Goal: Navigation & Orientation: Find specific page/section

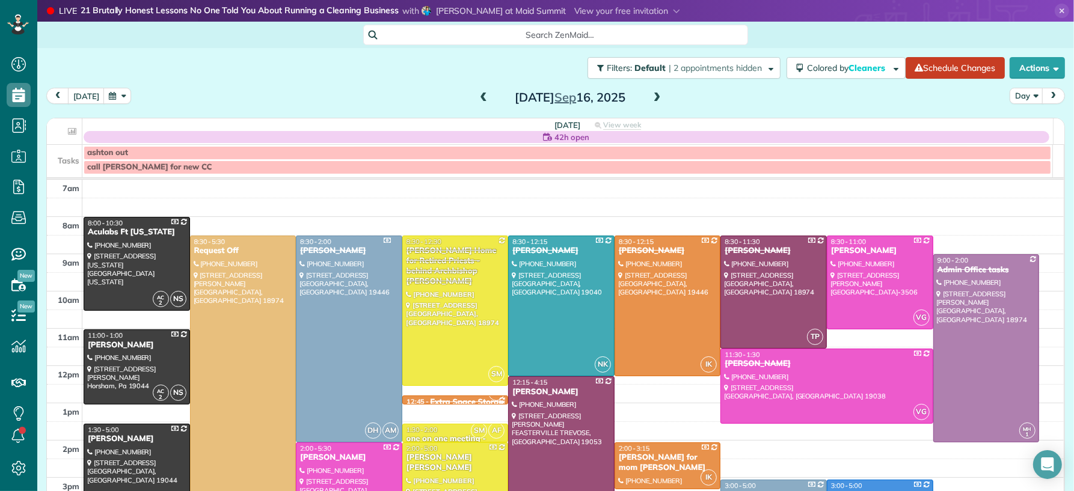
scroll to position [42, 0]
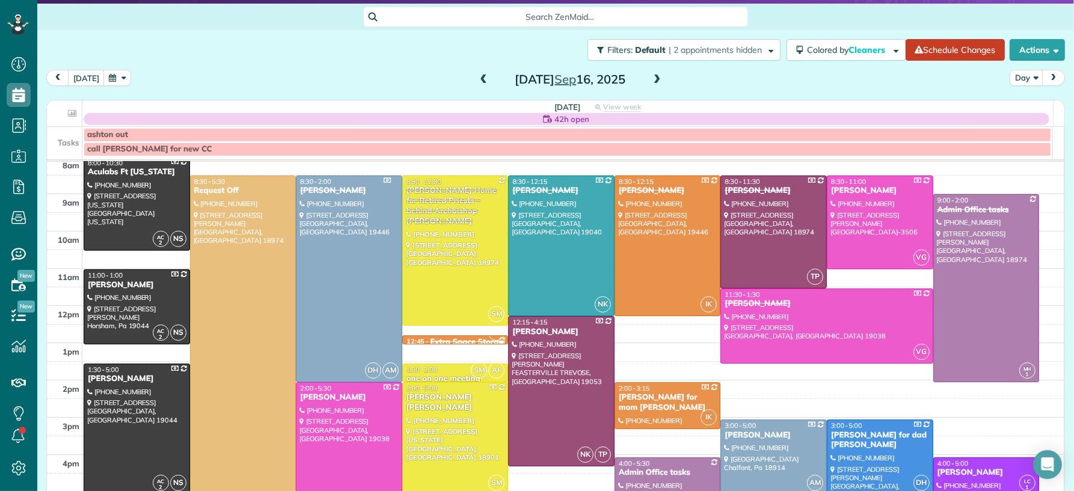
click at [477, 81] on span at bounding box center [483, 80] width 13 height 11
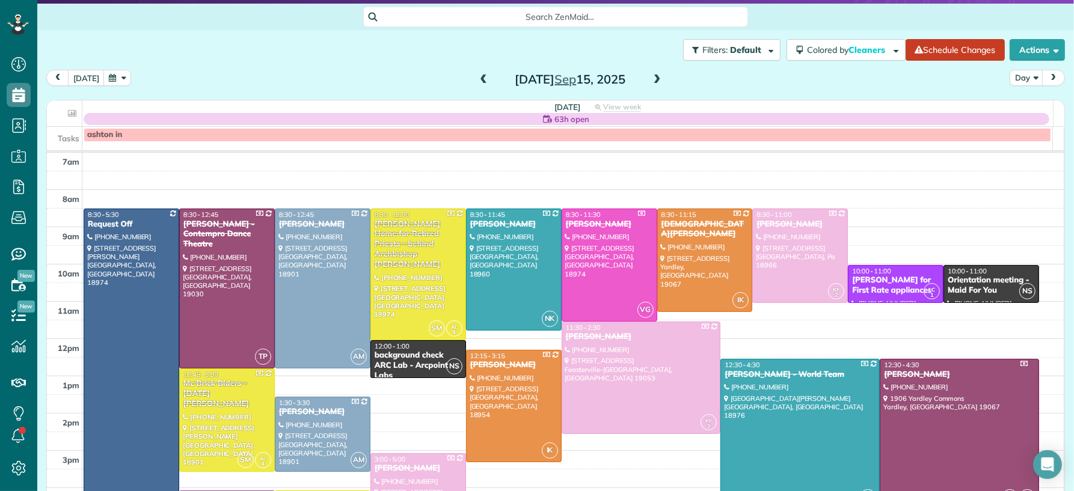
click at [477, 81] on span at bounding box center [483, 80] width 13 height 11
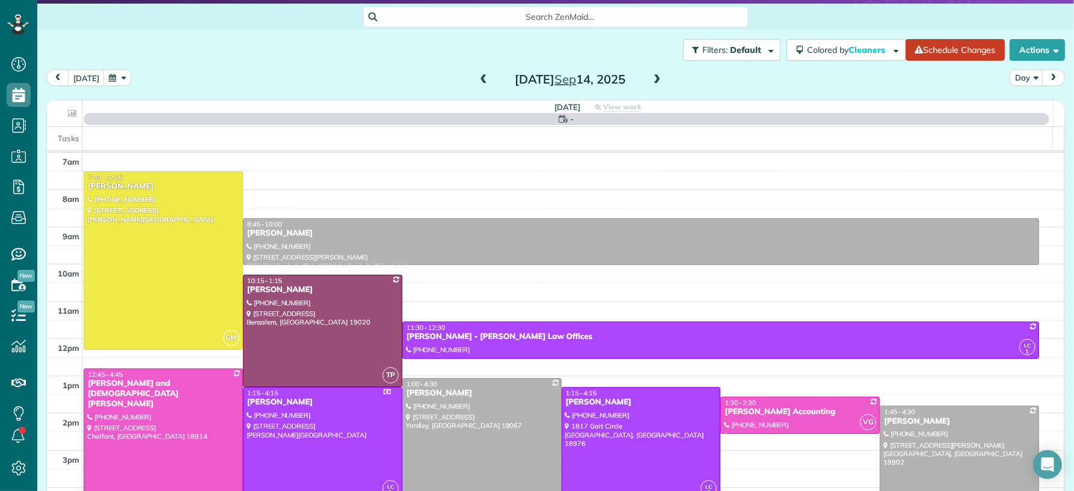
click at [477, 81] on span at bounding box center [483, 80] width 13 height 11
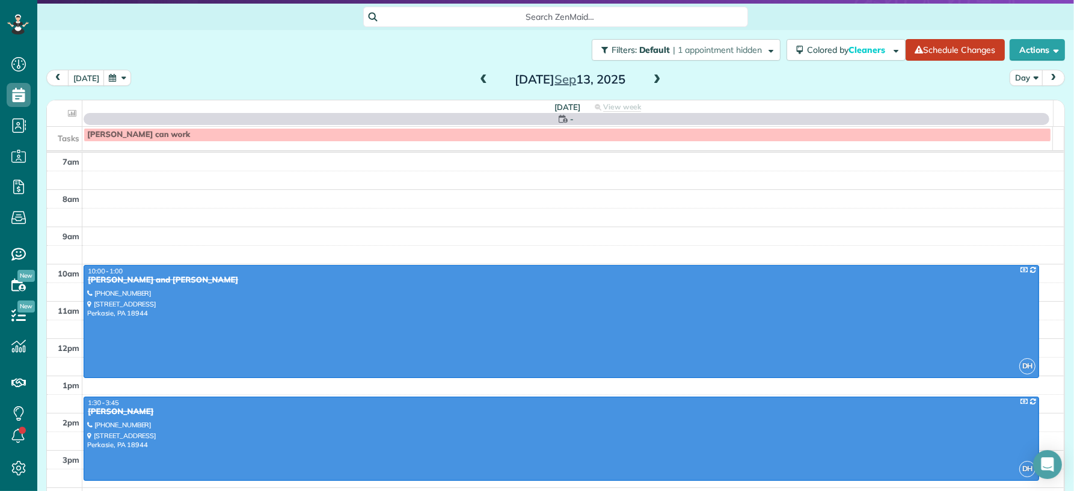
click at [477, 81] on span at bounding box center [483, 80] width 13 height 11
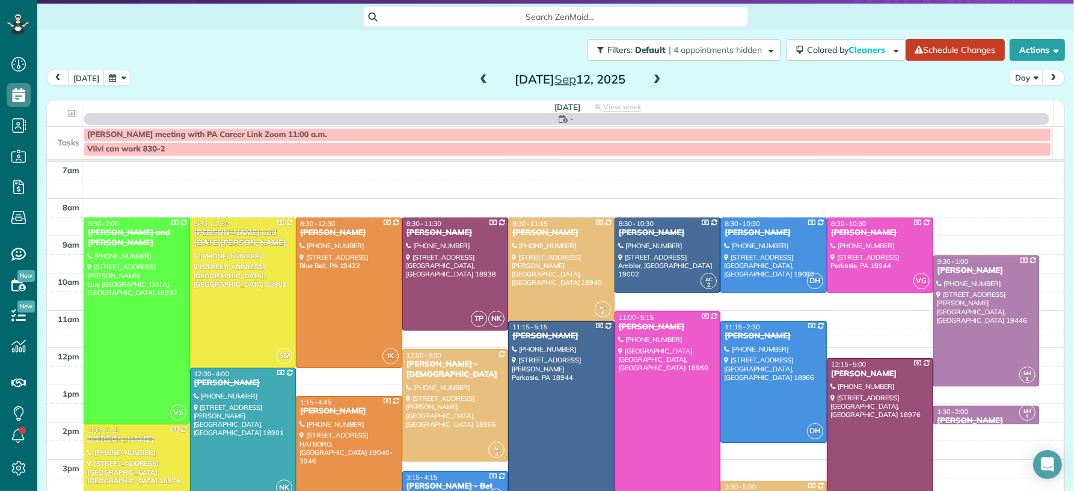
click at [477, 80] on span at bounding box center [483, 80] width 13 height 11
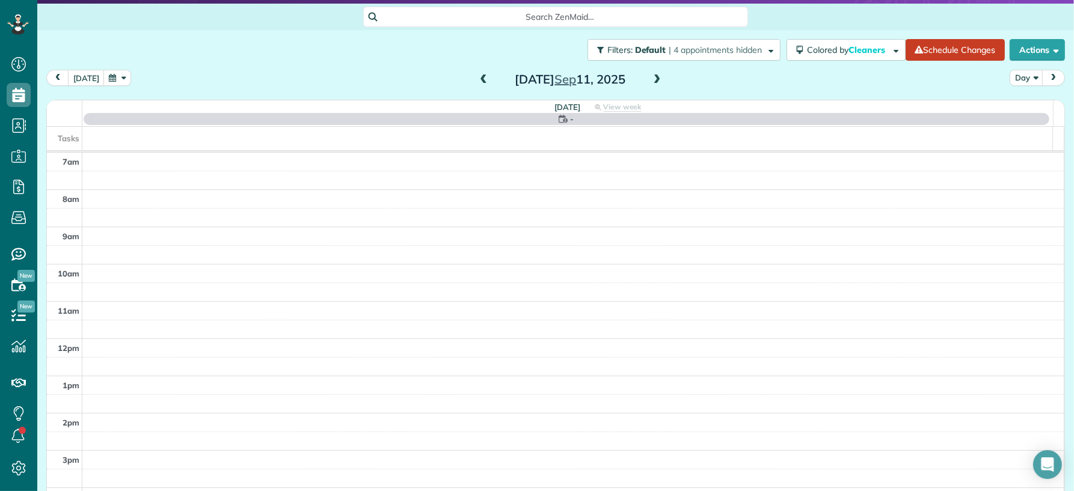
click at [477, 80] on span at bounding box center [483, 80] width 13 height 11
click at [477, 79] on span at bounding box center [483, 80] width 13 height 11
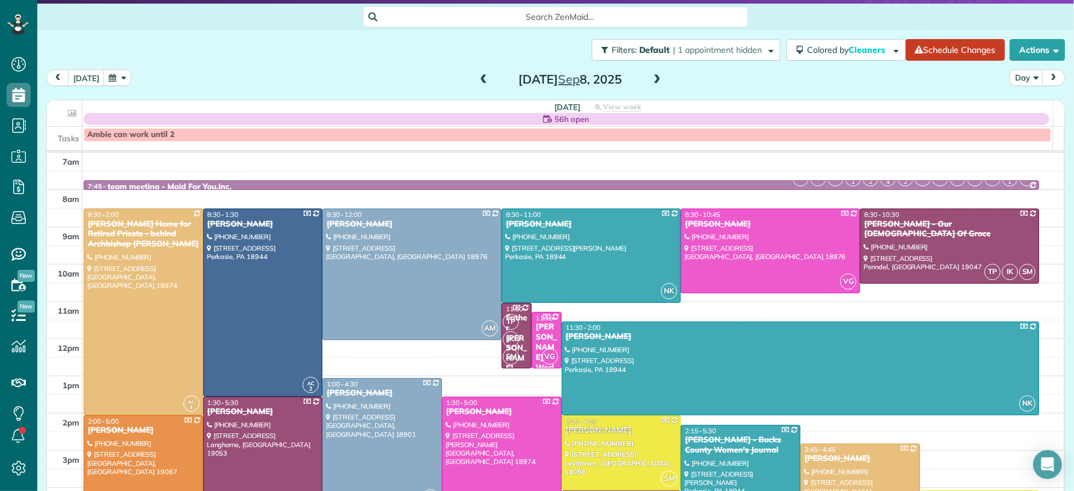
click at [477, 79] on span at bounding box center [483, 80] width 13 height 11
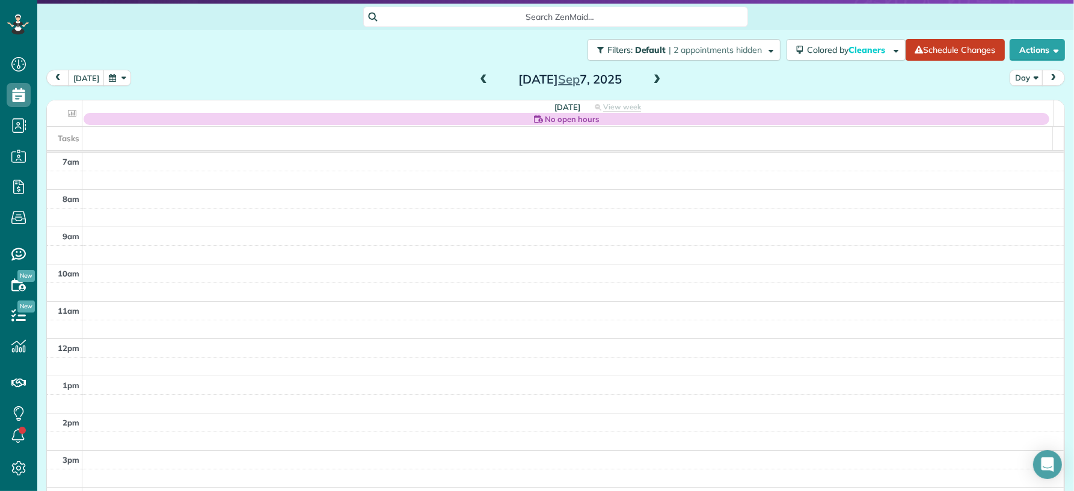
click at [477, 79] on span at bounding box center [483, 80] width 13 height 11
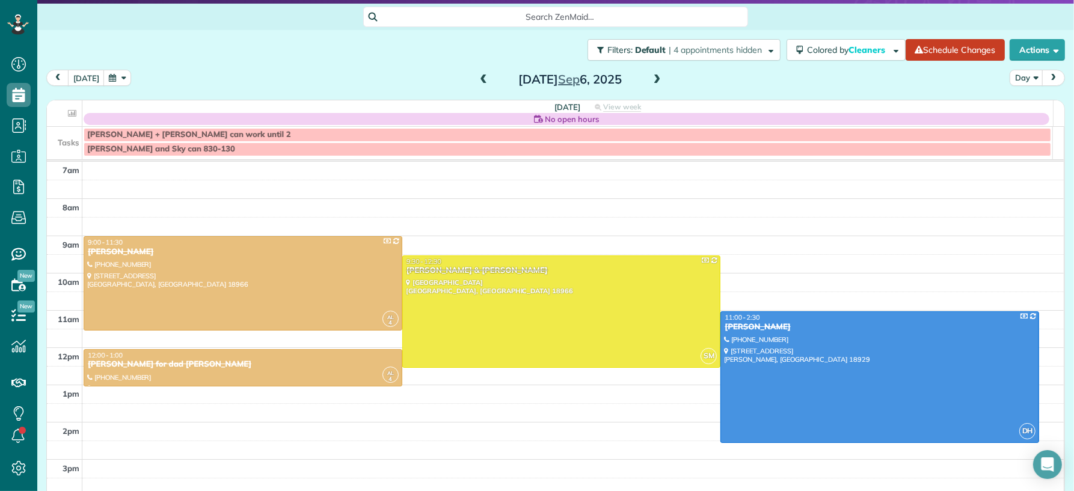
click at [478, 81] on span at bounding box center [483, 80] width 13 height 11
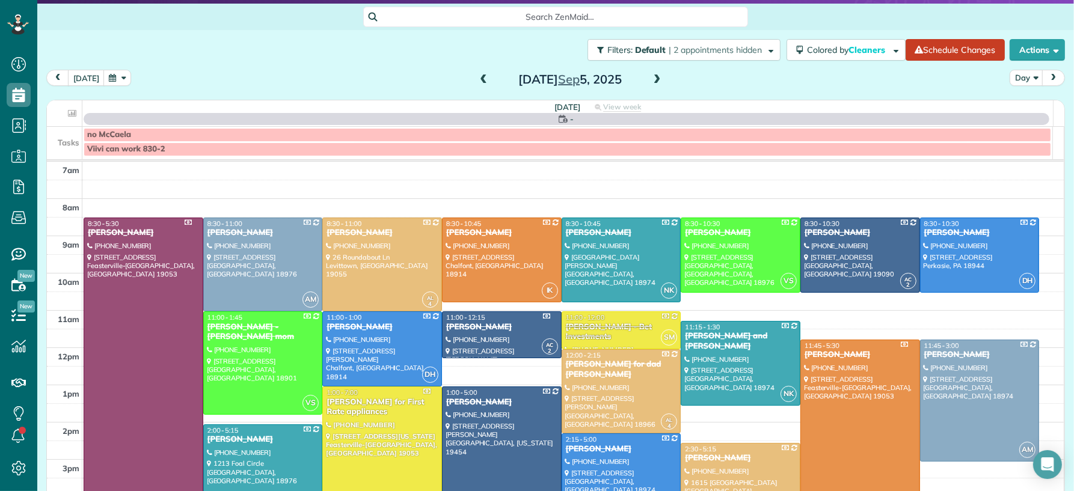
click at [479, 80] on span at bounding box center [483, 80] width 13 height 11
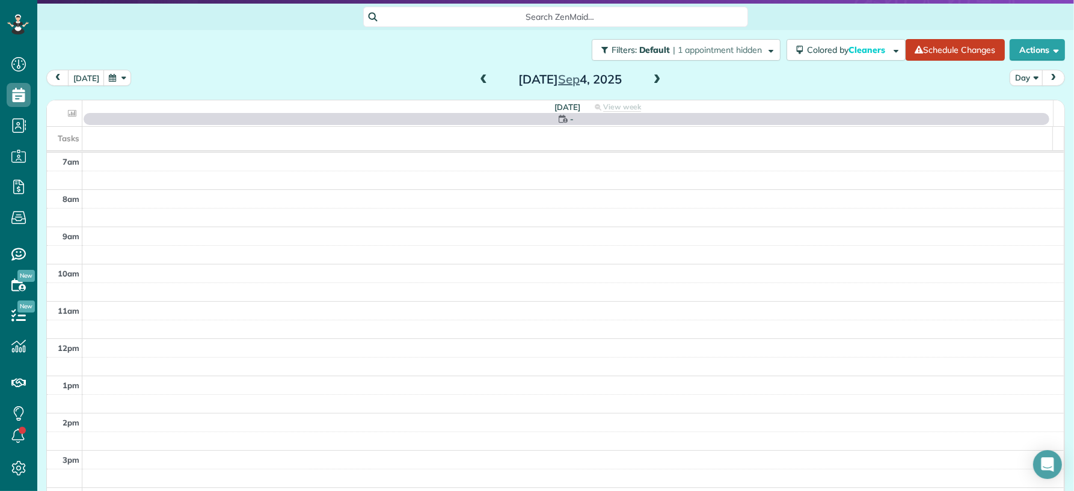
click at [479, 80] on span at bounding box center [483, 80] width 13 height 11
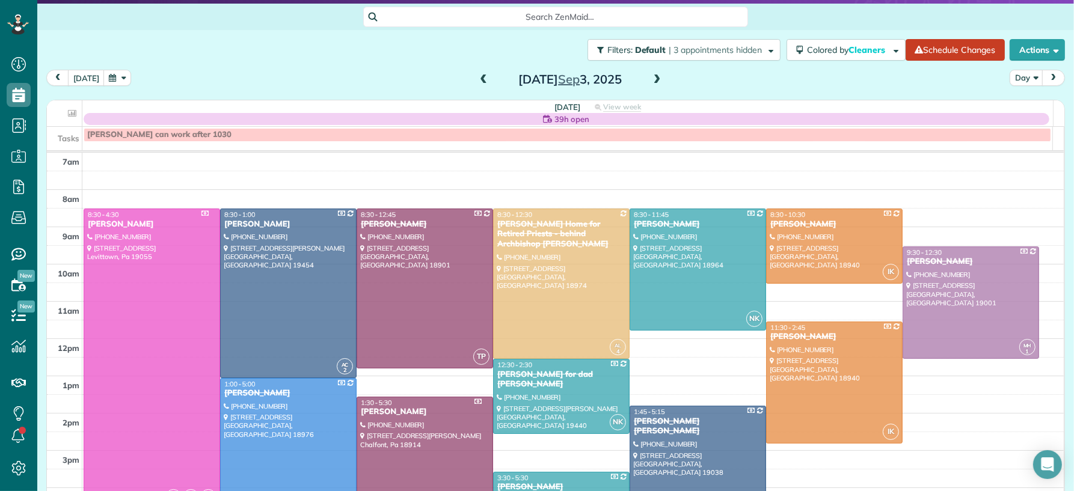
click at [479, 80] on span at bounding box center [483, 80] width 13 height 11
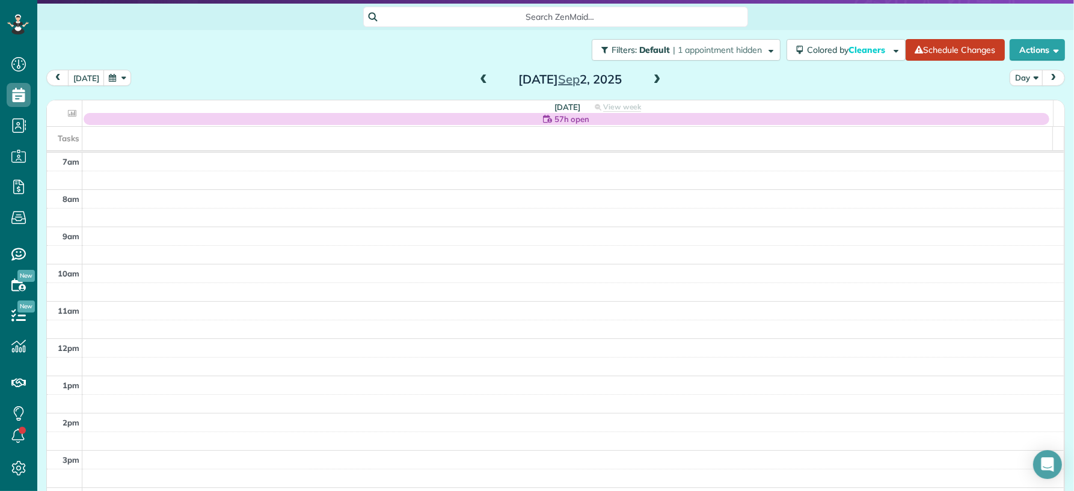
drag, startPoint x: 474, startPoint y: 79, endPoint x: 527, endPoint y: 87, distance: 54.1
click at [477, 80] on span at bounding box center [483, 80] width 13 height 11
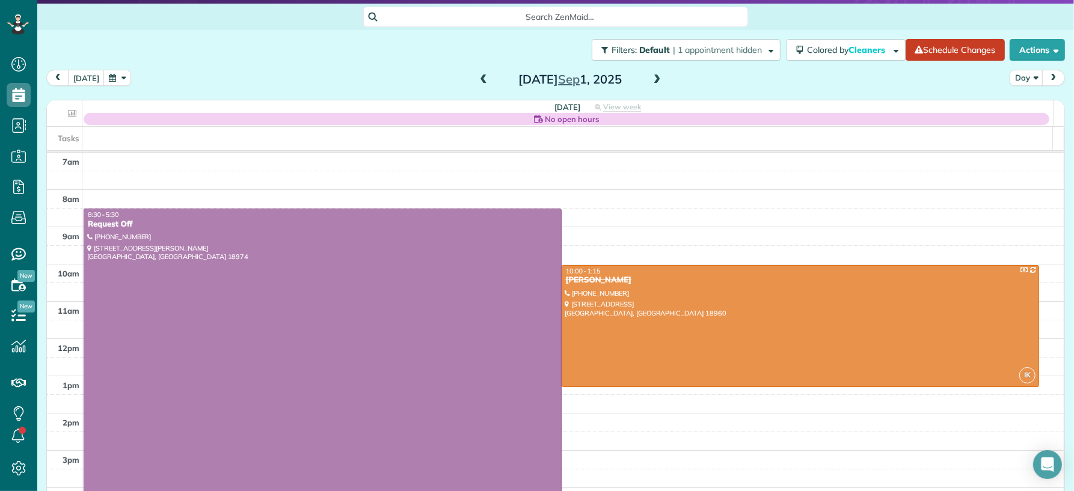
click at [650, 79] on span at bounding box center [656, 80] width 13 height 11
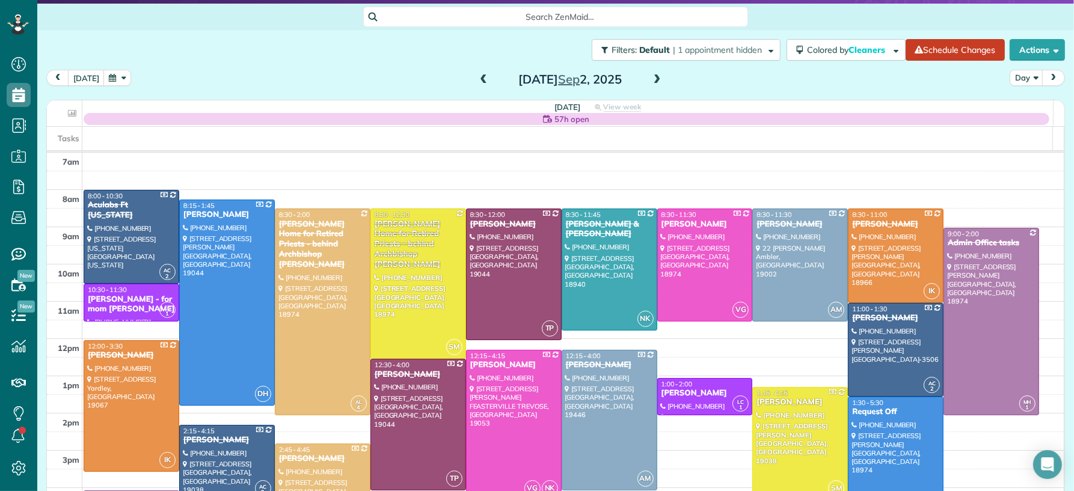
click at [477, 80] on span at bounding box center [483, 80] width 13 height 11
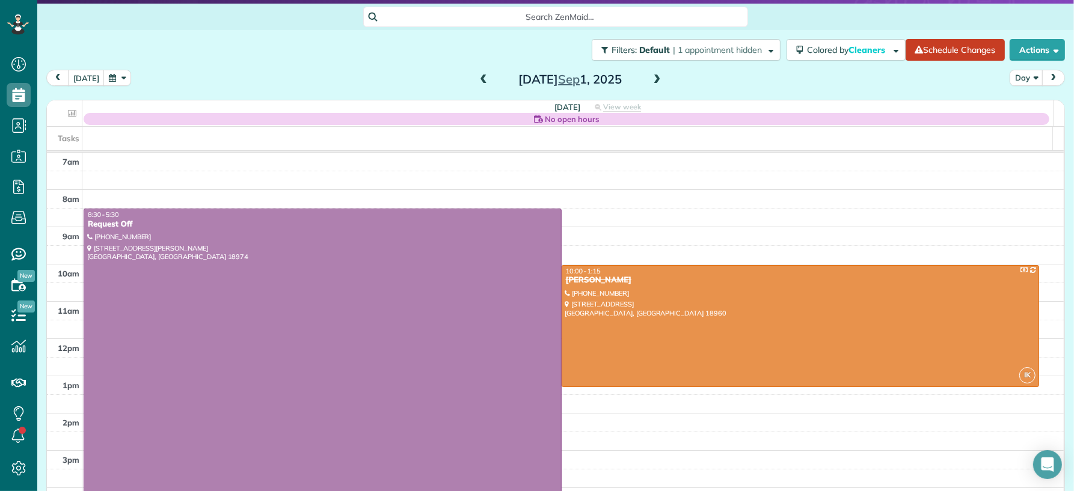
click at [477, 78] on span at bounding box center [483, 80] width 13 height 11
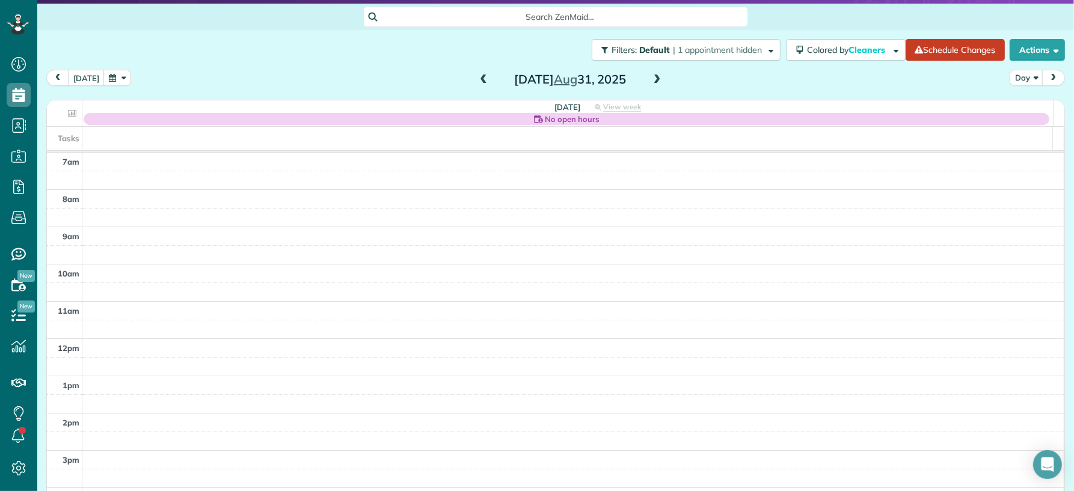
click at [650, 78] on span at bounding box center [656, 80] width 13 height 11
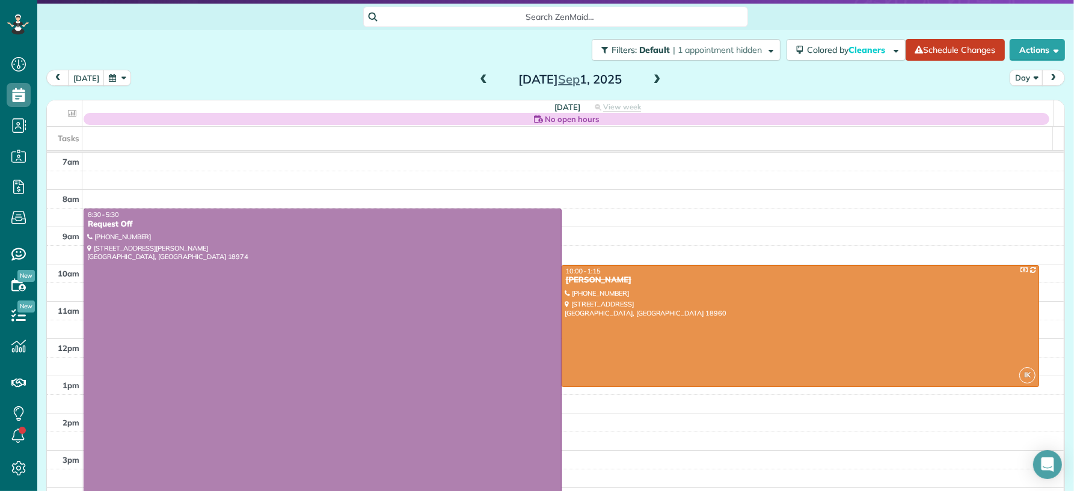
click at [650, 79] on span at bounding box center [656, 80] width 13 height 11
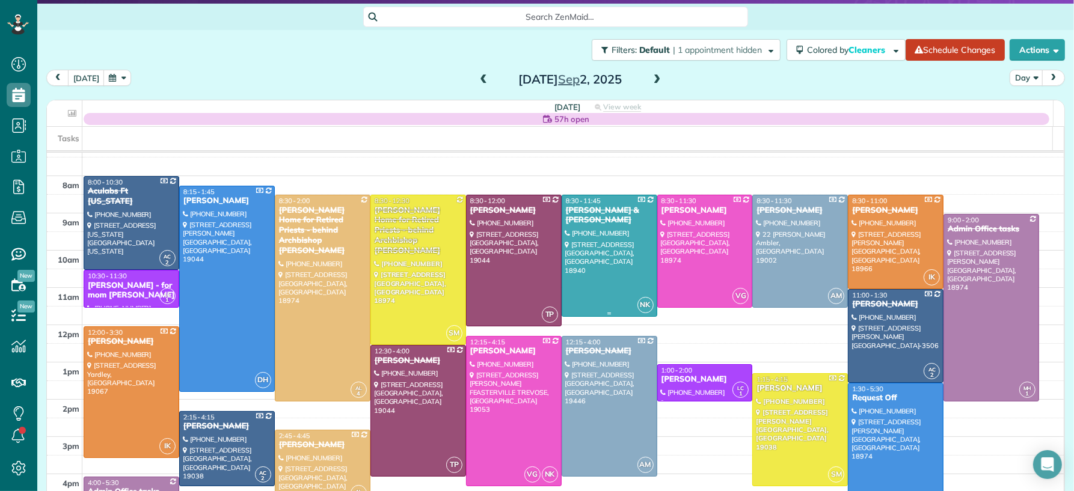
scroll to position [15, 0]
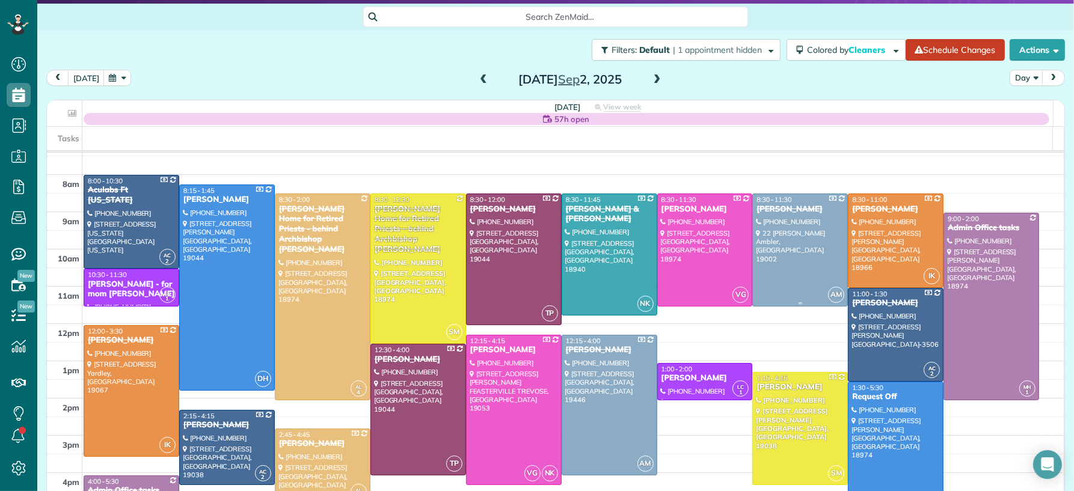
click at [791, 238] on div at bounding box center [800, 250] width 94 height 112
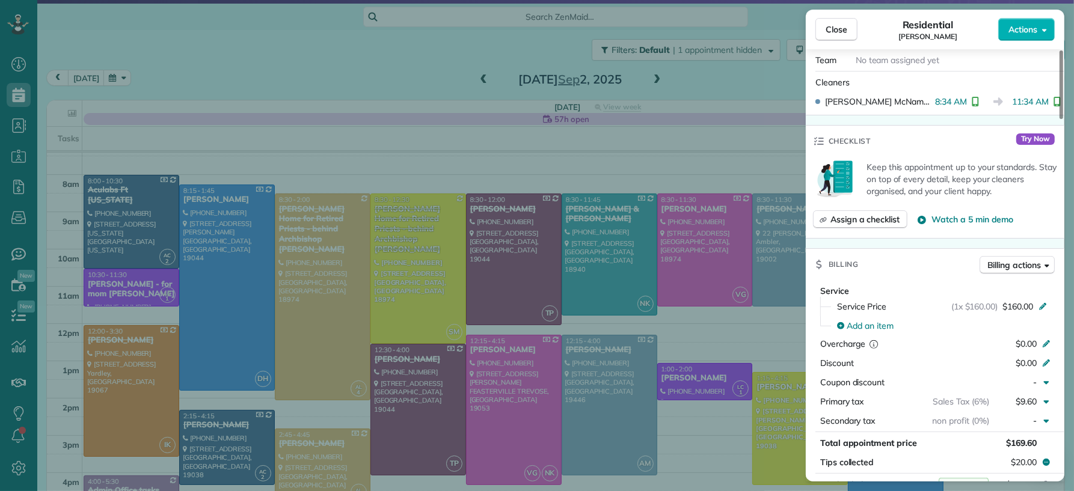
scroll to position [540, 0]
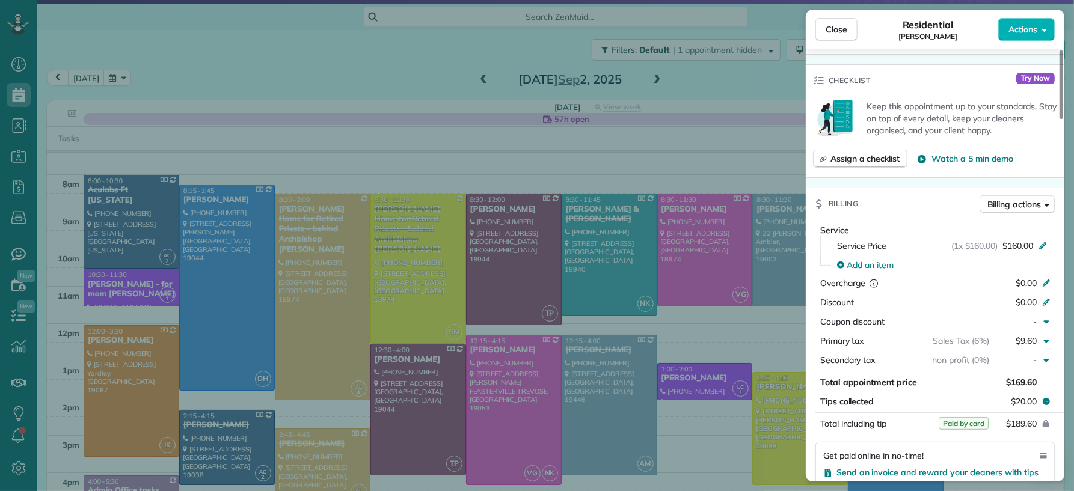
drag, startPoint x: 848, startPoint y: 19, endPoint x: 840, endPoint y: 68, distance: 49.3
click at [843, 22] on button "Close" at bounding box center [836, 29] width 42 height 23
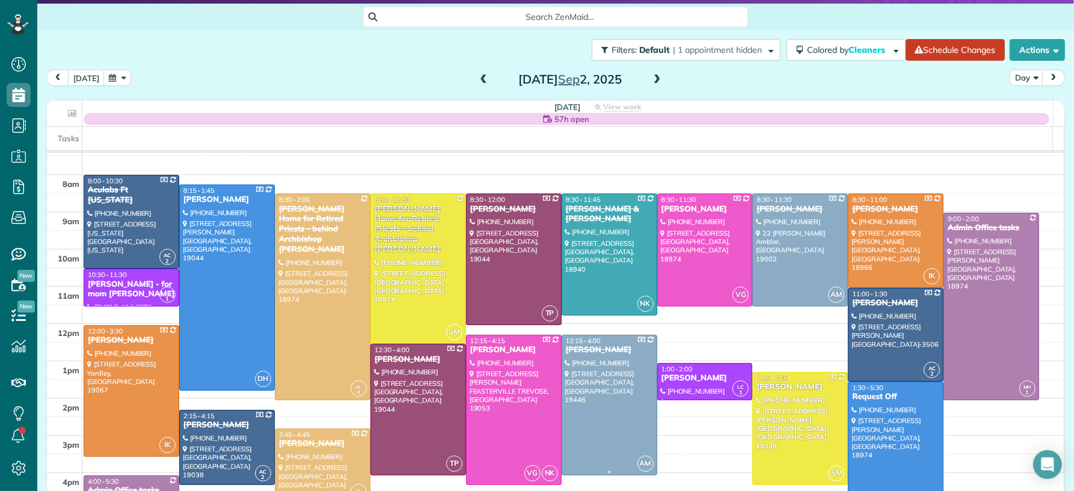
click at [570, 412] on div at bounding box center [609, 405] width 94 height 140
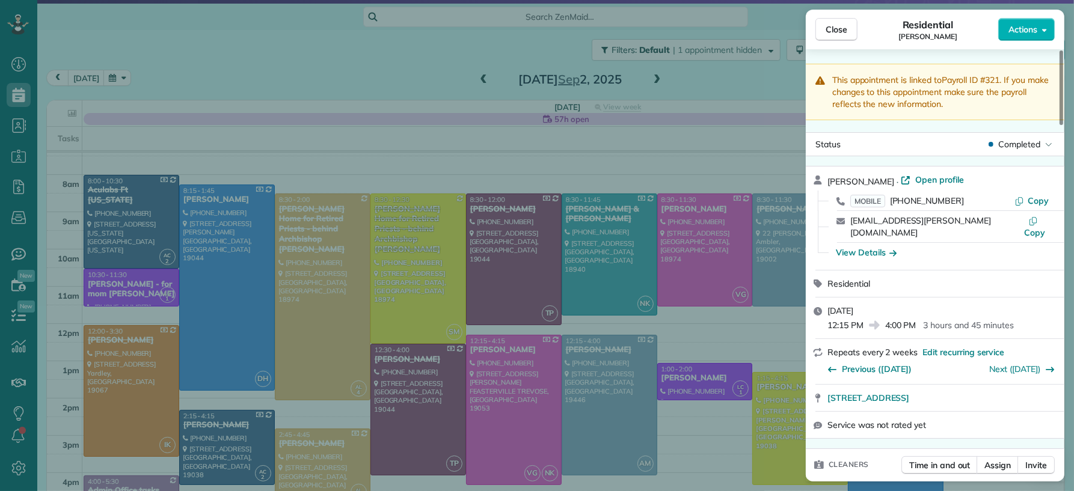
scroll to position [389, 0]
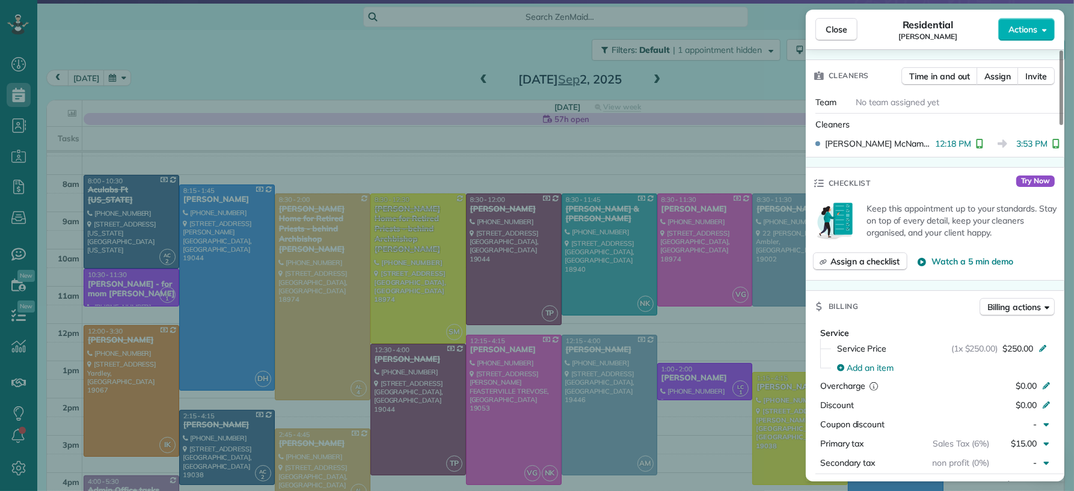
drag, startPoint x: 815, startPoint y: 58, endPoint x: 840, endPoint y: 84, distance: 36.6
click at [837, 74] on div "Cleaners" at bounding box center [841, 75] width 70 height 31
drag, startPoint x: 835, startPoint y: 14, endPoint x: 831, endPoint y: 37, distance: 23.2
click at [835, 15] on div "Close Residential Philip Radomski Jr Actions" at bounding box center [935, 30] width 258 height 40
drag, startPoint x: 831, startPoint y: 36, endPoint x: 694, endPoint y: 111, distance: 156.6
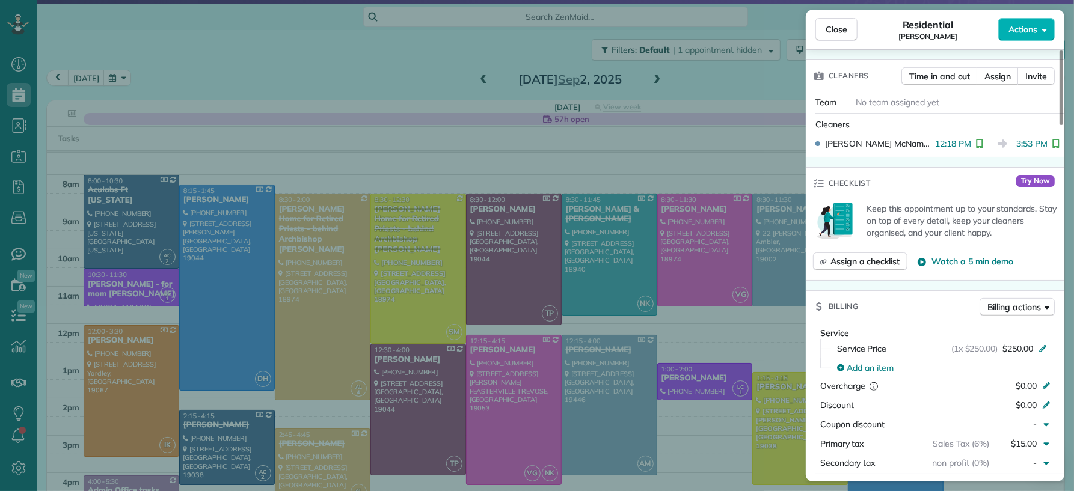
click at [831, 37] on button "Close" at bounding box center [836, 29] width 42 height 23
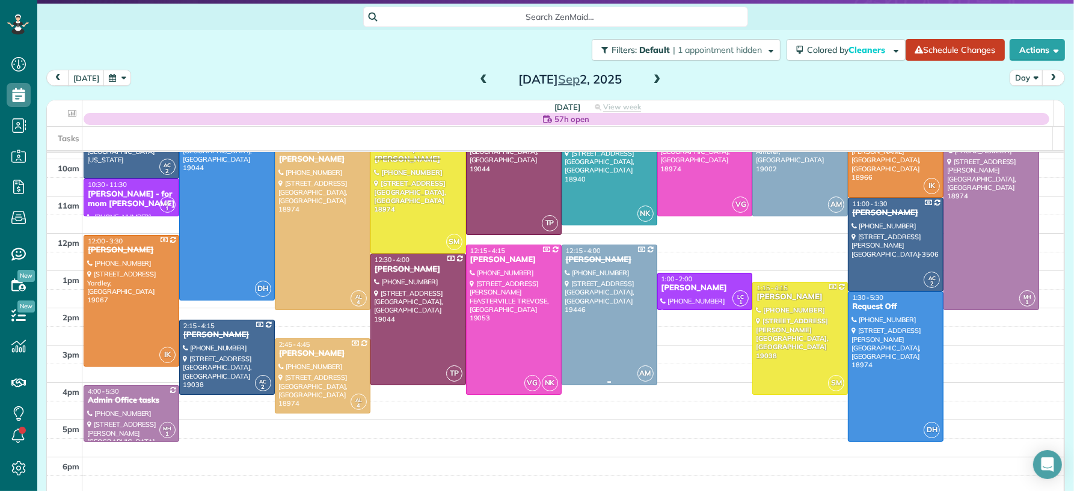
scroll to position [102, 0]
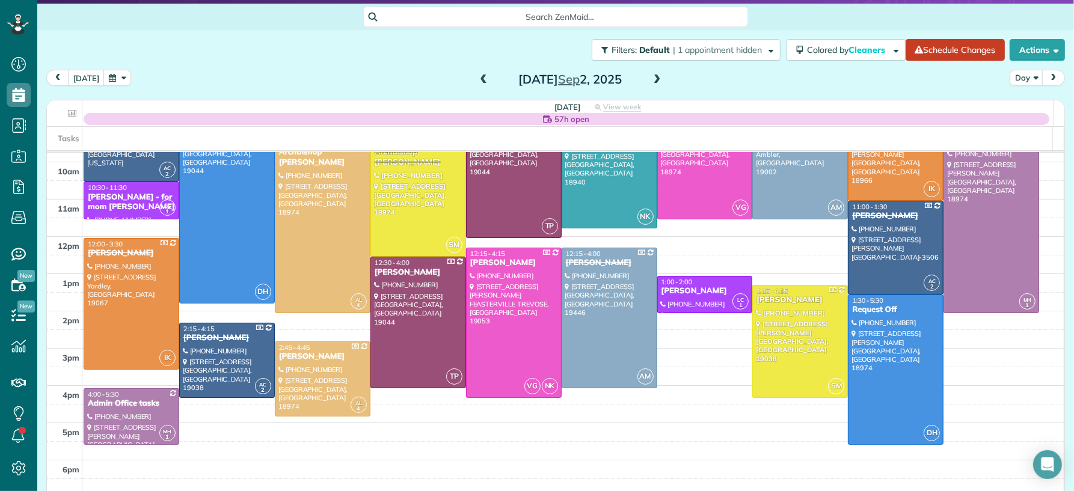
click at [651, 79] on span at bounding box center [656, 80] width 13 height 11
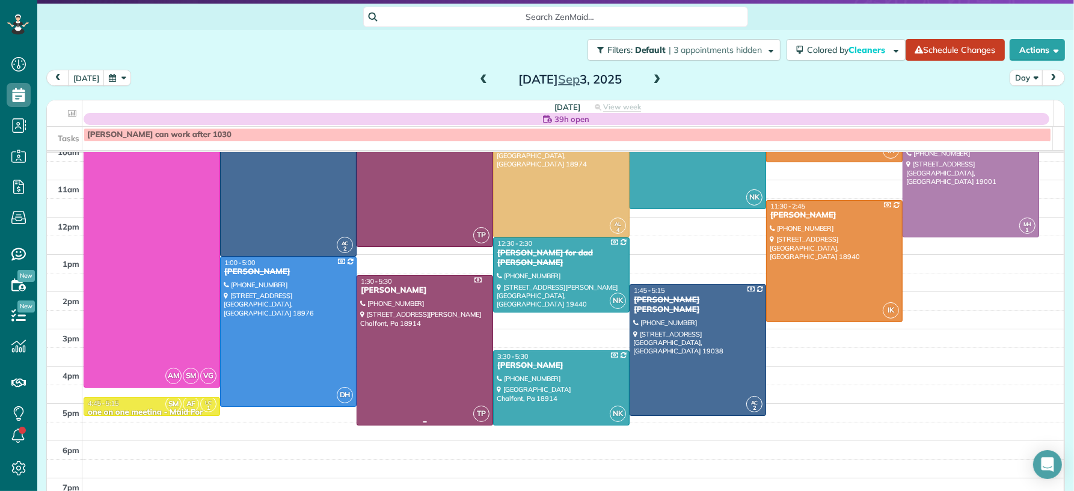
scroll to position [0, 0]
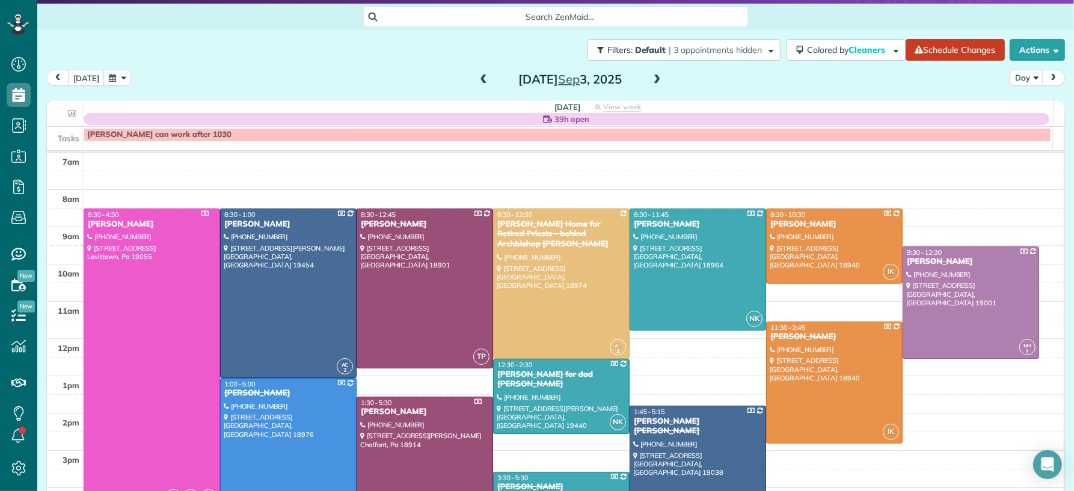
click at [123, 226] on div "Kelly Swartz" at bounding box center [151, 224] width 129 height 10
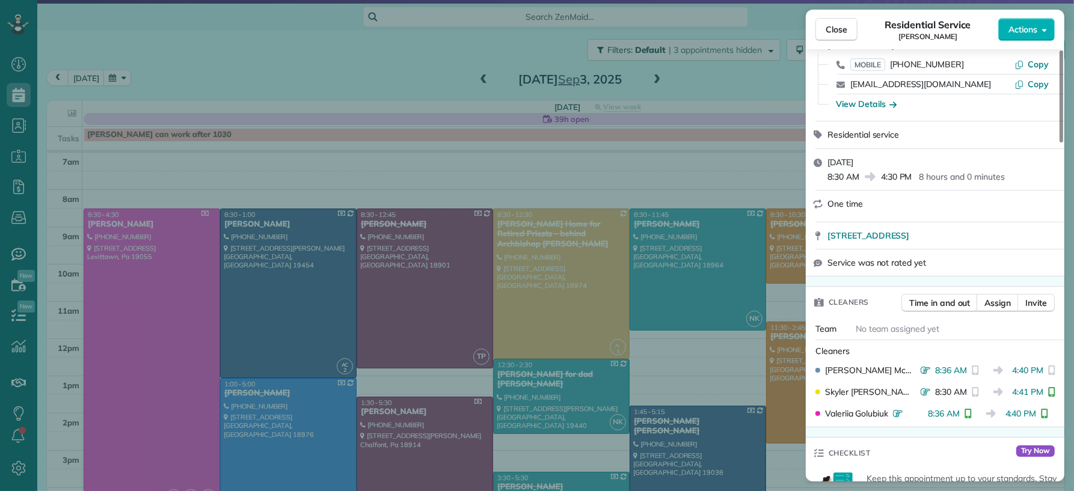
scroll to position [139, 0]
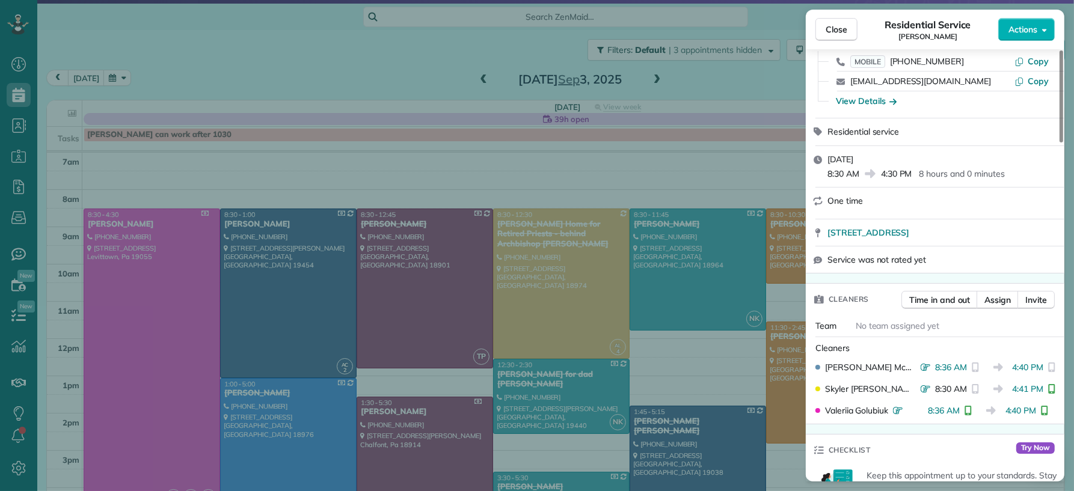
drag, startPoint x: 837, startPoint y: 34, endPoint x: 586, endPoint y: 311, distance: 373.7
click at [836, 34] on span "Close" at bounding box center [836, 29] width 22 height 12
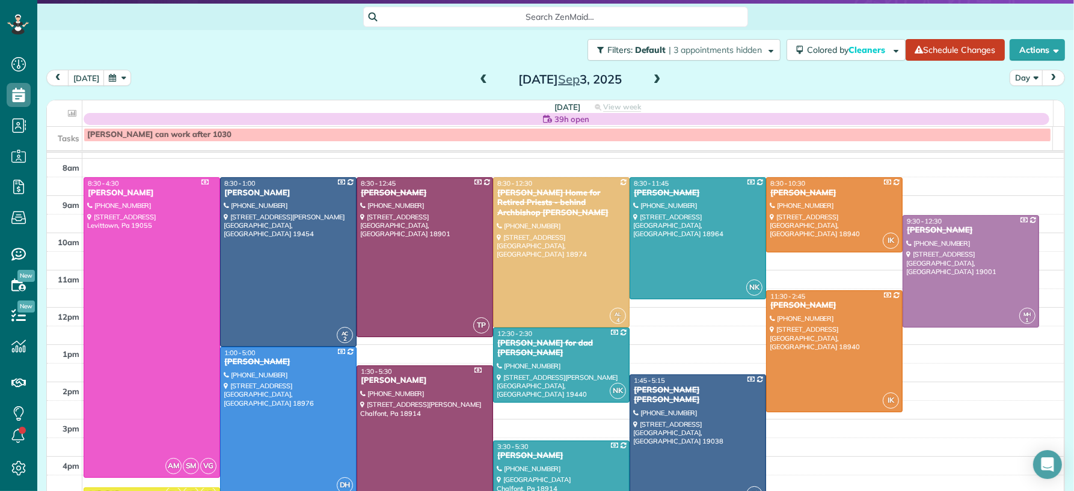
scroll to position [19, 0]
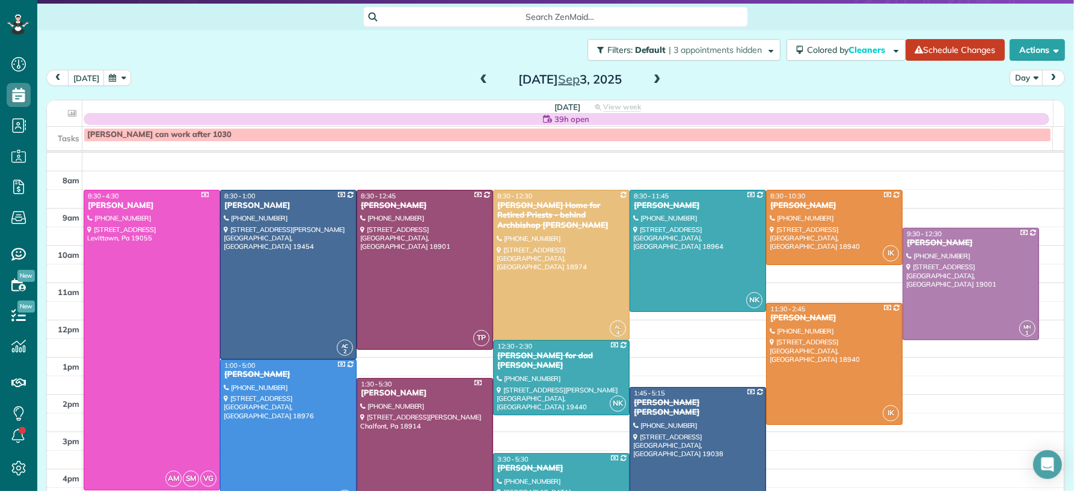
click at [650, 81] on span at bounding box center [656, 80] width 13 height 11
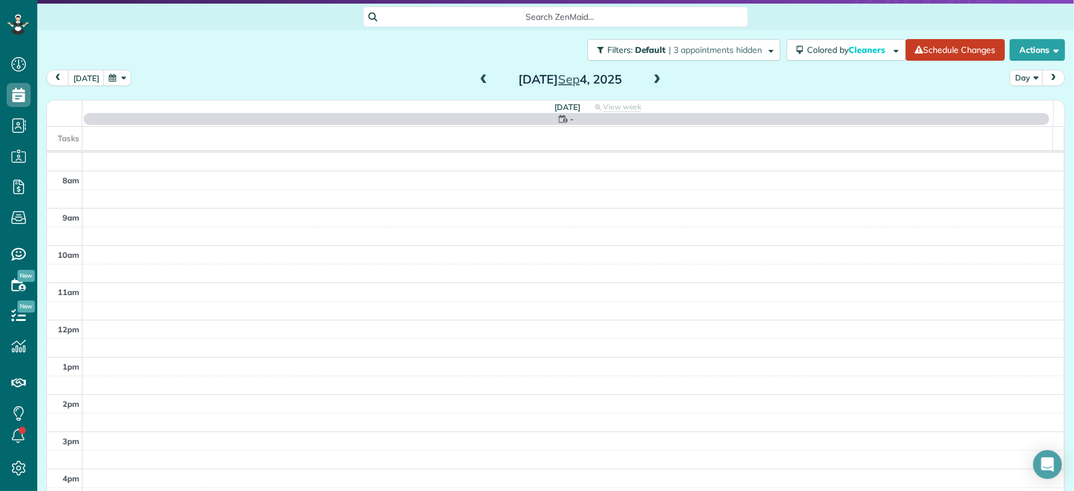
scroll to position [0, 0]
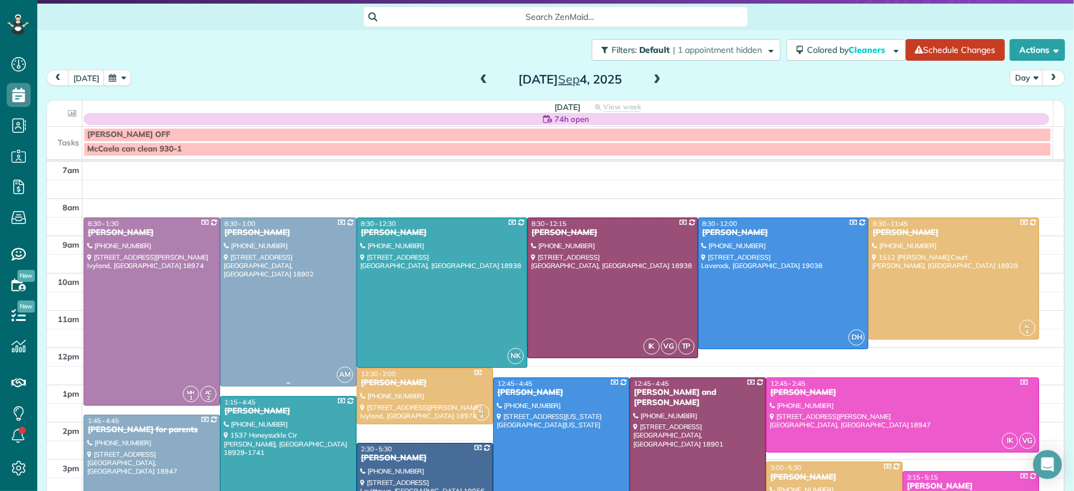
click at [273, 235] on div "Terry McFadden" at bounding box center [288, 233] width 129 height 10
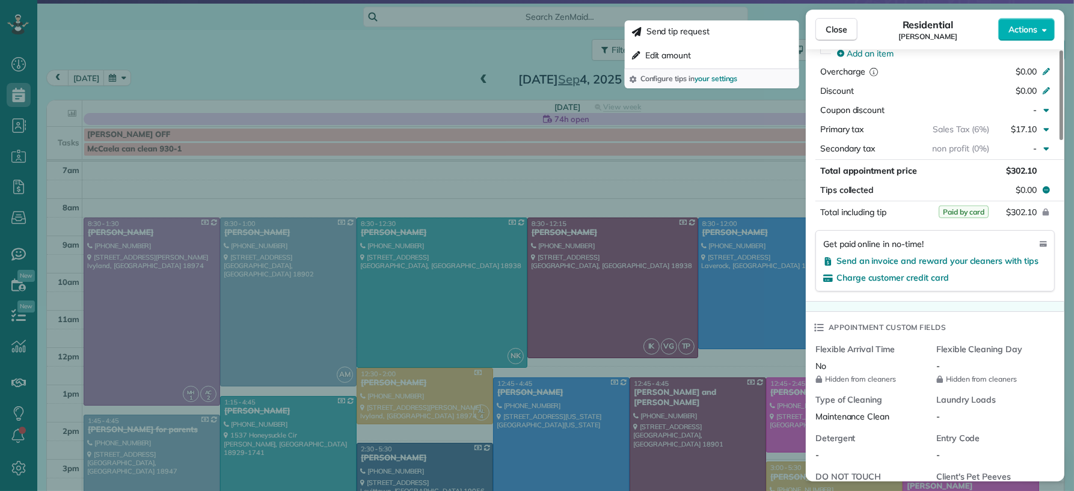
scroll to position [529, 0]
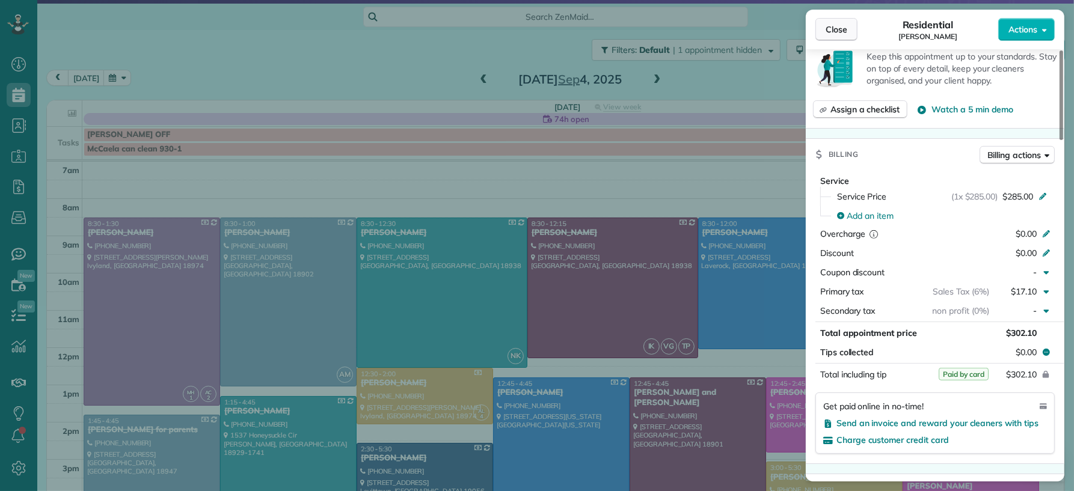
click at [851, 27] on button "Close" at bounding box center [836, 29] width 42 height 23
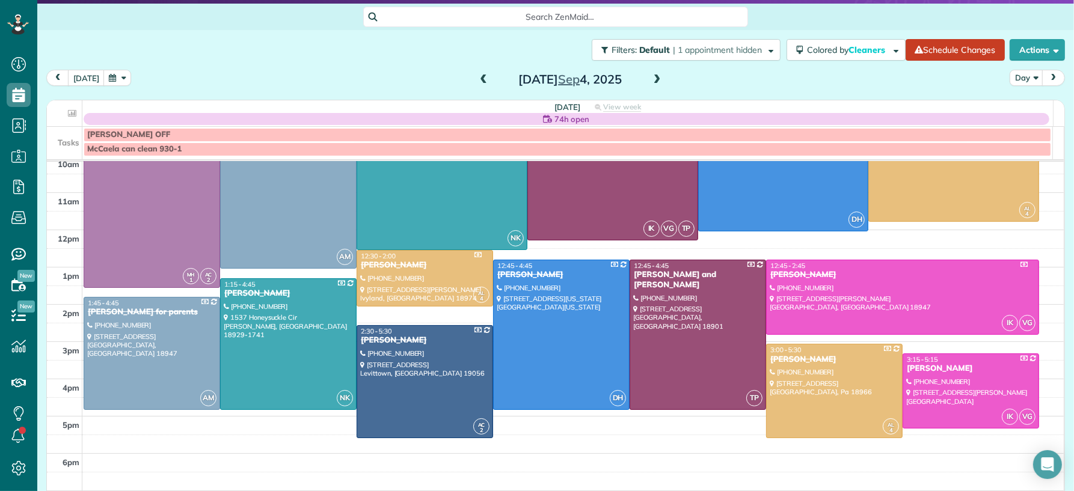
scroll to position [125, 0]
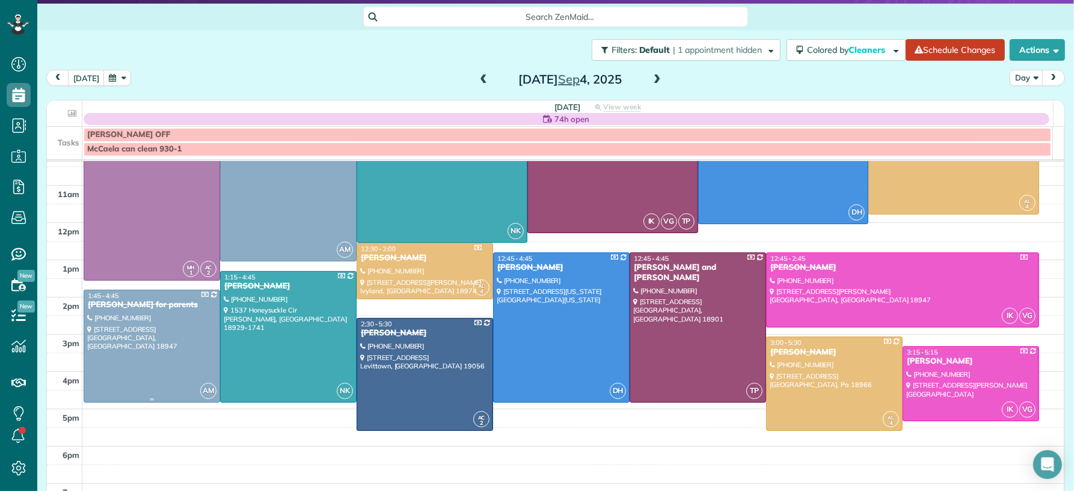
click at [144, 313] on div at bounding box center [151, 346] width 135 height 112
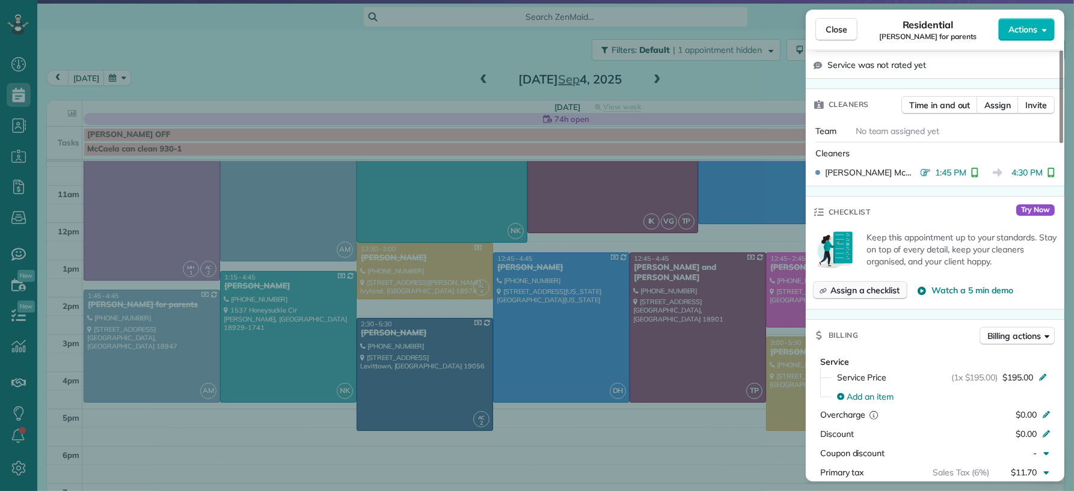
scroll to position [482, 0]
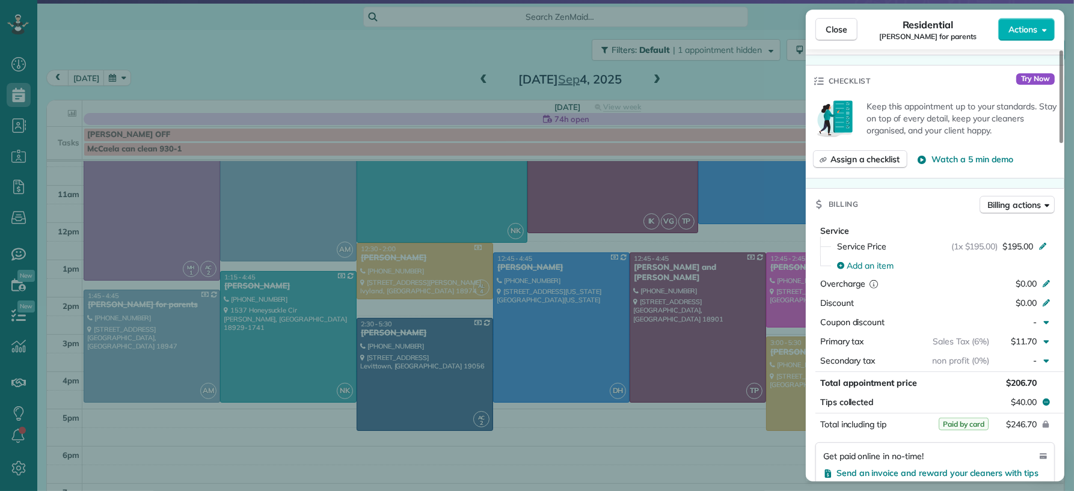
drag, startPoint x: 851, startPoint y: 31, endPoint x: 642, endPoint y: 100, distance: 219.9
click at [851, 31] on button "Close" at bounding box center [836, 29] width 42 height 23
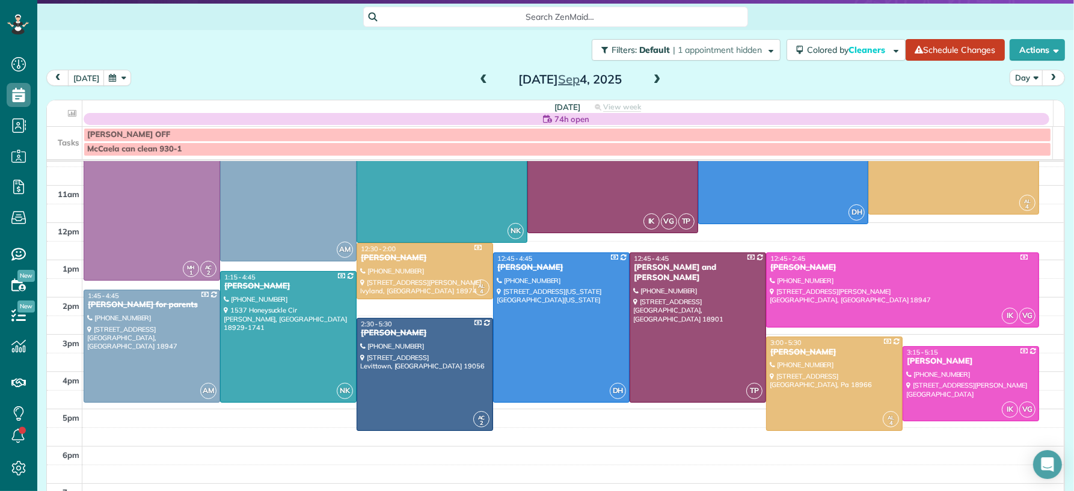
click at [652, 80] on span at bounding box center [656, 80] width 13 height 11
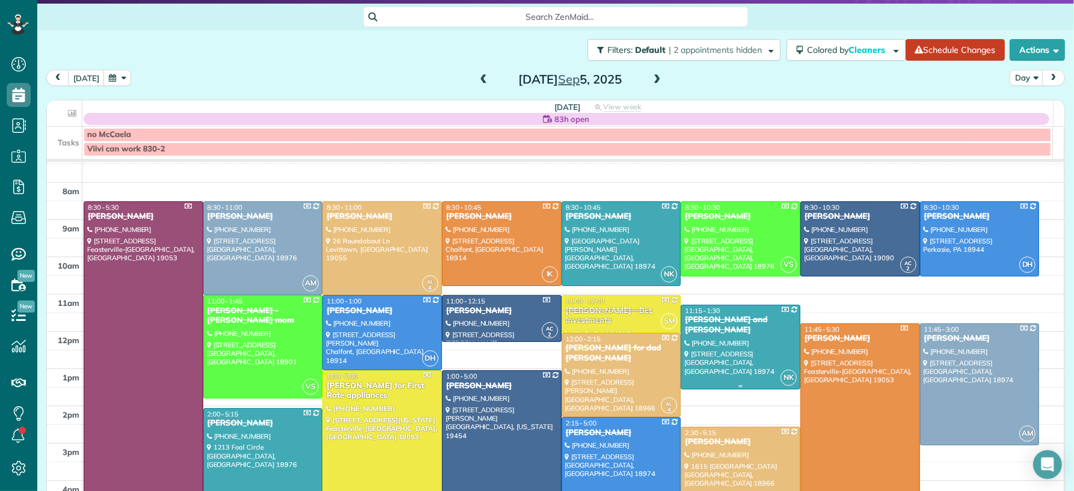
scroll to position [65, 0]
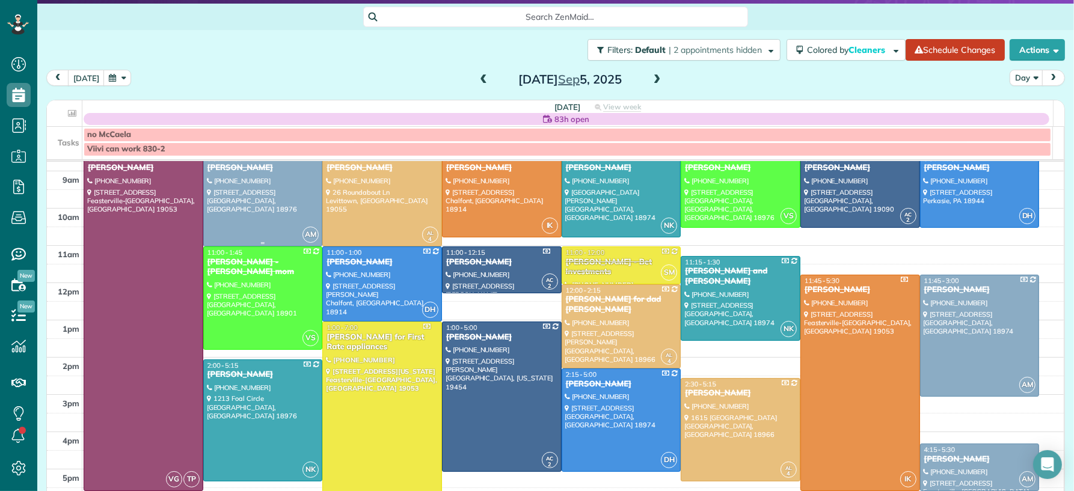
drag, startPoint x: 267, startPoint y: 188, endPoint x: 271, endPoint y: 195, distance: 8.4
click at [267, 189] on div at bounding box center [263, 199] width 118 height 93
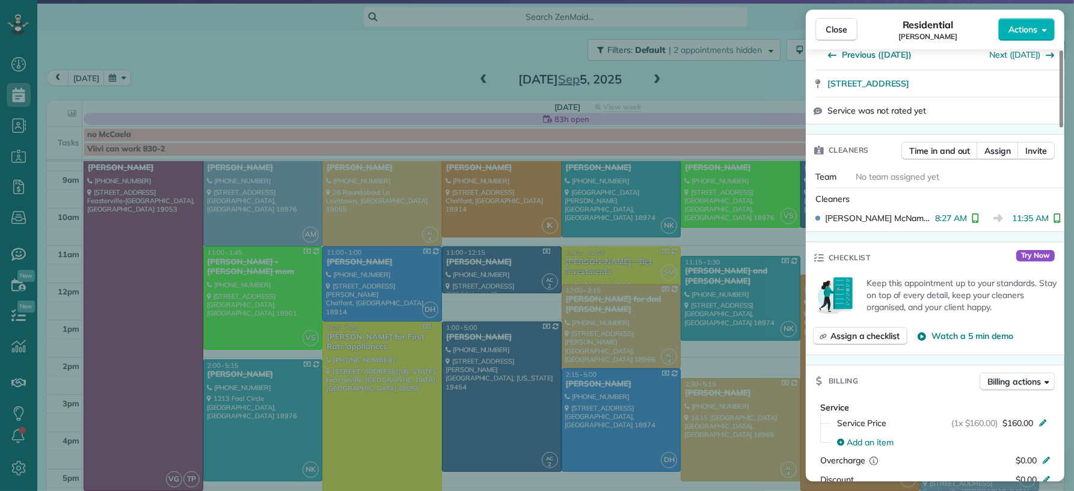
scroll to position [433, 0]
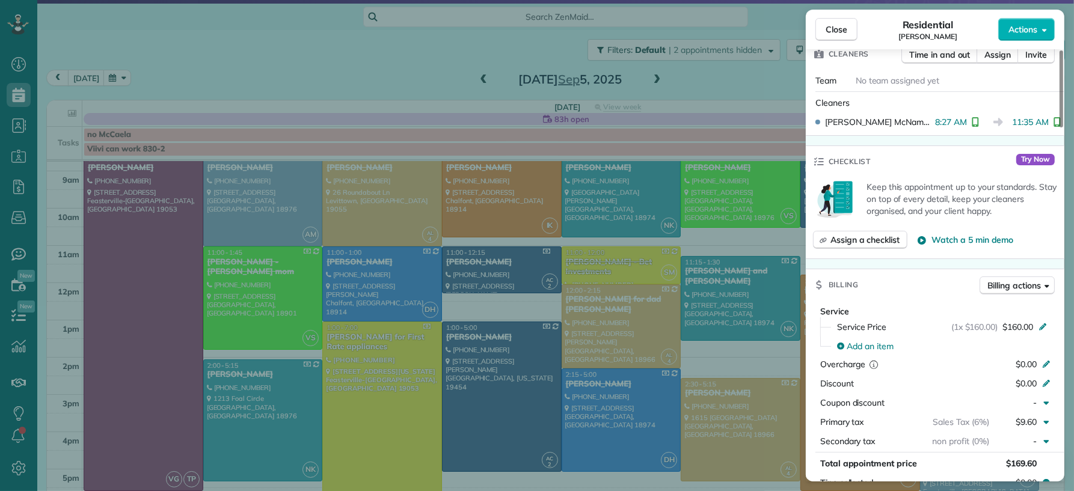
drag, startPoint x: 841, startPoint y: 37, endPoint x: 610, endPoint y: 269, distance: 327.7
click at [841, 37] on button "Close" at bounding box center [836, 29] width 42 height 23
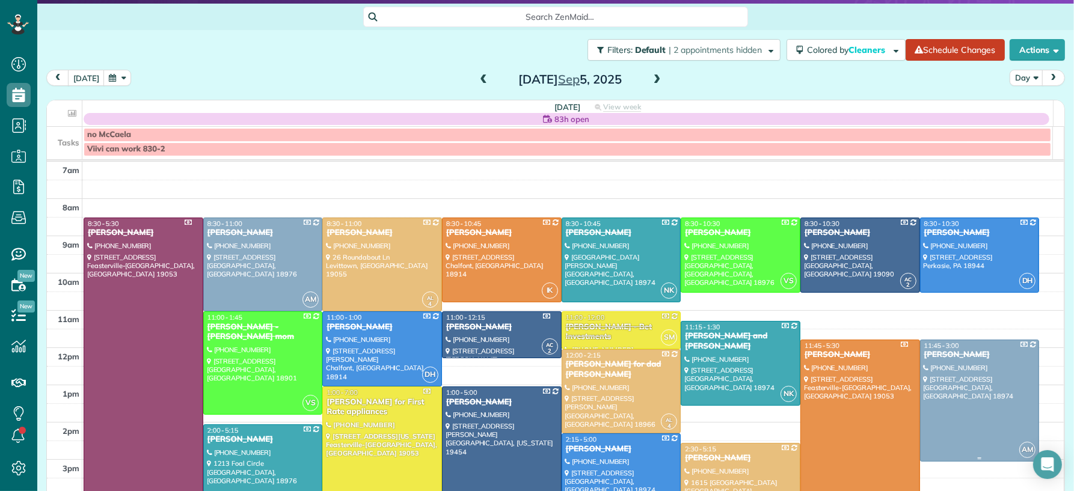
click at [958, 360] on div "Megan Mitchell" at bounding box center [979, 355] width 112 height 10
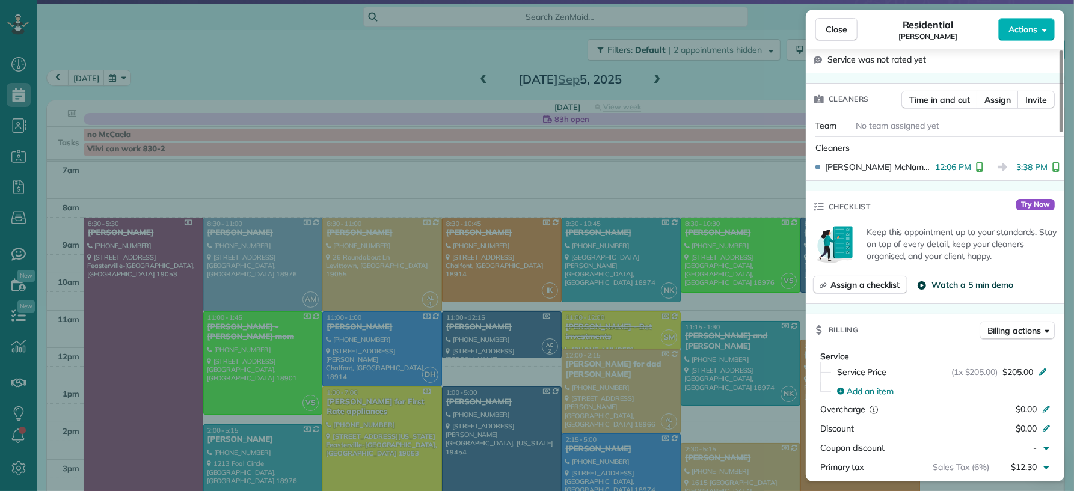
scroll to position [457, 0]
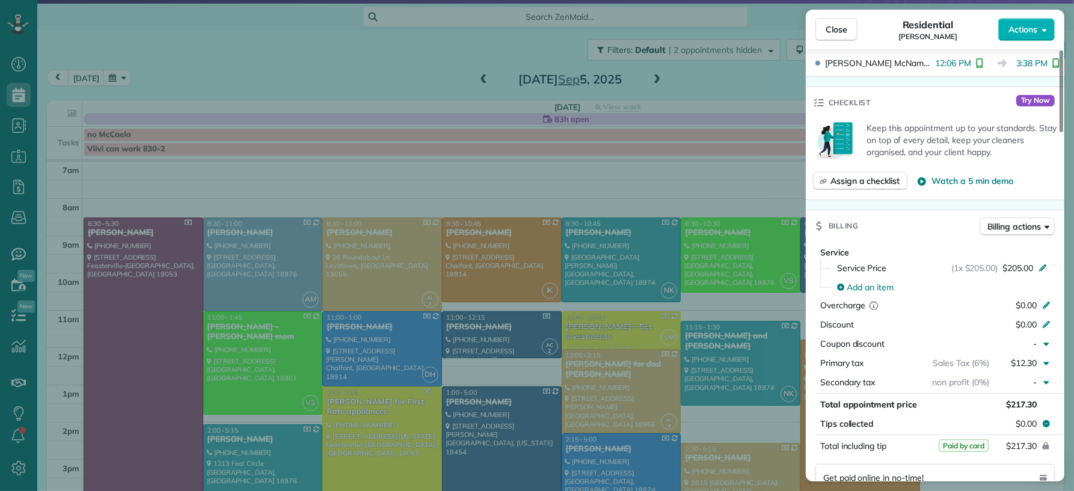
drag, startPoint x: 838, startPoint y: 32, endPoint x: 933, endPoint y: 234, distance: 222.7
click at [838, 33] on span "Close" at bounding box center [836, 29] width 22 height 12
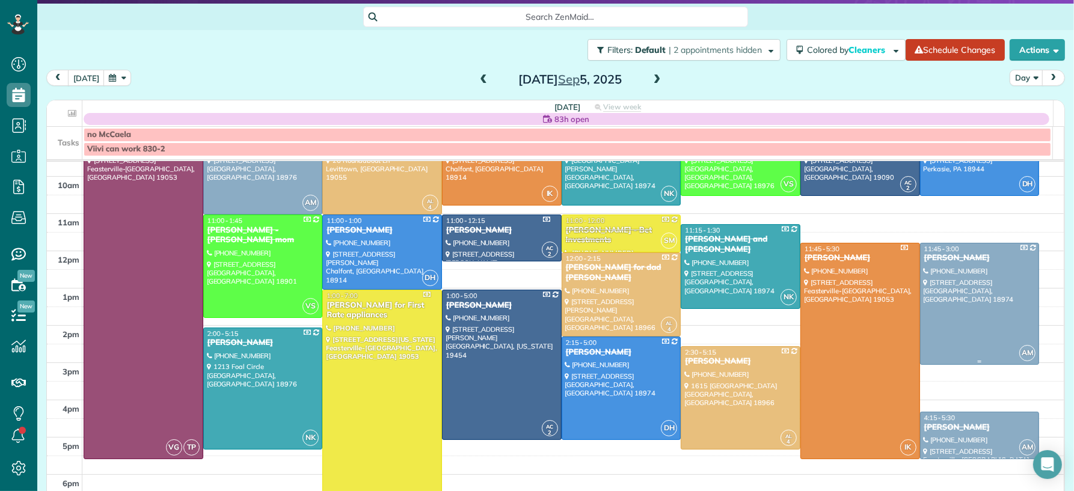
scroll to position [100, 0]
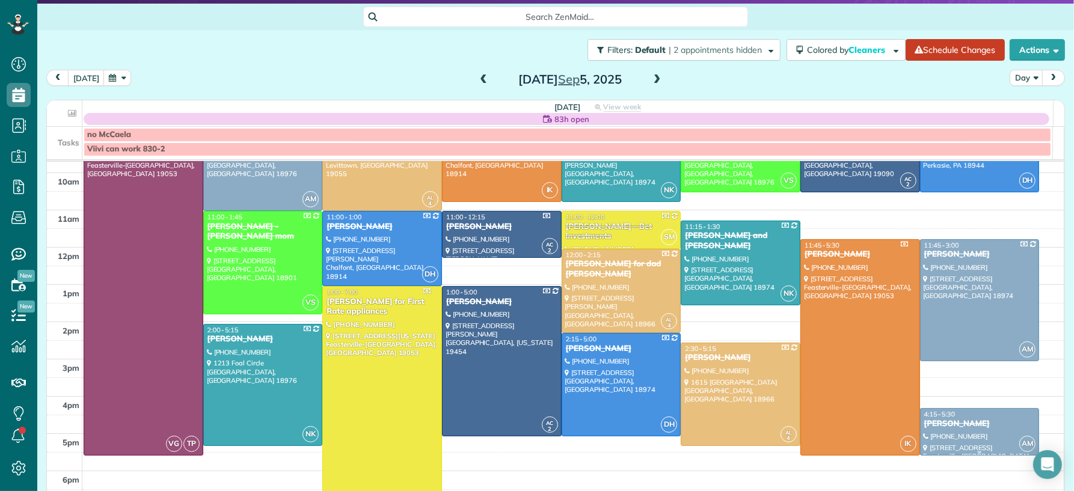
click at [934, 433] on div at bounding box center [979, 432] width 118 height 46
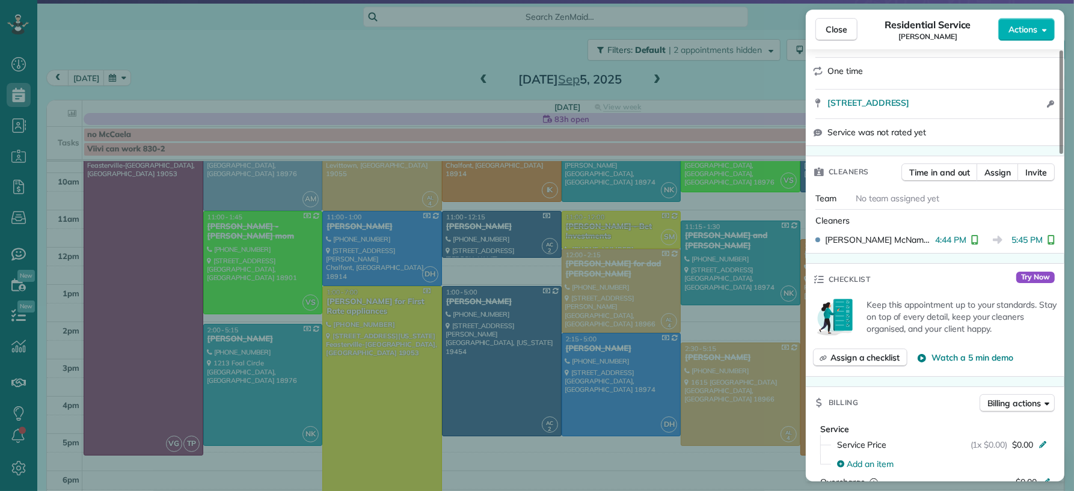
scroll to position [274, 0]
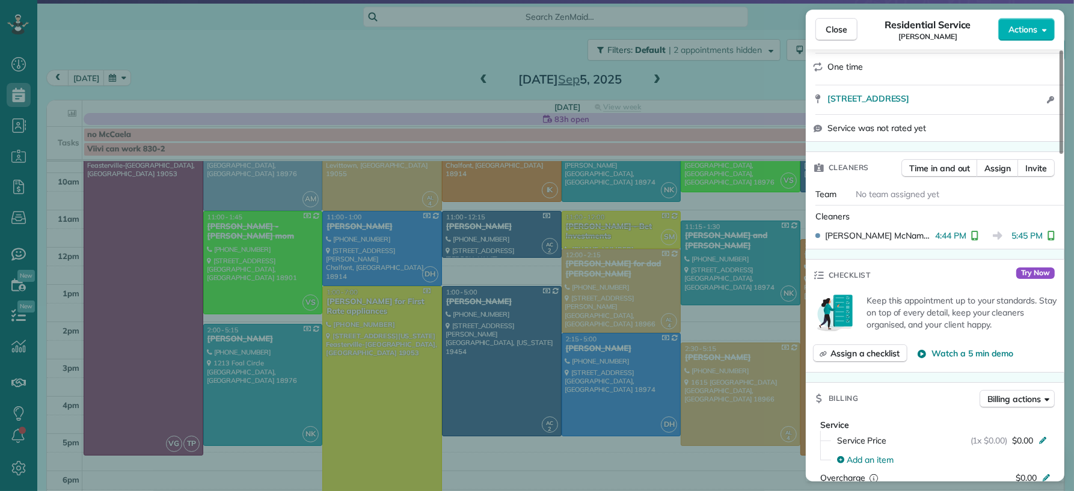
drag, startPoint x: 833, startPoint y: 34, endPoint x: 886, endPoint y: 262, distance: 233.5
click at [833, 34] on span "Close" at bounding box center [836, 29] width 22 height 12
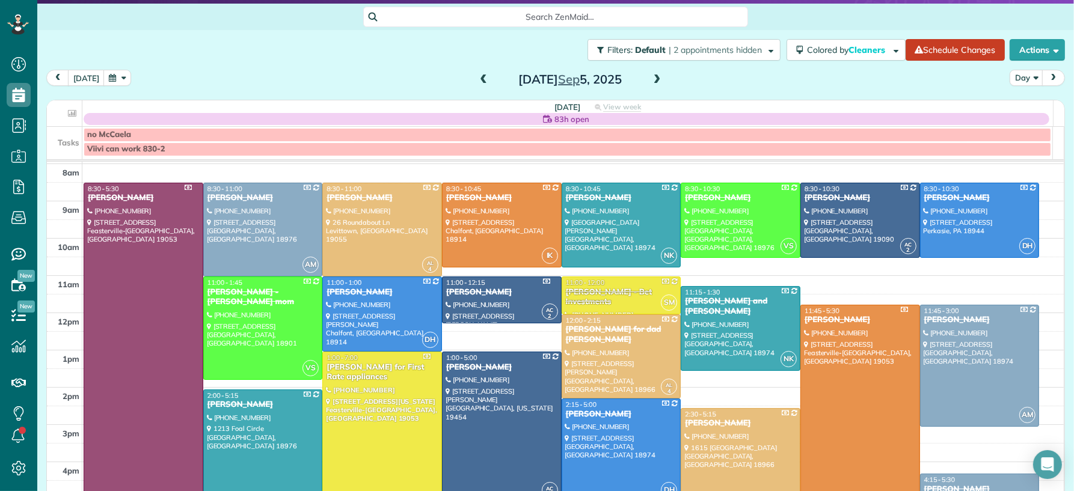
scroll to position [36, 0]
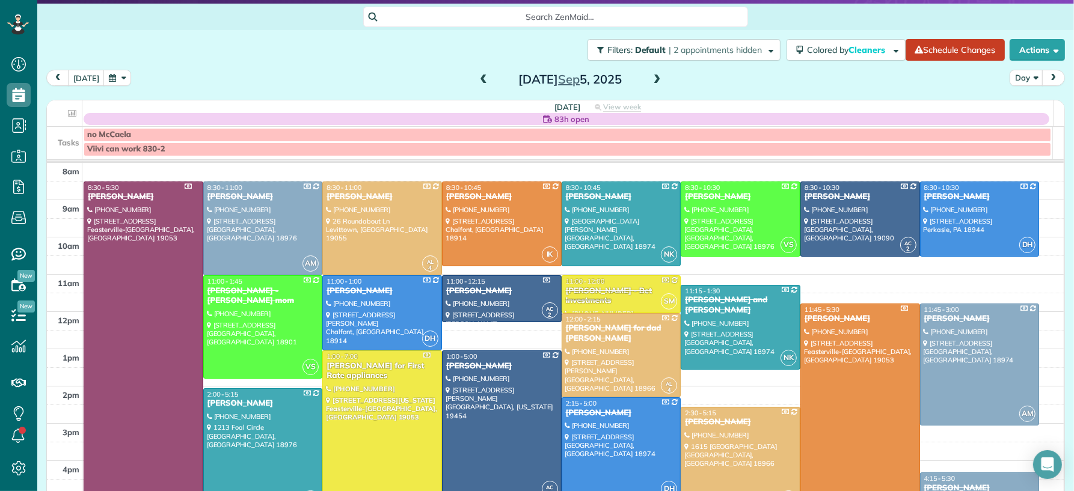
click at [652, 78] on span at bounding box center [656, 80] width 13 height 11
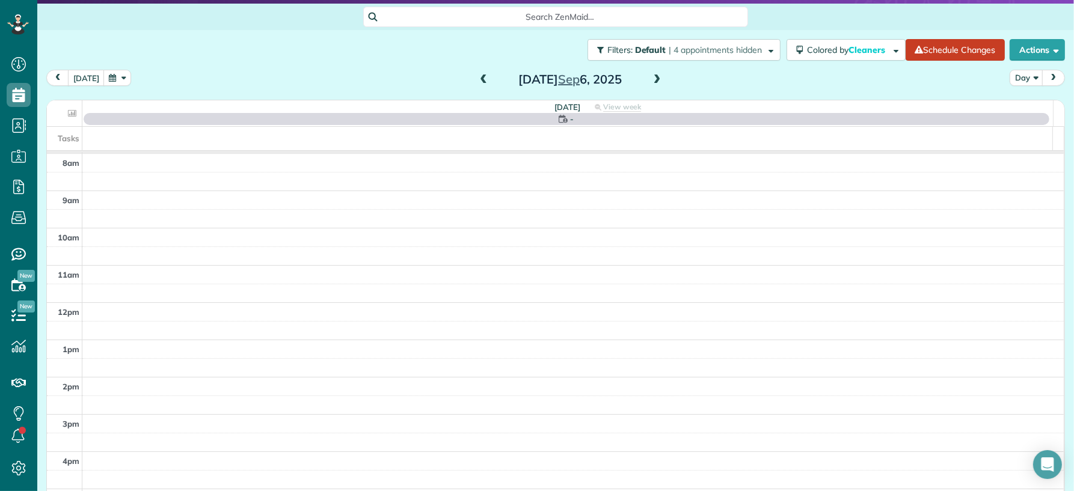
scroll to position [0, 0]
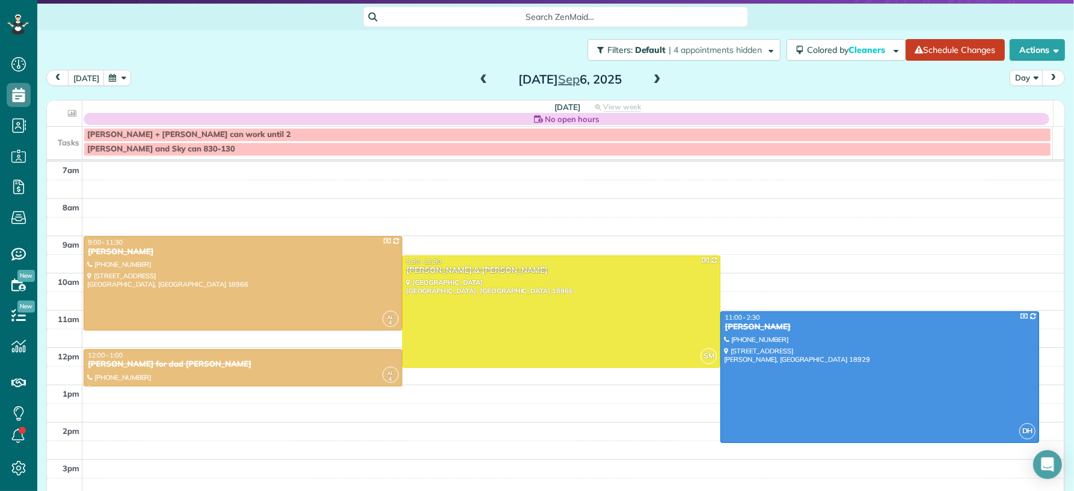
click at [480, 81] on span at bounding box center [483, 80] width 13 height 11
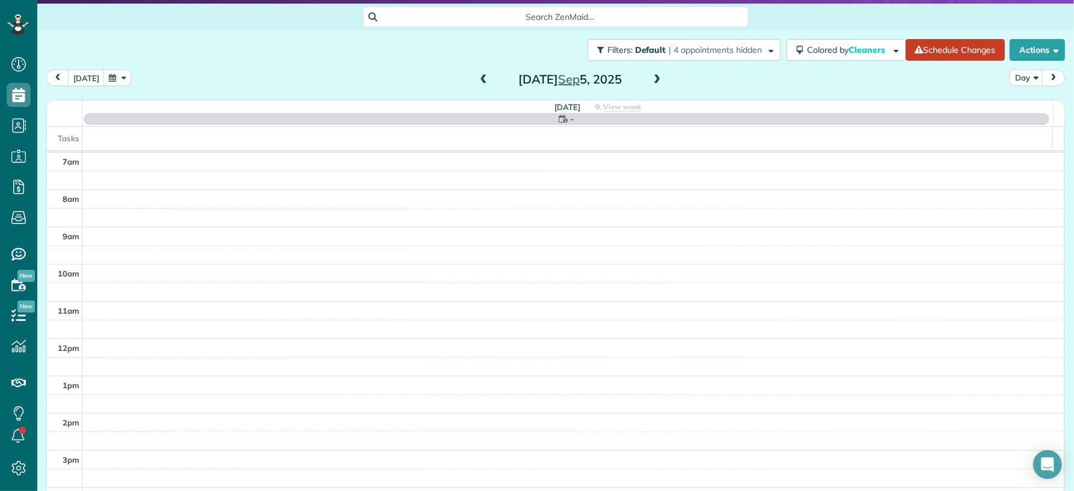
click at [480, 80] on span at bounding box center [483, 80] width 13 height 11
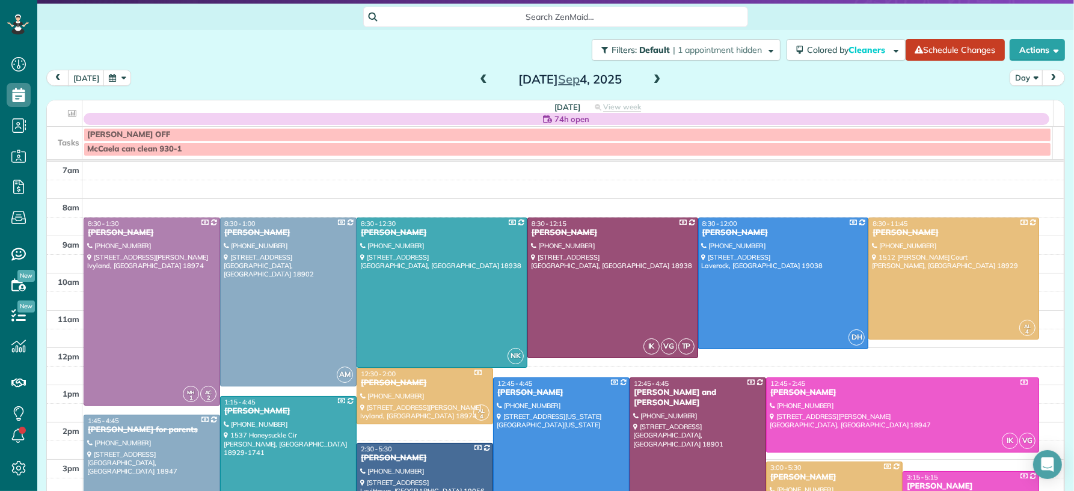
click at [481, 79] on span at bounding box center [483, 80] width 13 height 11
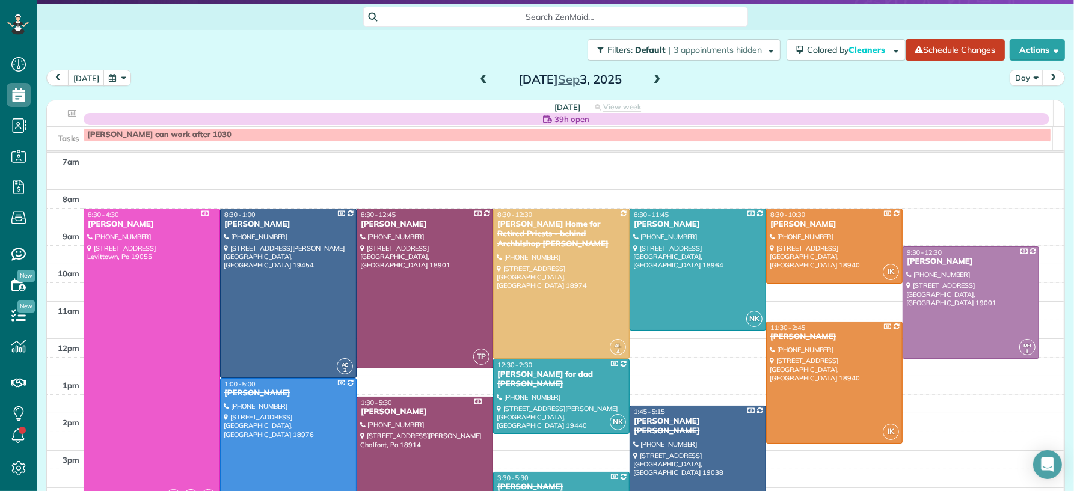
click at [480, 79] on span at bounding box center [483, 80] width 13 height 11
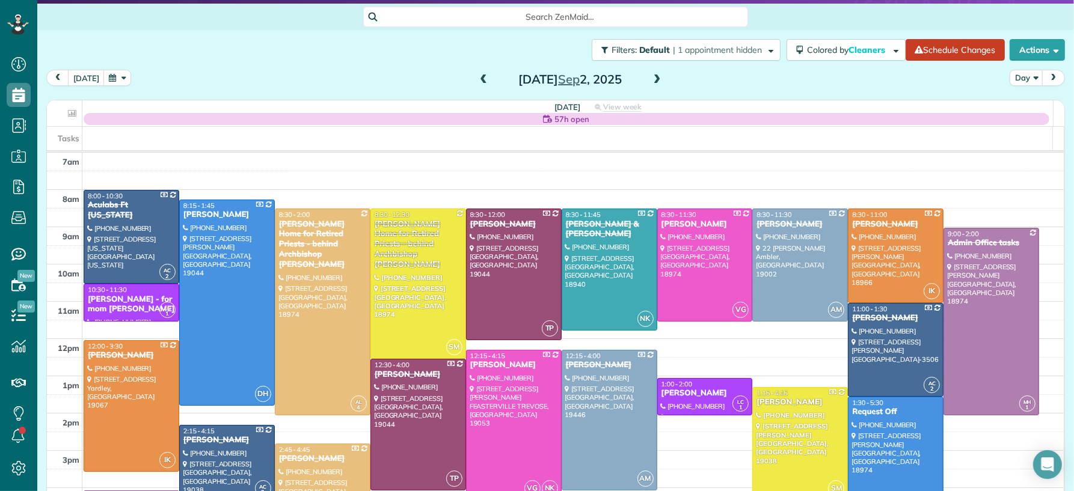
click at [480, 79] on span at bounding box center [483, 80] width 13 height 11
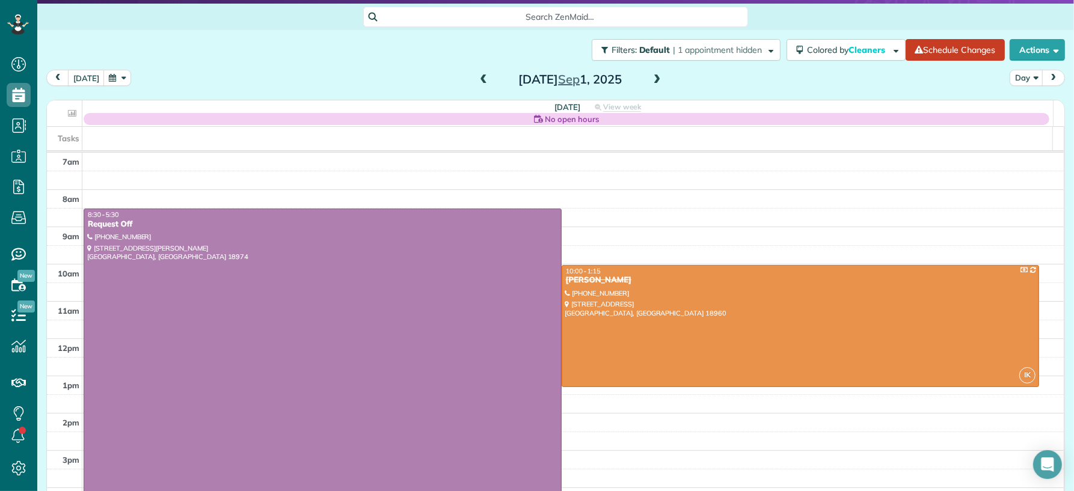
click at [650, 75] on span at bounding box center [656, 80] width 13 height 11
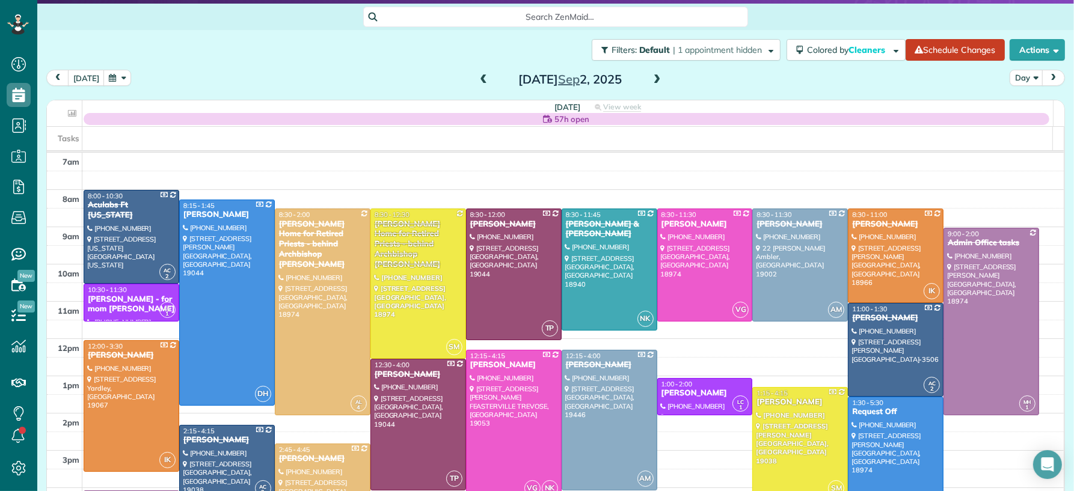
click at [480, 79] on span at bounding box center [483, 80] width 13 height 11
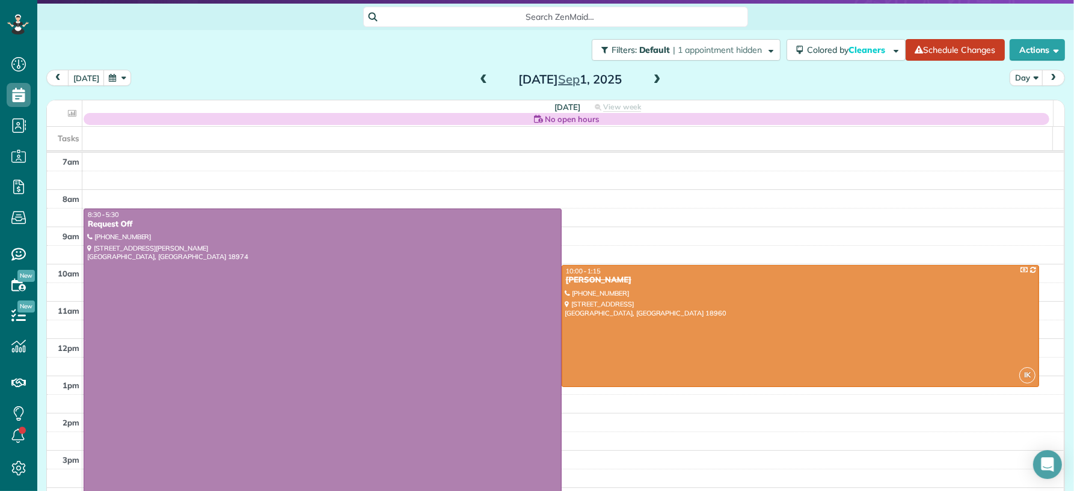
click at [653, 80] on span at bounding box center [656, 80] width 13 height 11
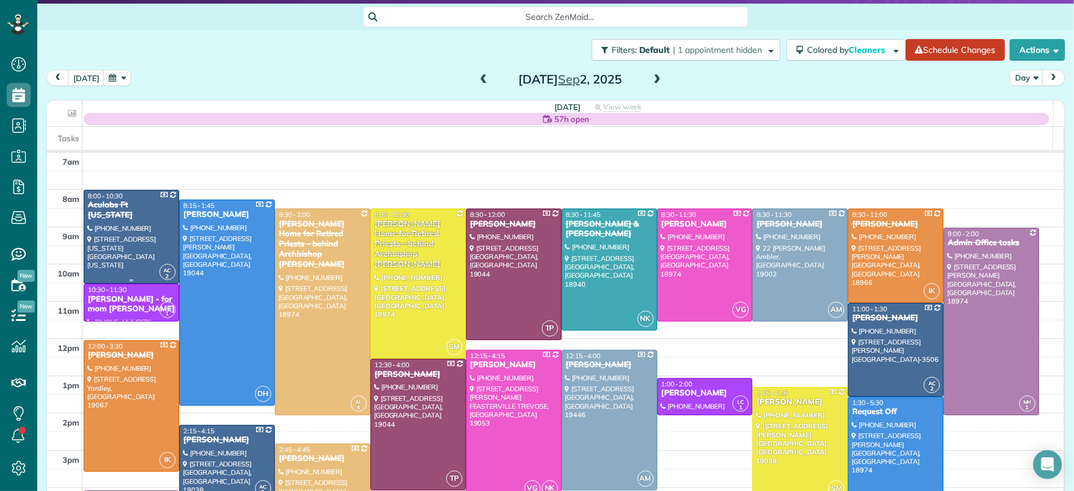
click at [125, 221] on div "Aculabs Ft [US_STATE]" at bounding box center [131, 210] width 88 height 20
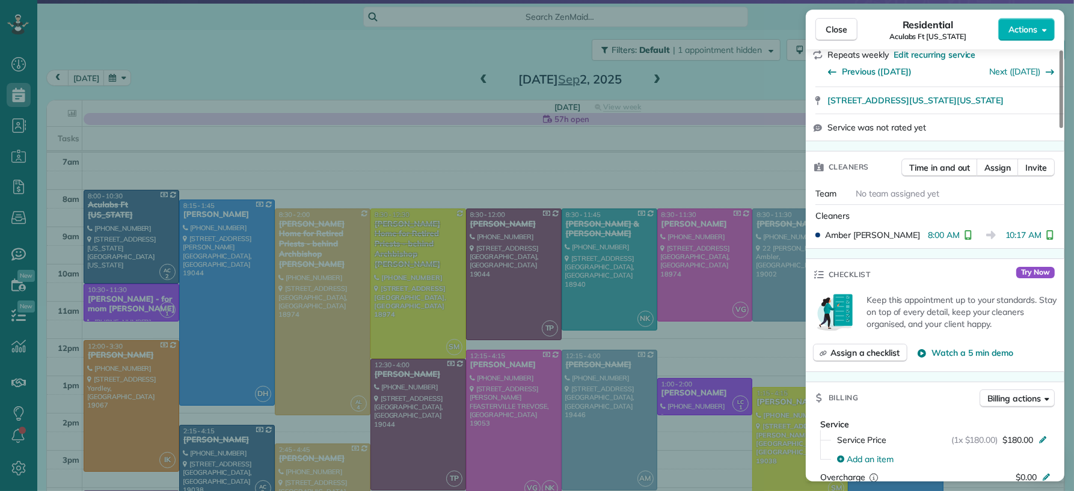
scroll to position [320, 0]
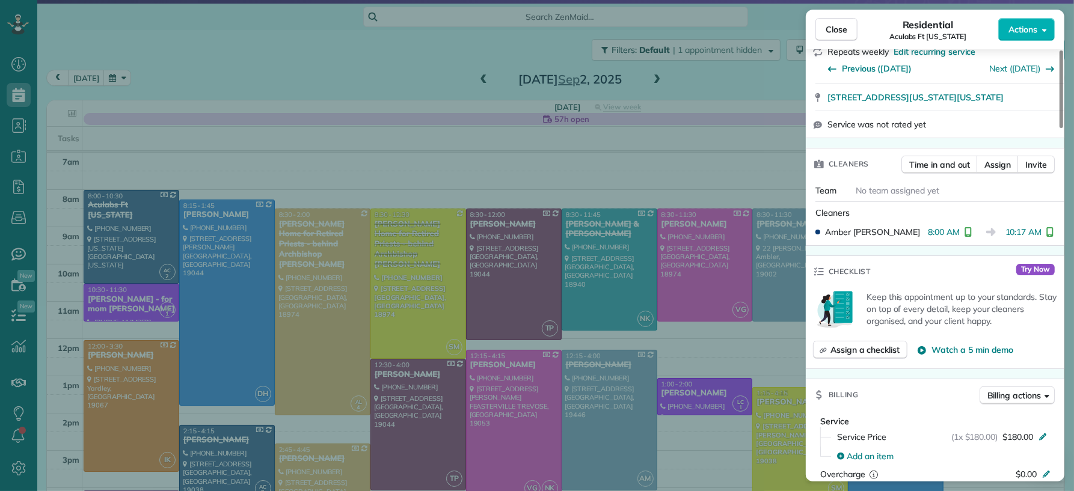
drag, startPoint x: 835, startPoint y: 31, endPoint x: 593, endPoint y: 155, distance: 271.8
click at [835, 31] on span "Close" at bounding box center [836, 29] width 22 height 12
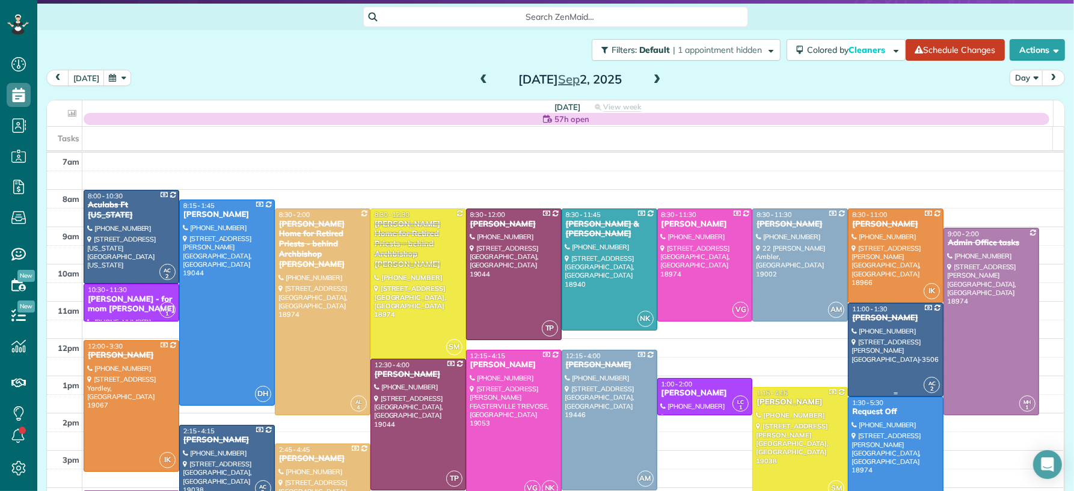
click at [857, 323] on div "Marsha Fischer" at bounding box center [895, 318] width 88 height 10
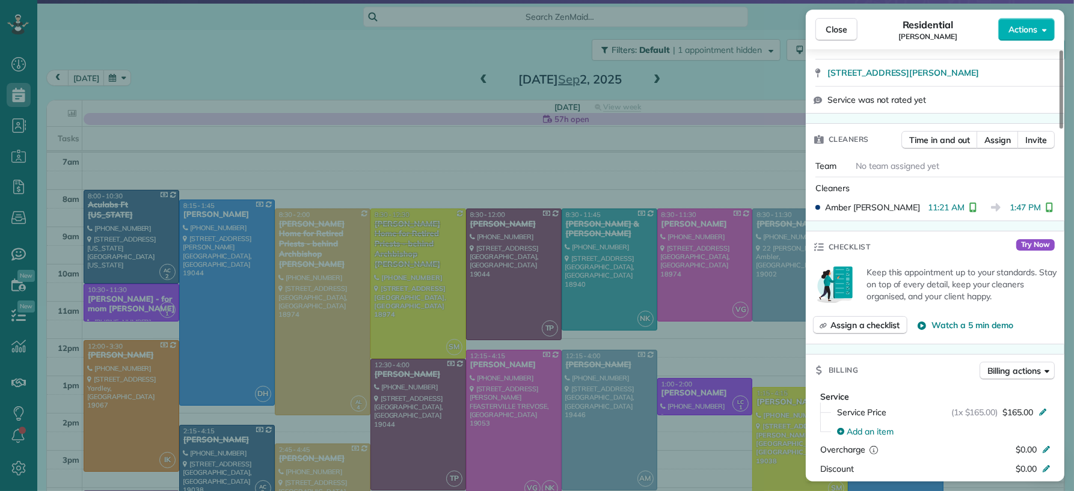
scroll to position [340, 0]
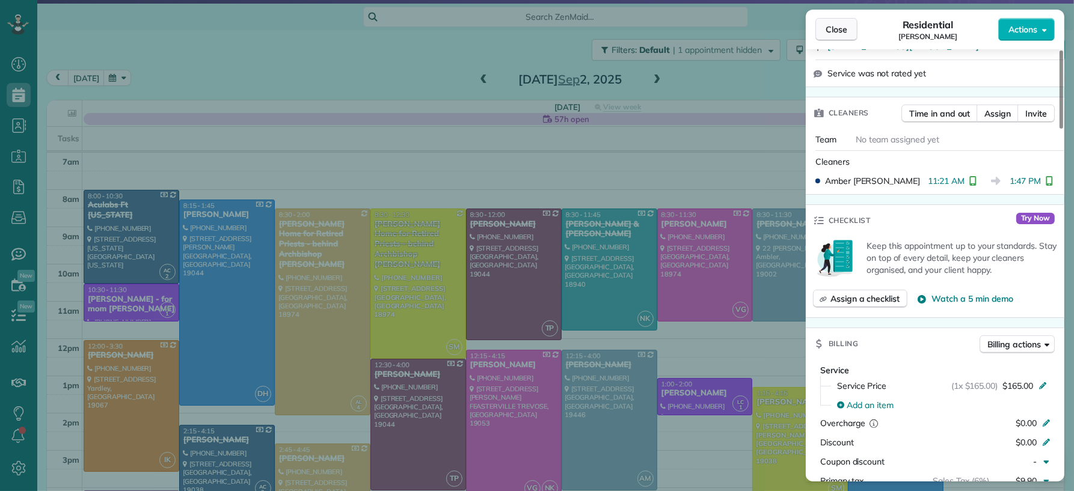
click at [832, 32] on span "Close" at bounding box center [836, 29] width 22 height 12
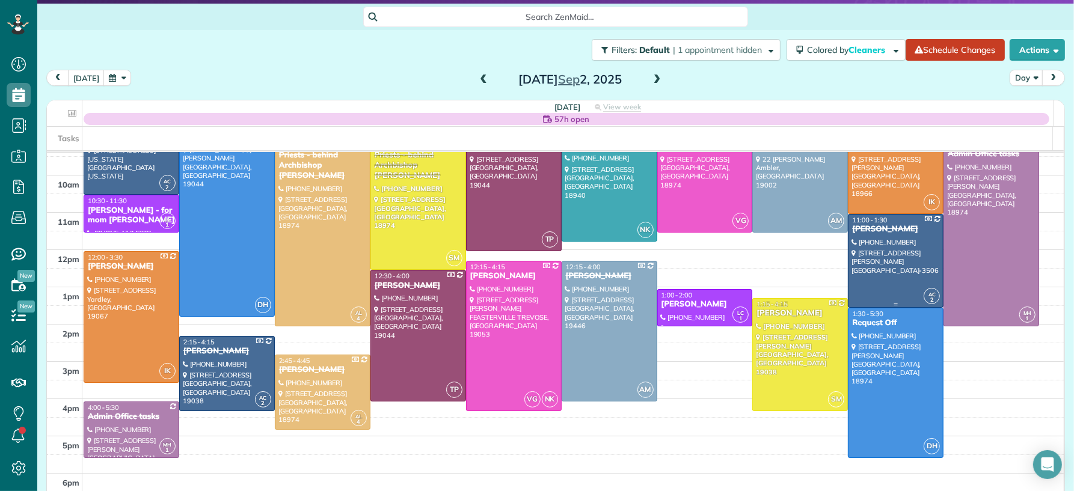
scroll to position [93, 0]
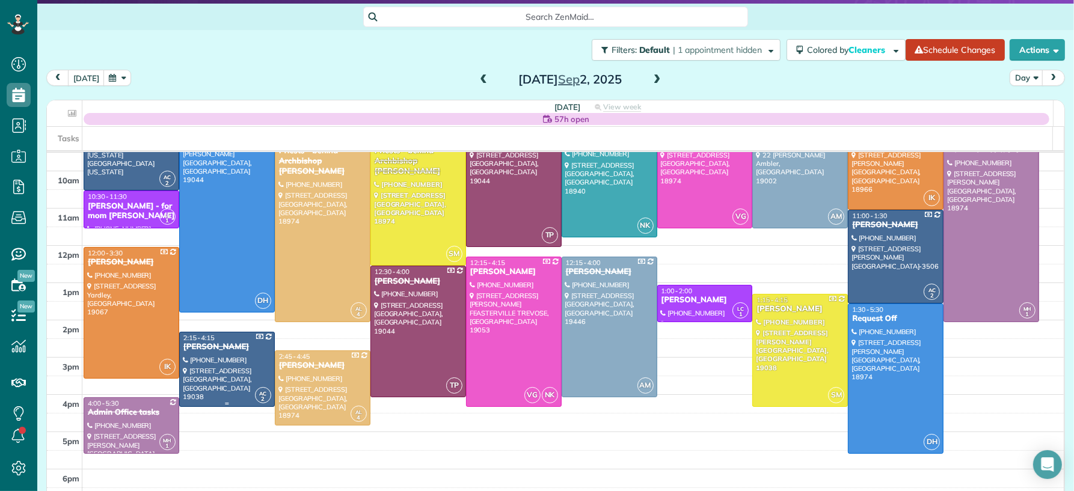
click at [214, 348] on div "Nick Carney" at bounding box center [227, 347] width 88 height 10
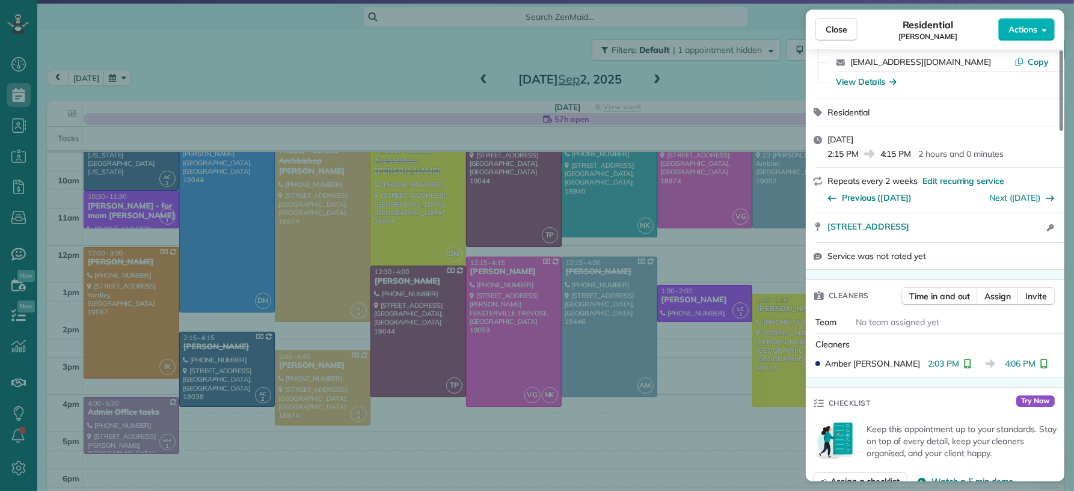
scroll to position [344, 0]
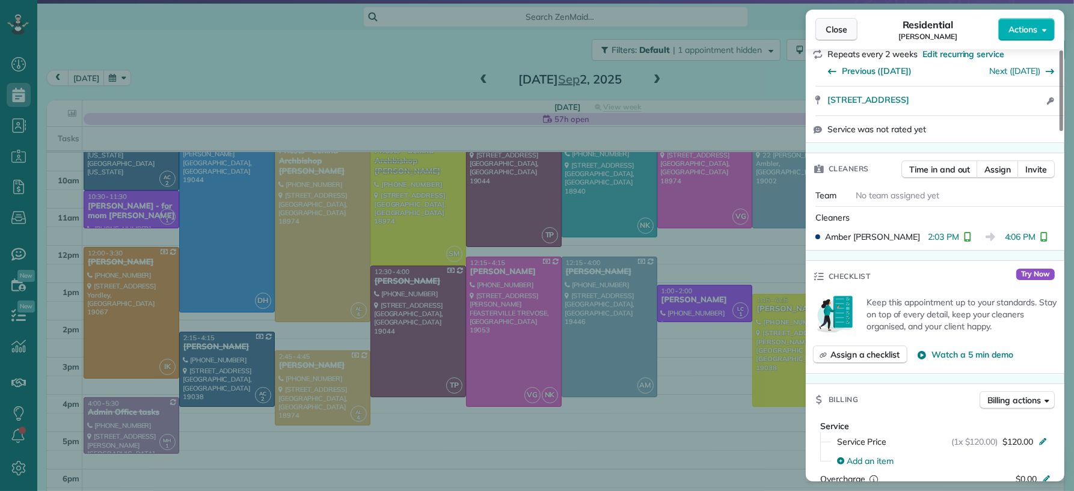
click at [837, 29] on span "Close" at bounding box center [836, 29] width 22 height 12
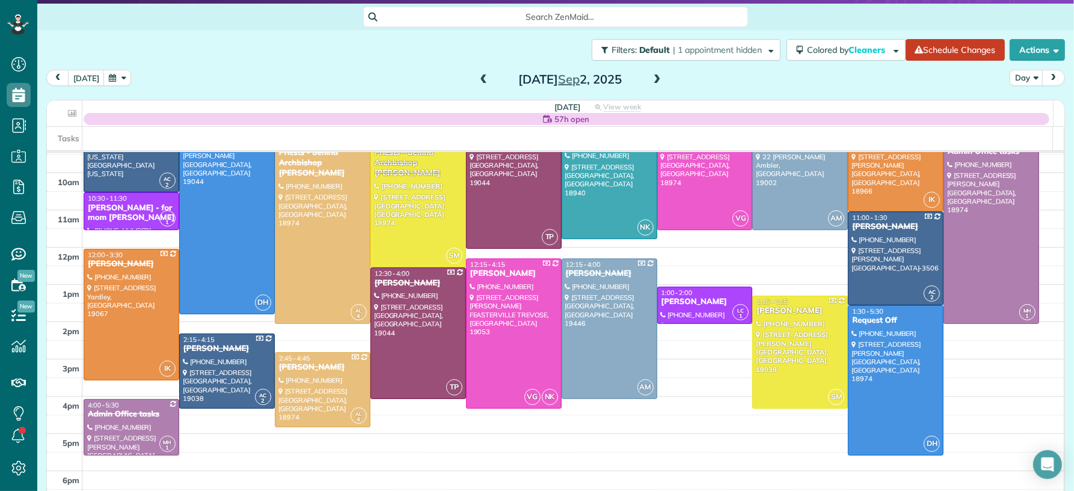
scroll to position [95, 0]
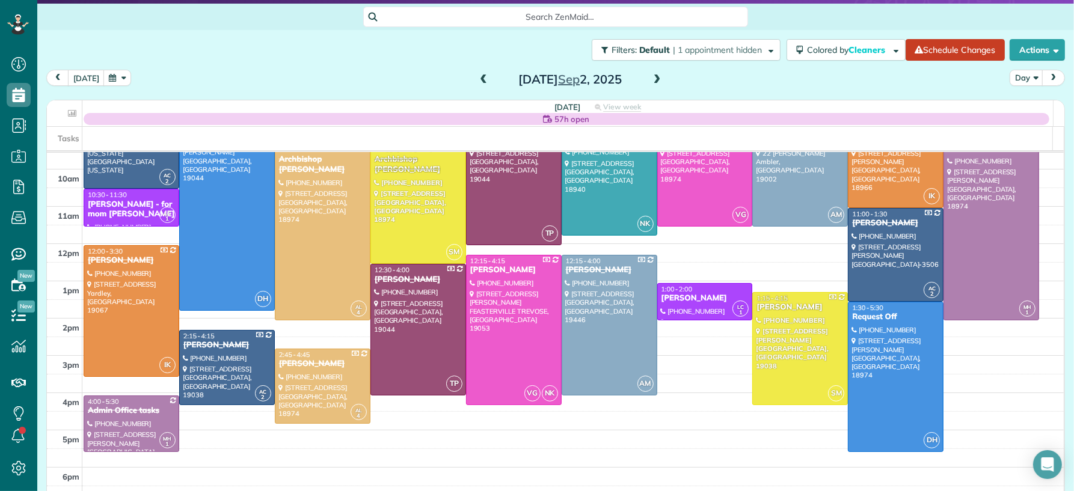
click at [641, 78] on div "Tuesday Sep 2, 2025" at bounding box center [570, 79] width 192 height 19
click at [650, 78] on span at bounding box center [656, 80] width 13 height 11
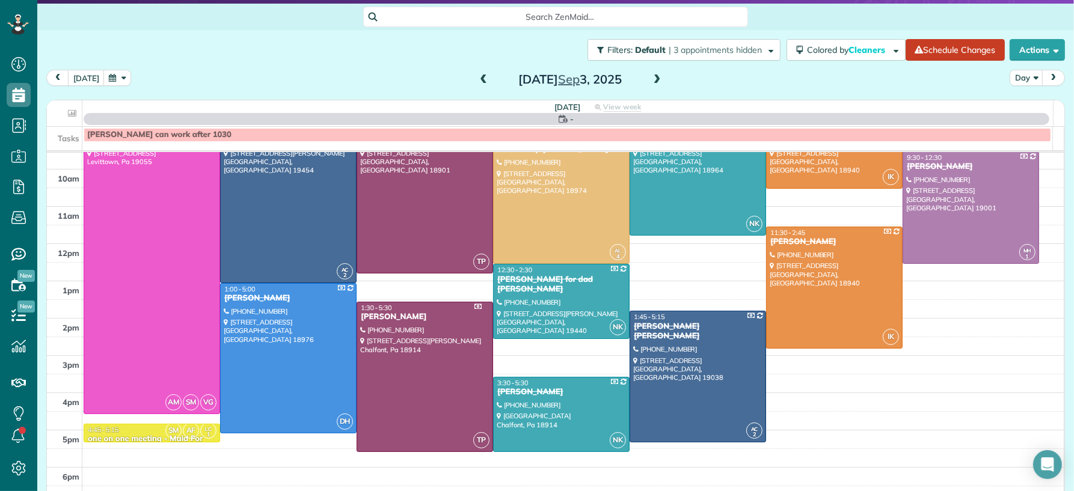
scroll to position [0, 0]
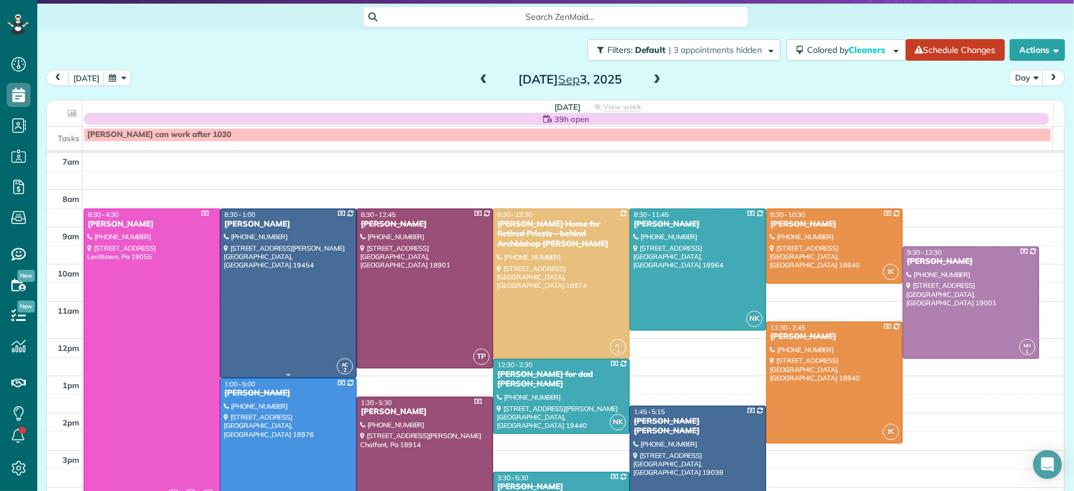
click at [273, 233] on div at bounding box center [288, 293] width 135 height 168
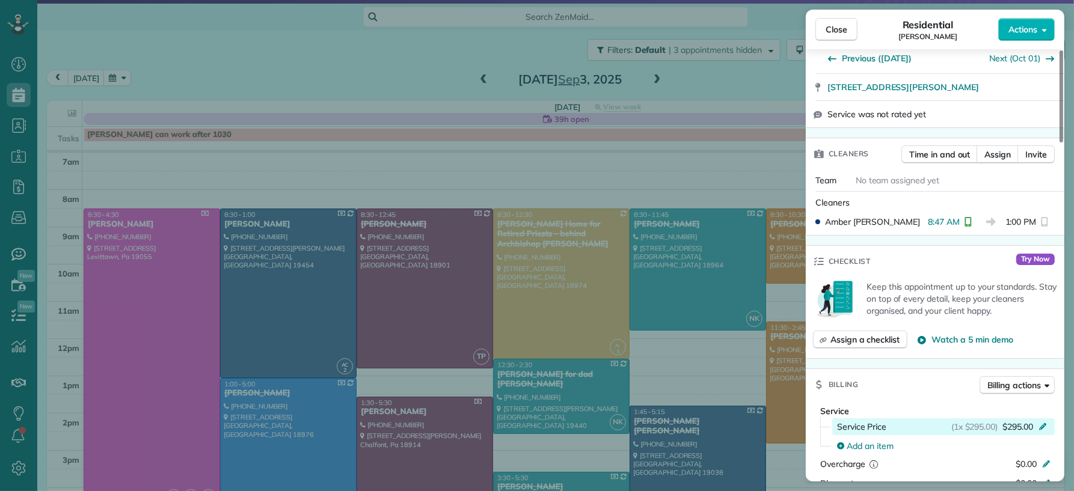
scroll to position [352, 0]
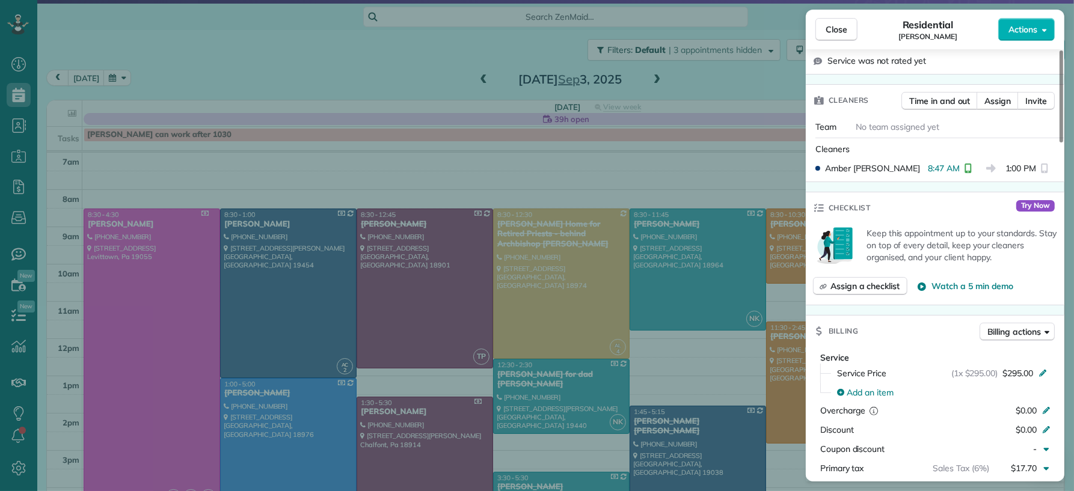
drag, startPoint x: 842, startPoint y: 23, endPoint x: 702, endPoint y: 173, distance: 204.6
click at [842, 24] on span "Close" at bounding box center [836, 29] width 22 height 12
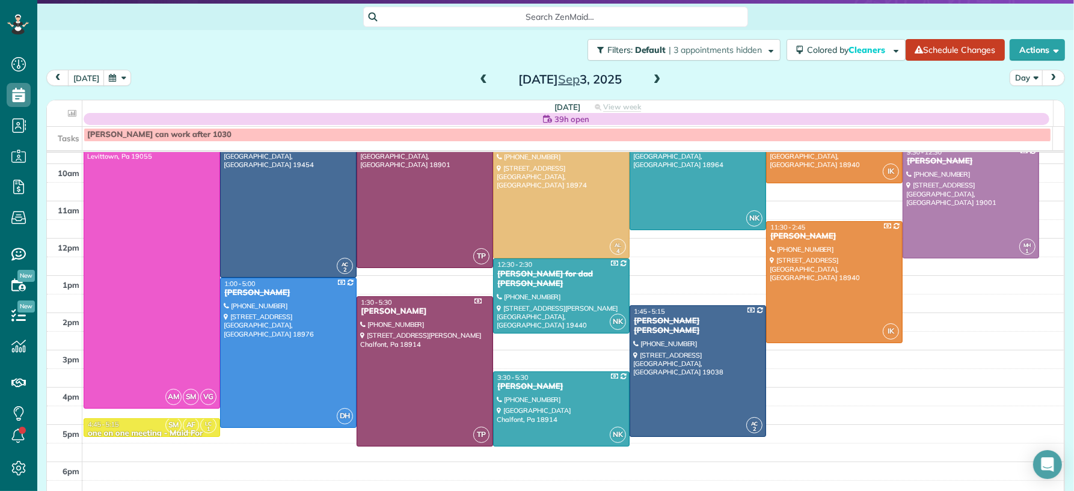
scroll to position [130, 0]
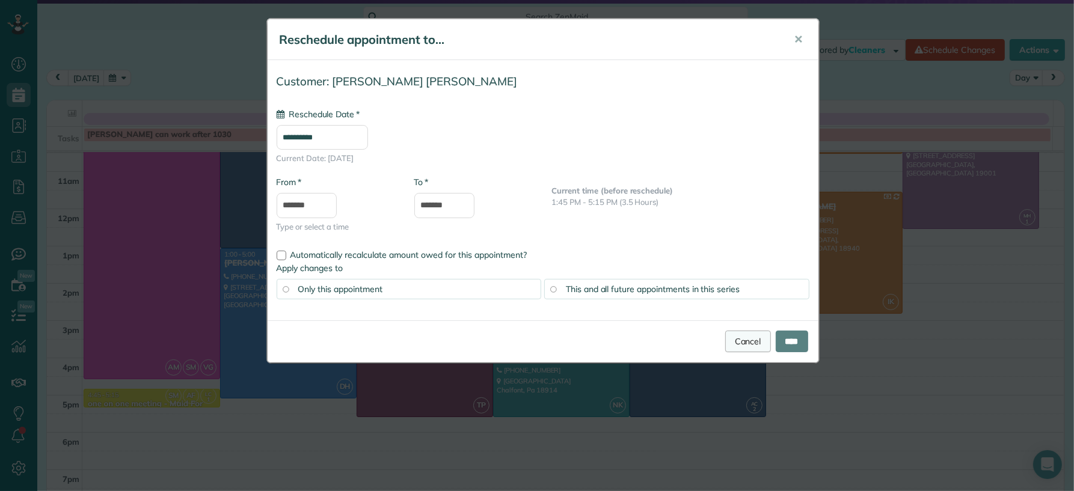
type input "**********"
click at [744, 334] on link "Cancel" at bounding box center [748, 342] width 46 height 22
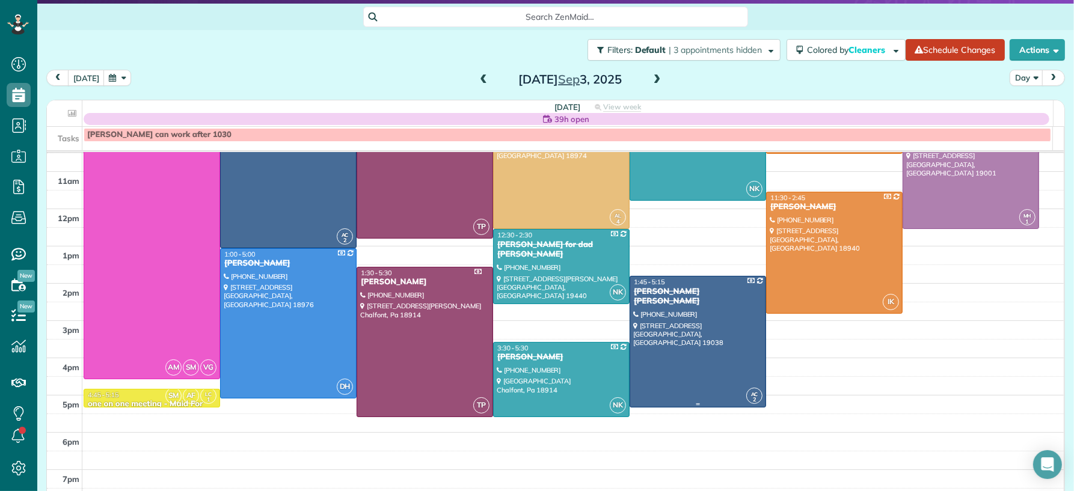
click at [712, 349] on div at bounding box center [697, 342] width 135 height 130
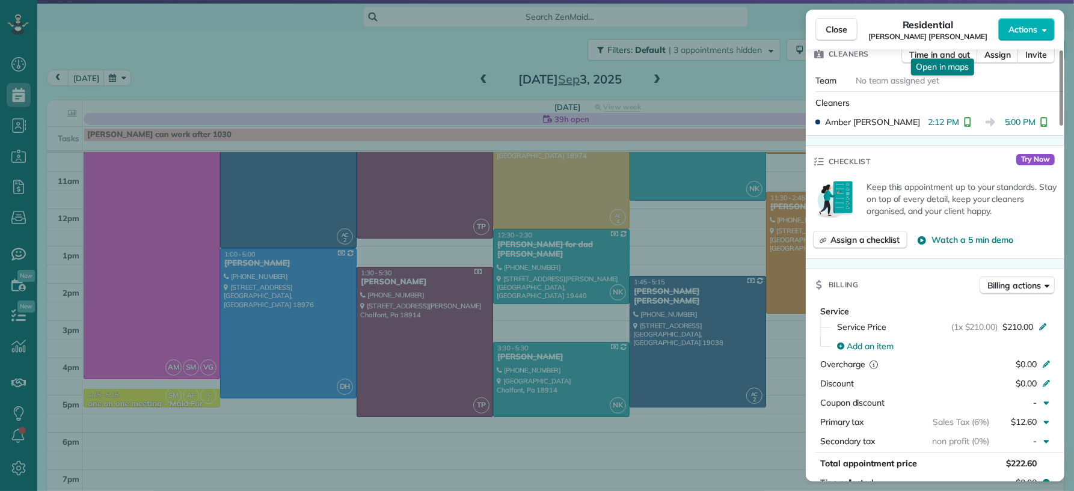
scroll to position [454, 0]
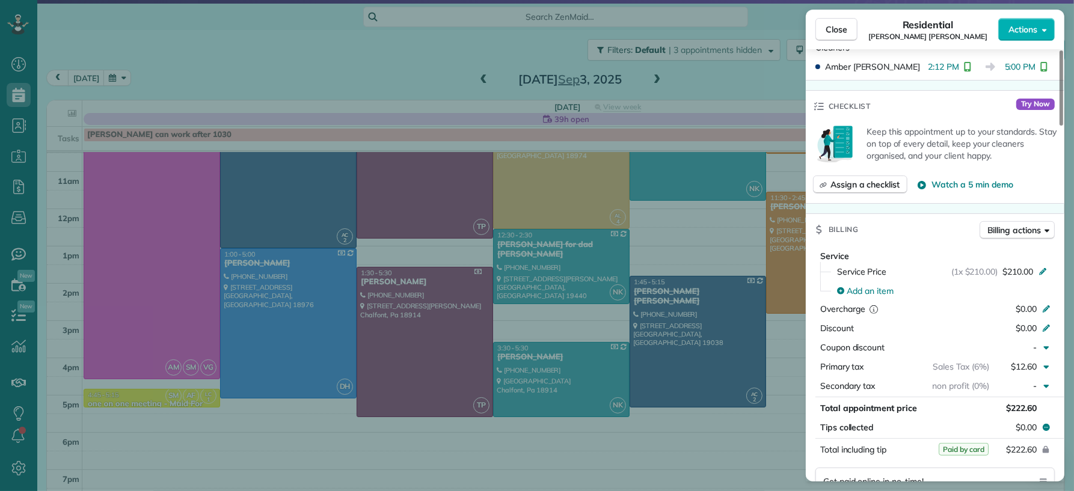
drag, startPoint x: 833, startPoint y: 19, endPoint x: 510, endPoint y: 398, distance: 498.0
click at [834, 21] on button "Close" at bounding box center [836, 29] width 42 height 23
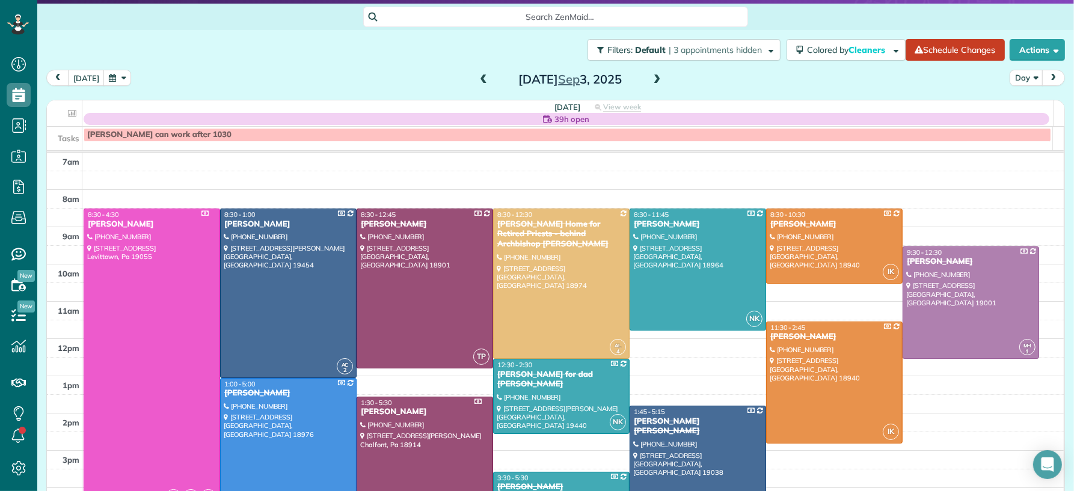
click at [652, 79] on span at bounding box center [656, 80] width 13 height 11
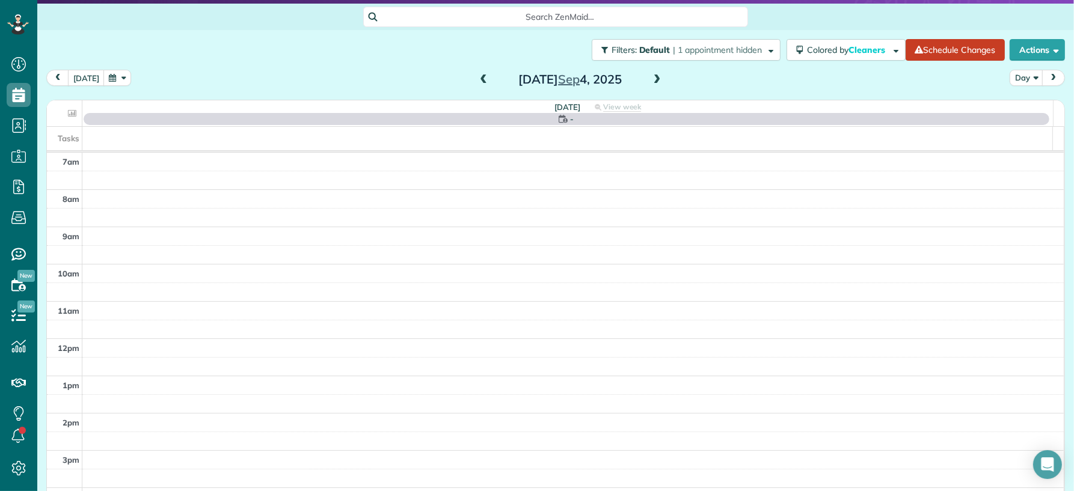
drag, startPoint x: 479, startPoint y: 76, endPoint x: 615, endPoint y: 74, distance: 136.5
click at [479, 76] on span at bounding box center [483, 80] width 13 height 11
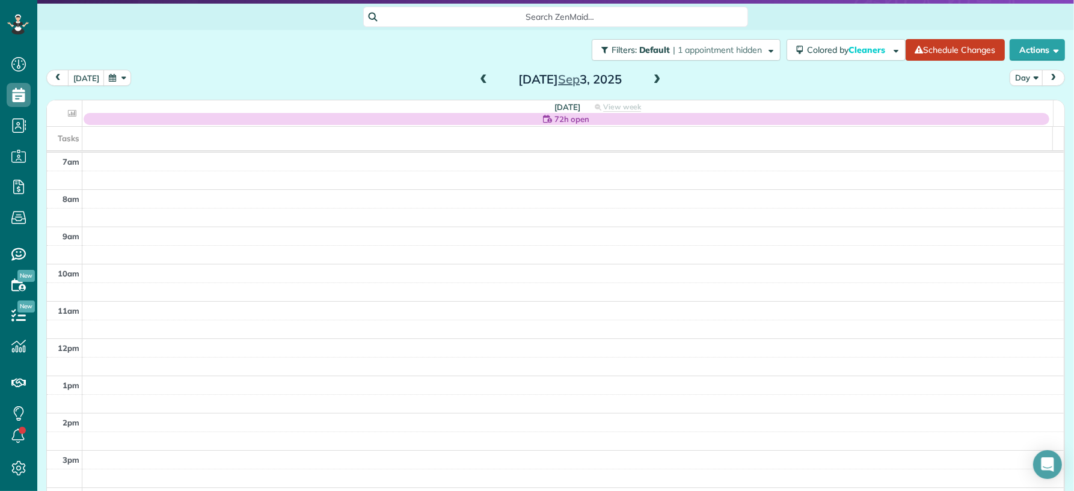
click at [655, 76] on span at bounding box center [656, 80] width 13 height 11
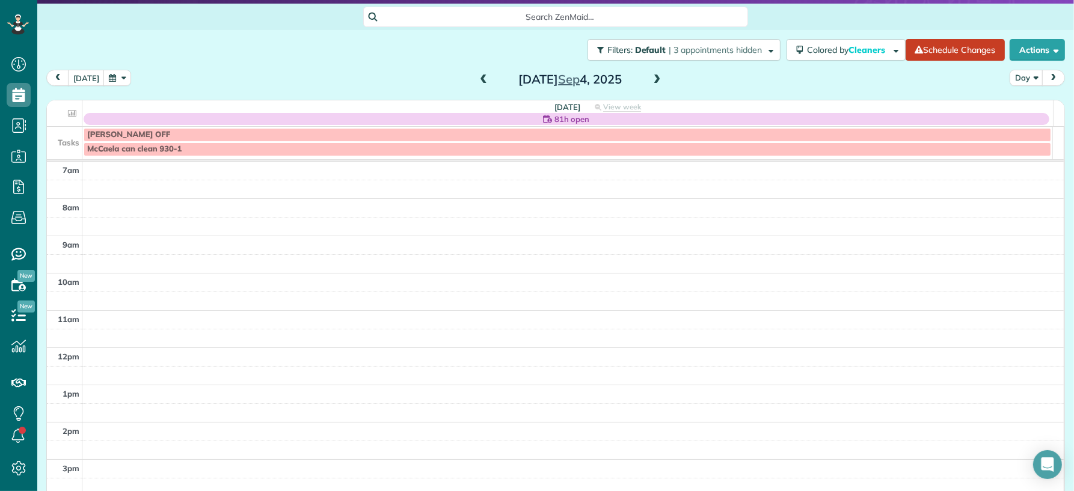
drag, startPoint x: 649, startPoint y: 81, endPoint x: 583, endPoint y: 92, distance: 67.0
click at [650, 82] on span at bounding box center [656, 80] width 13 height 11
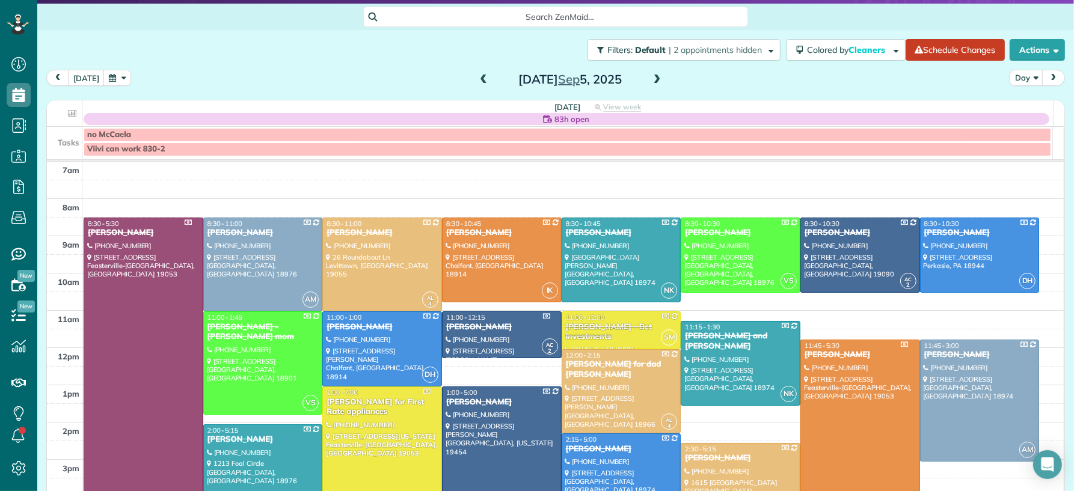
click at [477, 78] on span at bounding box center [483, 80] width 13 height 11
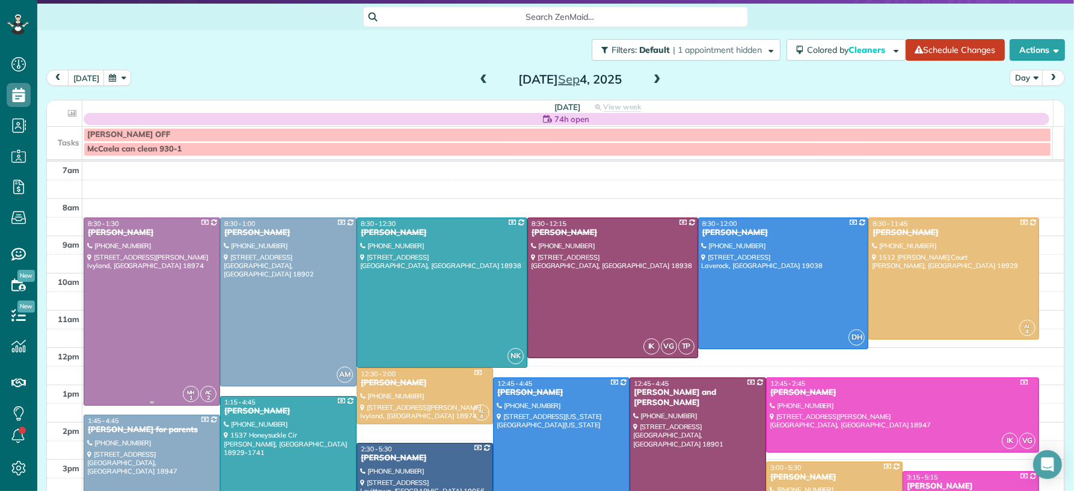
click at [132, 238] on div "[PERSON_NAME]" at bounding box center [151, 233] width 129 height 10
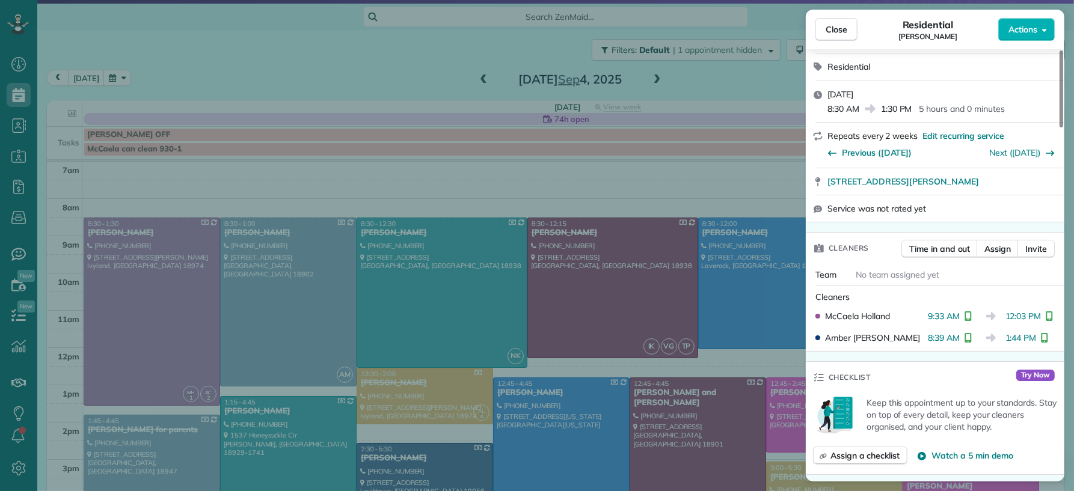
scroll to position [201, 0]
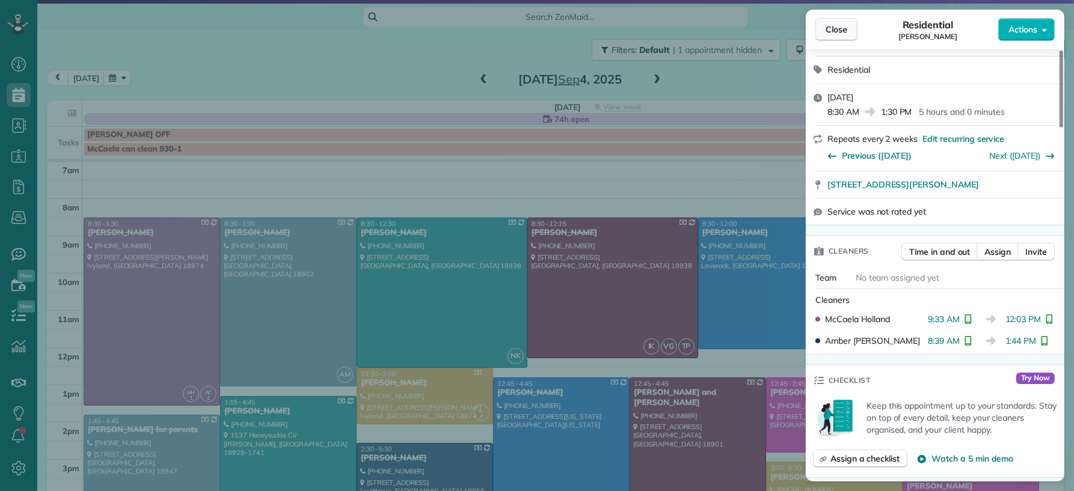
drag, startPoint x: 827, startPoint y: 30, endPoint x: 560, endPoint y: 350, distance: 416.6
click at [827, 30] on span "Close" at bounding box center [836, 29] width 22 height 12
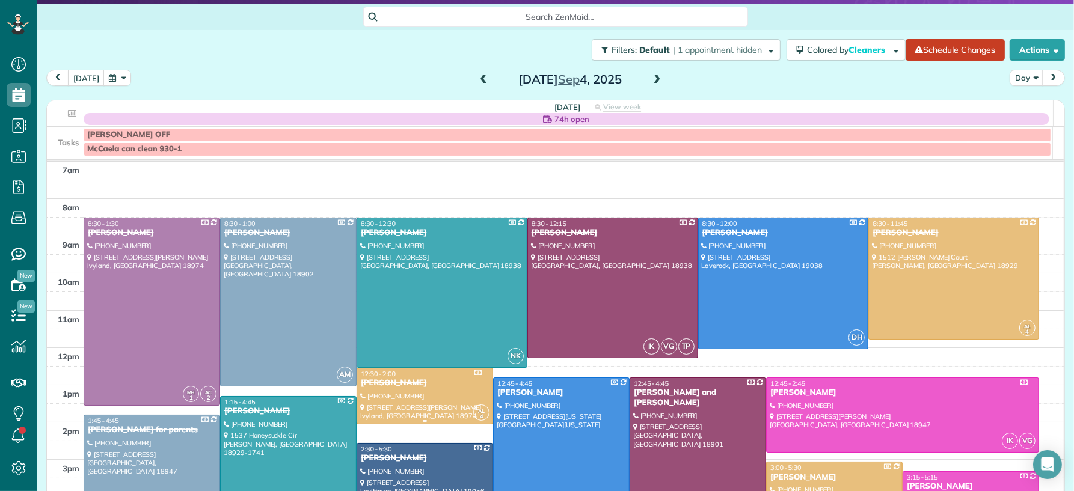
click at [399, 388] on div "[PERSON_NAME]" at bounding box center [424, 383] width 129 height 10
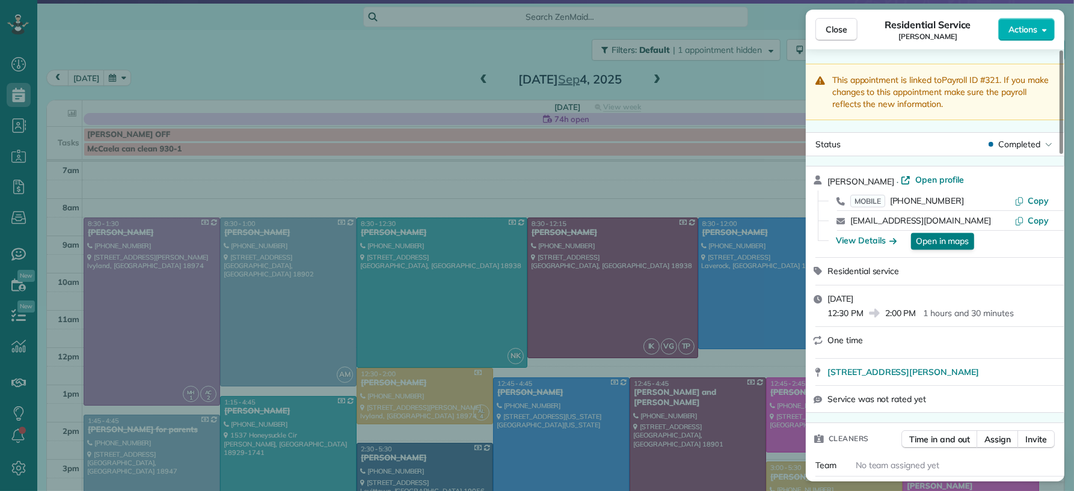
scroll to position [176, 0]
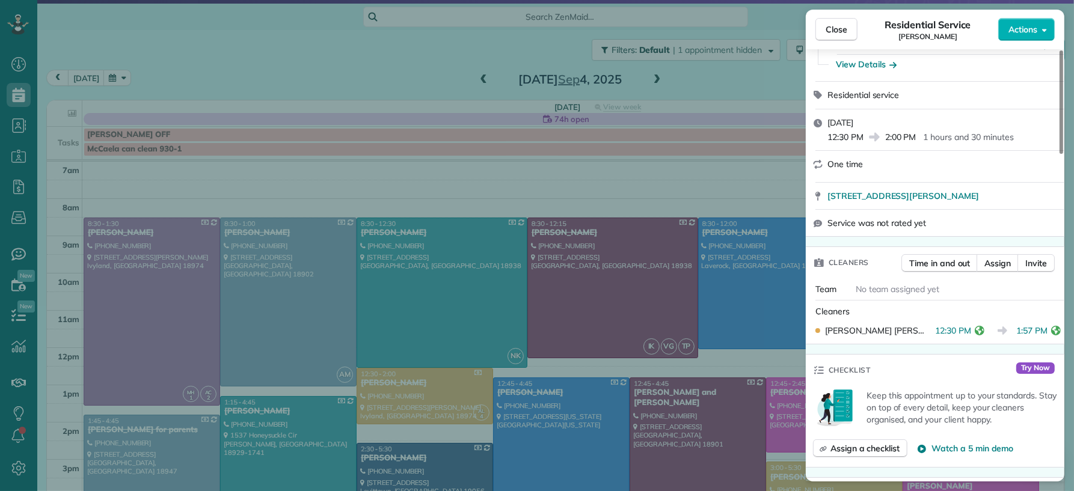
drag, startPoint x: 848, startPoint y: 33, endPoint x: 383, endPoint y: 491, distance: 652.5
click at [848, 34] on button "Close" at bounding box center [836, 29] width 42 height 23
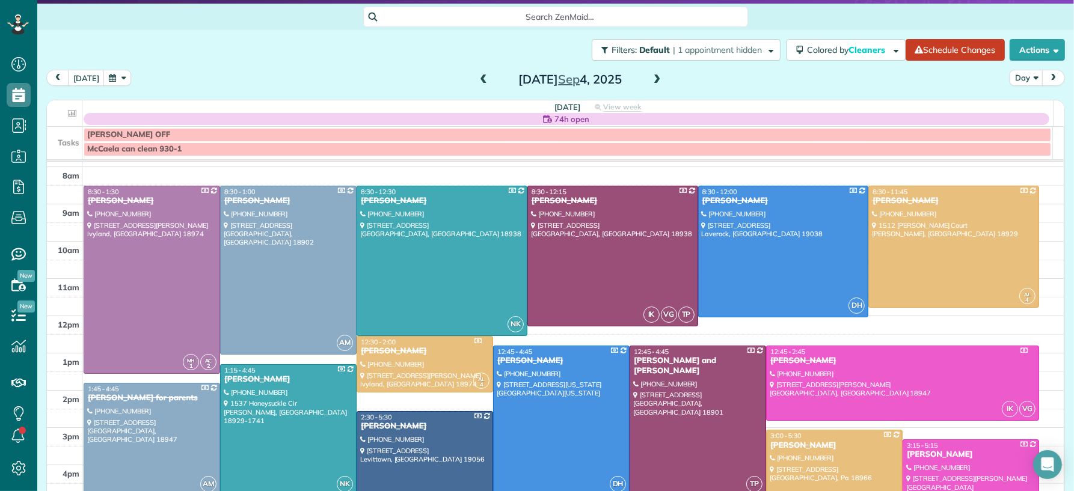
scroll to position [22, 0]
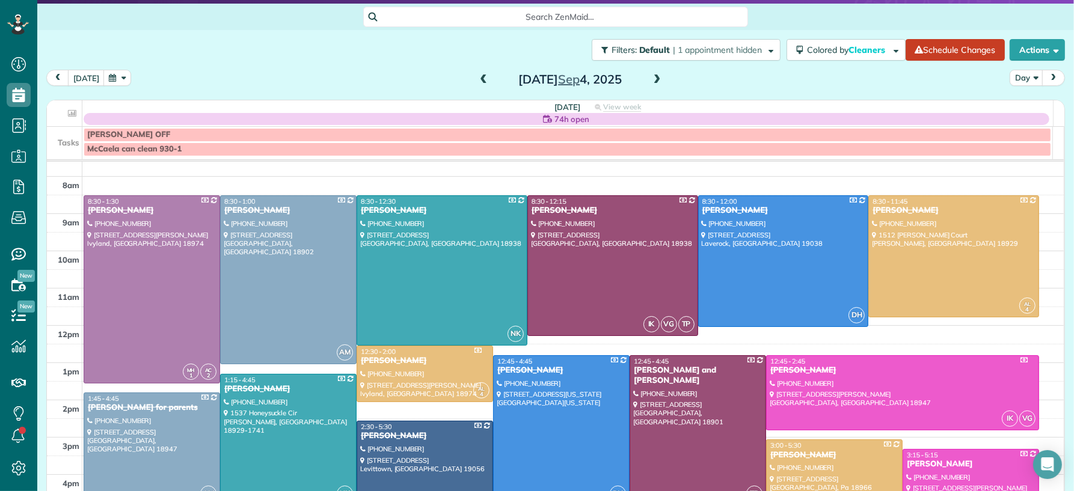
click at [652, 79] on span at bounding box center [656, 80] width 13 height 11
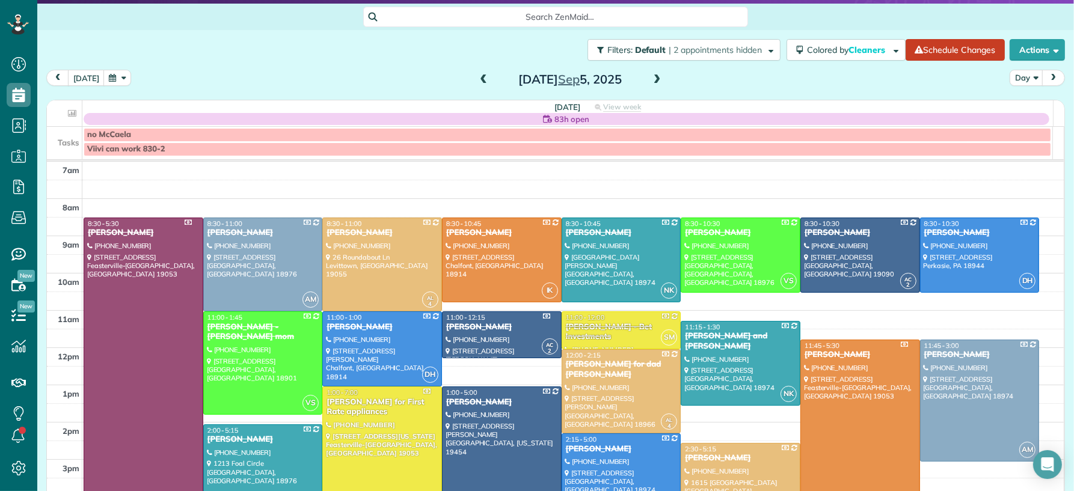
click at [477, 76] on span at bounding box center [483, 80] width 13 height 11
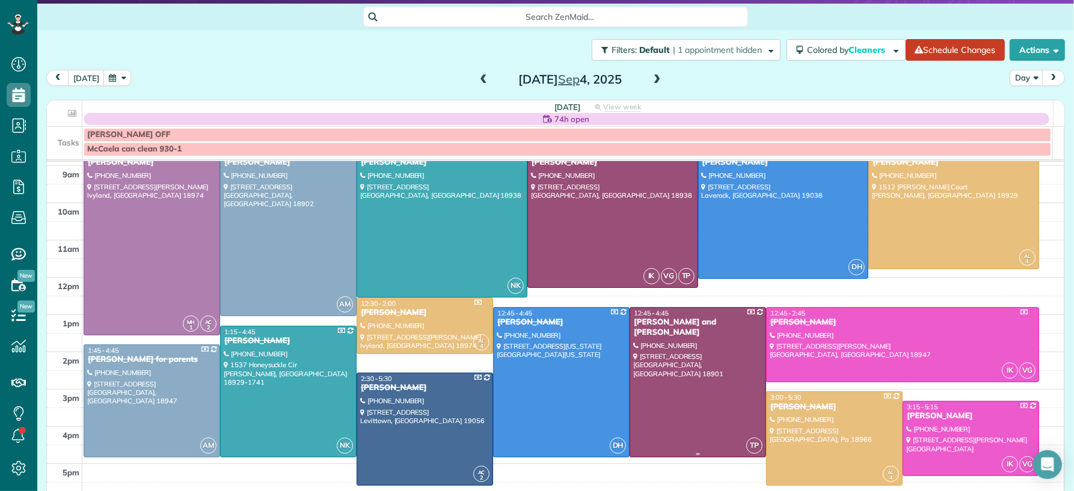
scroll to position [83, 0]
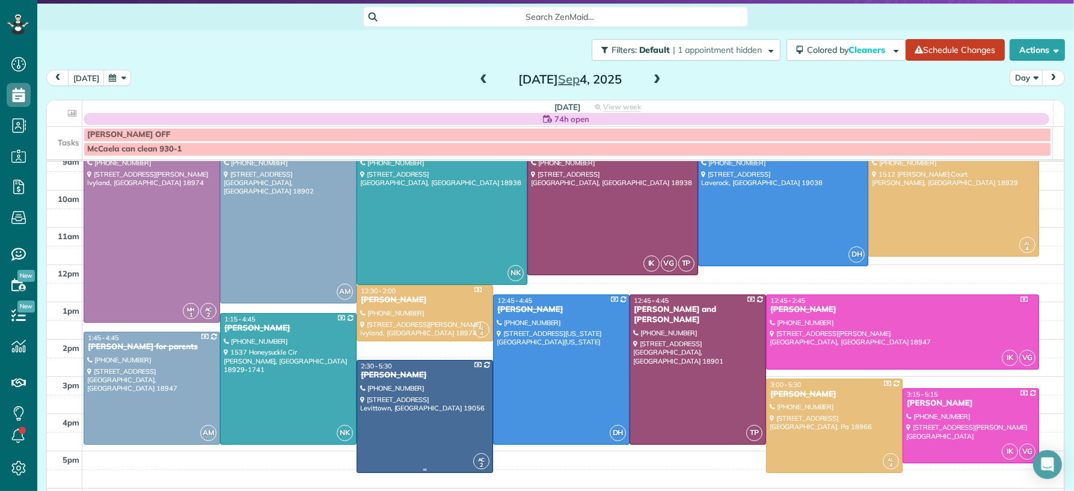
click at [390, 377] on div "[PERSON_NAME]" at bounding box center [424, 375] width 129 height 10
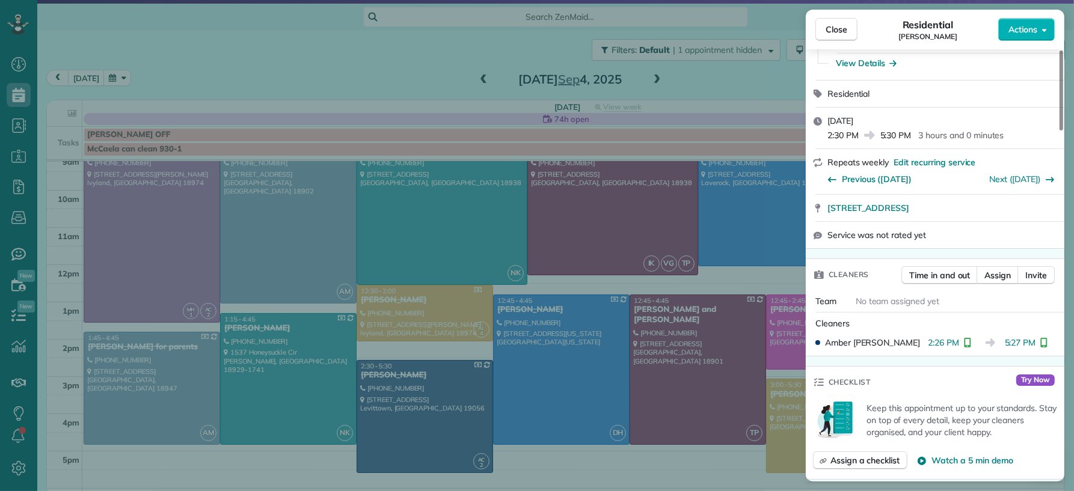
scroll to position [383, 0]
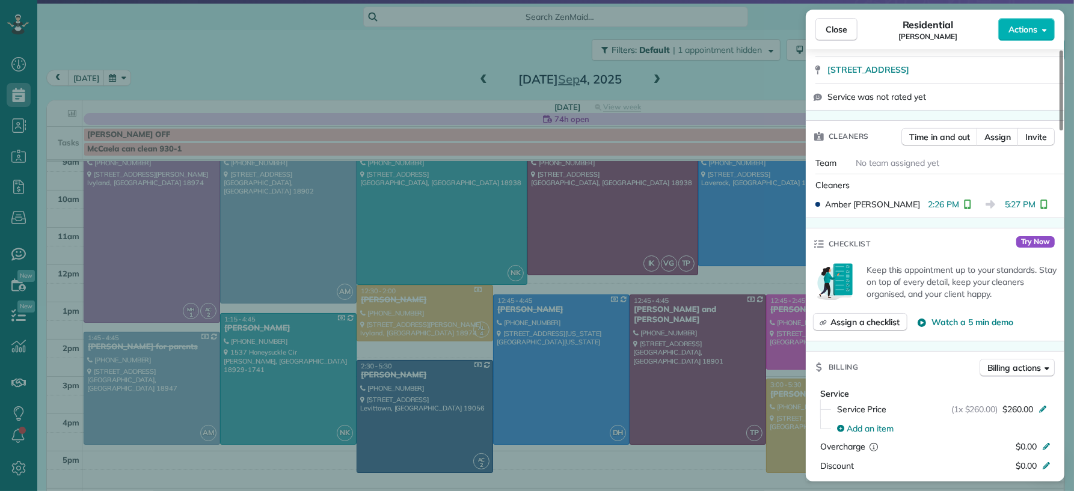
drag, startPoint x: 846, startPoint y: 34, endPoint x: 905, endPoint y: 105, distance: 91.8
click at [848, 35] on button "Close" at bounding box center [836, 29] width 42 height 23
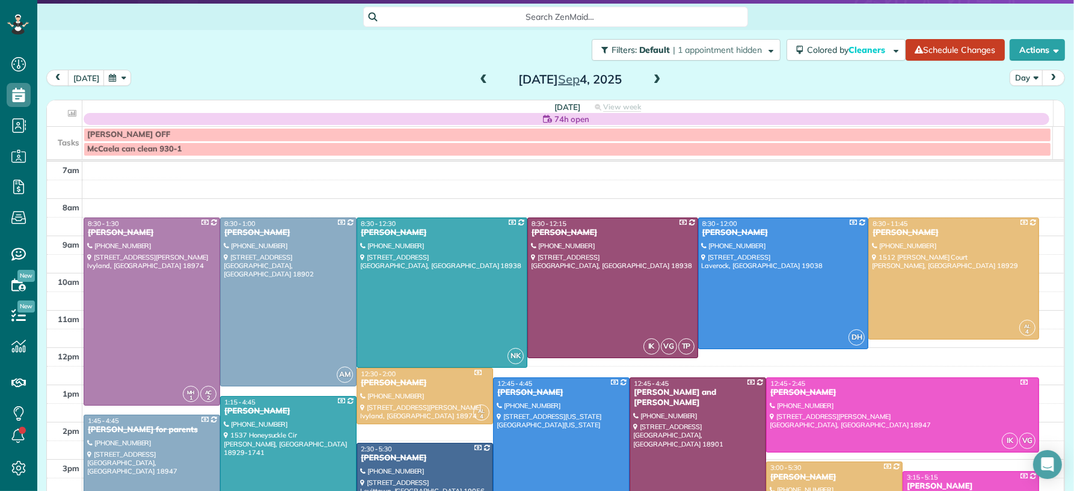
click at [650, 79] on span at bounding box center [656, 80] width 13 height 11
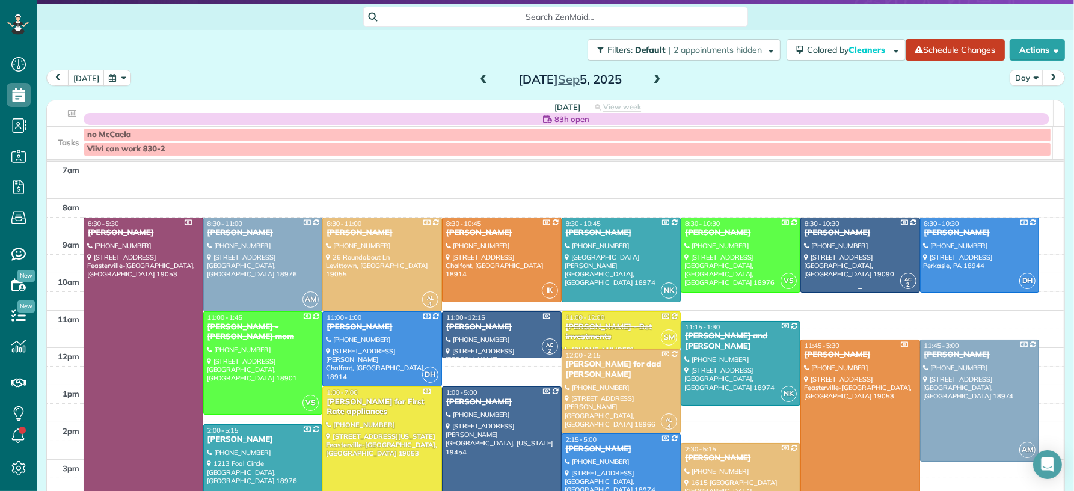
click at [804, 236] on div "[PERSON_NAME]" at bounding box center [860, 233] width 112 height 10
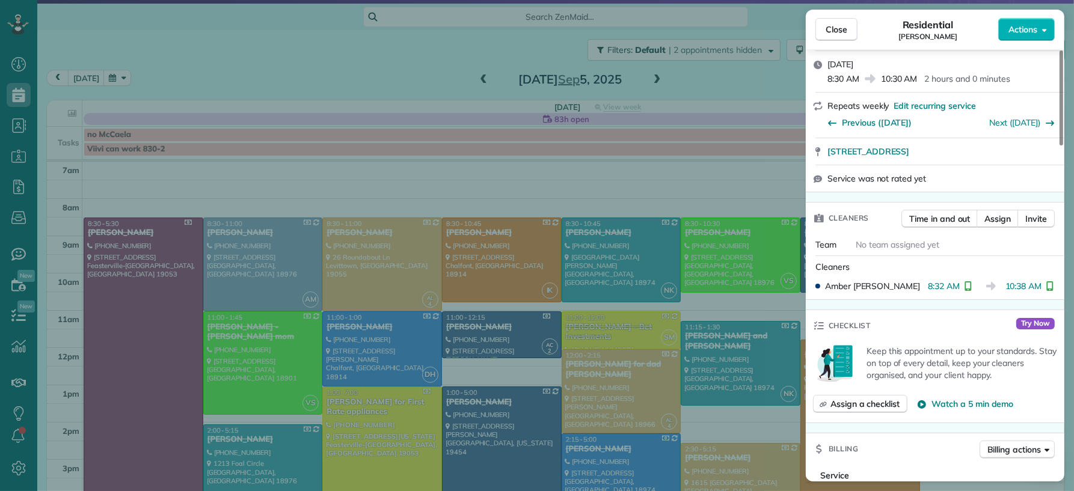
scroll to position [356, 0]
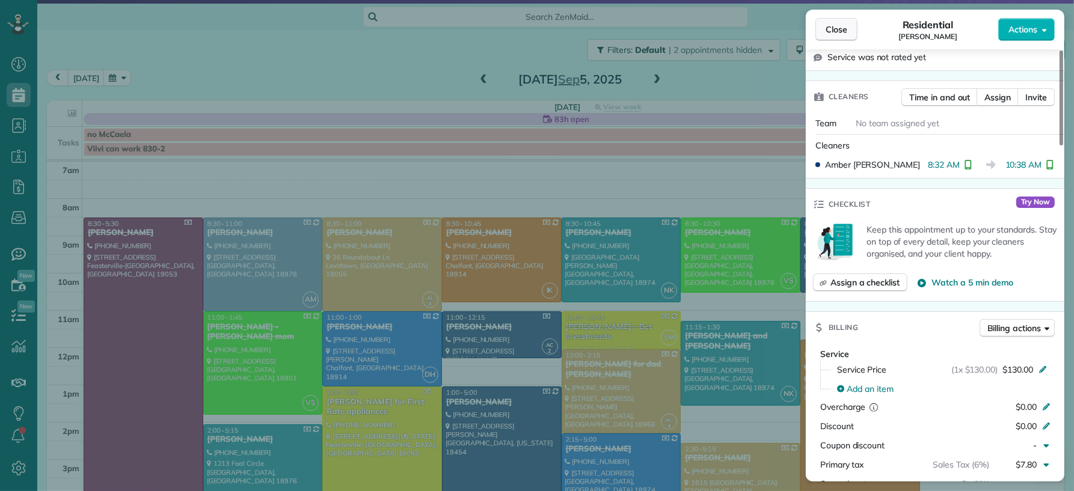
click at [849, 31] on button "Close" at bounding box center [836, 29] width 42 height 23
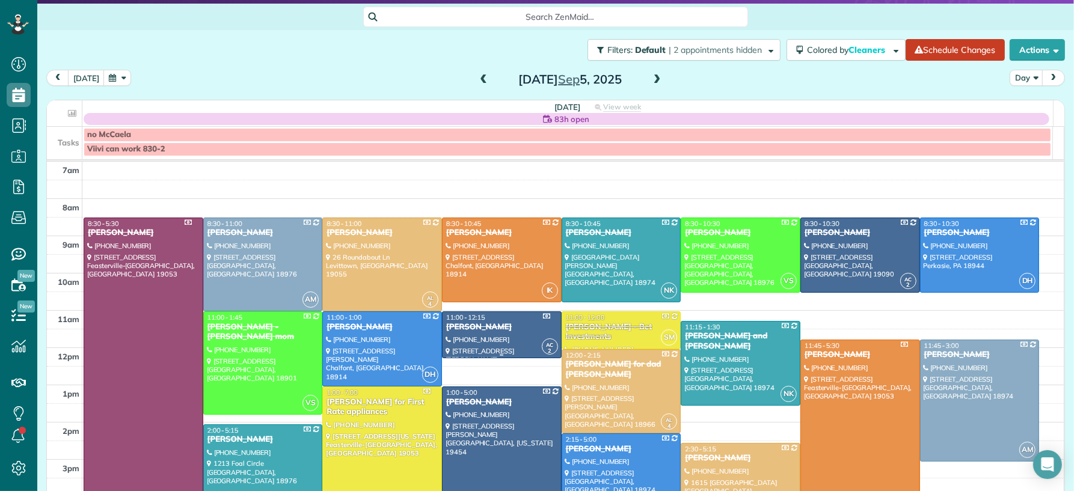
click at [458, 328] on div "[PERSON_NAME]" at bounding box center [501, 327] width 112 height 10
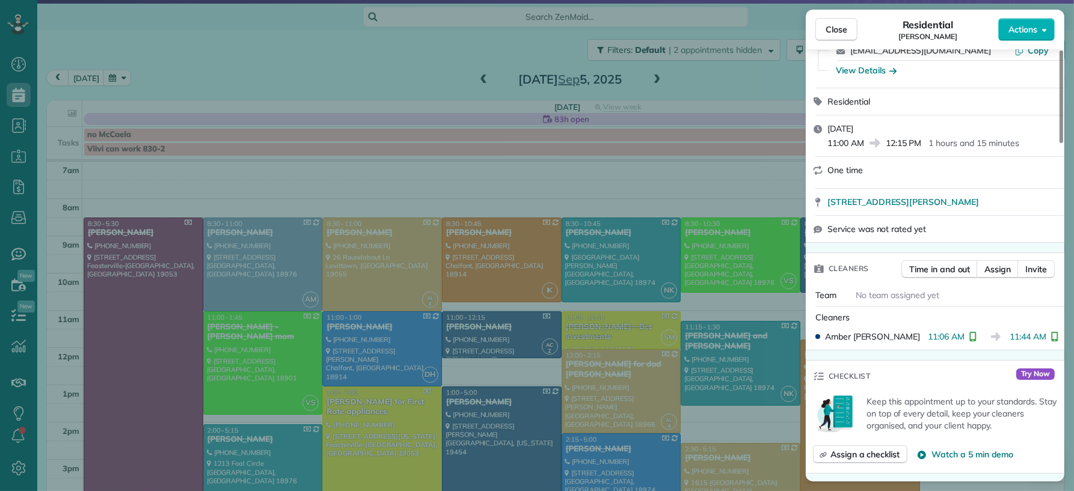
scroll to position [308, 0]
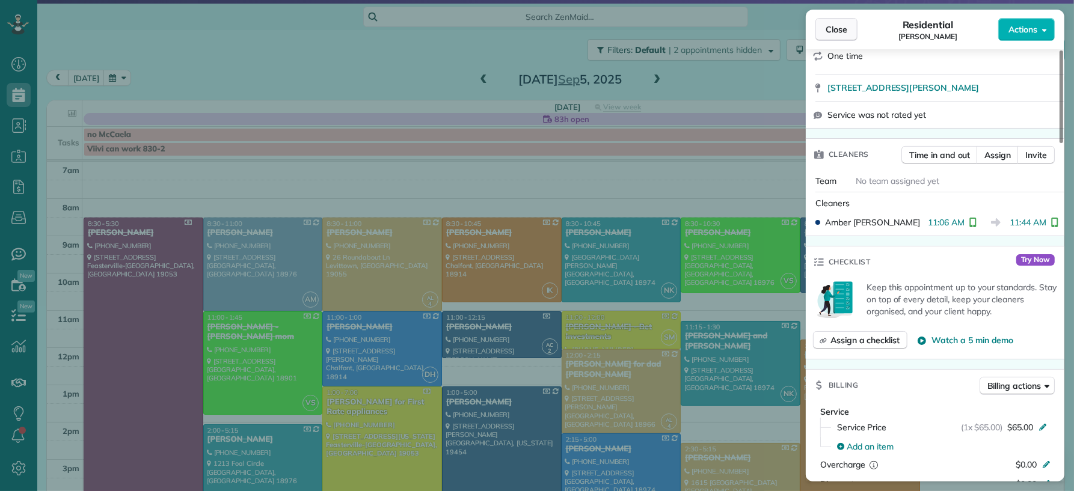
click at [851, 29] on button "Close" at bounding box center [836, 29] width 42 height 23
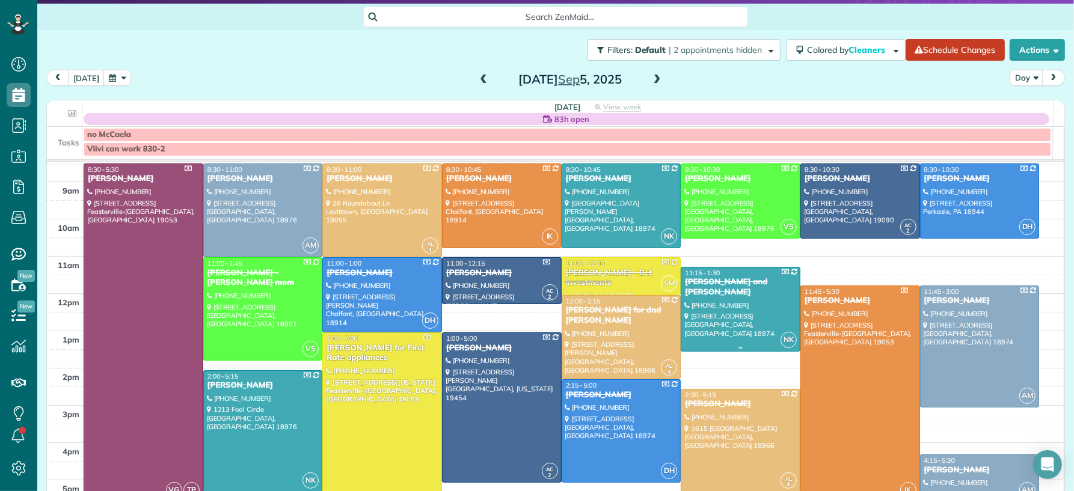
scroll to position [127, 0]
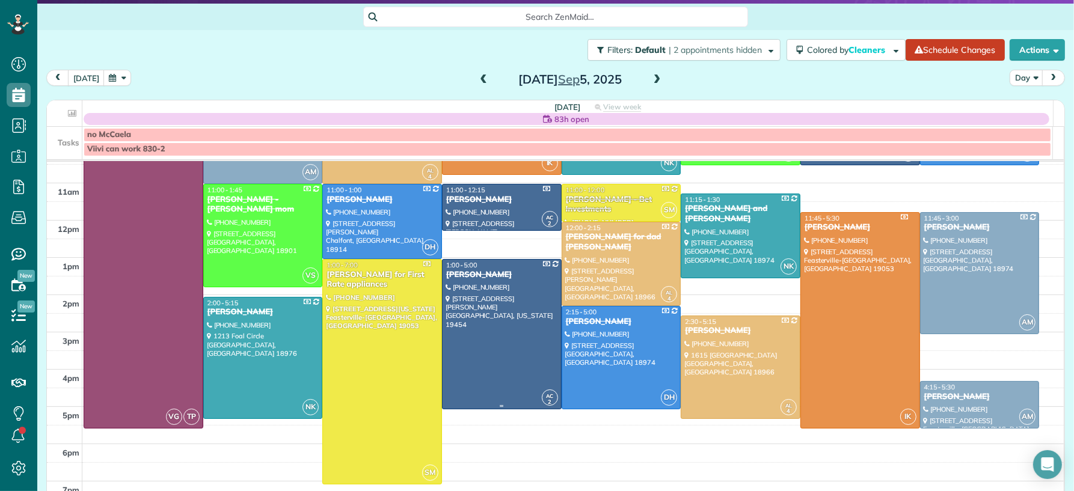
click at [479, 272] on div "Charles DiSantis" at bounding box center [501, 275] width 112 height 10
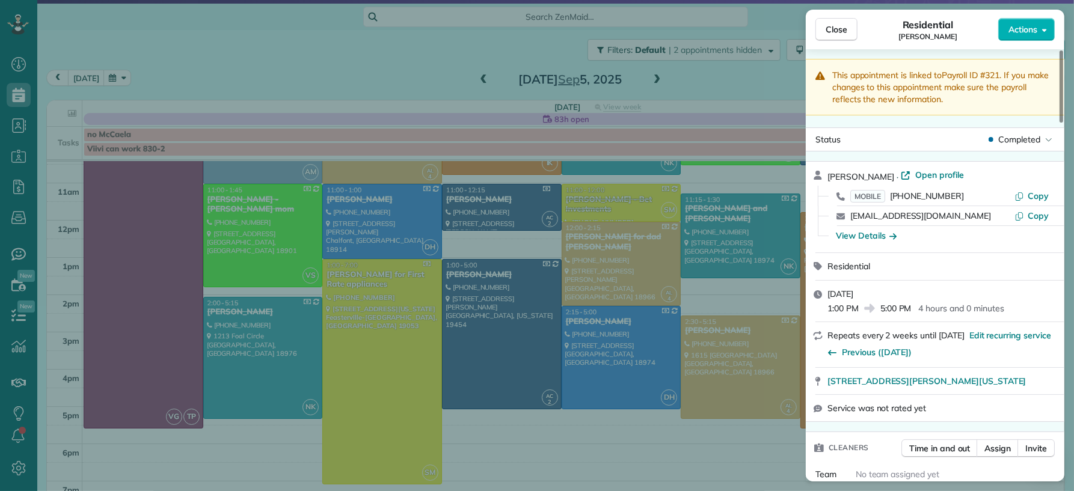
scroll to position [2, 0]
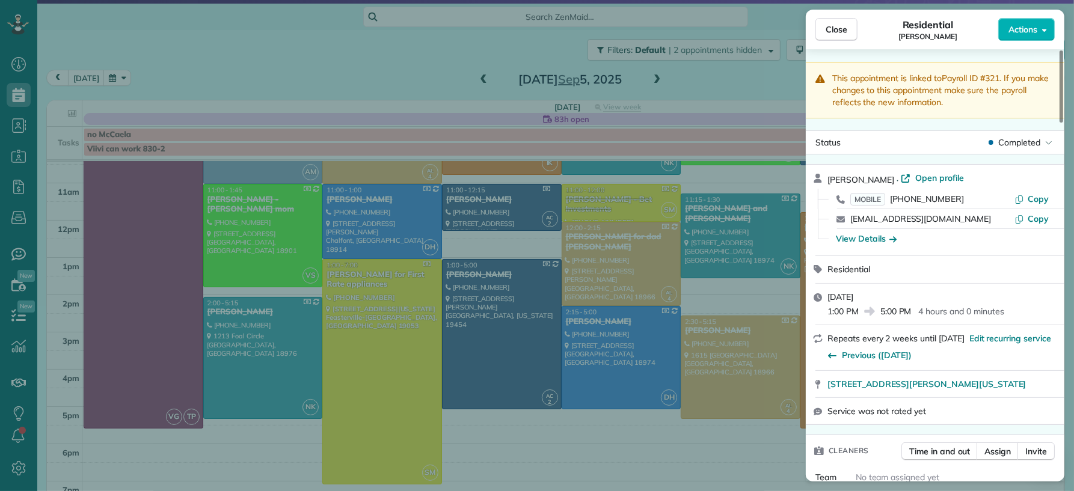
drag, startPoint x: 836, startPoint y: 32, endPoint x: 583, endPoint y: 321, distance: 383.9
click at [836, 32] on span "Close" at bounding box center [836, 29] width 22 height 12
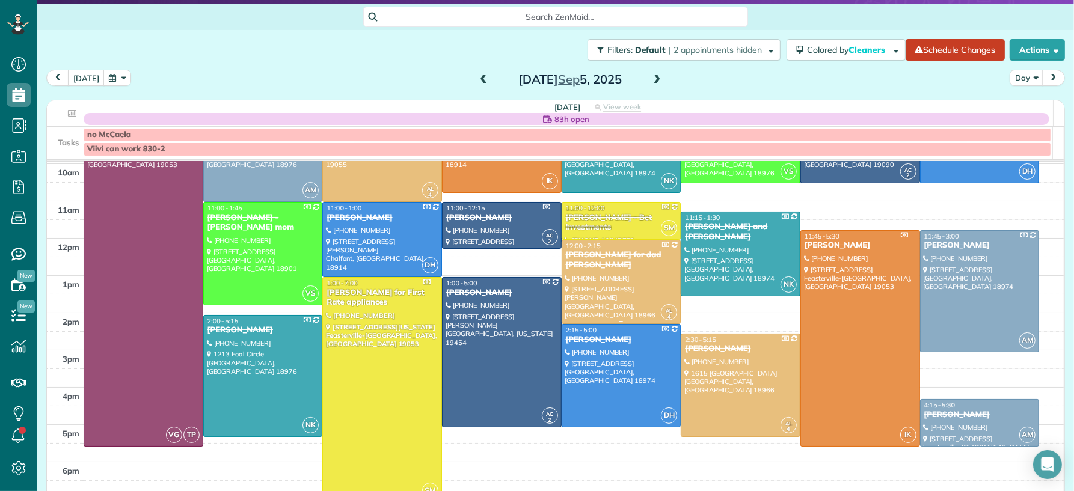
scroll to position [100, 0]
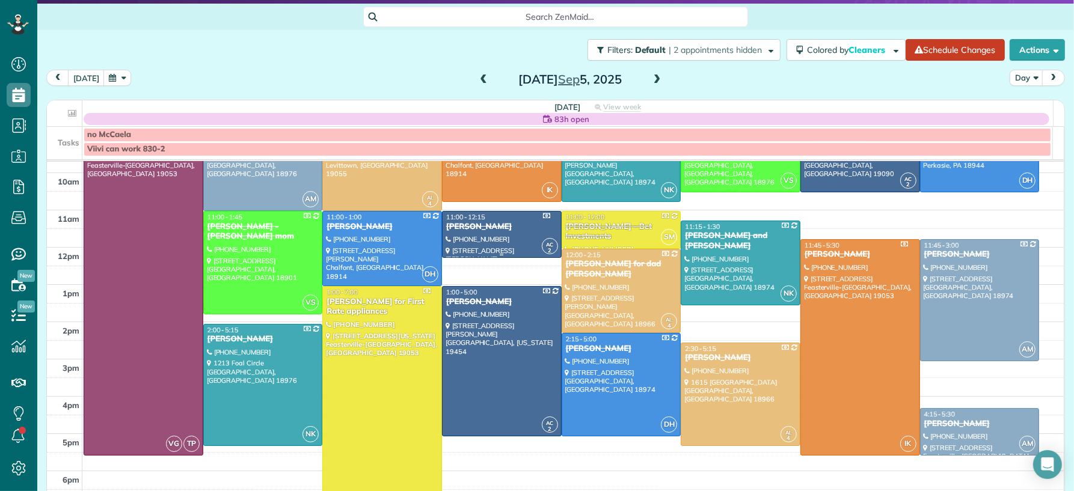
drag, startPoint x: 480, startPoint y: 225, endPoint x: 482, endPoint y: 234, distance: 8.6
click at [480, 226] on div "[PERSON_NAME]" at bounding box center [501, 227] width 112 height 10
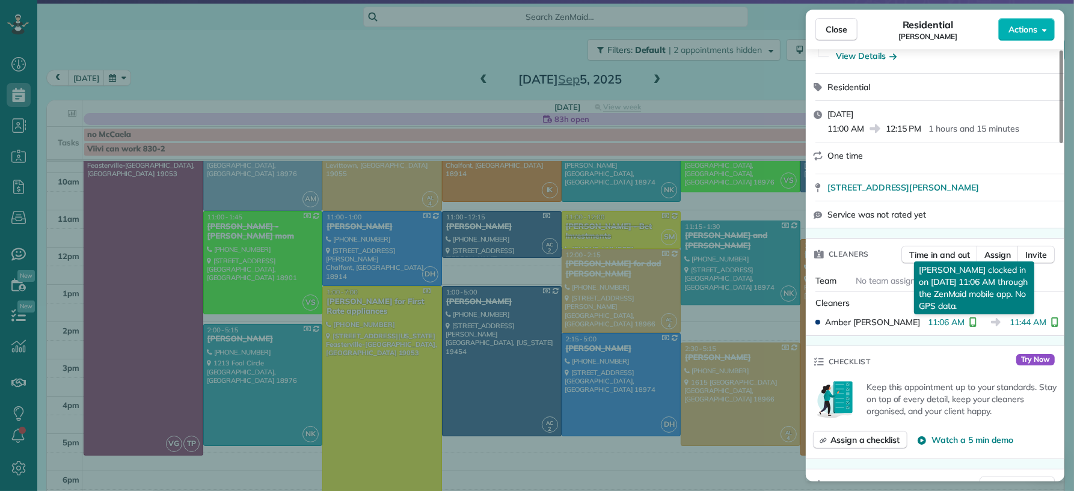
scroll to position [205, 0]
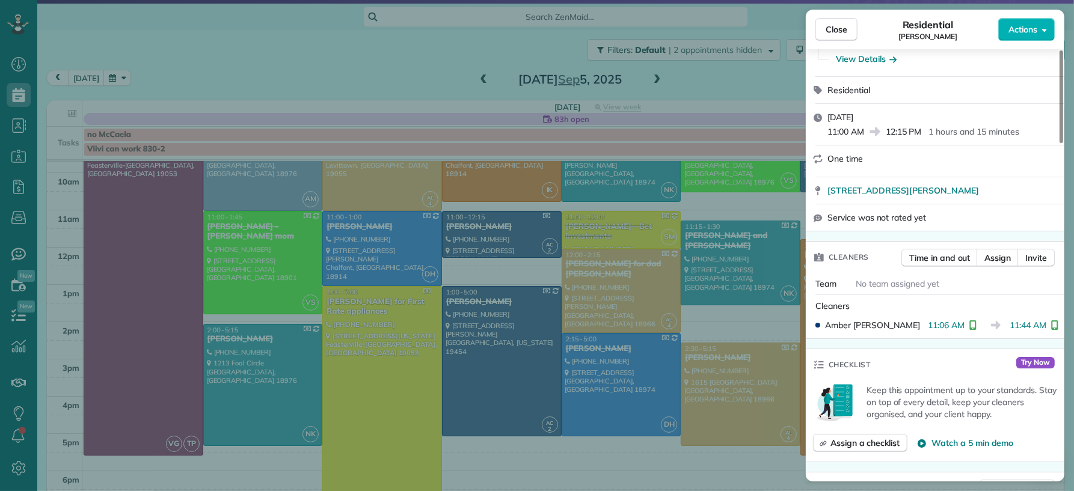
drag, startPoint x: 845, startPoint y: 25, endPoint x: 899, endPoint y: 302, distance: 281.9
click at [845, 26] on span "Close" at bounding box center [836, 29] width 22 height 12
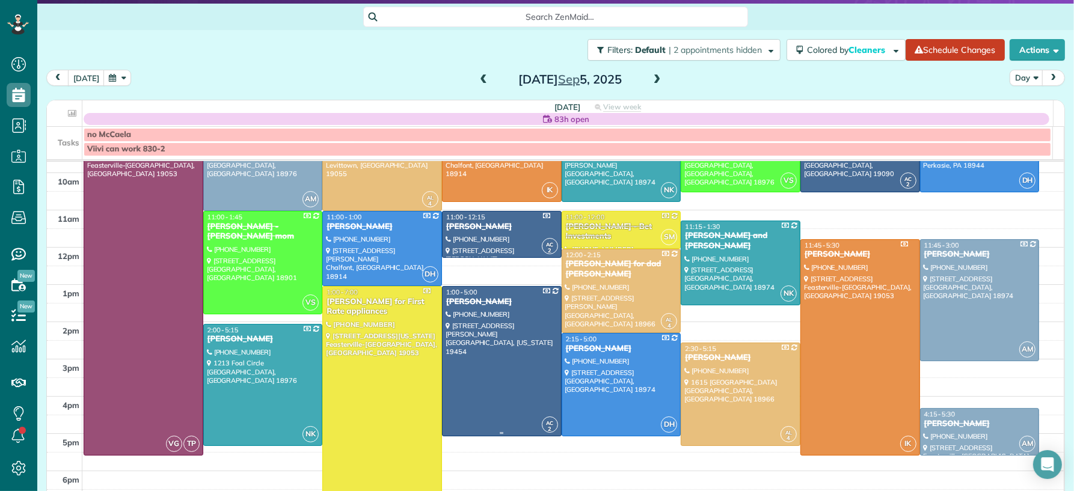
click at [471, 298] on div "Charles DiSantis" at bounding box center [501, 302] width 112 height 10
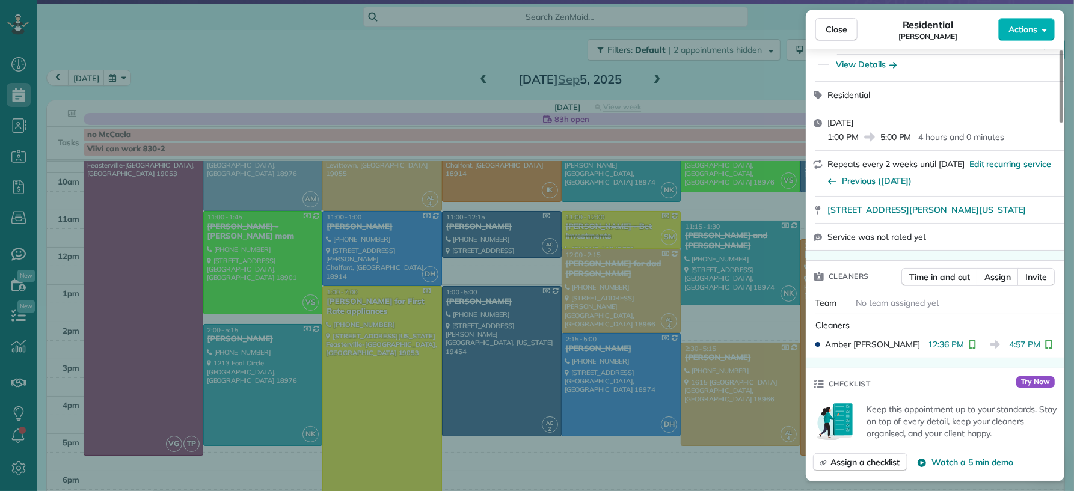
scroll to position [187, 0]
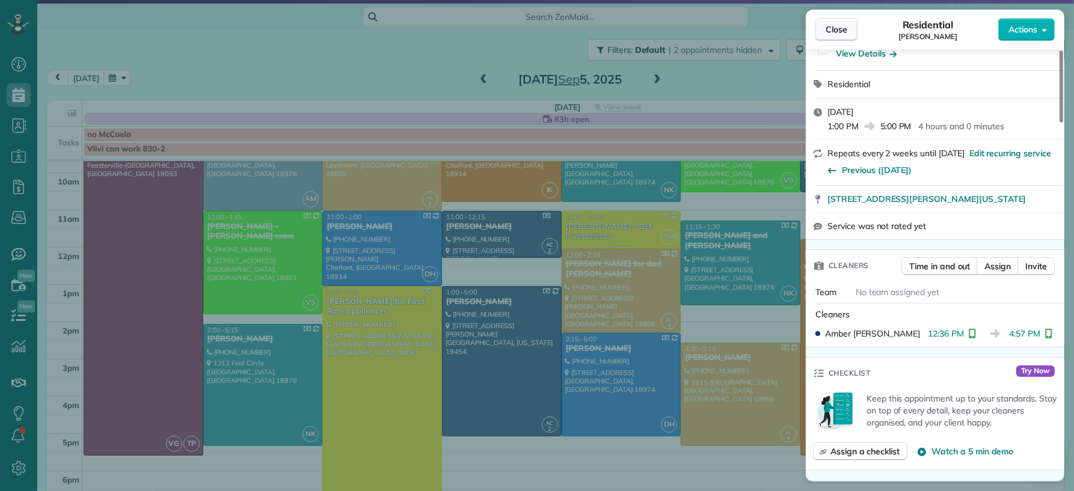
drag, startPoint x: 835, startPoint y: 40, endPoint x: 830, endPoint y: 34, distance: 7.2
click at [835, 40] on button "Close" at bounding box center [836, 29] width 42 height 23
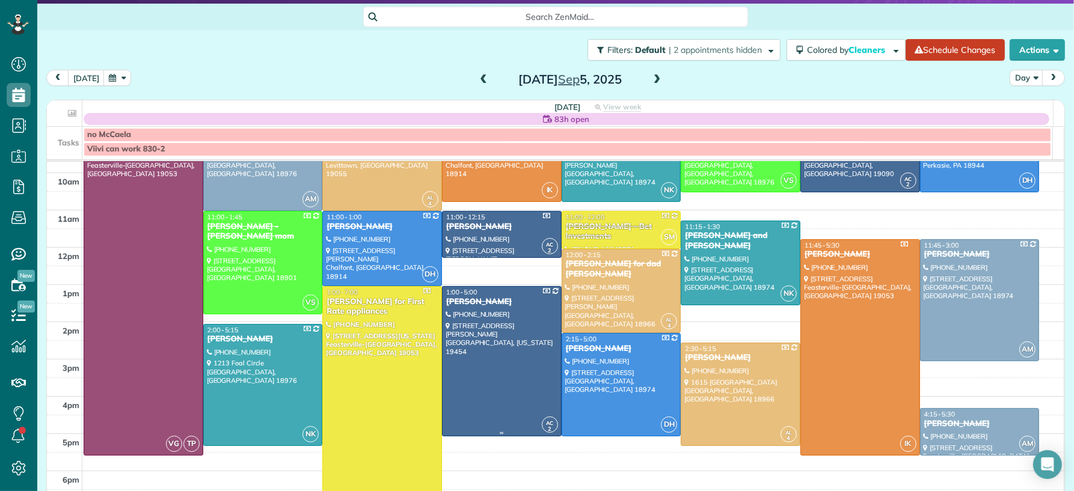
drag, startPoint x: 445, startPoint y: 308, endPoint x: 450, endPoint y: 320, distance: 13.2
click at [445, 309] on div at bounding box center [501, 361] width 118 height 149
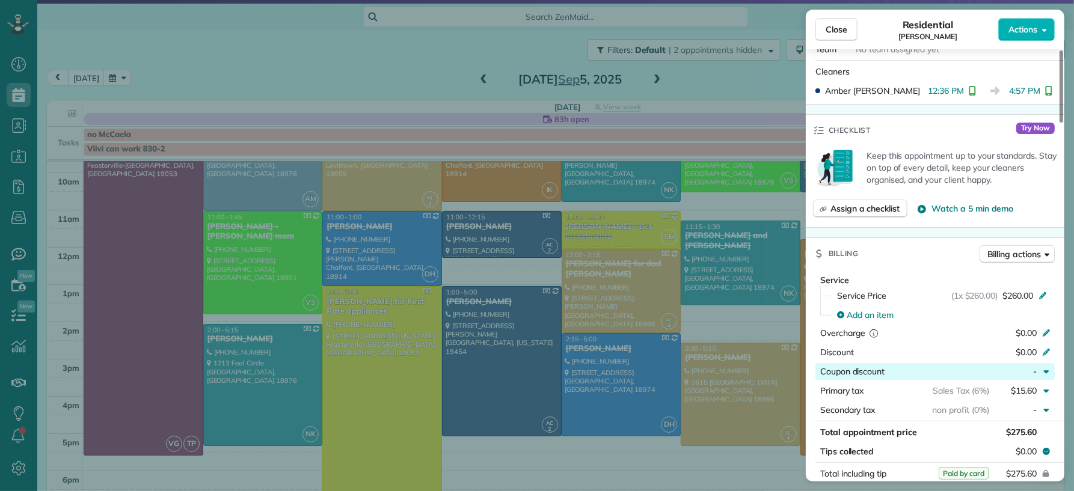
scroll to position [435, 0]
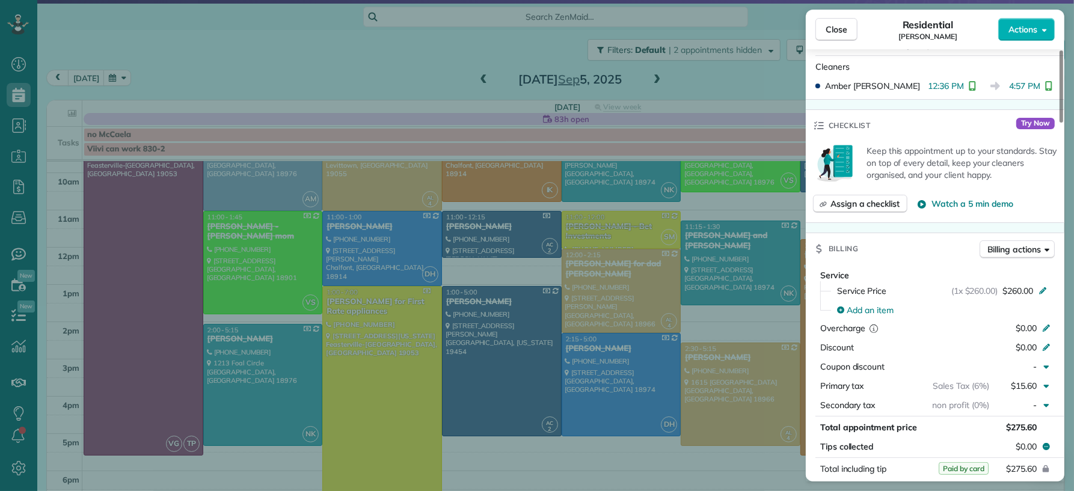
drag, startPoint x: 819, startPoint y: 41, endPoint x: 810, endPoint y: 145, distance: 104.4
drag, startPoint x: 826, startPoint y: 29, endPoint x: 653, endPoint y: 79, distance: 179.6
click at [827, 30] on span "Close" at bounding box center [836, 29] width 22 height 12
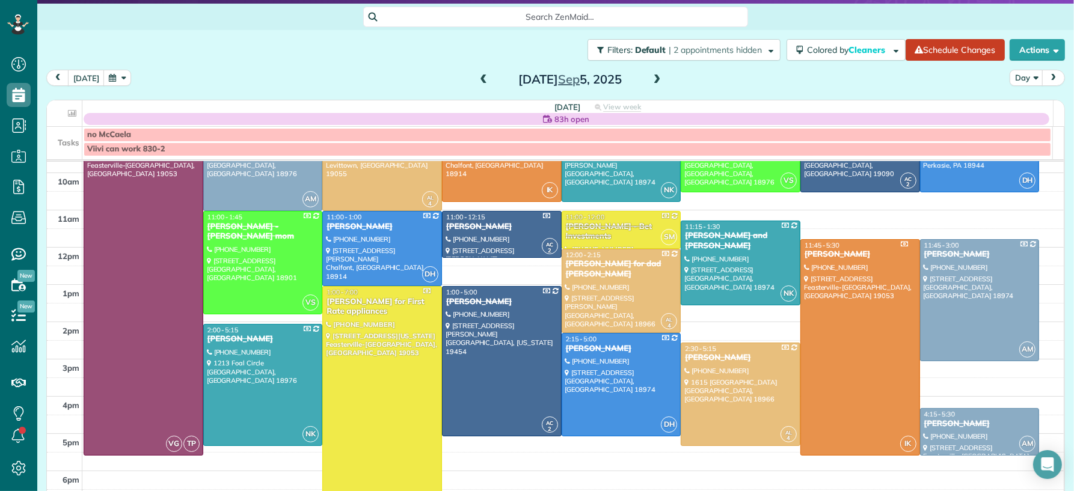
click at [652, 80] on span at bounding box center [656, 80] width 13 height 11
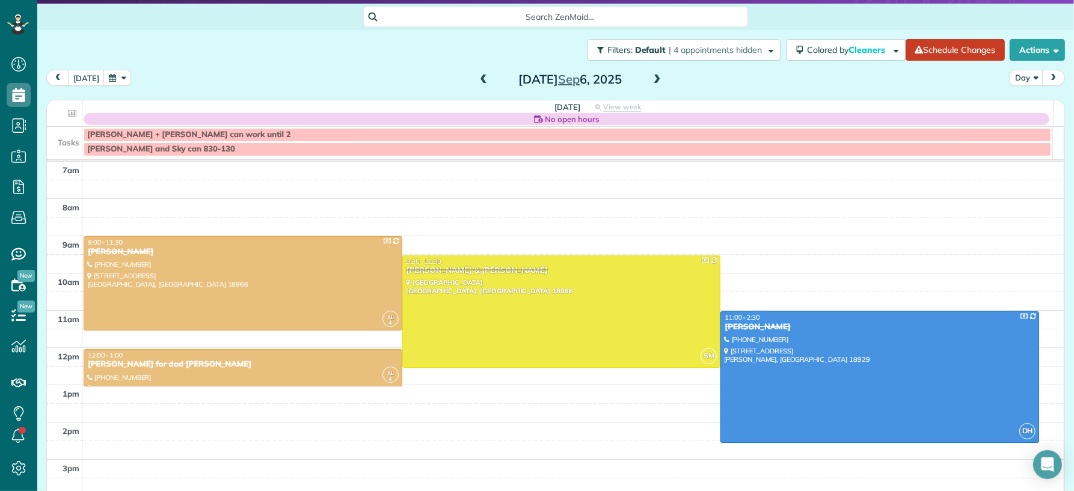
click at [477, 78] on span at bounding box center [483, 80] width 13 height 11
click at [477, 79] on span at bounding box center [483, 80] width 13 height 11
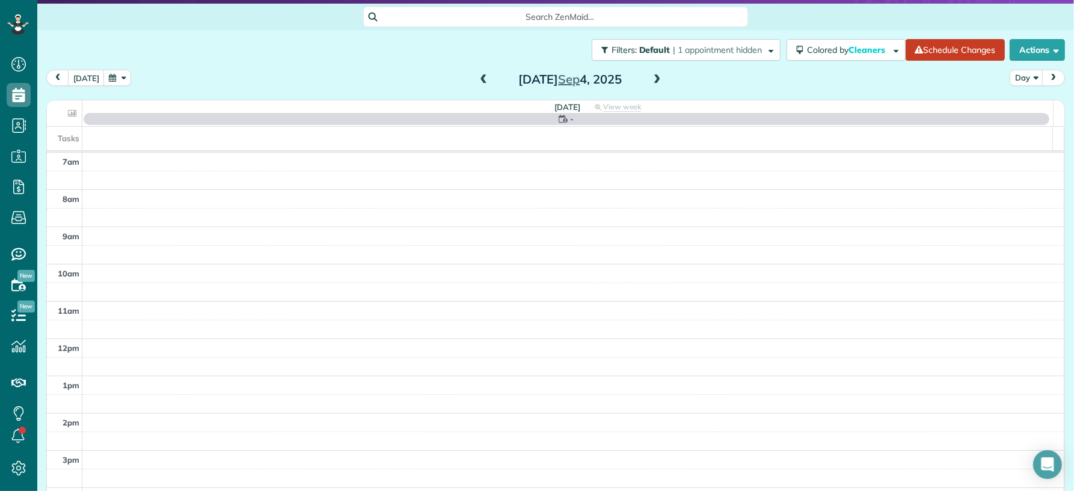
click at [480, 78] on span at bounding box center [483, 80] width 13 height 11
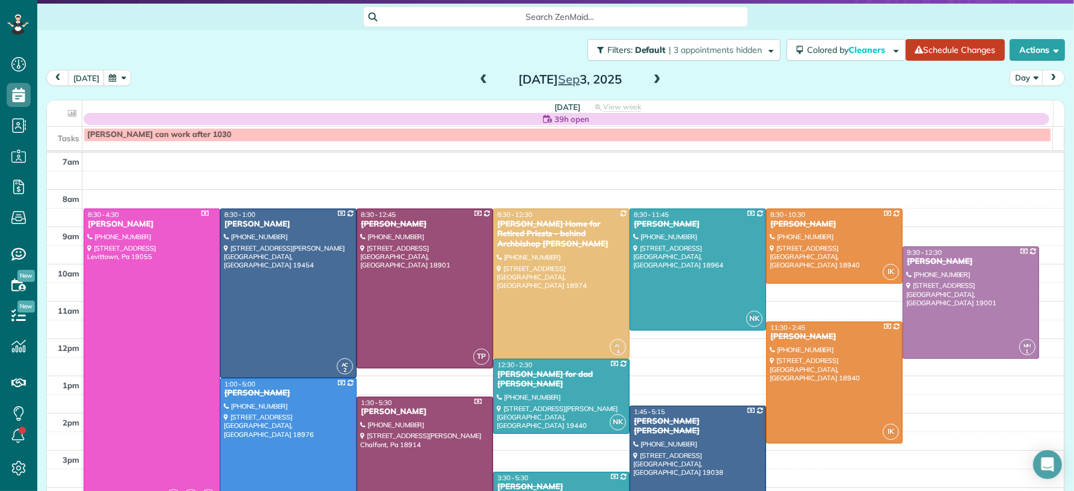
click at [480, 78] on span at bounding box center [483, 80] width 13 height 11
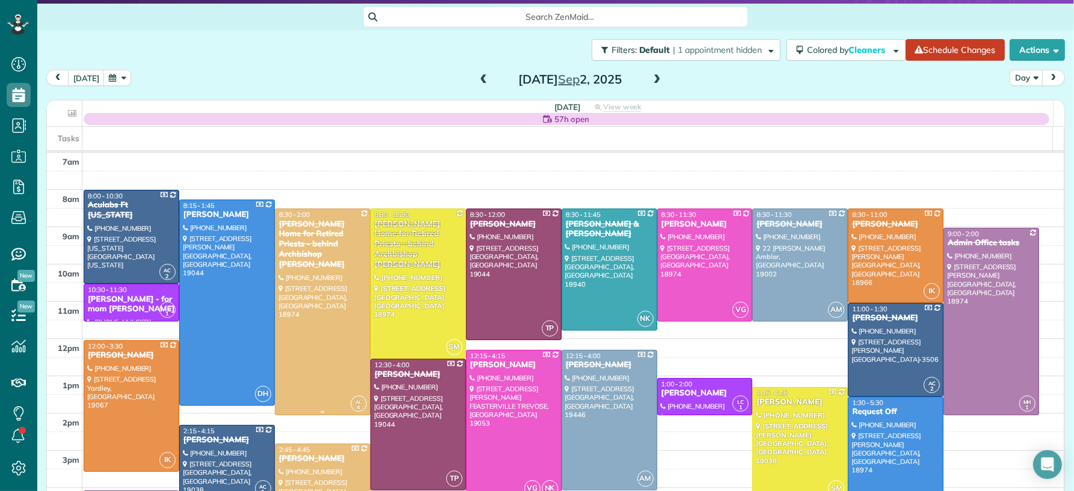
click at [292, 230] on div "[PERSON_NAME] Home for Retired Priests - behind Archbishop [PERSON_NAME]" at bounding box center [322, 244] width 88 height 50
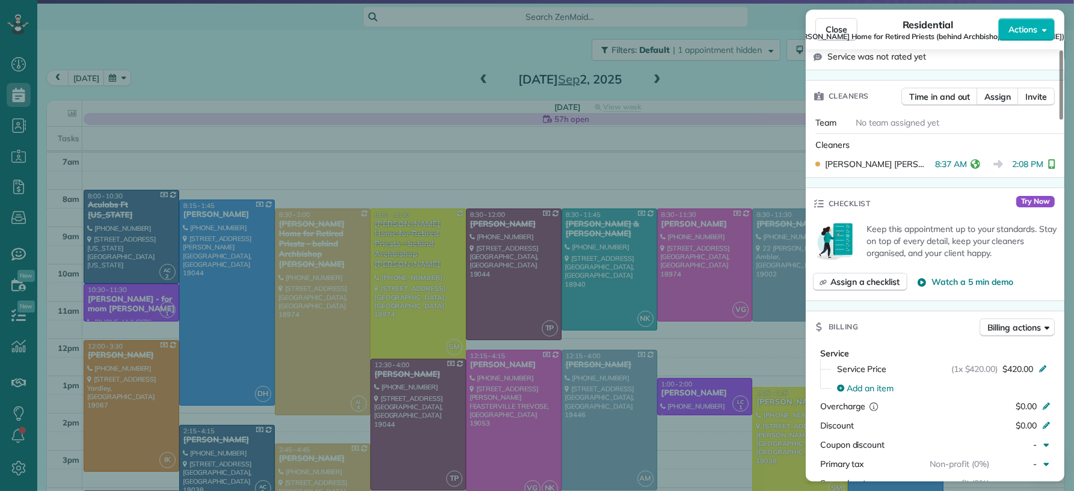
scroll to position [742, 0]
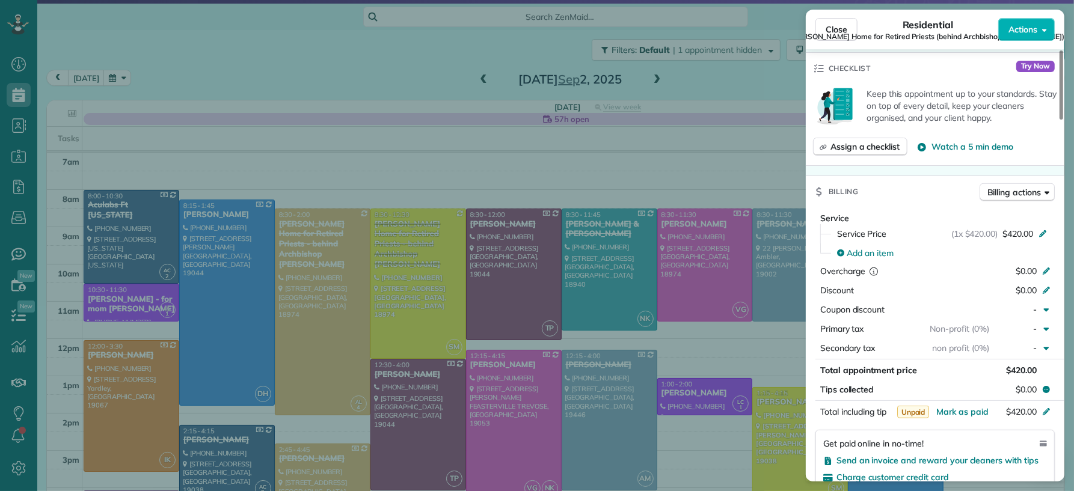
drag, startPoint x: 845, startPoint y: 29, endPoint x: 483, endPoint y: 323, distance: 466.3
click at [845, 30] on span "Close" at bounding box center [836, 29] width 22 height 12
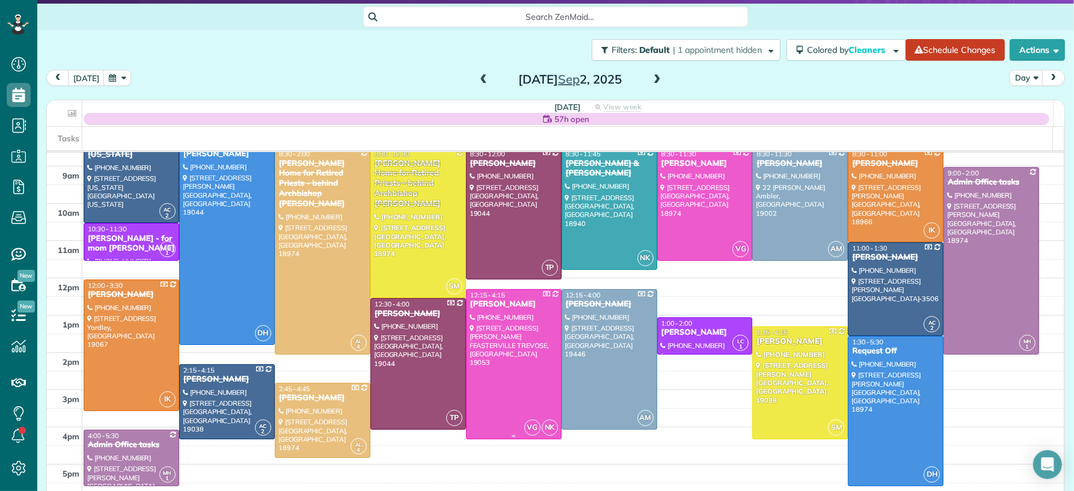
scroll to position [71, 0]
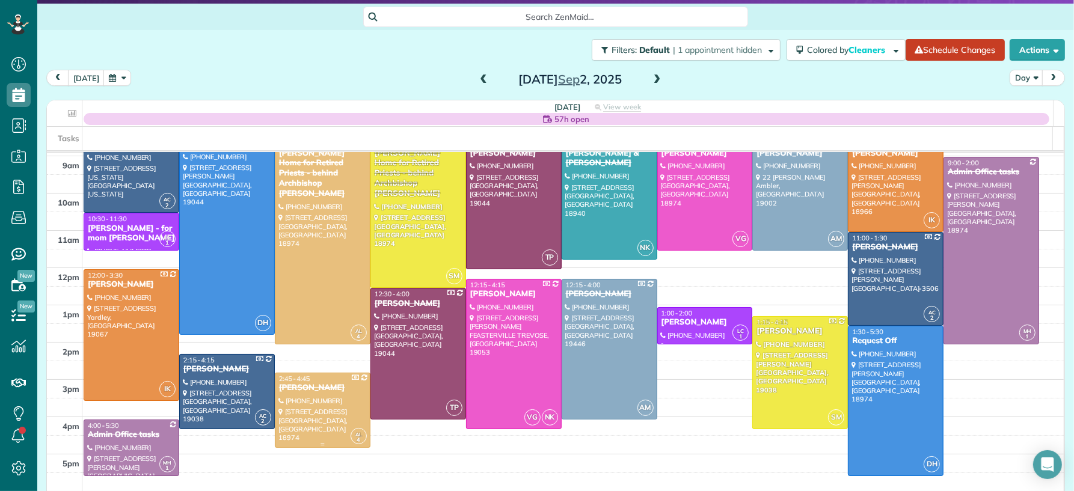
click at [325, 388] on div "[PERSON_NAME]" at bounding box center [322, 388] width 88 height 10
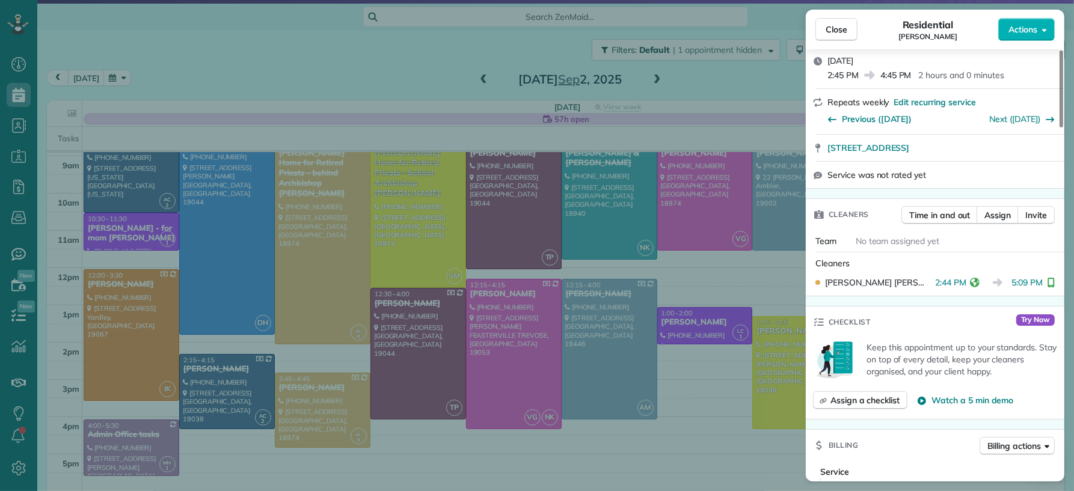
scroll to position [344, 0]
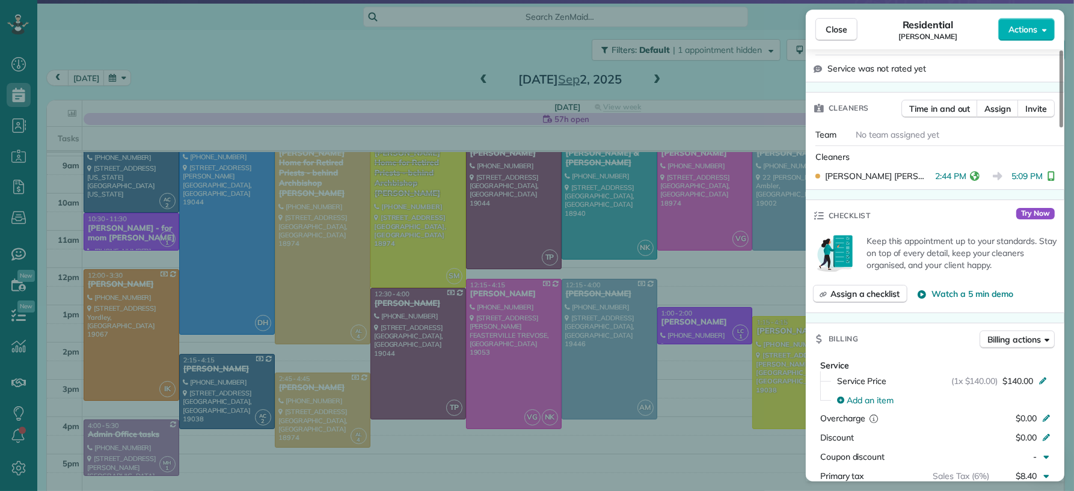
drag, startPoint x: 843, startPoint y: 29, endPoint x: 828, endPoint y: 43, distance: 20.9
click at [843, 29] on span "Close" at bounding box center [836, 29] width 22 height 12
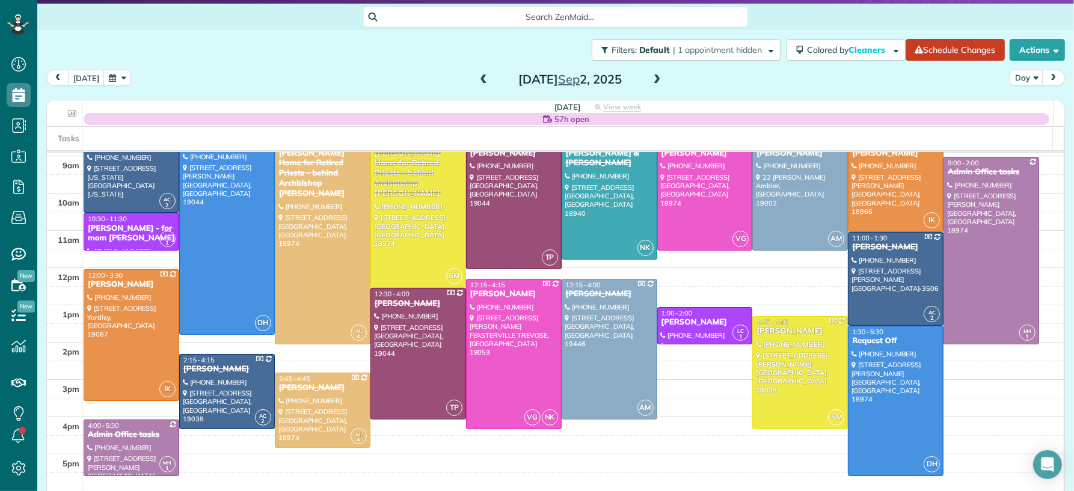
click at [650, 79] on span at bounding box center [656, 80] width 13 height 11
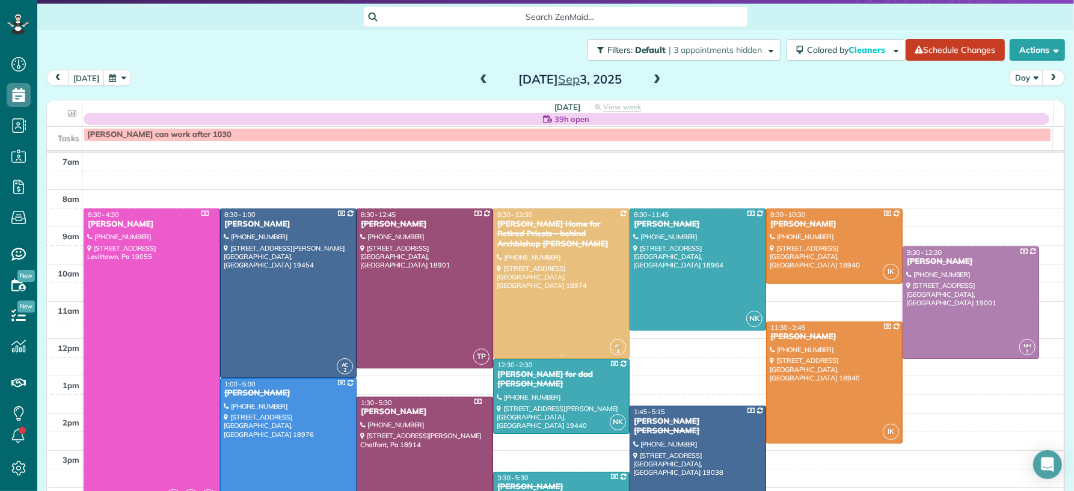
click at [521, 225] on div "[PERSON_NAME] Home for Retired Priests - behind Archbishop [PERSON_NAME]" at bounding box center [561, 234] width 129 height 31
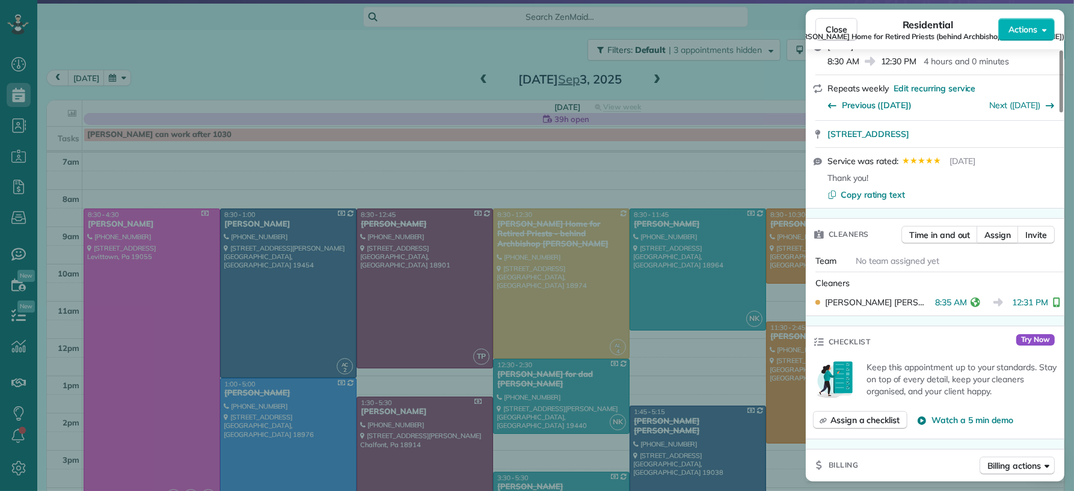
scroll to position [618, 0]
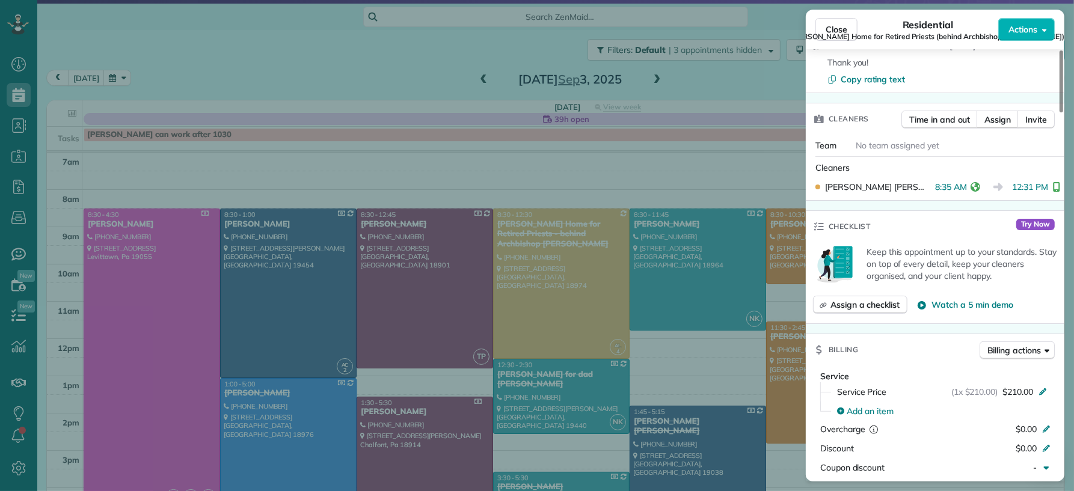
click at [849, 35] on span "Regina Coeli Home for Retired Priests (behind Archbishop Wood)" at bounding box center [927, 37] width 273 height 10
click at [839, 28] on span "Close" at bounding box center [836, 29] width 22 height 12
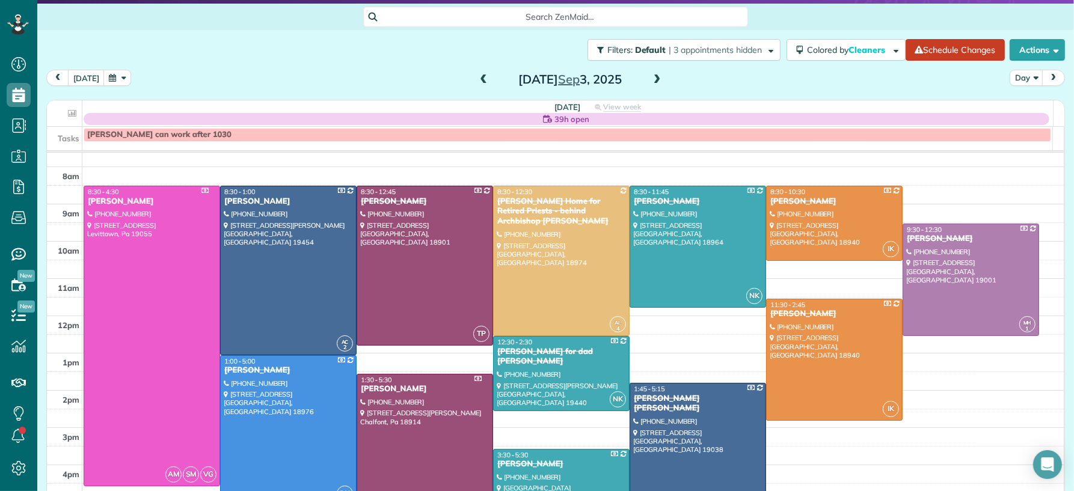
scroll to position [22, 0]
click at [650, 79] on span at bounding box center [656, 80] width 13 height 11
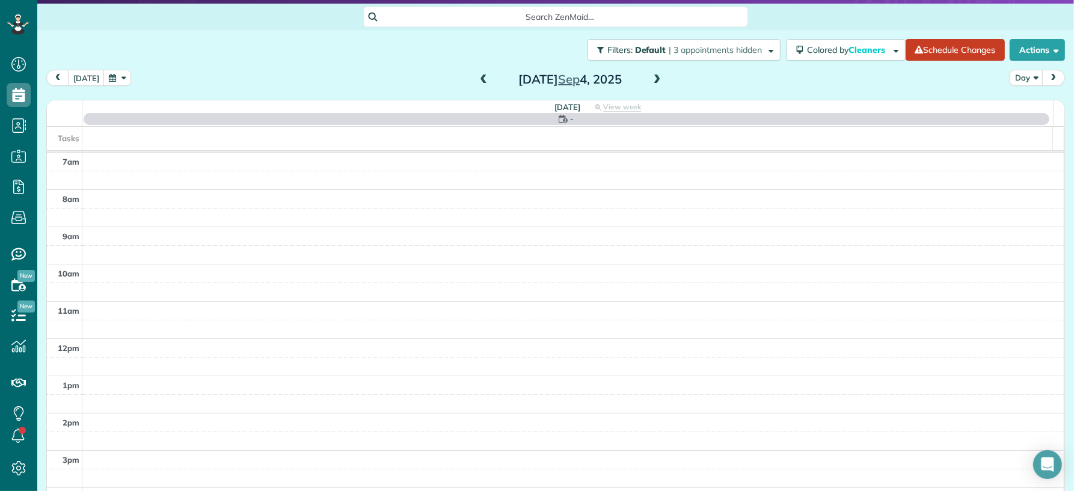
drag, startPoint x: 478, startPoint y: 76, endPoint x: 591, endPoint y: 95, distance: 114.6
click at [479, 76] on span at bounding box center [483, 80] width 13 height 11
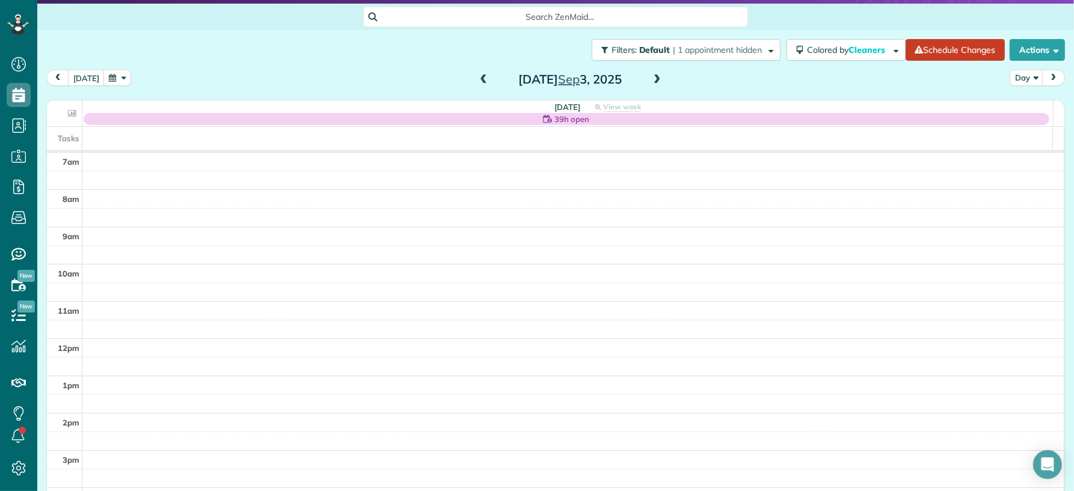
click at [650, 79] on span at bounding box center [656, 80] width 13 height 11
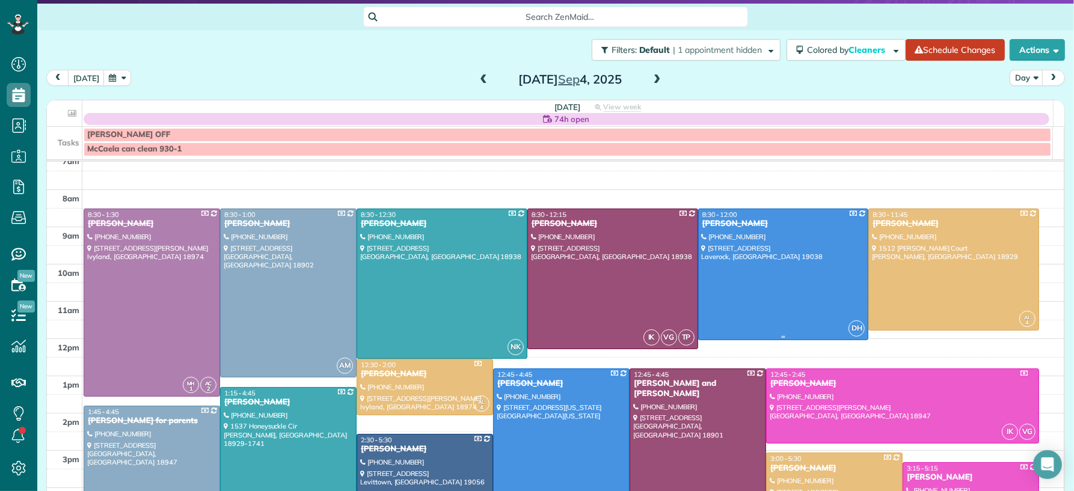
scroll to position [20, 0]
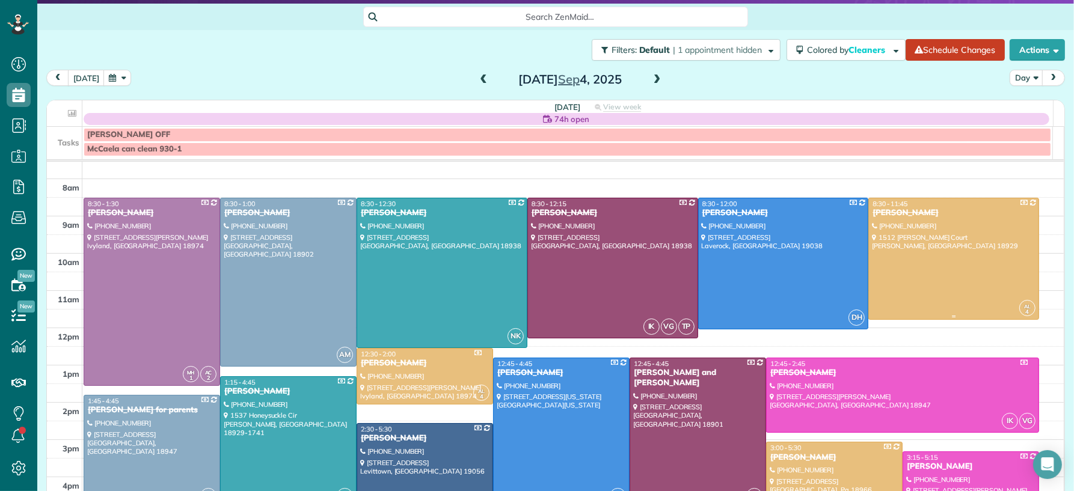
click at [892, 212] on div "[PERSON_NAME]" at bounding box center [954, 213] width 164 height 10
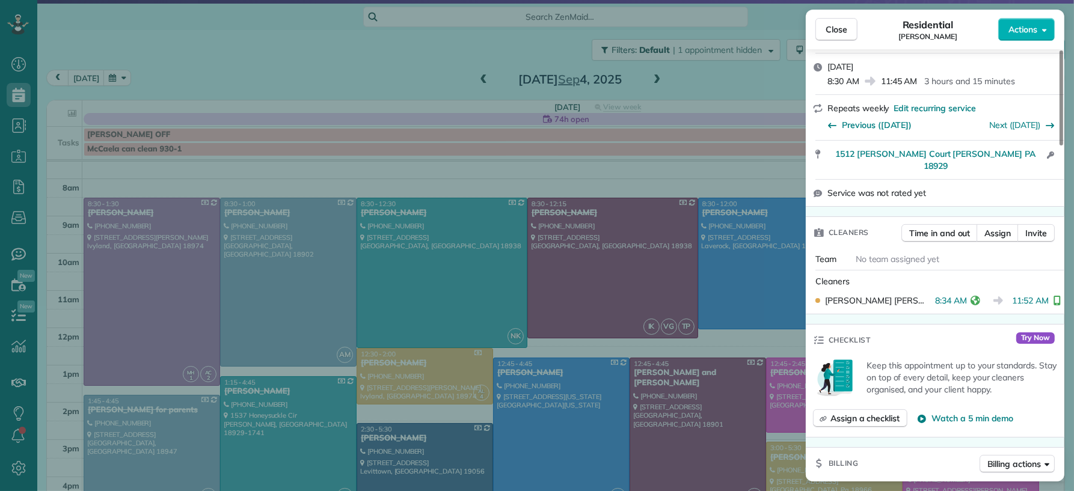
scroll to position [332, 0]
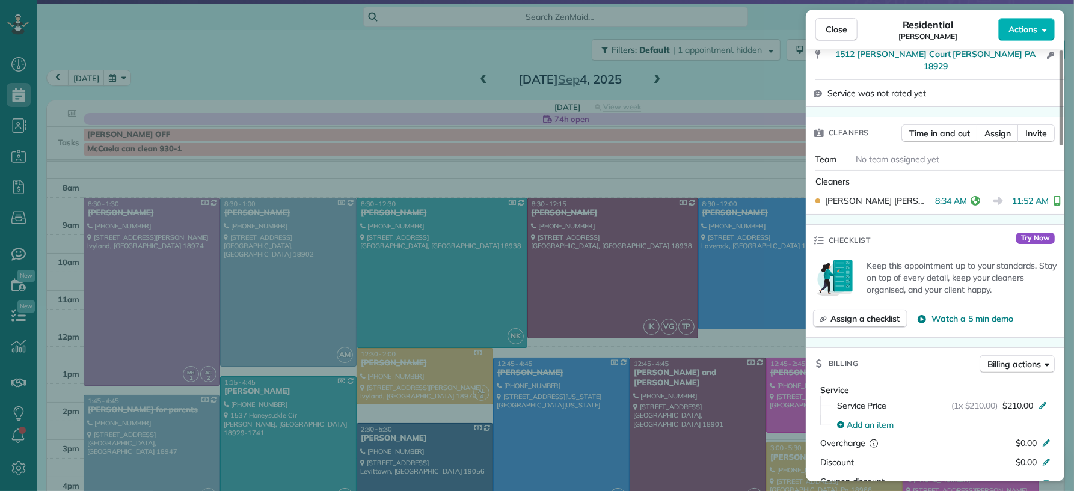
click at [834, 30] on span "Close" at bounding box center [836, 29] width 22 height 12
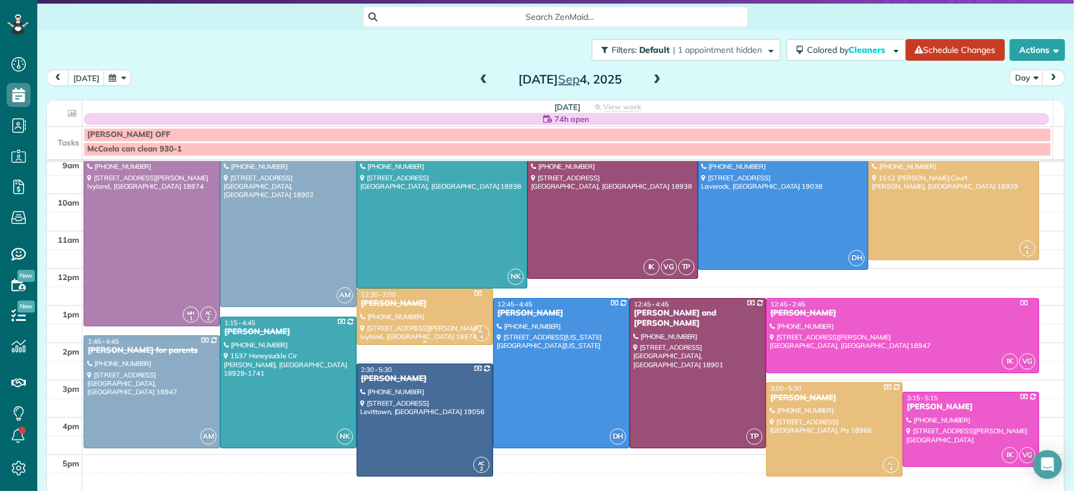
scroll to position [85, 0]
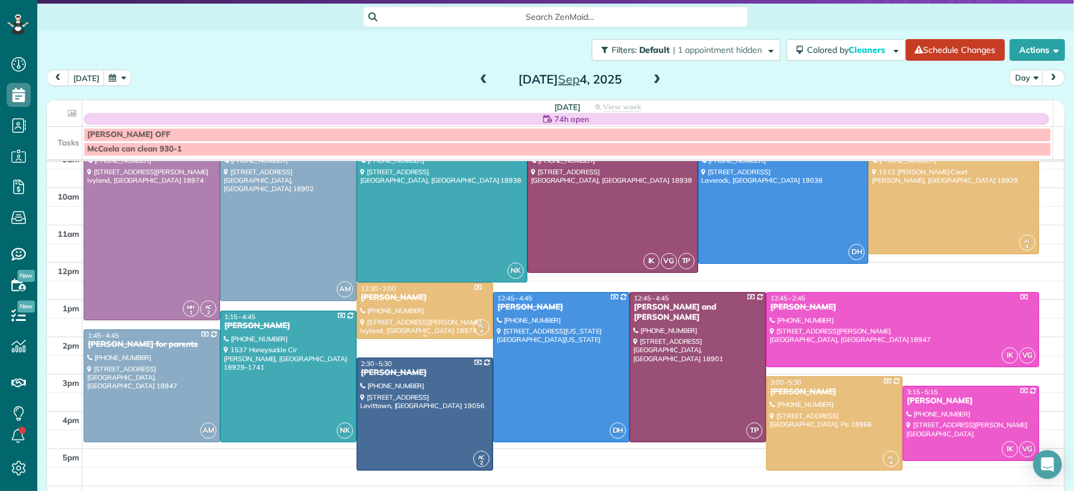
click at [387, 294] on div "[PERSON_NAME]" at bounding box center [424, 298] width 129 height 10
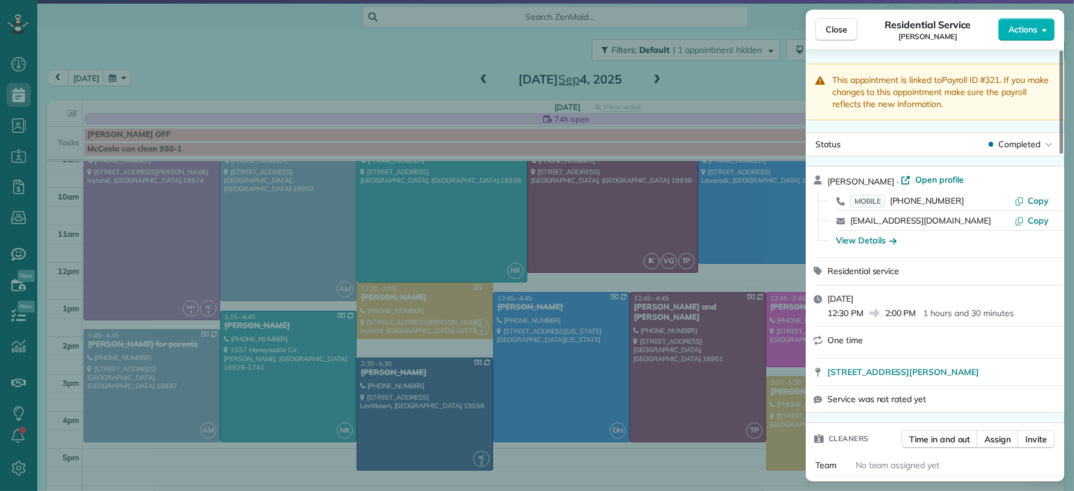
scroll to position [109, 0]
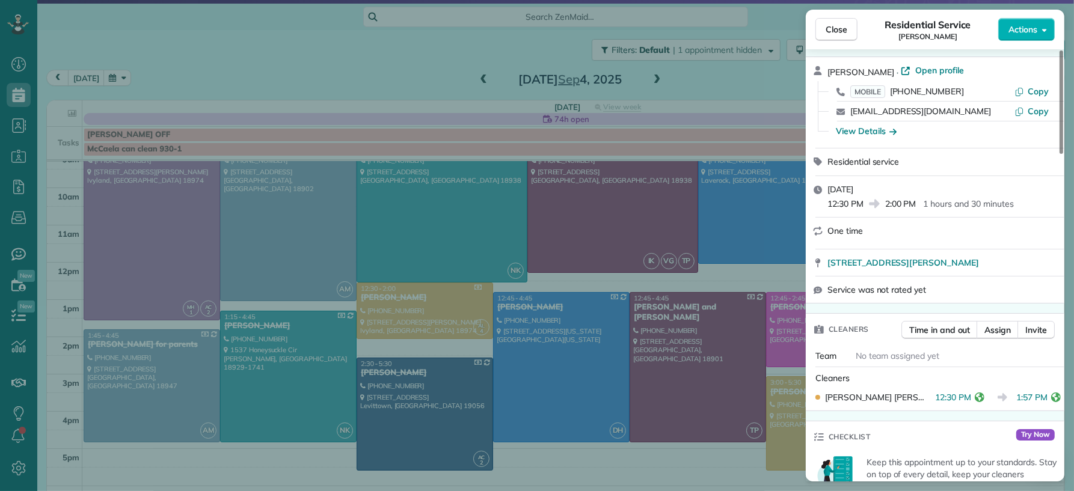
drag, startPoint x: 849, startPoint y: 38, endPoint x: 752, endPoint y: 343, distance: 320.0
click at [850, 38] on button "Close" at bounding box center [836, 29] width 42 height 23
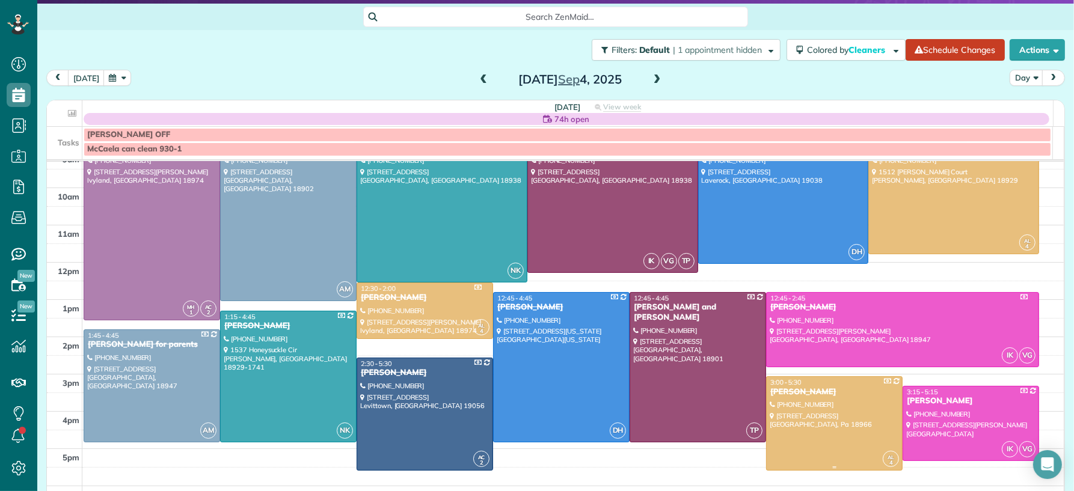
click at [782, 392] on div "Sloane Speer" at bounding box center [833, 392] width 129 height 10
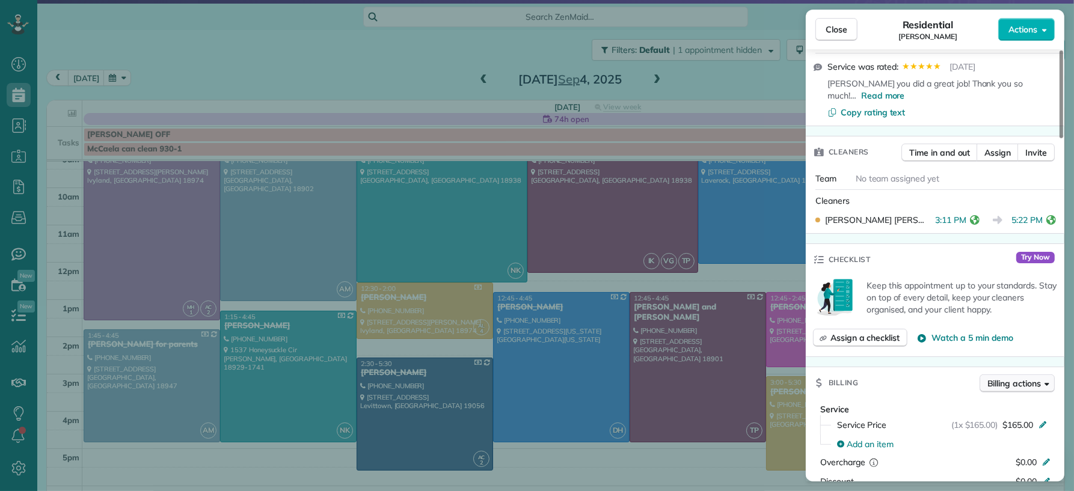
scroll to position [371, 0]
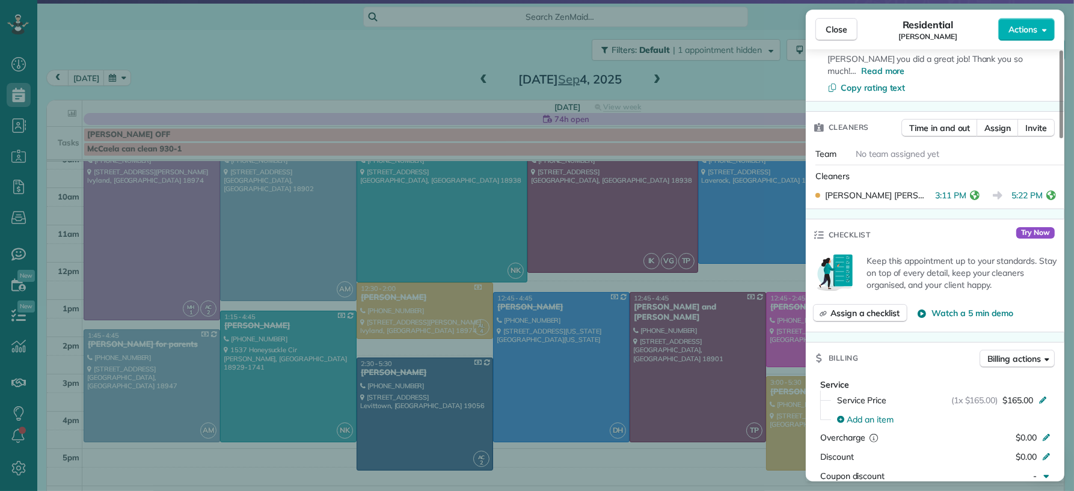
click at [828, 37] on button "Close" at bounding box center [836, 29] width 42 height 23
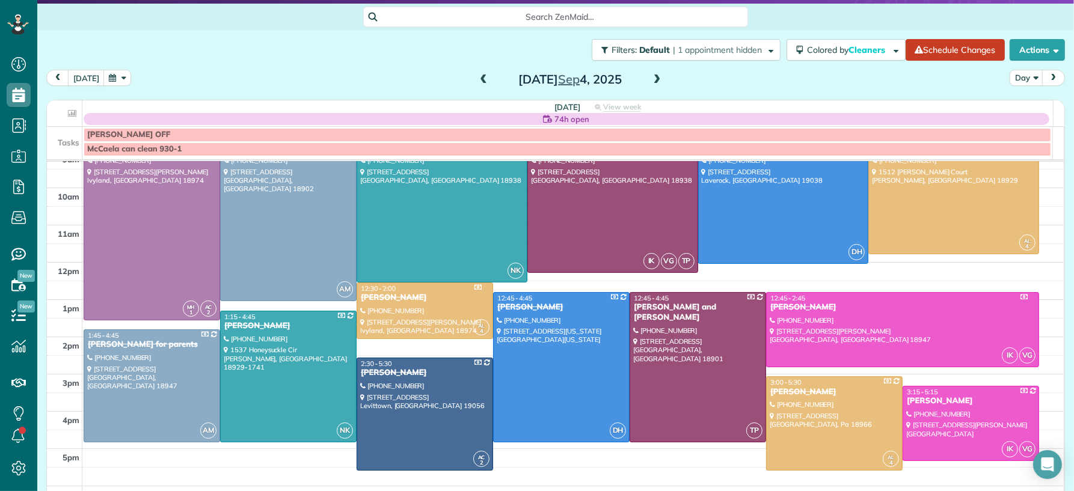
click at [650, 84] on span at bounding box center [656, 80] width 13 height 11
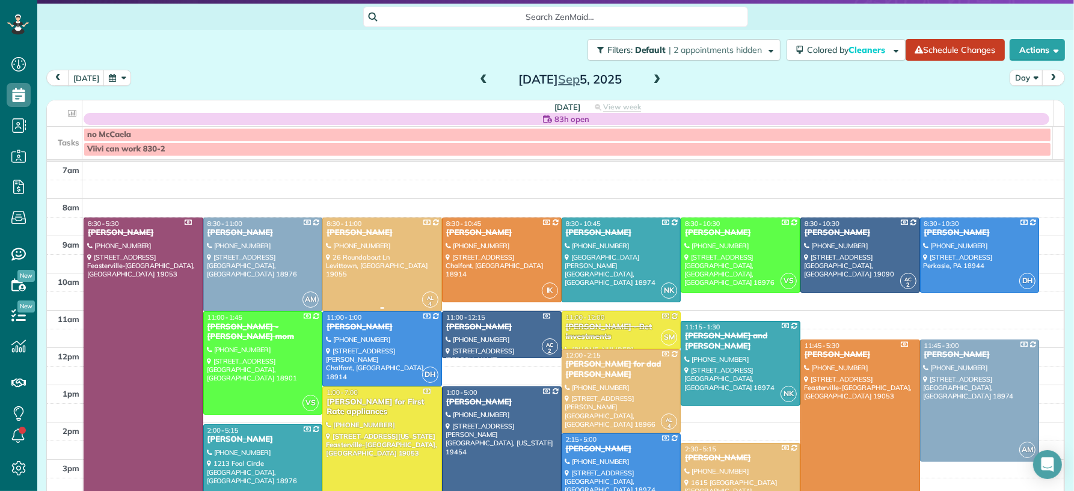
drag, startPoint x: 345, startPoint y: 233, endPoint x: 367, endPoint y: 243, distance: 23.9
click at [345, 233] on div "Jeff Rider" at bounding box center [382, 233] width 112 height 10
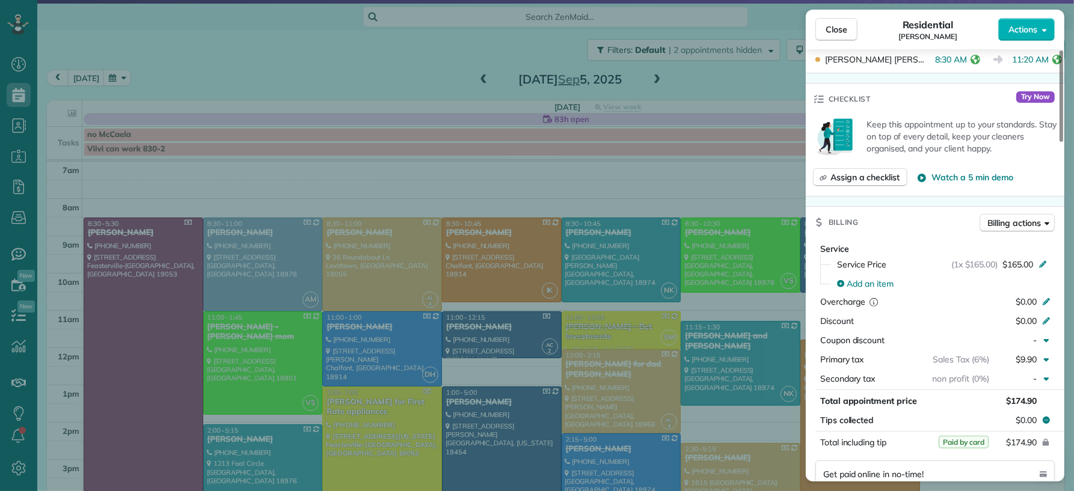
scroll to position [483, 0]
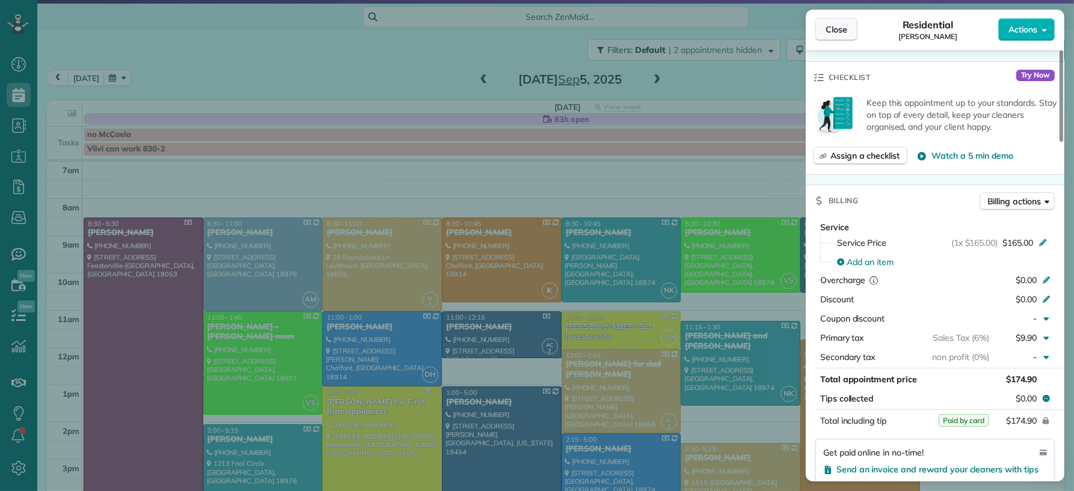
click at [831, 34] on span "Close" at bounding box center [836, 29] width 22 height 12
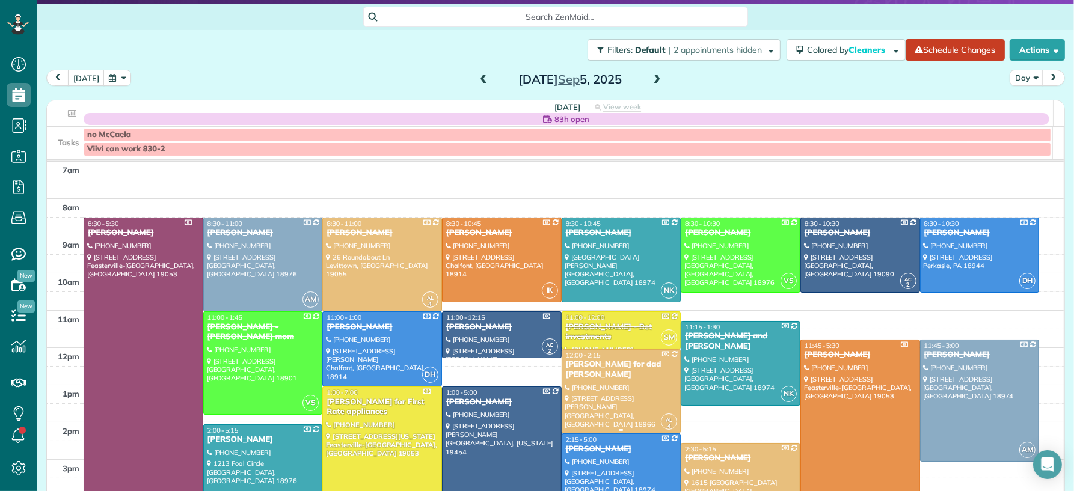
click at [569, 375] on div "Connie Mossop for dad Ed Andrus" at bounding box center [621, 369] width 112 height 20
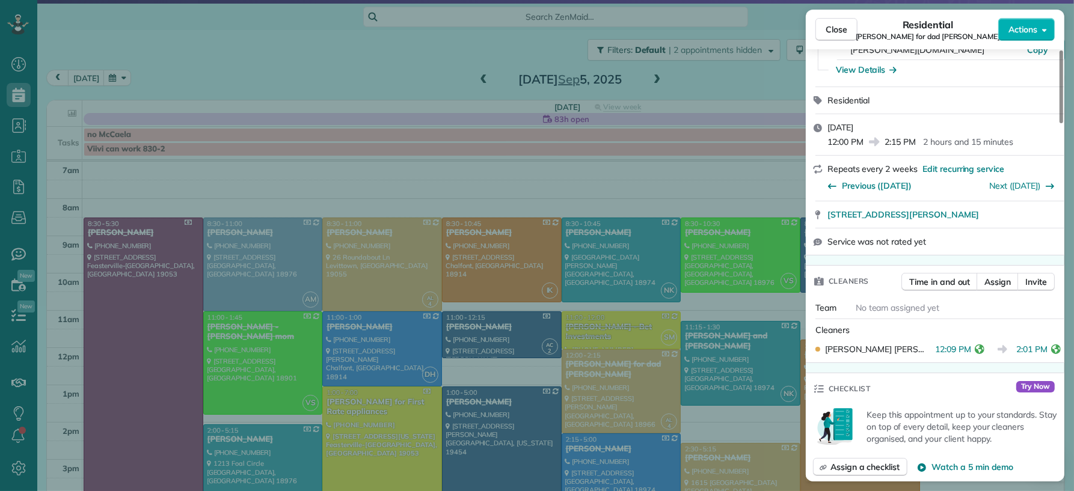
scroll to position [263, 0]
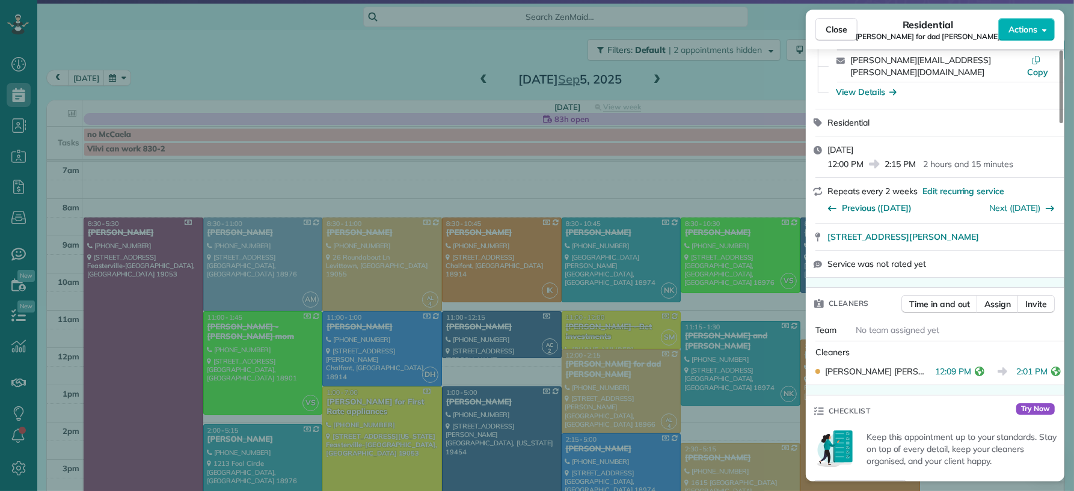
drag, startPoint x: 828, startPoint y: 31, endPoint x: 635, endPoint y: 369, distance: 389.1
click at [828, 32] on span "Close" at bounding box center [836, 29] width 22 height 12
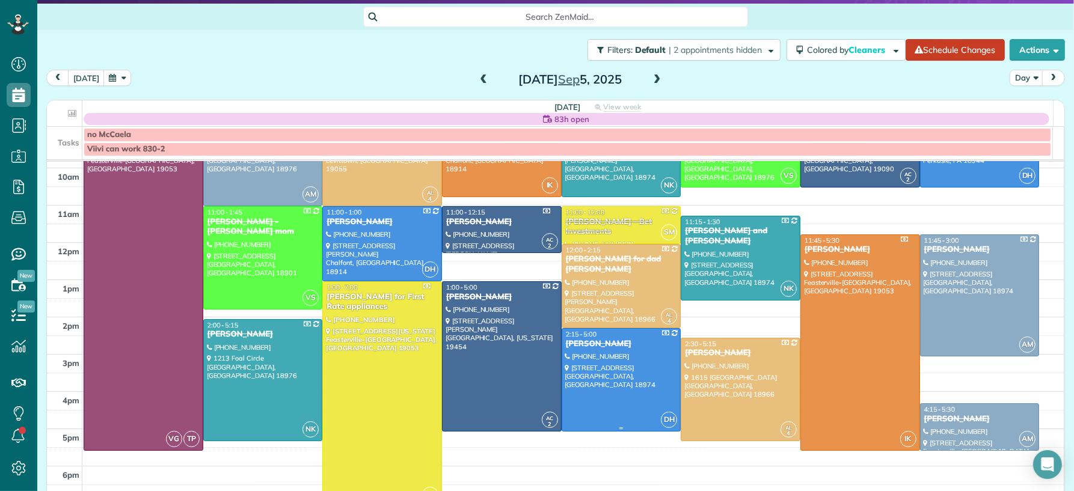
scroll to position [111, 0]
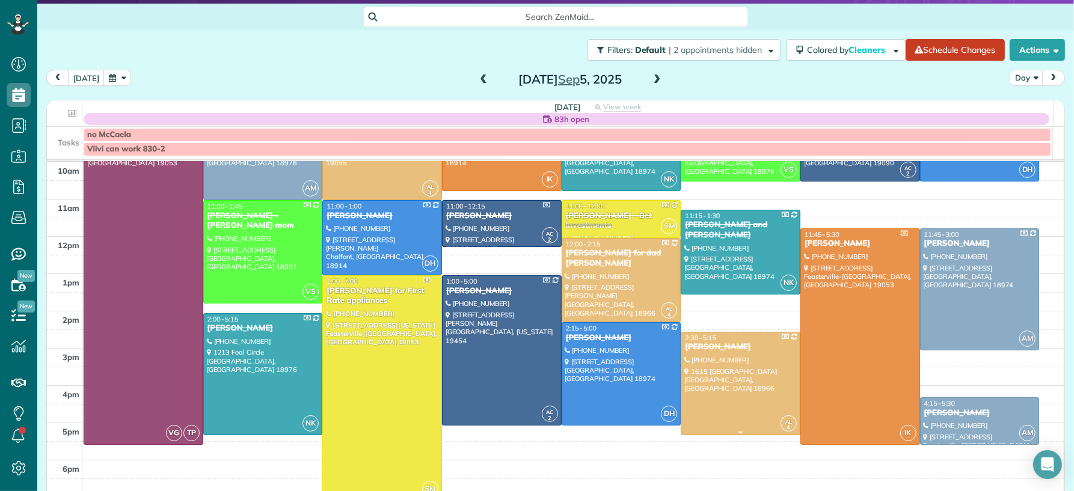
click at [690, 348] on div "Gene Dabdoub" at bounding box center [740, 347] width 112 height 10
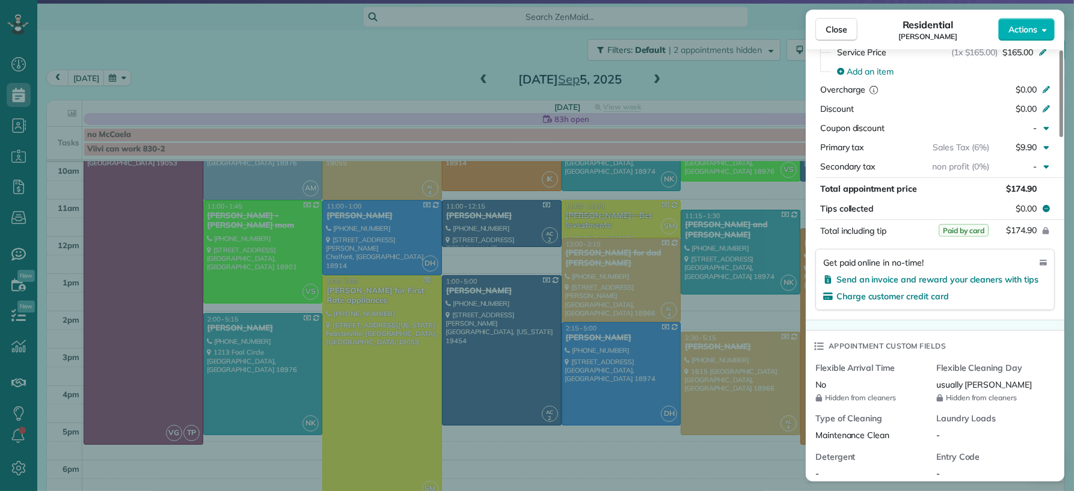
scroll to position [738, 0]
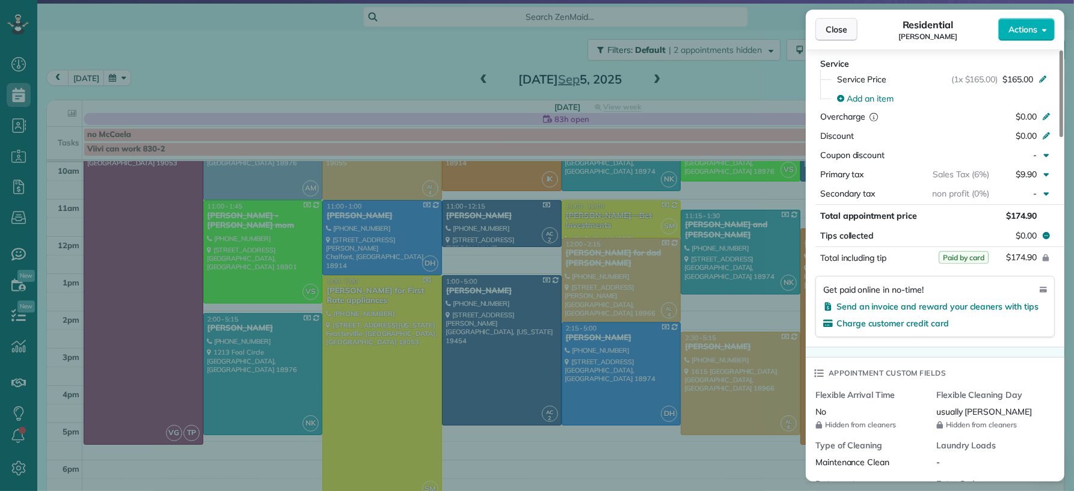
click at [833, 30] on span "Close" at bounding box center [836, 29] width 22 height 12
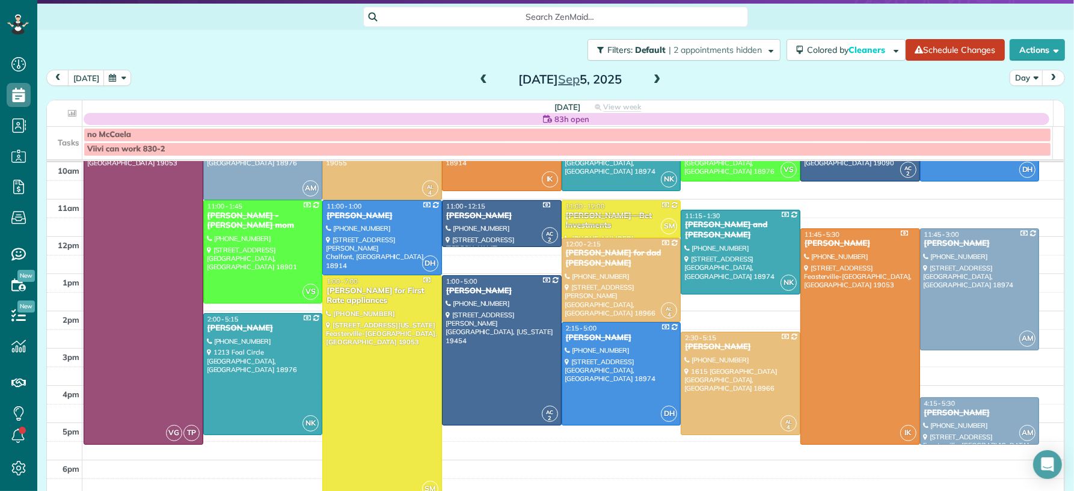
click at [650, 80] on span at bounding box center [656, 80] width 13 height 11
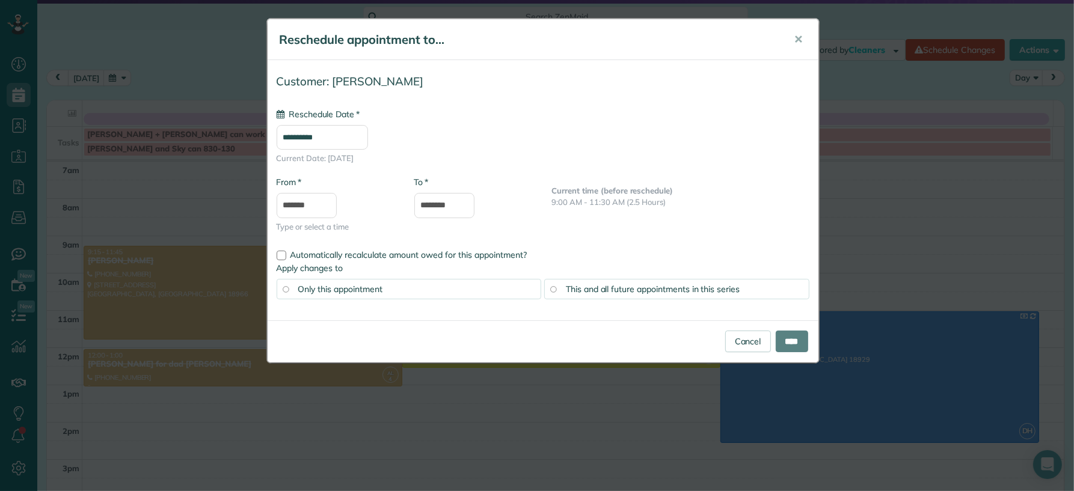
type input "**********"
click at [727, 339] on link "Cancel" at bounding box center [748, 342] width 46 height 22
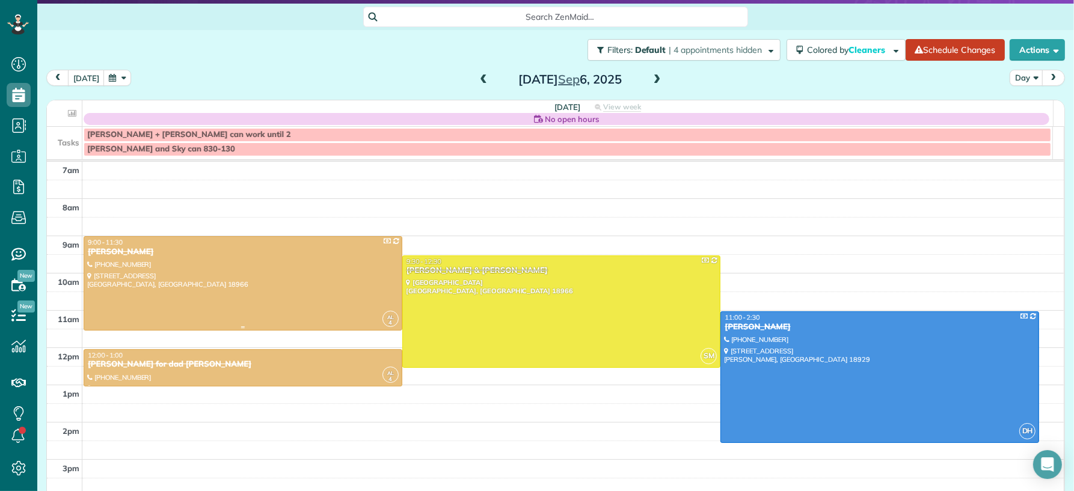
click at [210, 268] on div at bounding box center [242, 283] width 317 height 93
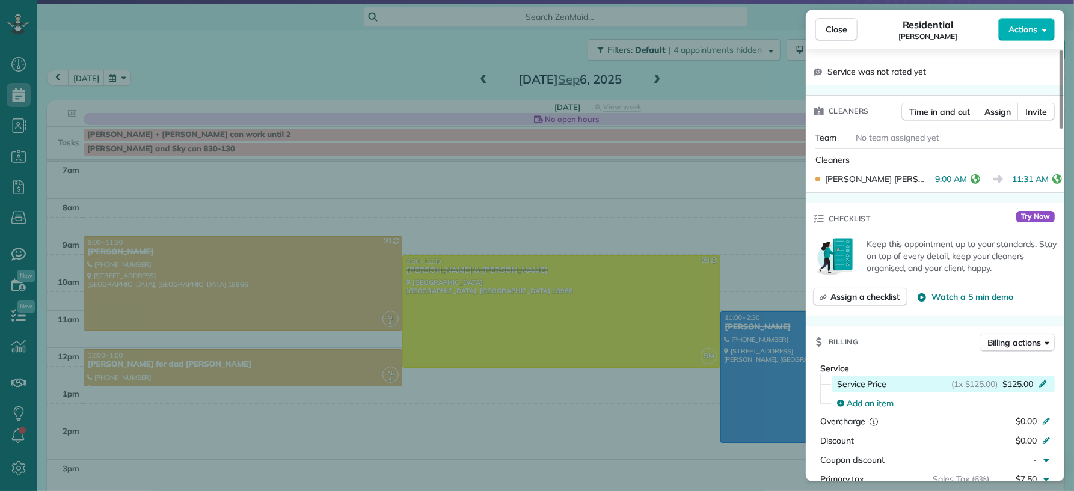
scroll to position [415, 0]
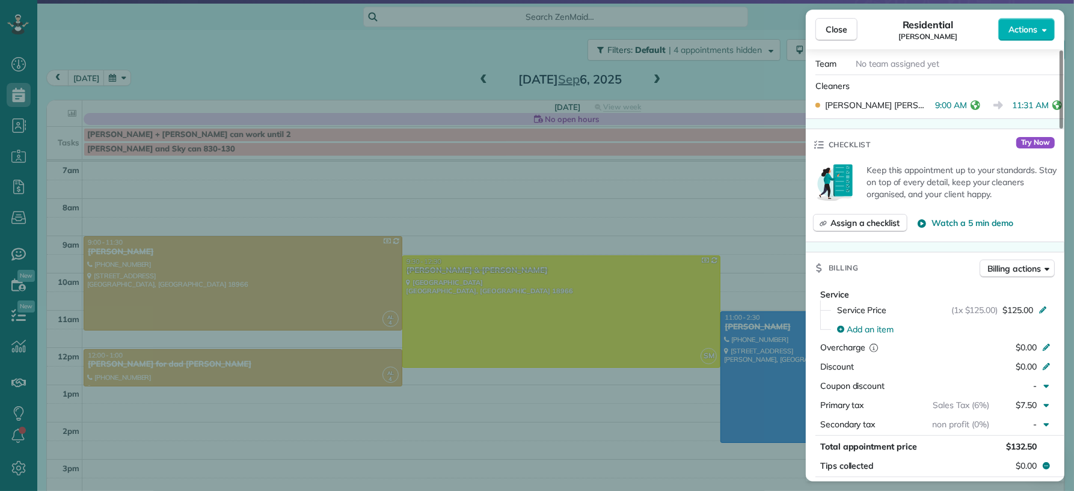
drag, startPoint x: 831, startPoint y: 26, endPoint x: 625, endPoint y: 122, distance: 228.1
click at [831, 26] on span "Close" at bounding box center [836, 29] width 22 height 12
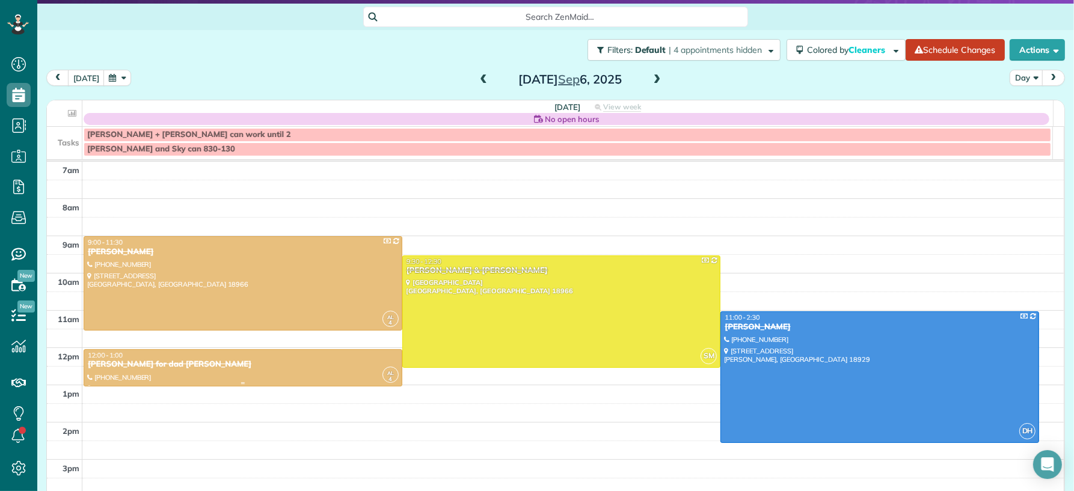
click at [285, 367] on div "Connie Mossop for dad Ed Andrus" at bounding box center [242, 364] width 311 height 10
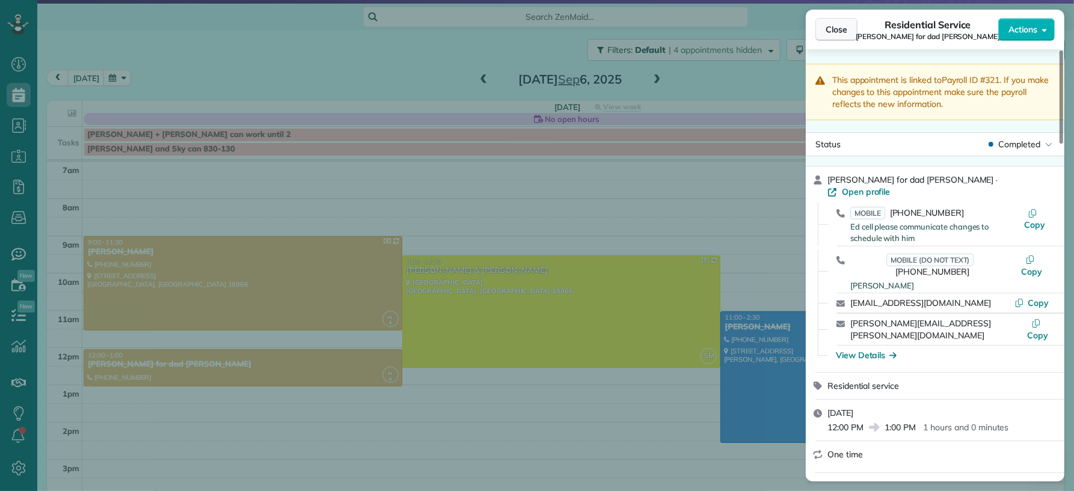
click at [825, 34] on span "Close" at bounding box center [836, 29] width 22 height 12
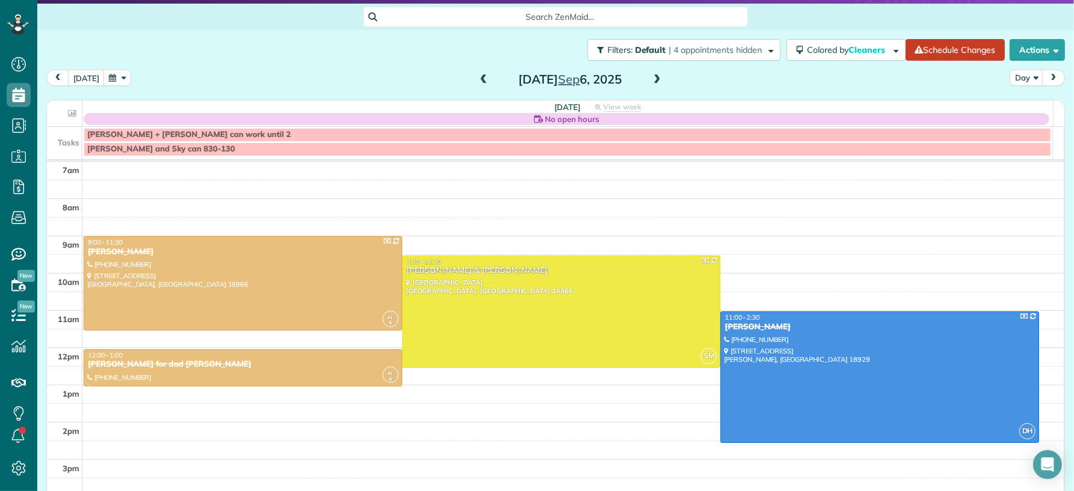
click at [477, 78] on span at bounding box center [483, 80] width 13 height 11
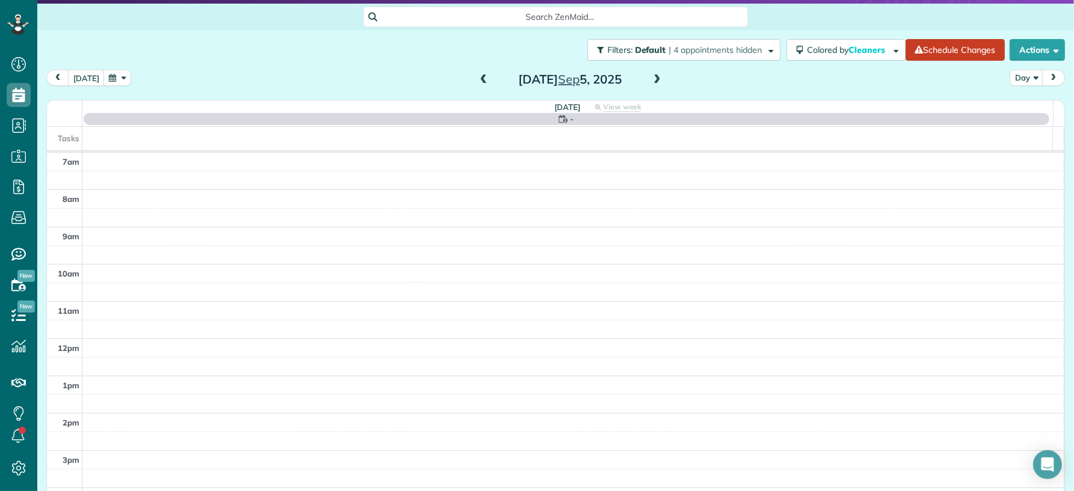
click at [477, 78] on span at bounding box center [483, 80] width 13 height 11
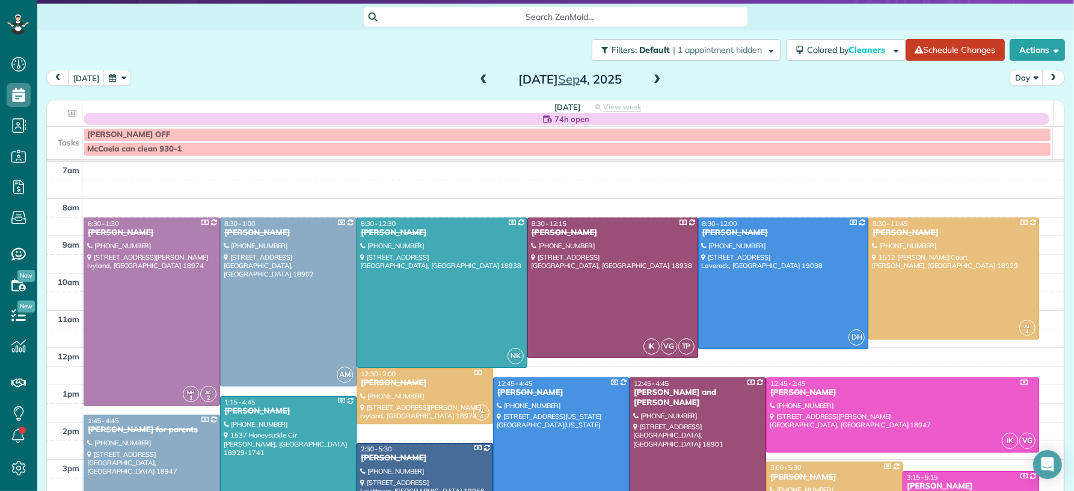
click at [477, 78] on span at bounding box center [483, 80] width 13 height 11
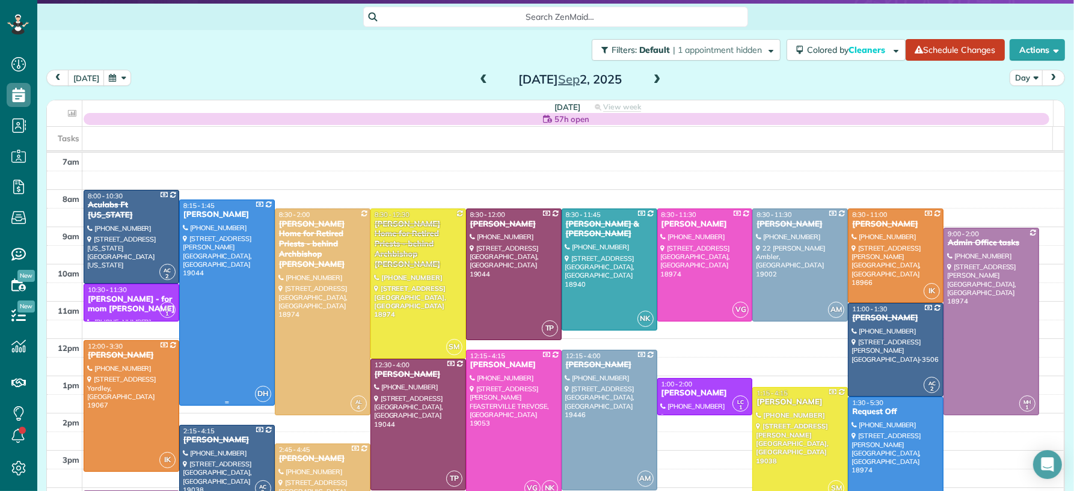
click at [249, 218] on div "Nicholas Lepkowski" at bounding box center [227, 215] width 88 height 10
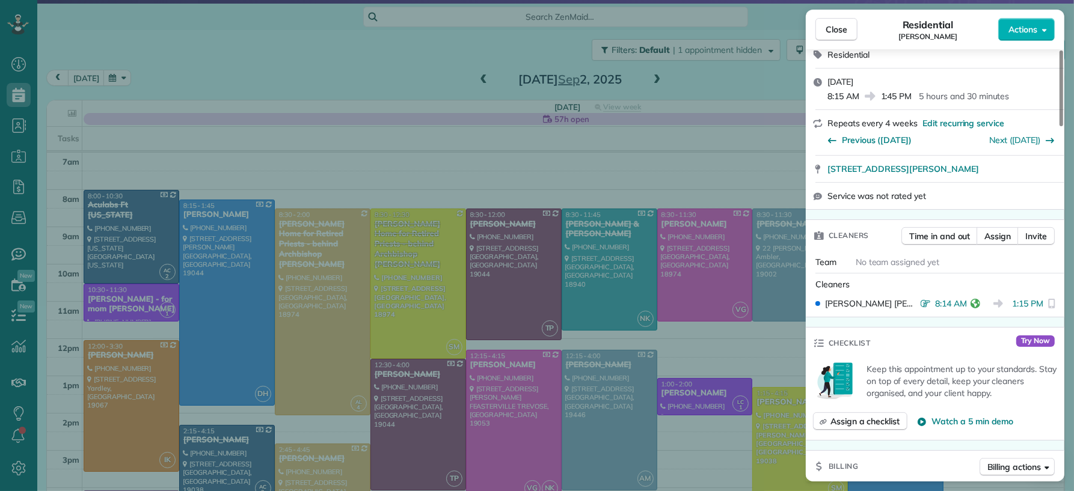
scroll to position [365, 0]
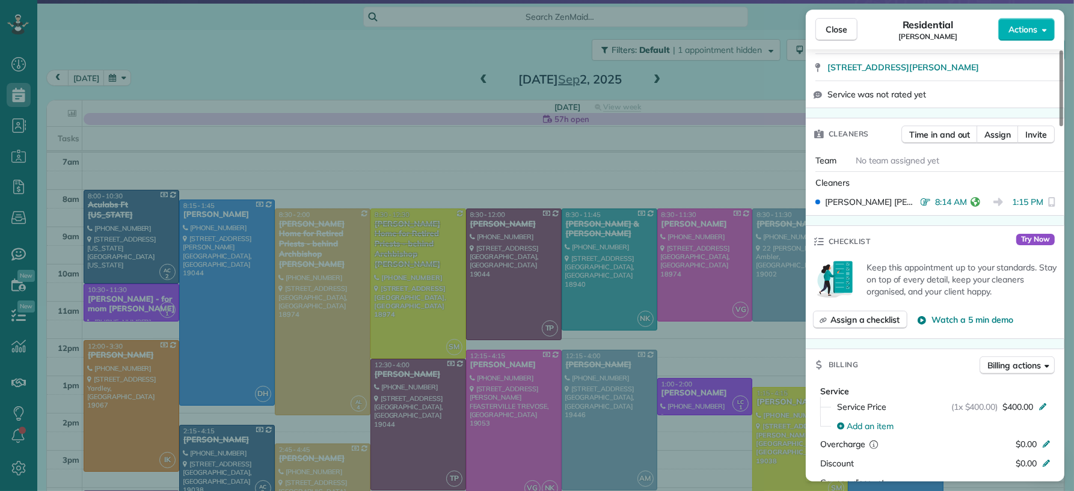
drag, startPoint x: 835, startPoint y: 32, endPoint x: 737, endPoint y: 294, distance: 279.8
click at [836, 32] on span "Close" at bounding box center [836, 29] width 22 height 12
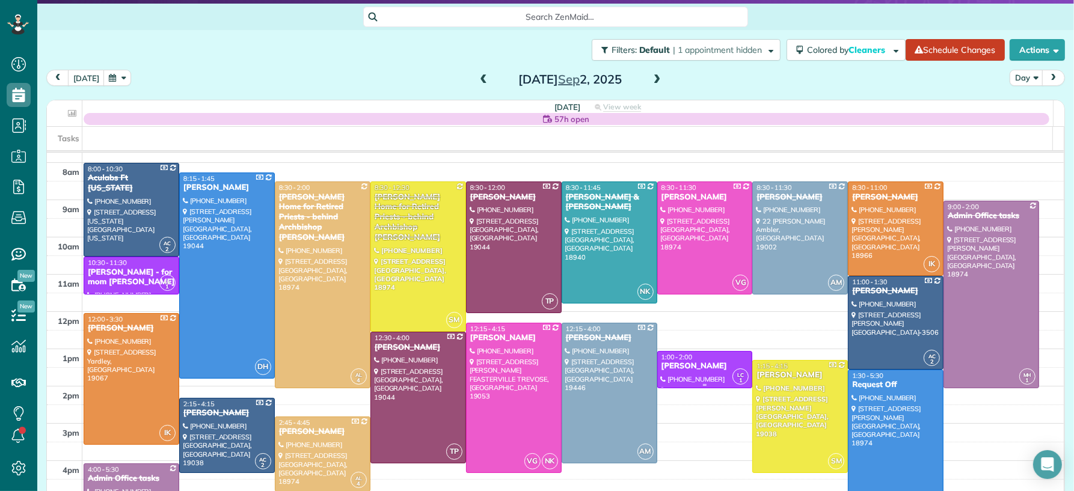
scroll to position [11, 0]
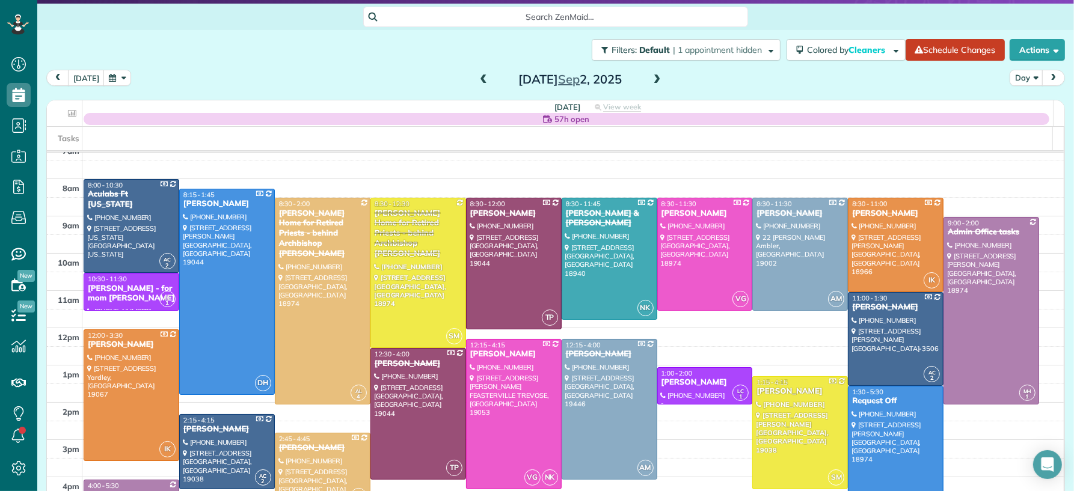
click at [656, 74] on div "Tuesday Sep 2, 2025" at bounding box center [570, 79] width 192 height 19
click at [650, 79] on span at bounding box center [656, 80] width 13 height 11
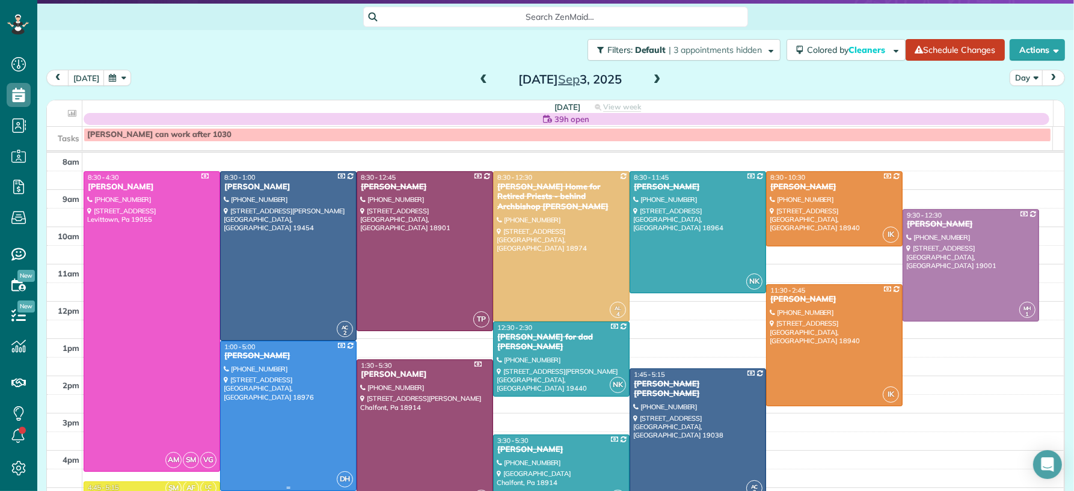
scroll to position [54, 0]
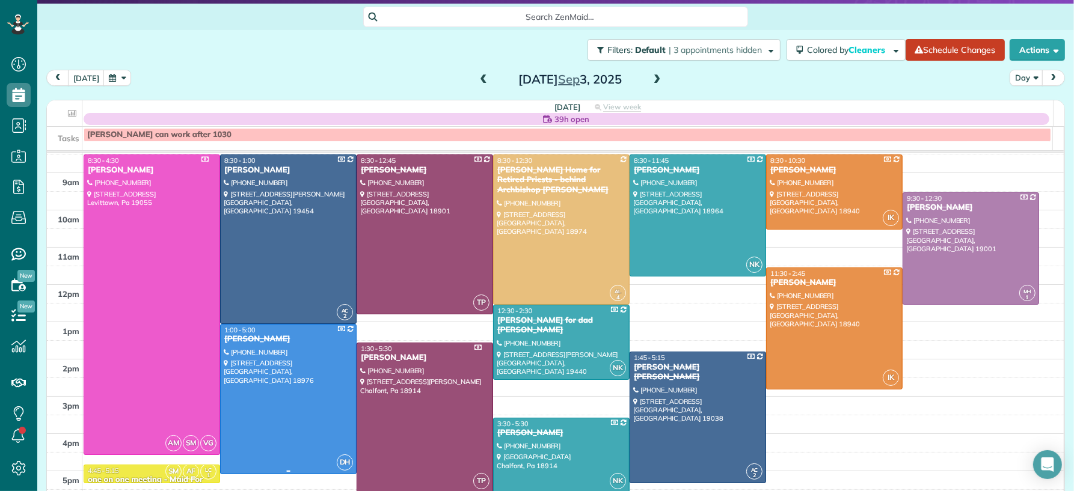
click at [245, 338] on div "JD Kelly" at bounding box center [288, 339] width 129 height 10
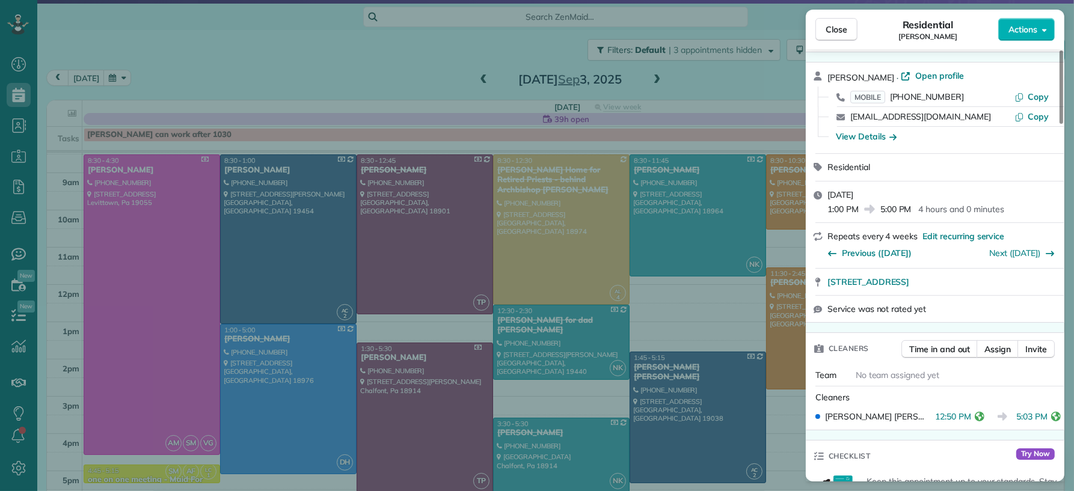
scroll to position [373, 0]
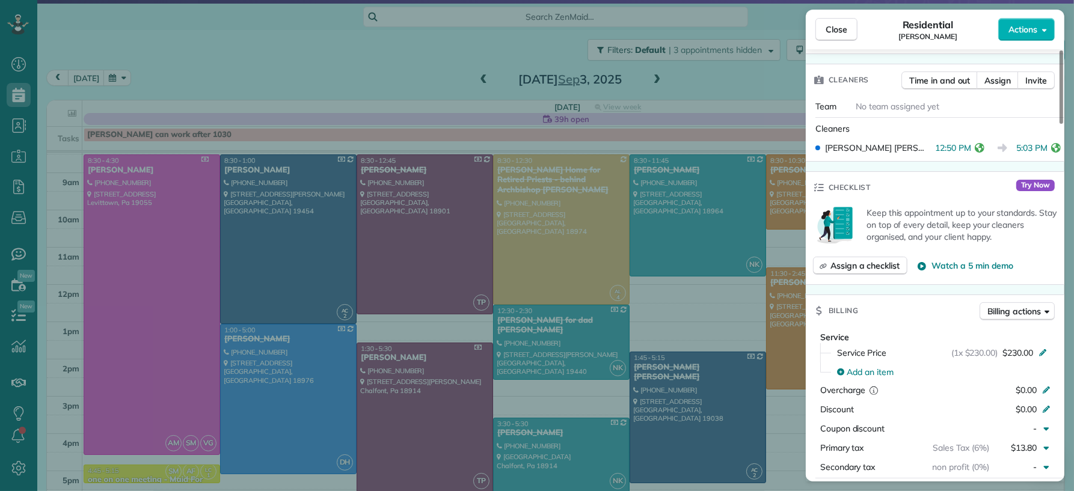
click at [826, 29] on span "Close" at bounding box center [836, 29] width 22 height 12
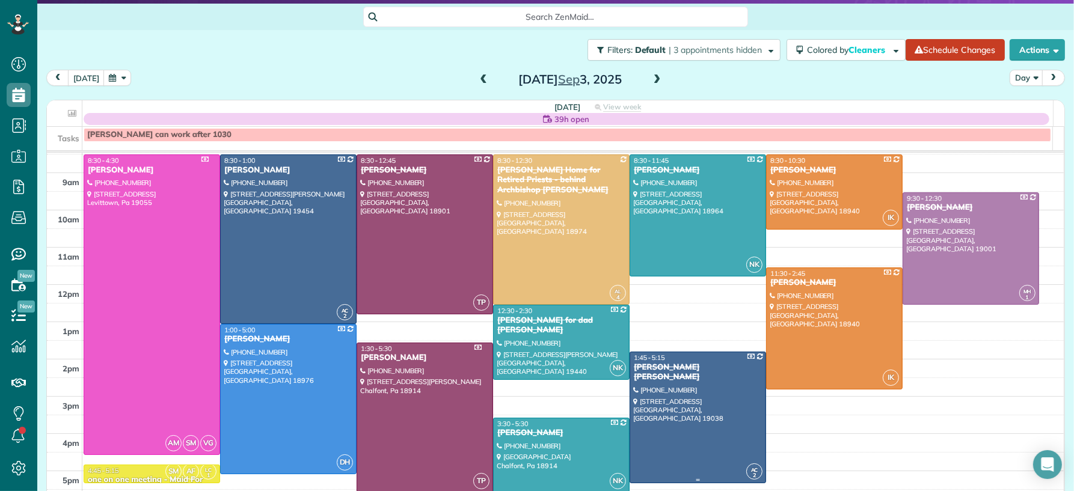
scroll to position [25, 0]
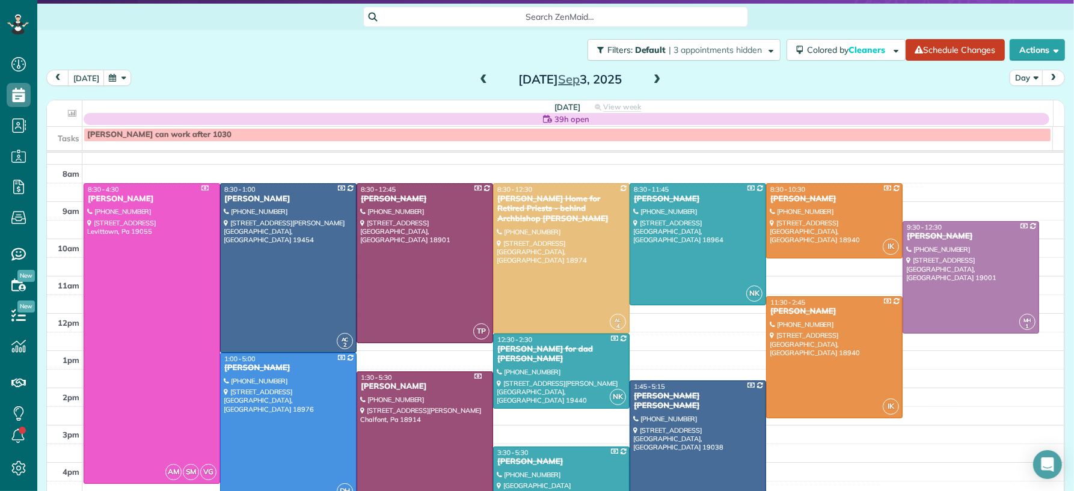
click at [652, 79] on span at bounding box center [656, 80] width 13 height 11
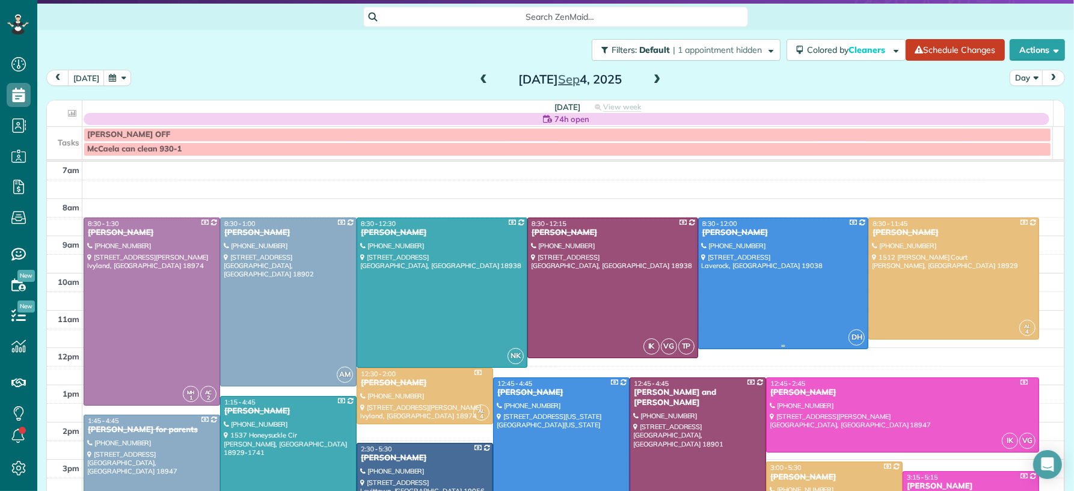
click at [801, 267] on div at bounding box center [784, 283] width 170 height 130
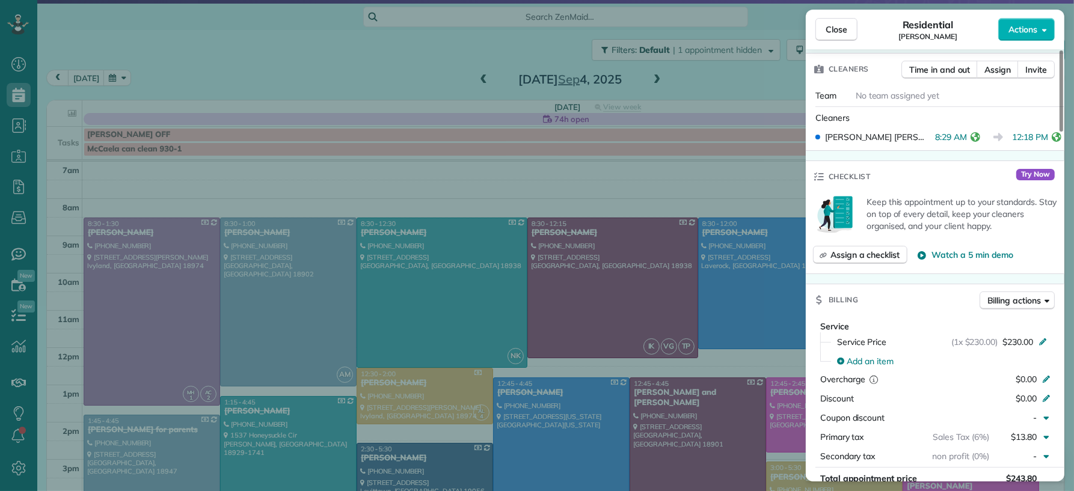
scroll to position [414, 0]
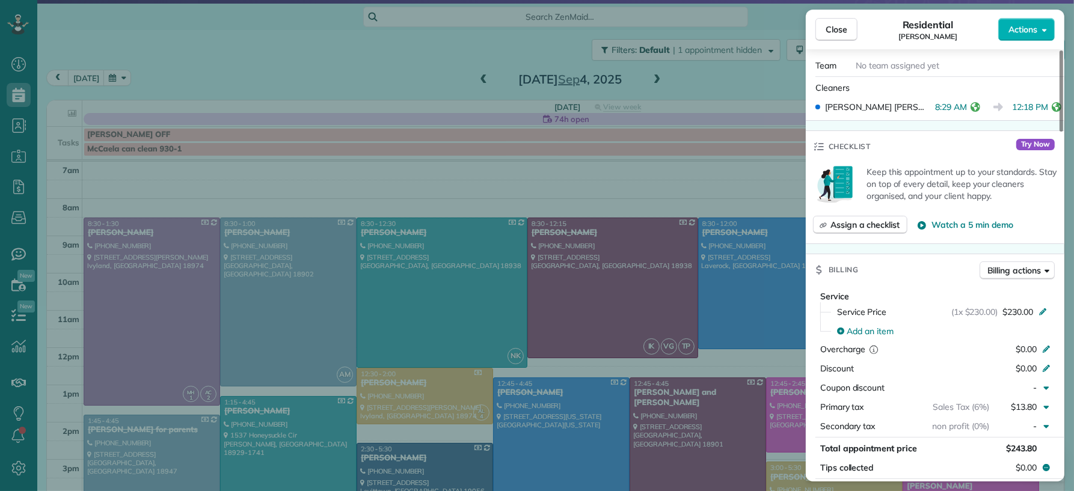
click at [837, 26] on span "Close" at bounding box center [836, 29] width 22 height 12
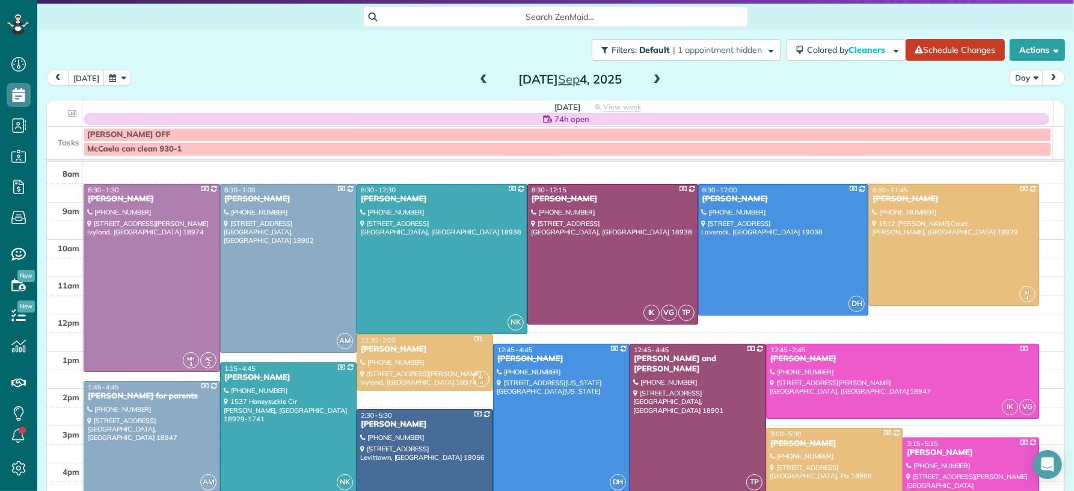
scroll to position [111, 0]
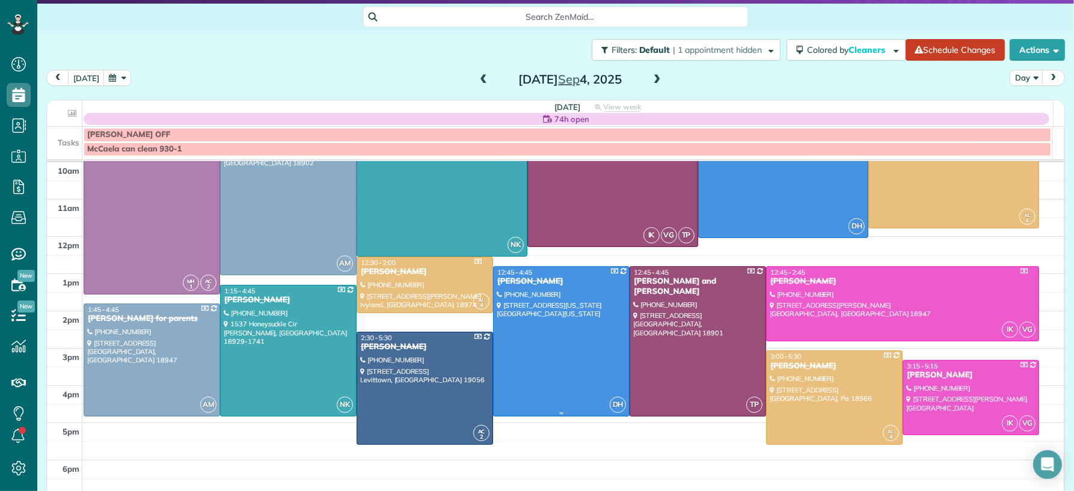
click at [554, 357] on div at bounding box center [561, 341] width 135 height 149
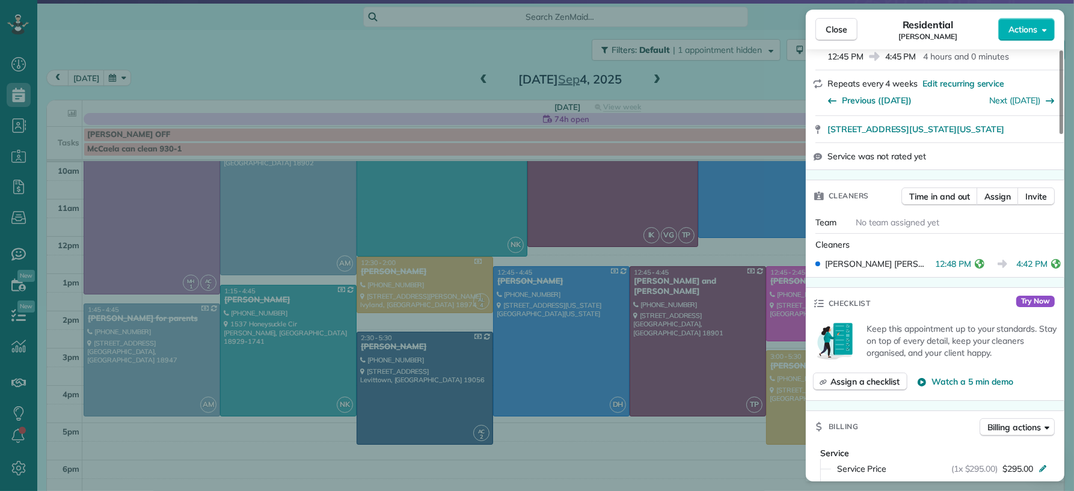
scroll to position [283, 0]
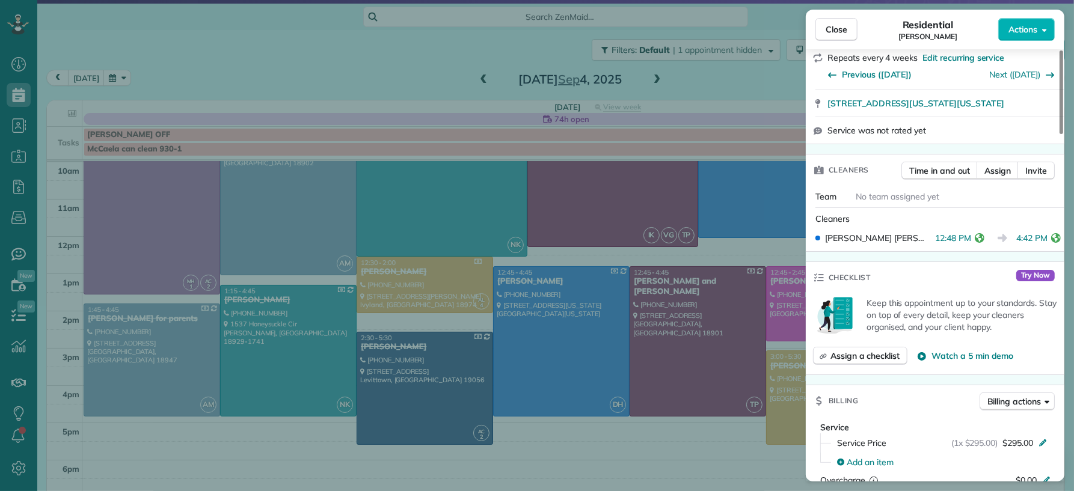
drag, startPoint x: 837, startPoint y: 31, endPoint x: 681, endPoint y: 91, distance: 167.7
click at [837, 31] on span "Close" at bounding box center [836, 29] width 22 height 12
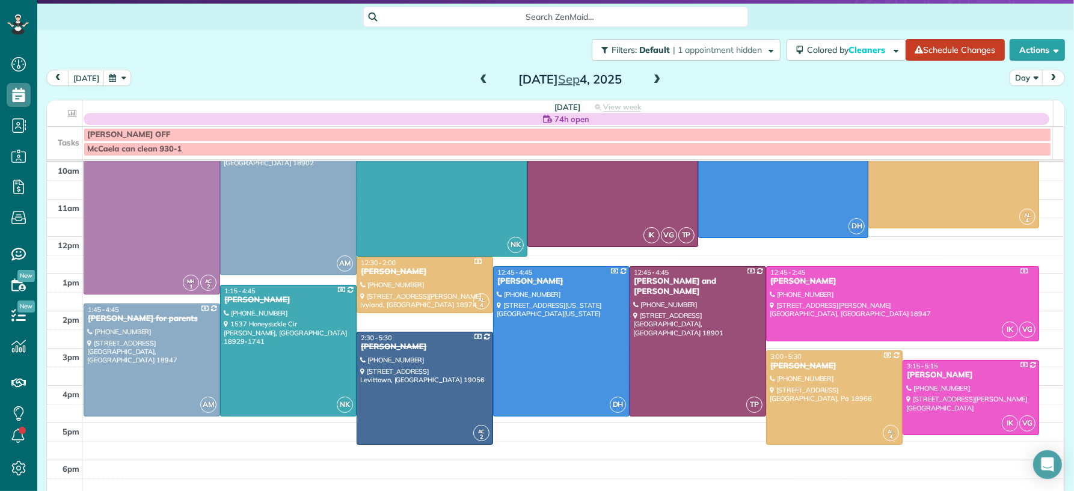
click at [652, 81] on span at bounding box center [656, 80] width 13 height 11
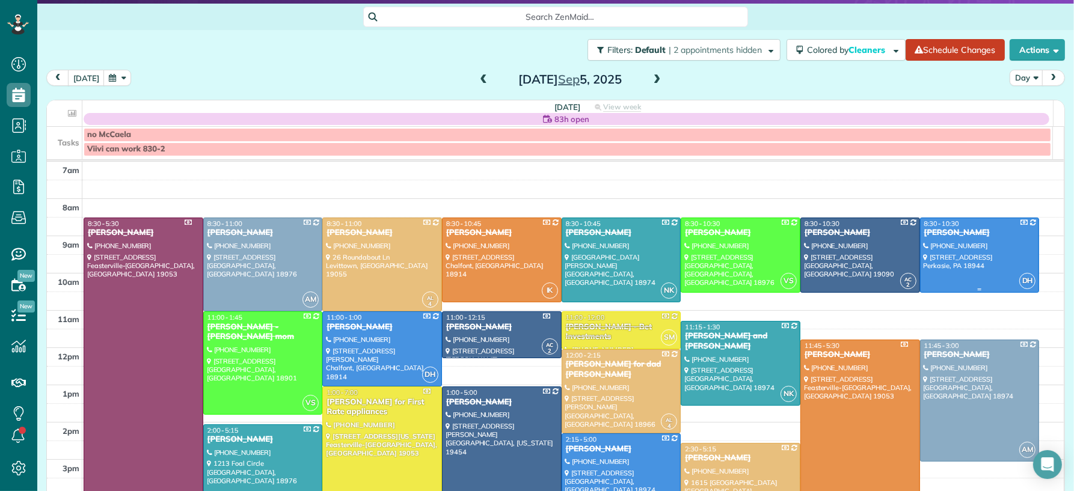
click at [989, 254] on div at bounding box center [979, 255] width 118 height 74
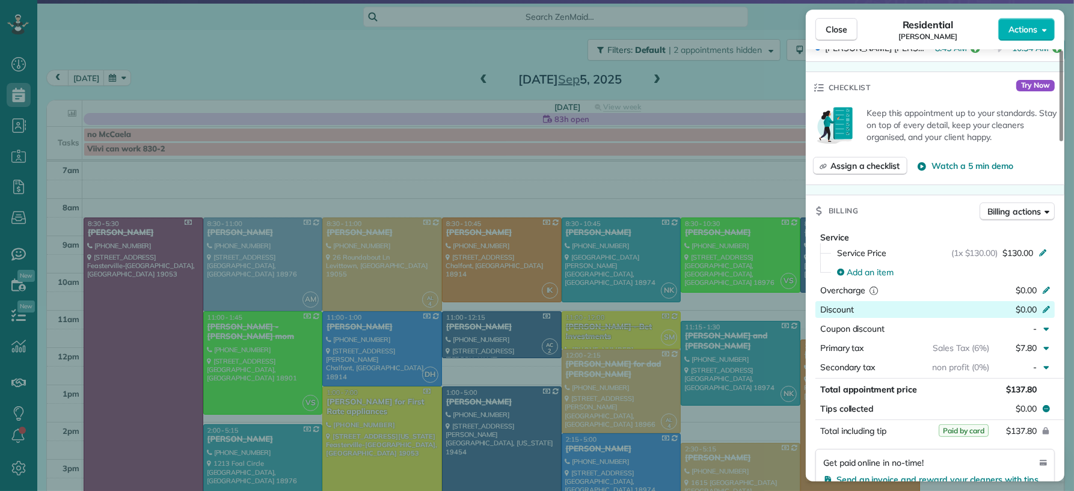
scroll to position [493, 0]
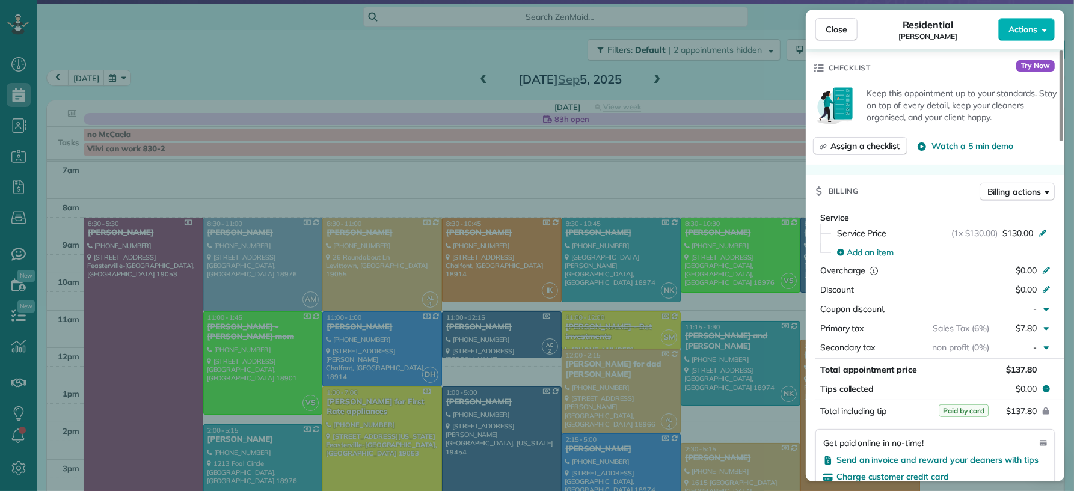
drag, startPoint x: 838, startPoint y: 25, endPoint x: 454, endPoint y: 271, distance: 455.8
click at [838, 26] on span "Close" at bounding box center [836, 29] width 22 height 12
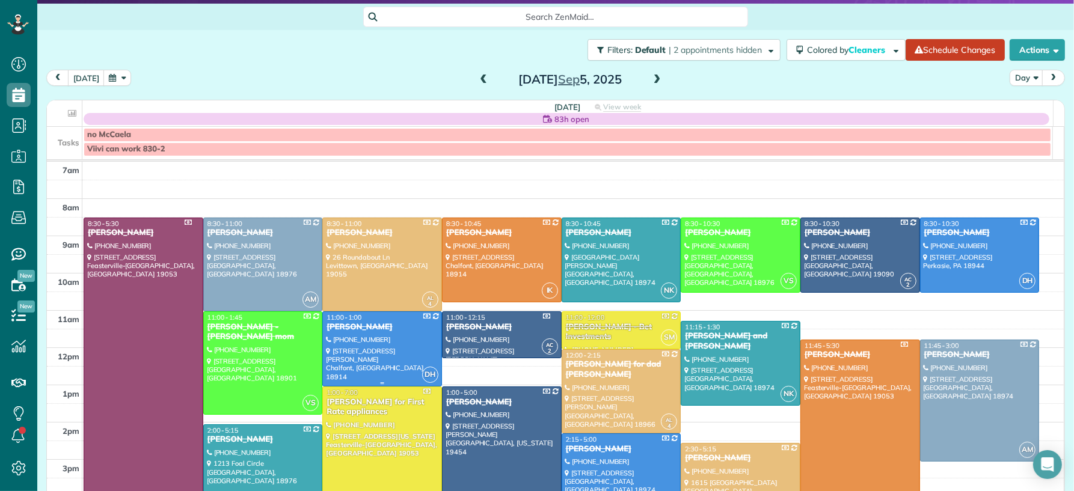
click at [401, 343] on div at bounding box center [382, 349] width 118 height 74
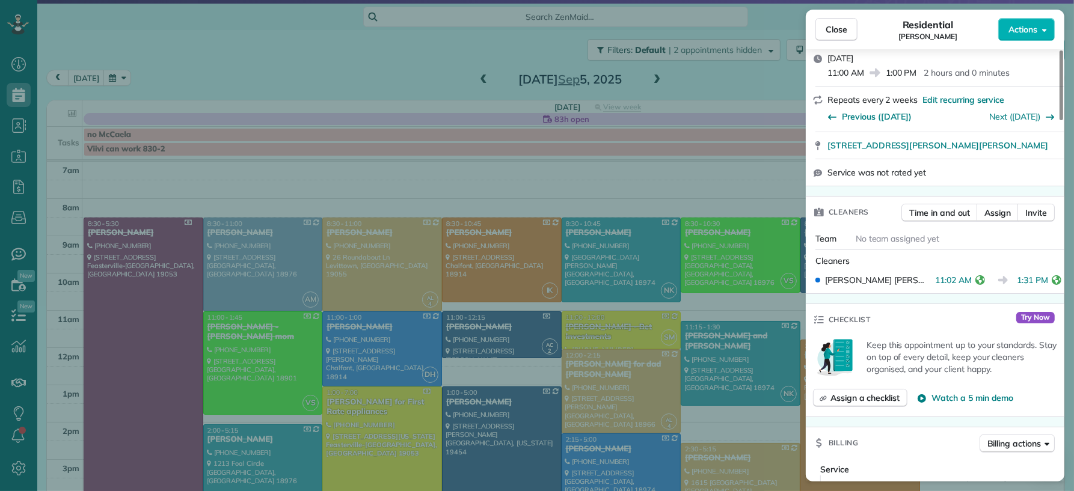
scroll to position [338, 0]
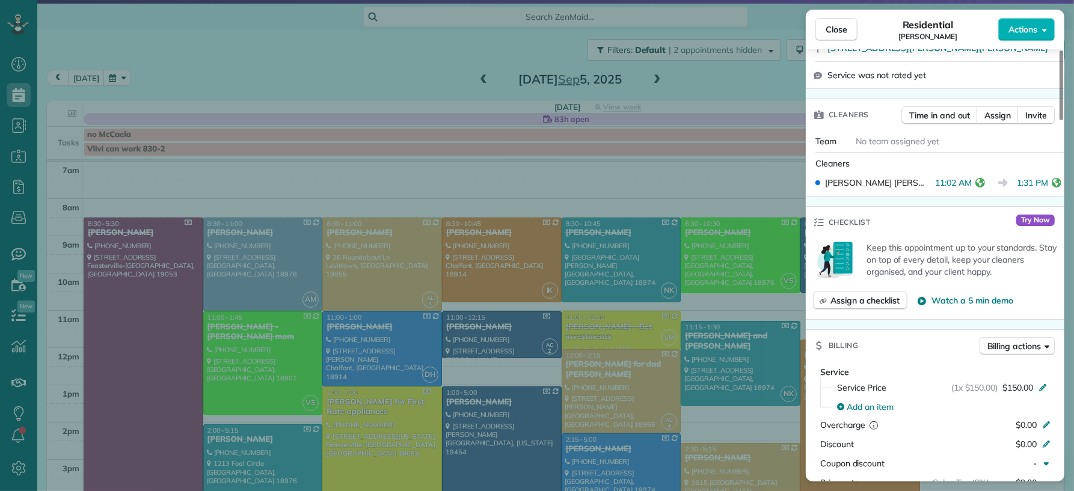
drag, startPoint x: 834, startPoint y: 32, endPoint x: 659, endPoint y: 278, distance: 301.8
click at [834, 32] on span "Close" at bounding box center [836, 29] width 22 height 12
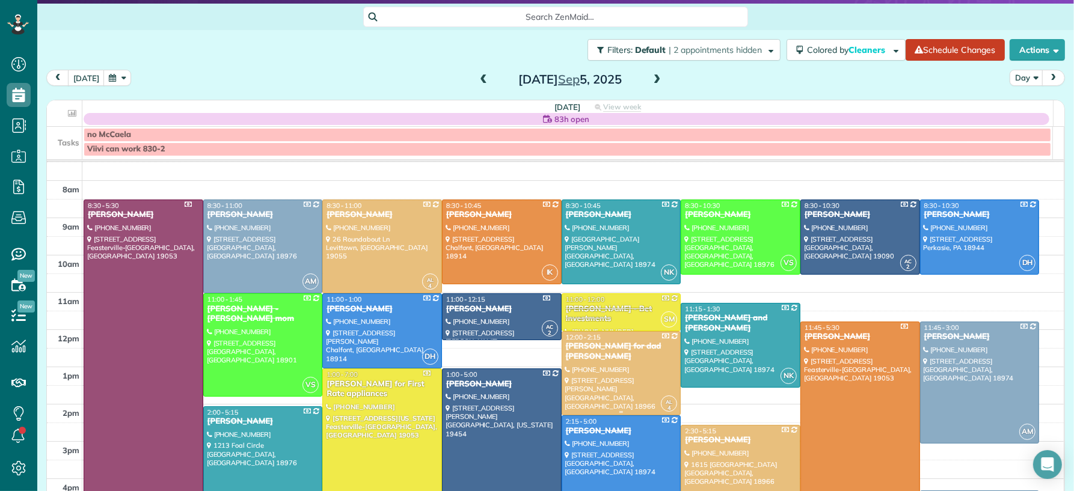
scroll to position [25, 0]
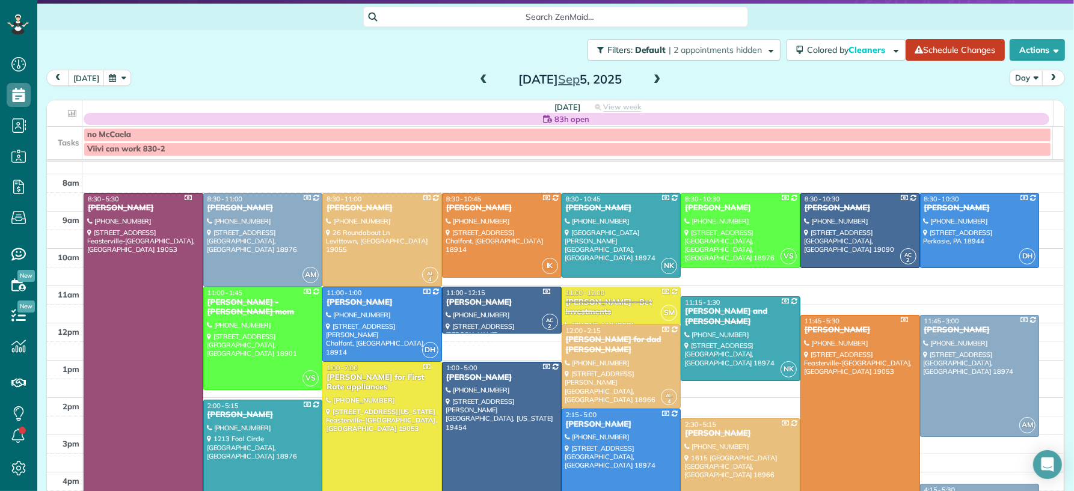
click at [569, 424] on div "Ray Cline" at bounding box center [621, 425] width 112 height 10
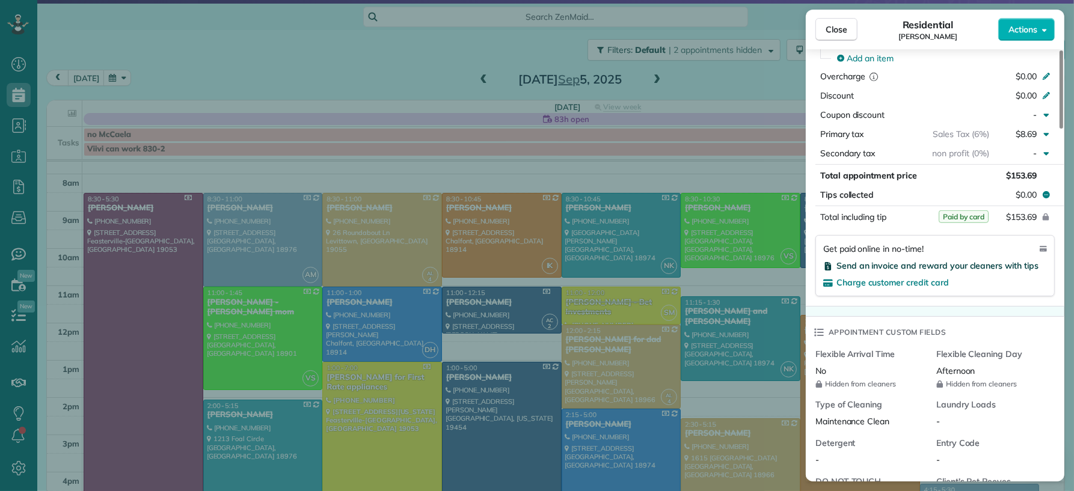
scroll to position [547, 0]
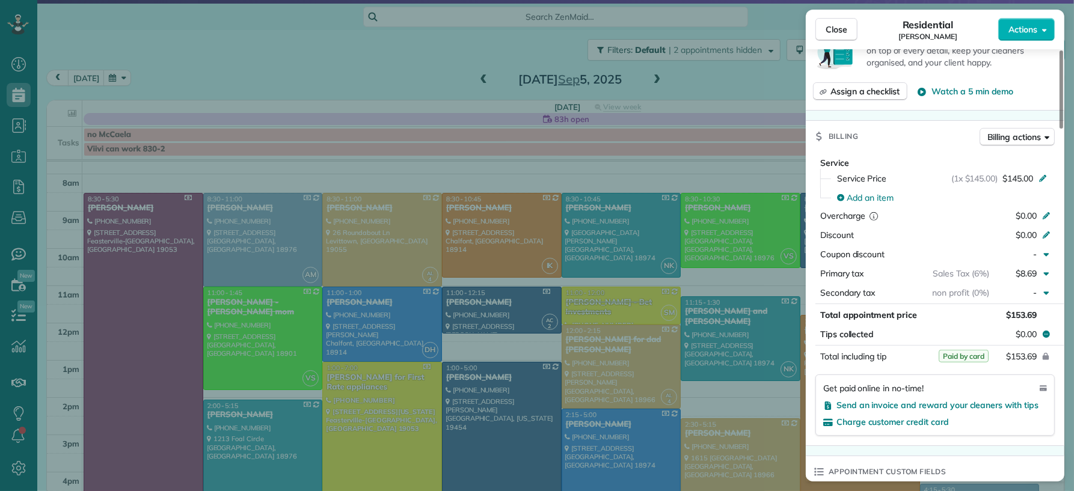
drag, startPoint x: 847, startPoint y: 28, endPoint x: 582, endPoint y: 415, distance: 469.7
click at [847, 28] on button "Close" at bounding box center [836, 29] width 42 height 23
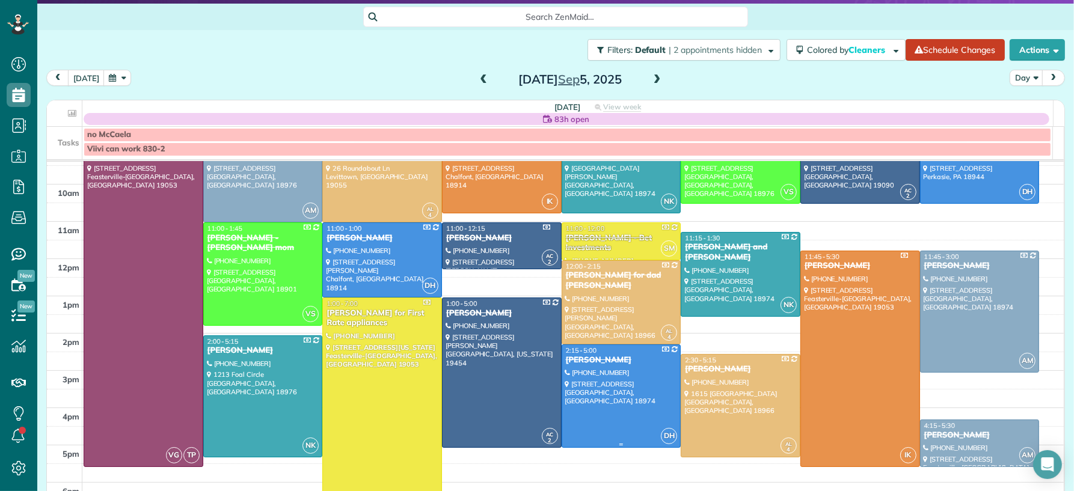
scroll to position [30, 0]
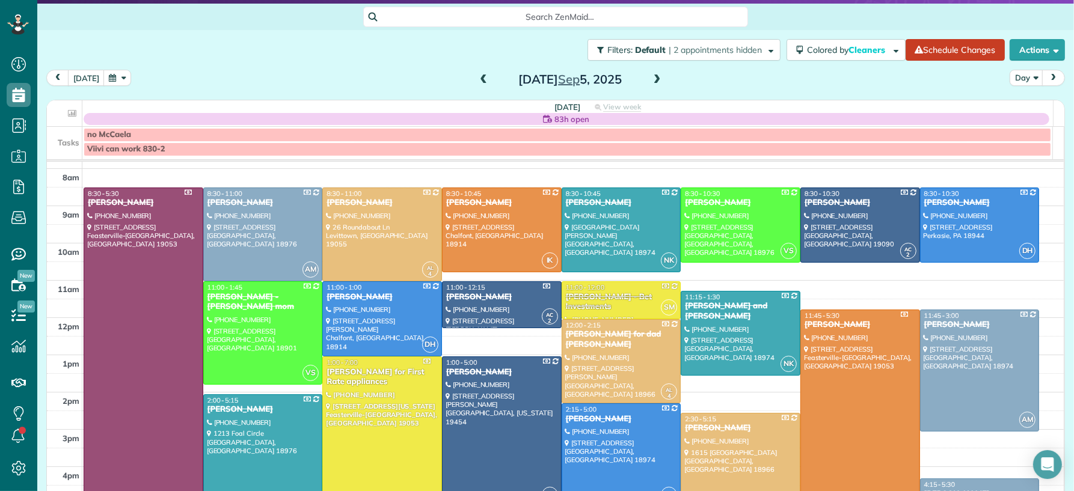
click at [650, 84] on span at bounding box center [656, 80] width 13 height 11
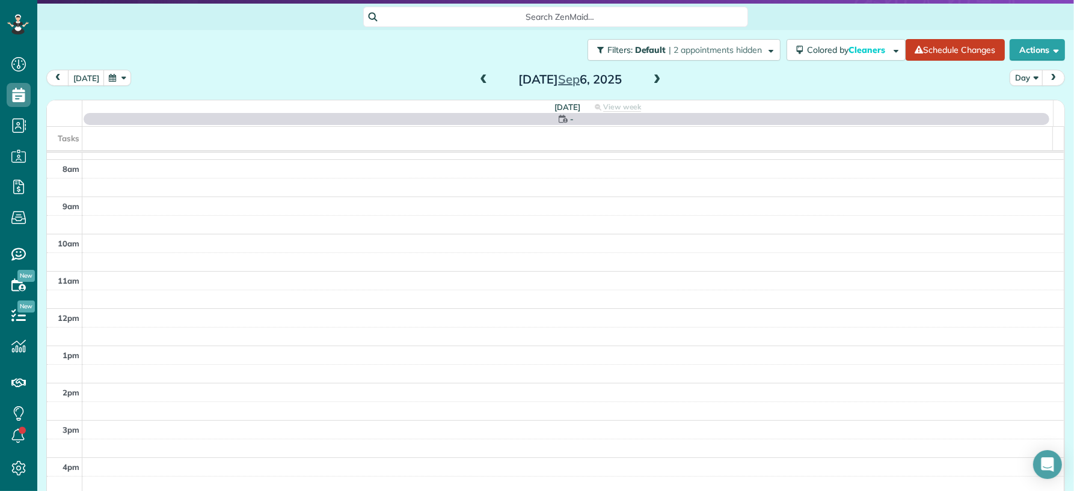
scroll to position [0, 0]
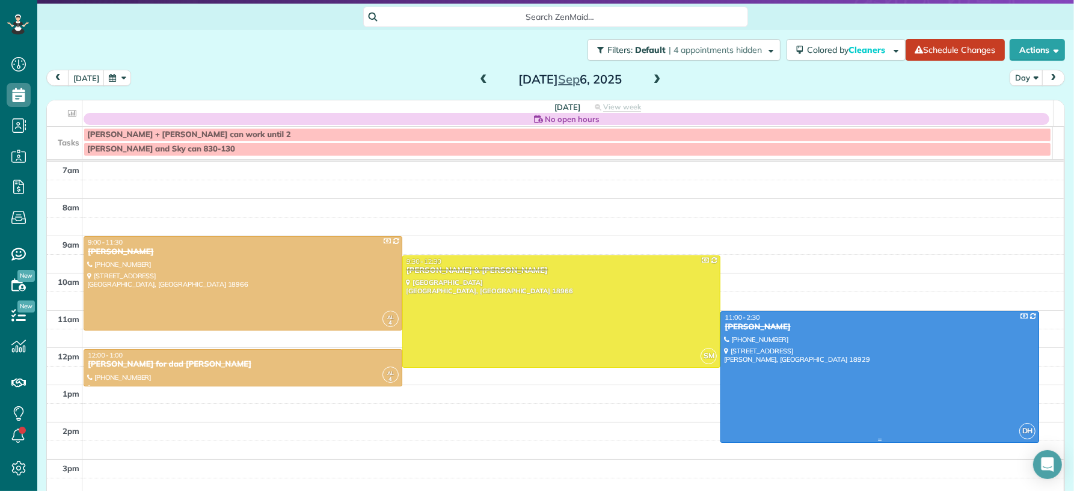
click at [821, 367] on div at bounding box center [879, 377] width 317 height 130
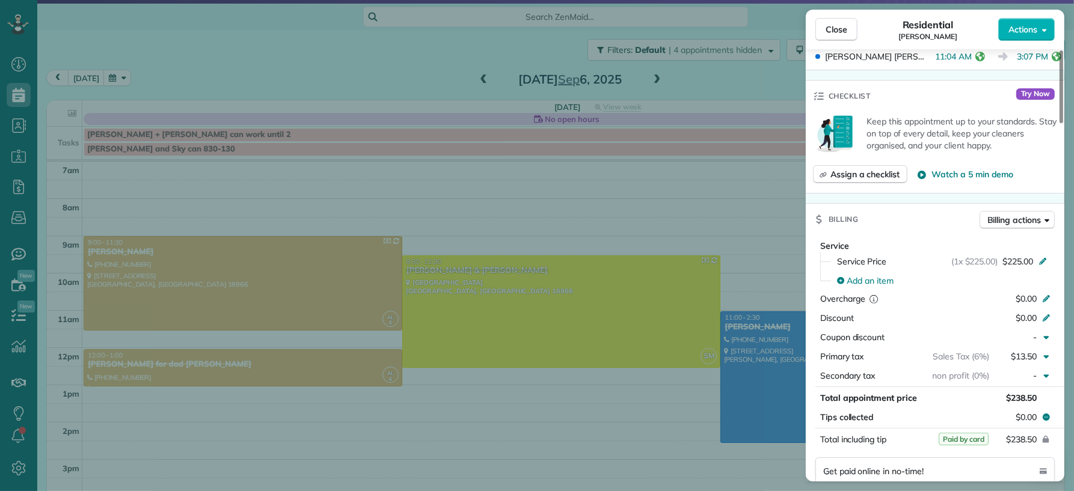
drag, startPoint x: 840, startPoint y: 34, endPoint x: 690, endPoint y: 334, distance: 335.5
click at [840, 34] on span "Close" at bounding box center [836, 29] width 22 height 12
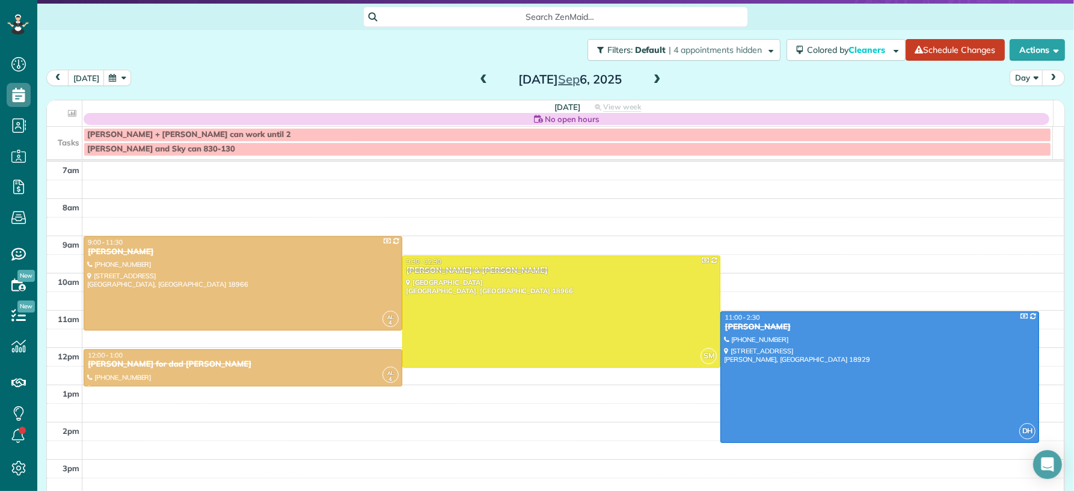
click at [477, 79] on span at bounding box center [483, 80] width 13 height 11
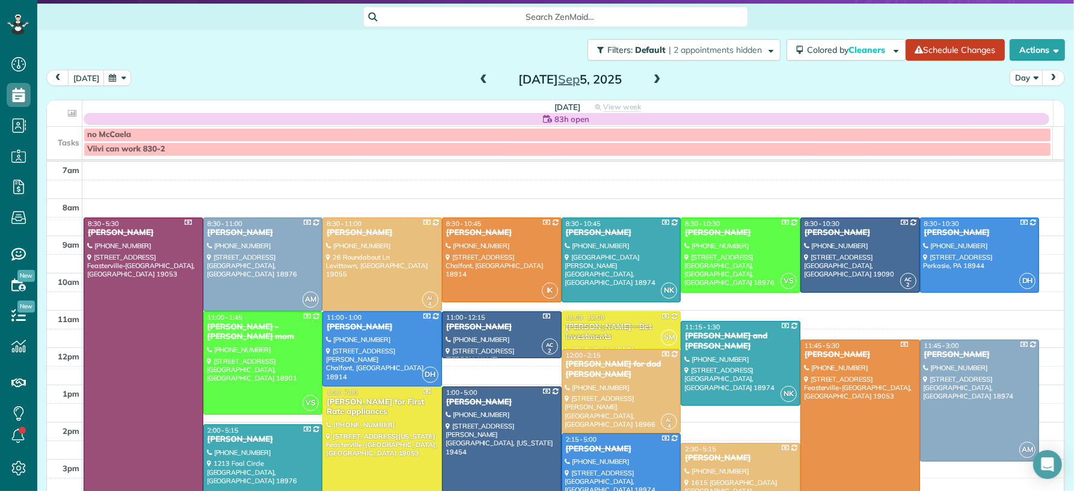
click at [477, 79] on span at bounding box center [483, 80] width 13 height 11
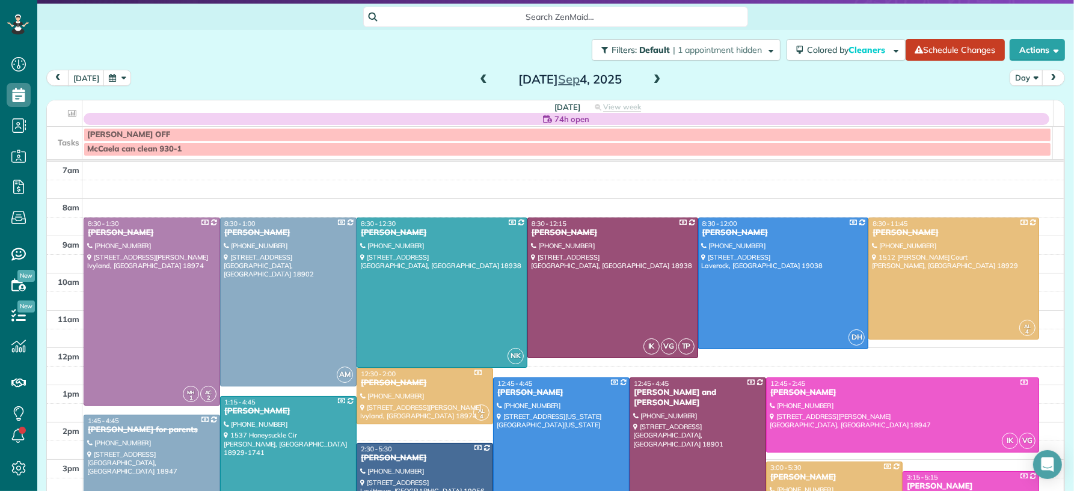
click at [477, 78] on span at bounding box center [483, 80] width 13 height 11
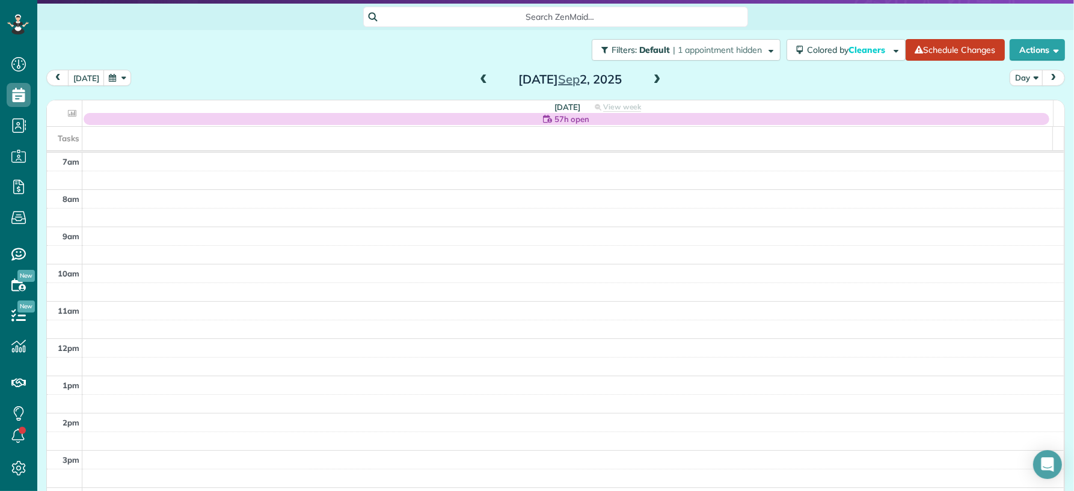
click at [477, 78] on span at bounding box center [483, 80] width 13 height 11
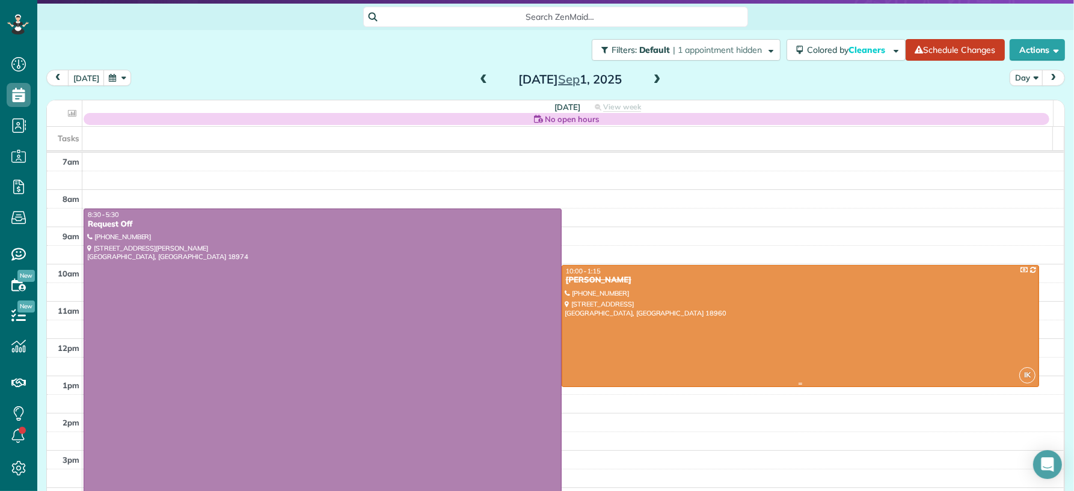
click at [726, 304] on div at bounding box center [800, 326] width 477 height 121
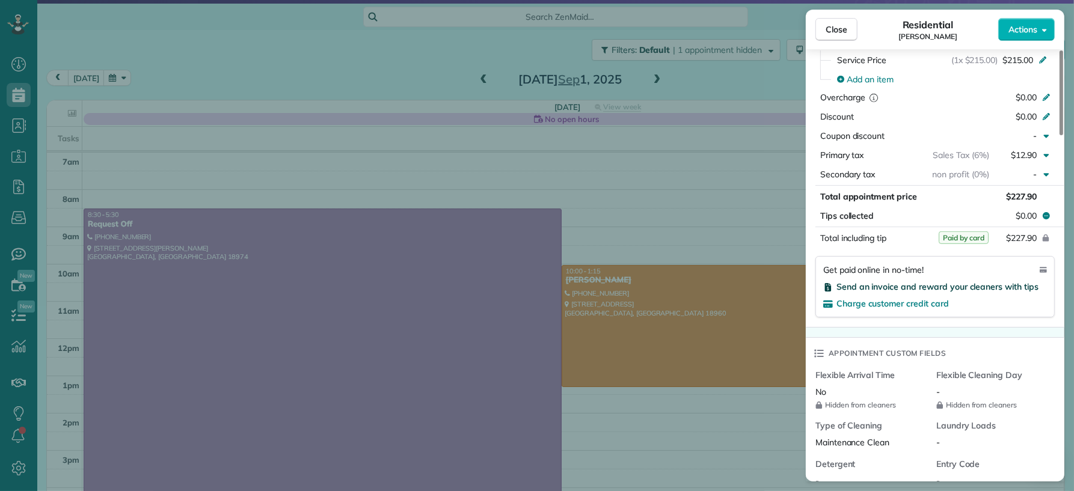
scroll to position [531, 0]
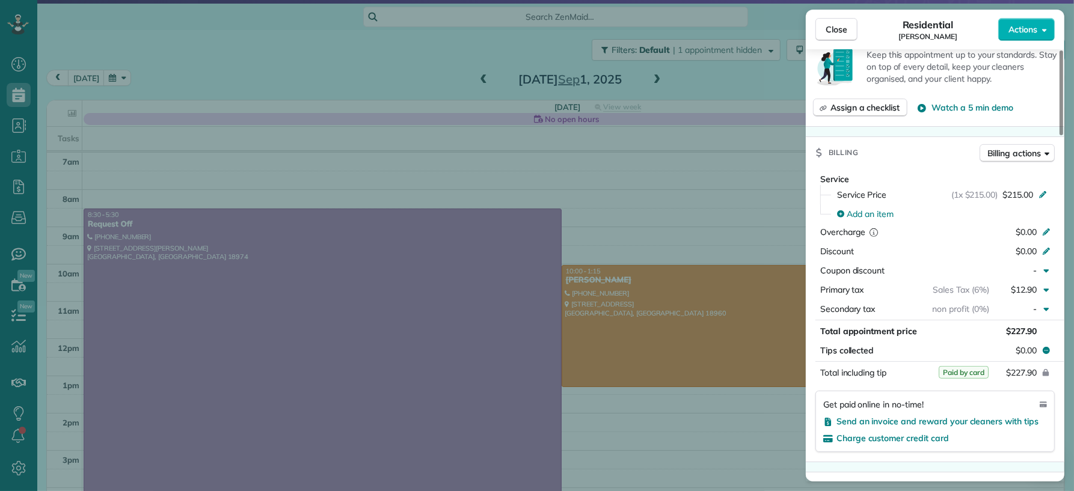
drag, startPoint x: 847, startPoint y: 27, endPoint x: 667, endPoint y: 49, distance: 181.1
click at [845, 28] on button "Close" at bounding box center [836, 29] width 42 height 23
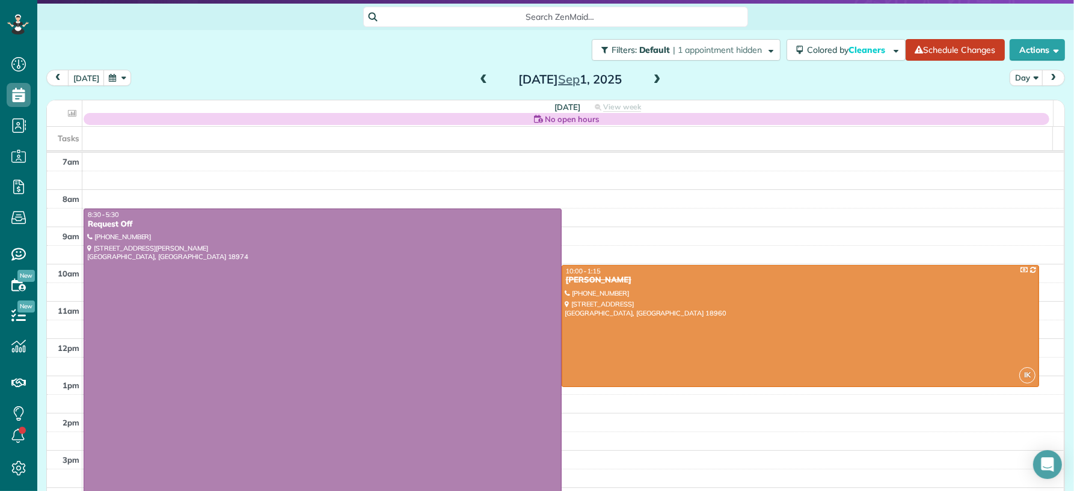
click at [650, 81] on span at bounding box center [656, 80] width 13 height 11
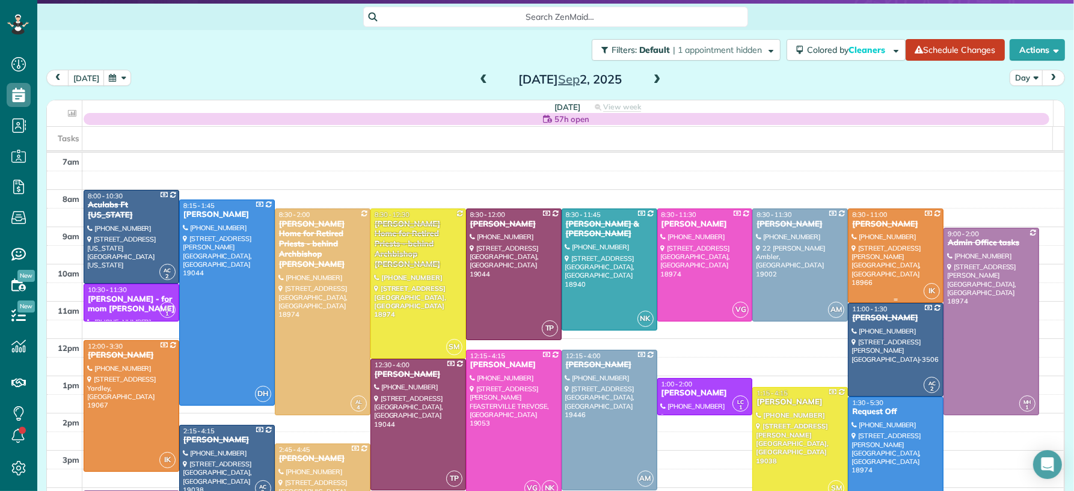
click at [883, 250] on div at bounding box center [895, 255] width 94 height 93
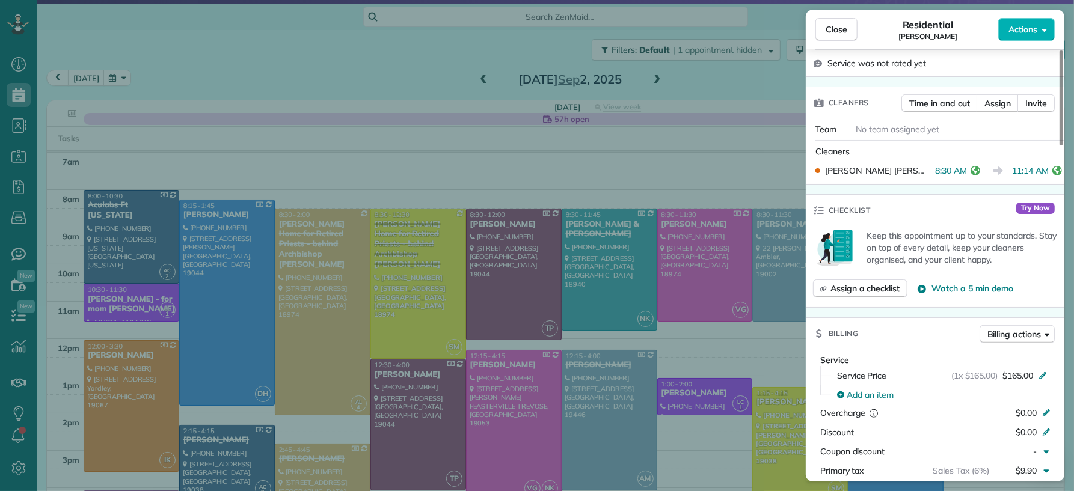
scroll to position [385, 0]
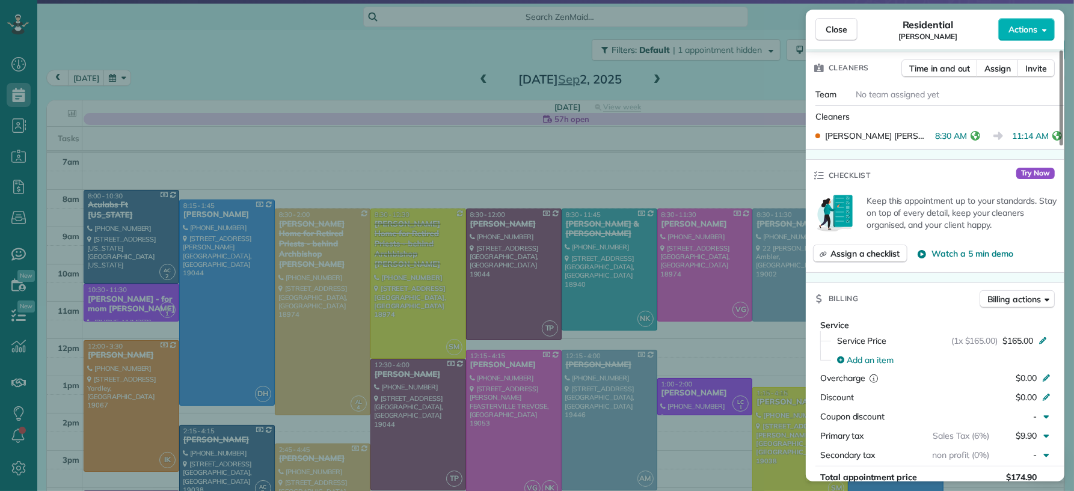
drag, startPoint x: 832, startPoint y: 26, endPoint x: 979, endPoint y: 262, distance: 278.1
click at [832, 26] on span "Close" at bounding box center [836, 29] width 22 height 12
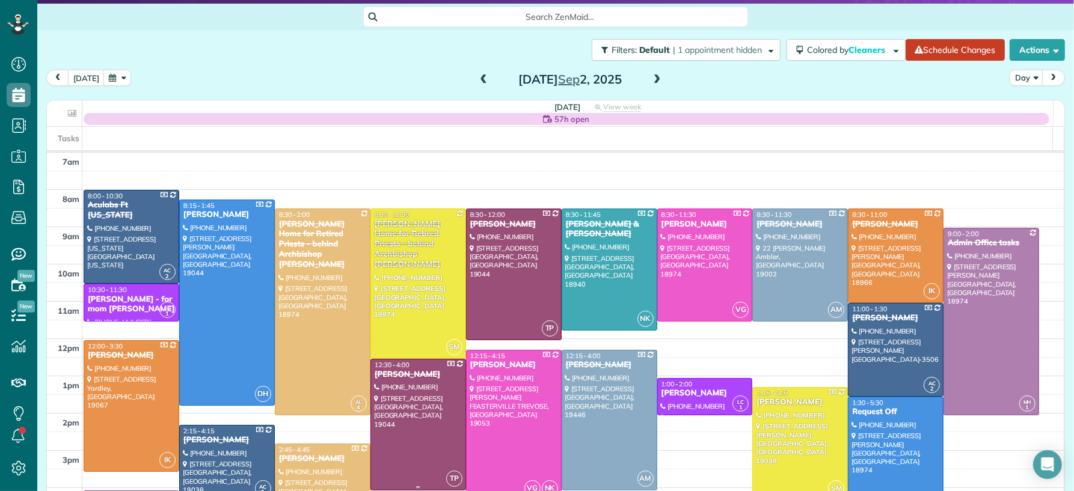
scroll to position [117, 0]
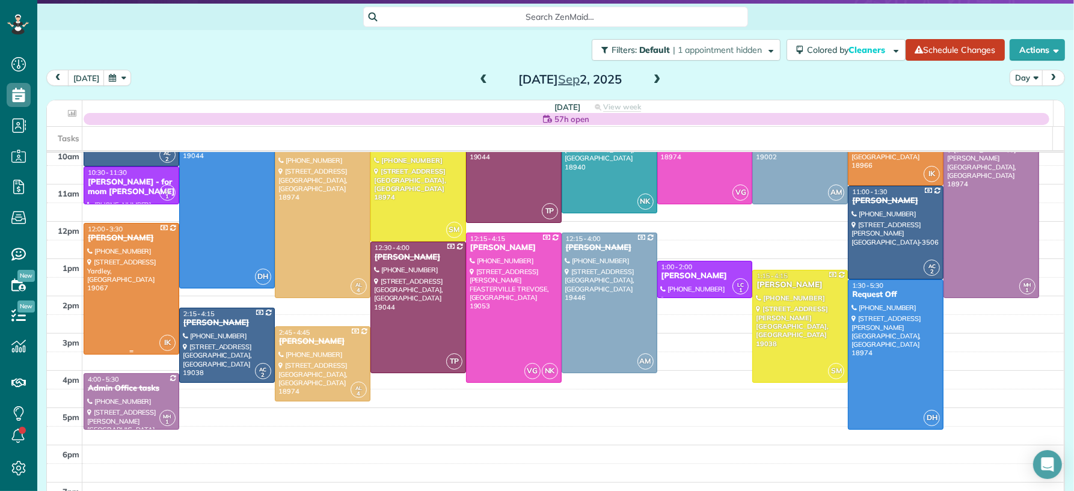
click at [107, 307] on div at bounding box center [131, 289] width 94 height 130
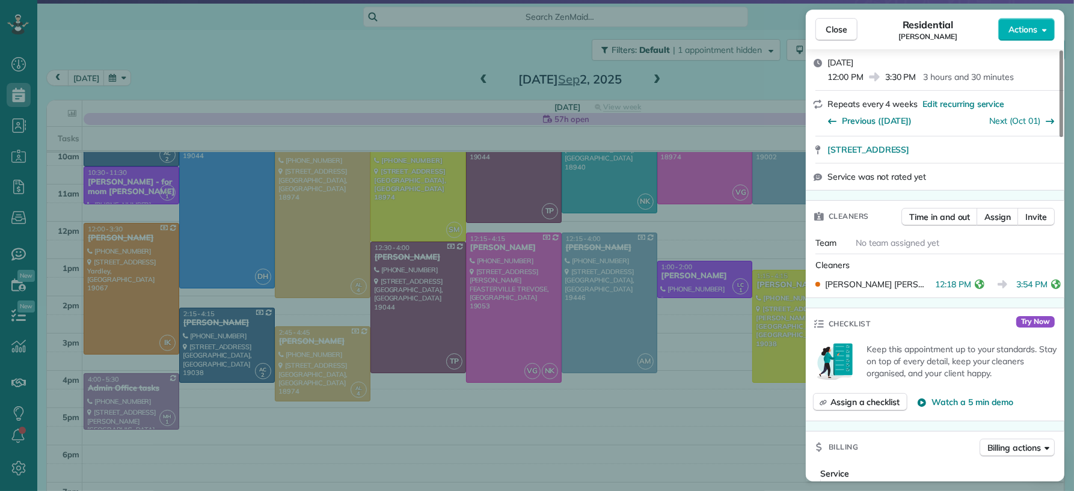
scroll to position [361, 0]
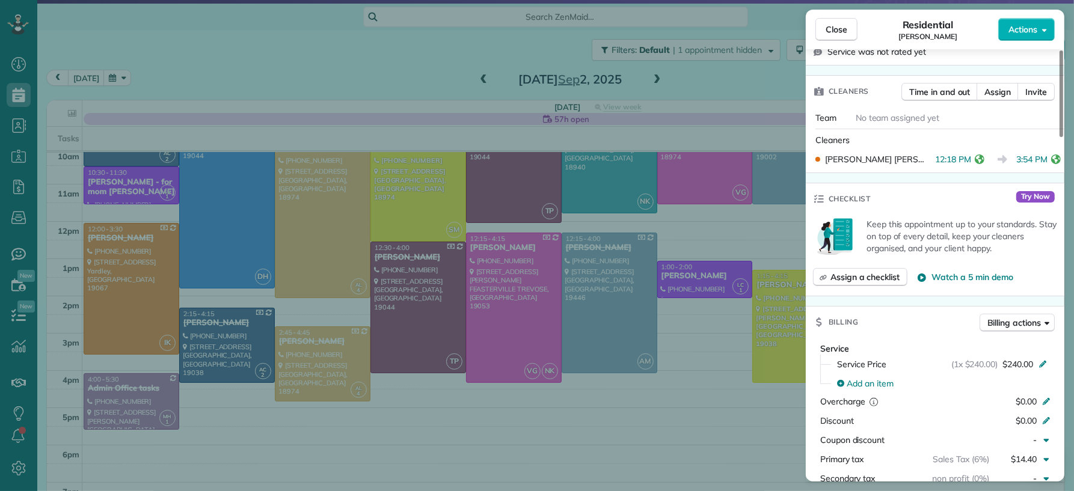
drag, startPoint x: 834, startPoint y: 28, endPoint x: 777, endPoint y: 333, distance: 310.0
click at [832, 29] on span "Close" at bounding box center [836, 29] width 22 height 12
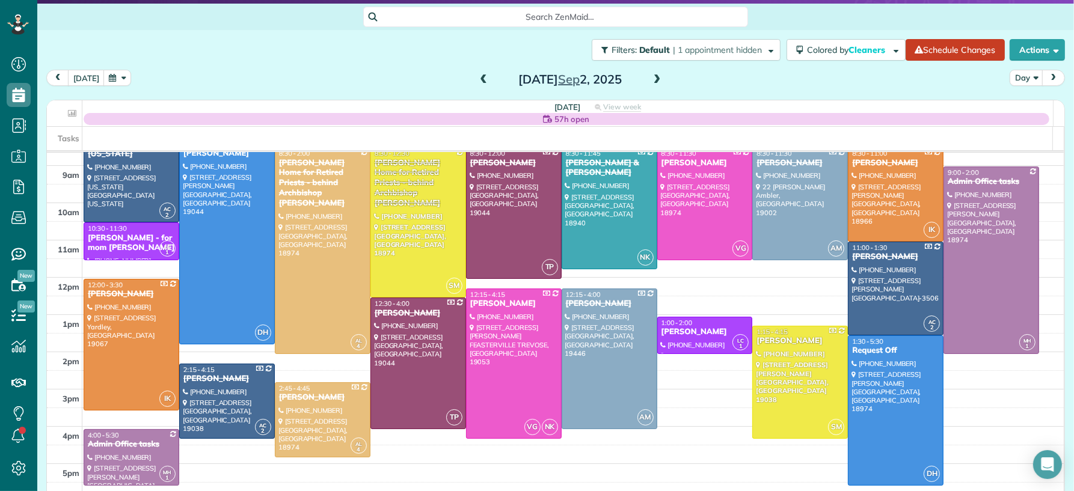
scroll to position [57, 0]
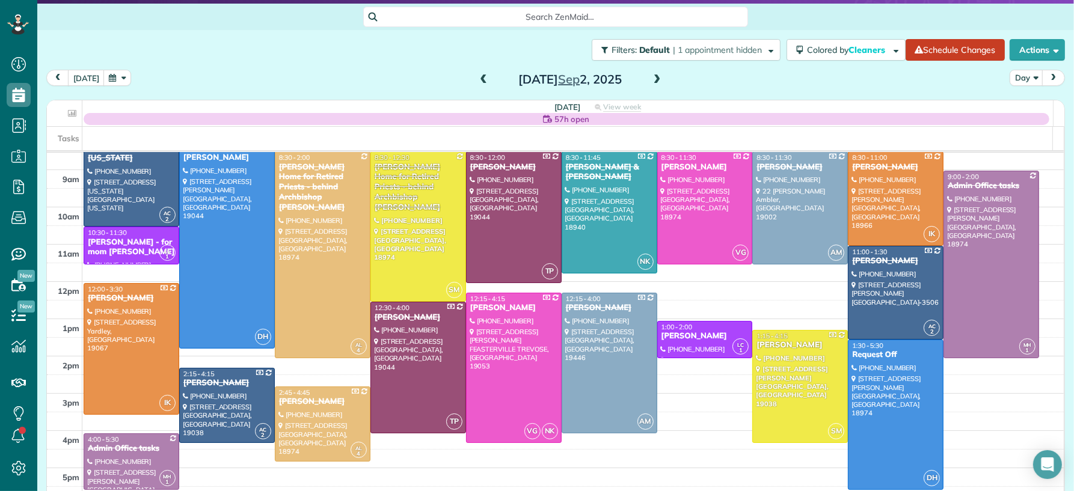
click at [650, 81] on span at bounding box center [656, 80] width 13 height 11
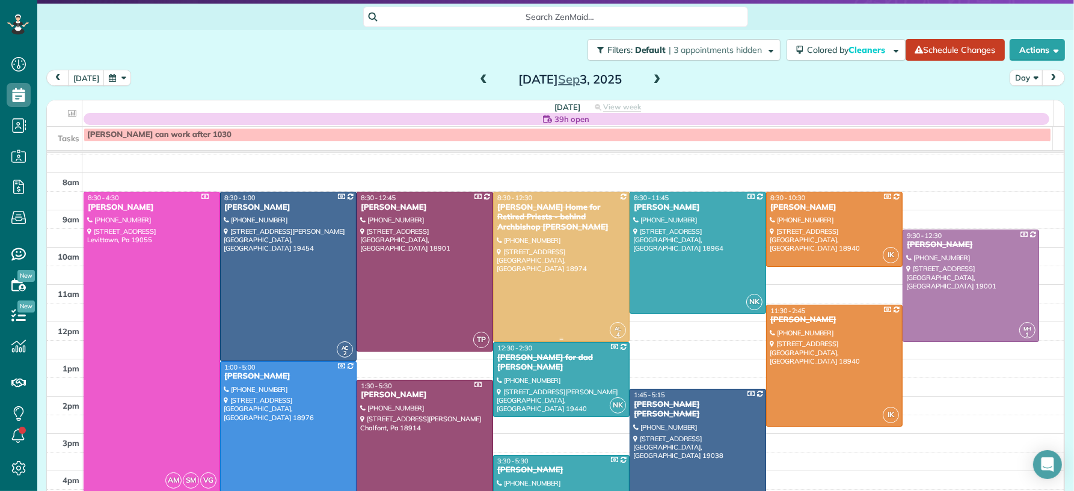
scroll to position [20, 0]
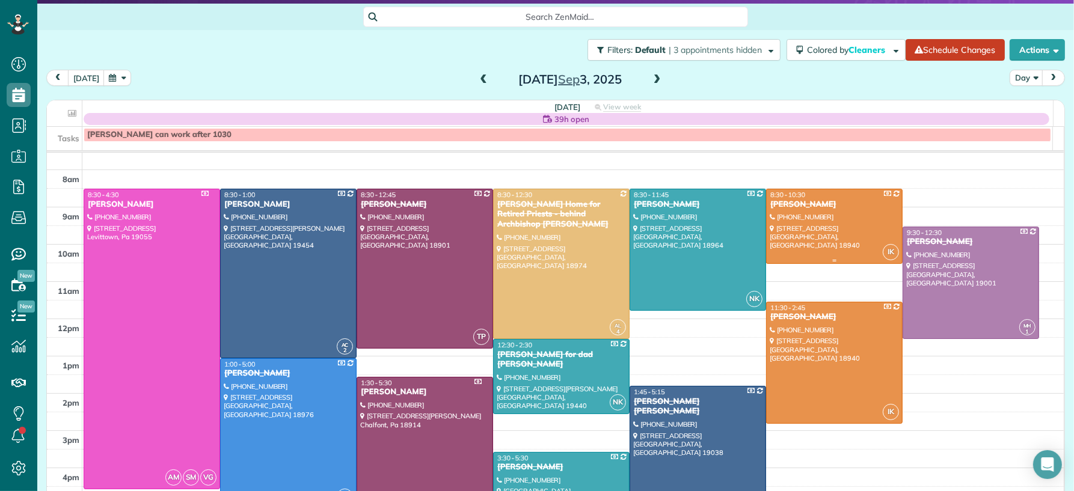
click at [803, 200] on div "[PERSON_NAME]" at bounding box center [833, 205] width 129 height 10
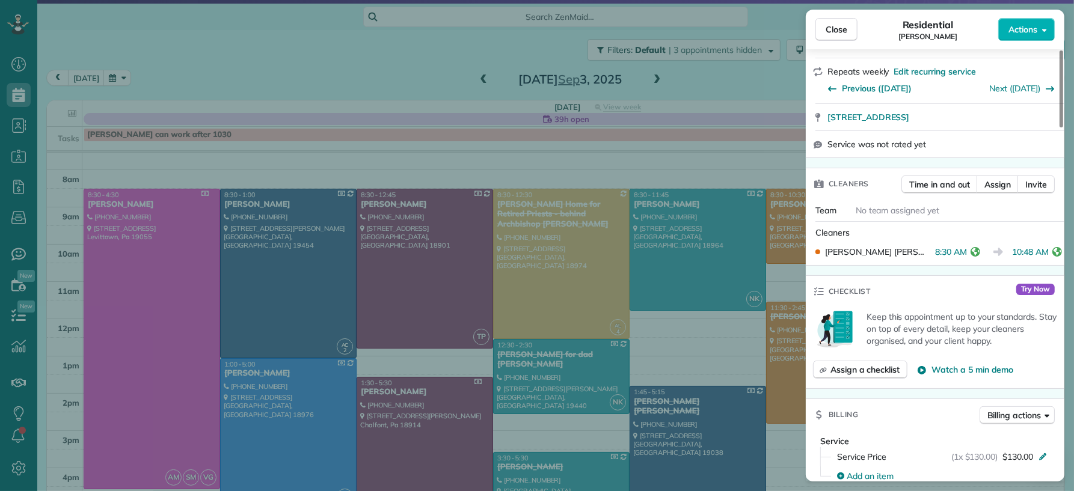
scroll to position [289, 0]
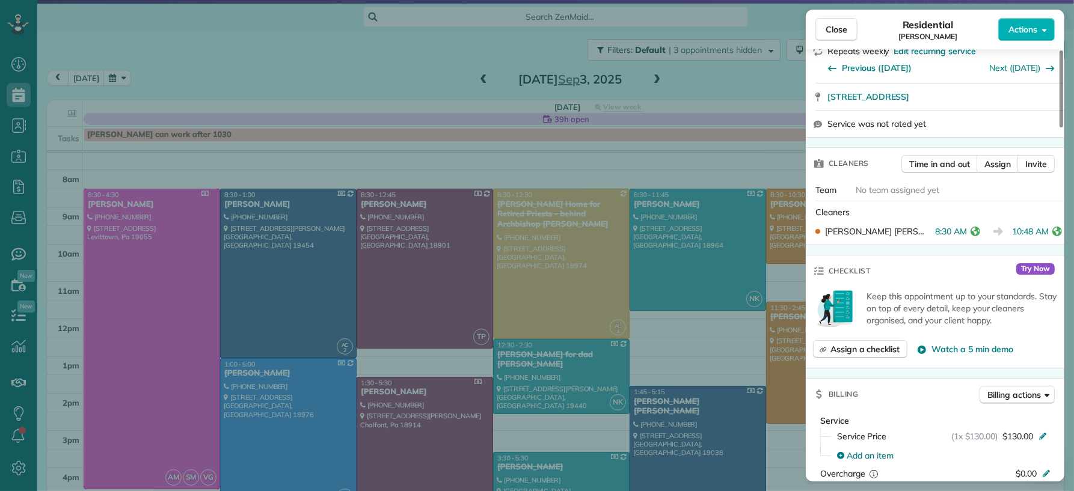
click at [831, 33] on span "Close" at bounding box center [836, 29] width 22 height 12
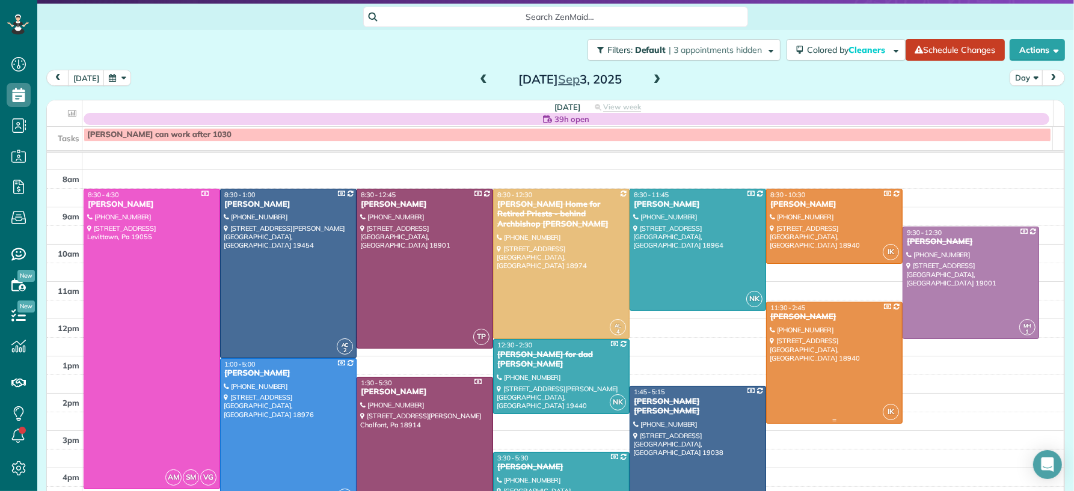
click at [819, 372] on div at bounding box center [833, 362] width 135 height 121
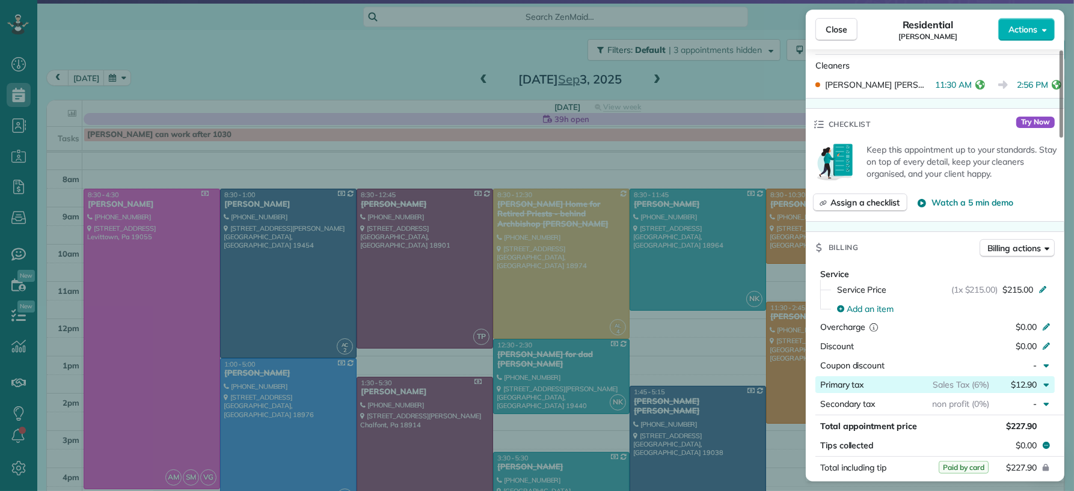
scroll to position [543, 0]
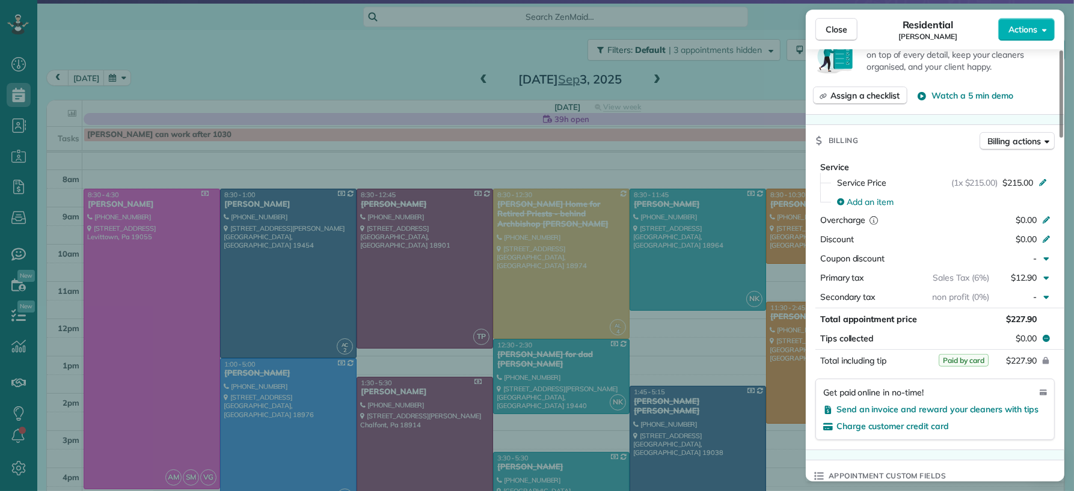
drag, startPoint x: 821, startPoint y: 26, endPoint x: 834, endPoint y: 126, distance: 100.1
click at [821, 27] on button "Close" at bounding box center [836, 29] width 42 height 23
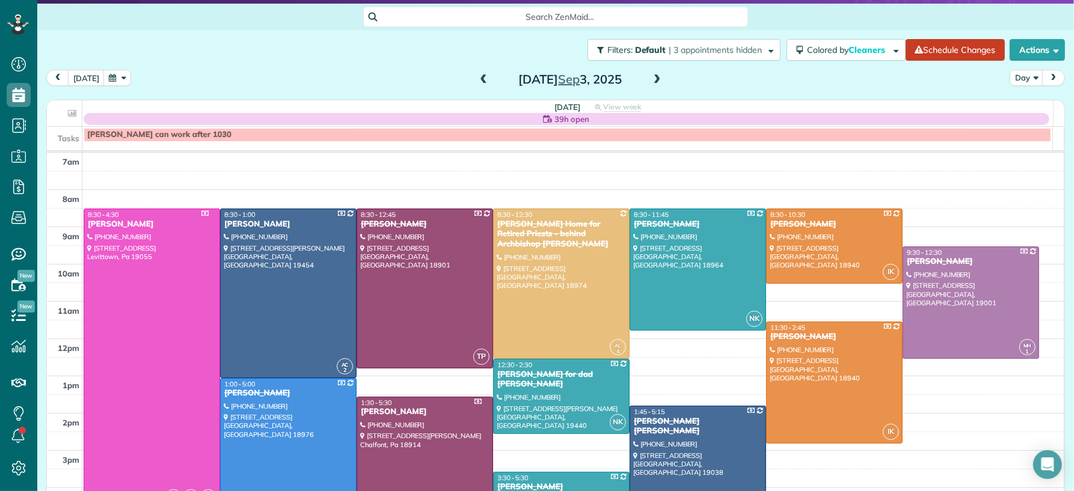
click at [653, 79] on span at bounding box center [656, 80] width 13 height 11
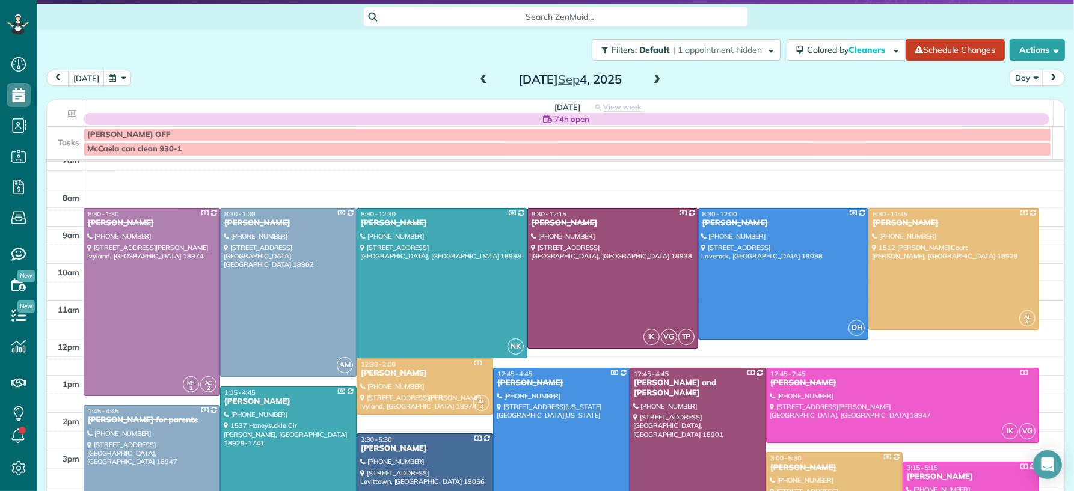
scroll to position [19, 0]
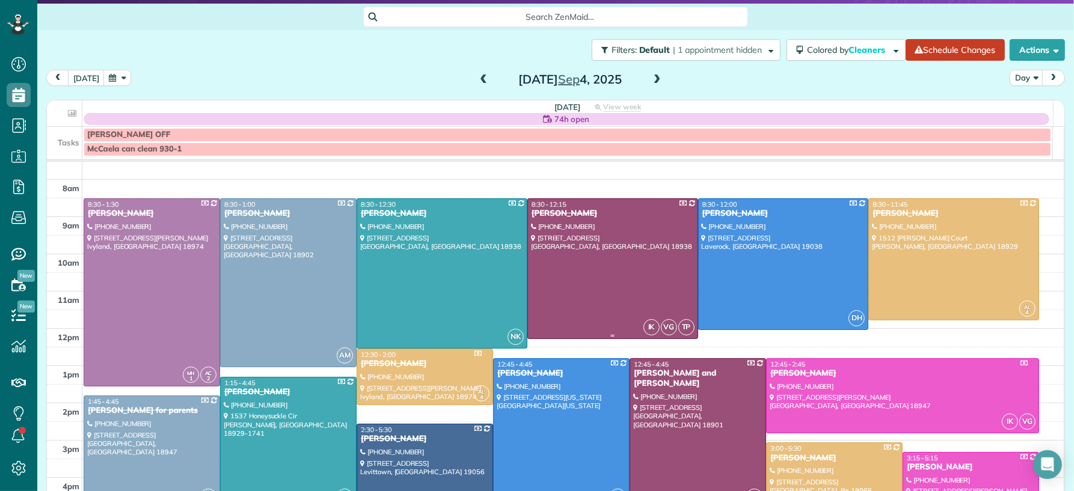
click at [643, 243] on div at bounding box center [613, 268] width 170 height 139
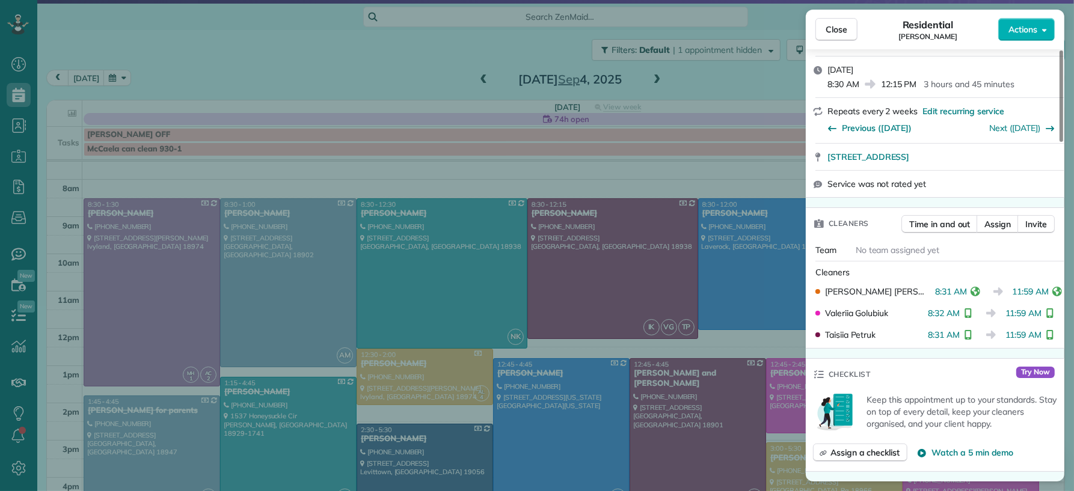
scroll to position [248, 0]
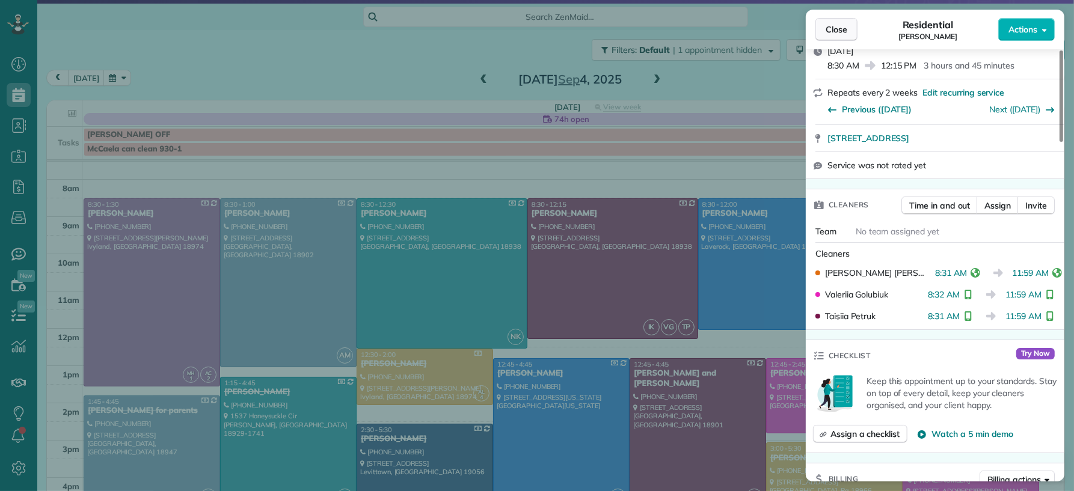
drag, startPoint x: 826, startPoint y: 28, endPoint x: 832, endPoint y: 35, distance: 9.4
click at [827, 28] on span "Close" at bounding box center [836, 29] width 22 height 12
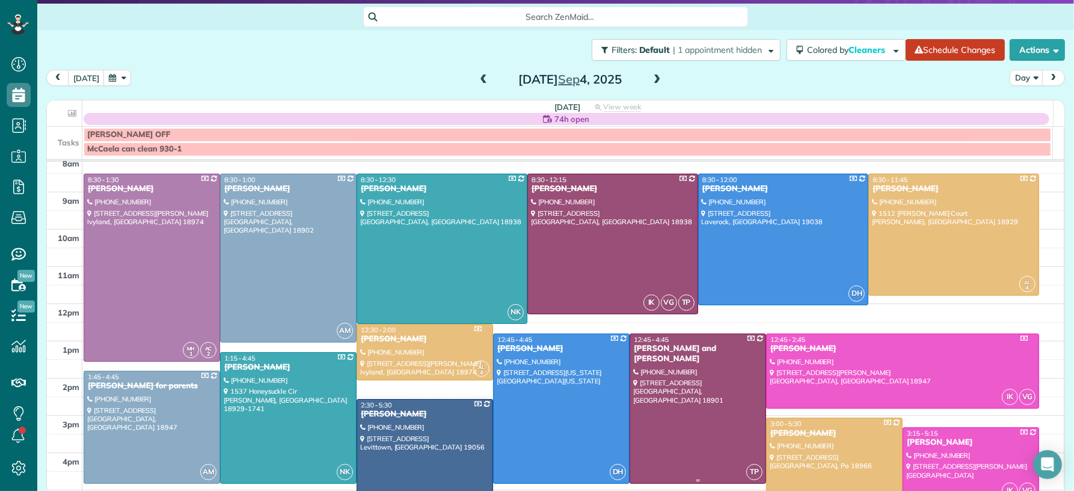
scroll to position [97, 0]
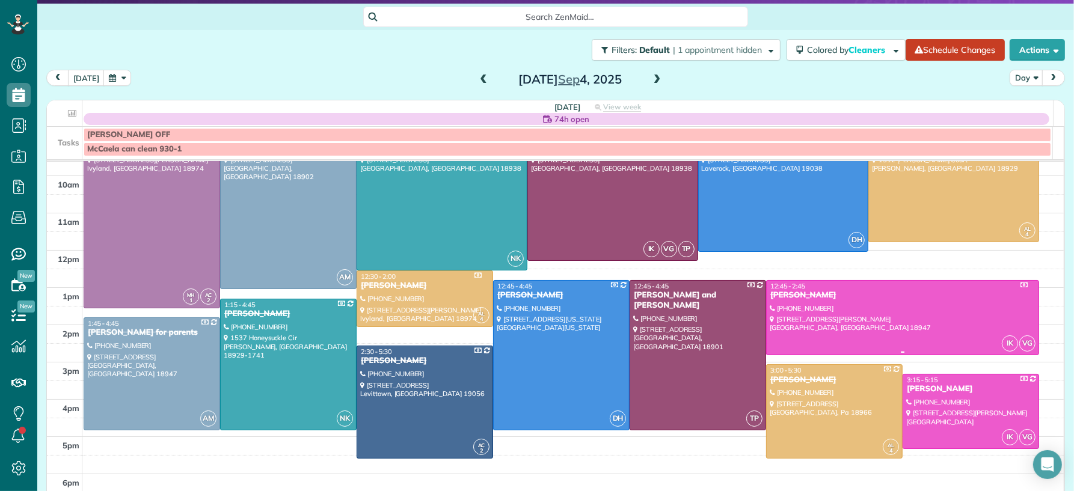
click at [948, 319] on div at bounding box center [902, 318] width 272 height 74
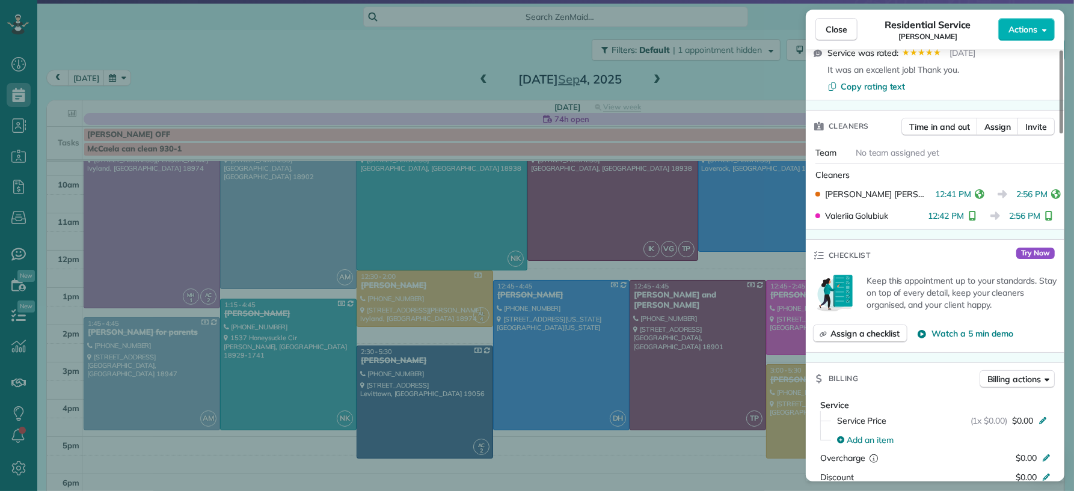
scroll to position [322, 0]
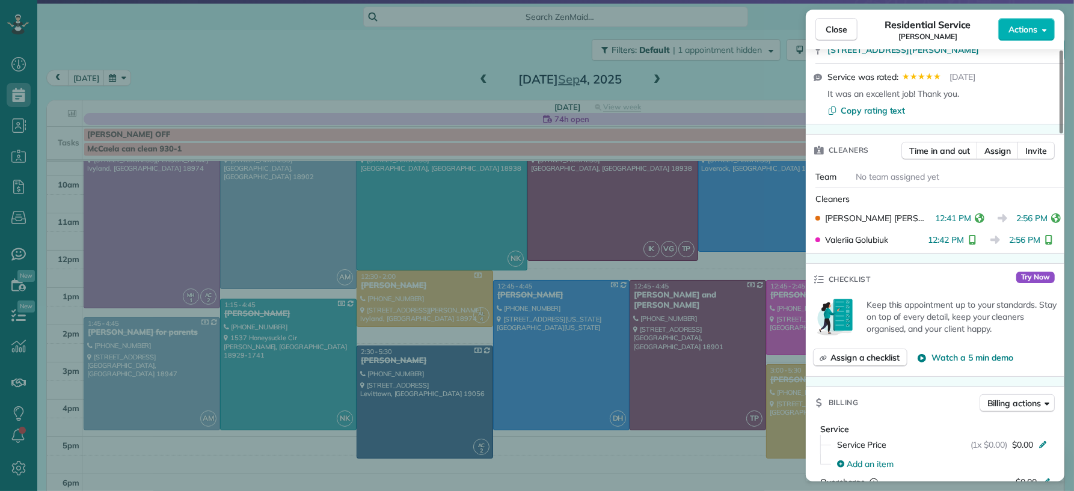
drag, startPoint x: 848, startPoint y: 32, endPoint x: 727, endPoint y: 292, distance: 286.1
click at [848, 33] on button "Close" at bounding box center [836, 29] width 42 height 23
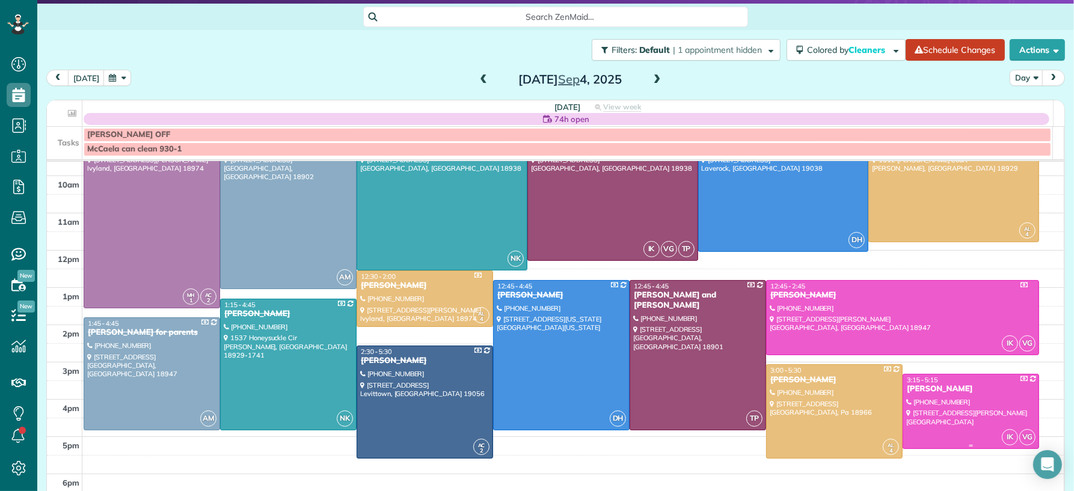
click at [955, 403] on div at bounding box center [970, 412] width 135 height 74
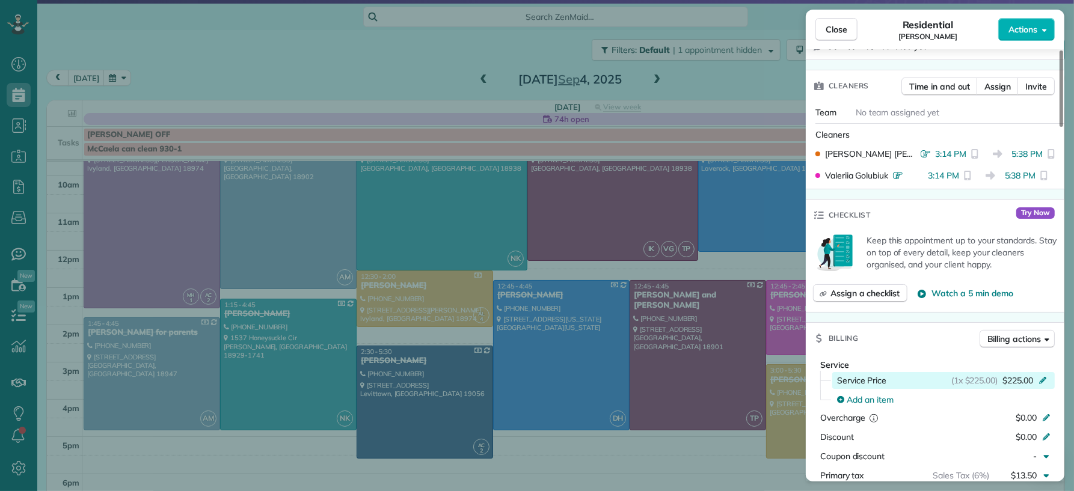
scroll to position [362, 0]
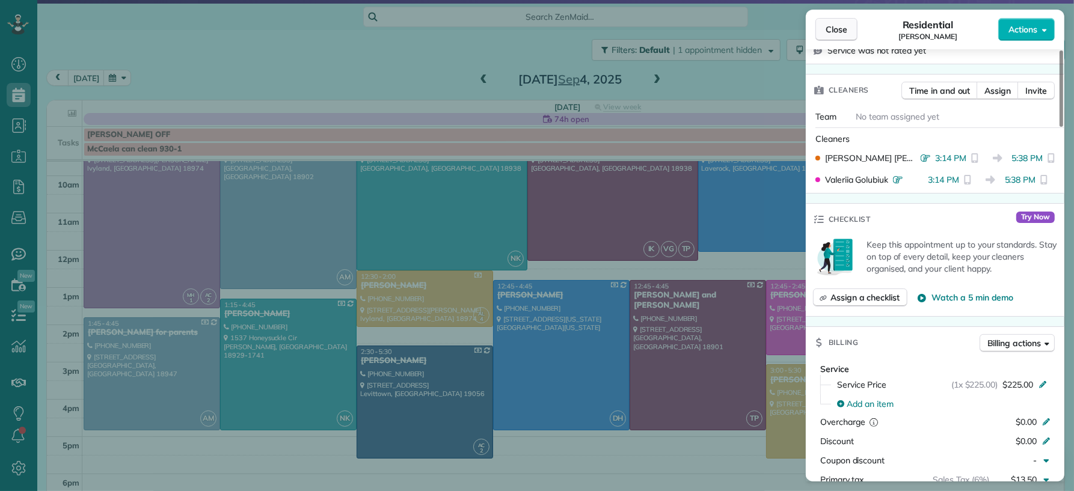
click at [825, 36] on button "Close" at bounding box center [836, 29] width 42 height 23
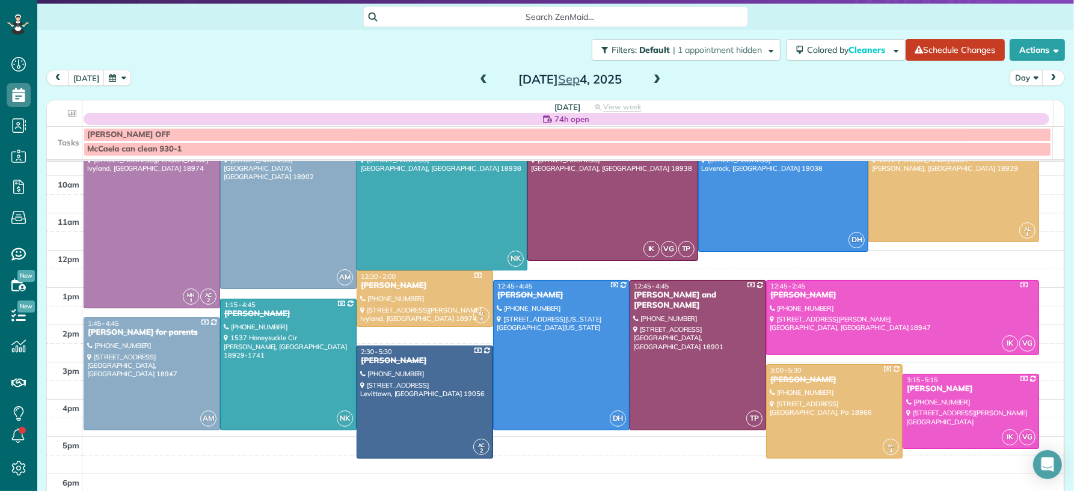
click at [650, 84] on span at bounding box center [656, 80] width 13 height 11
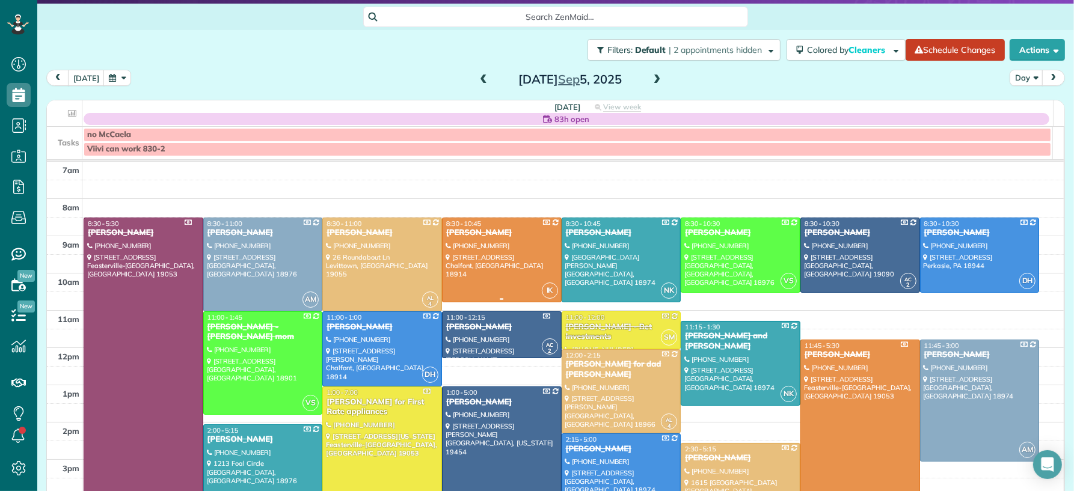
click at [506, 231] on div "Scott Blind" at bounding box center [501, 233] width 112 height 10
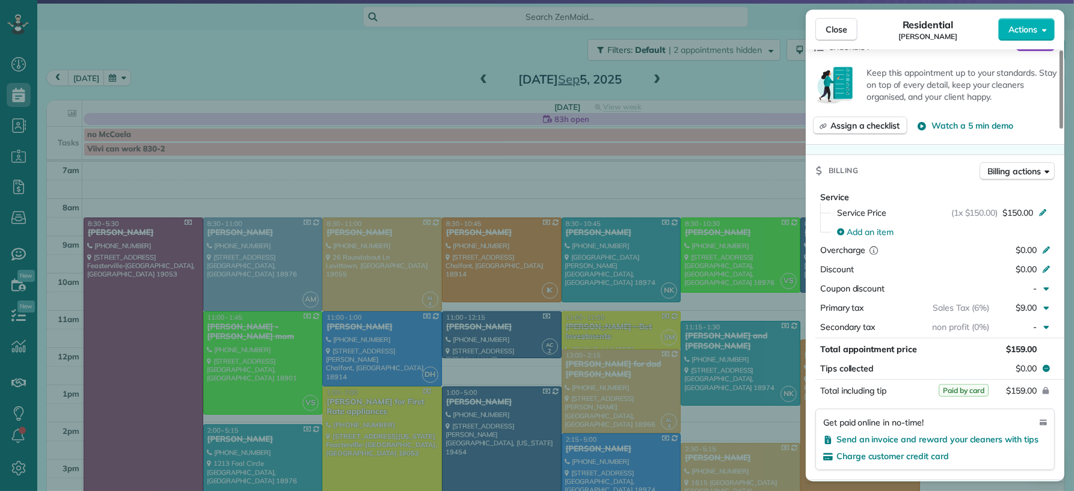
scroll to position [507, 0]
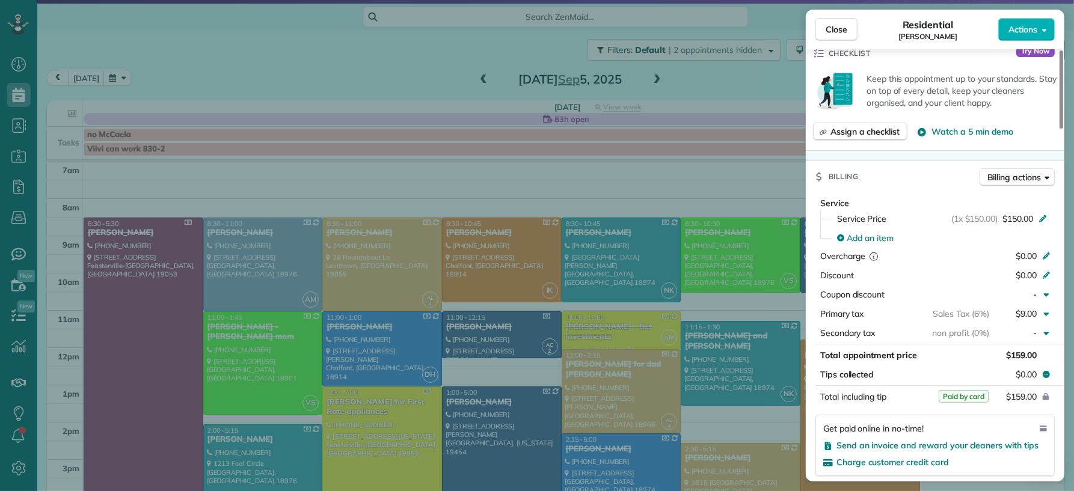
drag, startPoint x: 840, startPoint y: 31, endPoint x: 776, endPoint y: 269, distance: 246.4
click at [840, 32] on span "Close" at bounding box center [836, 29] width 22 height 12
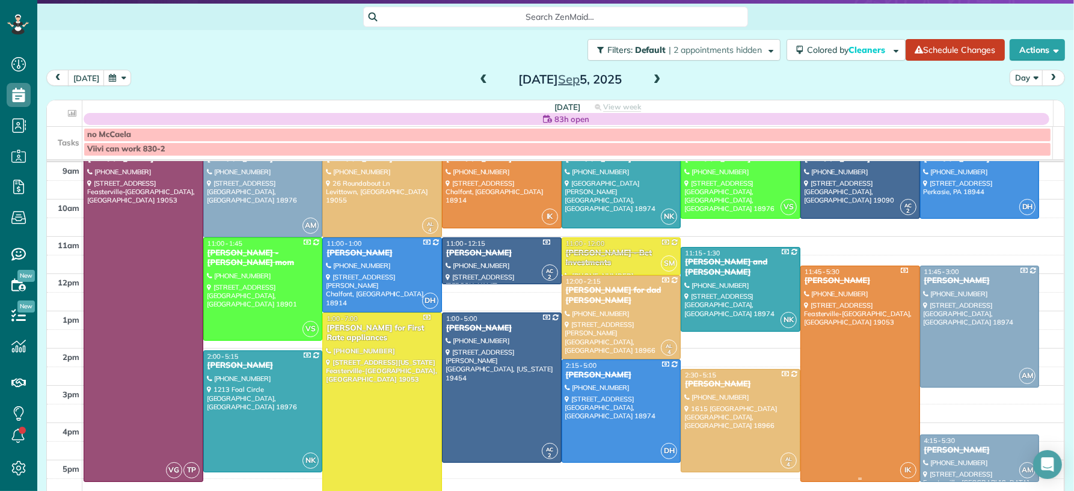
scroll to position [77, 0]
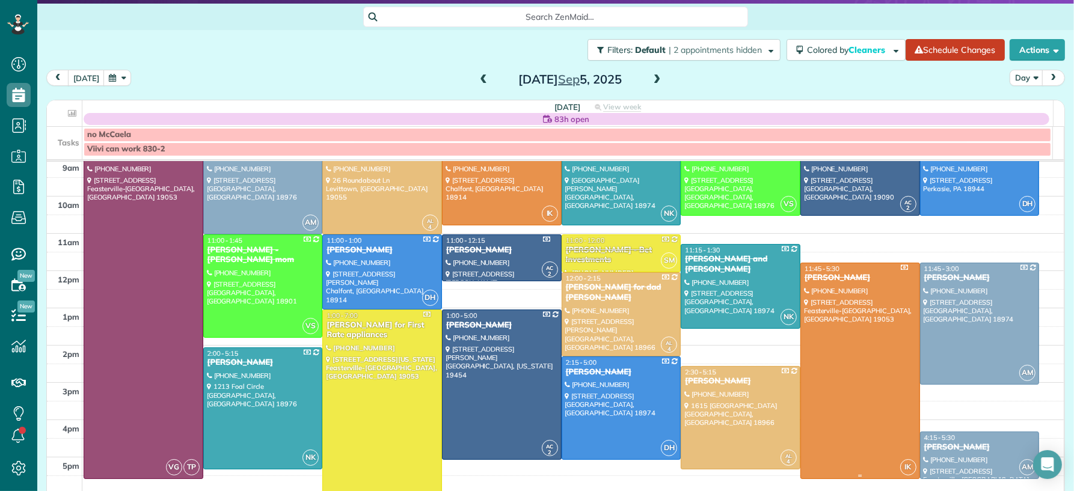
drag, startPoint x: 855, startPoint y: 388, endPoint x: 863, endPoint y: 385, distance: 8.4
click at [857, 387] on div at bounding box center [860, 370] width 118 height 215
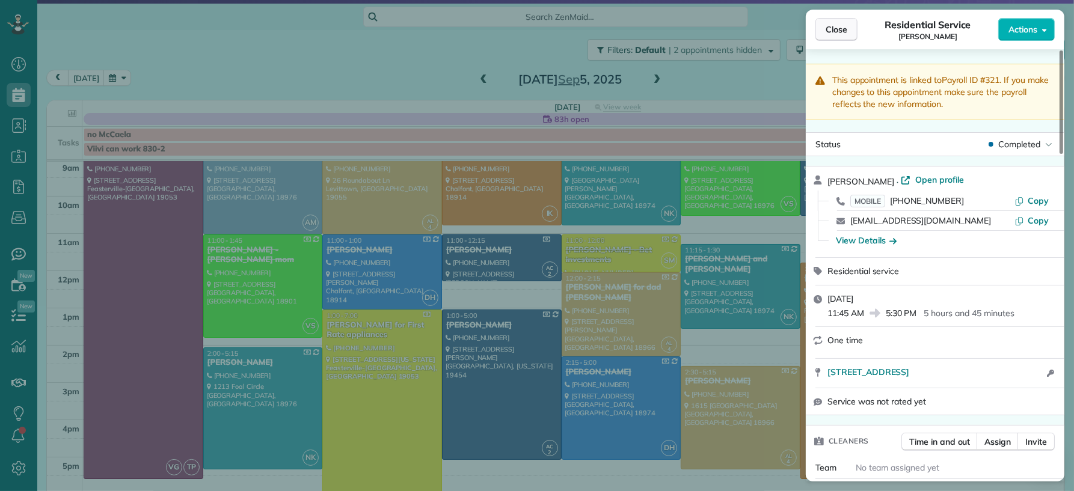
click at [832, 34] on span "Close" at bounding box center [836, 29] width 22 height 12
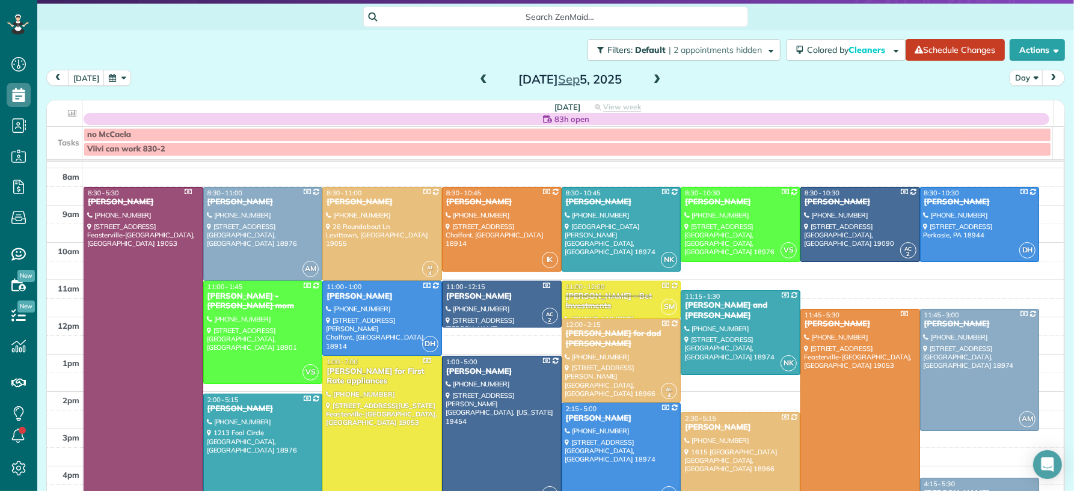
scroll to position [30, 0]
click at [650, 80] on span at bounding box center [656, 80] width 13 height 11
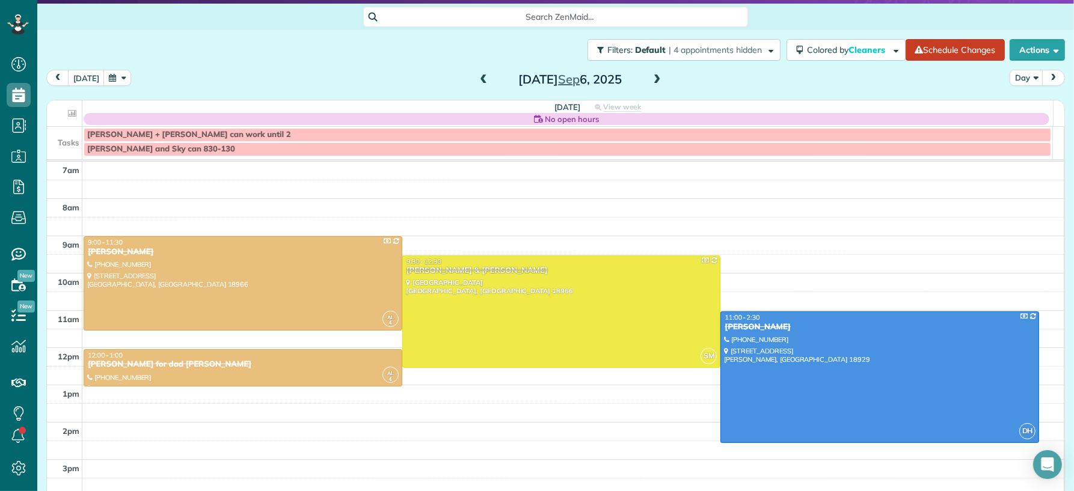
click at [477, 79] on span at bounding box center [483, 80] width 13 height 11
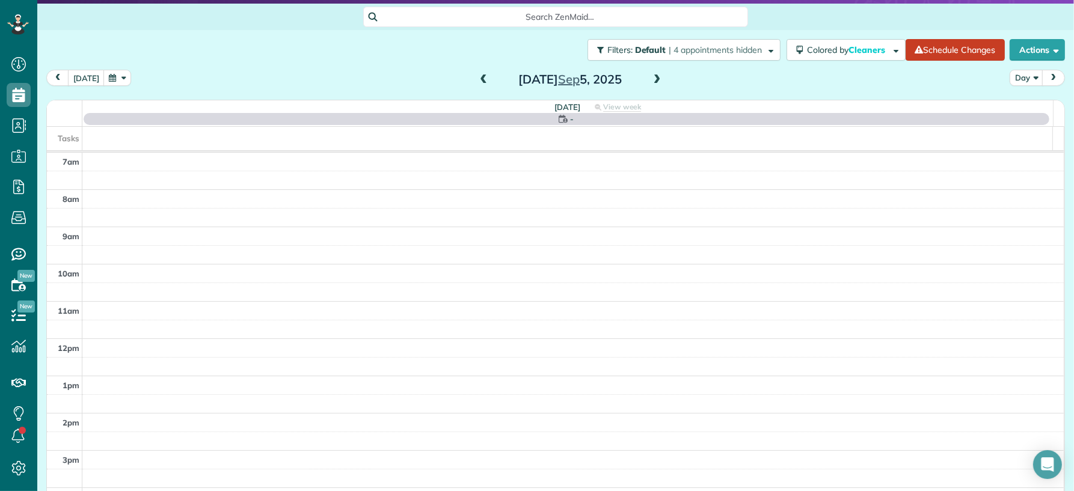
click at [477, 79] on span at bounding box center [483, 80] width 13 height 11
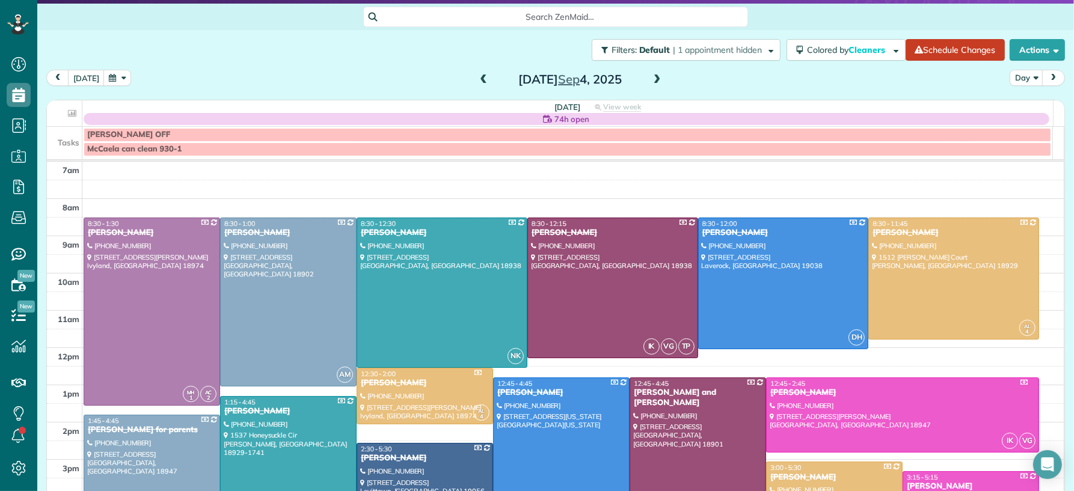
click at [477, 79] on span at bounding box center [483, 80] width 13 height 11
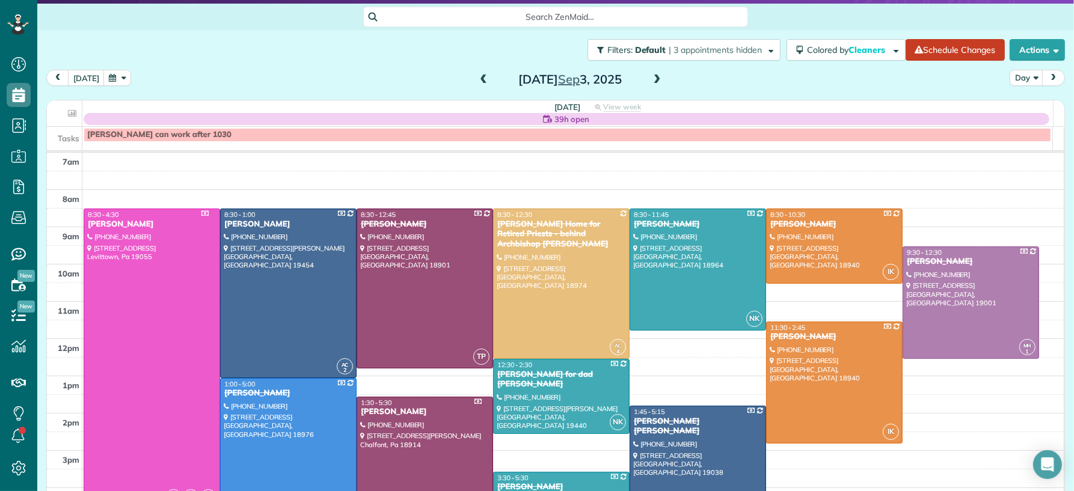
click at [477, 79] on span at bounding box center [483, 80] width 13 height 11
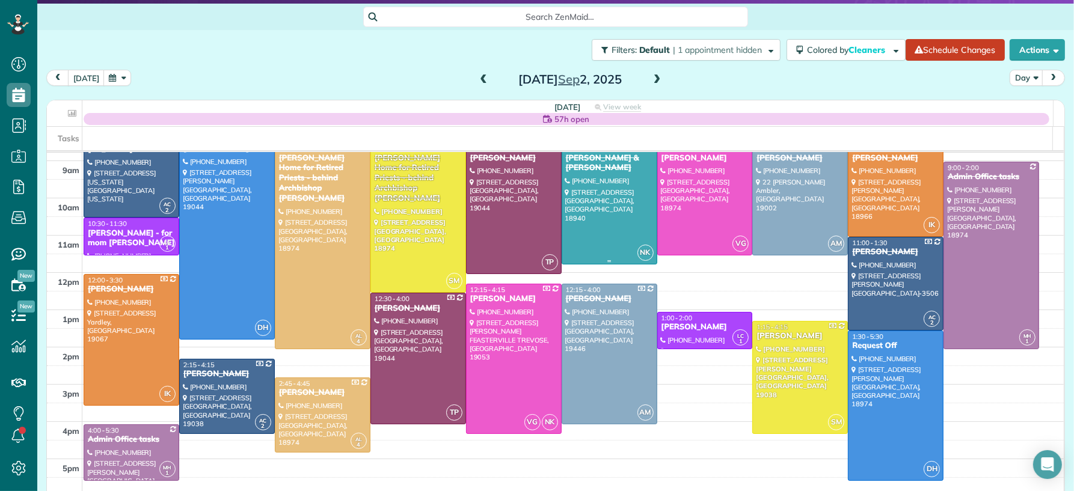
scroll to position [69, 0]
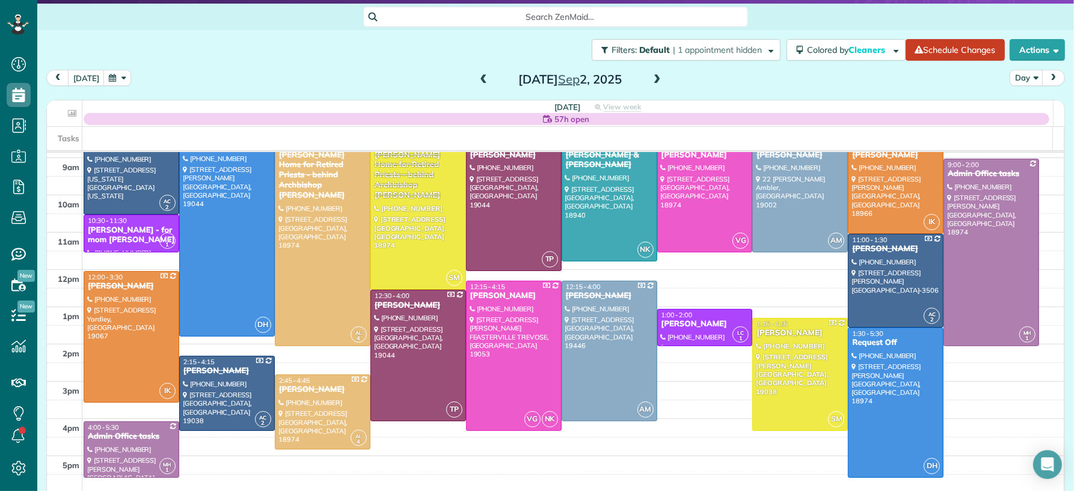
click at [650, 81] on span at bounding box center [656, 80] width 13 height 11
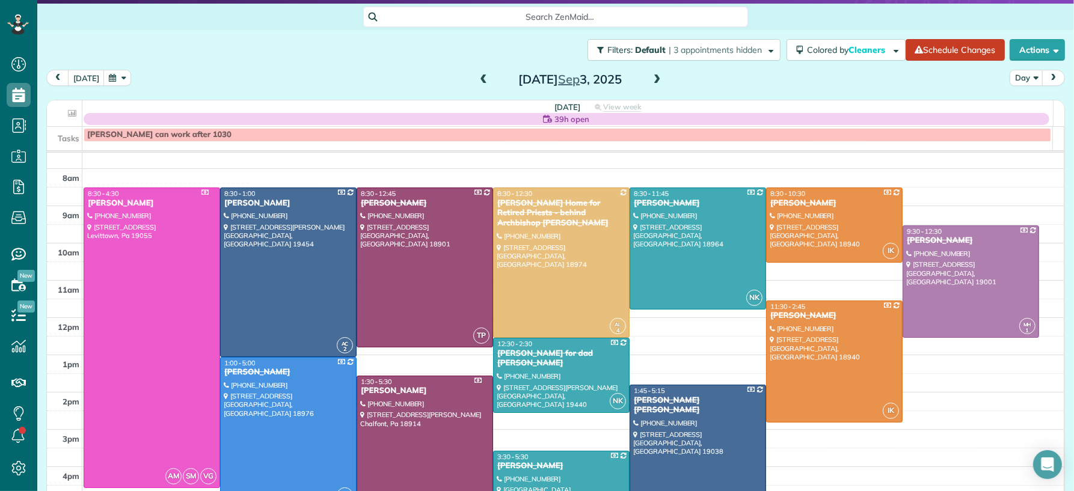
scroll to position [34, 0]
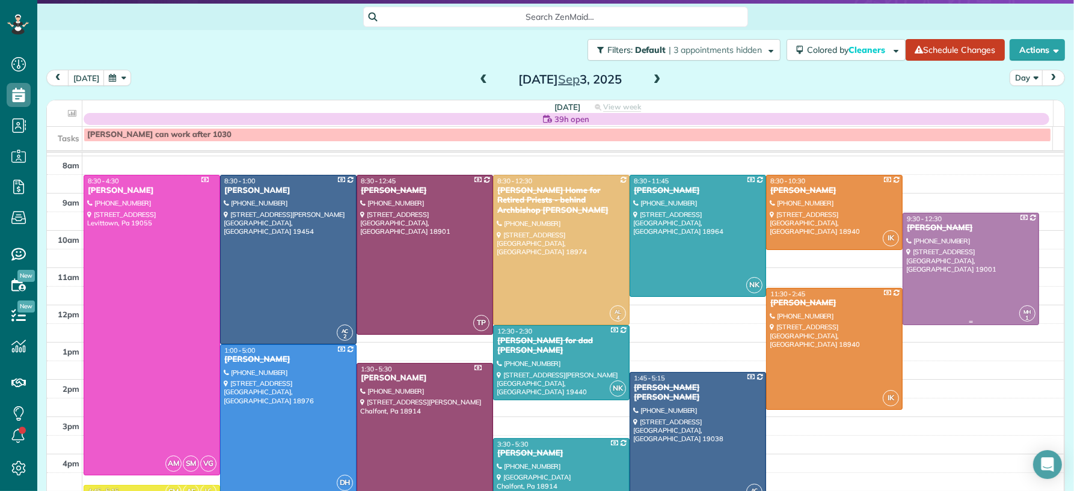
click at [972, 287] on div at bounding box center [970, 269] width 135 height 112
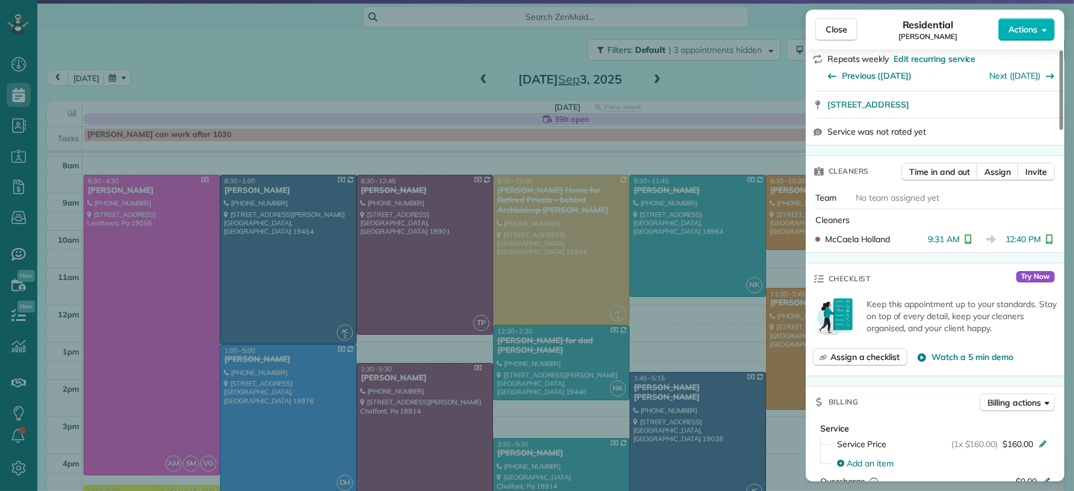
scroll to position [338, 0]
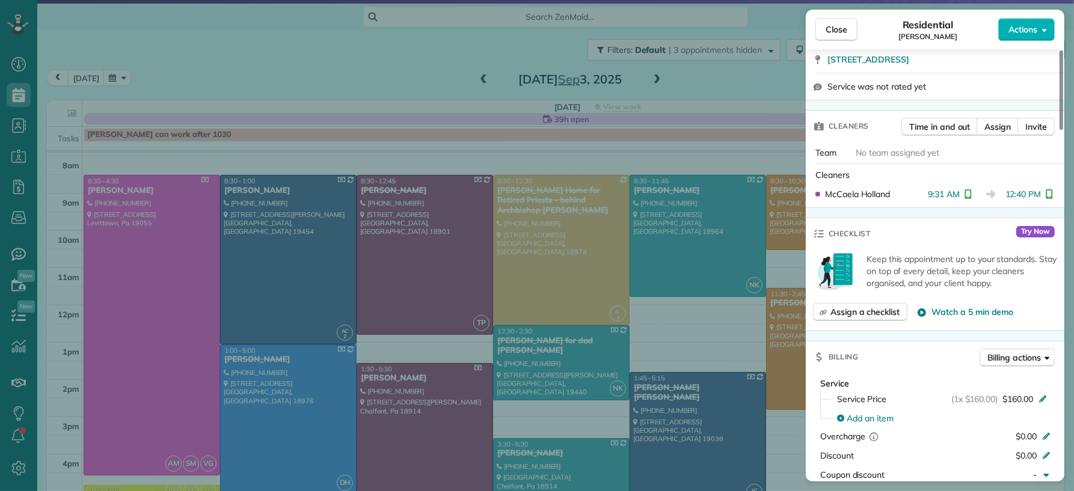
drag, startPoint x: 843, startPoint y: 27, endPoint x: 626, endPoint y: 79, distance: 223.2
click at [843, 28] on span "Close" at bounding box center [836, 29] width 22 height 12
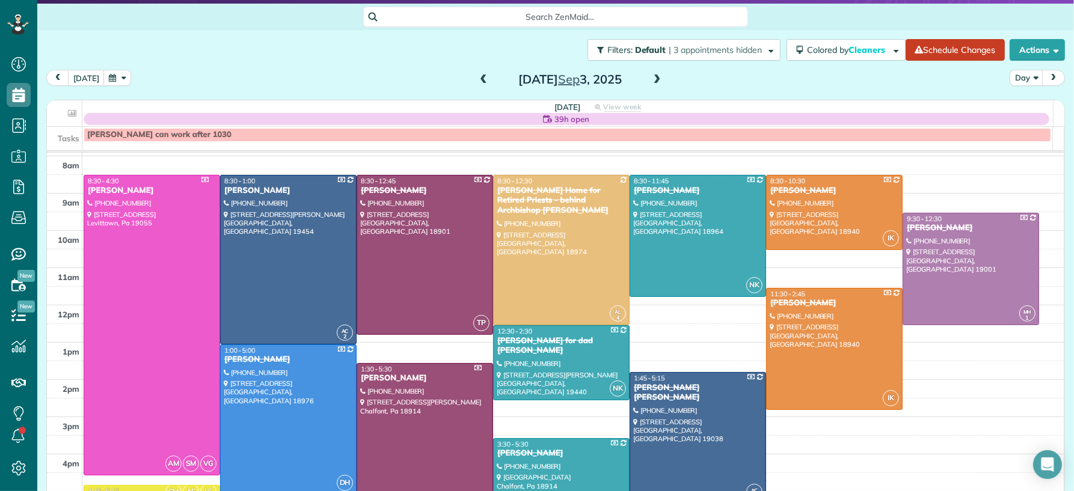
click at [650, 78] on span at bounding box center [656, 80] width 13 height 11
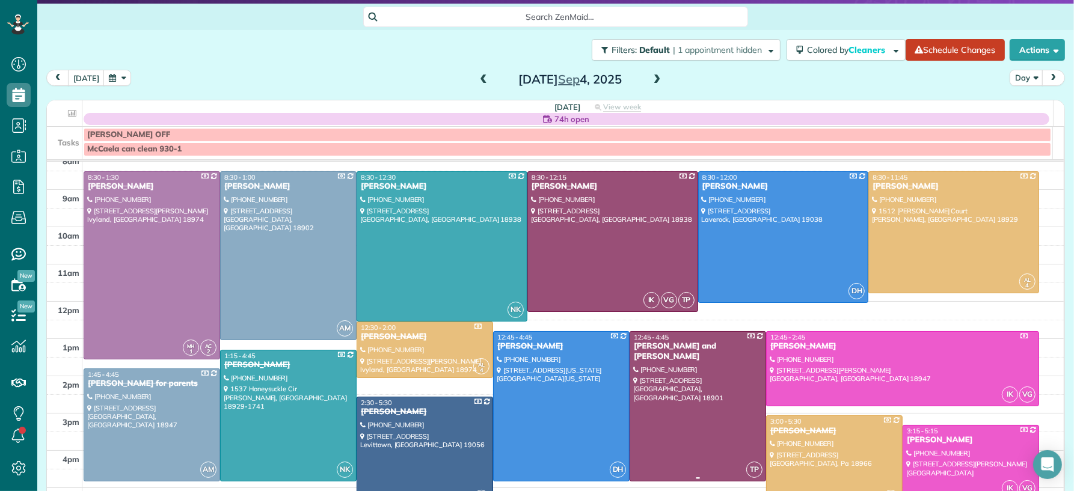
scroll to position [45, 0]
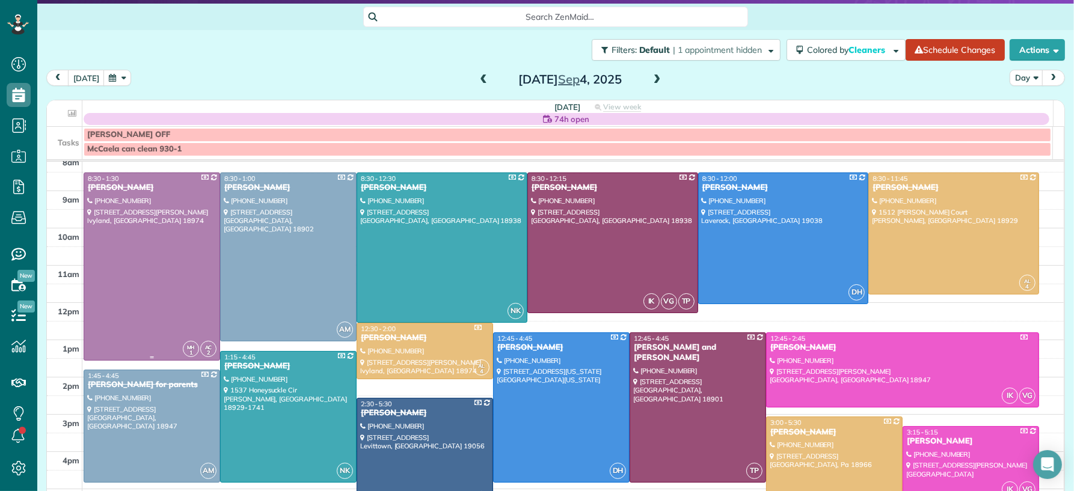
click at [139, 262] on div at bounding box center [151, 266] width 135 height 187
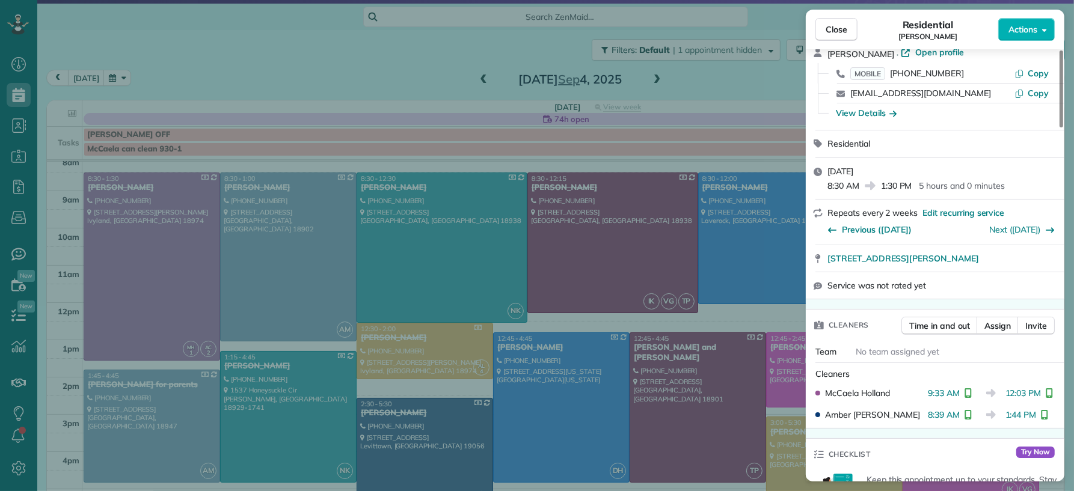
scroll to position [130, 0]
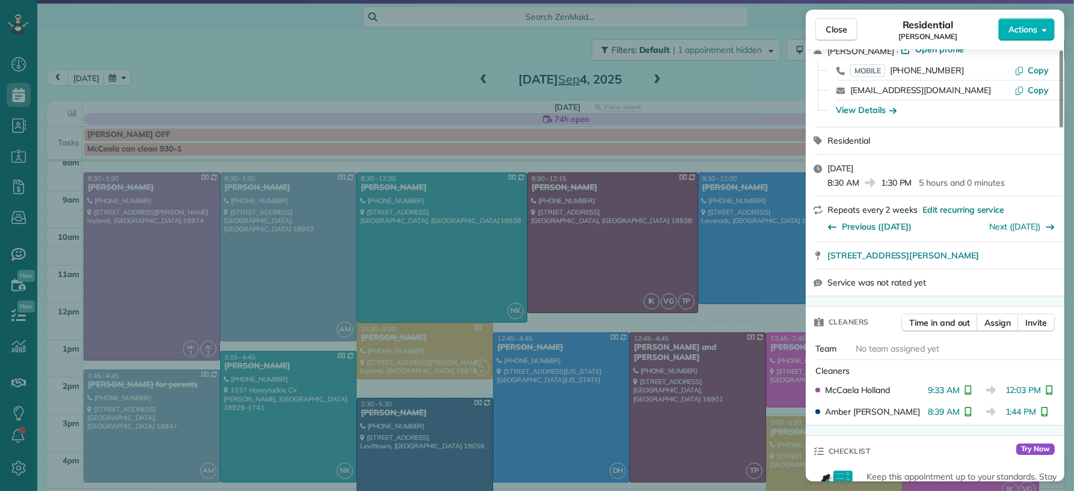
drag, startPoint x: 841, startPoint y: 27, endPoint x: 659, endPoint y: 96, distance: 194.1
click at [841, 27] on span "Close" at bounding box center [836, 29] width 22 height 12
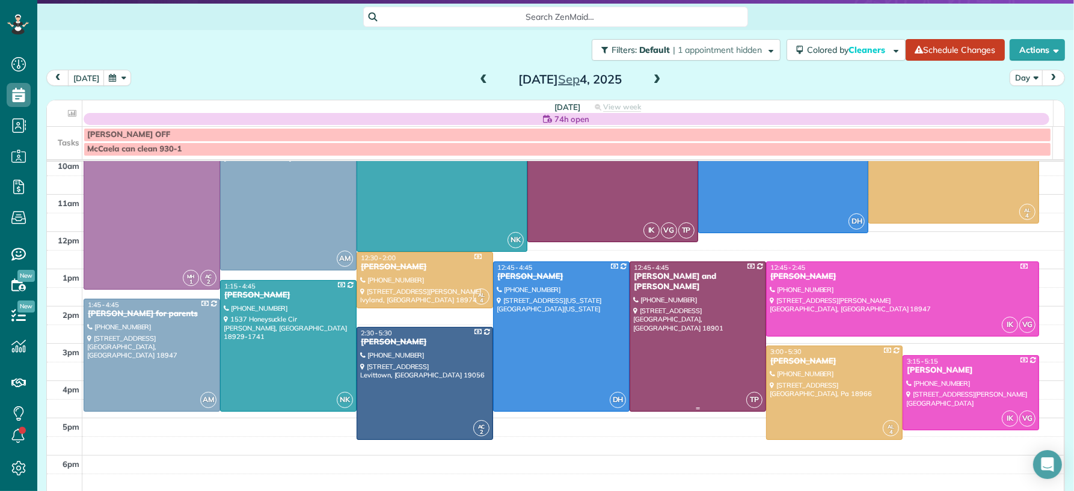
scroll to position [107, 0]
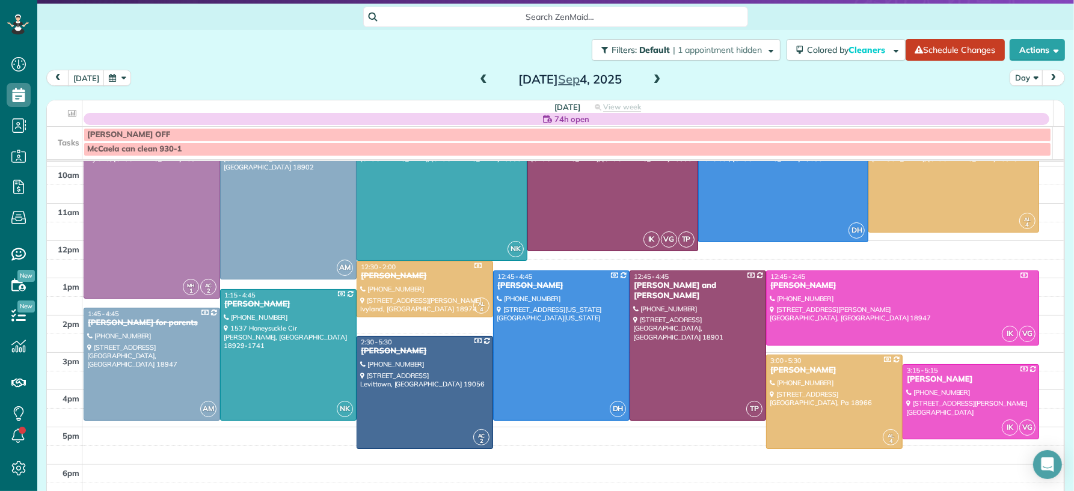
click at [650, 77] on span at bounding box center [656, 80] width 13 height 11
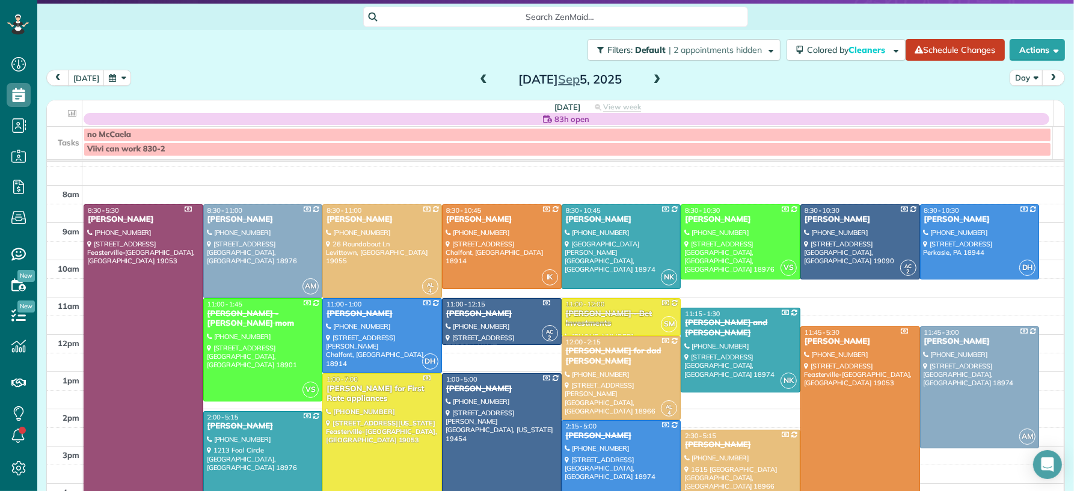
scroll to position [0, 0]
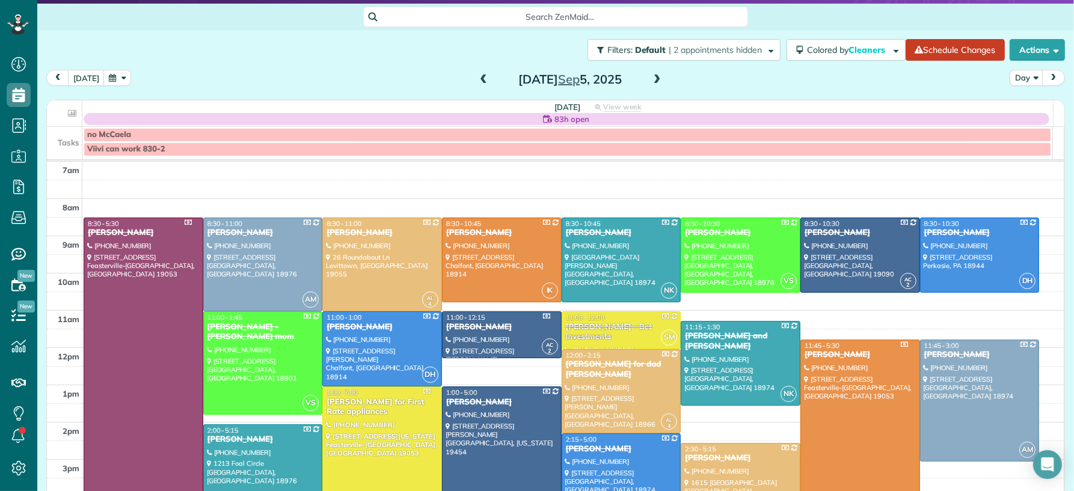
click at [477, 81] on span at bounding box center [483, 80] width 13 height 11
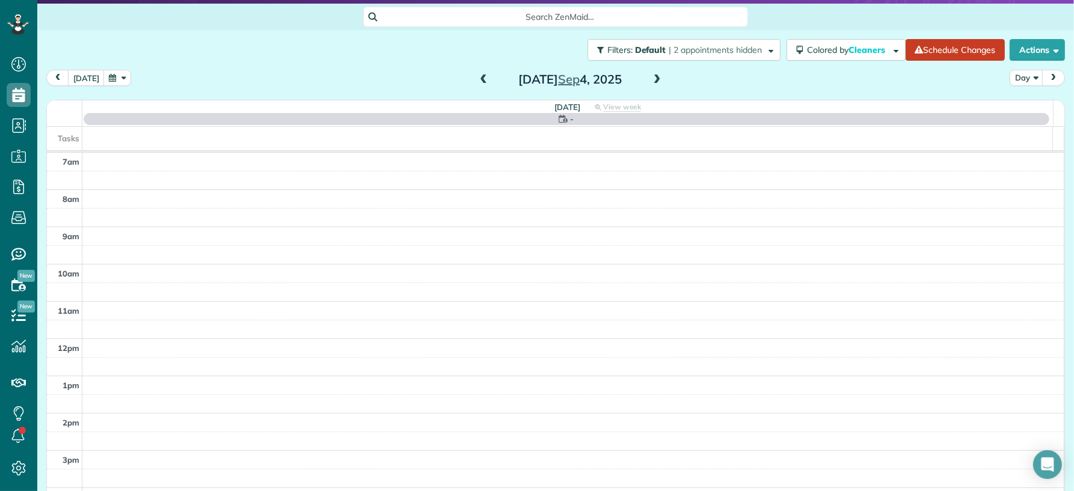
click at [477, 81] on span at bounding box center [483, 80] width 13 height 11
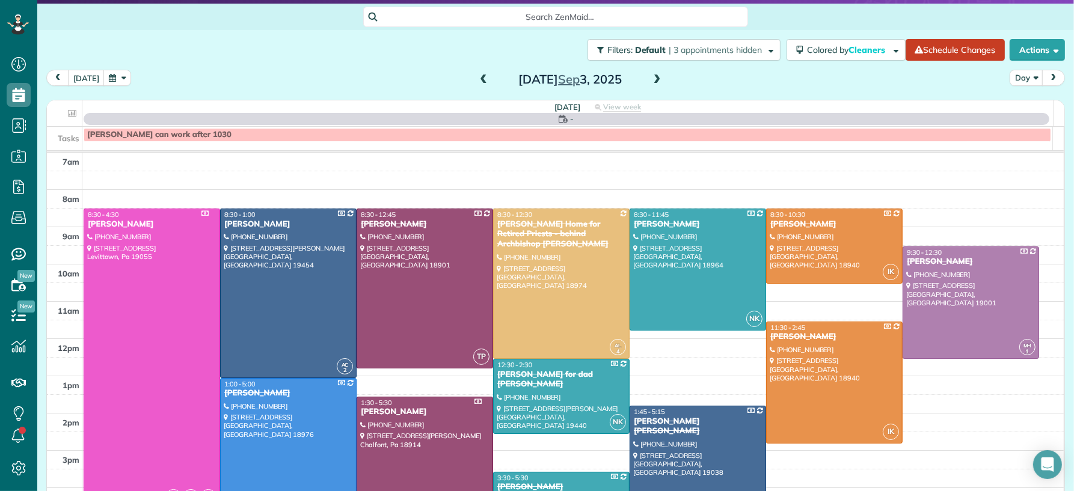
click at [477, 81] on span at bounding box center [483, 80] width 13 height 11
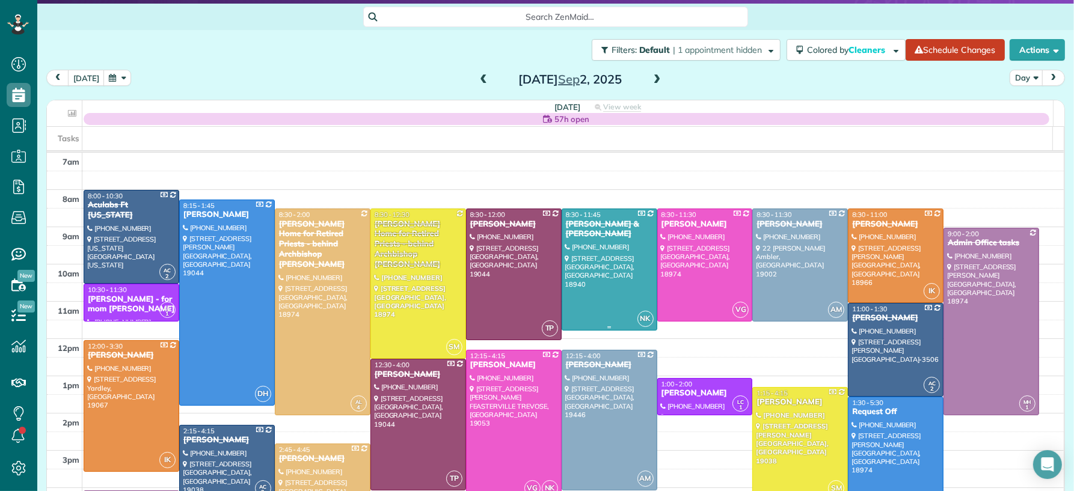
click at [590, 305] on div at bounding box center [609, 269] width 94 height 121
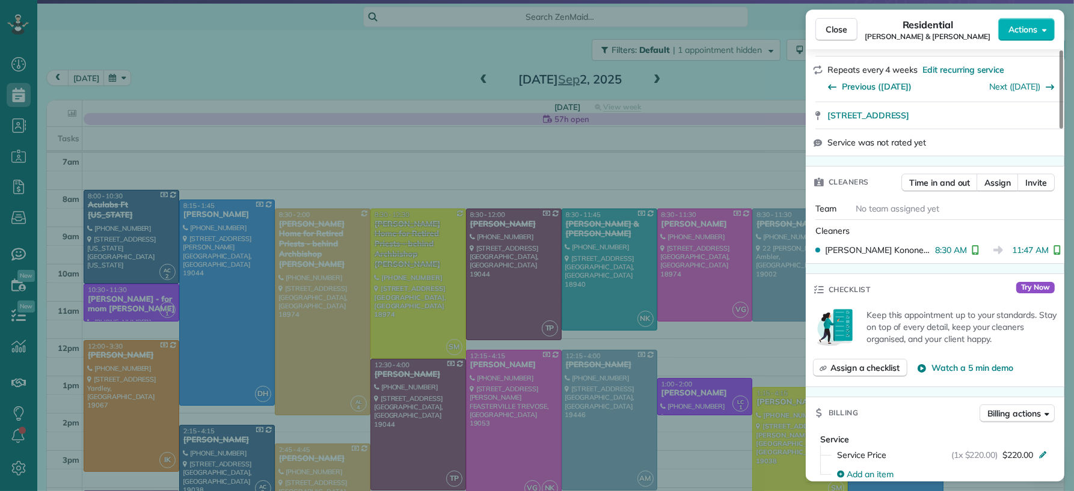
scroll to position [412, 0]
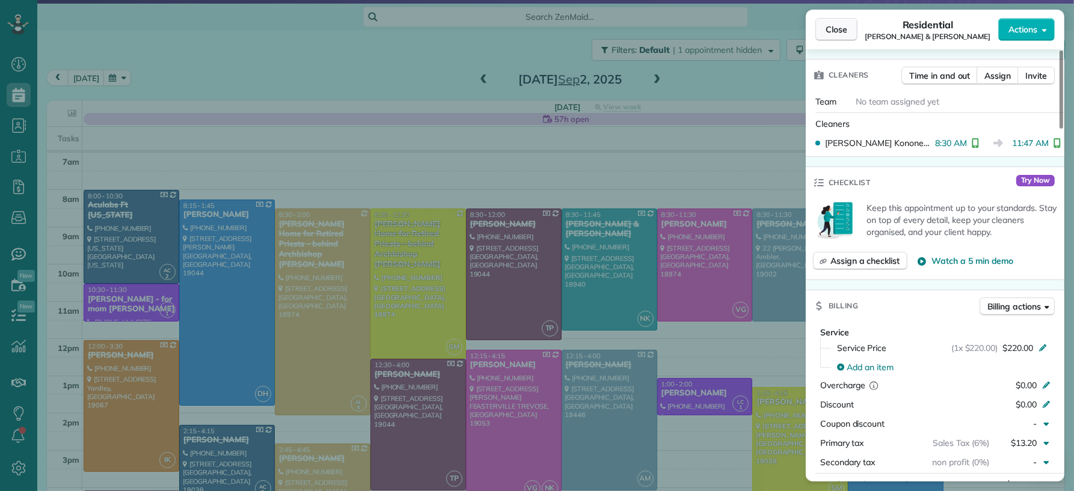
click at [846, 29] on span "Close" at bounding box center [836, 29] width 22 height 12
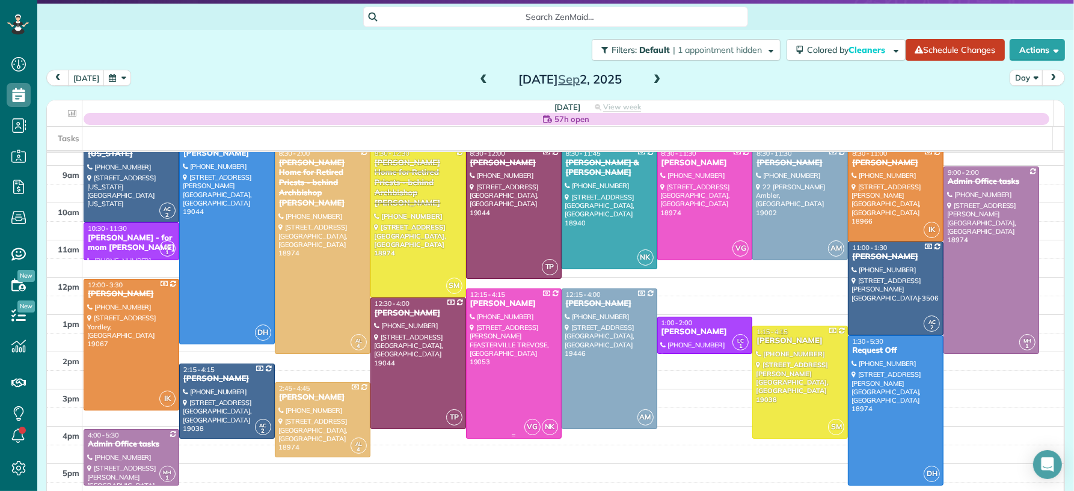
scroll to position [76, 0]
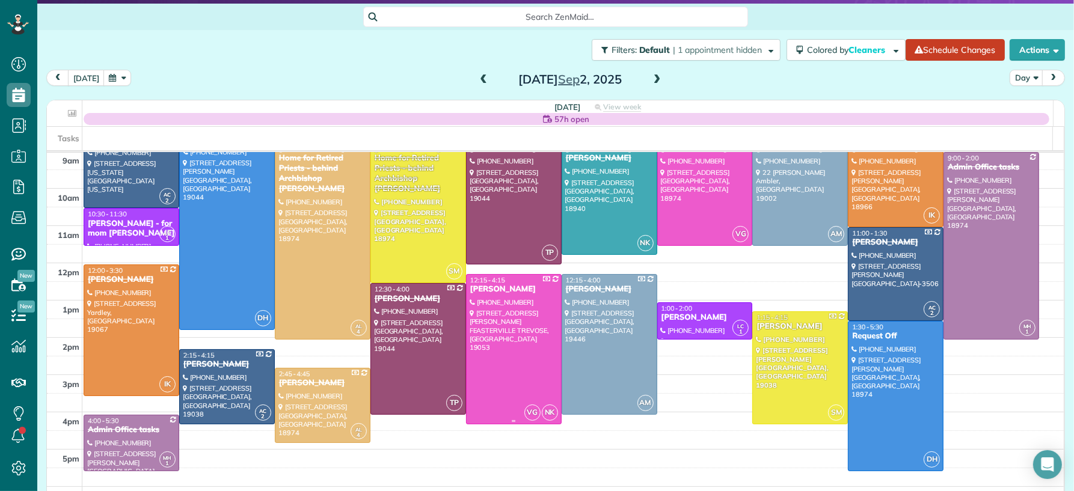
click at [518, 367] on div at bounding box center [513, 349] width 94 height 149
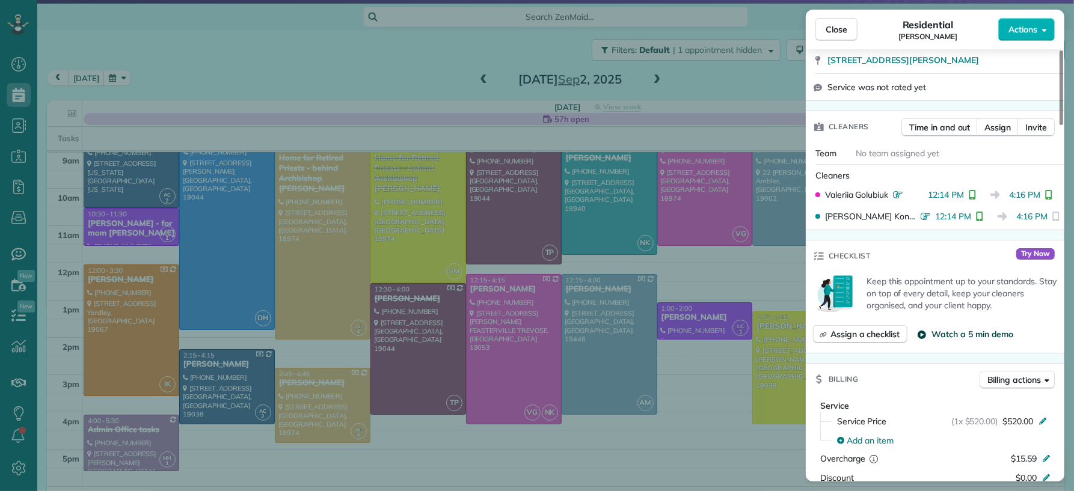
scroll to position [335, 0]
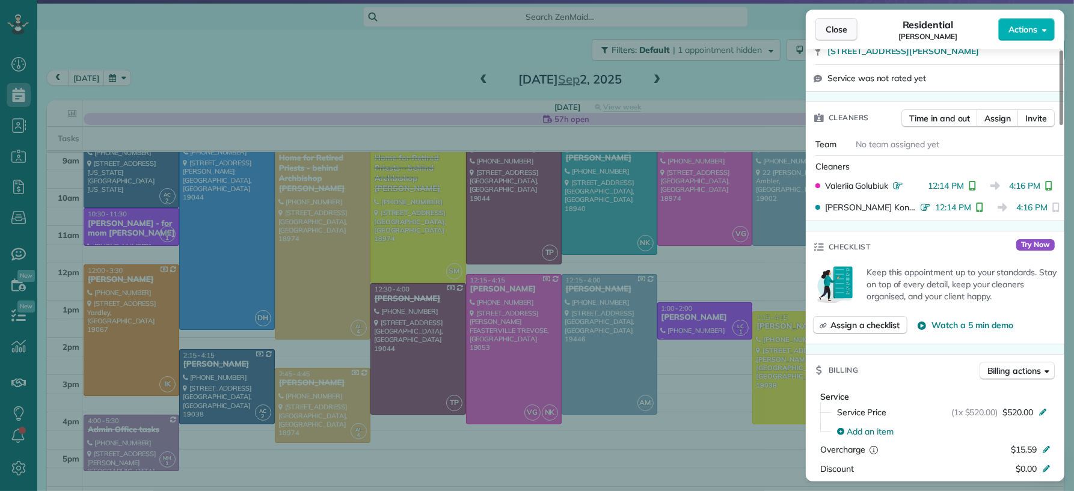
click at [833, 32] on span "Close" at bounding box center [836, 29] width 22 height 12
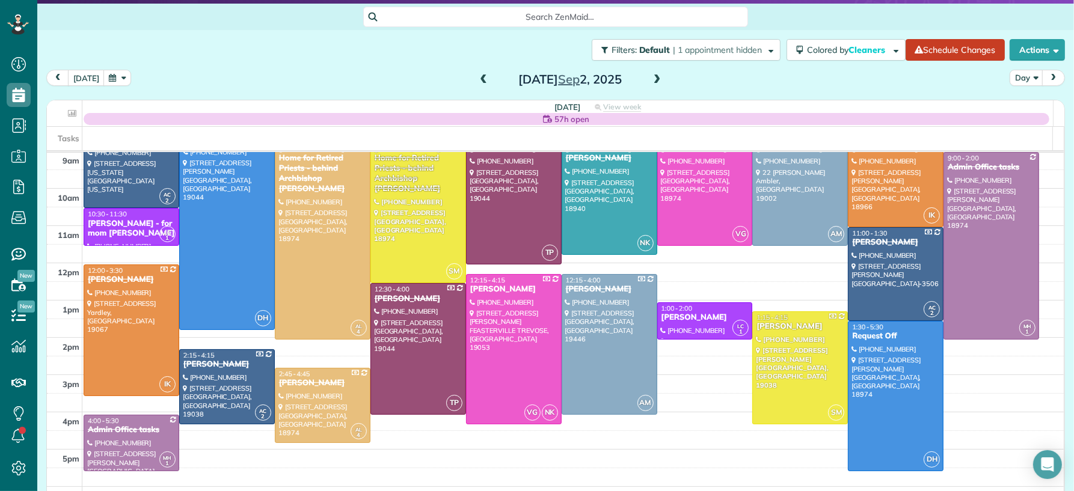
click at [650, 78] on span at bounding box center [656, 80] width 13 height 11
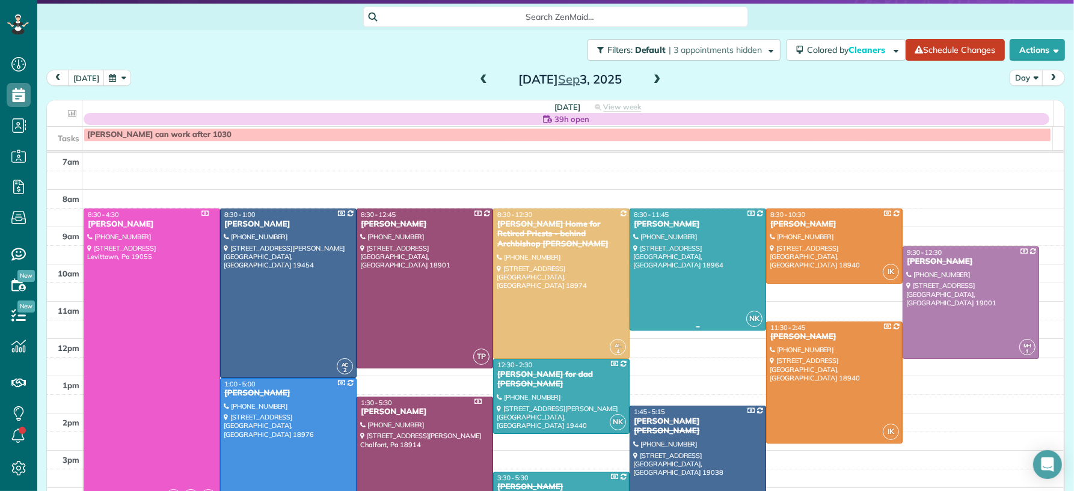
click at [707, 274] on div at bounding box center [697, 269] width 135 height 121
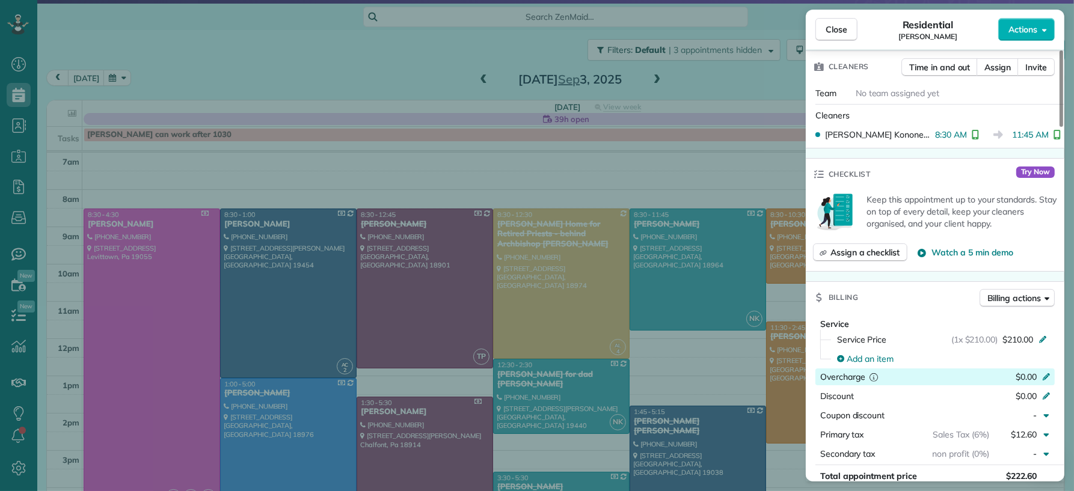
scroll to position [403, 0]
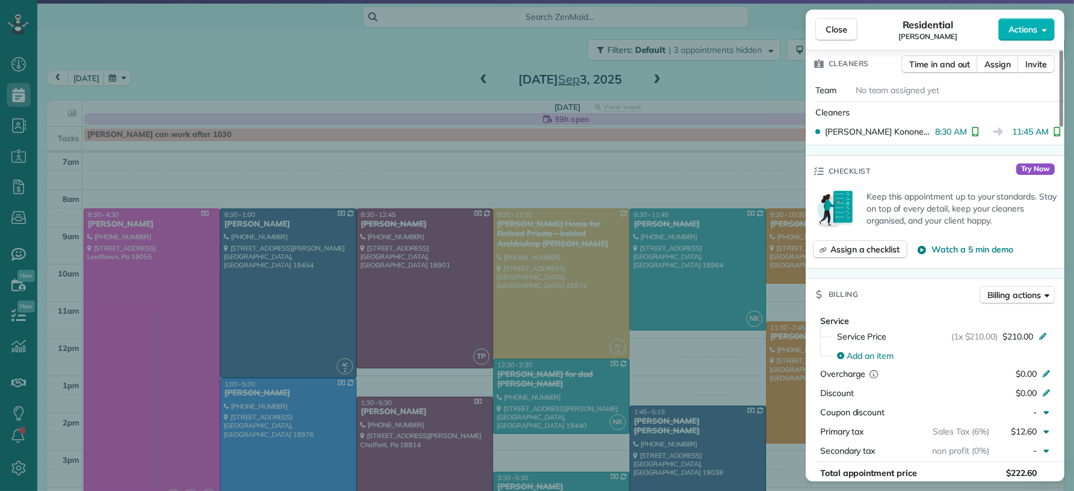
drag, startPoint x: 850, startPoint y: 28, endPoint x: 720, endPoint y: 305, distance: 306.0
click at [850, 28] on button "Close" at bounding box center [836, 29] width 42 height 23
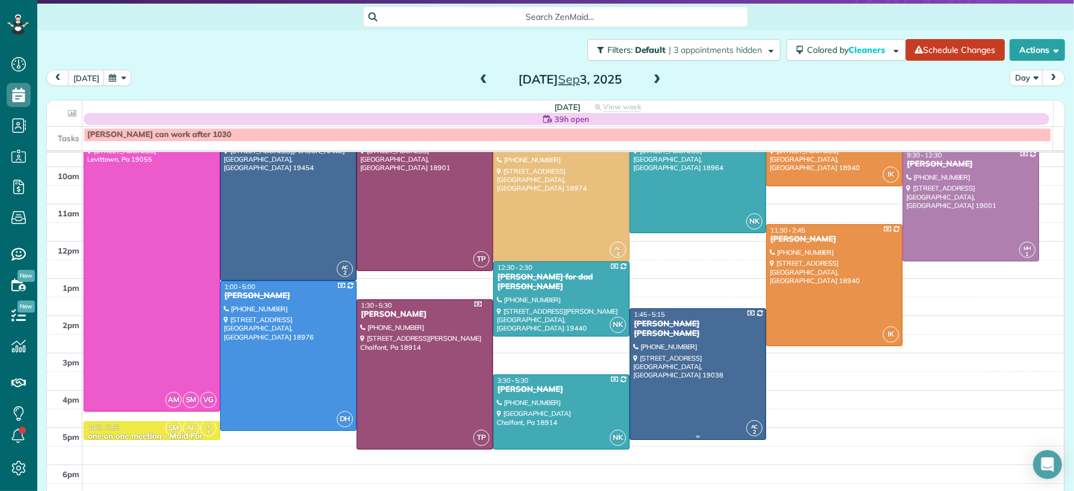
scroll to position [115, 0]
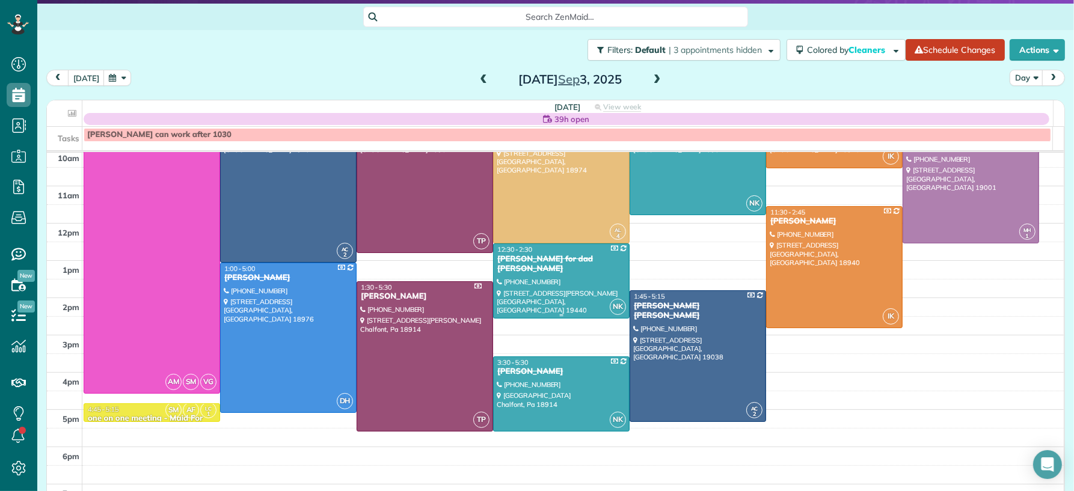
click at [571, 283] on div at bounding box center [561, 281] width 135 height 74
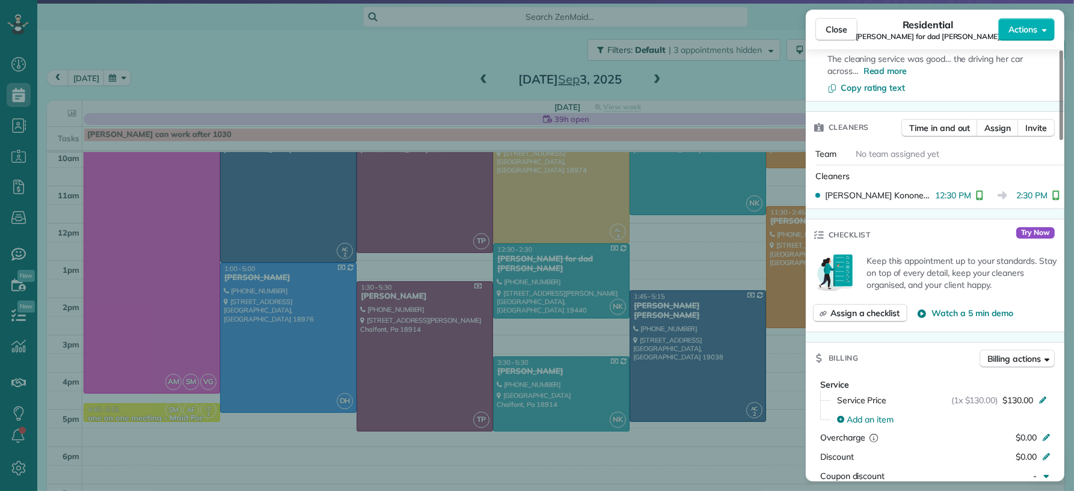
scroll to position [112, 0]
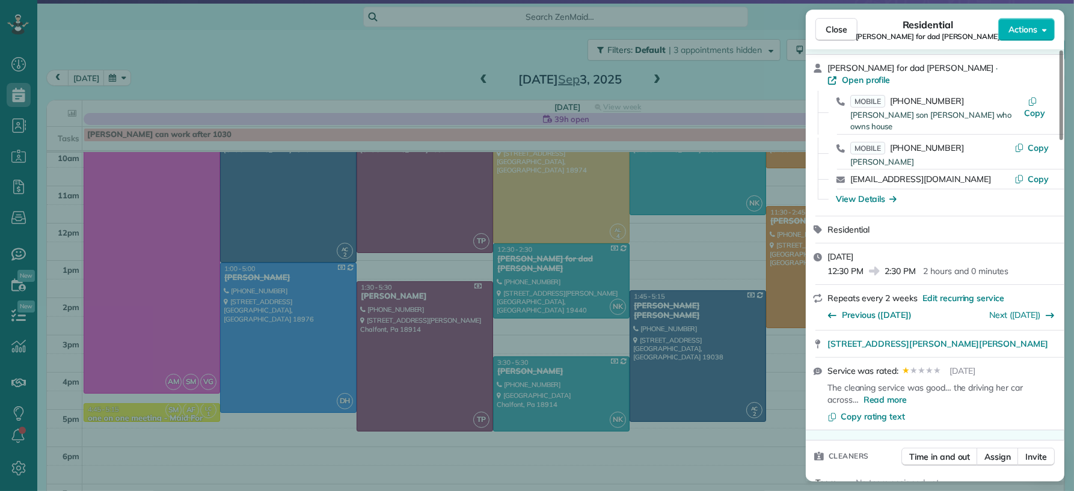
drag, startPoint x: 824, startPoint y: 23, endPoint x: 589, endPoint y: 305, distance: 367.9
click at [825, 23] on button "Close" at bounding box center [836, 29] width 42 height 23
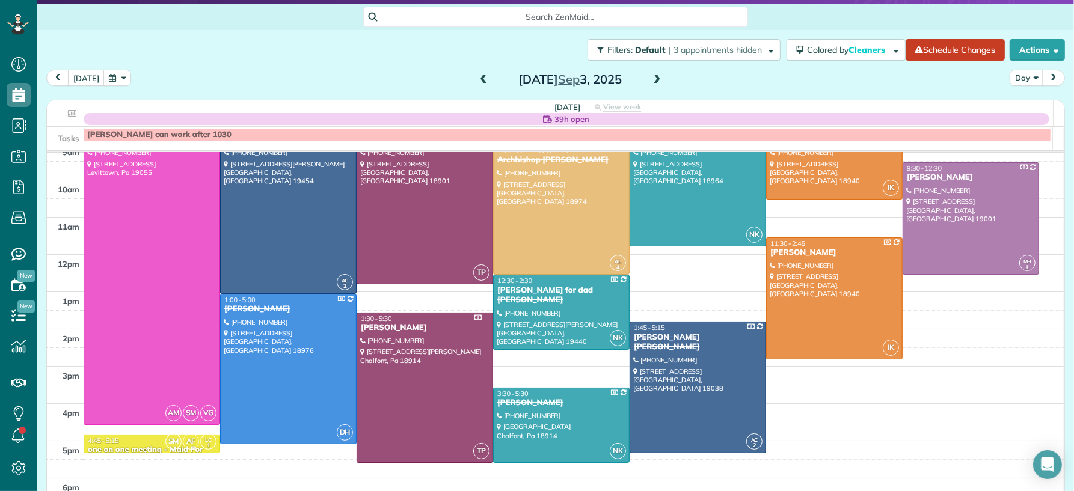
scroll to position [83, 0]
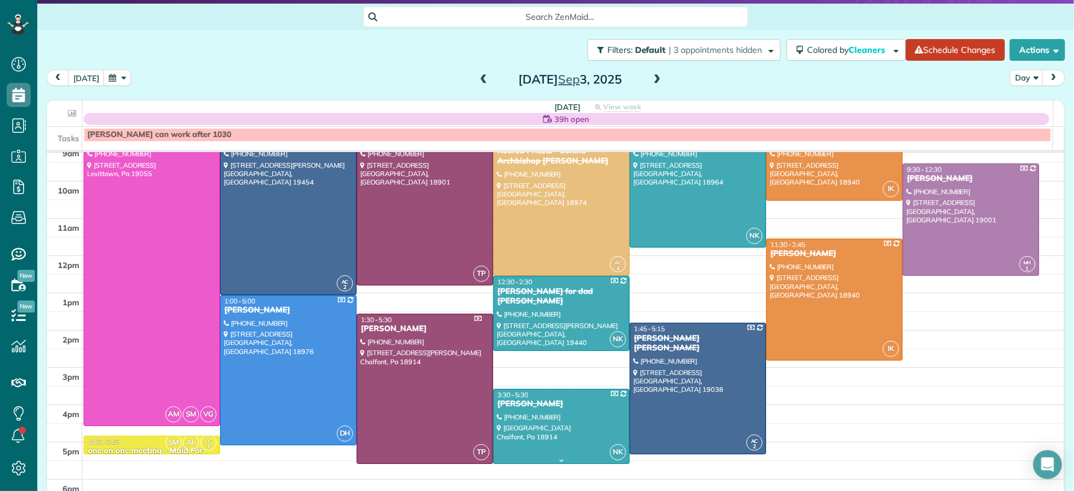
click at [533, 405] on div "Joe Tate" at bounding box center [561, 404] width 129 height 10
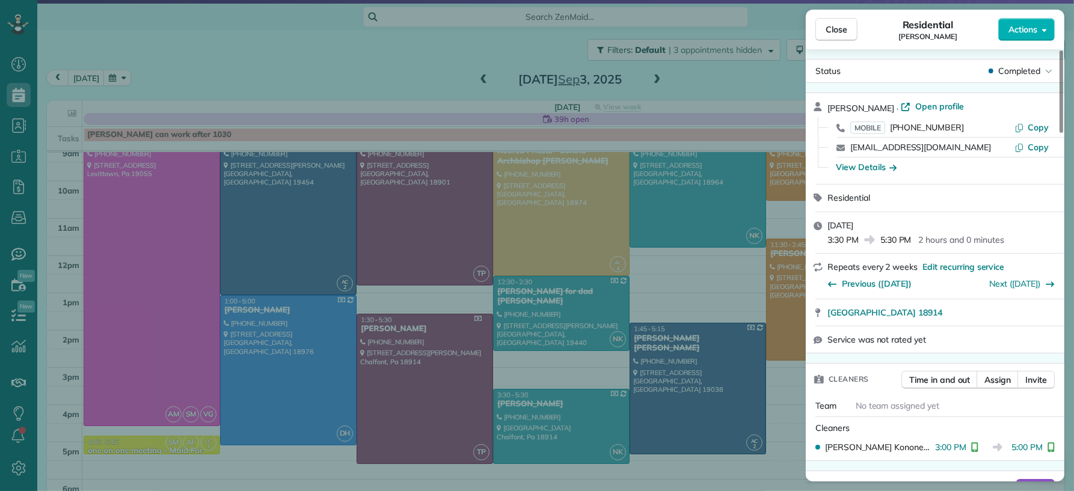
scroll to position [359, 0]
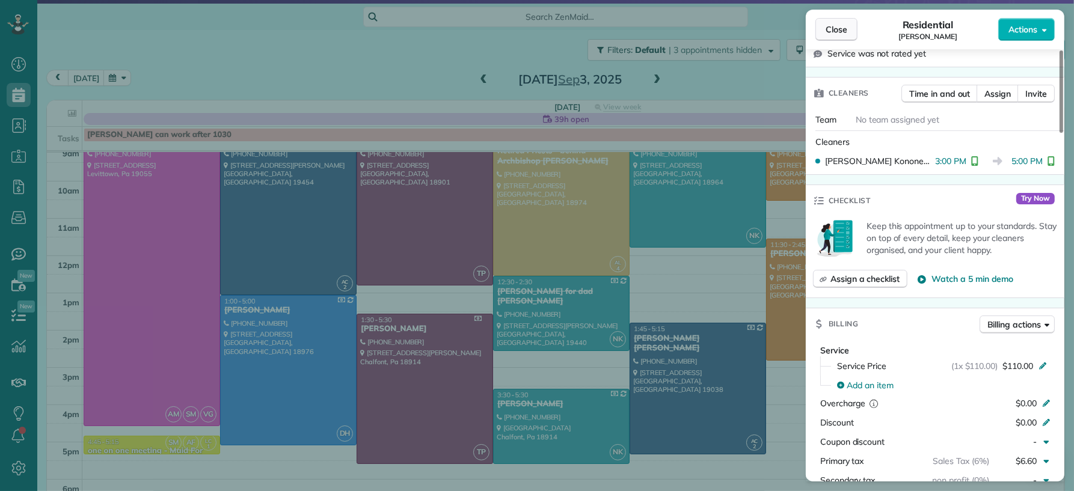
click at [837, 28] on span "Close" at bounding box center [836, 29] width 22 height 12
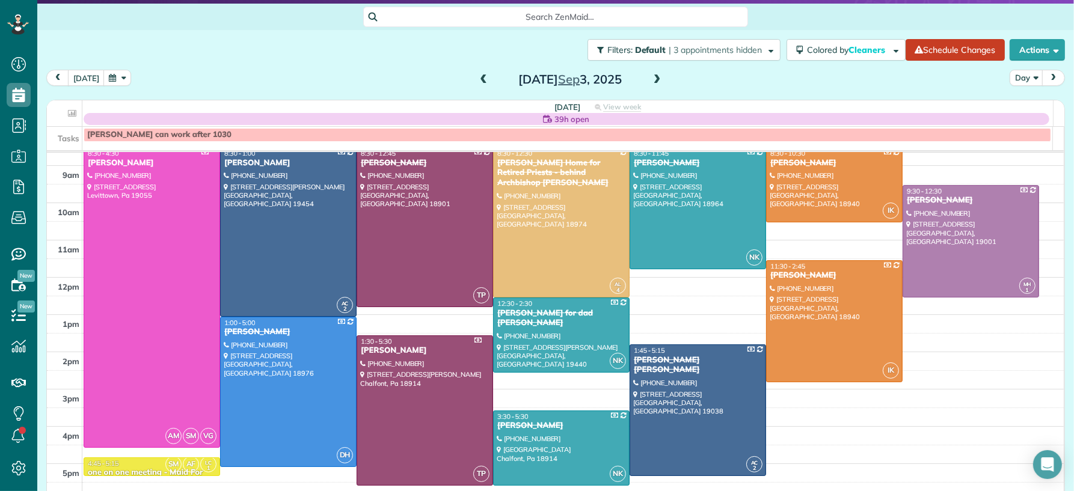
scroll to position [52, 0]
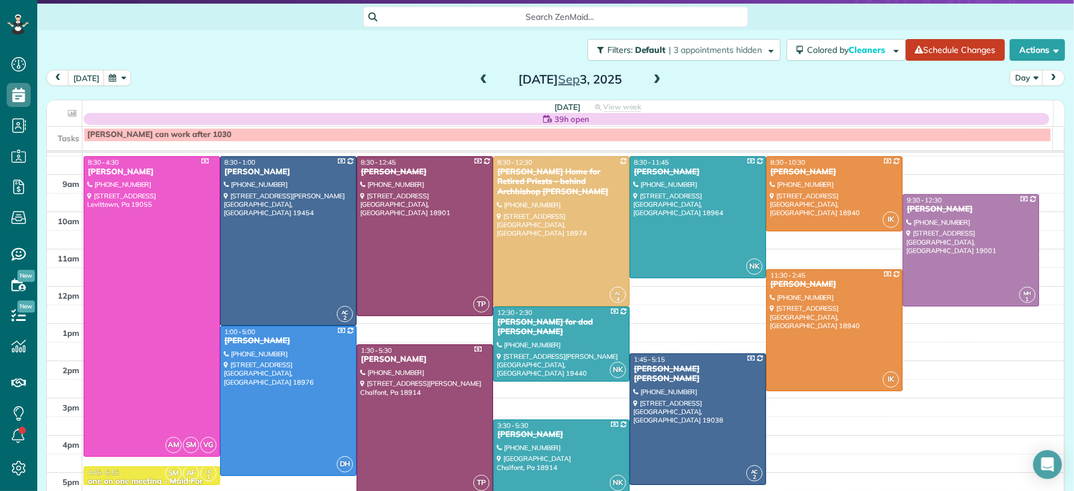
click at [652, 80] on span at bounding box center [656, 80] width 13 height 11
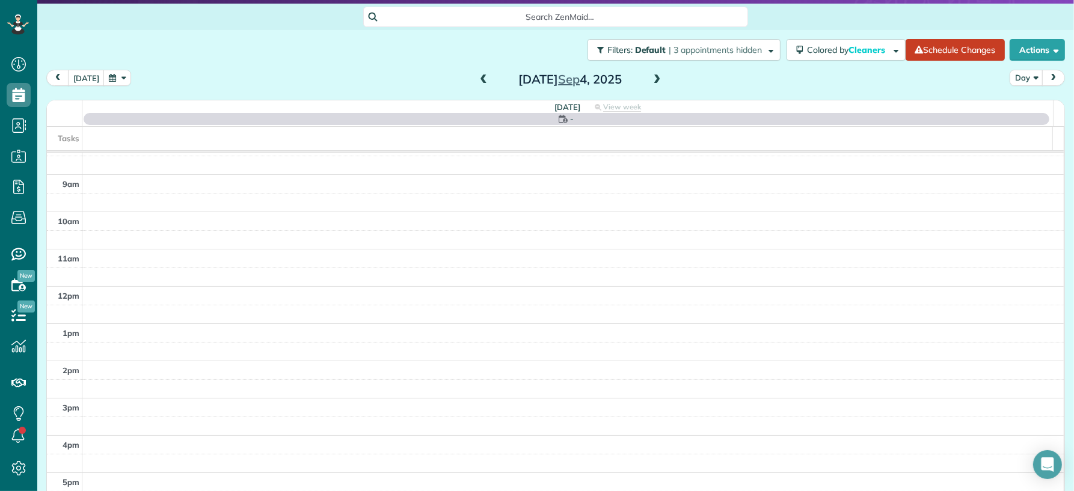
scroll to position [0, 0]
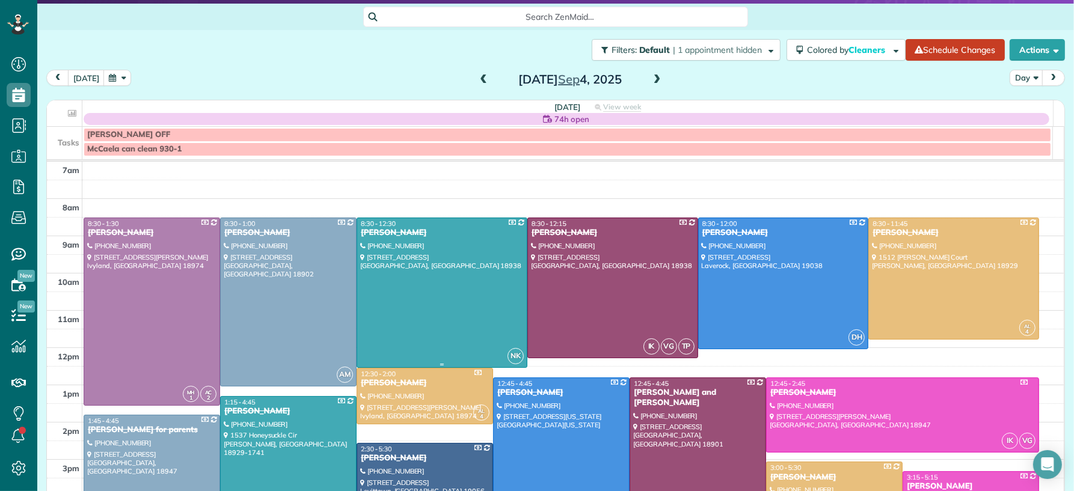
click at [399, 316] on div at bounding box center [442, 292] width 170 height 149
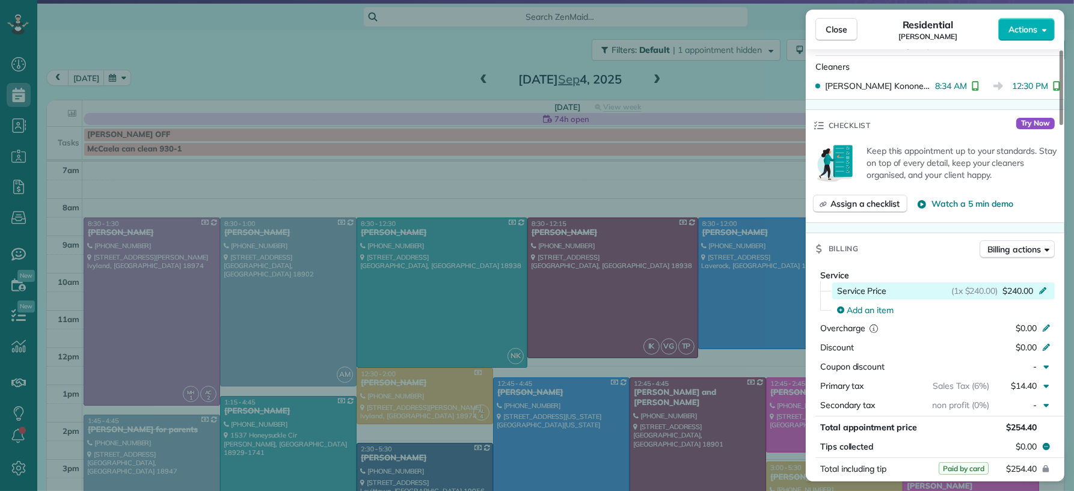
scroll to position [447, 0]
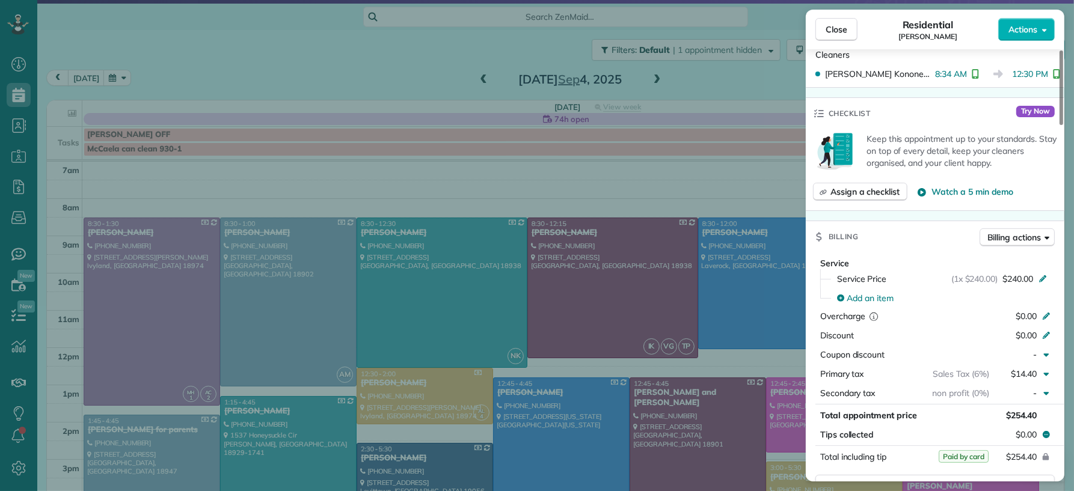
drag, startPoint x: 1012, startPoint y: 91, endPoint x: 904, endPoint y: 259, distance: 199.6
drag, startPoint x: 830, startPoint y: 42, endPoint x: 821, endPoint y: 55, distance: 15.5
click at [830, 43] on div "Close Residential Robin Hawden Actions" at bounding box center [935, 30] width 258 height 40
click at [825, 37] on button "Close" at bounding box center [836, 29] width 42 height 23
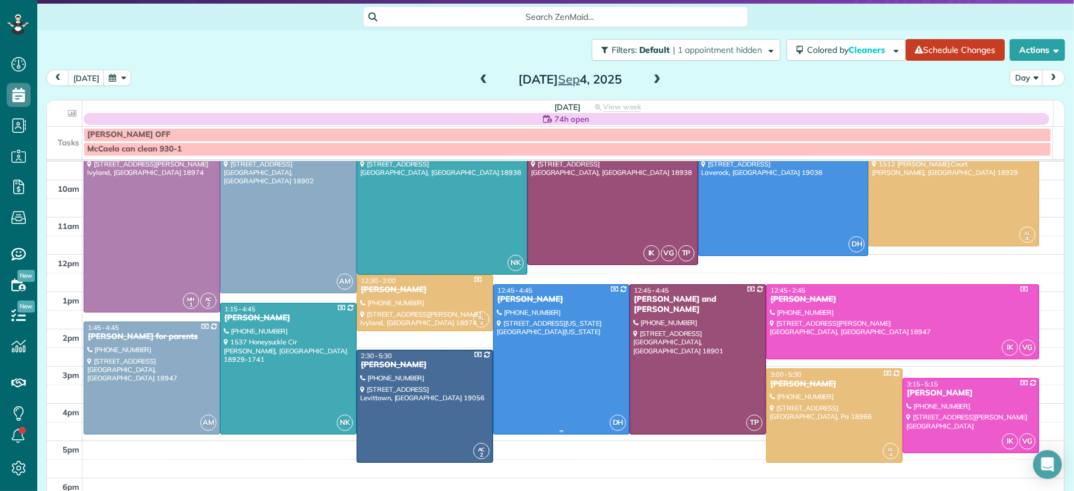
scroll to position [96, 0]
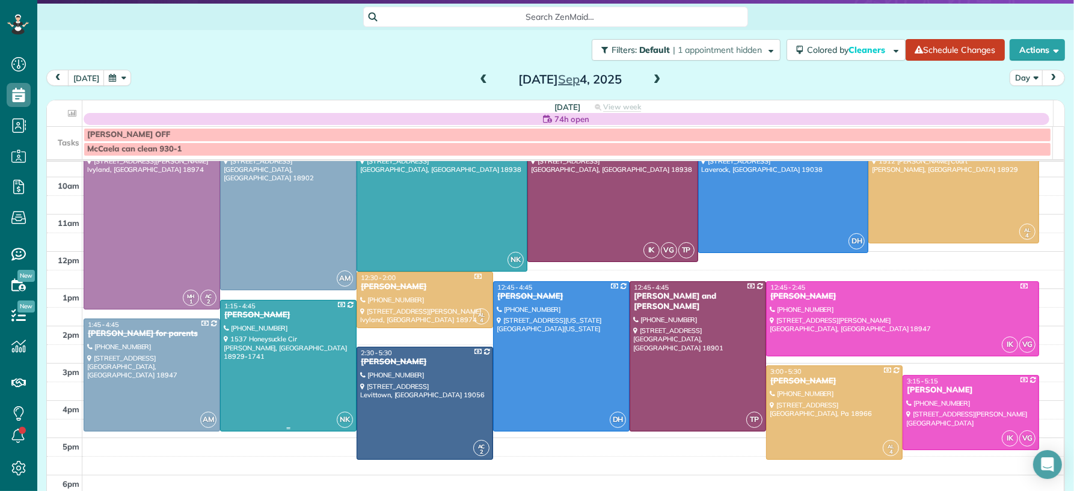
click at [295, 403] on div at bounding box center [288, 366] width 135 height 130
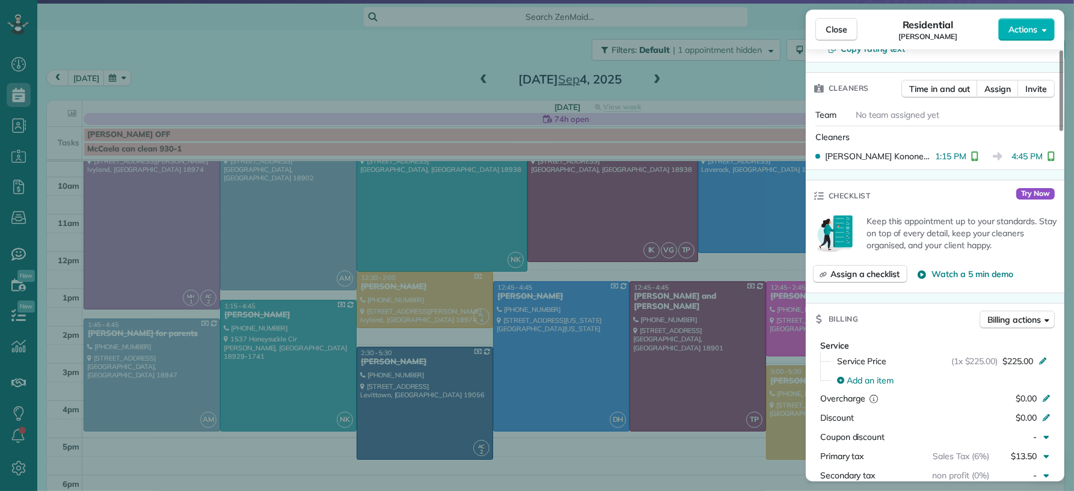
scroll to position [423, 0]
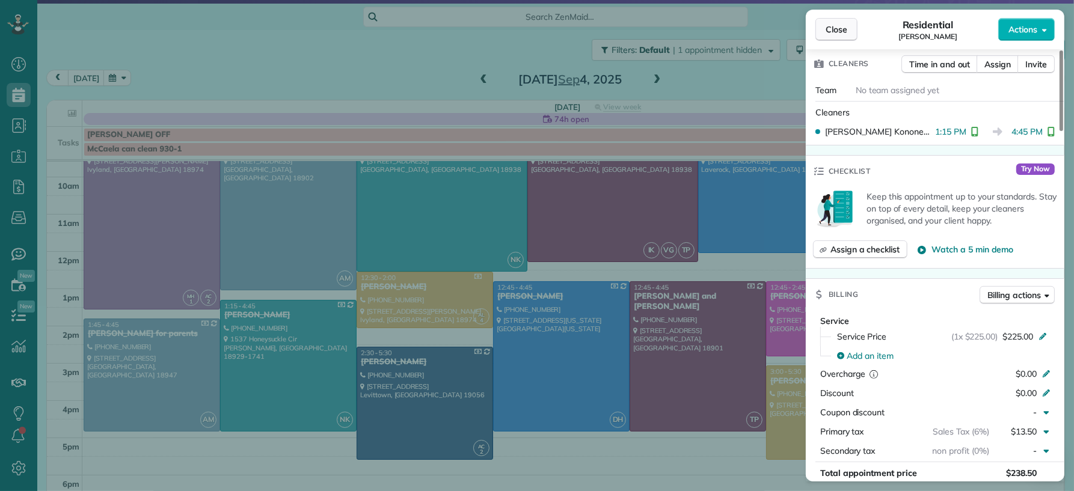
click at [831, 36] on button "Close" at bounding box center [836, 29] width 42 height 23
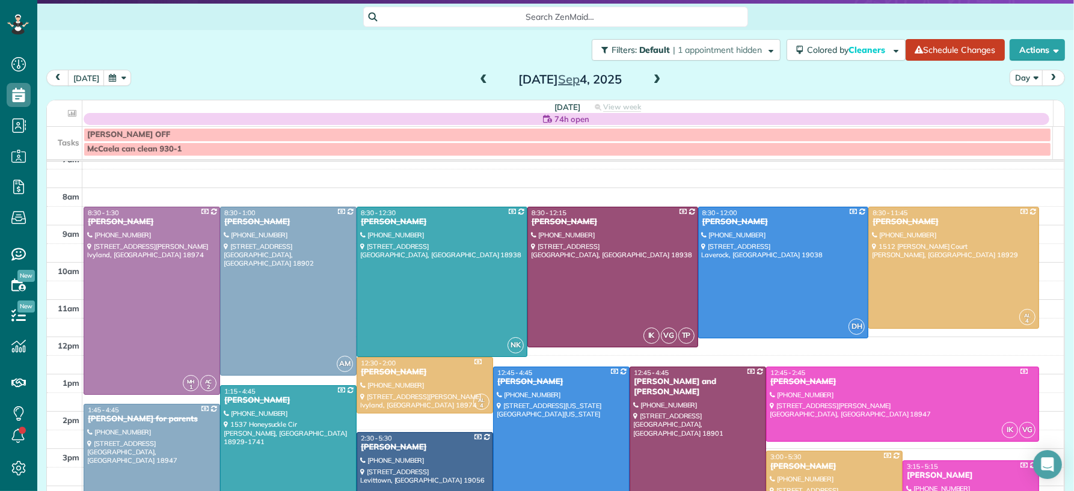
scroll to position [3, 0]
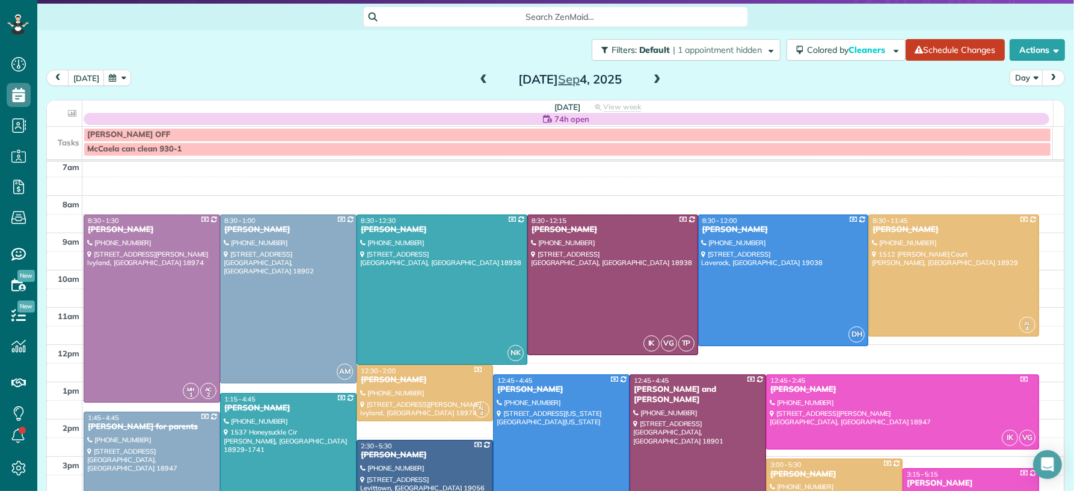
click at [650, 79] on span at bounding box center [656, 80] width 13 height 11
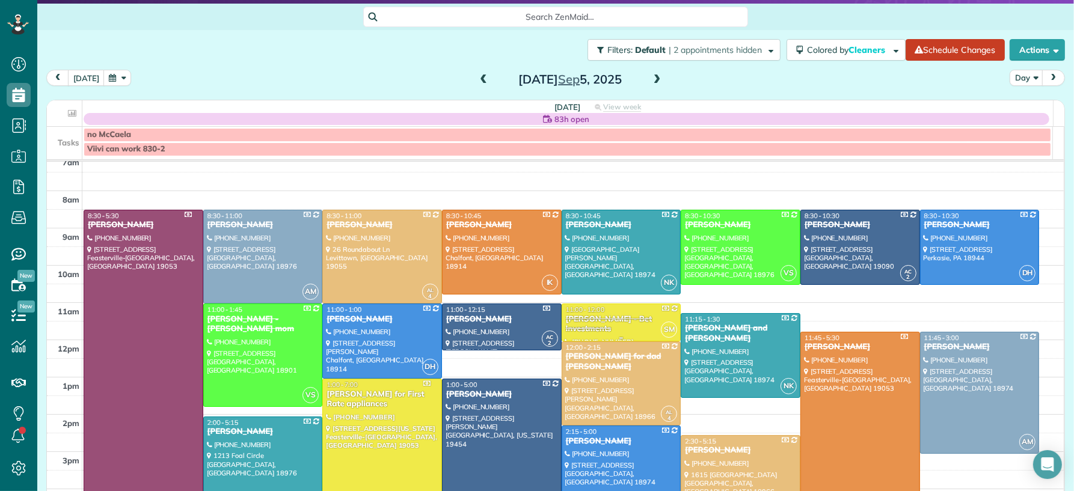
scroll to position [20, 0]
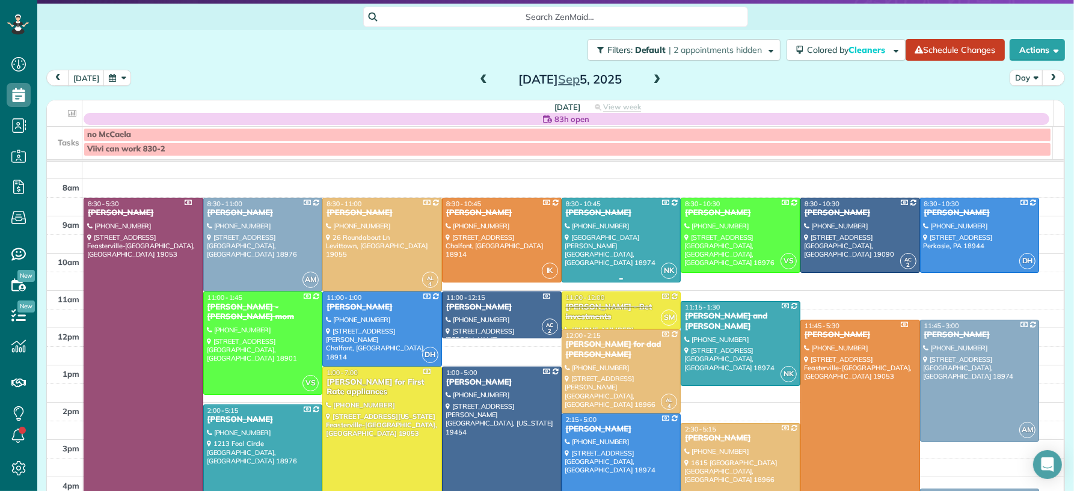
click at [643, 227] on div at bounding box center [621, 240] width 118 height 84
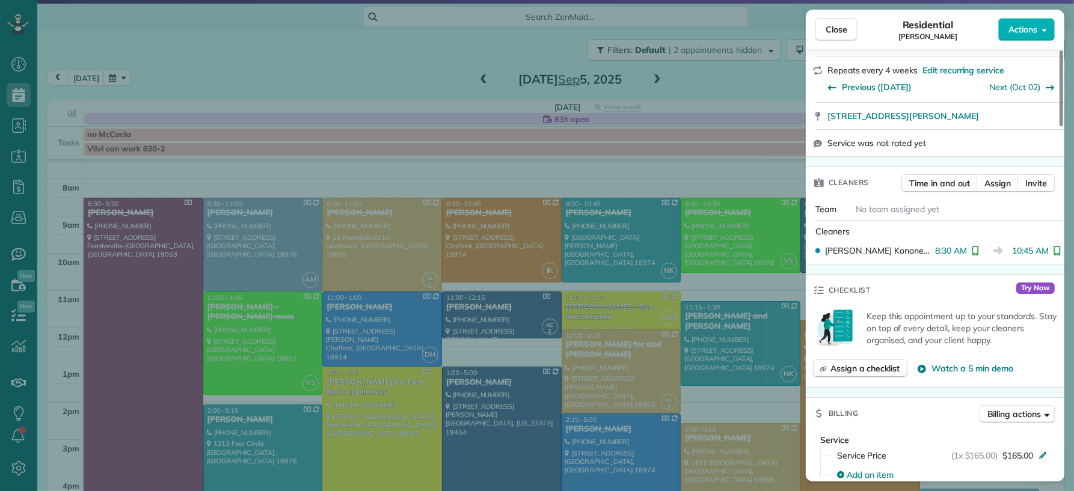
scroll to position [414, 0]
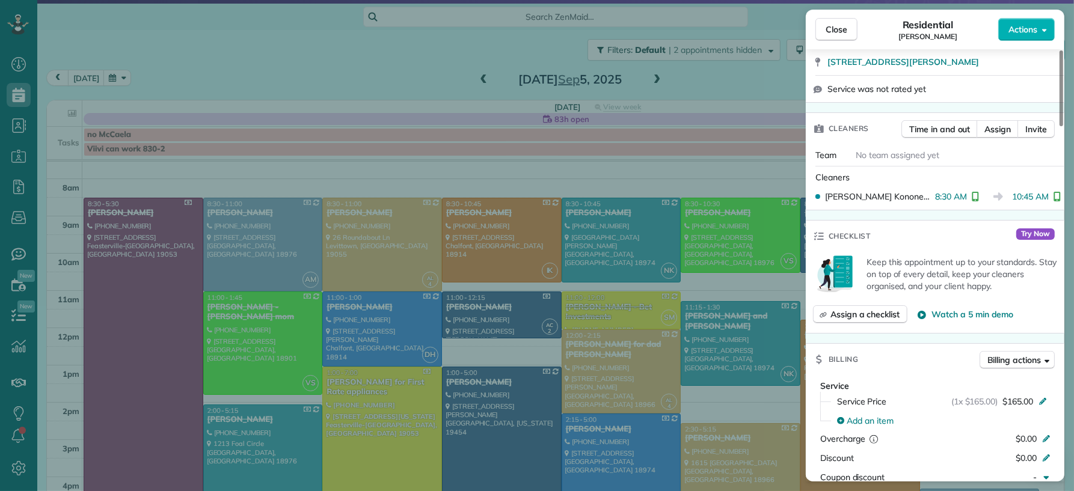
drag, startPoint x: 838, startPoint y: 25, endPoint x: 751, endPoint y: 364, distance: 349.3
click at [839, 25] on span "Close" at bounding box center [836, 29] width 22 height 12
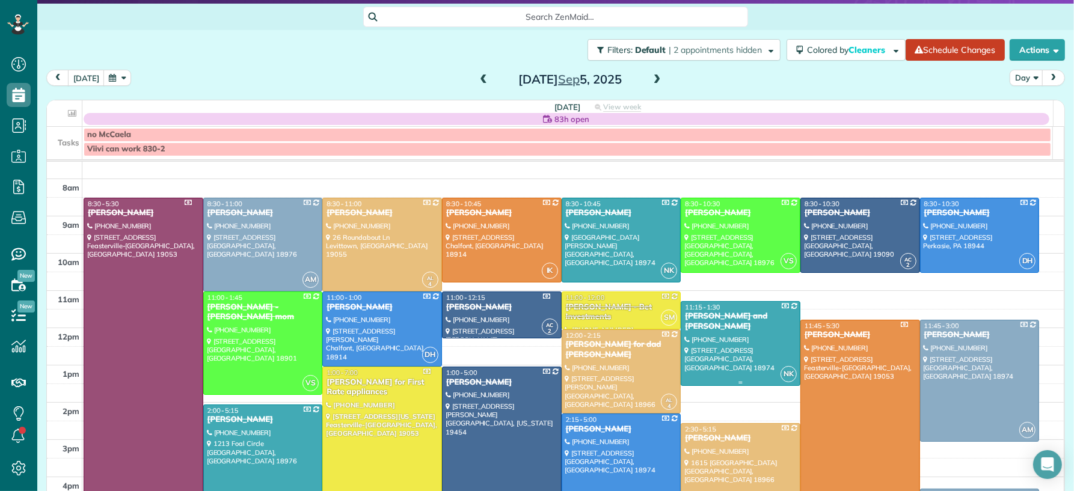
click at [740, 374] on div at bounding box center [740, 344] width 118 height 84
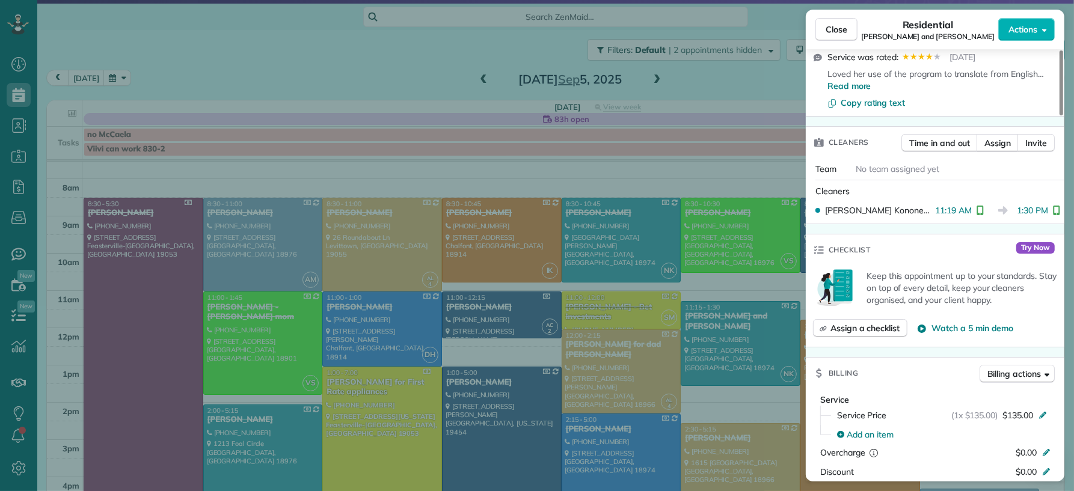
scroll to position [577, 0]
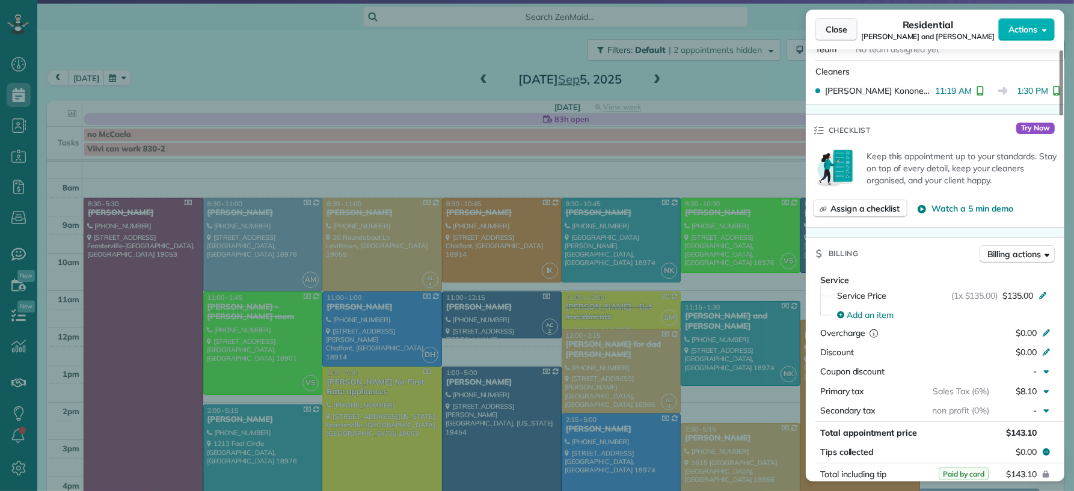
click at [852, 28] on button "Close" at bounding box center [836, 29] width 42 height 23
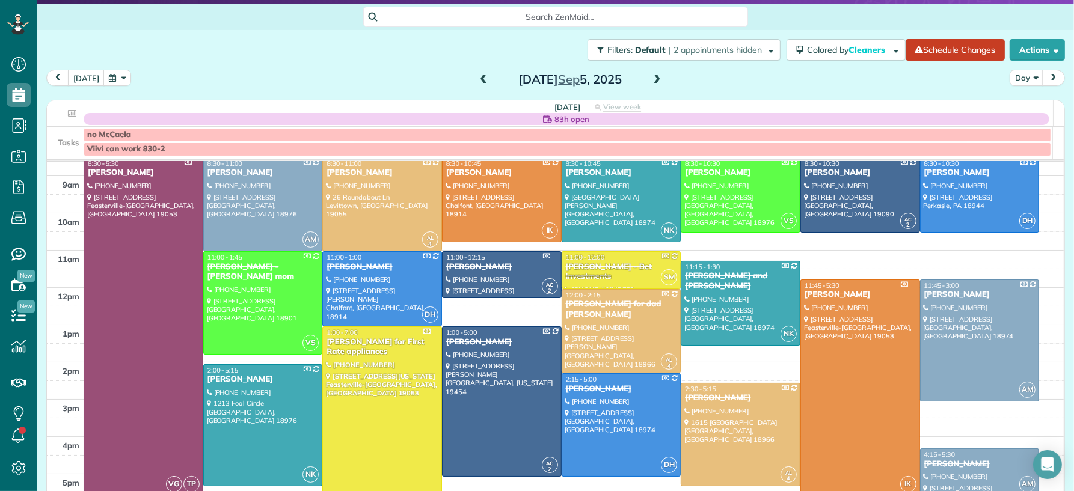
scroll to position [144, 0]
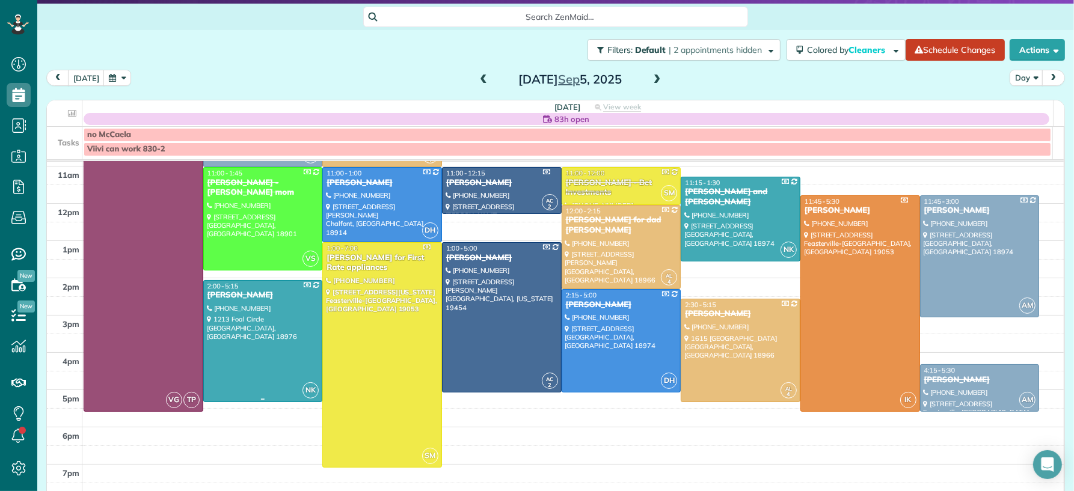
click at [296, 307] on div at bounding box center [263, 341] width 118 height 121
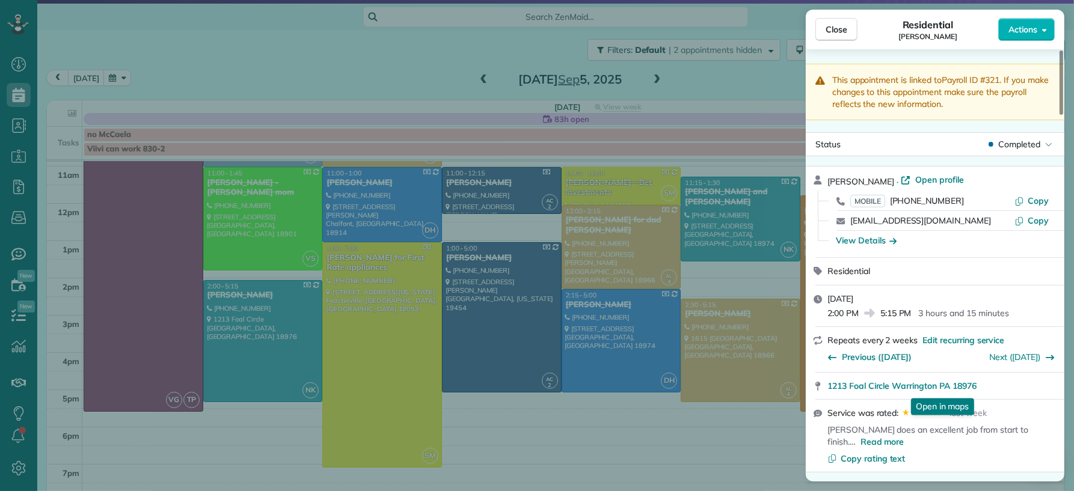
scroll to position [367, 0]
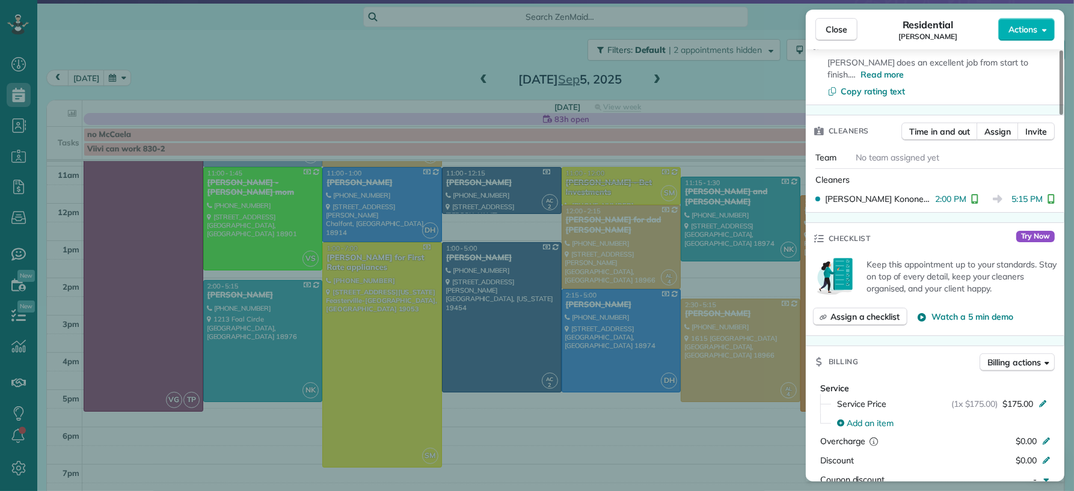
click at [837, 29] on span "Close" at bounding box center [836, 29] width 22 height 12
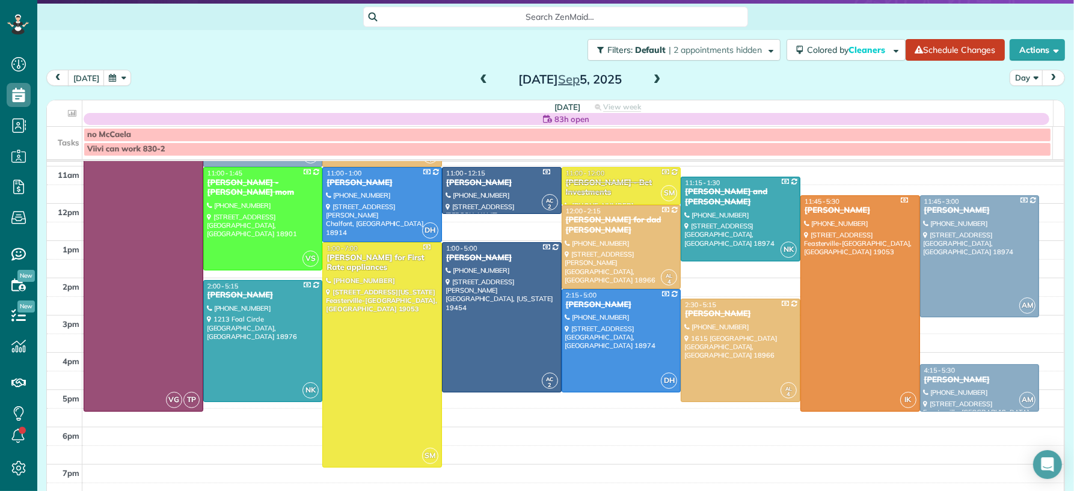
click at [477, 82] on span at bounding box center [483, 80] width 13 height 11
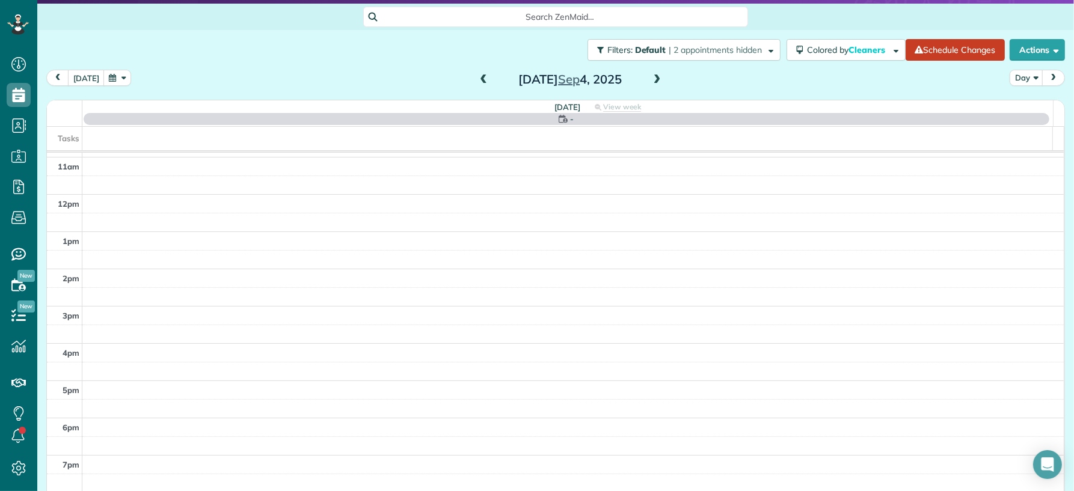
click at [477, 81] on span at bounding box center [483, 80] width 13 height 11
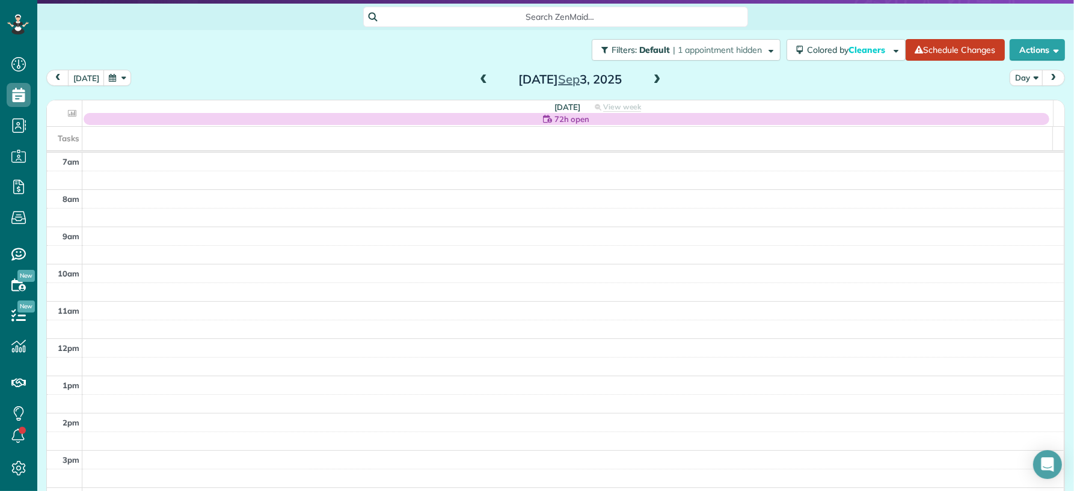
click at [477, 82] on span at bounding box center [483, 80] width 13 height 11
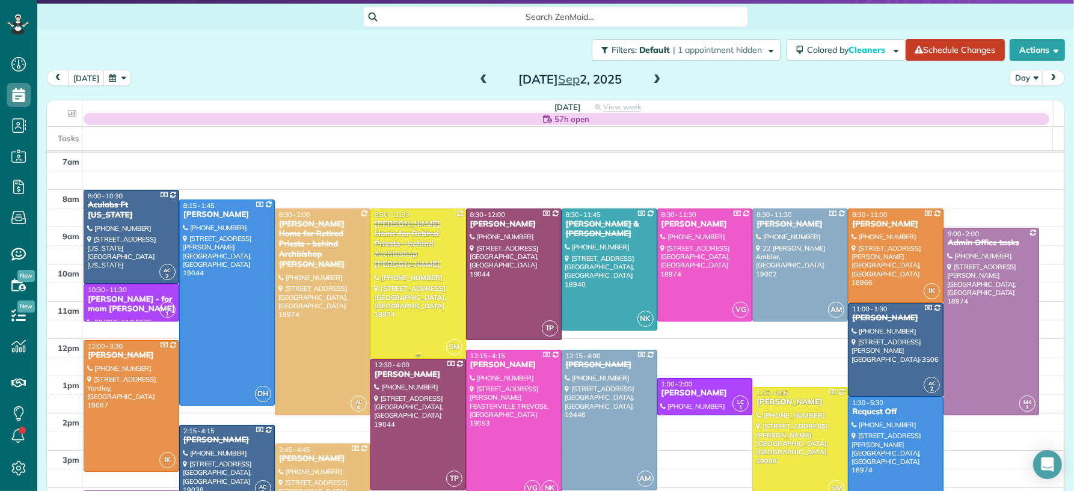
click at [425, 262] on div at bounding box center [418, 283] width 94 height 149
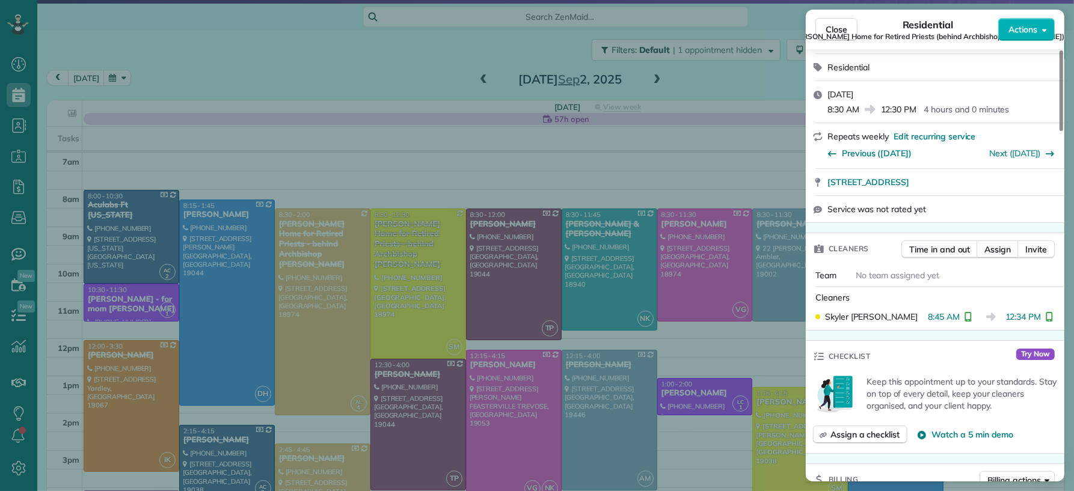
scroll to position [621, 0]
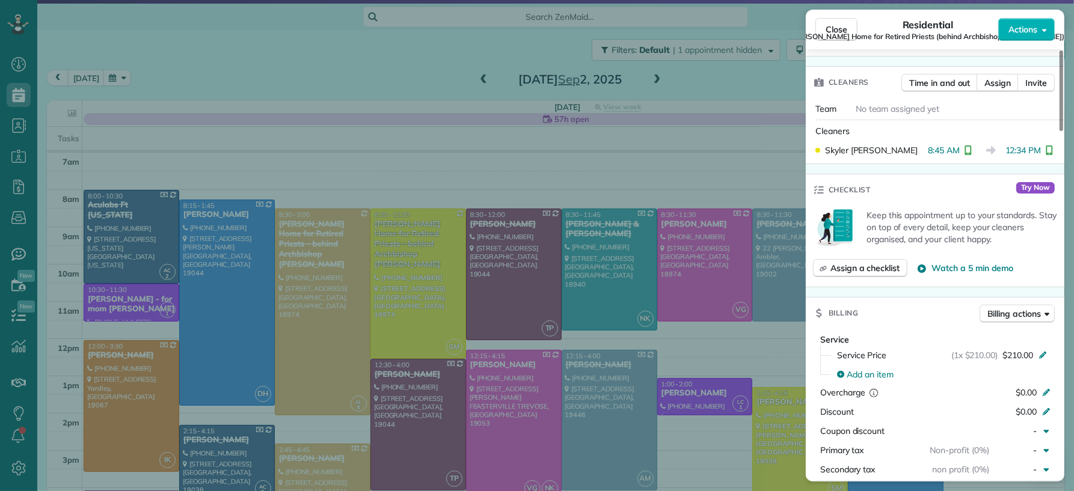
click at [831, 26] on span "Close" at bounding box center [836, 29] width 22 height 12
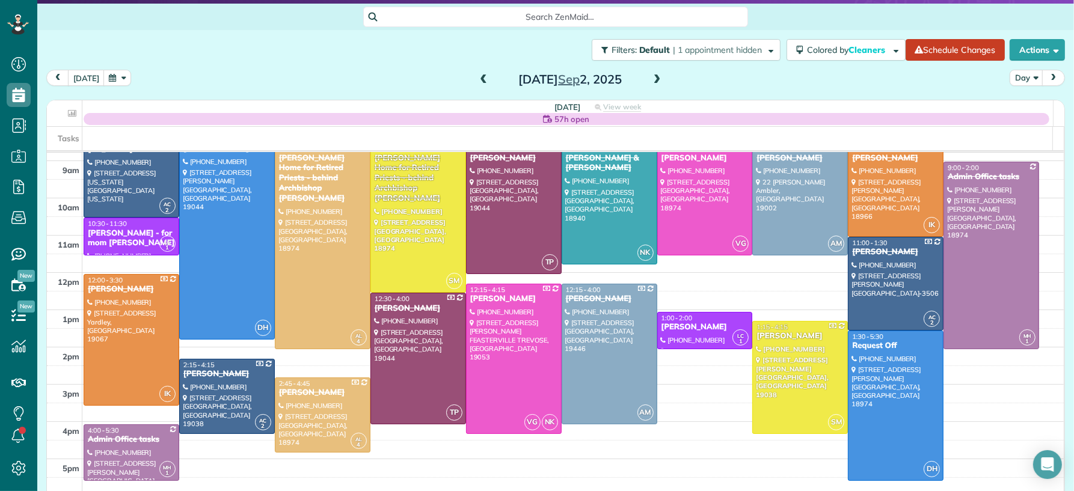
scroll to position [83, 0]
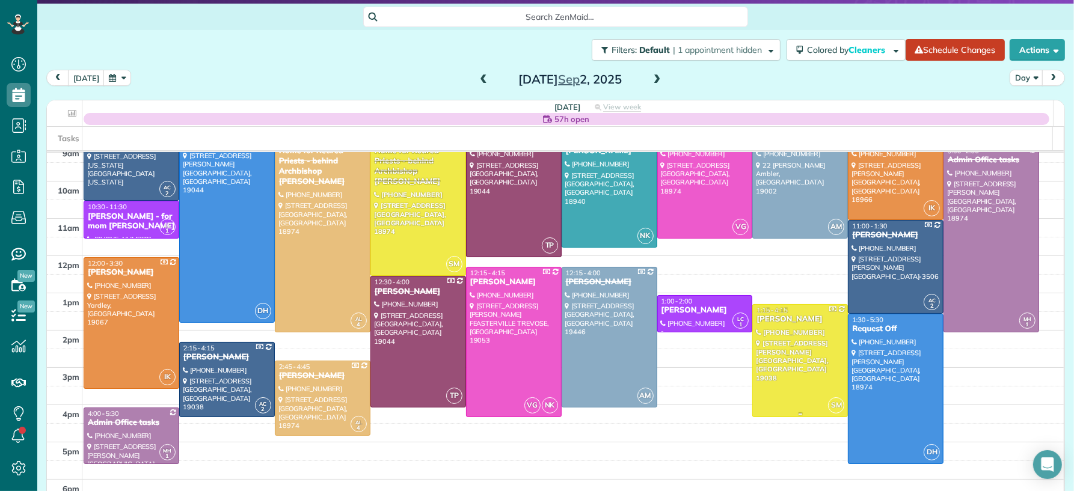
click at [788, 361] on div at bounding box center [800, 361] width 94 height 112
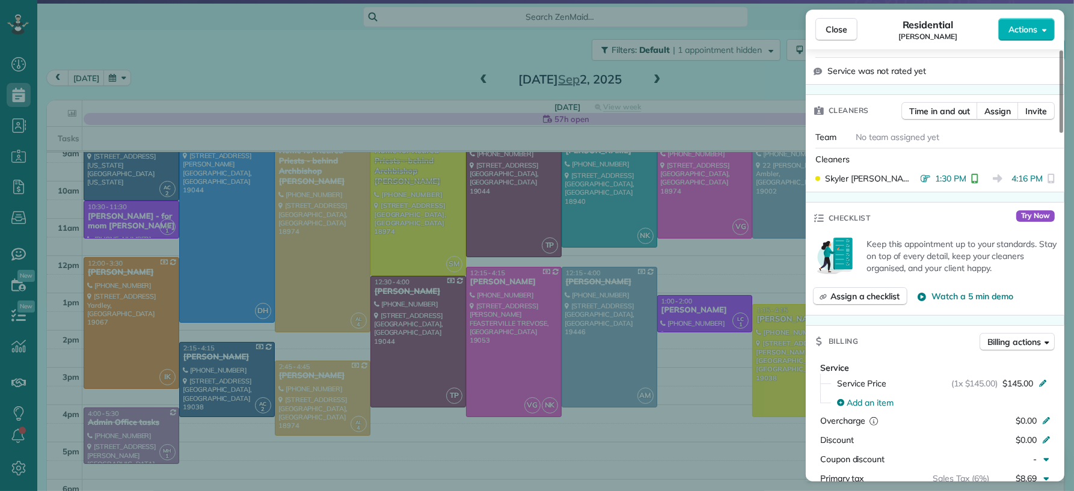
scroll to position [424, 0]
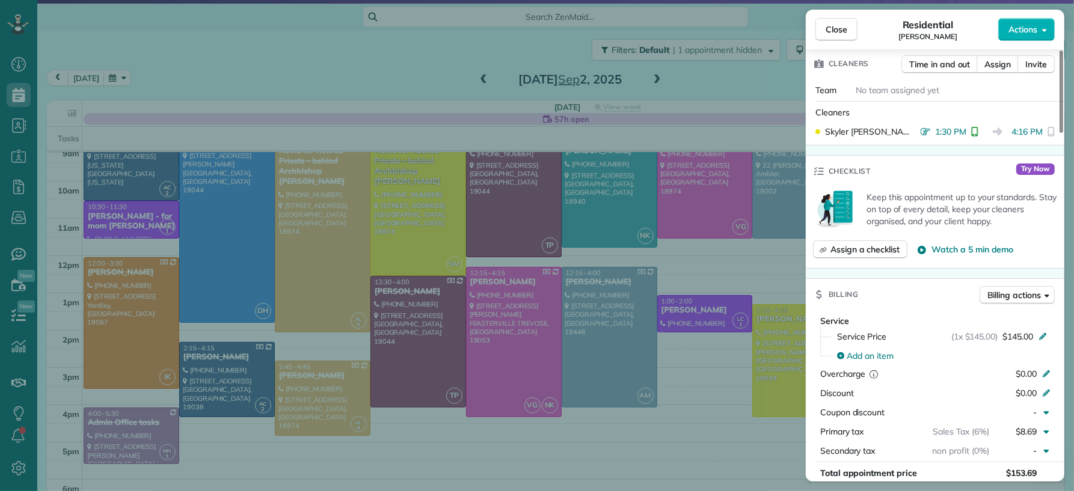
drag, startPoint x: 840, startPoint y: 28, endPoint x: 650, endPoint y: 91, distance: 200.4
click at [840, 28] on span "Close" at bounding box center [836, 29] width 22 height 12
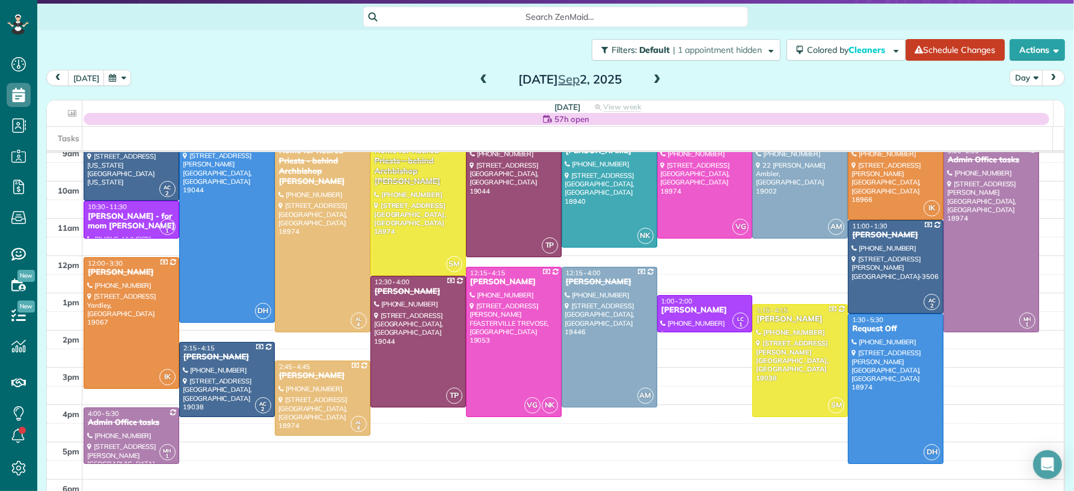
click at [650, 81] on span at bounding box center [656, 80] width 13 height 11
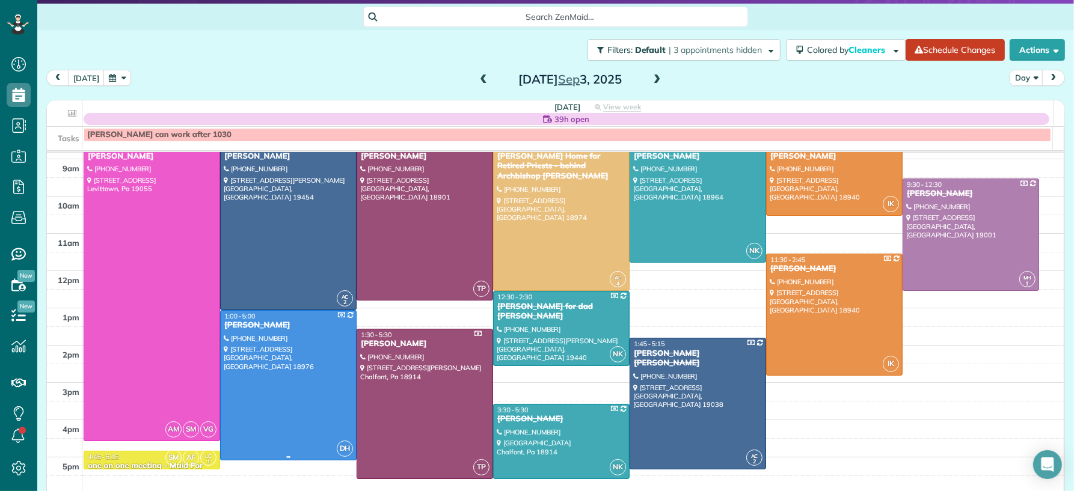
scroll to position [6, 0]
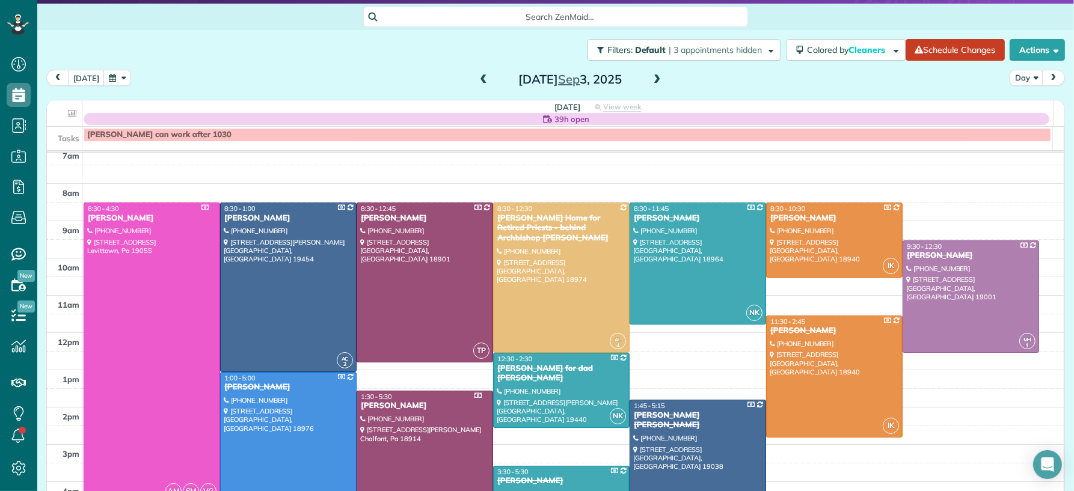
click at [132, 257] on div at bounding box center [151, 352] width 135 height 299
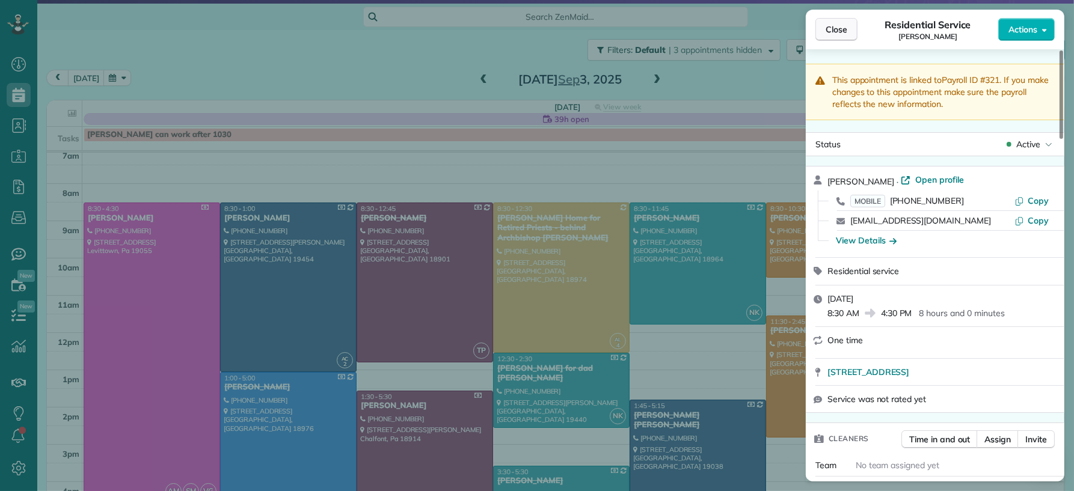
click at [840, 19] on button "Close" at bounding box center [836, 29] width 42 height 23
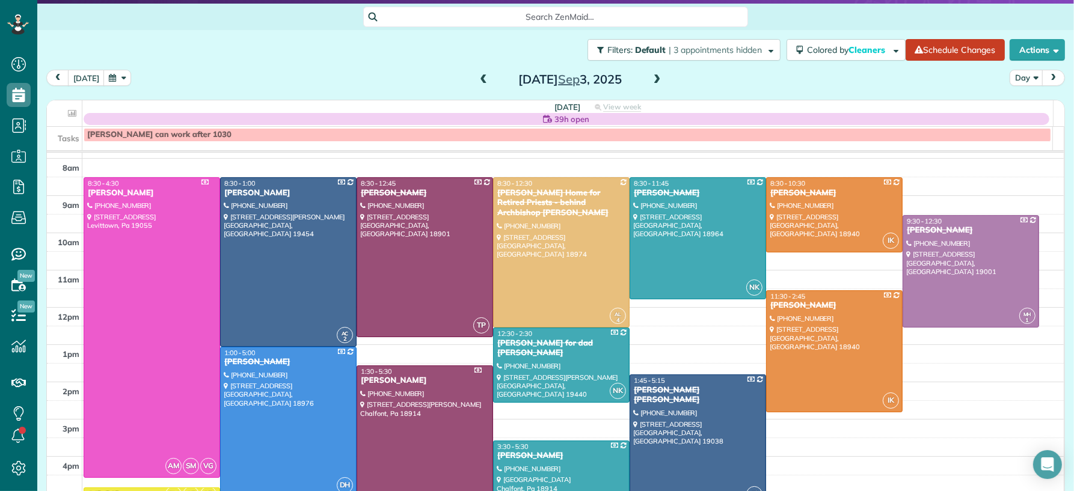
scroll to position [5, 0]
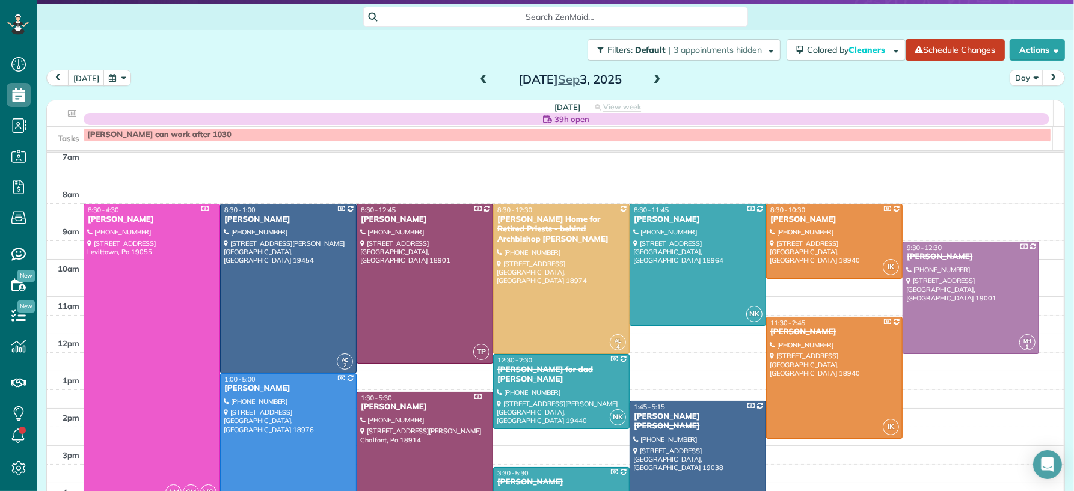
click at [650, 78] on span at bounding box center [656, 80] width 13 height 11
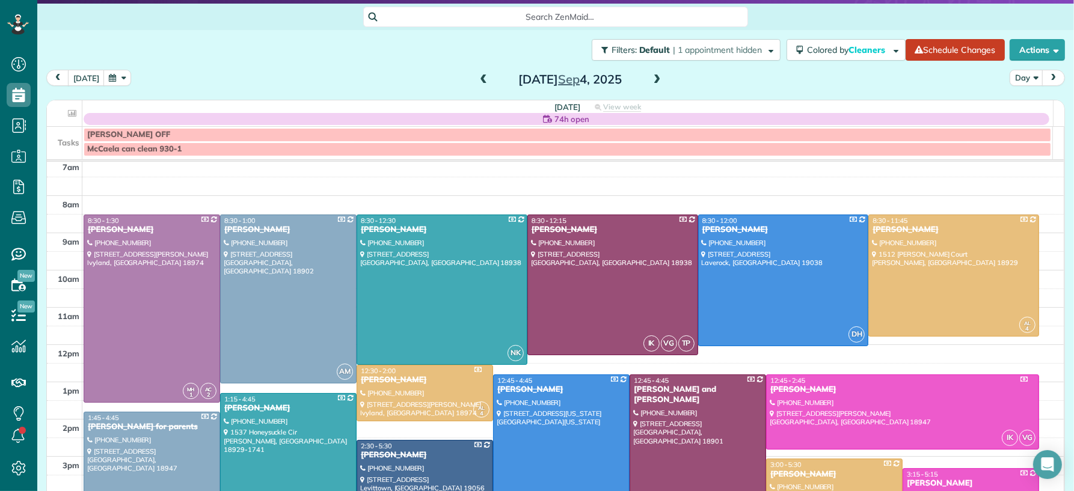
scroll to position [0, 0]
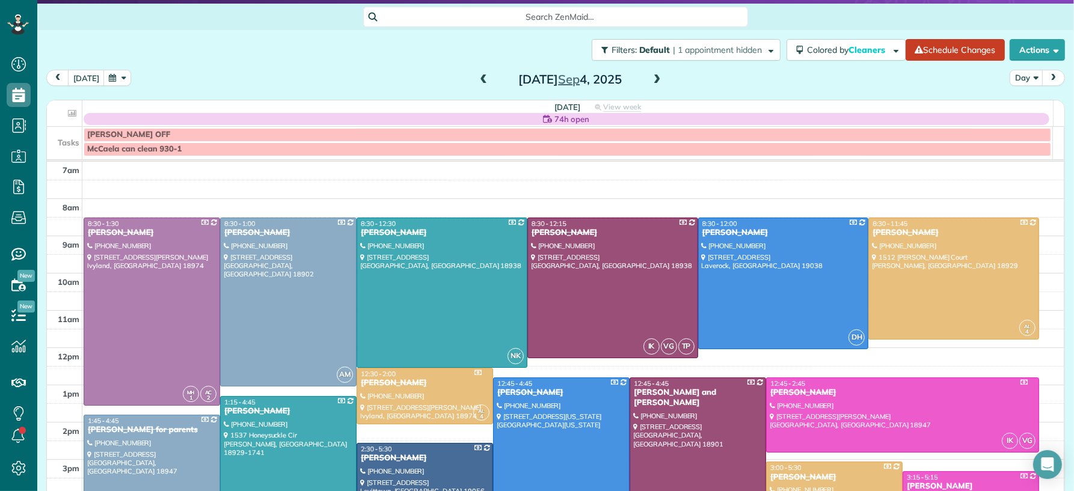
click at [650, 76] on span at bounding box center [656, 80] width 13 height 11
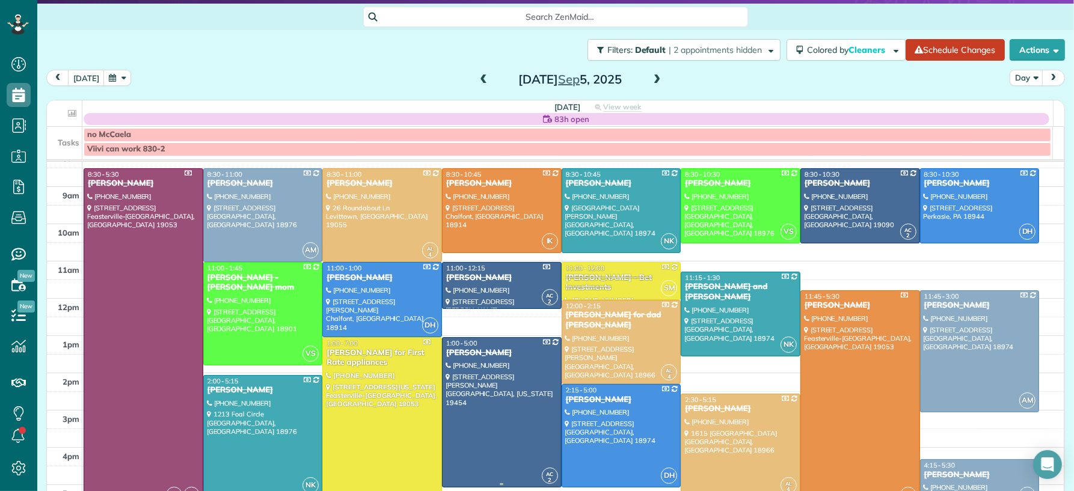
scroll to position [46, 0]
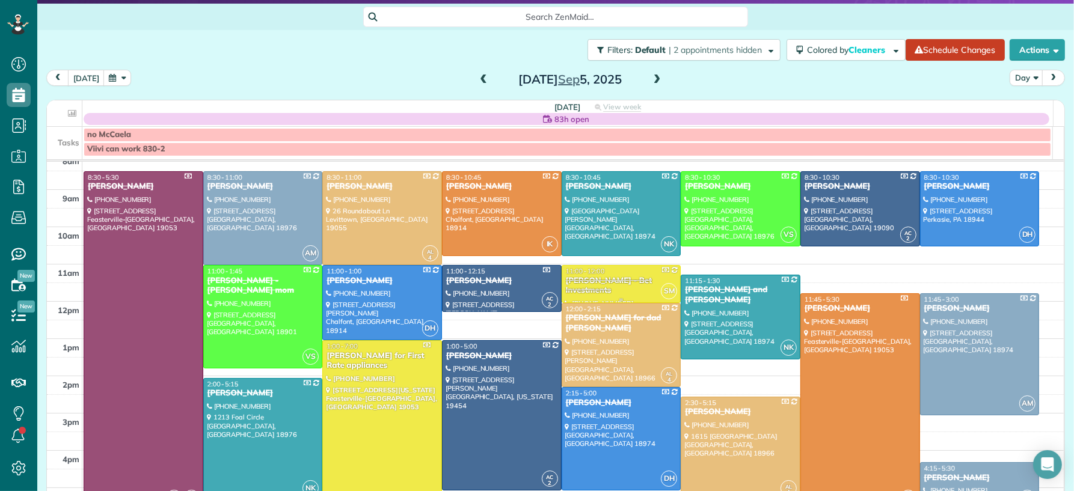
click at [605, 290] on div "[PERSON_NAME] - Bet Investments" at bounding box center [621, 286] width 112 height 20
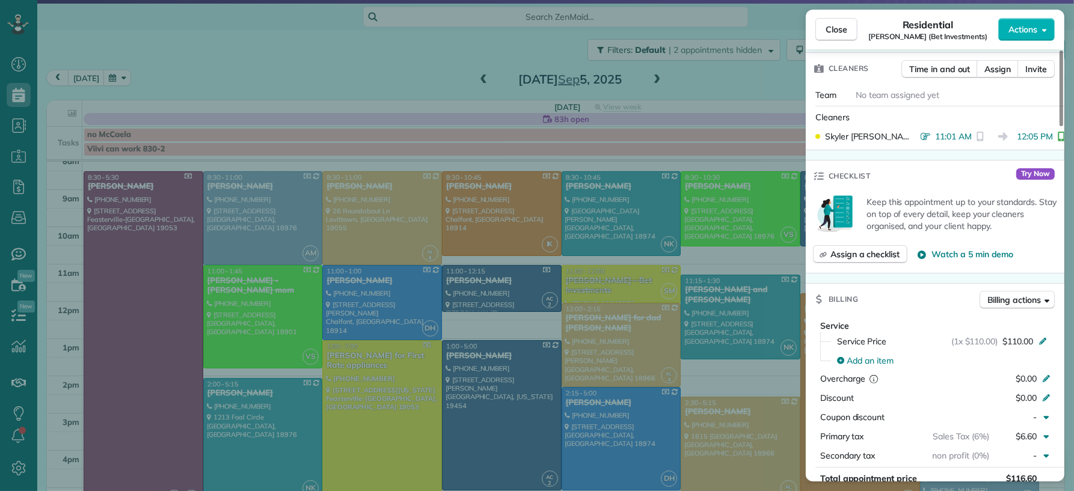
scroll to position [548, 0]
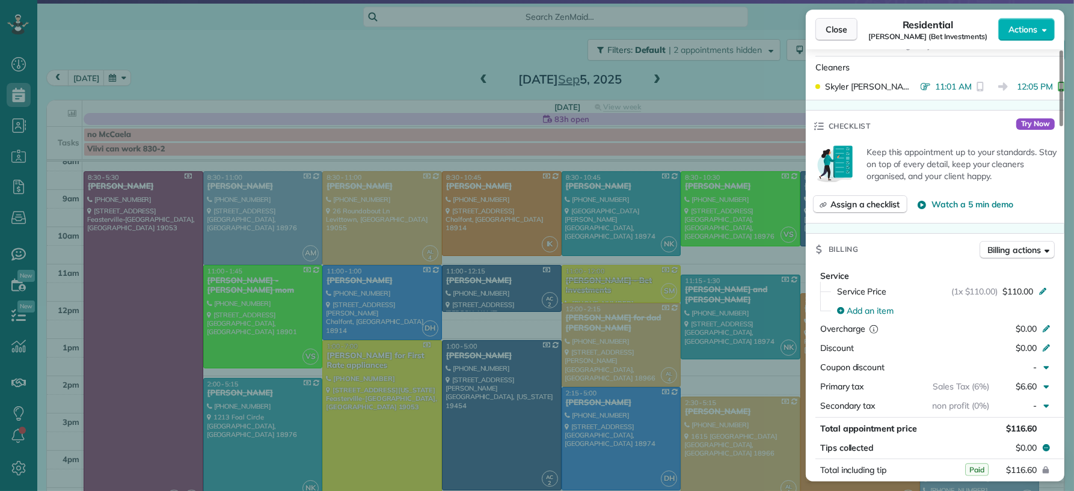
drag, startPoint x: 826, startPoint y: 27, endPoint x: 816, endPoint y: 38, distance: 14.9
click at [826, 27] on span "Close" at bounding box center [836, 29] width 22 height 12
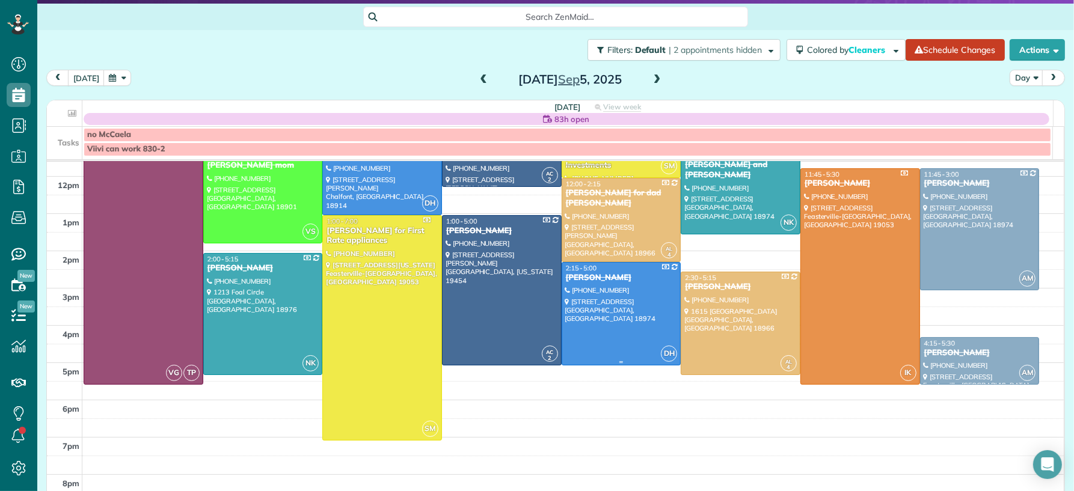
scroll to position [173, 0]
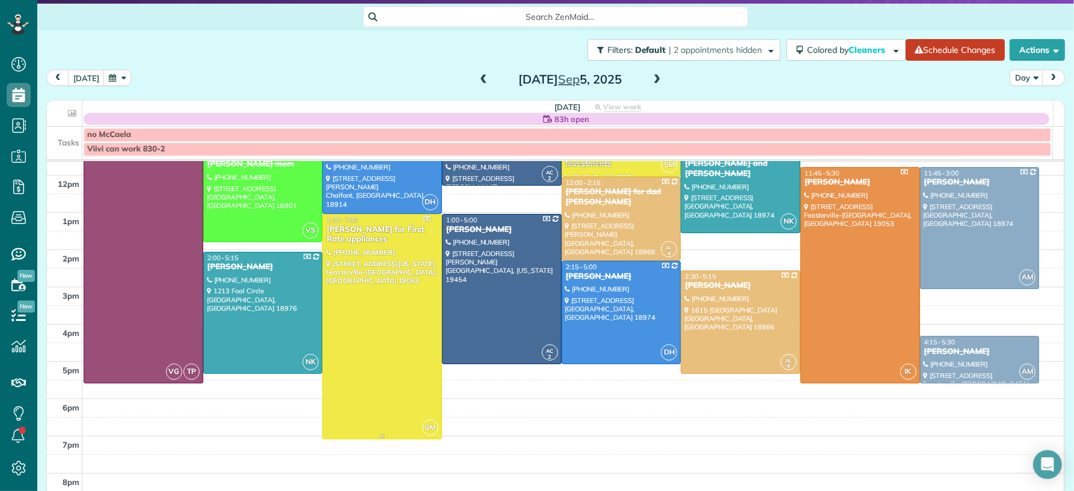
click at [378, 250] on div at bounding box center [382, 327] width 118 height 224
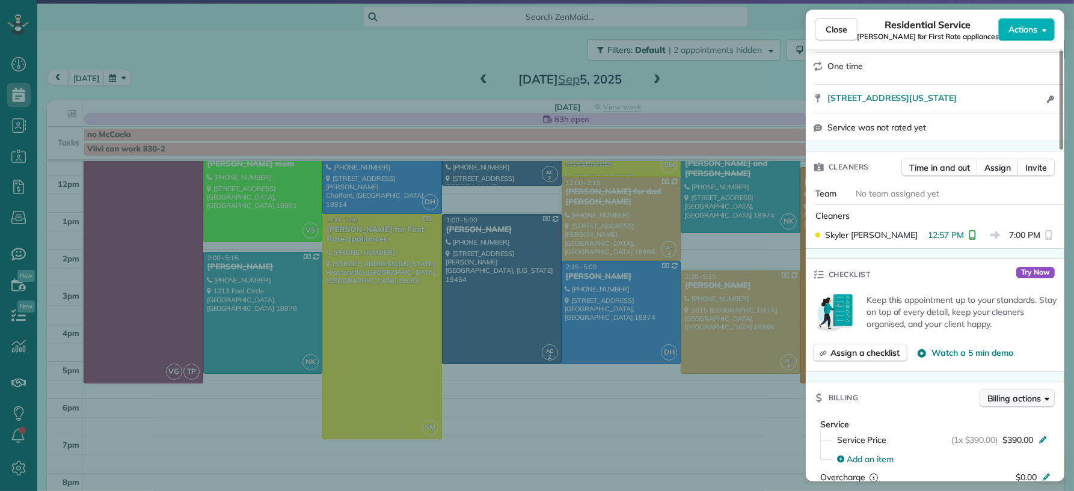
scroll to position [301, 0]
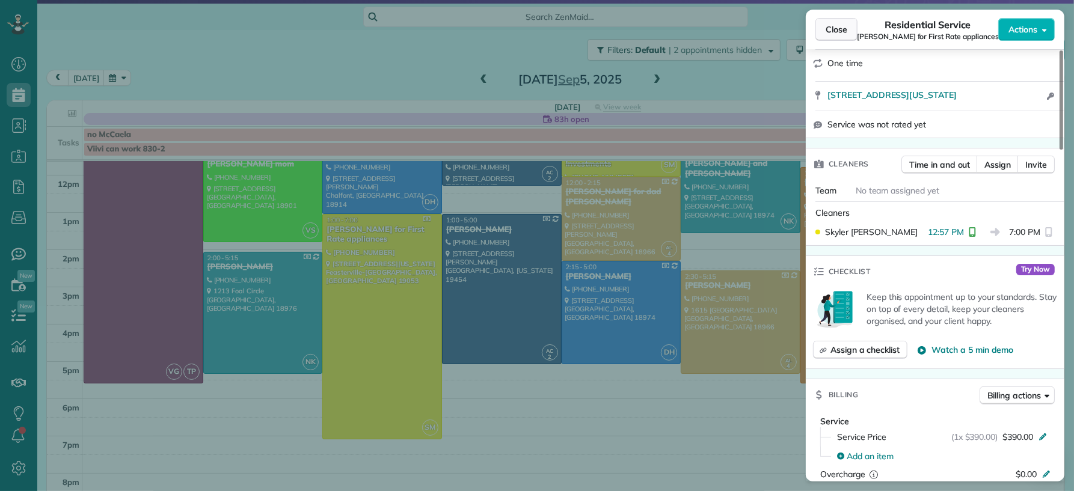
click at [830, 28] on span "Close" at bounding box center [836, 29] width 22 height 12
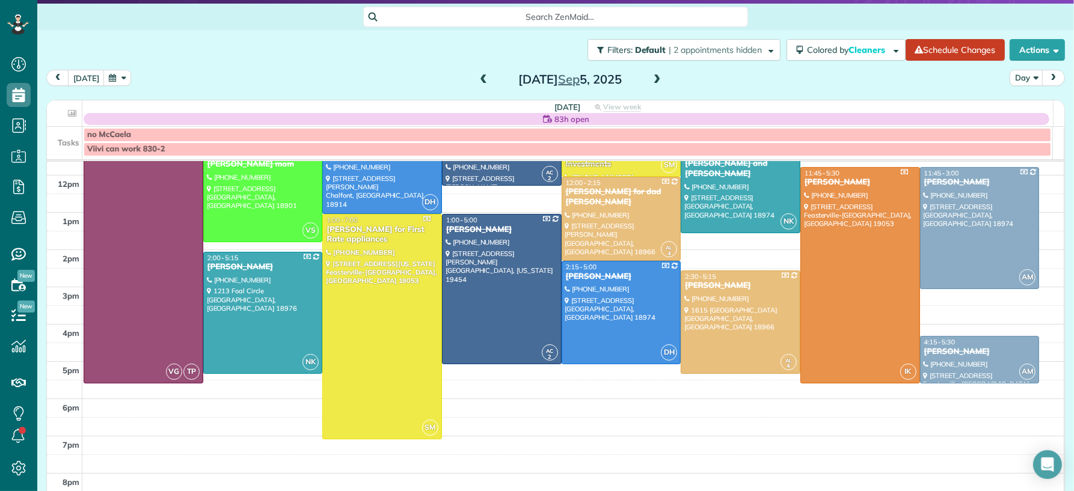
click at [650, 75] on span at bounding box center [656, 80] width 13 height 11
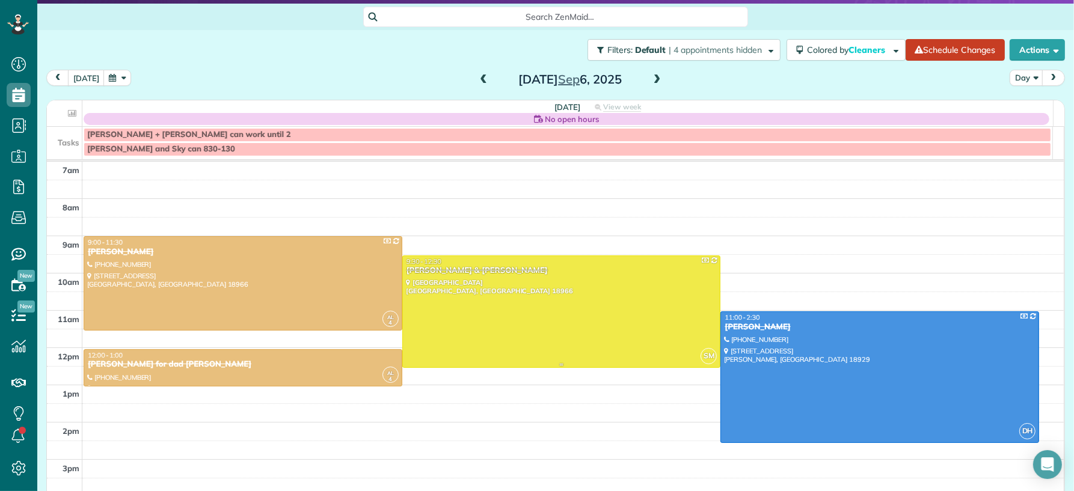
click at [516, 341] on div at bounding box center [561, 312] width 317 height 112
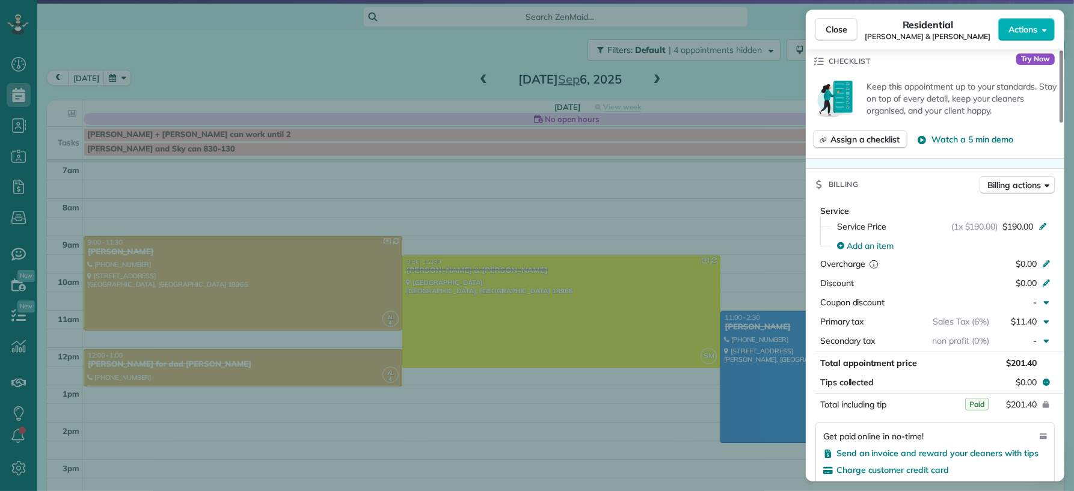
scroll to position [509, 0]
drag, startPoint x: 834, startPoint y: 29, endPoint x: 735, endPoint y: 232, distance: 225.6
click at [834, 29] on span "Close" at bounding box center [836, 29] width 22 height 12
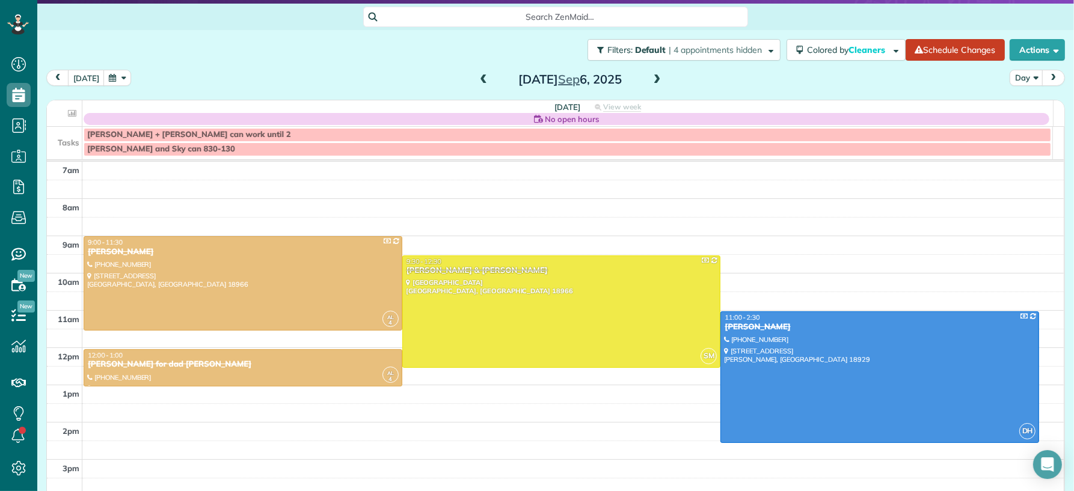
click at [477, 81] on span at bounding box center [483, 80] width 13 height 11
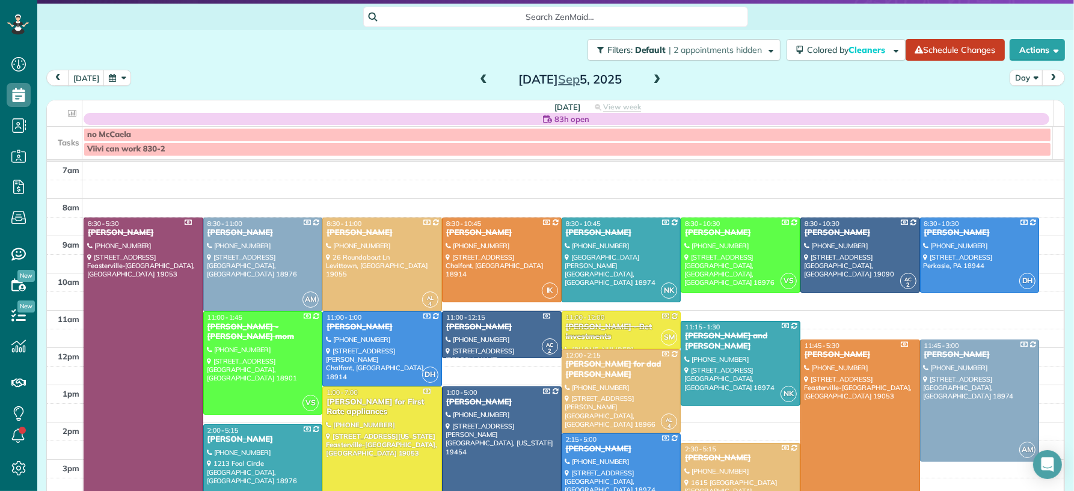
click at [477, 80] on span at bounding box center [483, 80] width 13 height 11
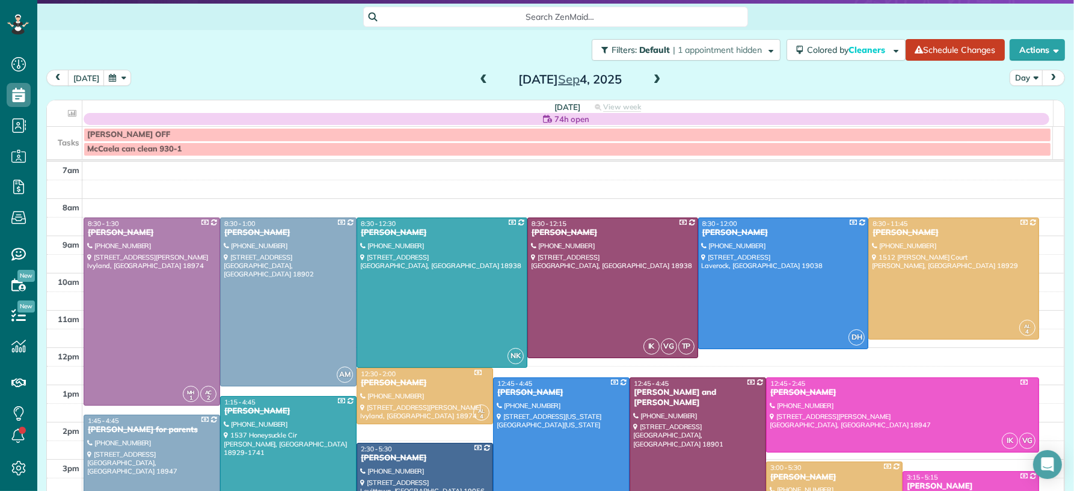
click at [480, 79] on span at bounding box center [483, 80] width 13 height 11
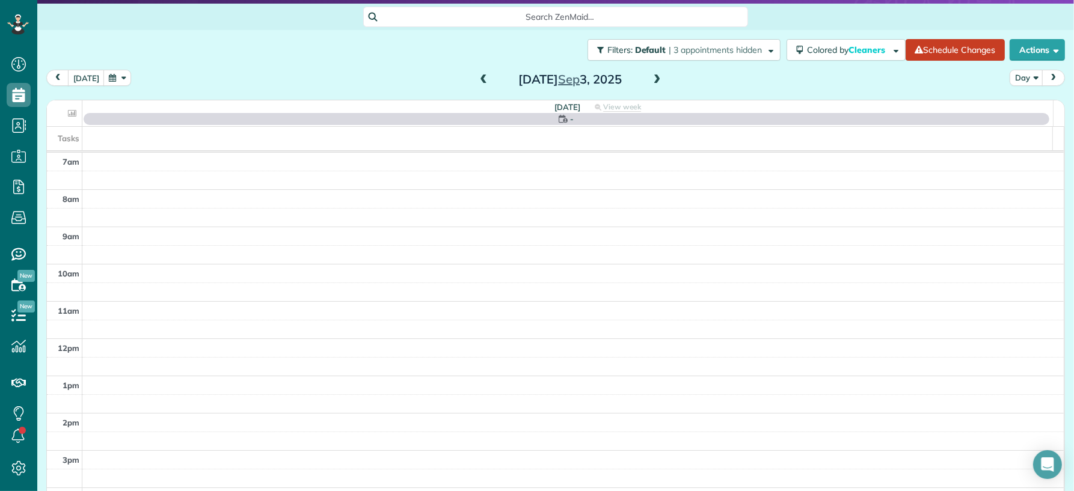
click at [477, 80] on span at bounding box center [483, 80] width 13 height 11
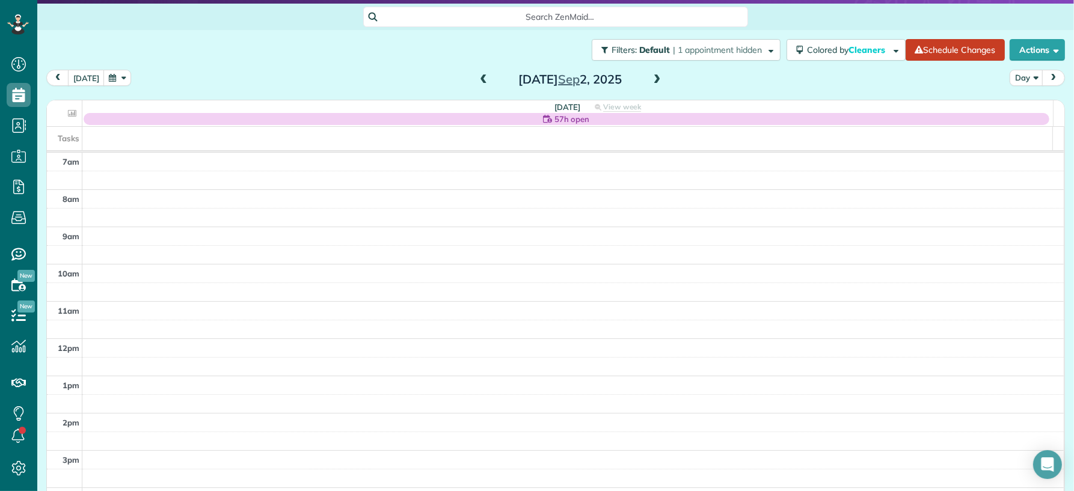
drag, startPoint x: 475, startPoint y: 78, endPoint x: 558, endPoint y: 69, distance: 84.0
click at [477, 78] on span at bounding box center [483, 80] width 13 height 11
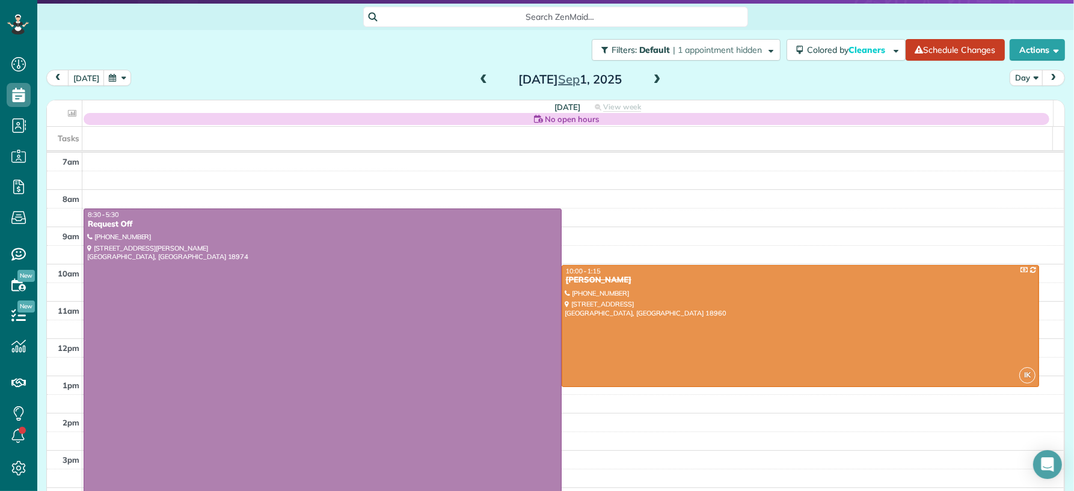
click at [652, 76] on span at bounding box center [656, 80] width 13 height 11
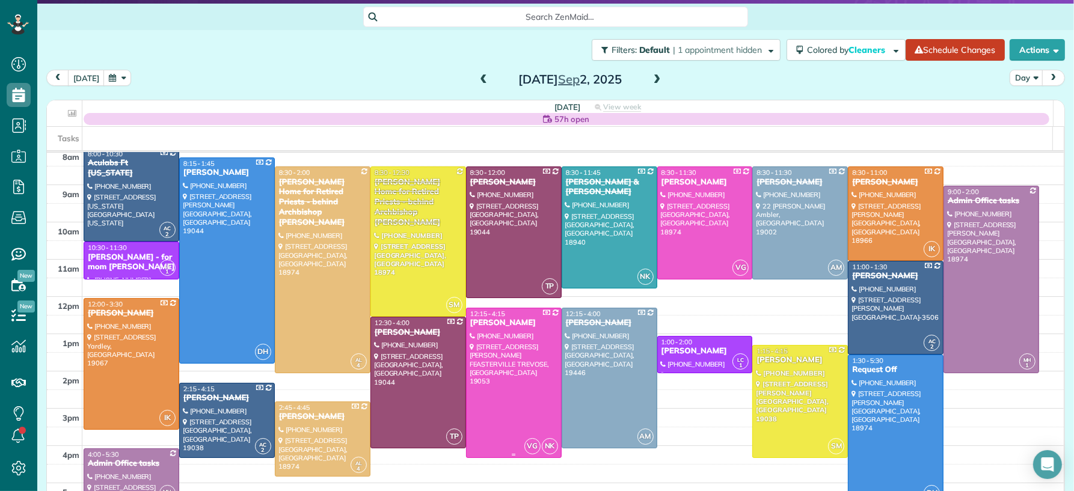
scroll to position [19, 0]
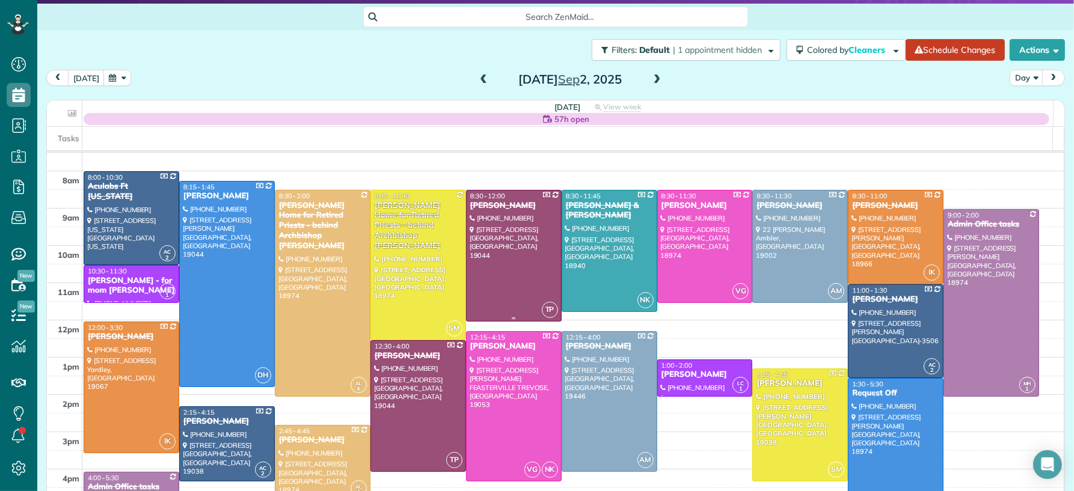
click at [485, 281] on div at bounding box center [513, 256] width 94 height 130
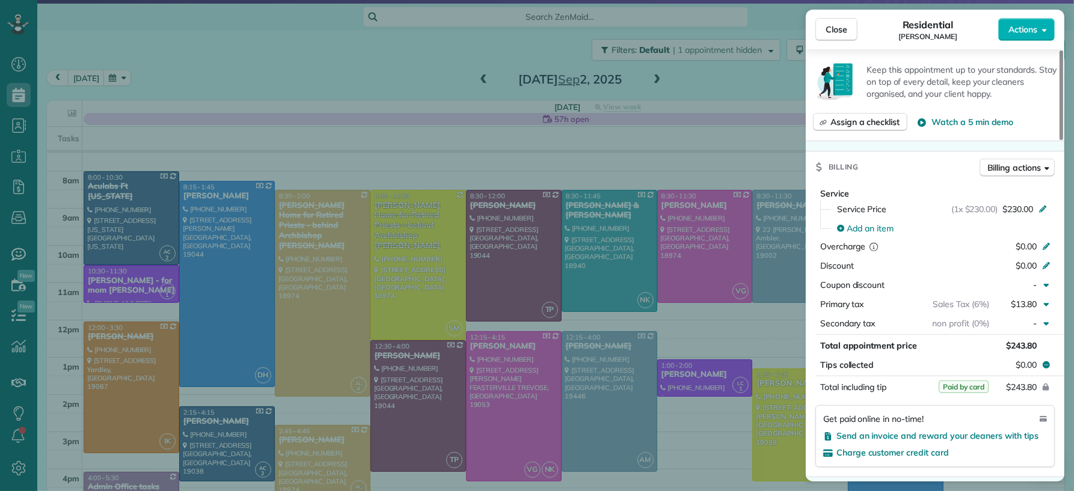
scroll to position [602, 0]
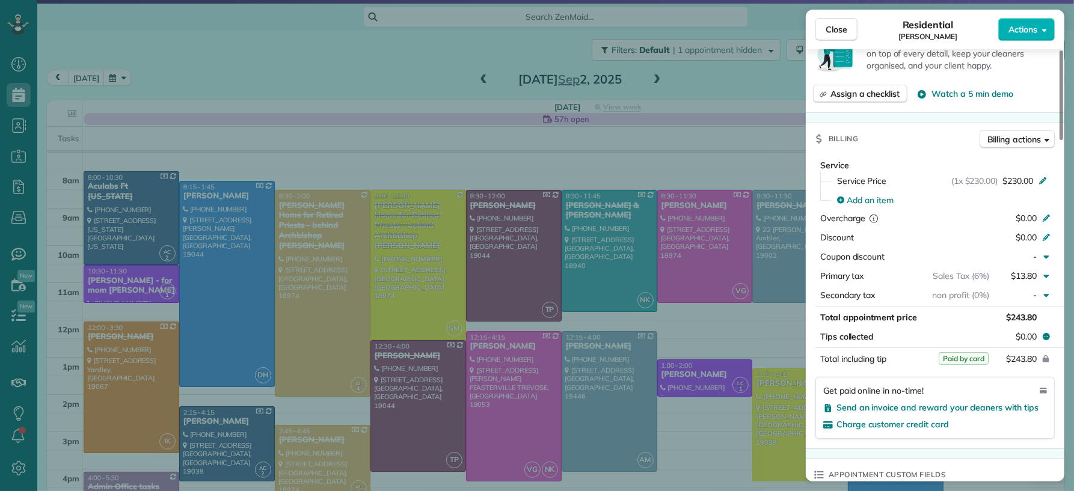
click at [825, 31] on span "Close" at bounding box center [836, 29] width 22 height 12
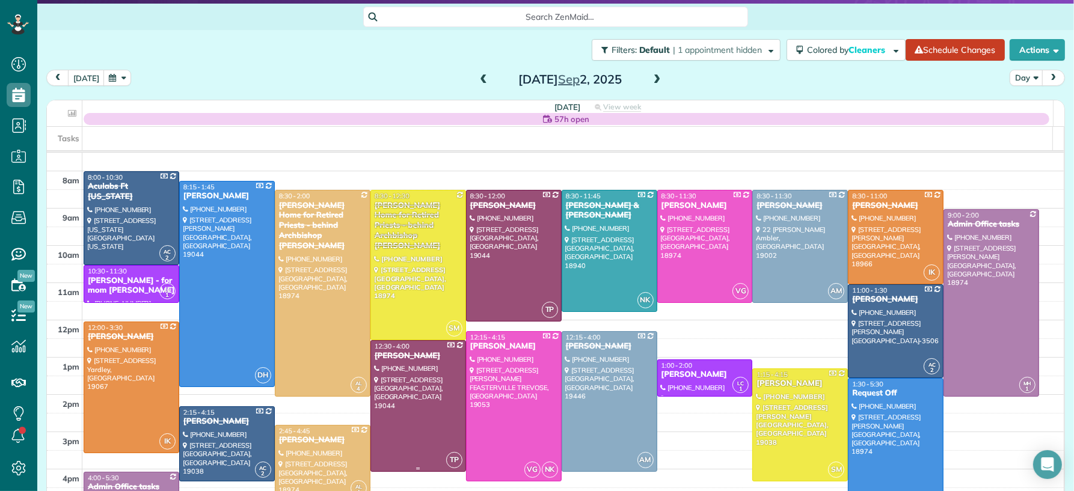
click at [399, 411] on div at bounding box center [418, 406] width 94 height 130
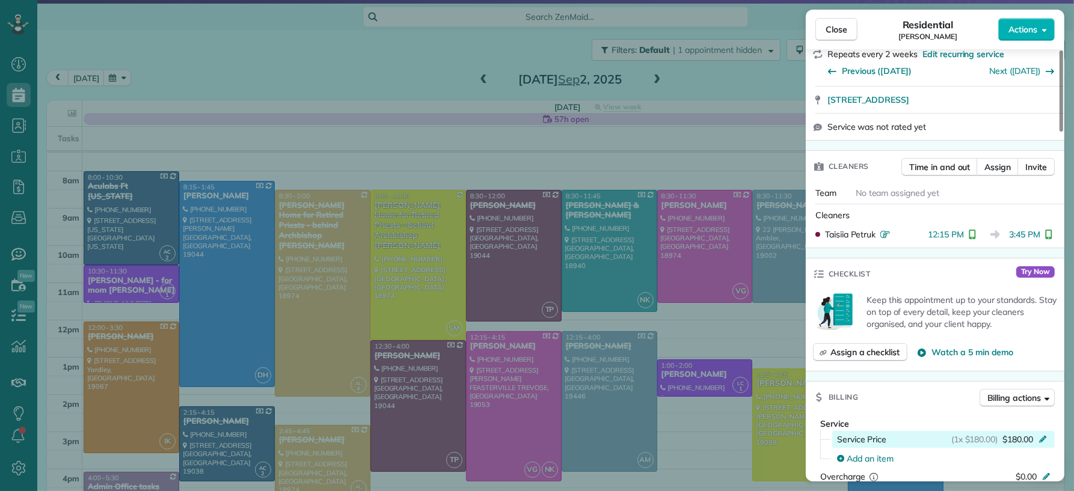
scroll to position [353, 0]
drag, startPoint x: 824, startPoint y: 25, endPoint x: 564, endPoint y: 454, distance: 502.0
click at [824, 26] on button "Close" at bounding box center [836, 29] width 42 height 23
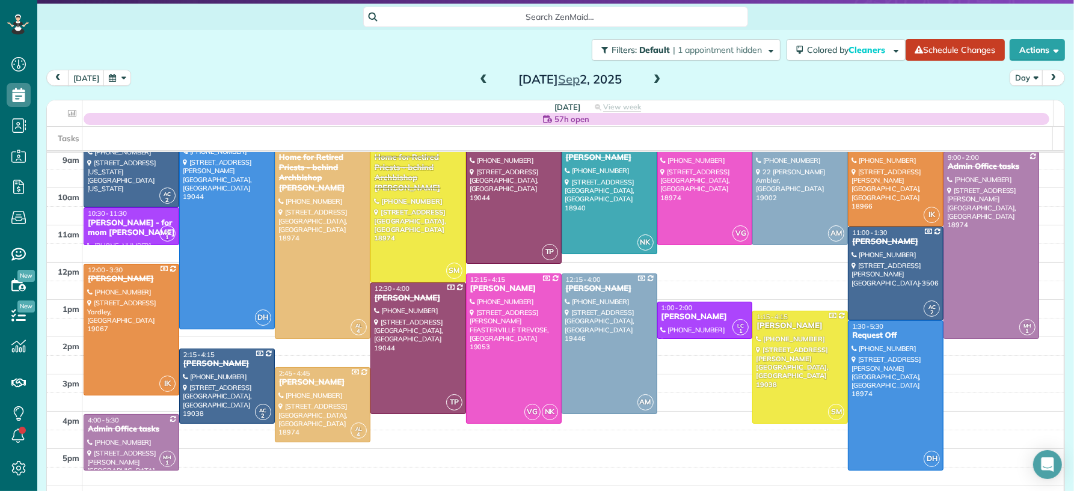
scroll to position [95, 0]
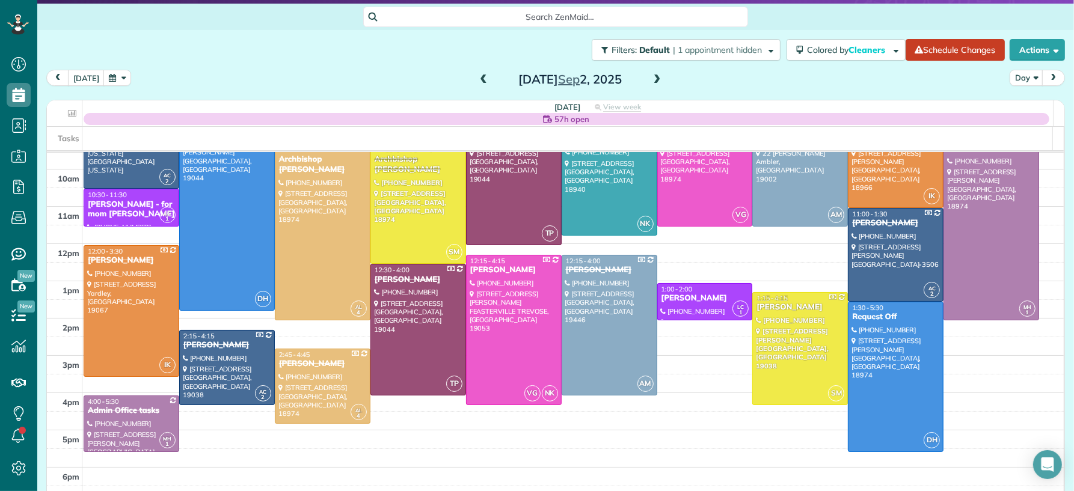
click at [653, 80] on span at bounding box center [656, 80] width 13 height 11
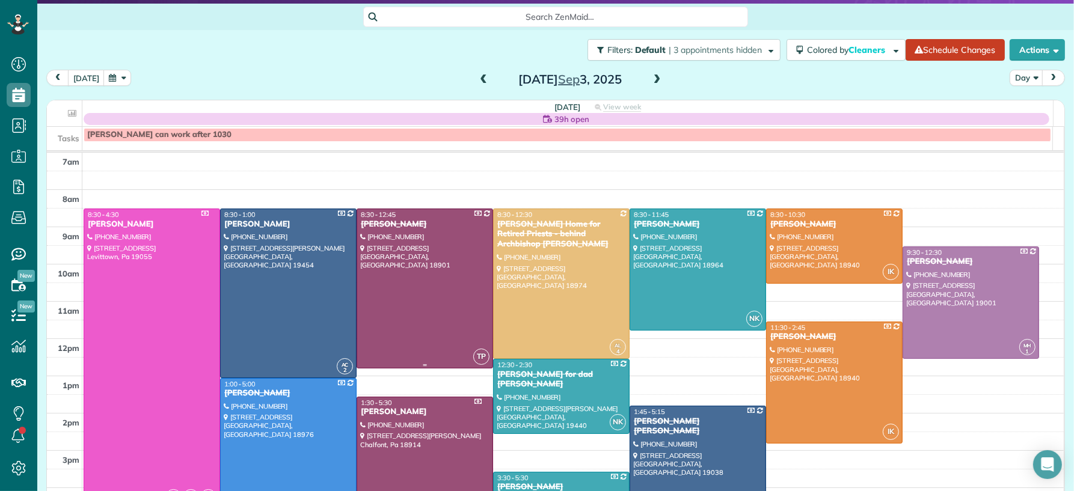
click at [428, 280] on div at bounding box center [424, 288] width 135 height 159
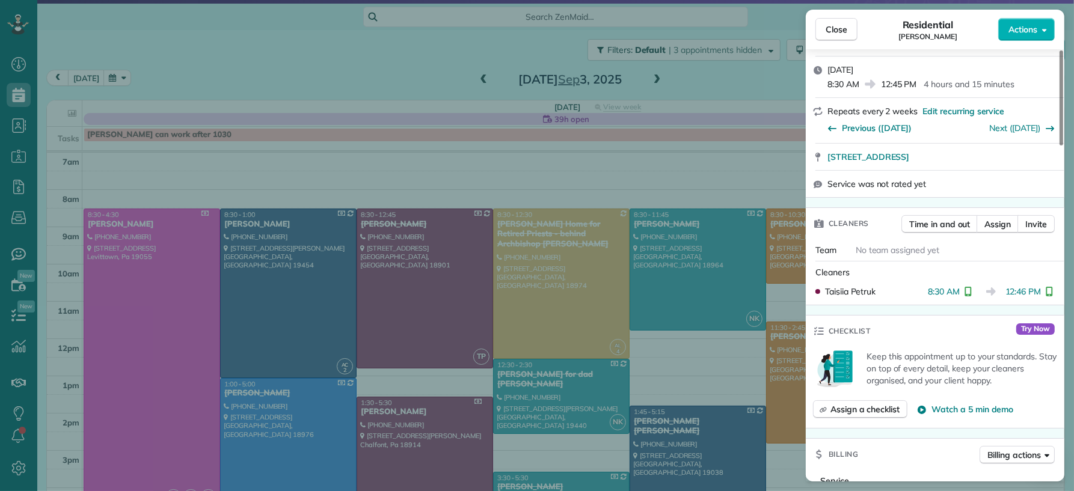
scroll to position [358, 0]
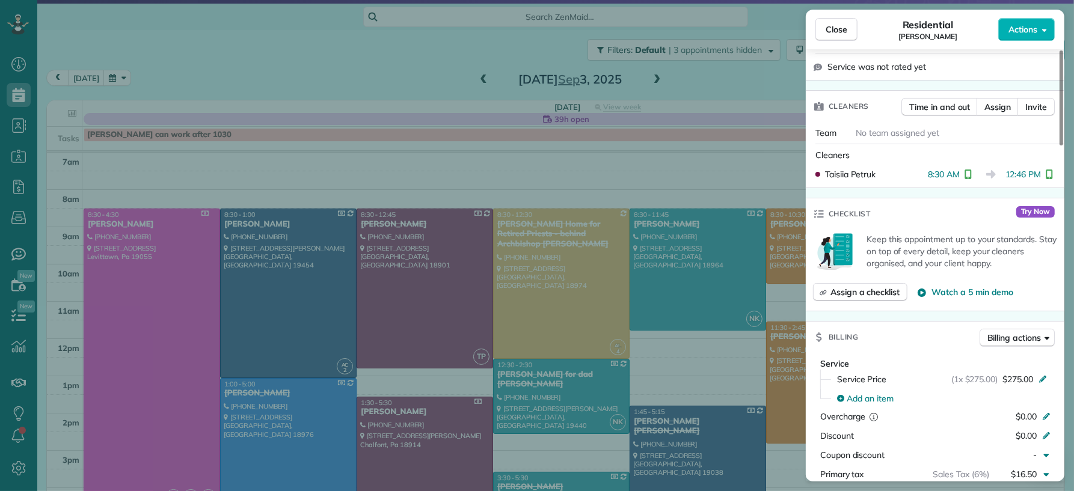
drag, startPoint x: 820, startPoint y: 31, endPoint x: 432, endPoint y: 399, distance: 534.5
click at [820, 32] on button "Close" at bounding box center [836, 29] width 42 height 23
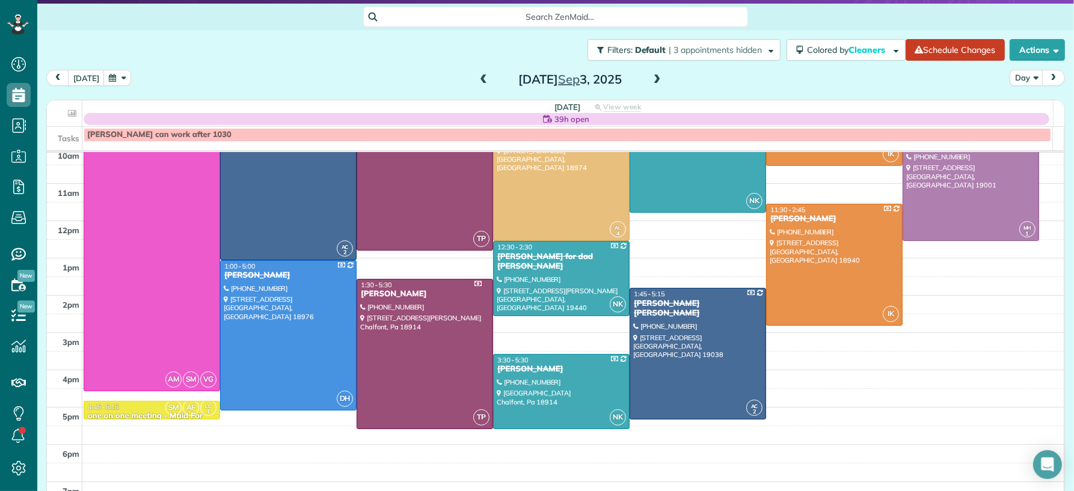
scroll to position [127, 0]
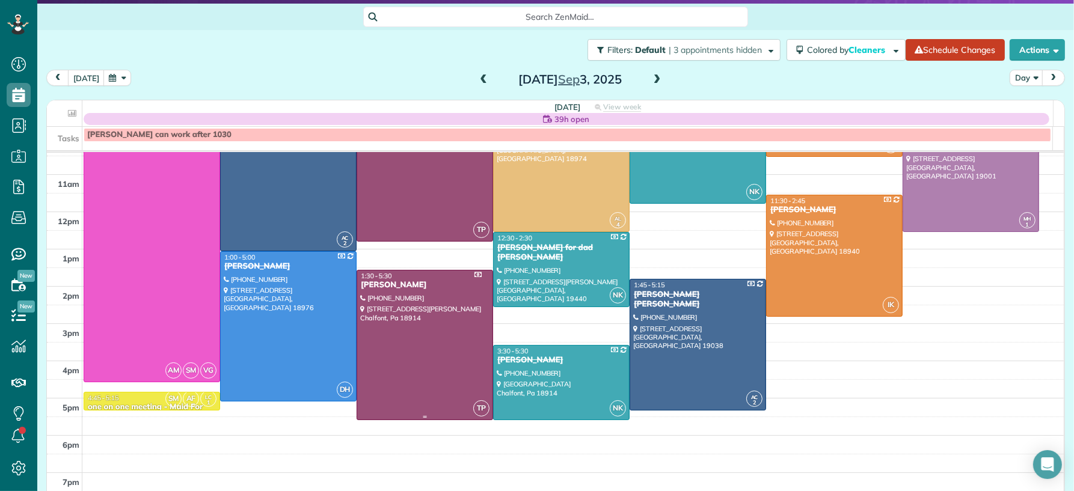
click at [421, 362] on div at bounding box center [424, 345] width 135 height 149
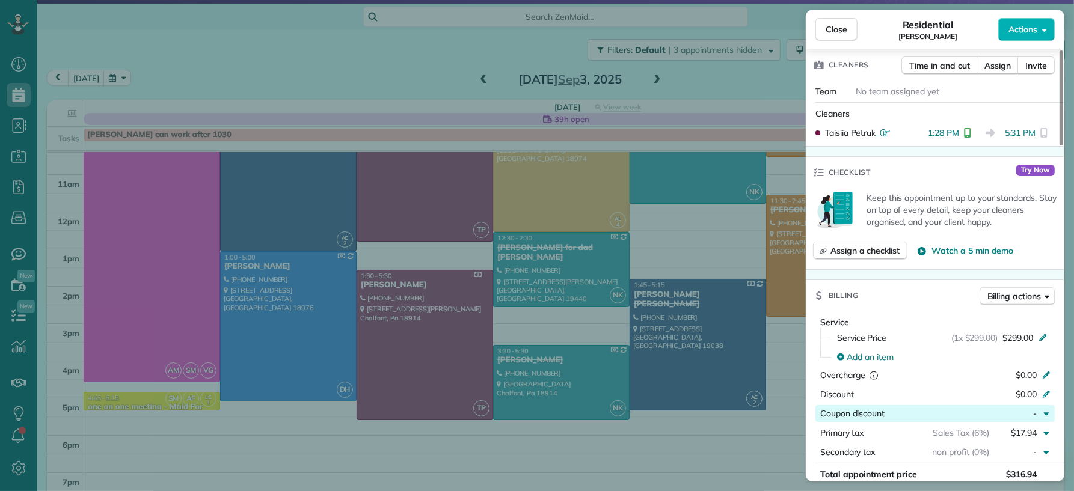
scroll to position [377, 0]
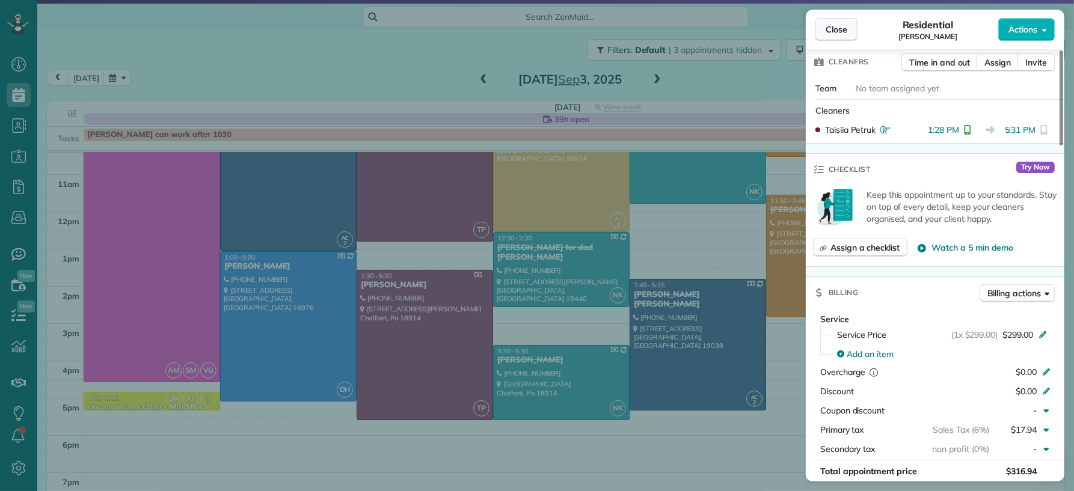
click at [836, 25] on span "Close" at bounding box center [836, 29] width 22 height 12
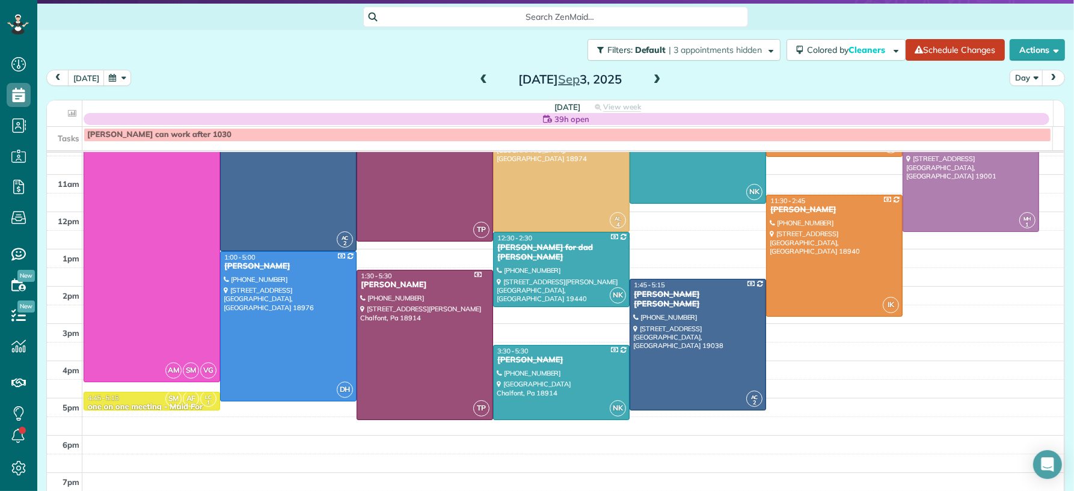
click at [652, 82] on span at bounding box center [656, 80] width 13 height 11
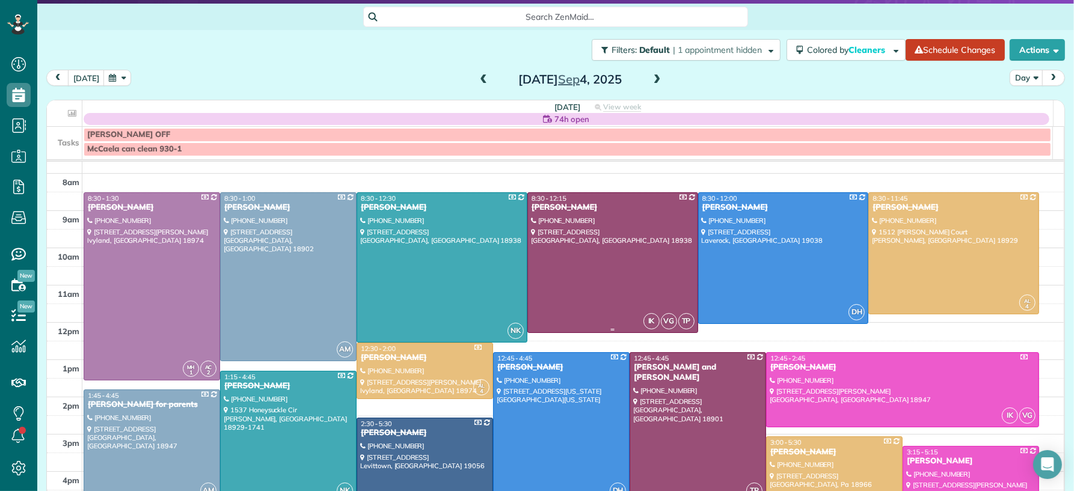
scroll to position [42, 0]
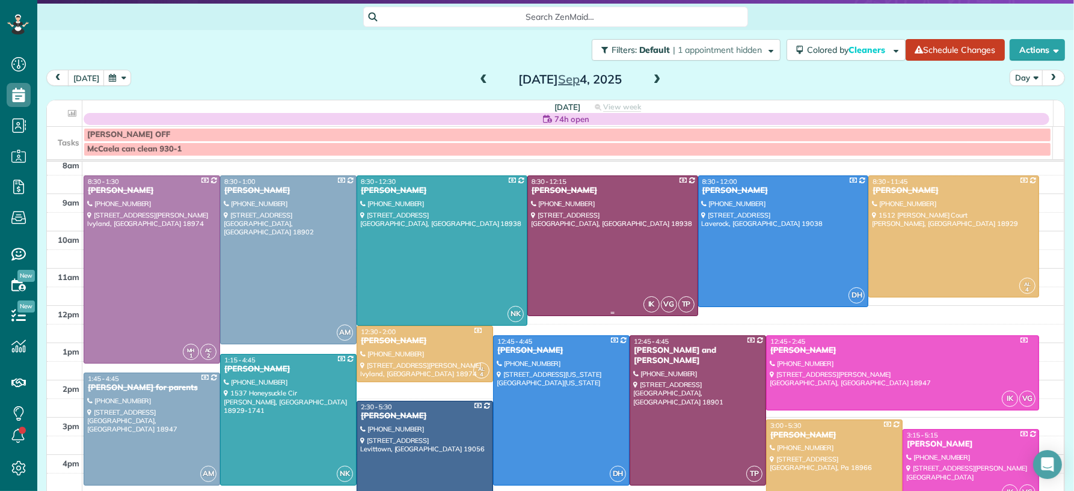
click at [574, 258] on div at bounding box center [613, 245] width 170 height 139
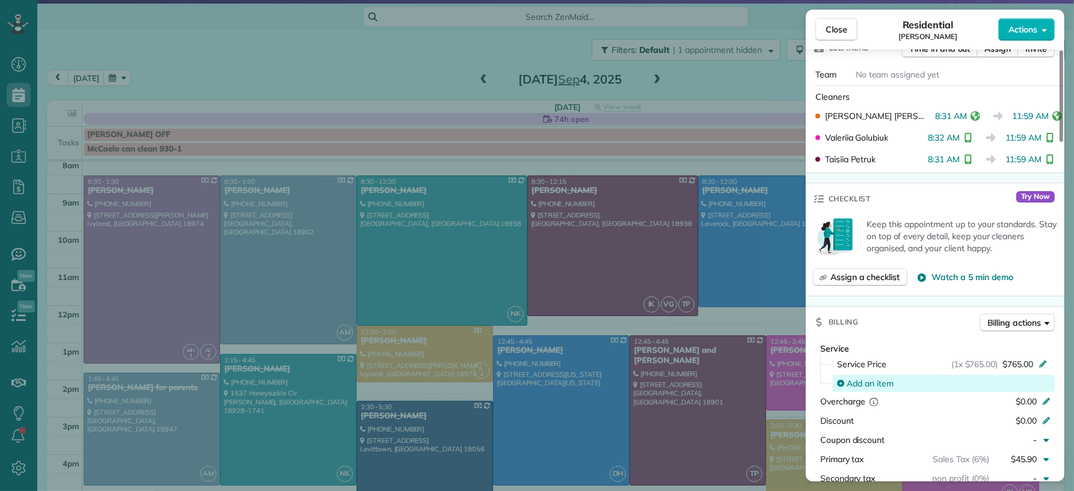
scroll to position [459, 0]
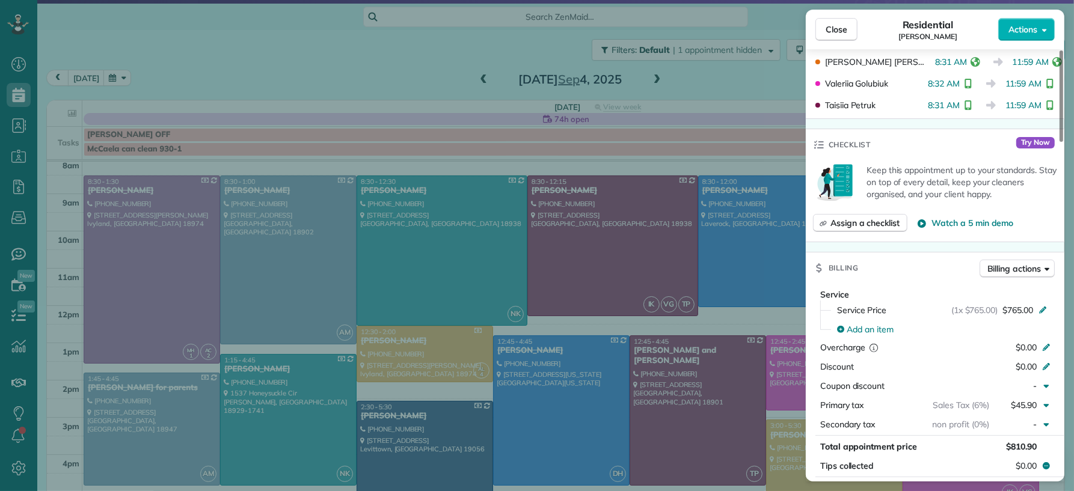
drag, startPoint x: 830, startPoint y: 26, endPoint x: 644, endPoint y: 324, distance: 351.0
click at [830, 26] on span "Close" at bounding box center [836, 29] width 22 height 12
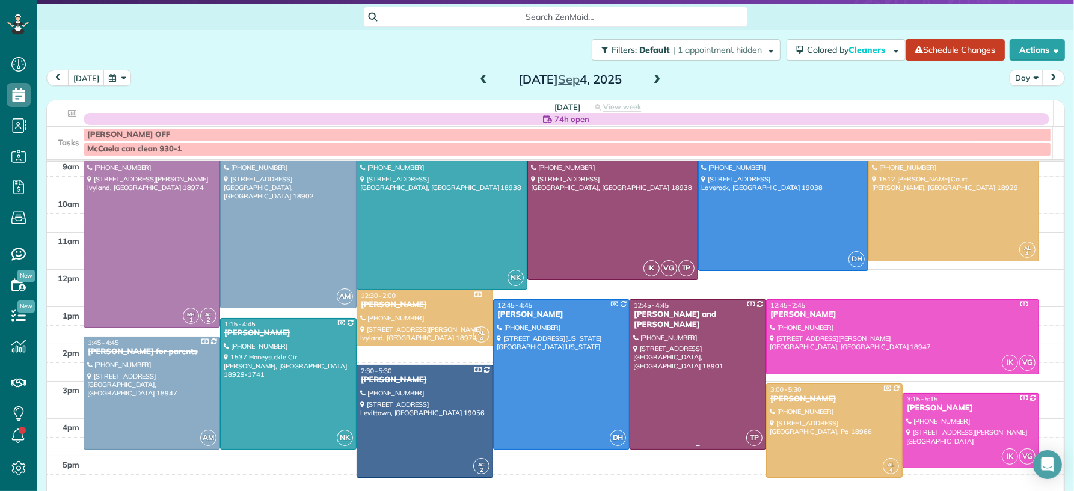
scroll to position [91, 0]
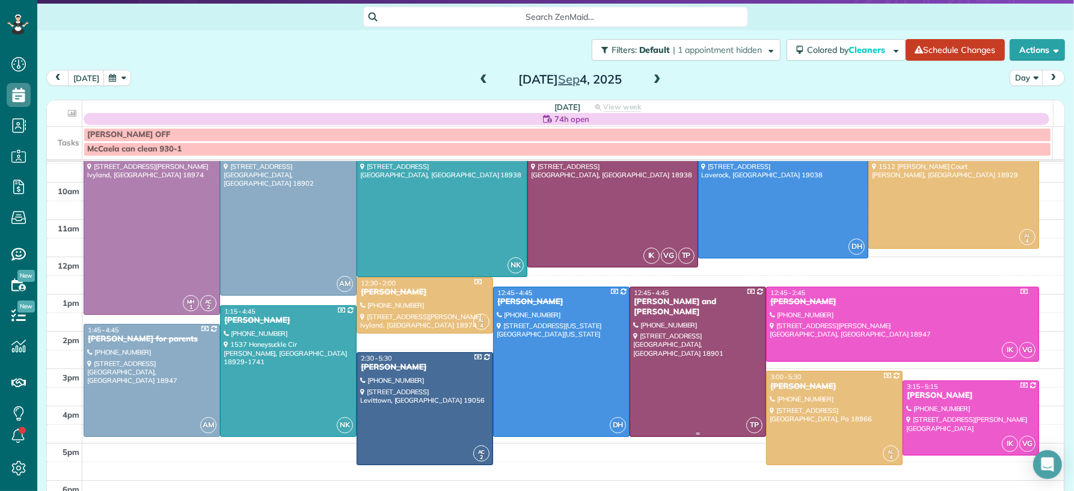
click at [671, 367] on div at bounding box center [697, 361] width 135 height 149
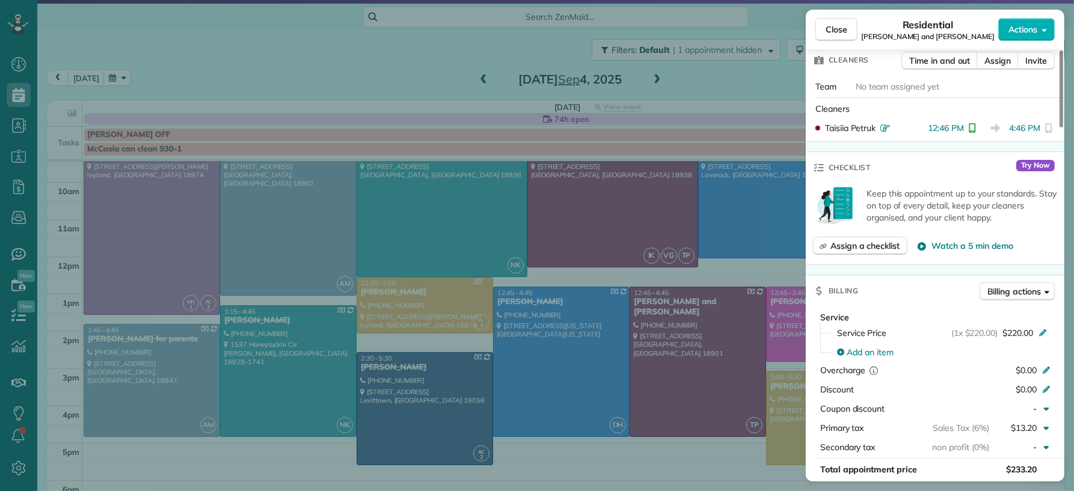
scroll to position [476, 0]
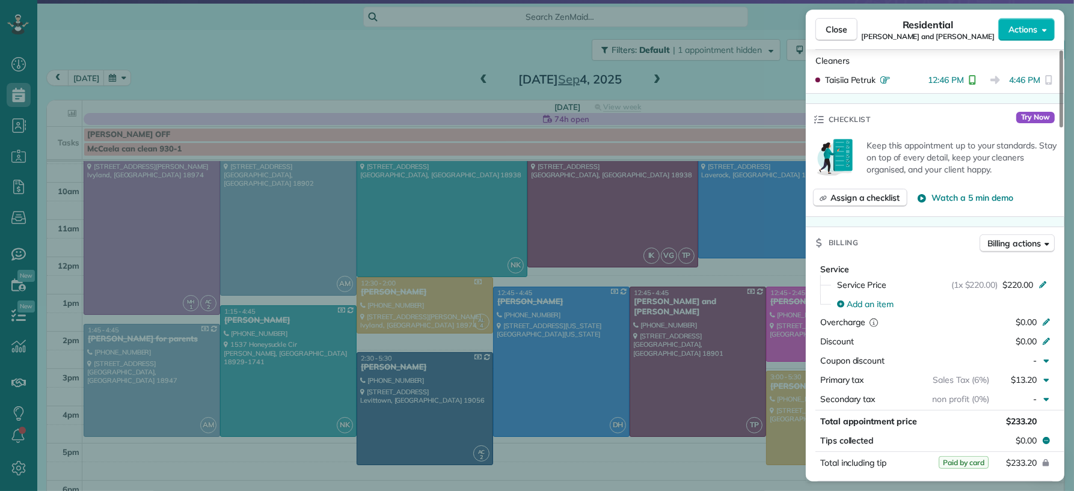
drag, startPoint x: 848, startPoint y: 24, endPoint x: 658, endPoint y: 74, distance: 196.4
click at [848, 24] on button "Close" at bounding box center [836, 29] width 42 height 23
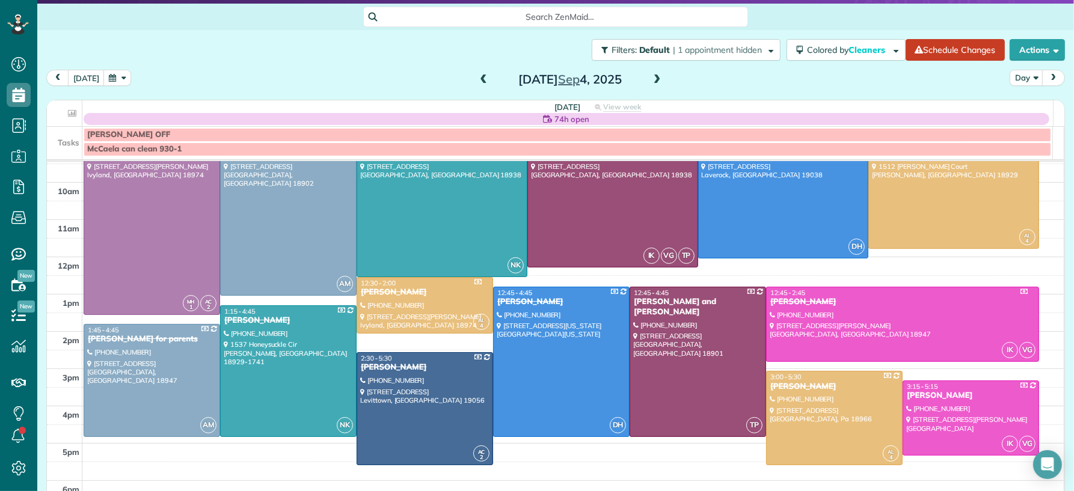
click at [650, 79] on span at bounding box center [656, 80] width 13 height 11
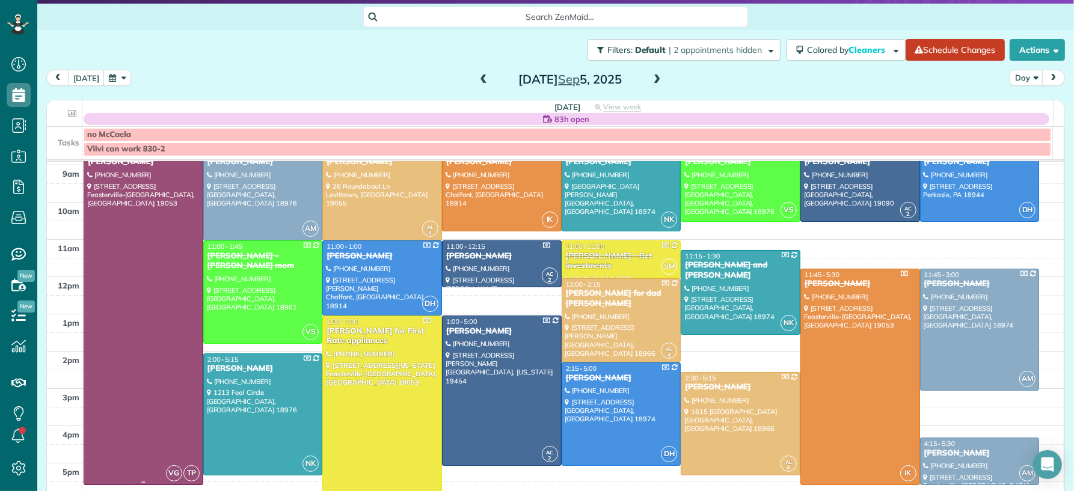
scroll to position [74, 0]
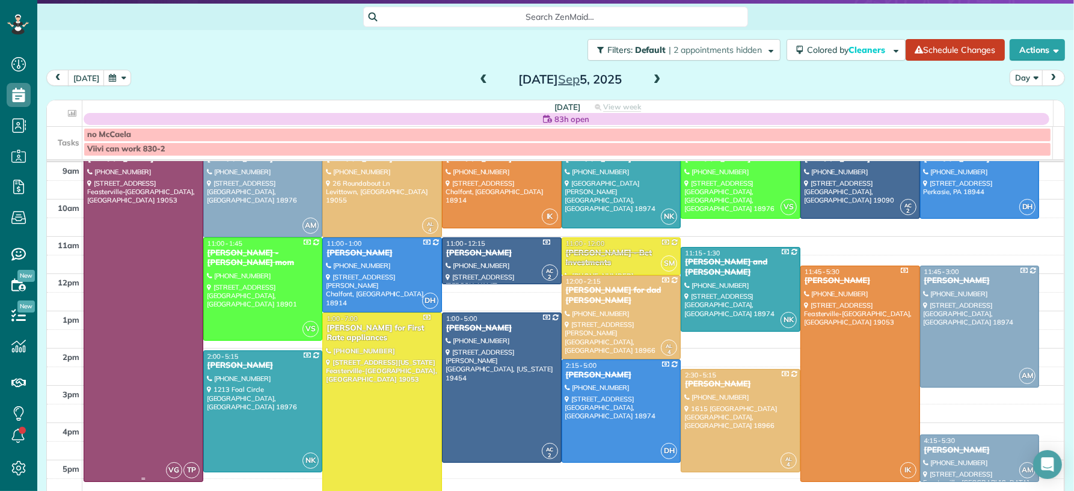
click at [137, 331] on div at bounding box center [143, 312] width 118 height 337
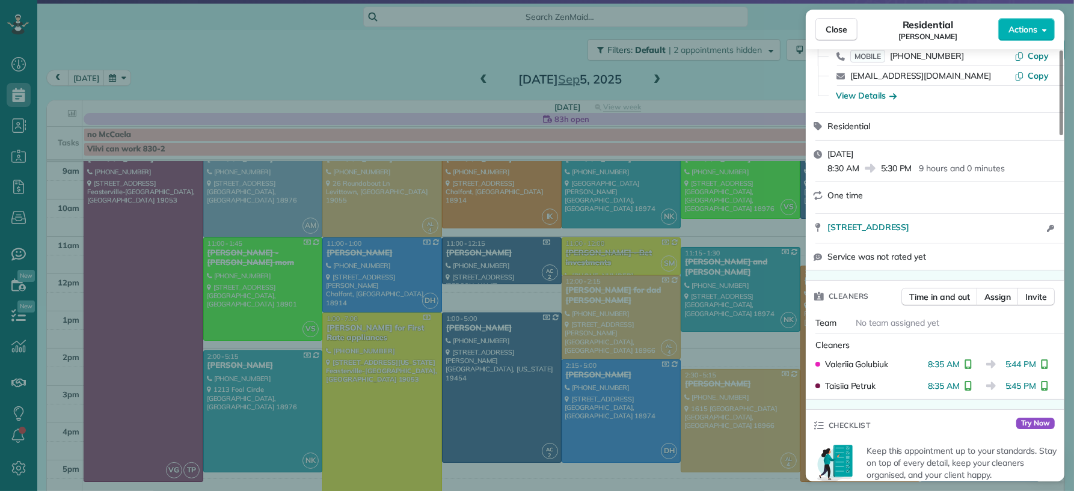
scroll to position [142, 0]
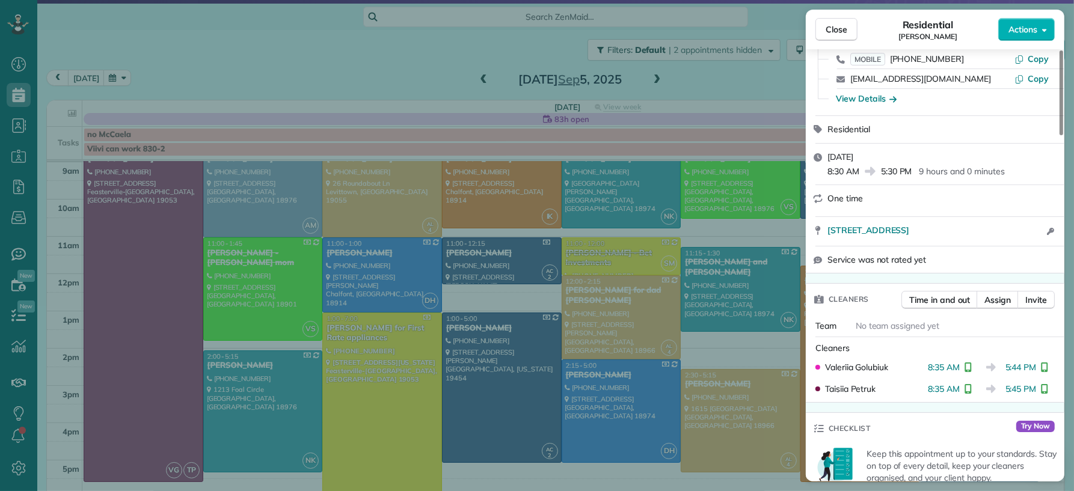
drag, startPoint x: 853, startPoint y: 69, endPoint x: 828, endPoint y: 259, distance: 192.2
click at [866, 102] on div "Close Residential Andrea Beal Actions This appointment is linked to Payroll ID …" at bounding box center [537, 245] width 1074 height 491
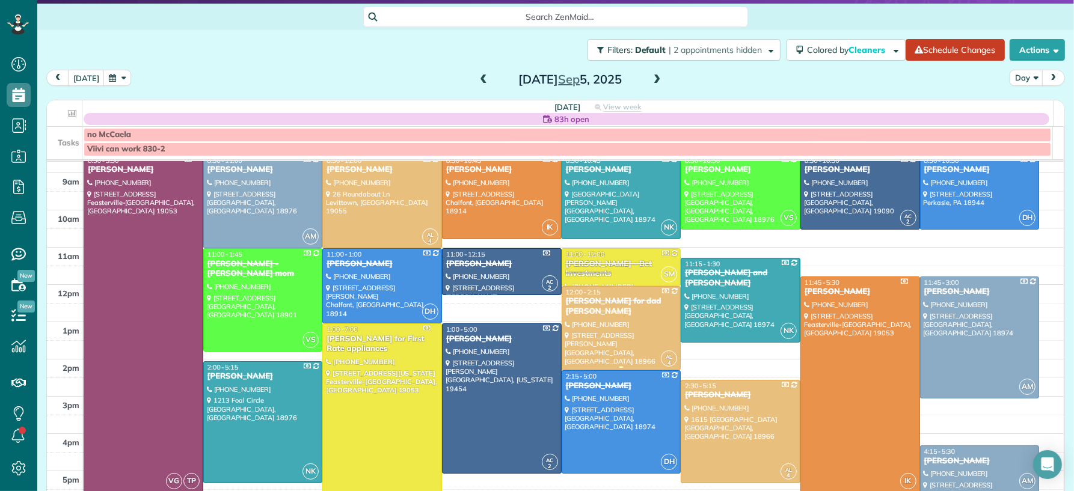
scroll to position [52, 0]
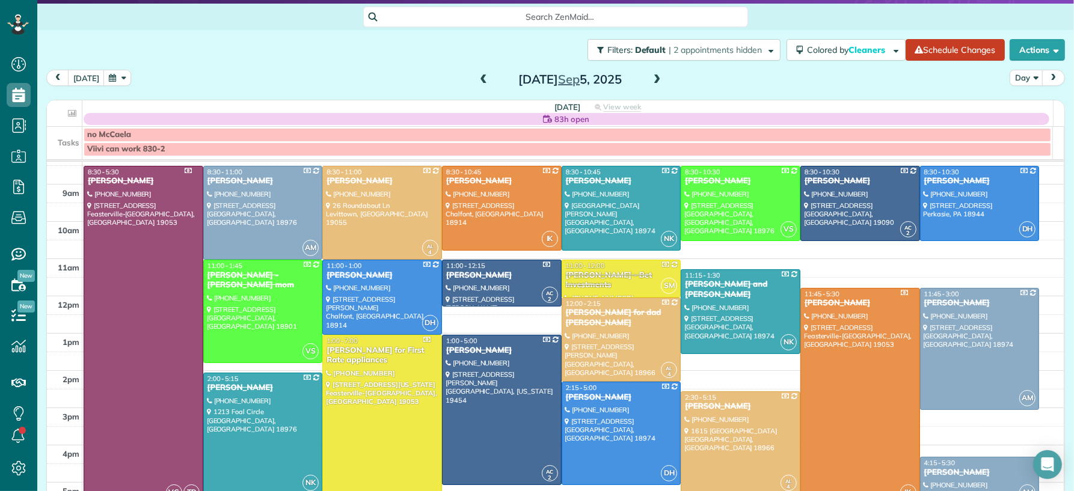
click at [651, 79] on span at bounding box center [656, 80] width 13 height 11
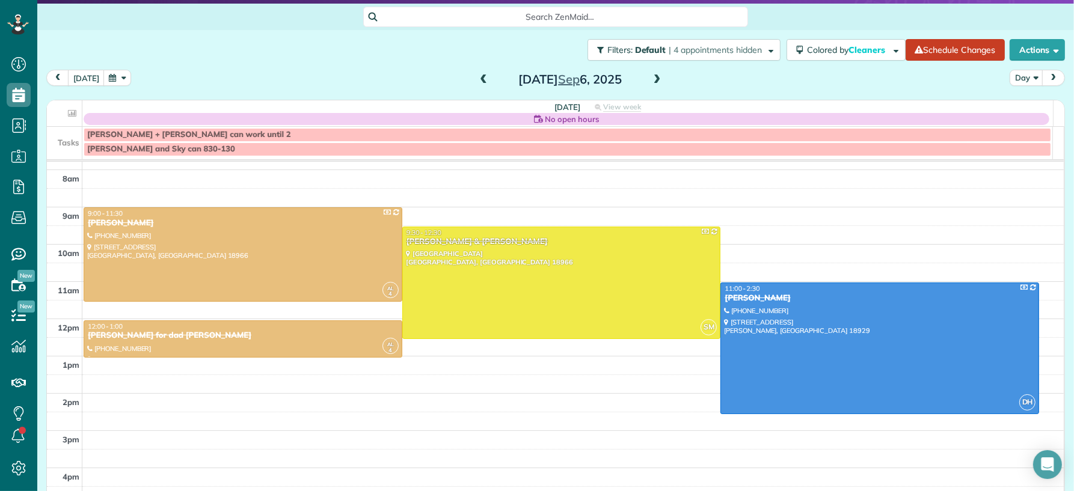
scroll to position [32, 0]
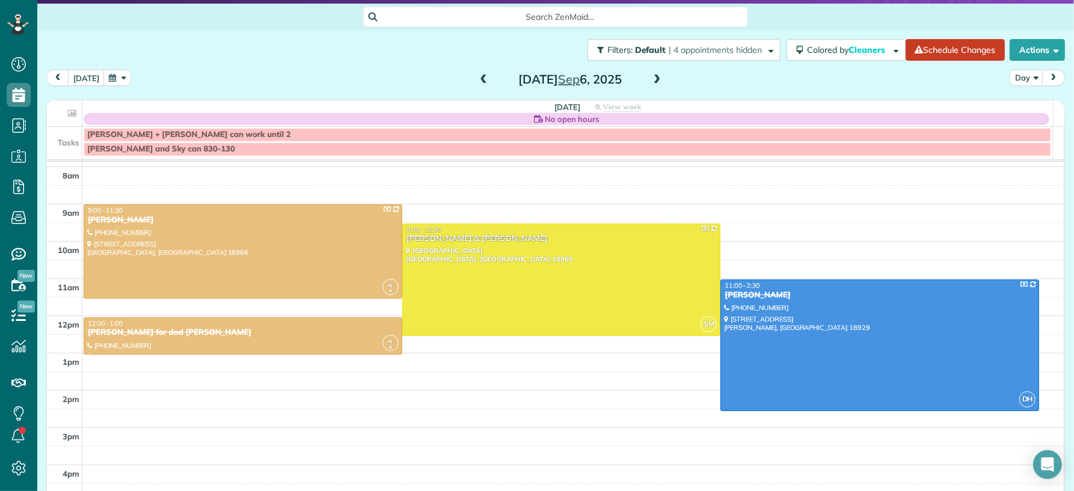
click at [477, 81] on span at bounding box center [483, 80] width 13 height 11
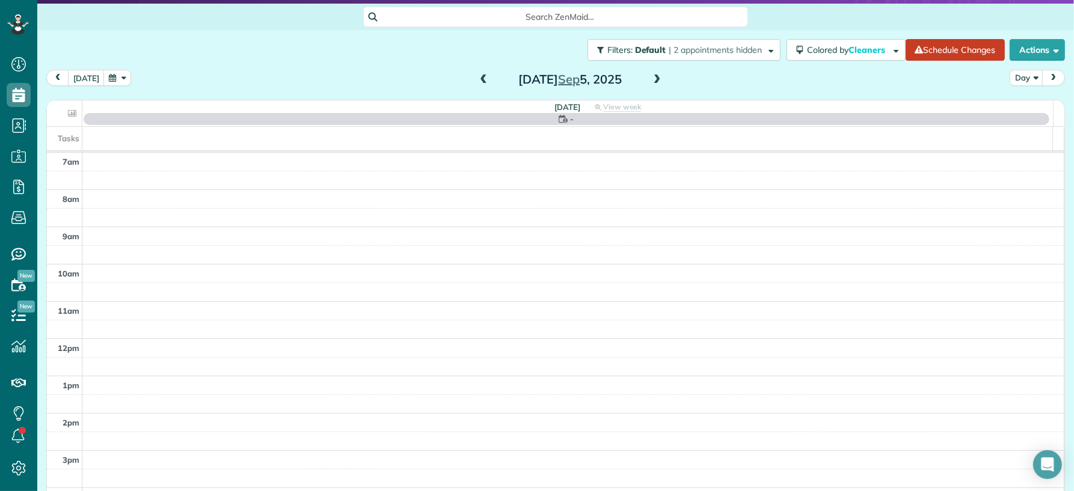
click at [477, 82] on span at bounding box center [483, 80] width 13 height 11
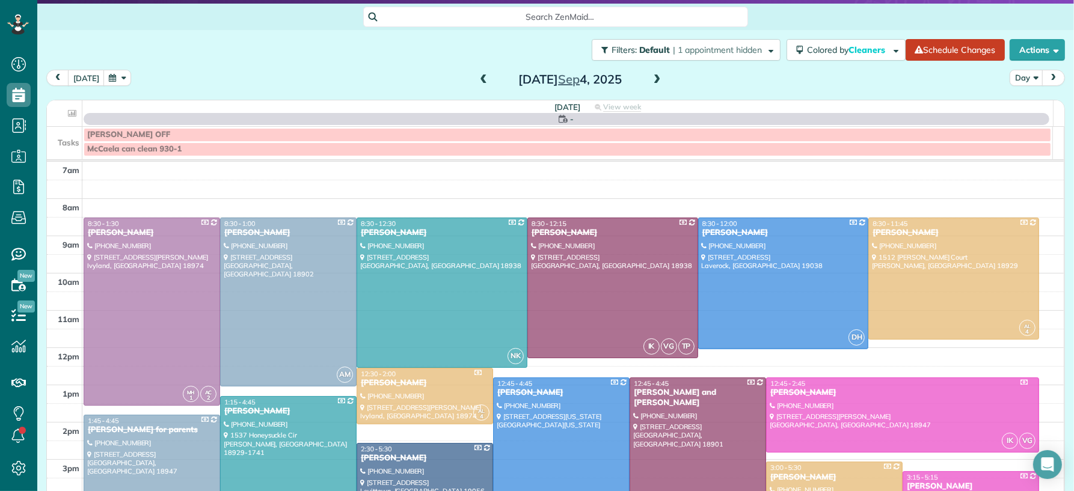
click at [477, 82] on span at bounding box center [483, 80] width 13 height 11
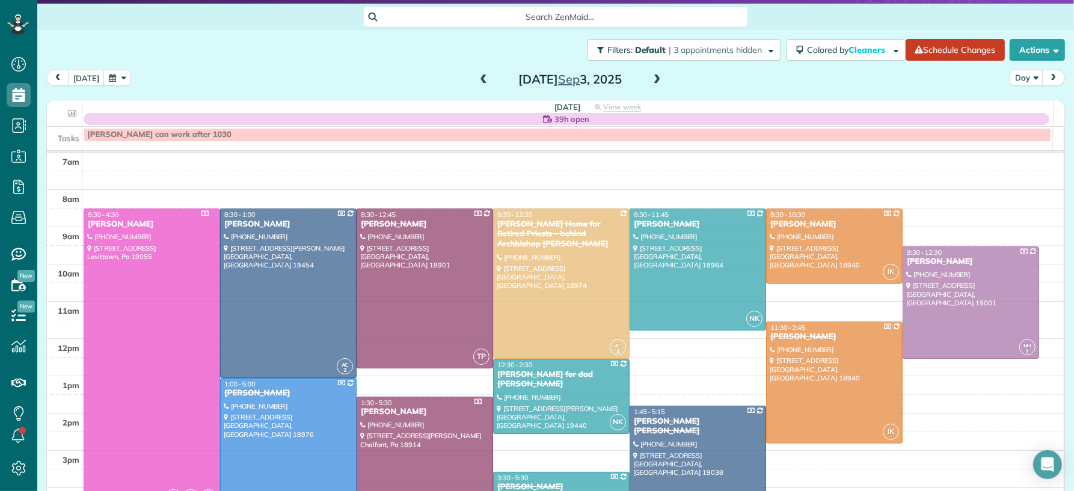
click at [477, 82] on span at bounding box center [483, 80] width 13 height 11
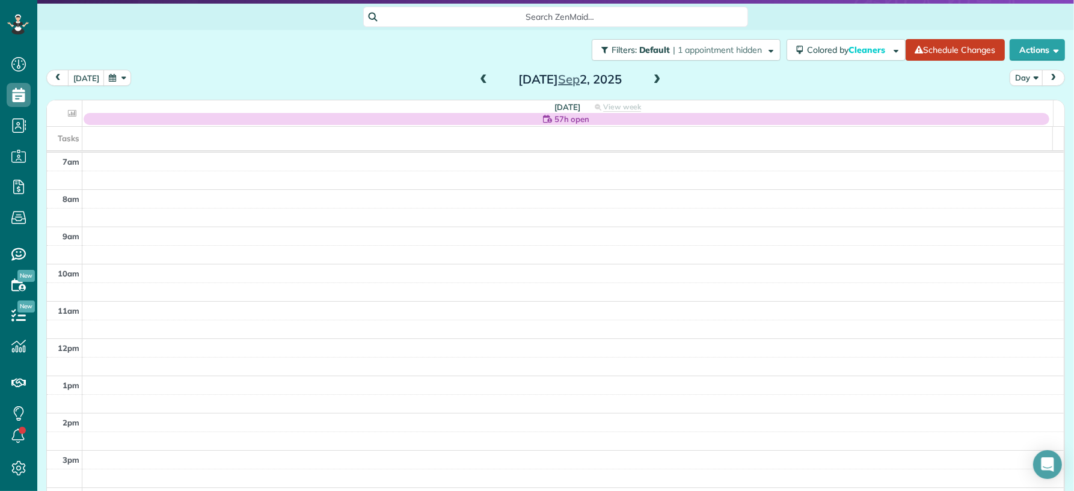
drag, startPoint x: 479, startPoint y: 79, endPoint x: 491, endPoint y: 77, distance: 12.9
click at [479, 79] on span at bounding box center [483, 80] width 13 height 11
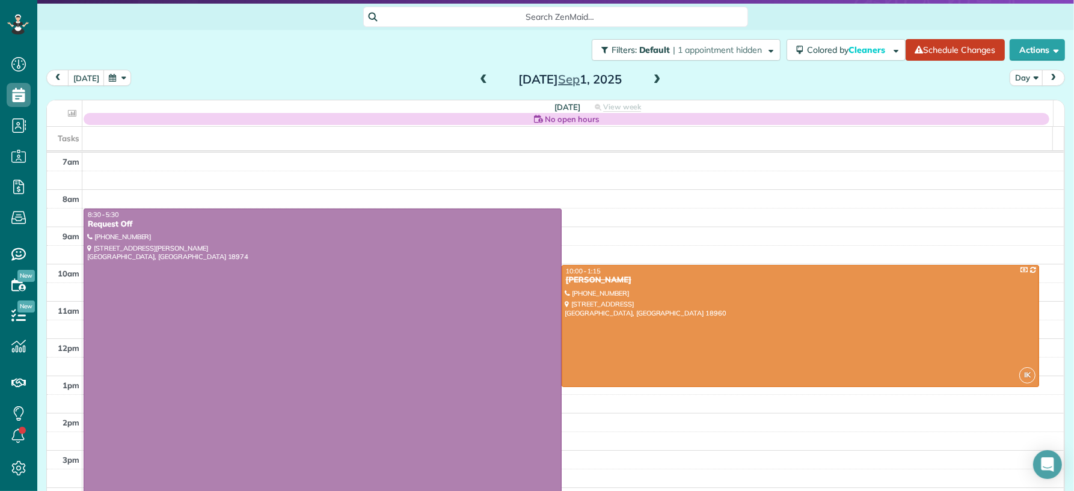
click at [653, 76] on span at bounding box center [656, 80] width 13 height 11
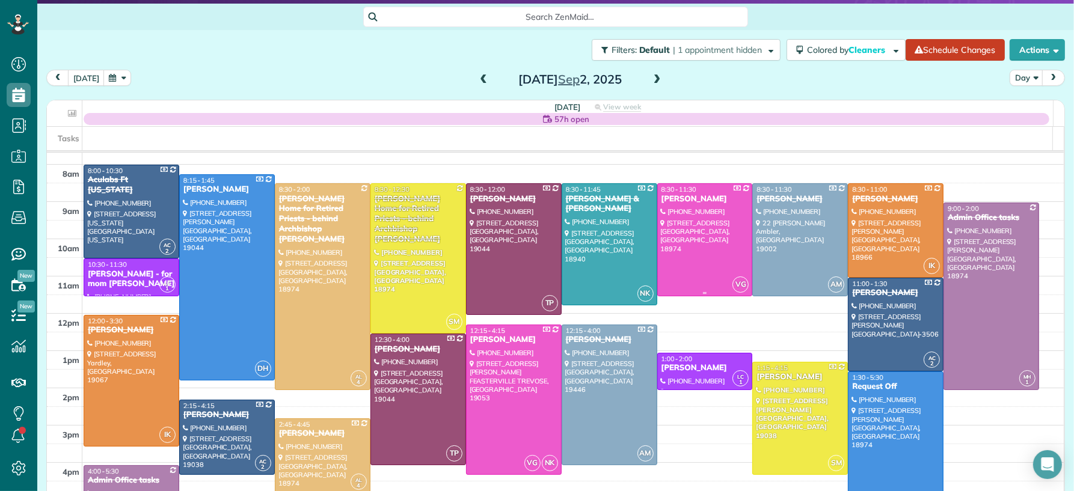
scroll to position [34, 0]
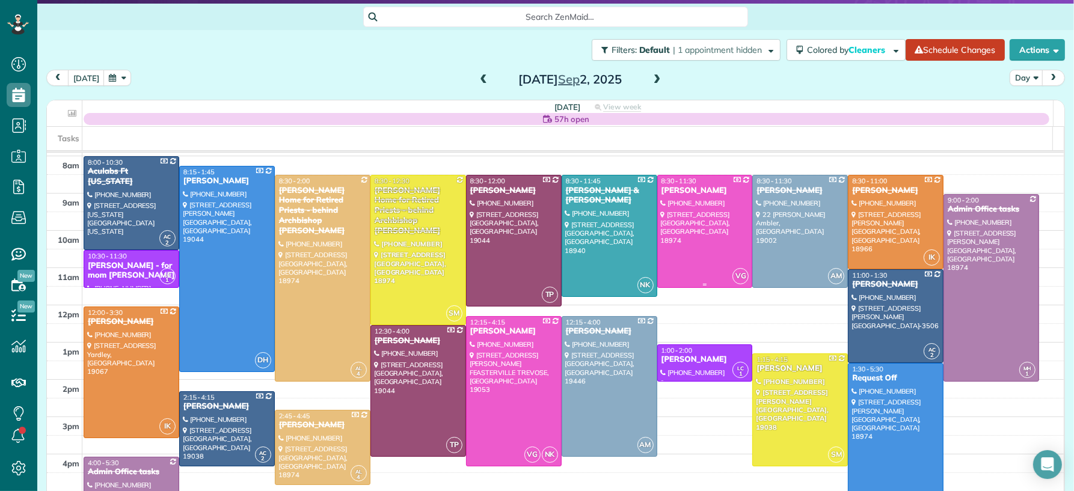
click at [684, 209] on div at bounding box center [705, 232] width 94 height 112
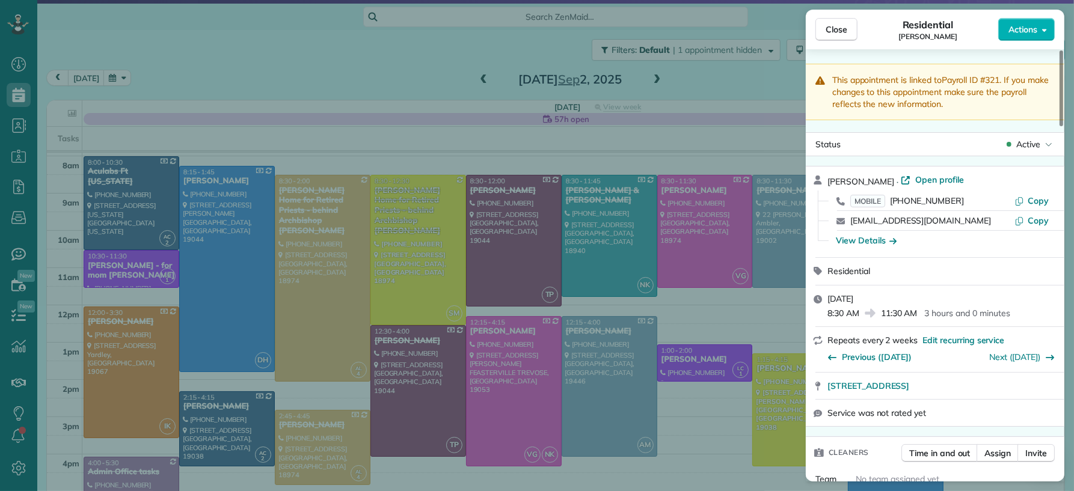
scroll to position [485, 0]
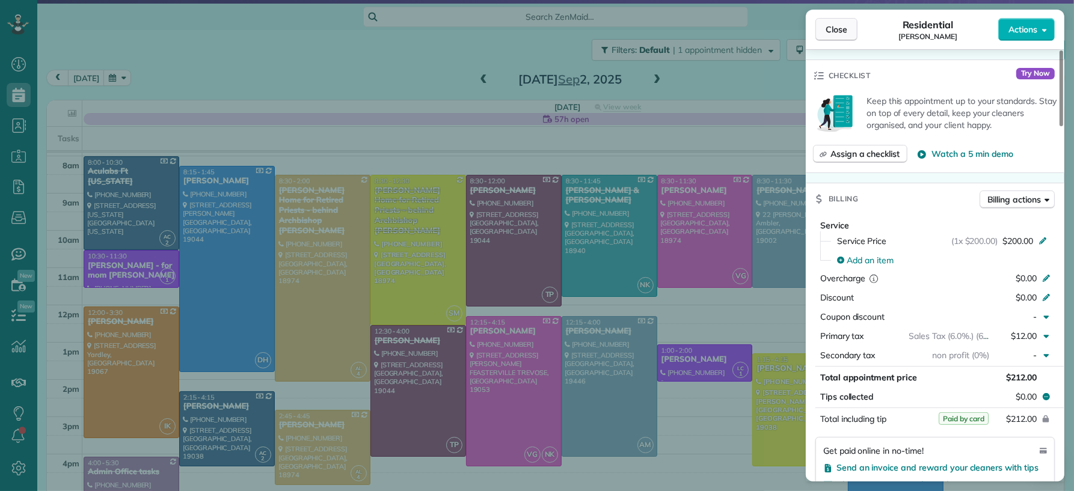
click at [836, 27] on span "Close" at bounding box center [836, 29] width 22 height 12
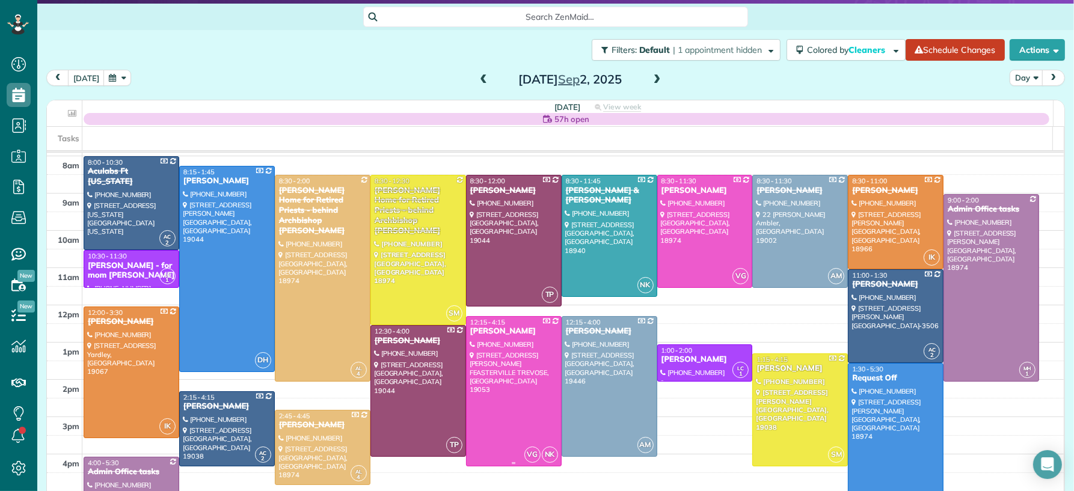
click at [483, 333] on div "[PERSON_NAME]" at bounding box center [514, 331] width 88 height 10
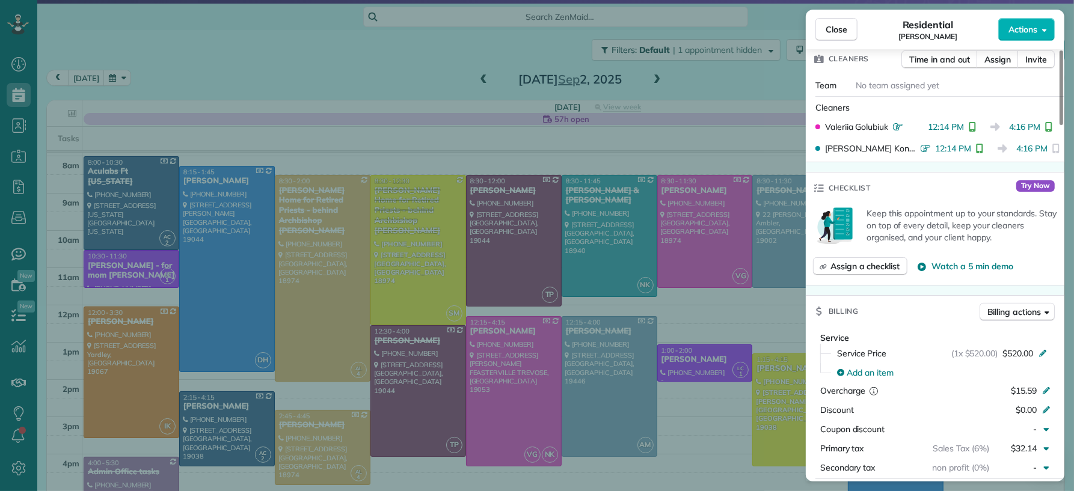
scroll to position [395, 0]
click at [837, 24] on span "Close" at bounding box center [836, 29] width 22 height 12
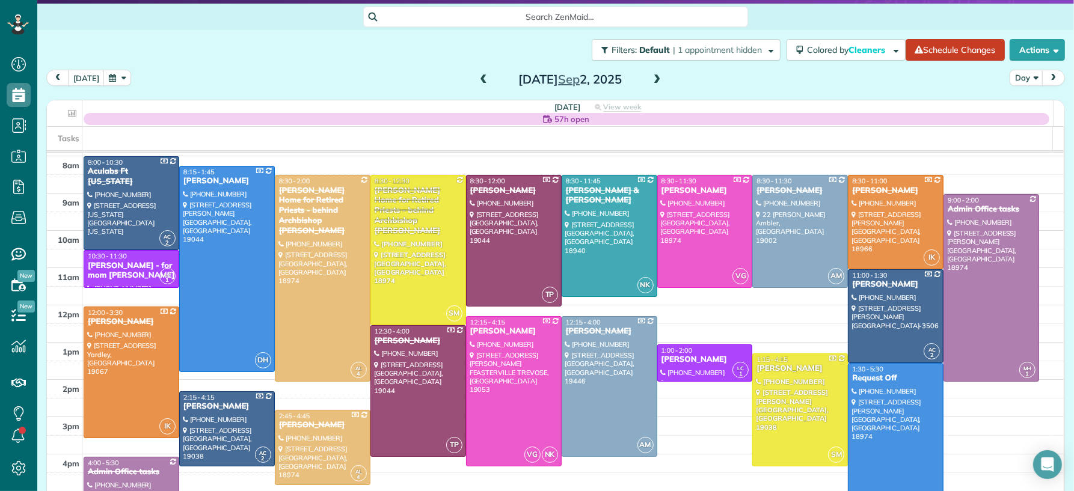
click at [650, 79] on span at bounding box center [656, 80] width 13 height 11
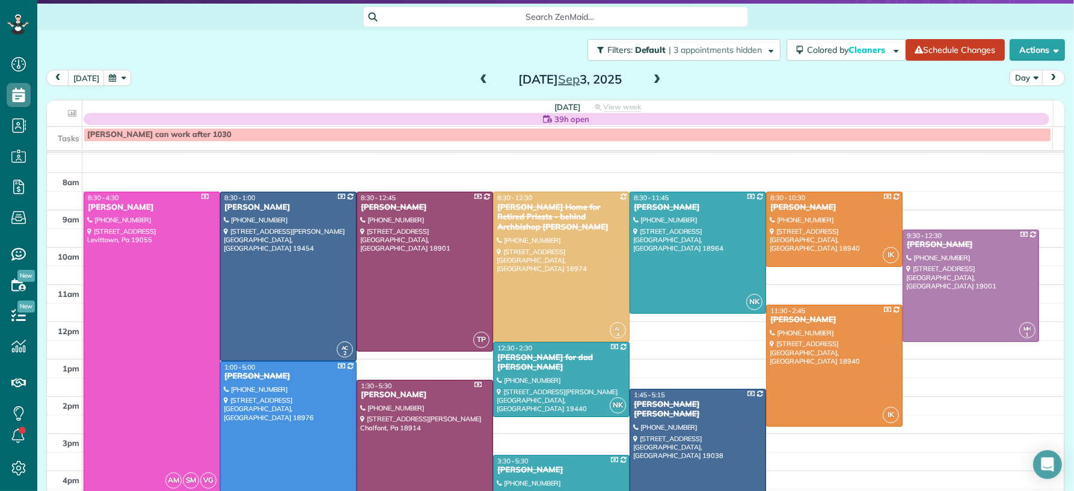
scroll to position [27, 0]
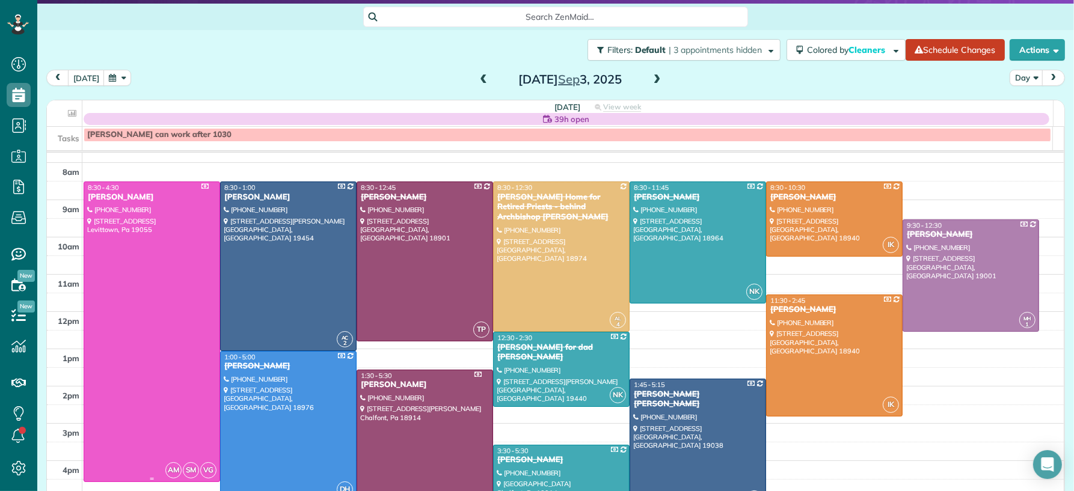
click at [152, 375] on div at bounding box center [151, 331] width 135 height 299
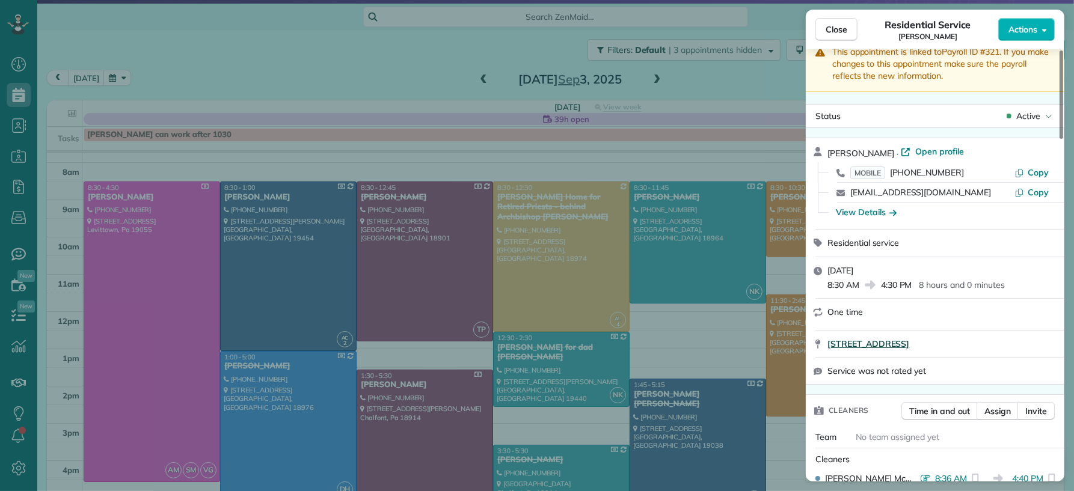
scroll to position [115, 0]
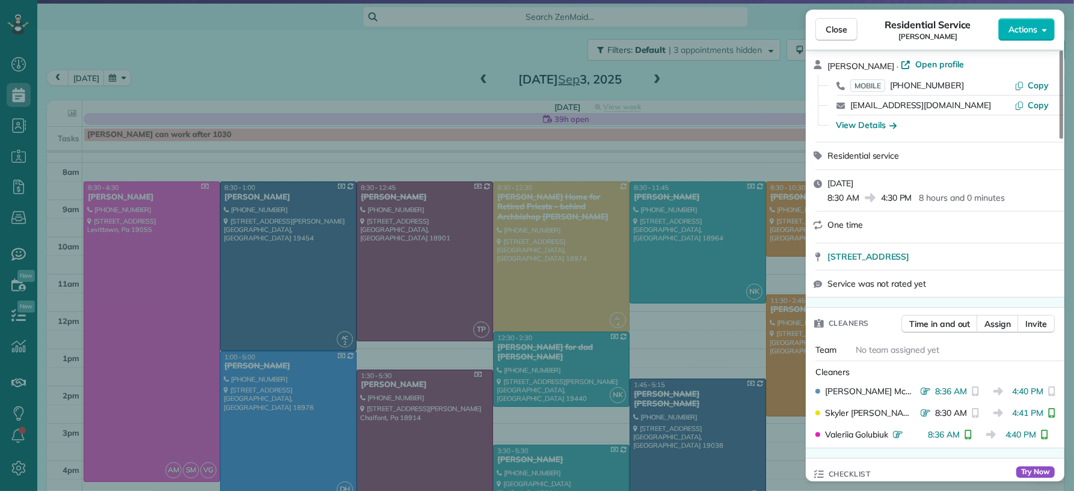
drag, startPoint x: 830, startPoint y: 36, endPoint x: 671, endPoint y: 145, distance: 192.4
click at [830, 36] on button "Close" at bounding box center [836, 29] width 42 height 23
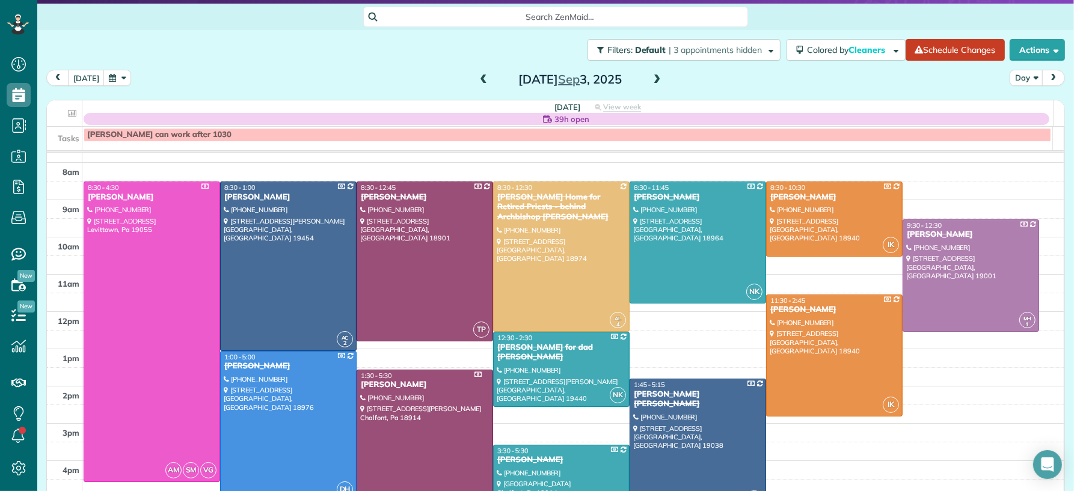
click at [653, 79] on span at bounding box center [656, 80] width 13 height 11
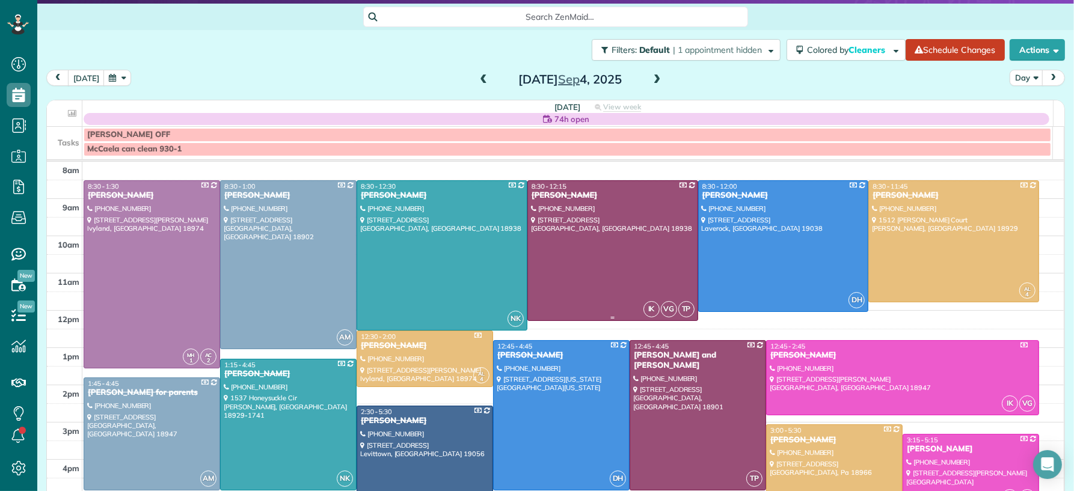
scroll to position [37, 0]
click at [653, 80] on span at bounding box center [656, 80] width 13 height 11
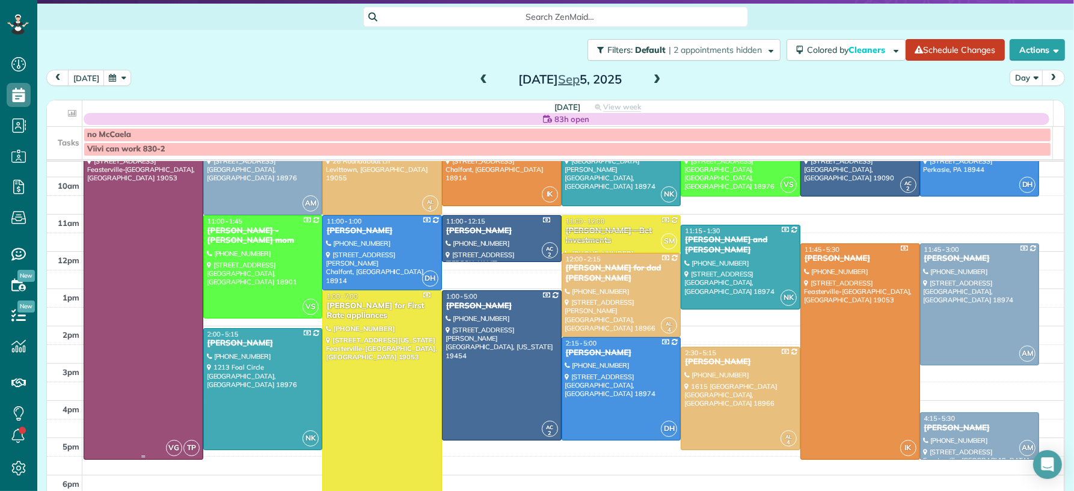
scroll to position [93, 0]
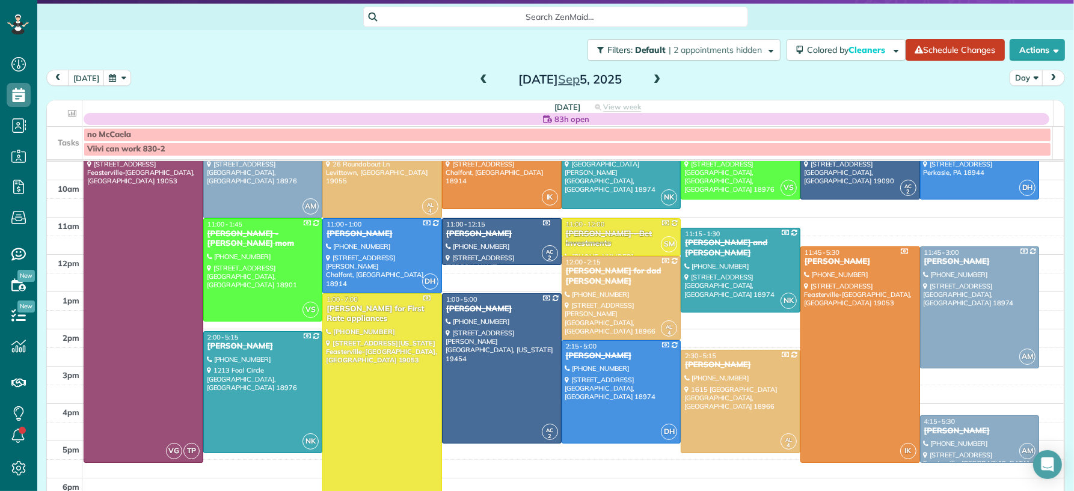
click at [652, 79] on span at bounding box center [656, 80] width 13 height 11
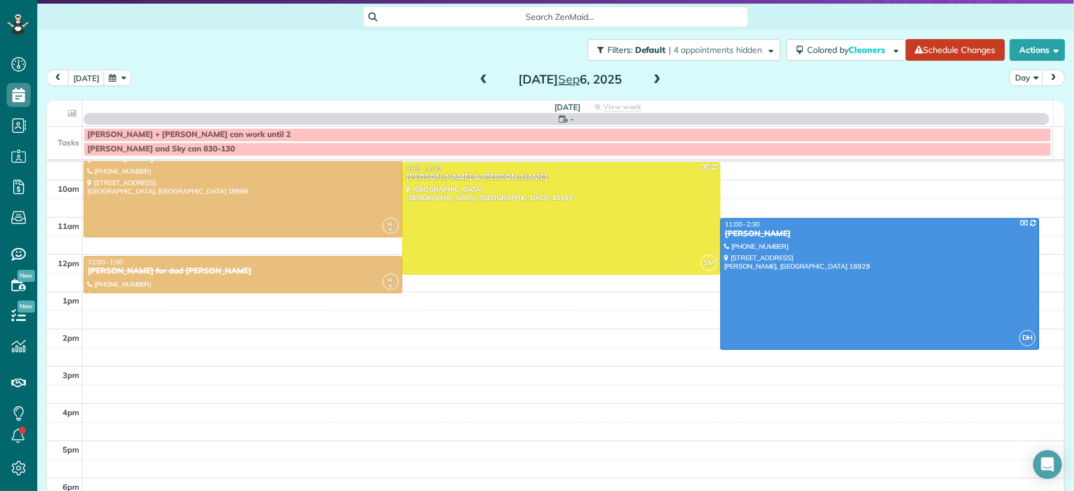
scroll to position [0, 0]
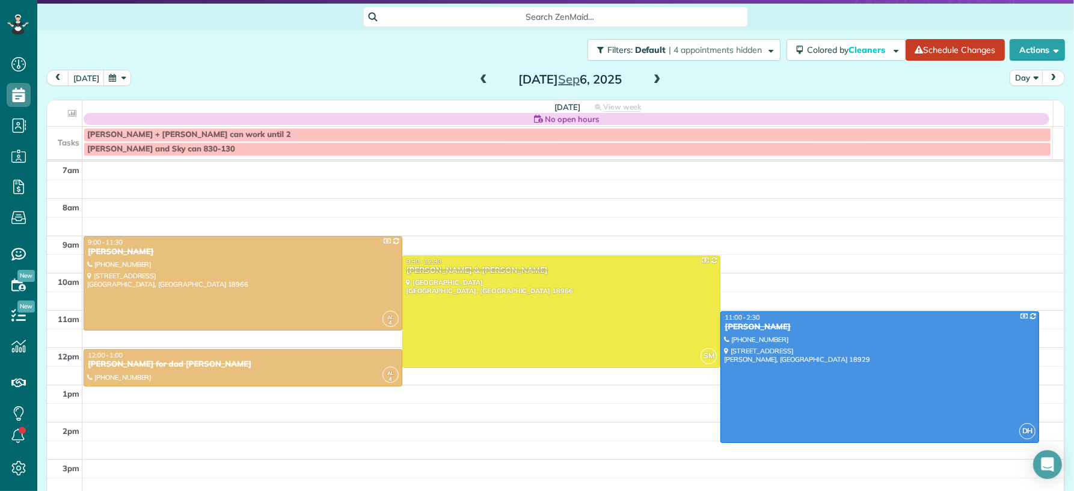
click at [477, 80] on span at bounding box center [483, 80] width 13 height 11
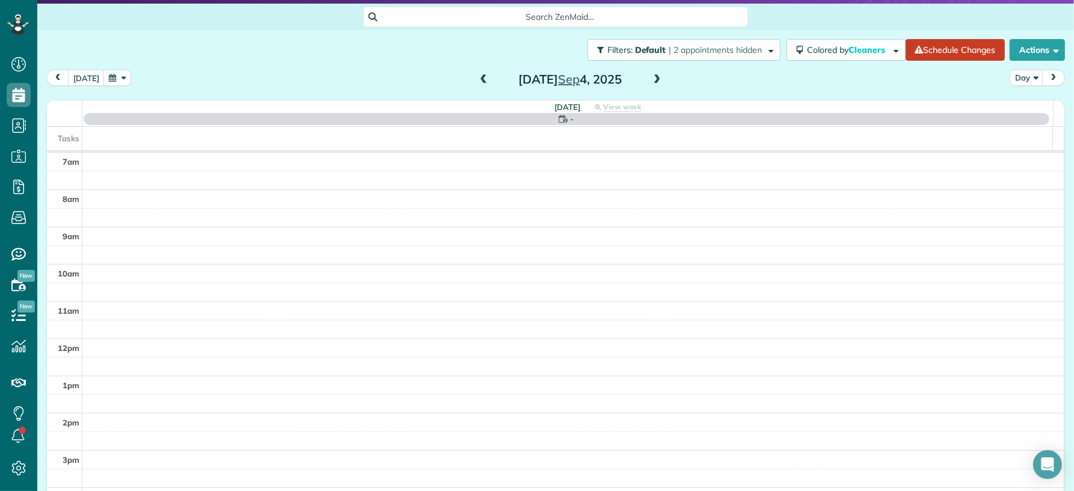
click at [477, 79] on span at bounding box center [483, 80] width 13 height 11
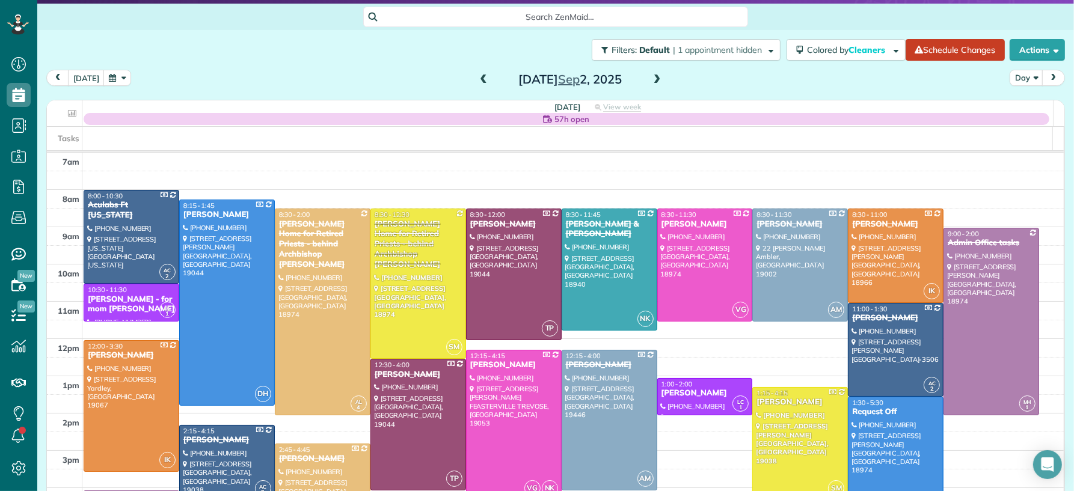
click at [651, 77] on span at bounding box center [656, 80] width 13 height 11
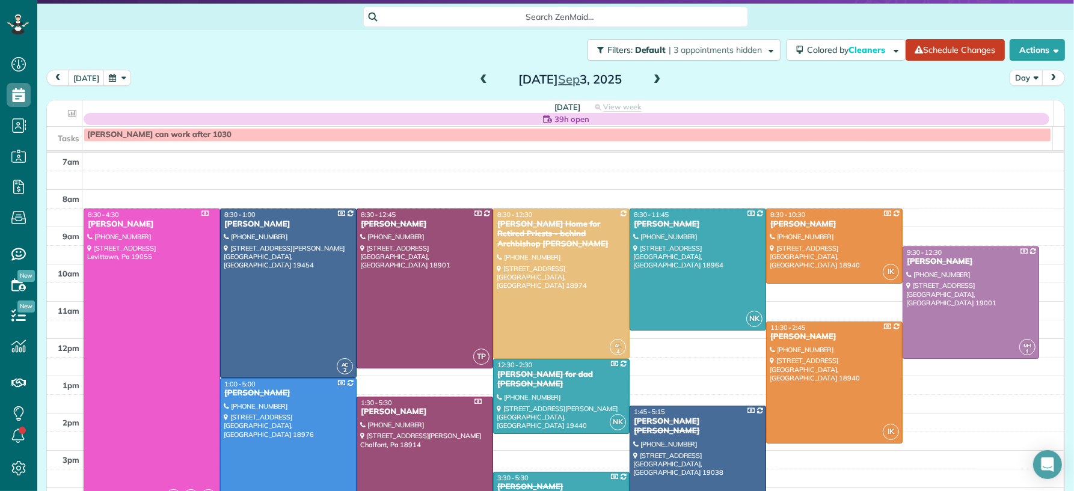
click at [651, 77] on span at bounding box center [656, 80] width 13 height 11
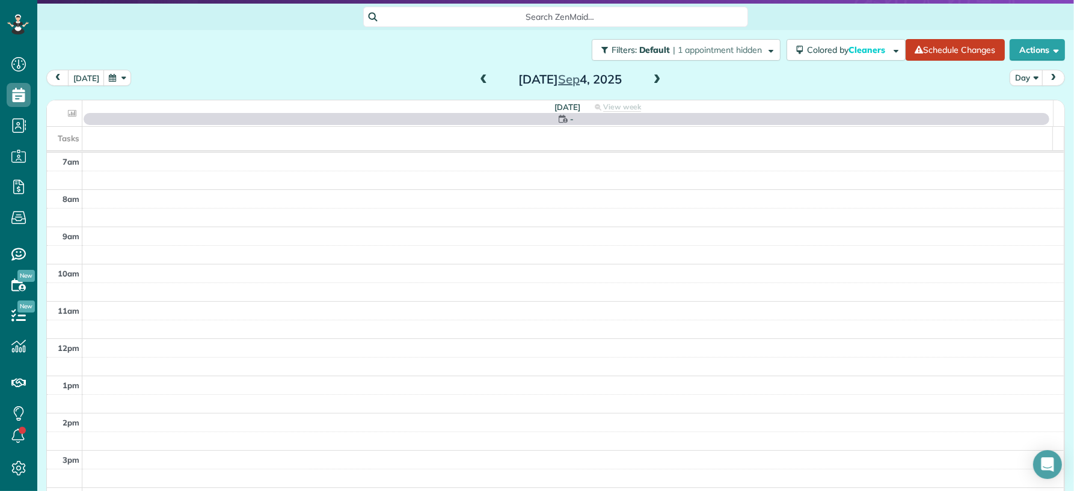
click at [651, 77] on span at bounding box center [656, 80] width 13 height 11
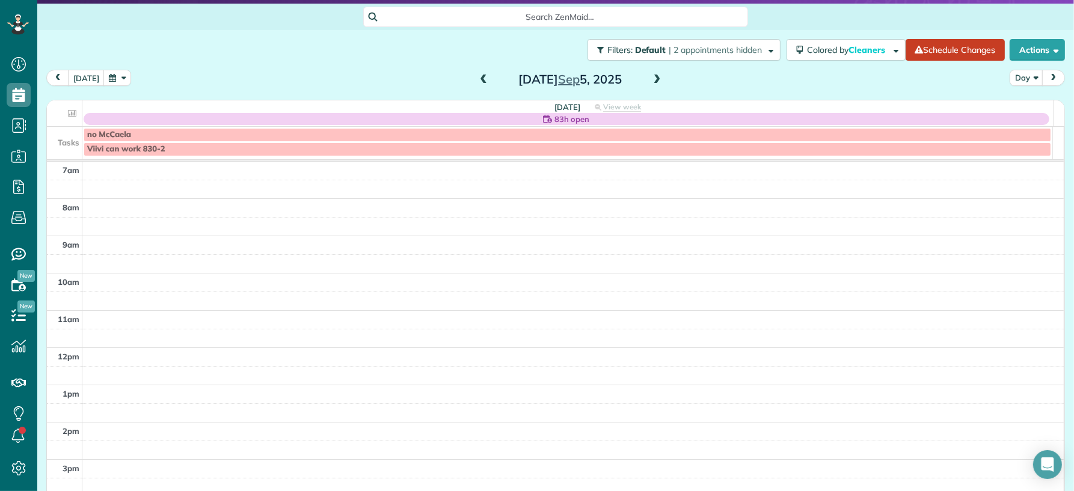
click at [477, 76] on span at bounding box center [483, 80] width 13 height 11
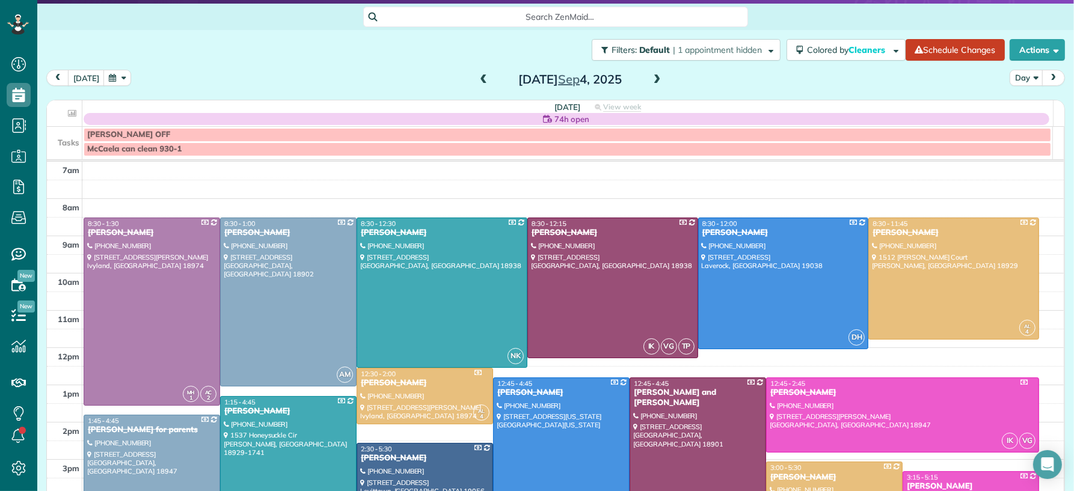
click at [655, 76] on span at bounding box center [656, 80] width 13 height 11
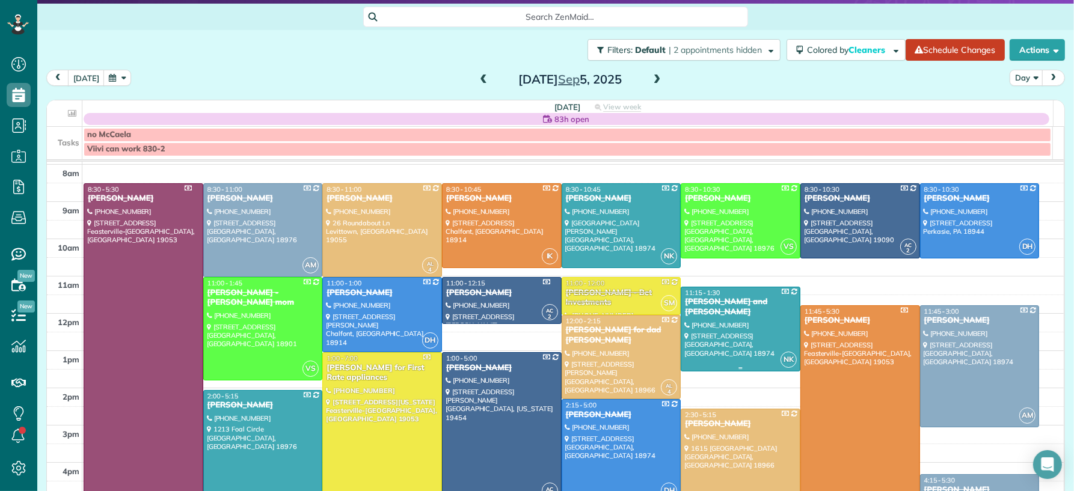
scroll to position [36, 0]
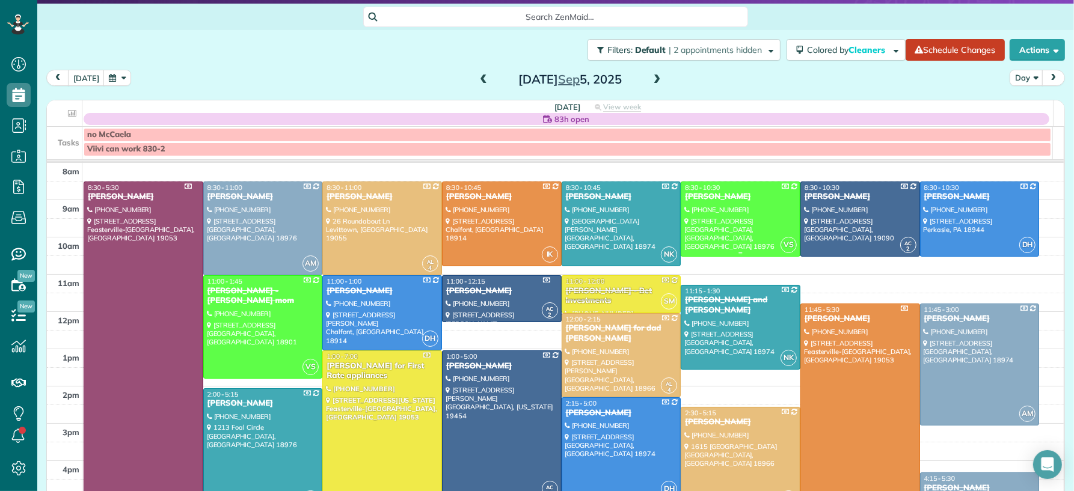
click at [748, 198] on div "JoFran Garson" at bounding box center [740, 197] width 112 height 10
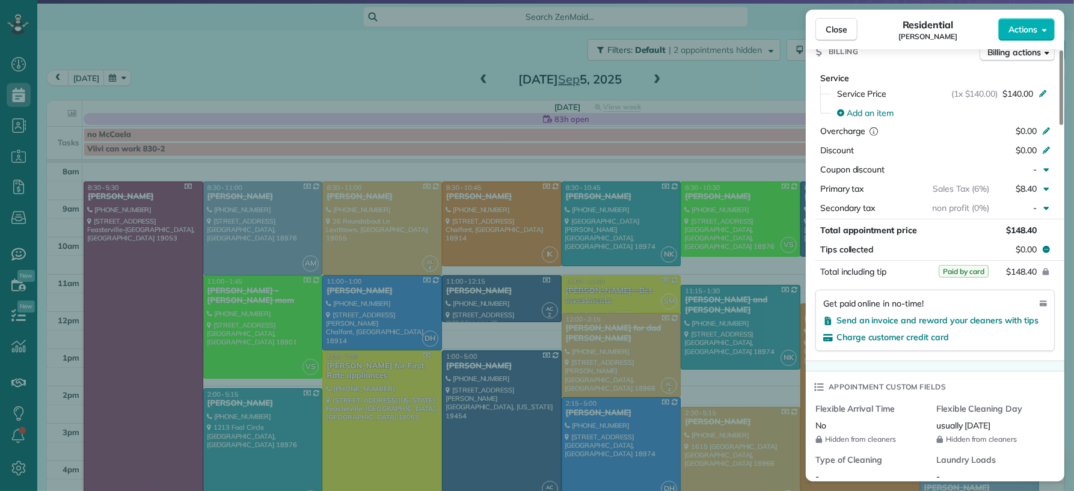
scroll to position [661, 0]
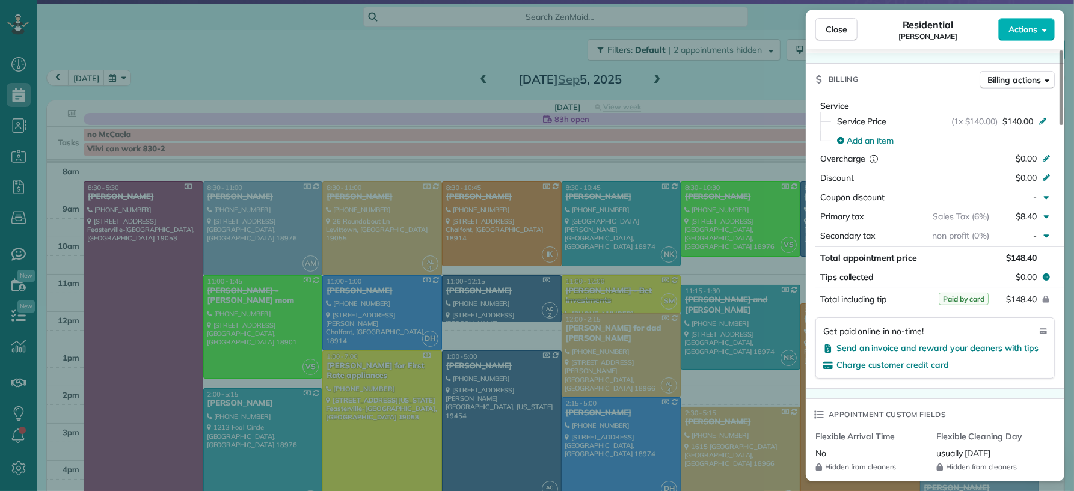
drag, startPoint x: 842, startPoint y: 31, endPoint x: 497, endPoint y: 126, distance: 357.2
click at [842, 31] on span "Close" at bounding box center [836, 29] width 22 height 12
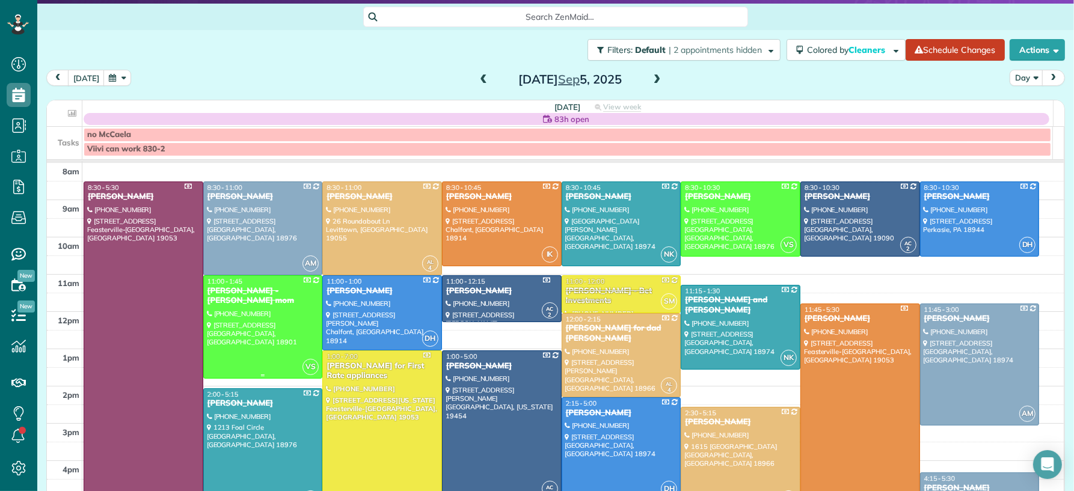
click at [295, 332] on div at bounding box center [263, 327] width 118 height 102
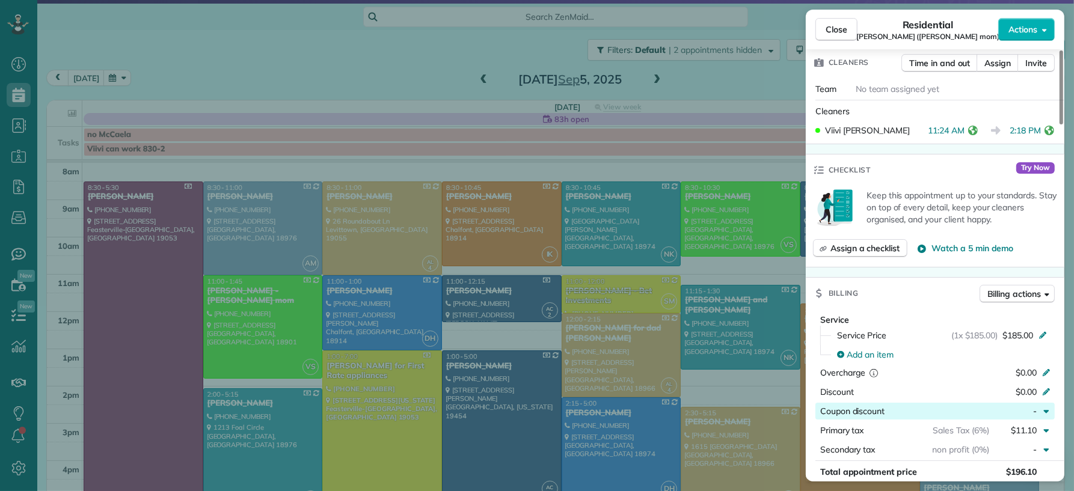
scroll to position [536, 0]
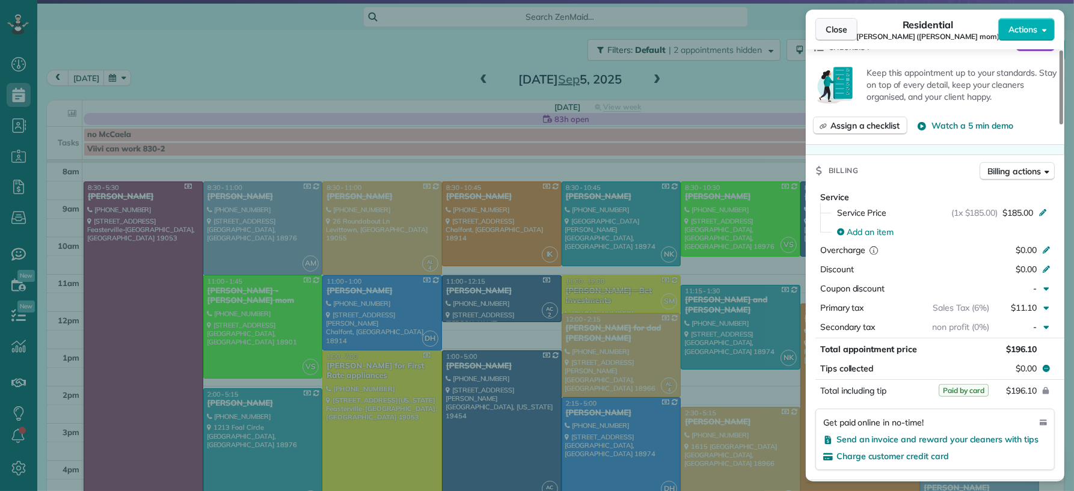
click at [841, 27] on span "Close" at bounding box center [836, 29] width 22 height 12
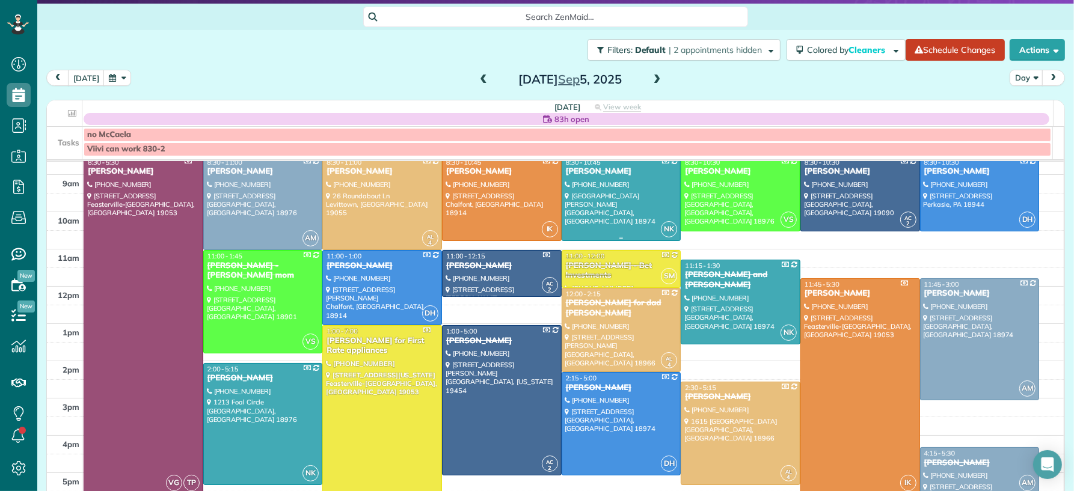
scroll to position [79, 0]
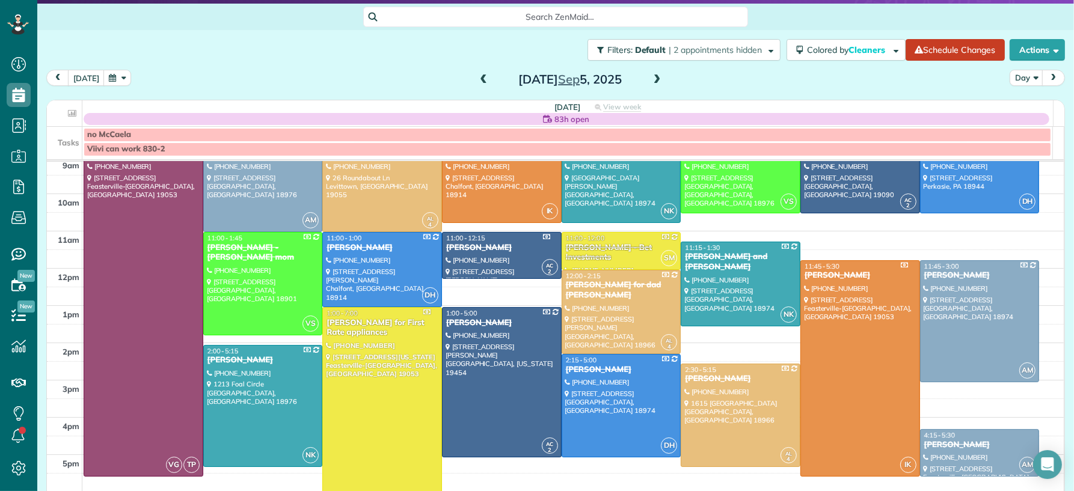
click at [479, 75] on span at bounding box center [483, 80] width 13 height 11
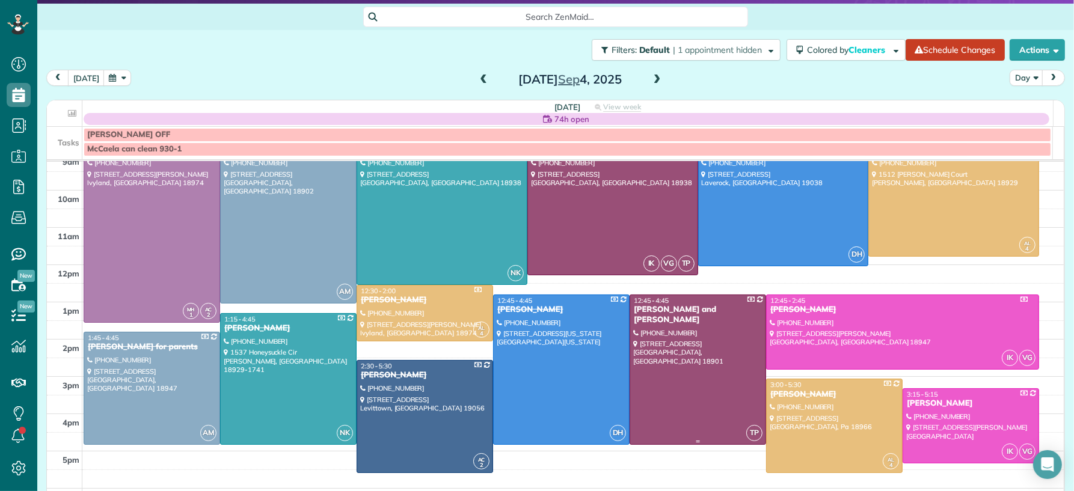
scroll to position [70, 0]
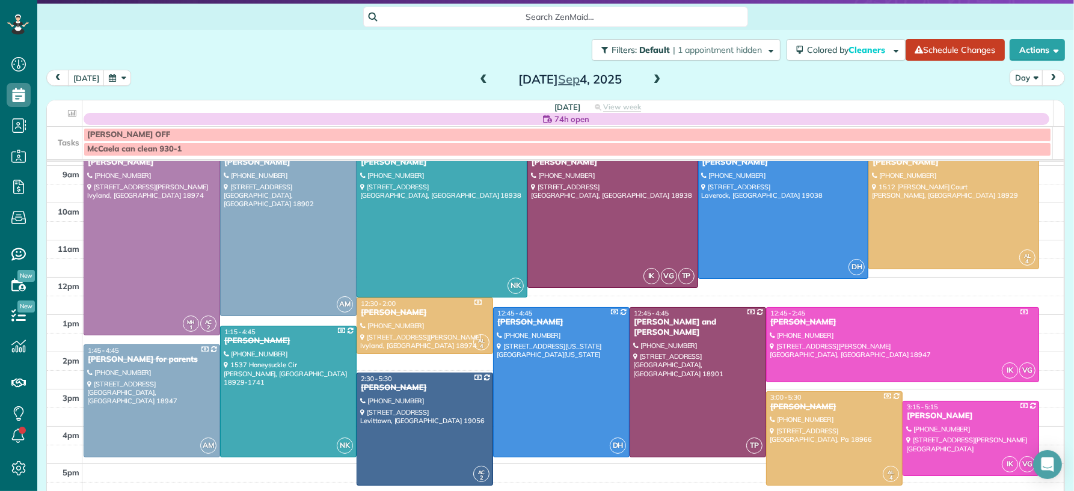
click at [477, 76] on span at bounding box center [483, 80] width 13 height 11
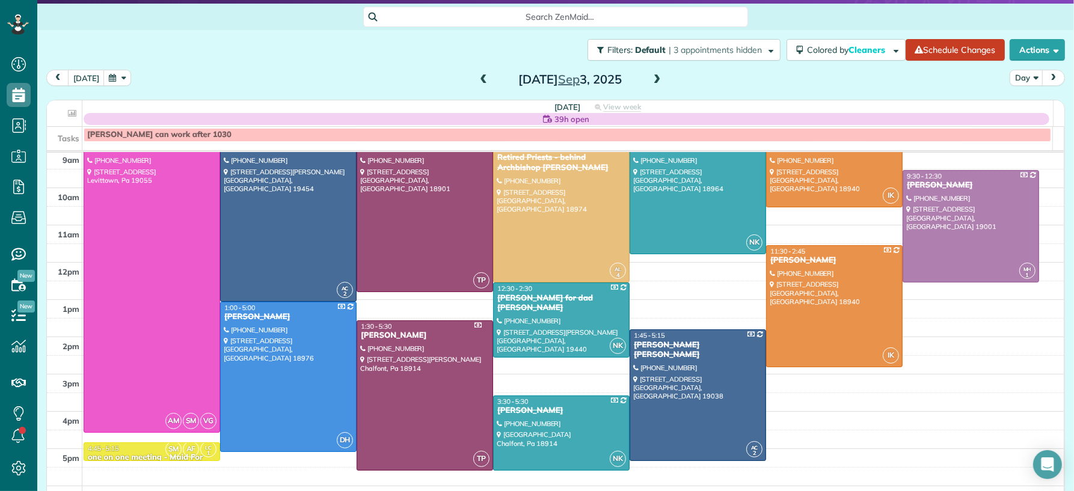
scroll to position [149, 0]
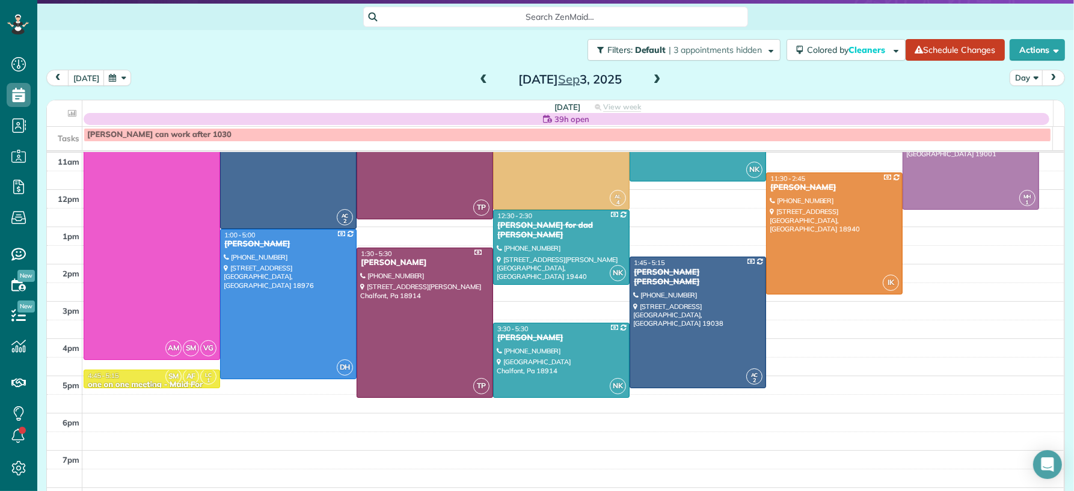
click at [135, 382] on link "SM AF LC 1 4:45 - 5:15 one on one meeting - Maid For You (215) 370-7993 1560 Ru…" at bounding box center [152, 379] width 136 height 19
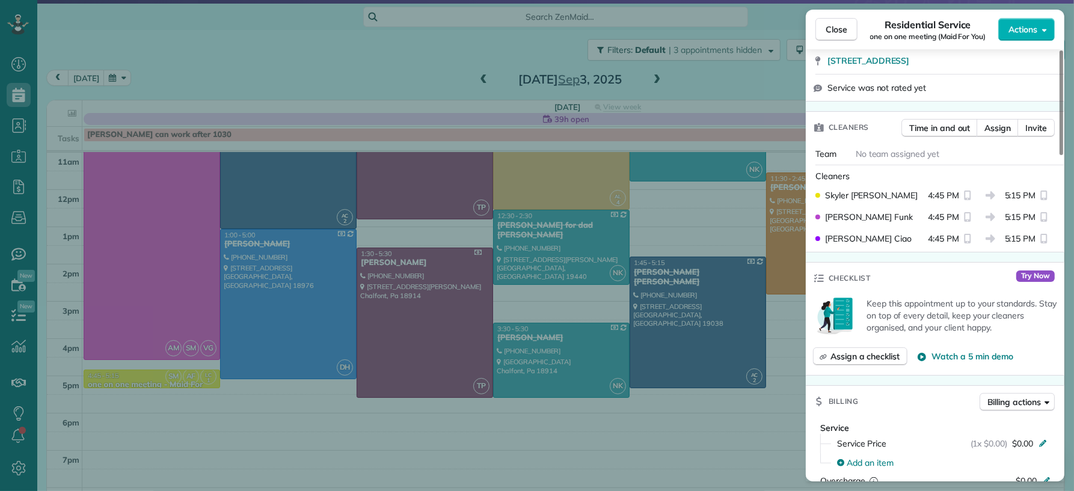
scroll to position [173, 0]
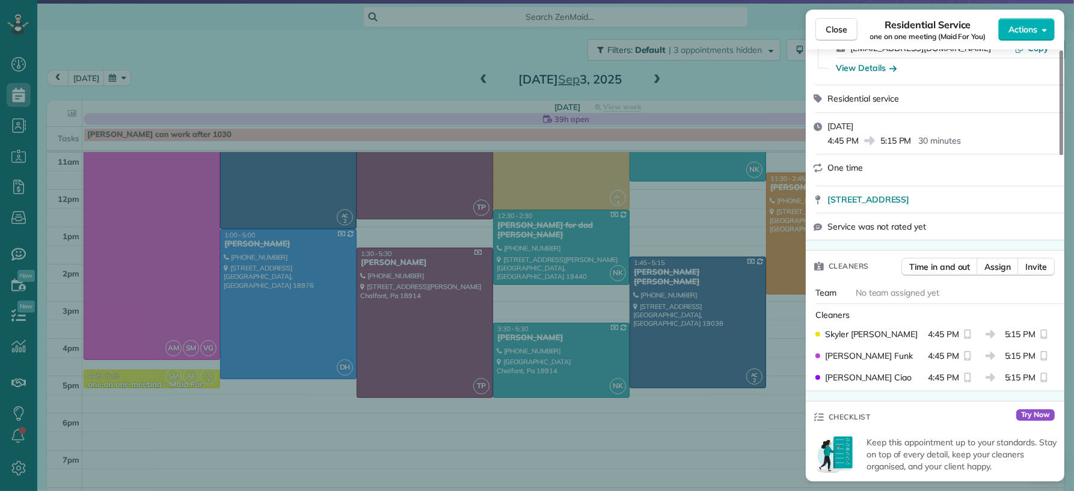
click at [829, 29] on span "Close" at bounding box center [836, 29] width 22 height 12
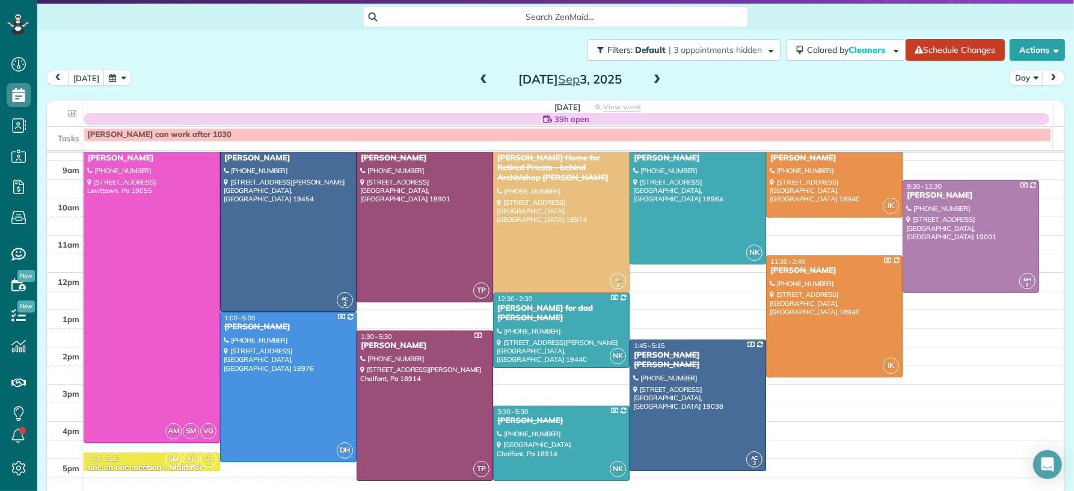
scroll to position [61, 0]
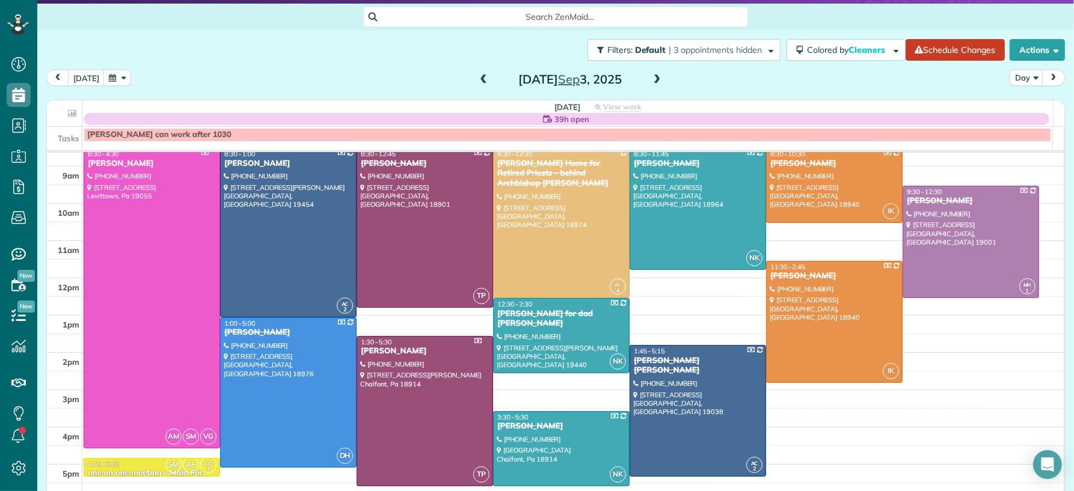
click at [477, 76] on span at bounding box center [483, 80] width 13 height 11
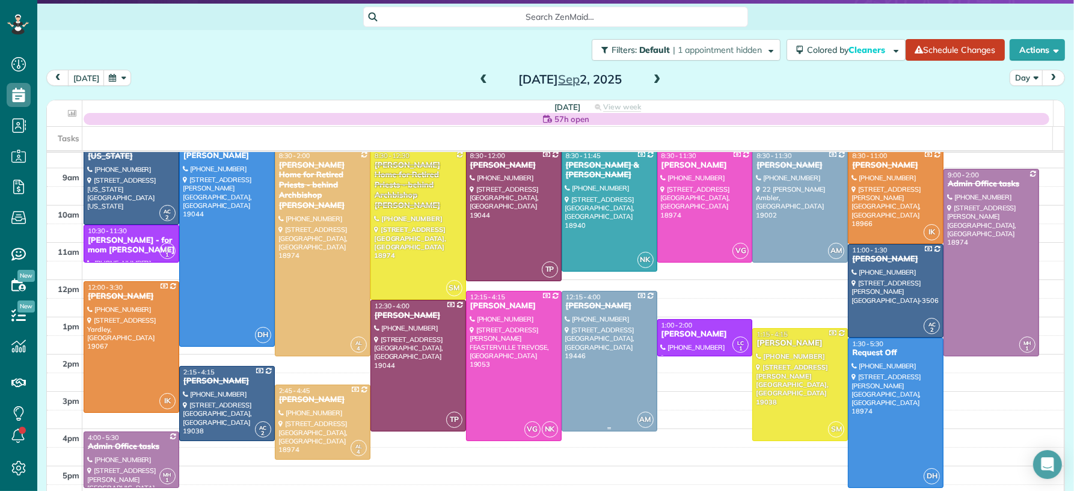
scroll to position [0, 0]
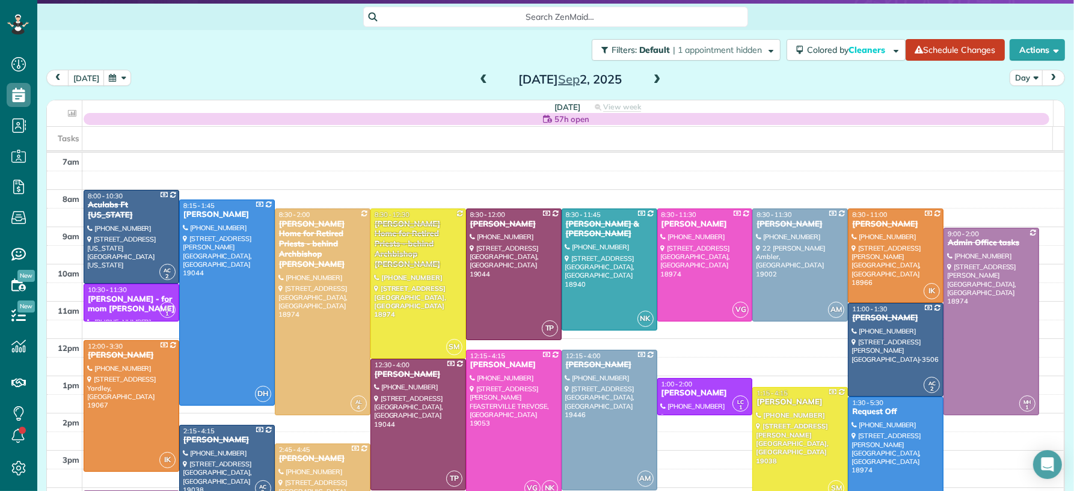
click at [480, 80] on span at bounding box center [483, 80] width 13 height 11
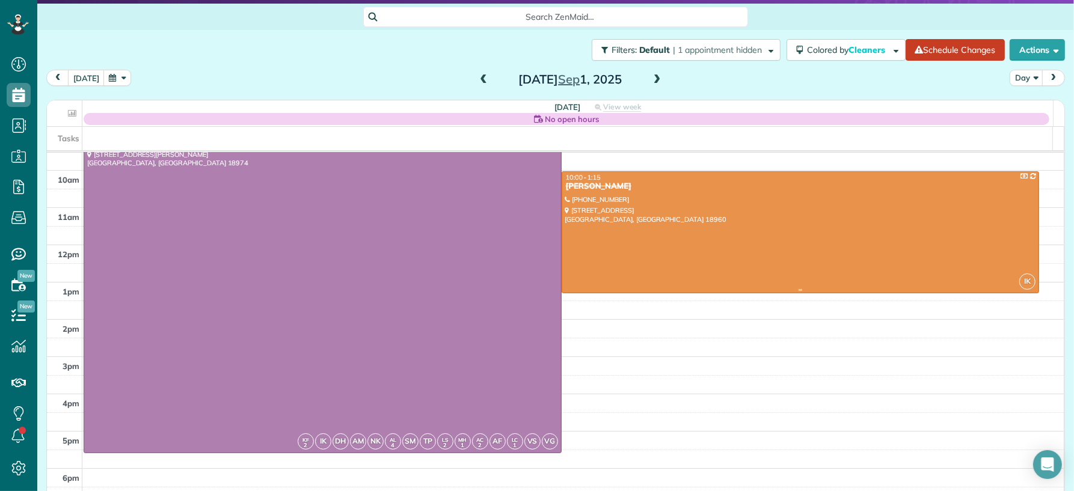
scroll to position [92, 0]
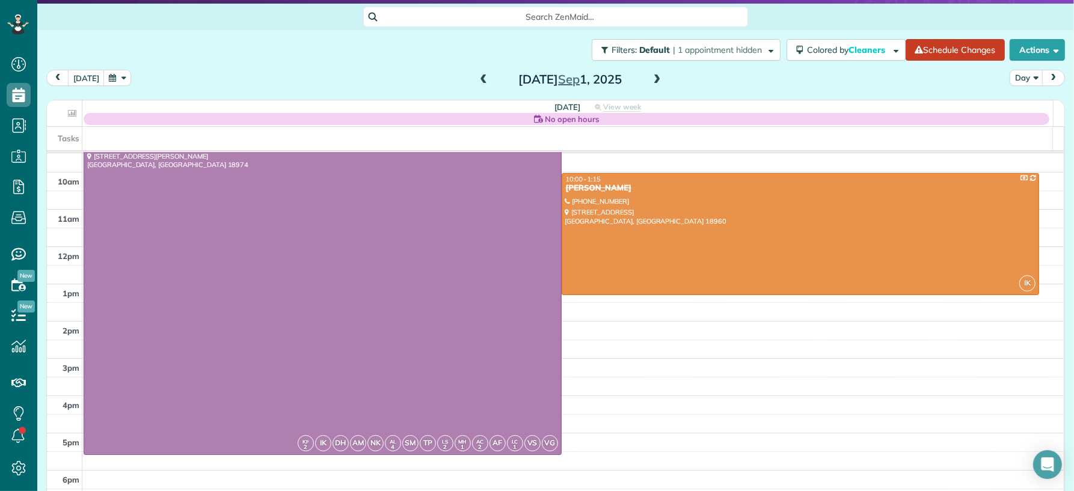
click at [652, 79] on span at bounding box center [656, 80] width 13 height 11
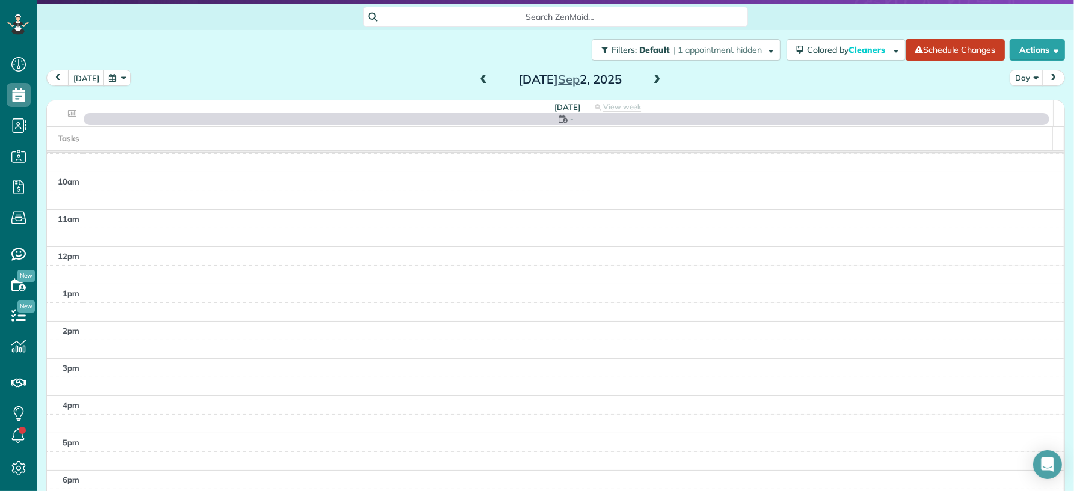
scroll to position [0, 0]
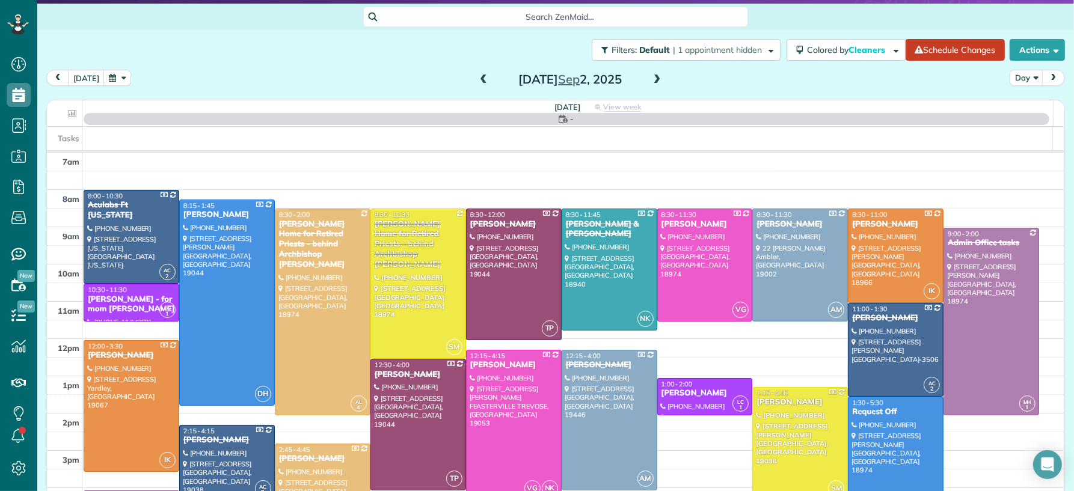
click at [652, 79] on span at bounding box center [656, 80] width 13 height 11
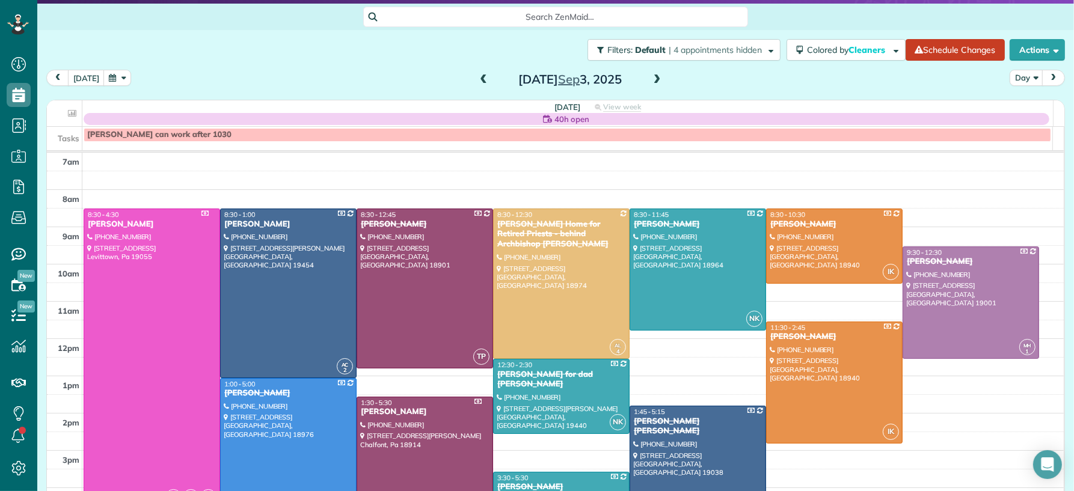
click at [650, 84] on span at bounding box center [656, 80] width 13 height 11
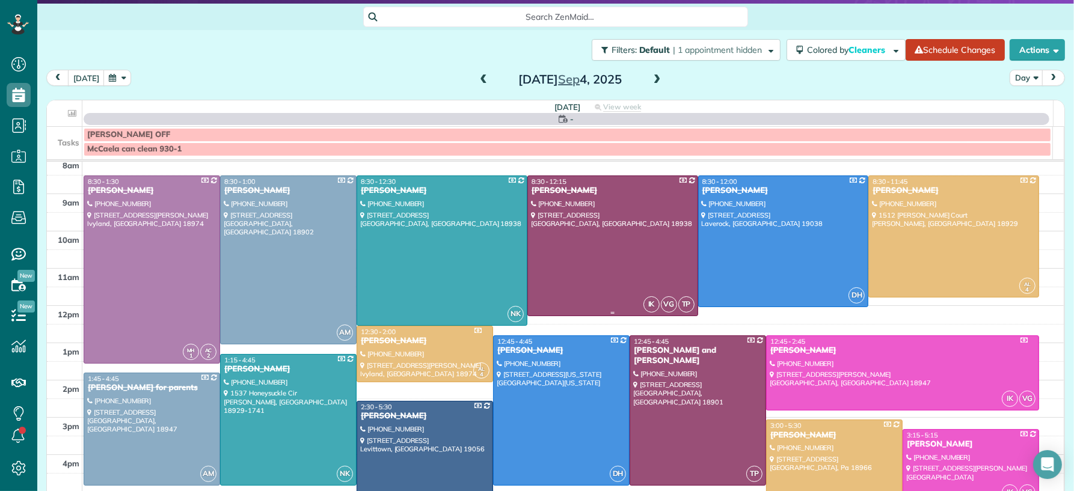
scroll to position [37, 0]
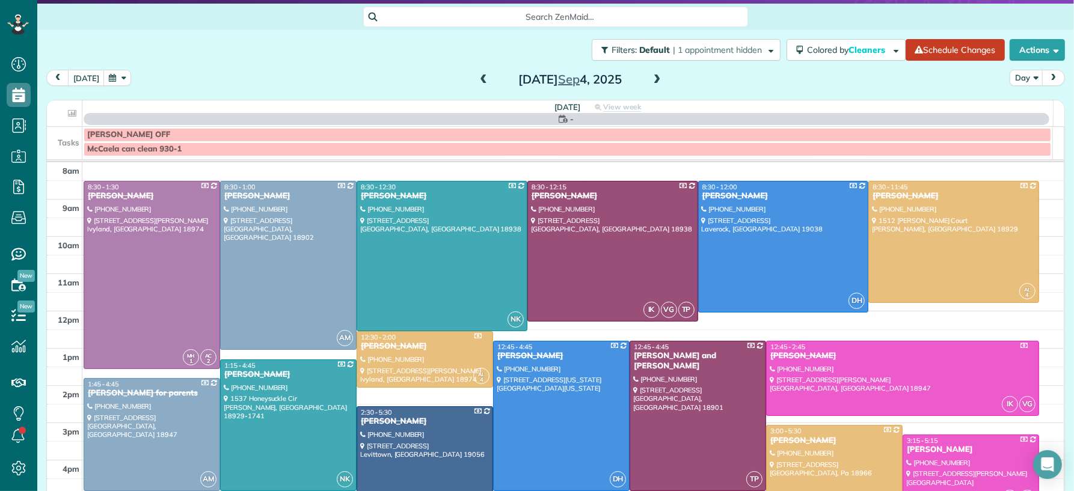
click at [650, 76] on span at bounding box center [656, 80] width 13 height 11
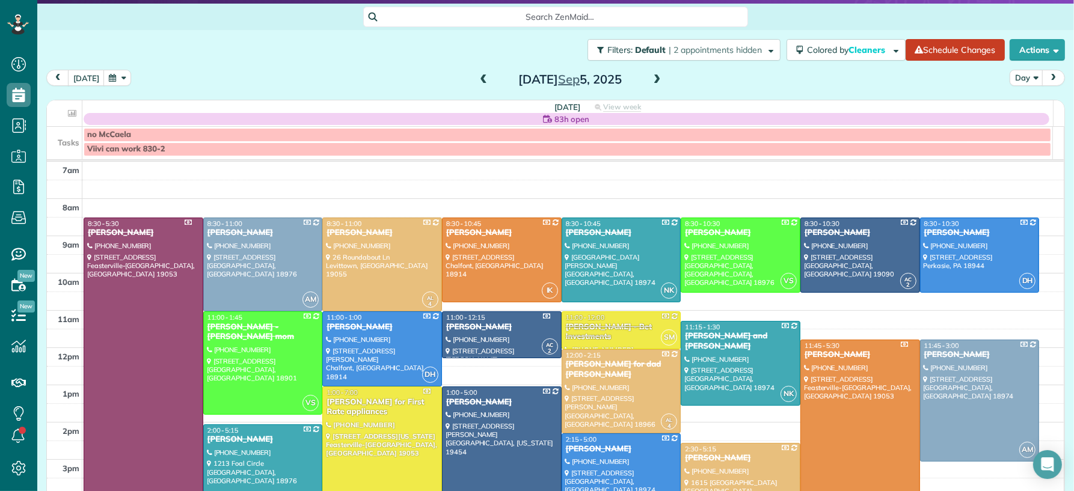
click at [650, 76] on span at bounding box center [656, 80] width 13 height 11
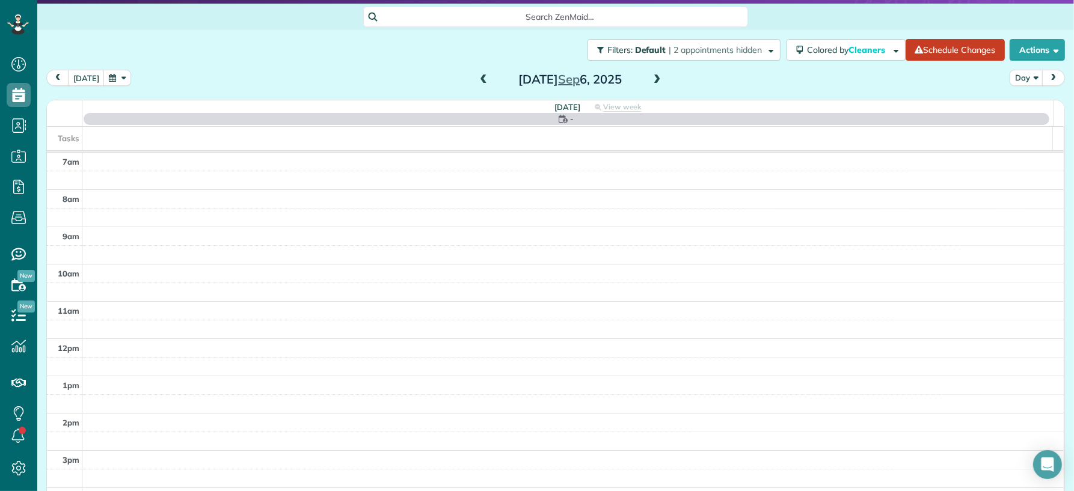
click at [650, 76] on span at bounding box center [656, 80] width 13 height 11
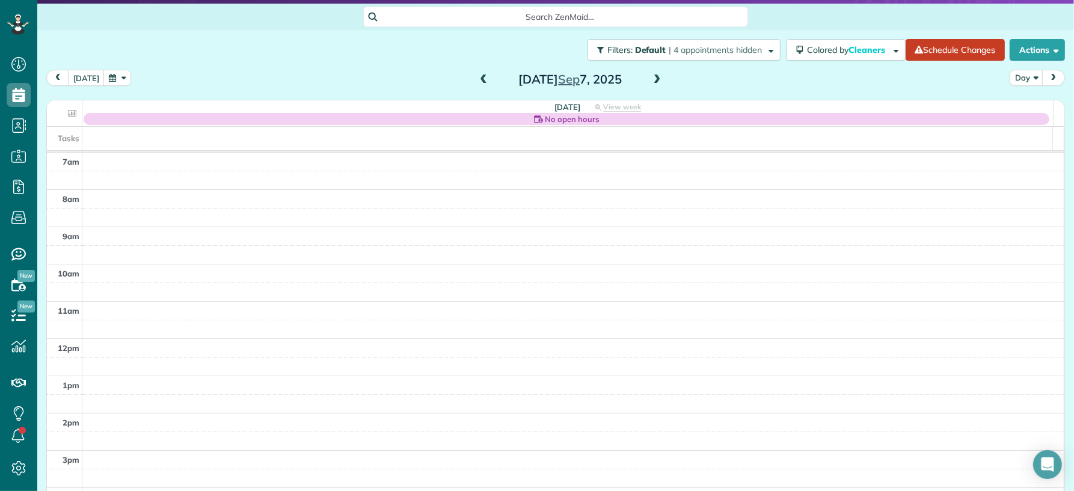
click at [650, 76] on span at bounding box center [656, 80] width 13 height 11
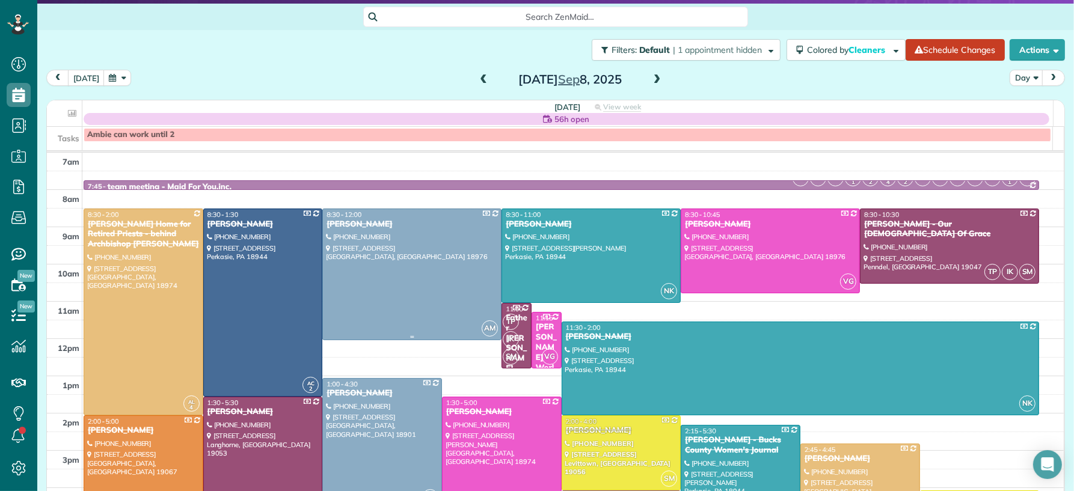
click at [426, 262] on div at bounding box center [412, 274] width 178 height 130
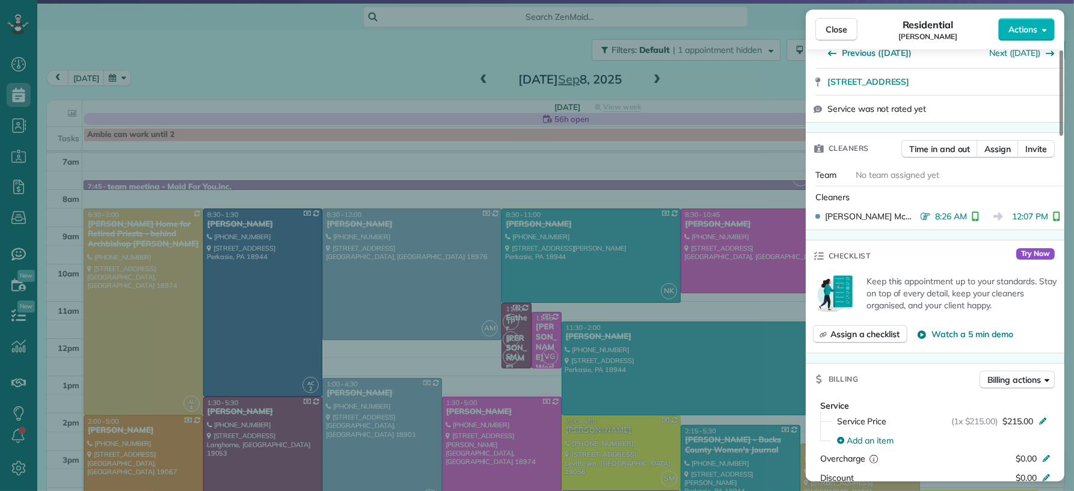
scroll to position [166, 0]
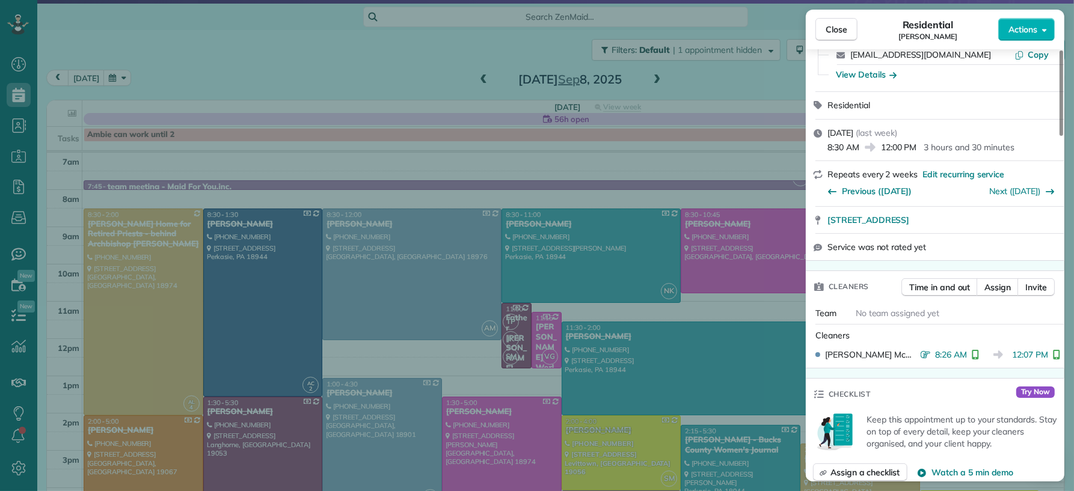
drag, startPoint x: 838, startPoint y: 27, endPoint x: 674, endPoint y: 286, distance: 305.9
click at [838, 28] on span "Close" at bounding box center [836, 29] width 22 height 12
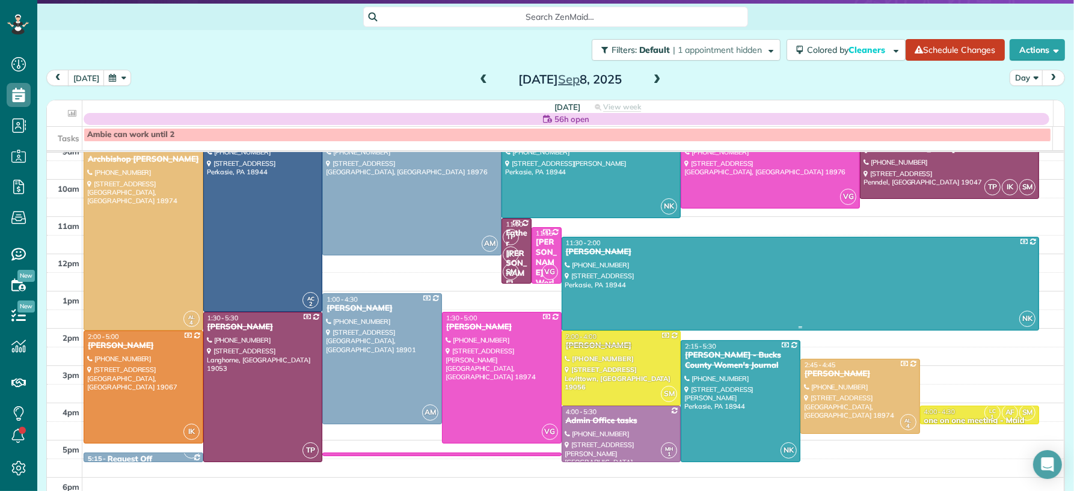
scroll to position [87, 0]
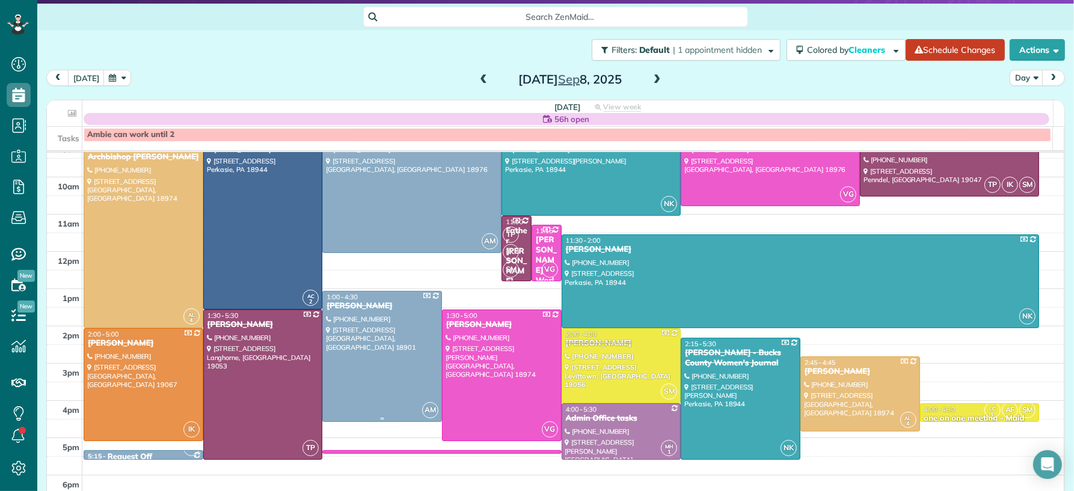
click at [356, 349] on div at bounding box center [382, 357] width 118 height 130
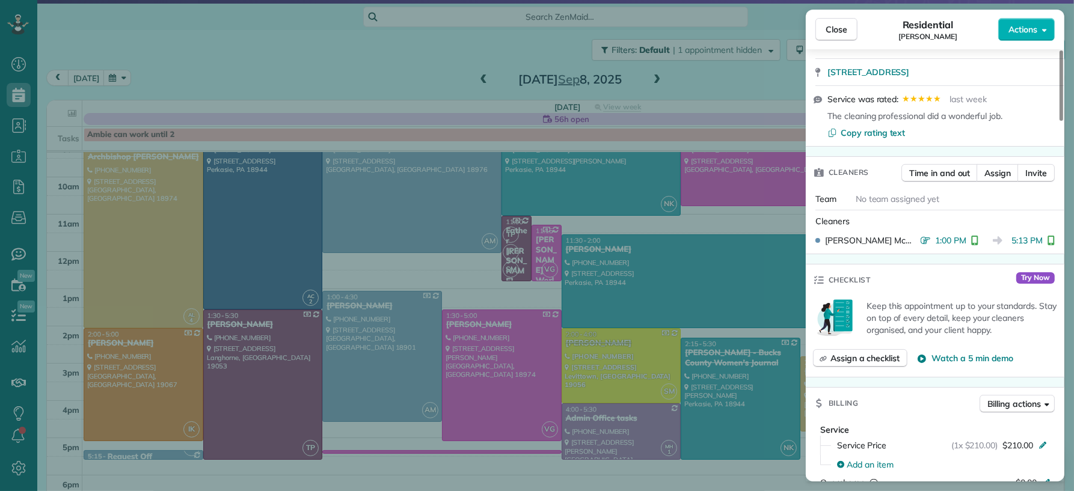
scroll to position [408, 0]
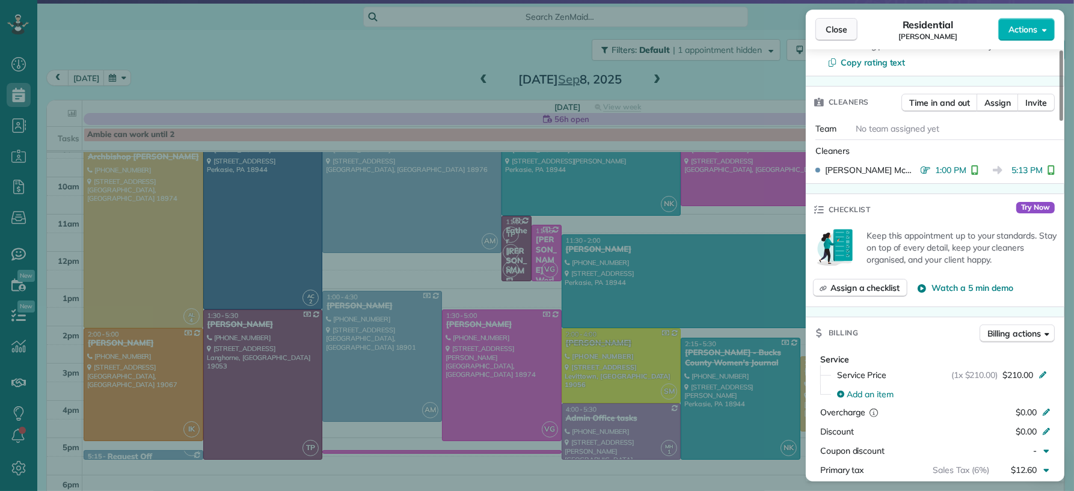
drag, startPoint x: 831, startPoint y: 34, endPoint x: 629, endPoint y: 275, distance: 314.0
click at [831, 34] on span "Close" at bounding box center [836, 29] width 22 height 12
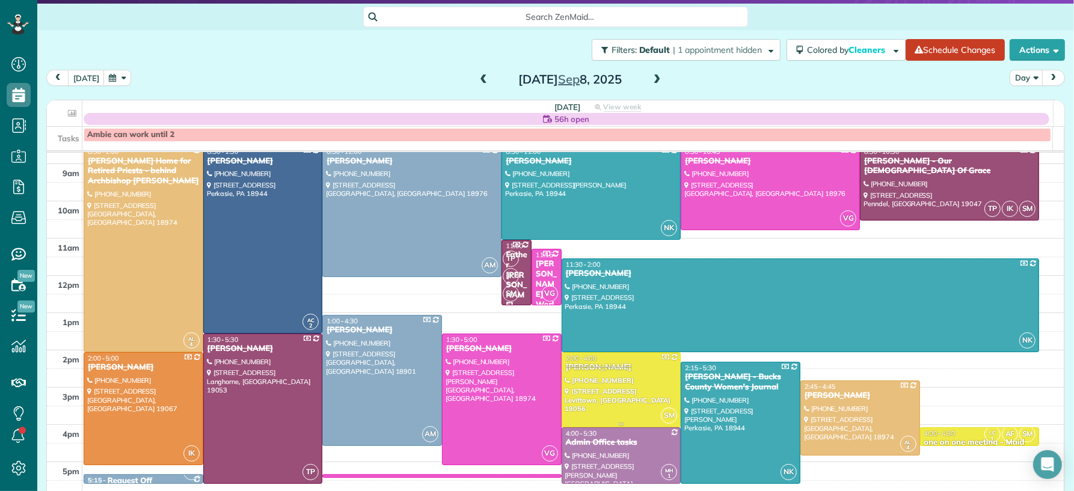
scroll to position [34, 0]
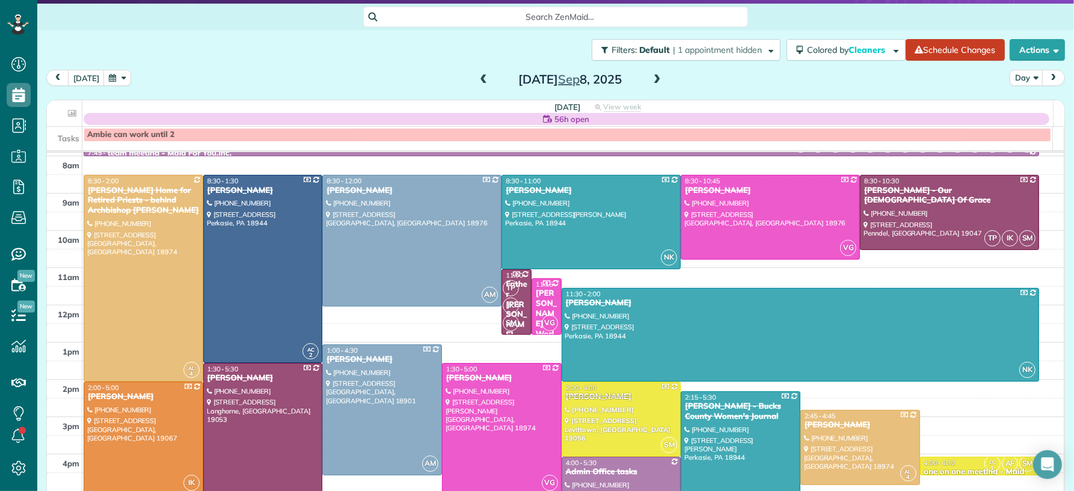
click at [641, 79] on div "Monday Sep 8, 2025" at bounding box center [570, 79] width 192 height 19
click at [650, 76] on span at bounding box center [656, 80] width 13 height 11
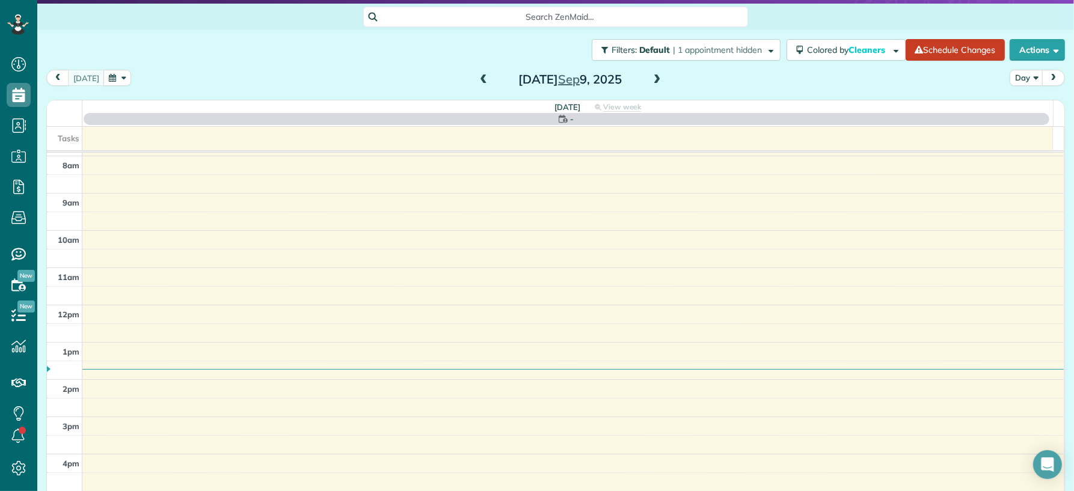
scroll to position [0, 0]
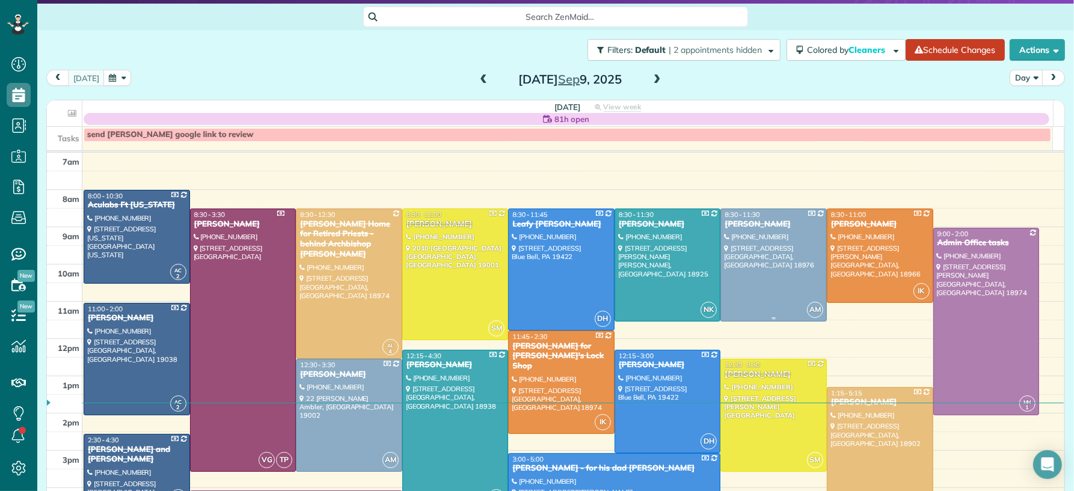
click at [763, 277] on div at bounding box center [773, 265] width 105 height 112
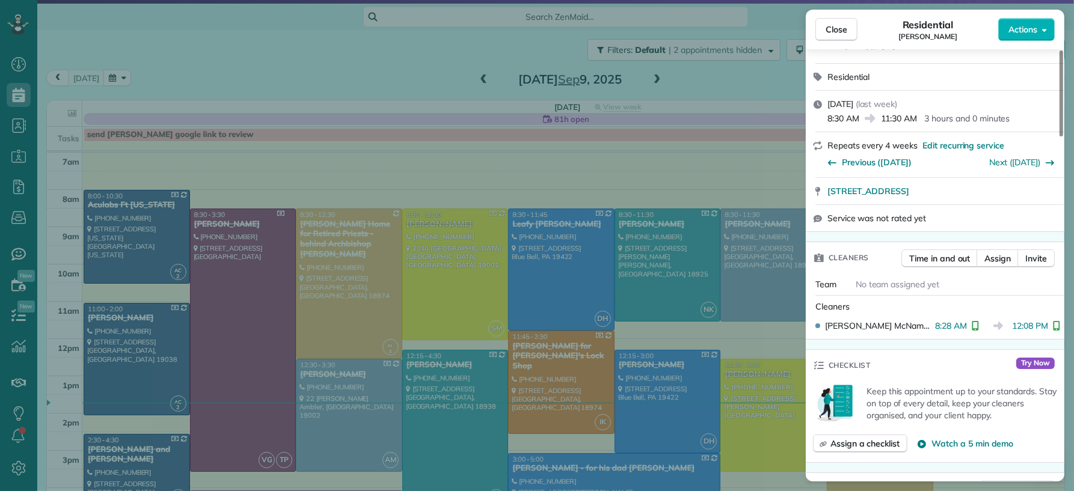
scroll to position [356, 0]
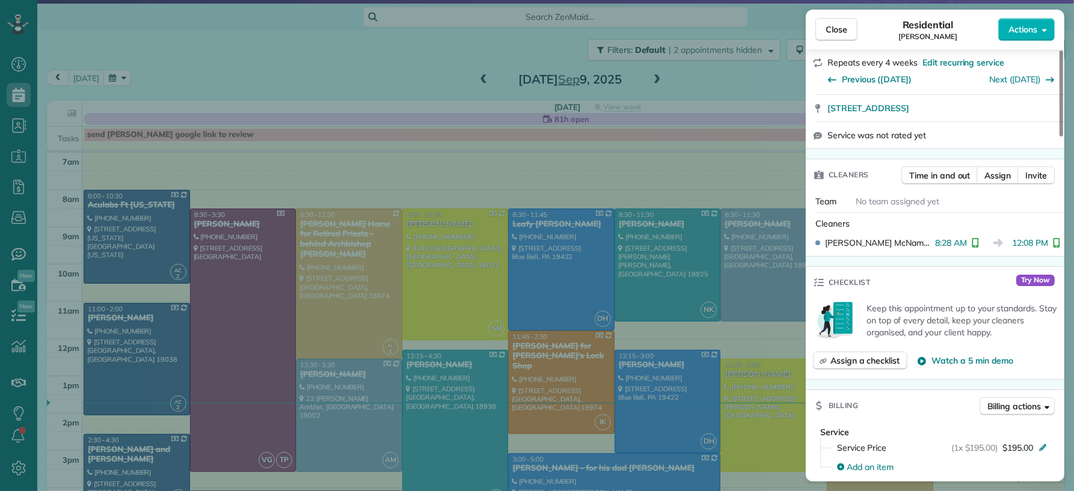
click at [825, 39] on button "Close" at bounding box center [836, 29] width 42 height 23
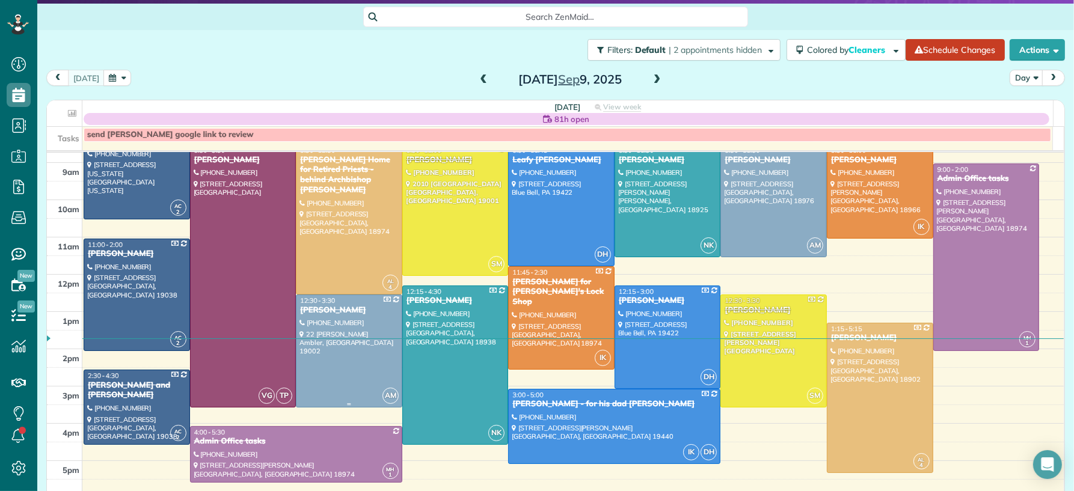
scroll to position [105, 0]
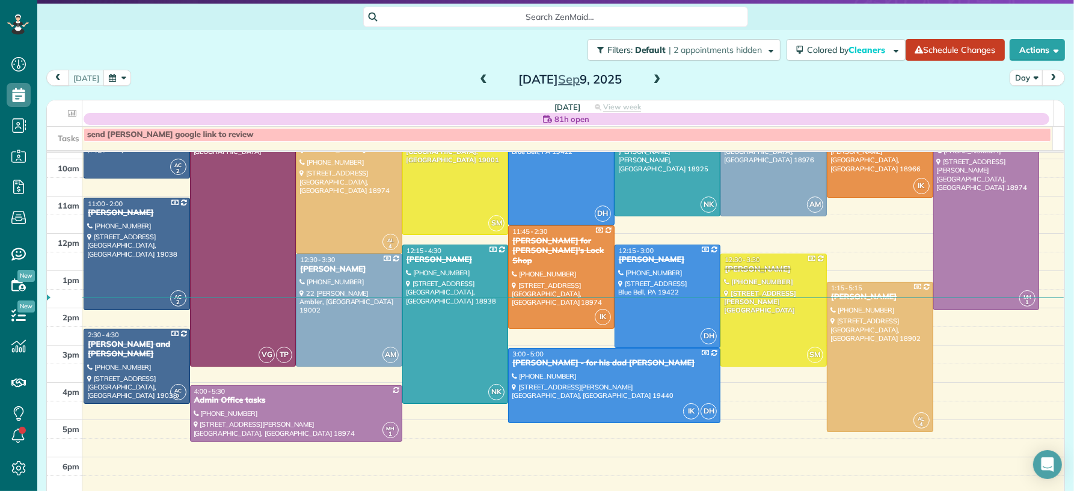
click at [364, 47] on div "AC 2 8:00 - 10:30 Aculabs Ft Washington (732) 719-2204 425 Delaware Drive Fort …" at bounding box center [572, 47] width 981 height 0
click at [370, 268] on div "[PERSON_NAME]" at bounding box center [348, 270] width 99 height 10
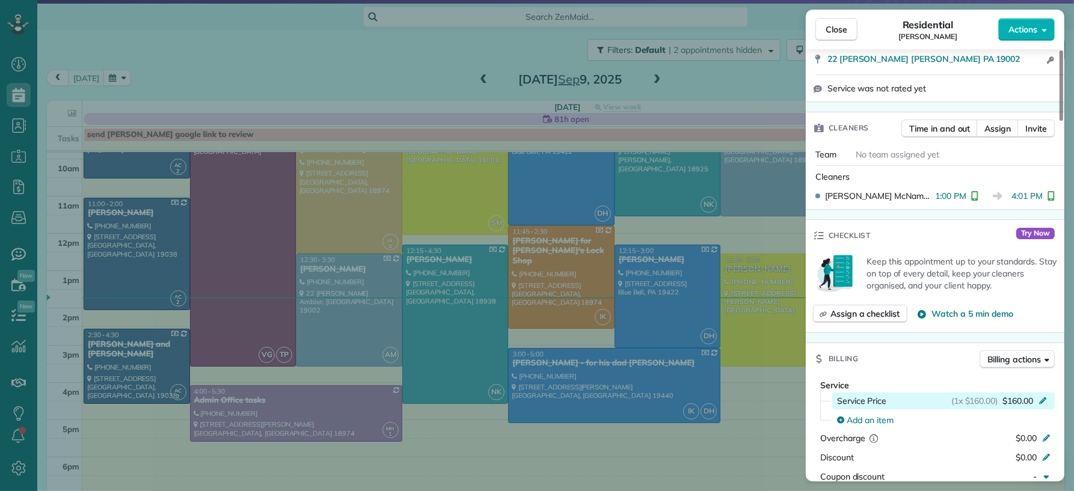
scroll to position [494, 0]
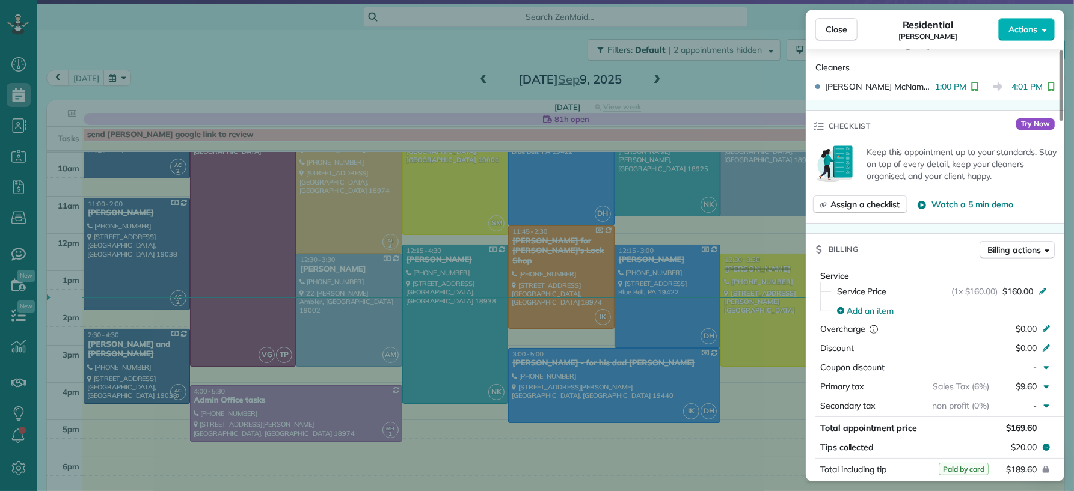
drag, startPoint x: 827, startPoint y: 39, endPoint x: 842, endPoint y: 420, distance: 381.5
click at [827, 40] on button "Close" at bounding box center [836, 29] width 42 height 23
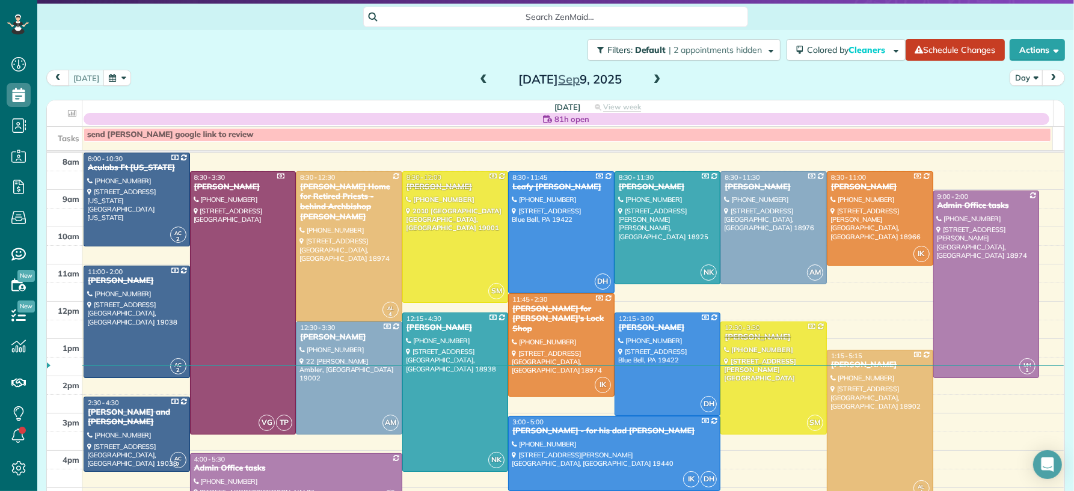
scroll to position [27, 0]
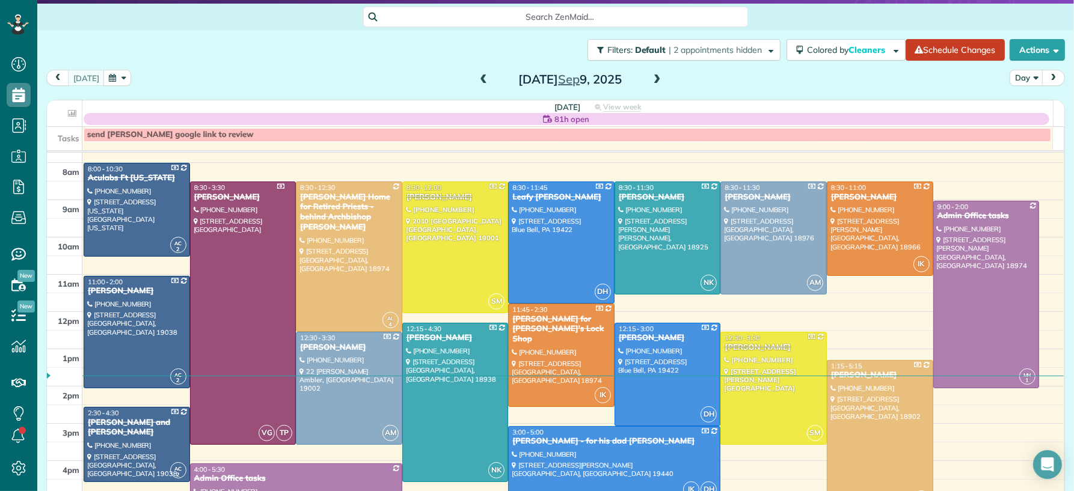
click at [653, 76] on span at bounding box center [656, 80] width 13 height 11
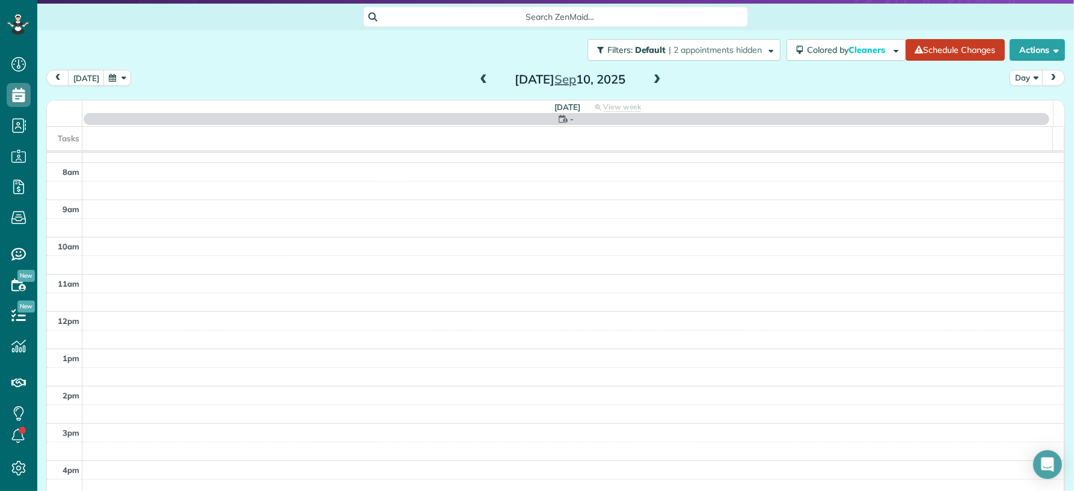
scroll to position [0, 0]
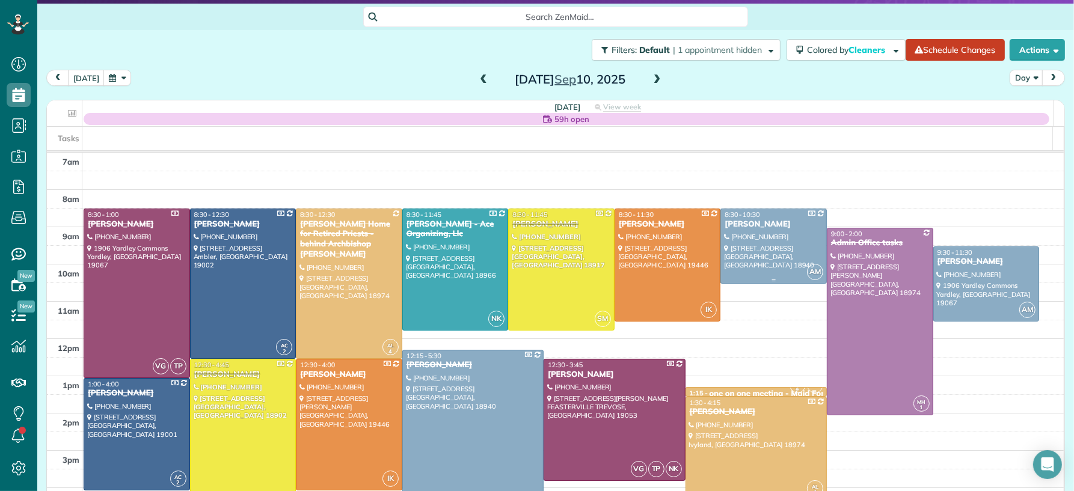
click at [783, 231] on div at bounding box center [773, 246] width 105 height 74
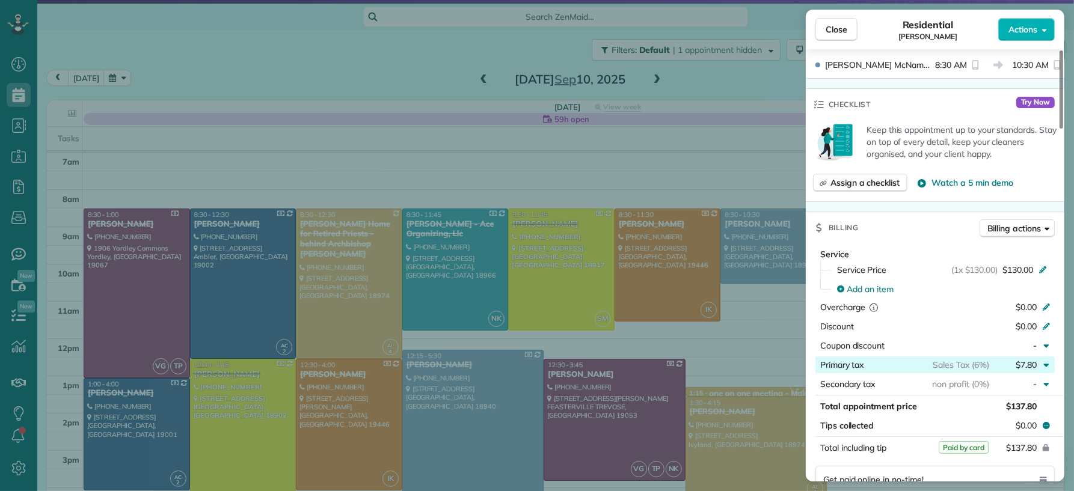
scroll to position [465, 0]
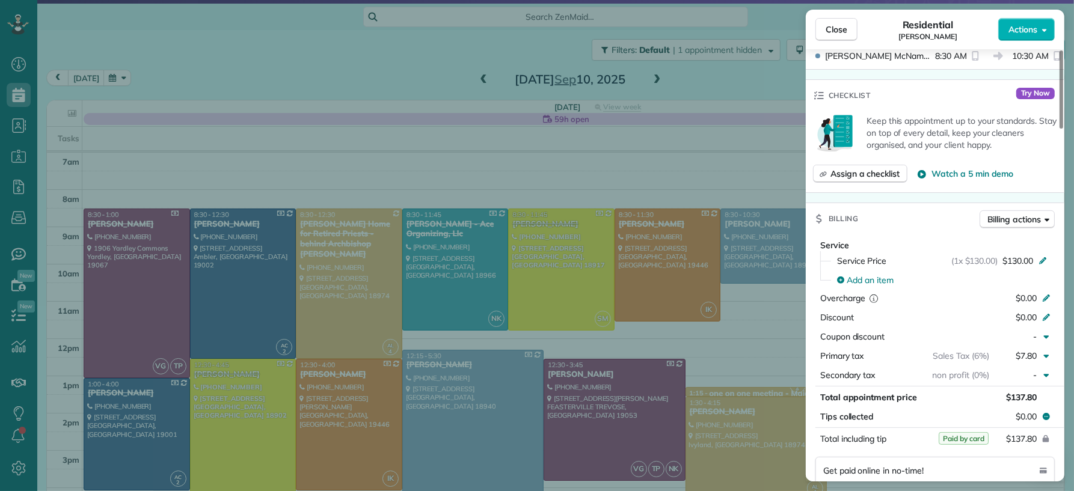
drag, startPoint x: 847, startPoint y: 23, endPoint x: 670, endPoint y: 405, distance: 420.7
click at [847, 23] on button "Close" at bounding box center [836, 29] width 42 height 23
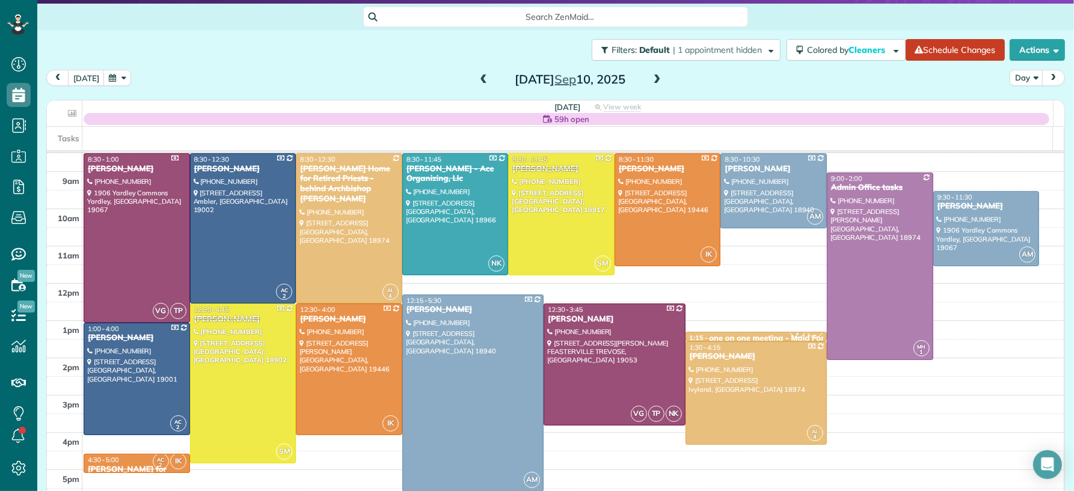
scroll to position [67, 0]
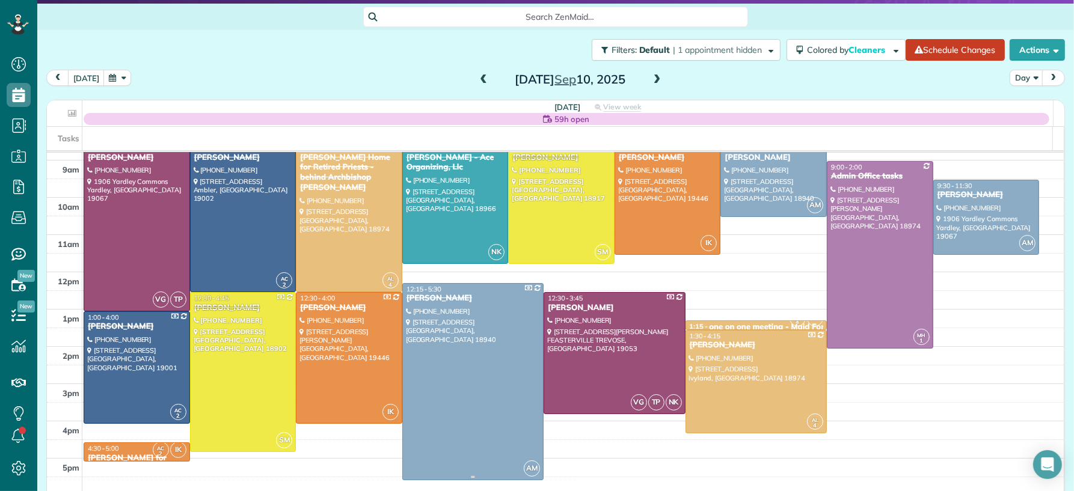
click at [459, 406] on div at bounding box center [473, 382] width 140 height 196
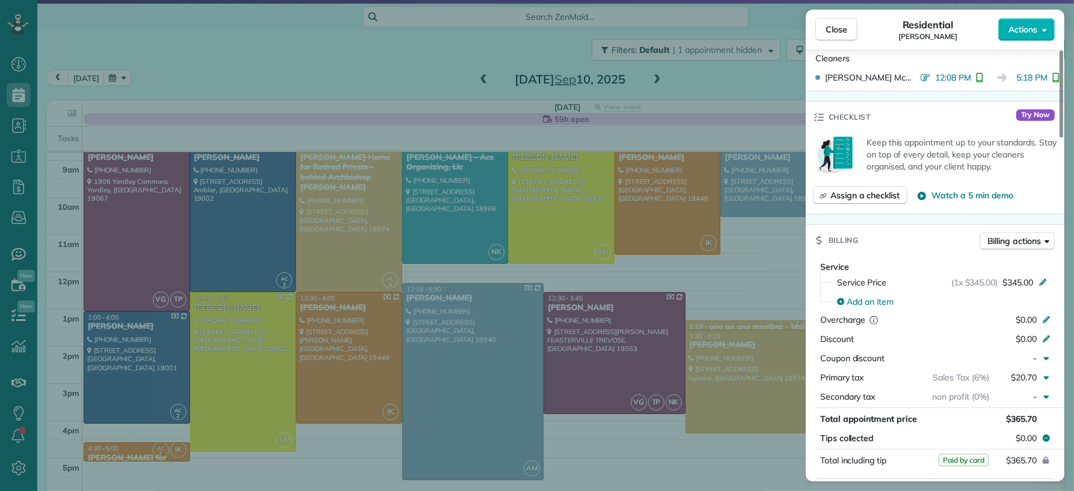
scroll to position [506, 0]
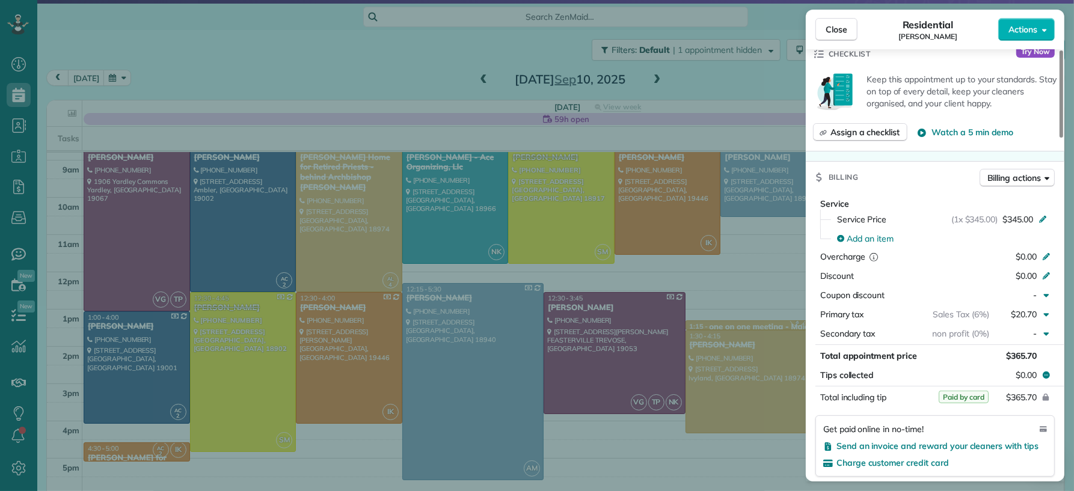
drag, startPoint x: 839, startPoint y: 37, endPoint x: 996, endPoint y: 232, distance: 250.6
click at [839, 38] on button "Close" at bounding box center [836, 29] width 42 height 23
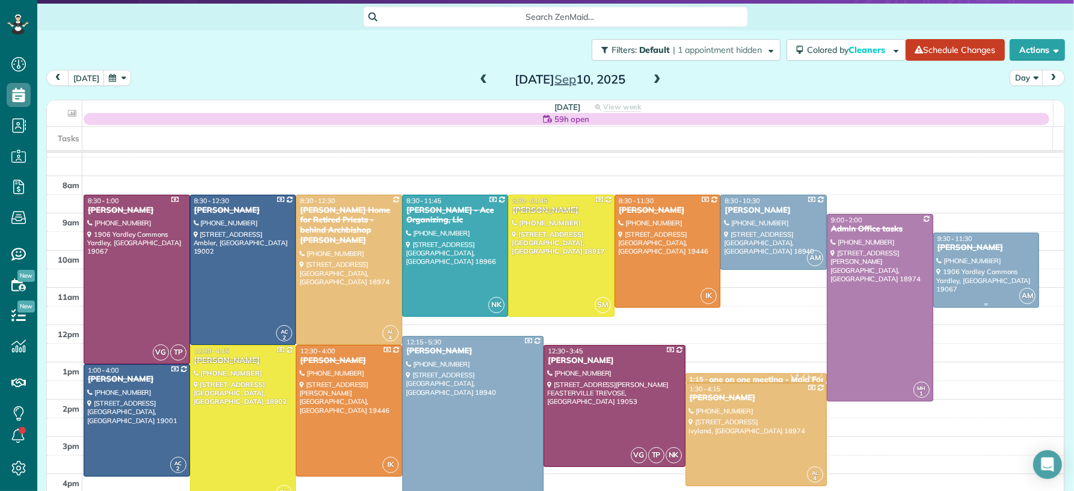
scroll to position [11, 0]
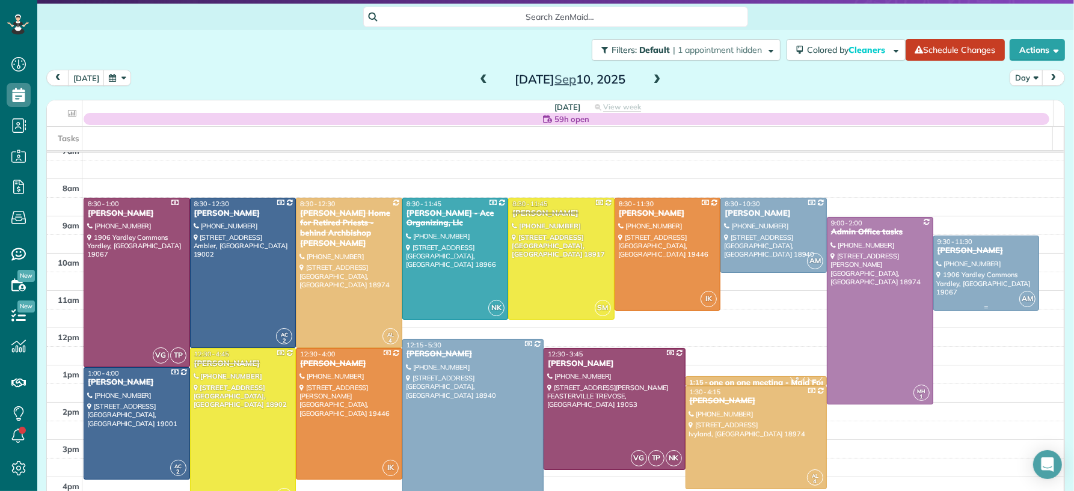
click at [951, 251] on div "[PERSON_NAME]" at bounding box center [986, 251] width 99 height 10
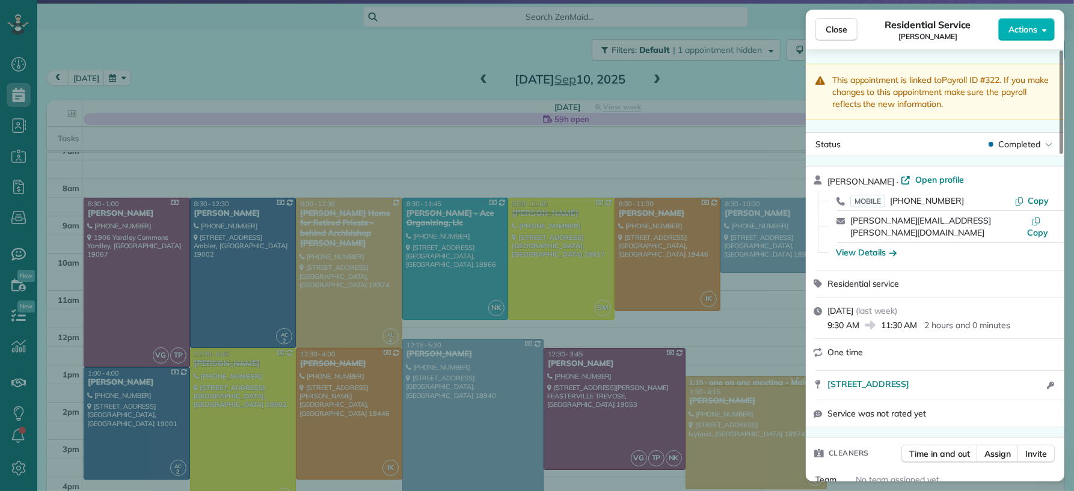
drag, startPoint x: 828, startPoint y: 31, endPoint x: 849, endPoint y: 118, distance: 89.7
click at [828, 32] on span "Close" at bounding box center [836, 29] width 22 height 12
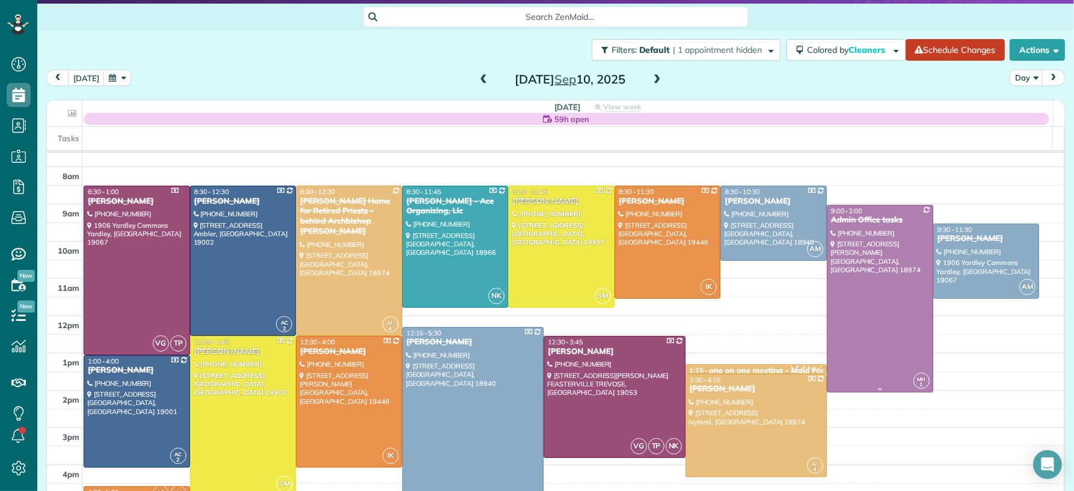
scroll to position [33, 0]
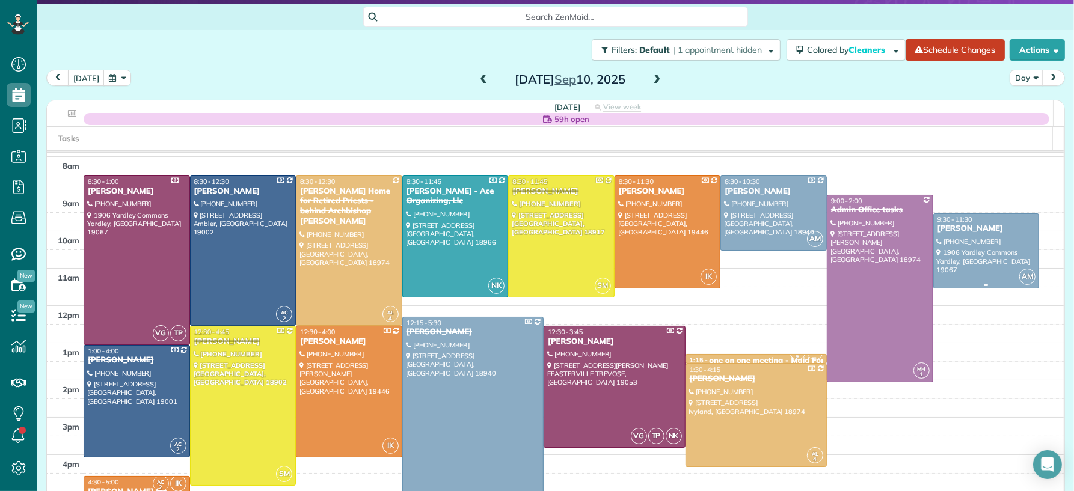
click at [966, 255] on div at bounding box center [986, 251] width 105 height 74
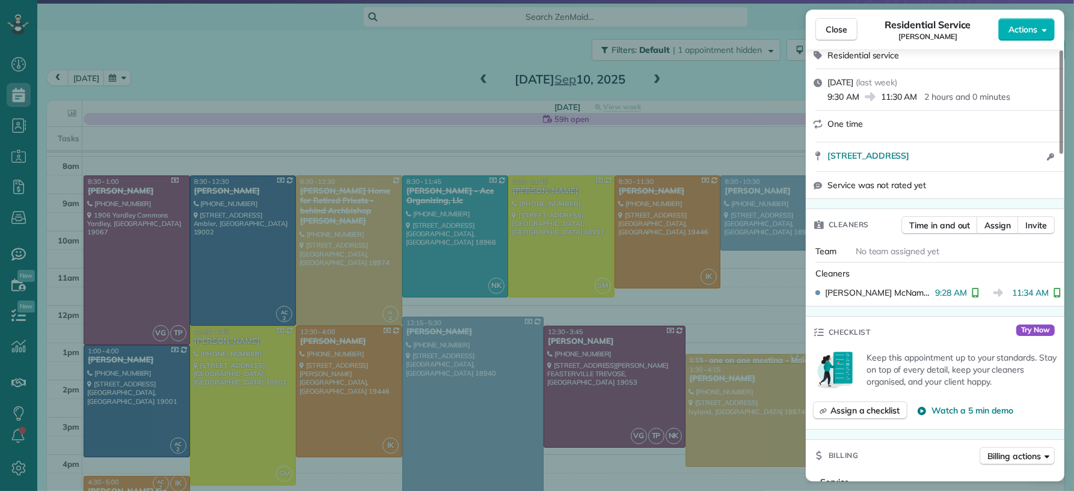
scroll to position [237, 0]
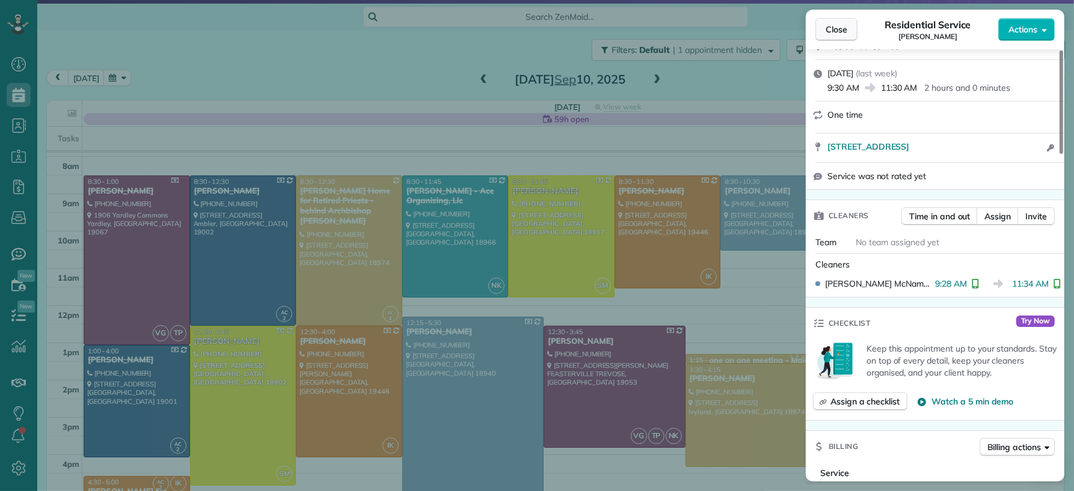
click at [851, 29] on button "Close" at bounding box center [836, 29] width 42 height 23
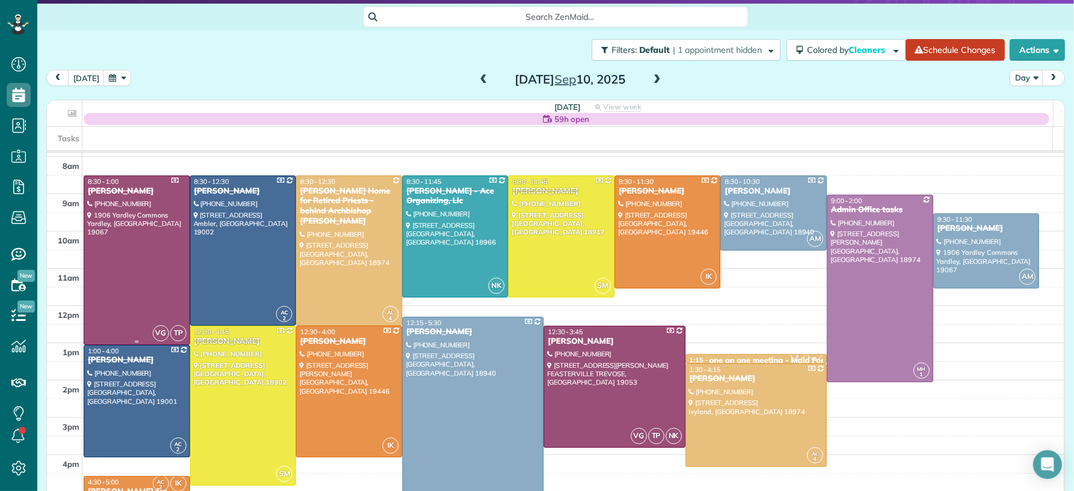
click at [147, 266] on div at bounding box center [136, 260] width 105 height 168
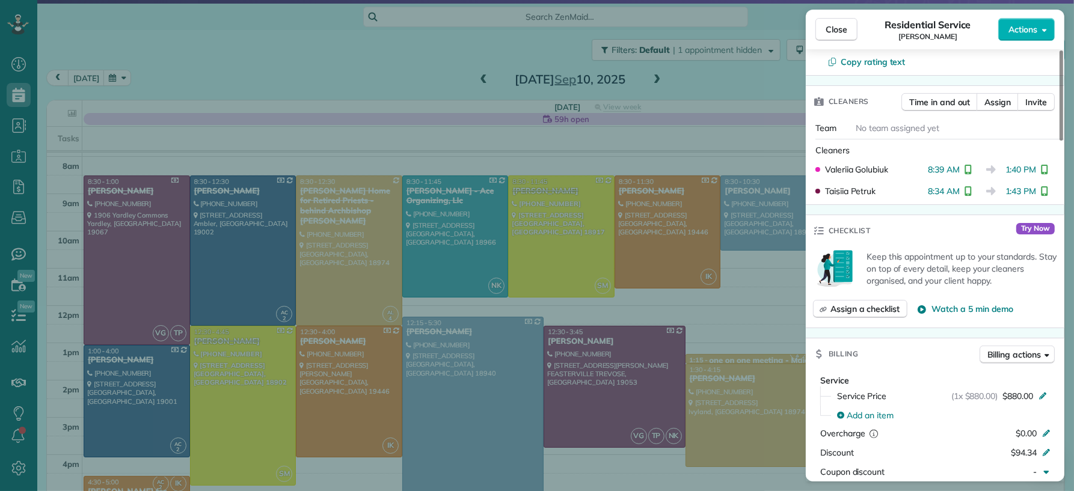
scroll to position [399, 0]
drag, startPoint x: 828, startPoint y: 34, endPoint x: 485, endPoint y: 359, distance: 472.9
click at [828, 34] on span "Close" at bounding box center [836, 29] width 22 height 12
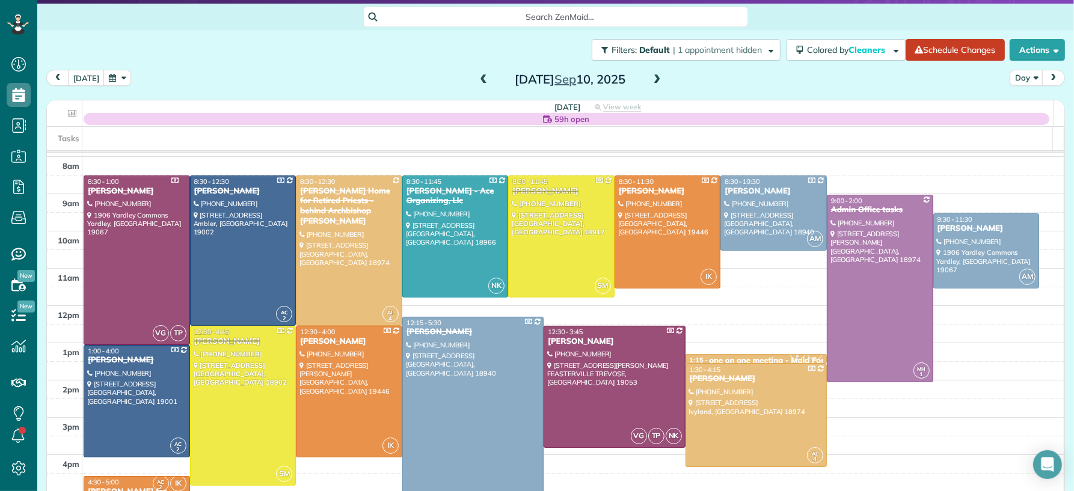
click at [484, 386] on div at bounding box center [473, 415] width 140 height 196
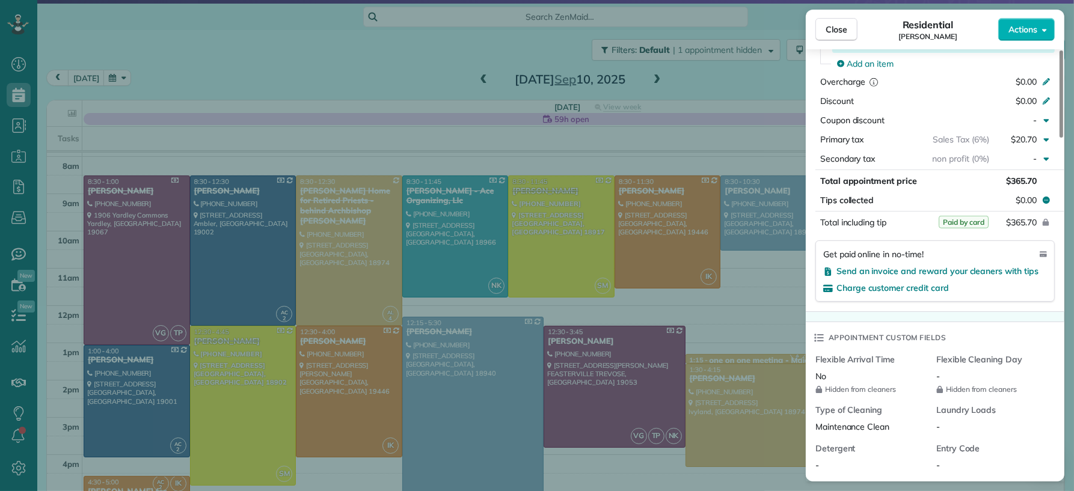
scroll to position [666, 0]
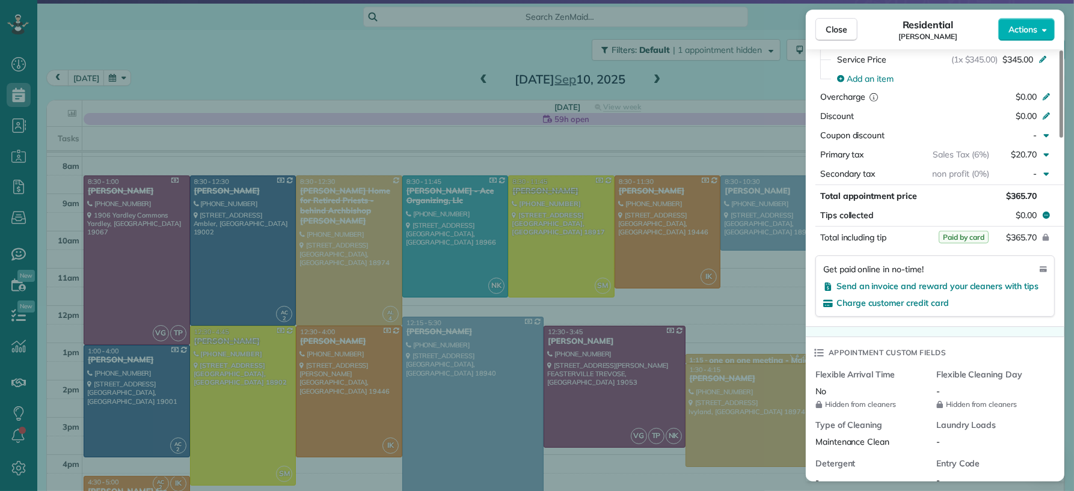
drag, startPoint x: 833, startPoint y: 30, endPoint x: 843, endPoint y: 52, distance: 24.5
click at [833, 31] on span "Close" at bounding box center [836, 29] width 22 height 12
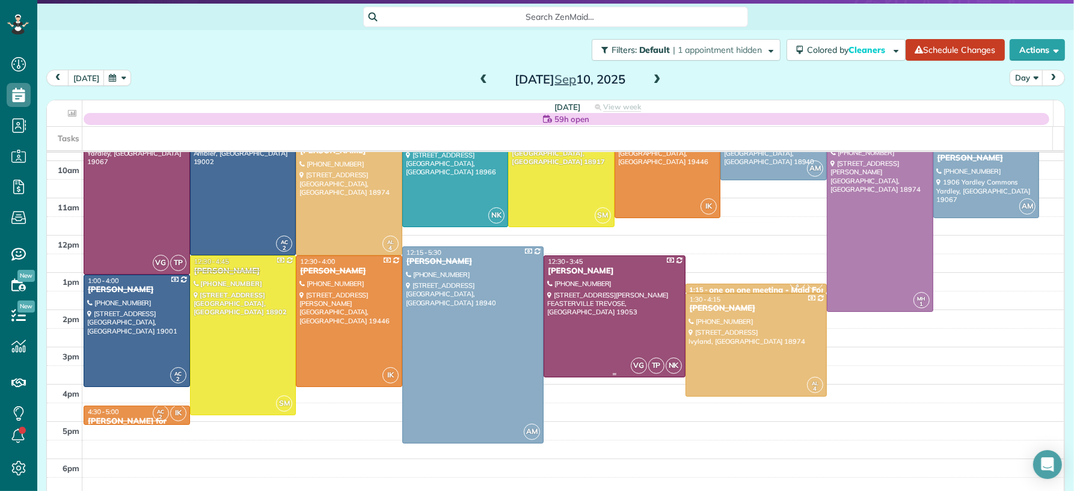
scroll to position [122, 0]
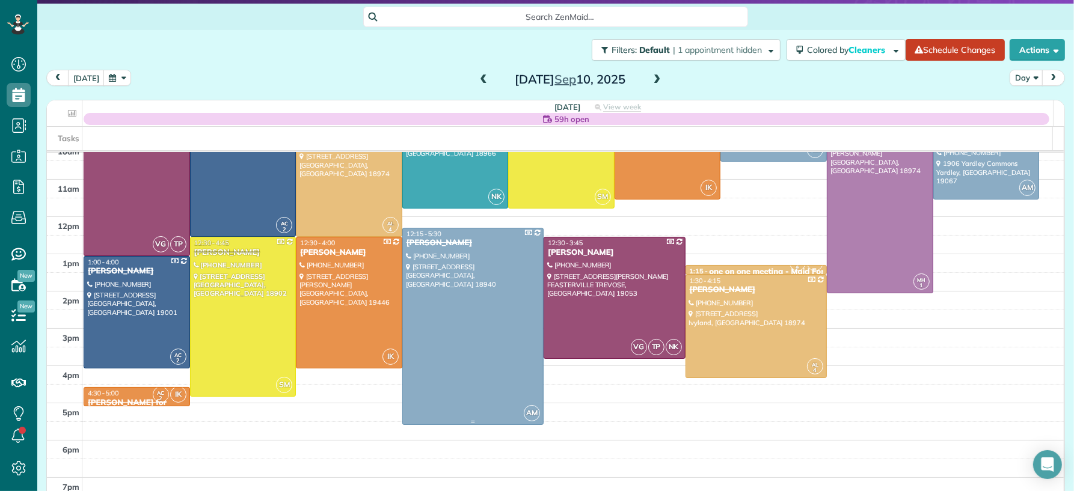
click at [489, 338] on div at bounding box center [473, 326] width 140 height 196
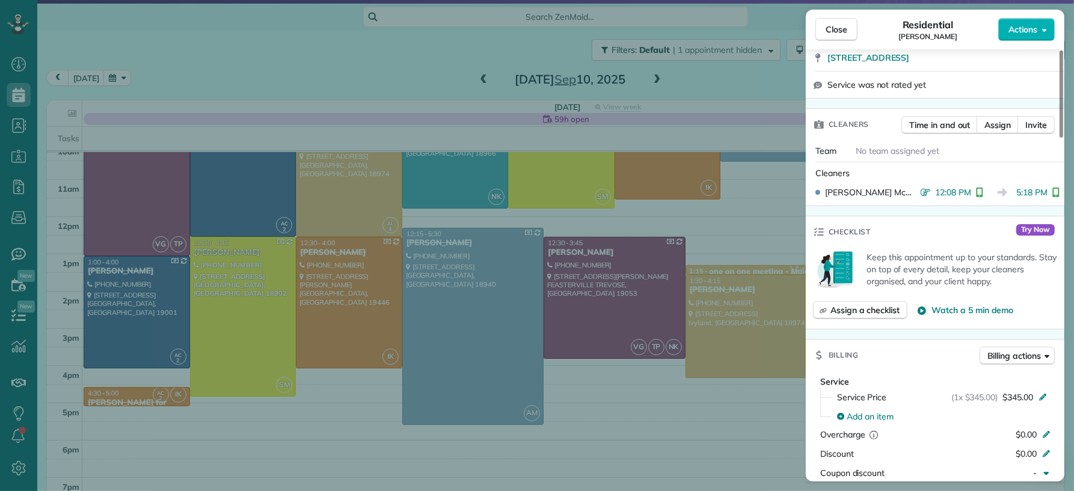
scroll to position [219, 0]
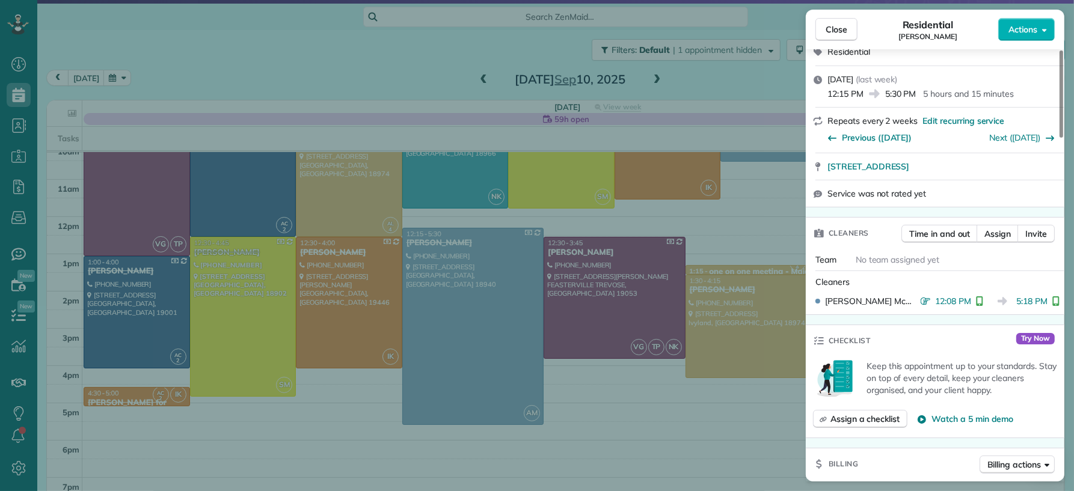
drag, startPoint x: 835, startPoint y: 29, endPoint x: 843, endPoint y: 47, distance: 19.9
click at [835, 29] on span "Close" at bounding box center [836, 29] width 22 height 12
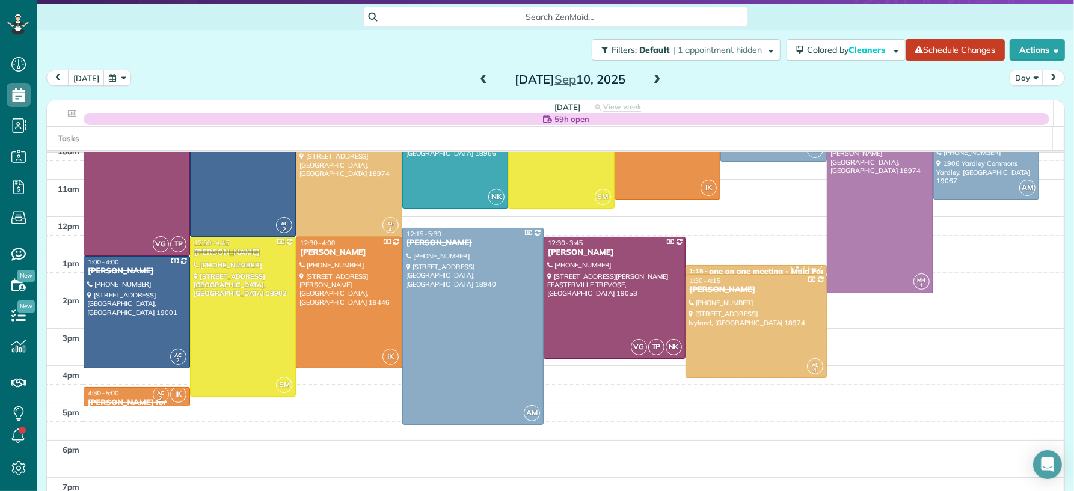
click at [653, 77] on span at bounding box center [656, 80] width 13 height 11
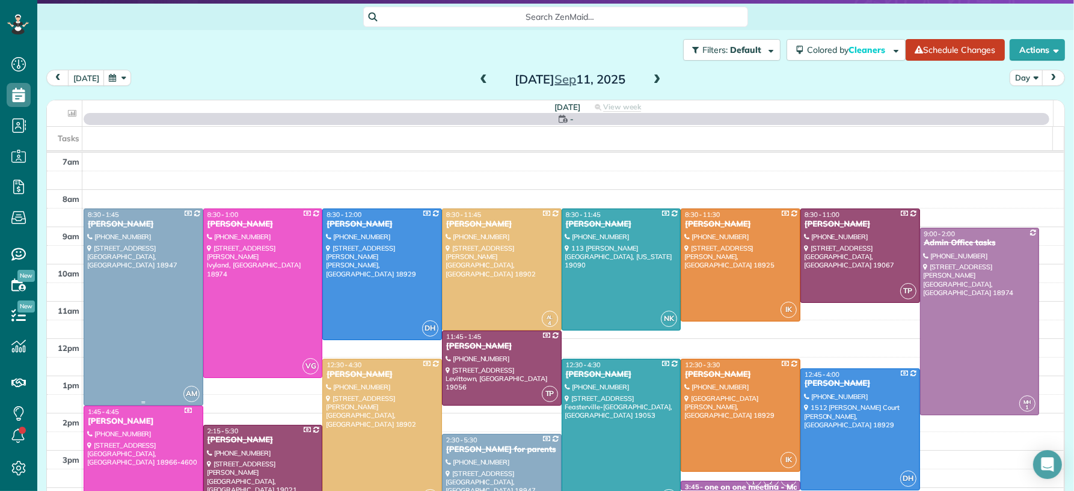
click at [151, 269] on div at bounding box center [143, 307] width 118 height 196
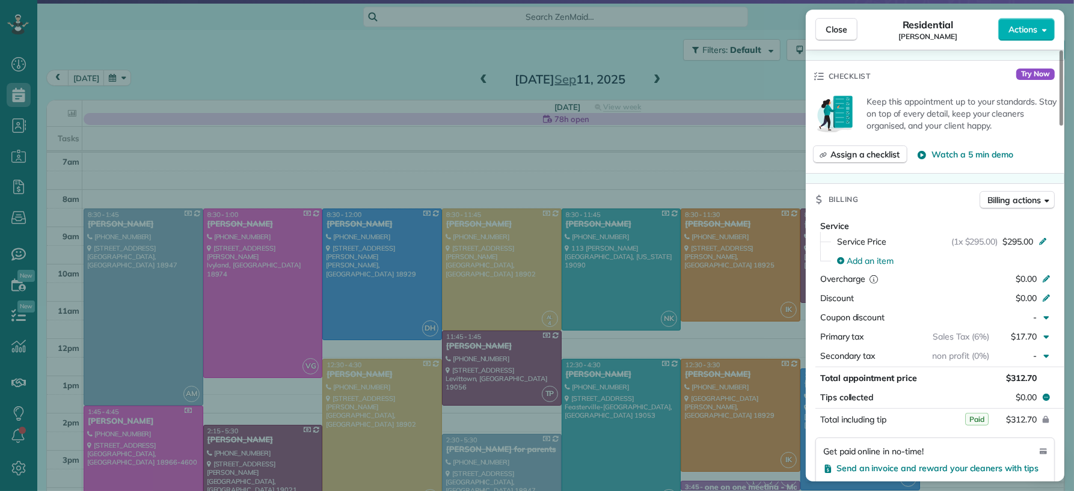
drag, startPoint x: 843, startPoint y: 31, endPoint x: 584, endPoint y: 370, distance: 427.2
click at [844, 34] on span "Close" at bounding box center [836, 29] width 22 height 12
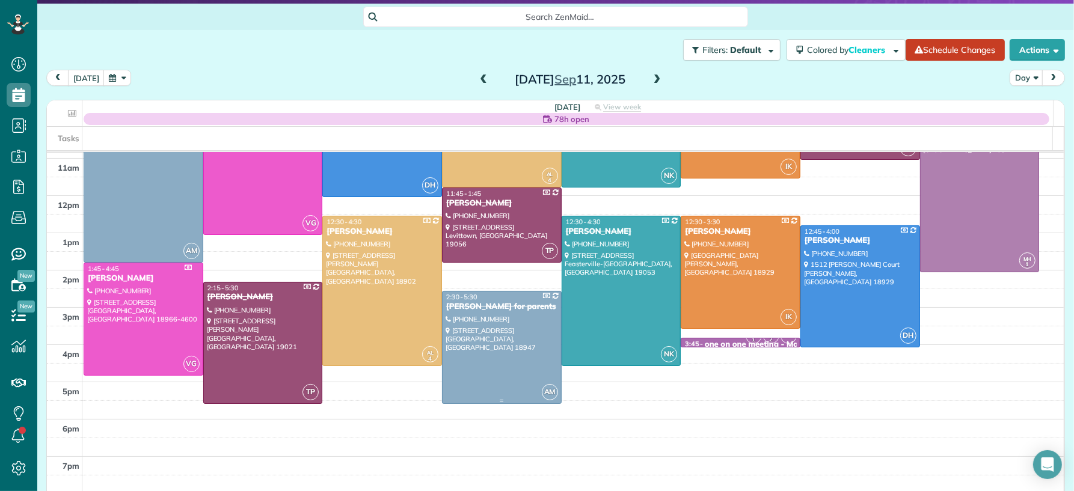
scroll to position [144, 0]
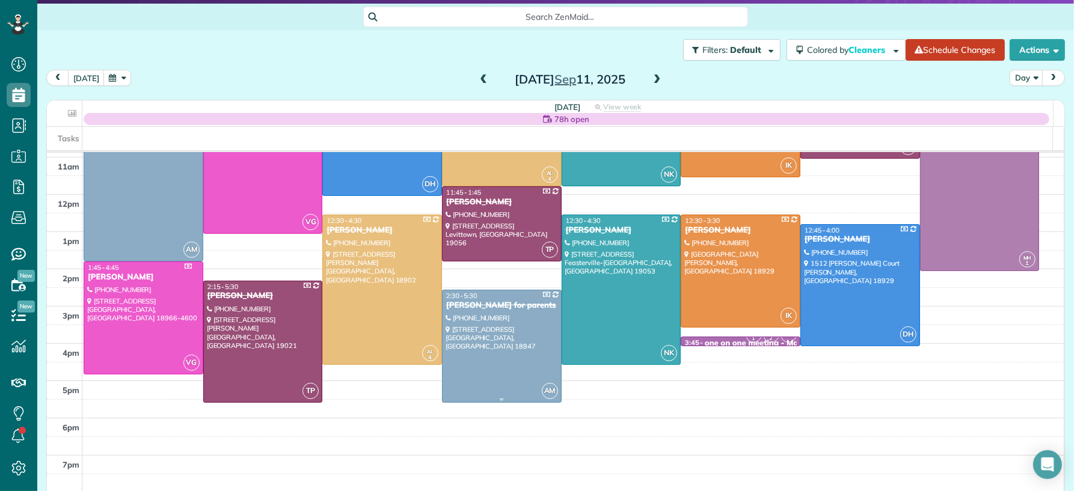
click at [521, 364] on div at bounding box center [501, 346] width 118 height 112
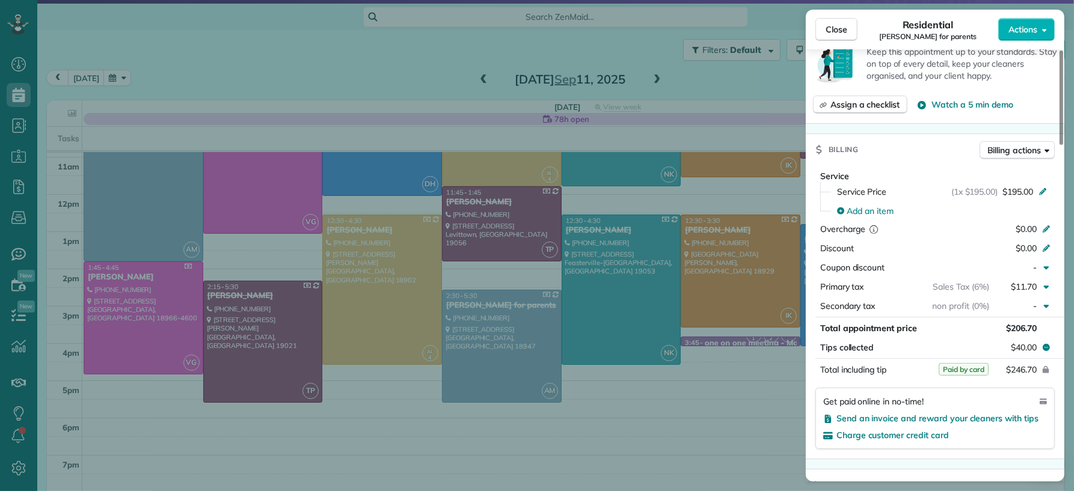
scroll to position [547, 0]
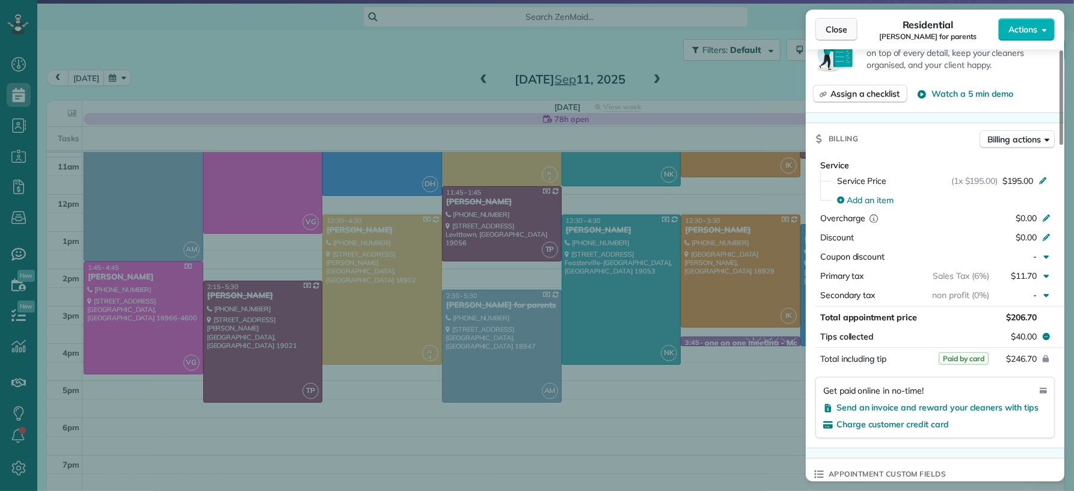
click at [827, 28] on span "Close" at bounding box center [836, 29] width 22 height 12
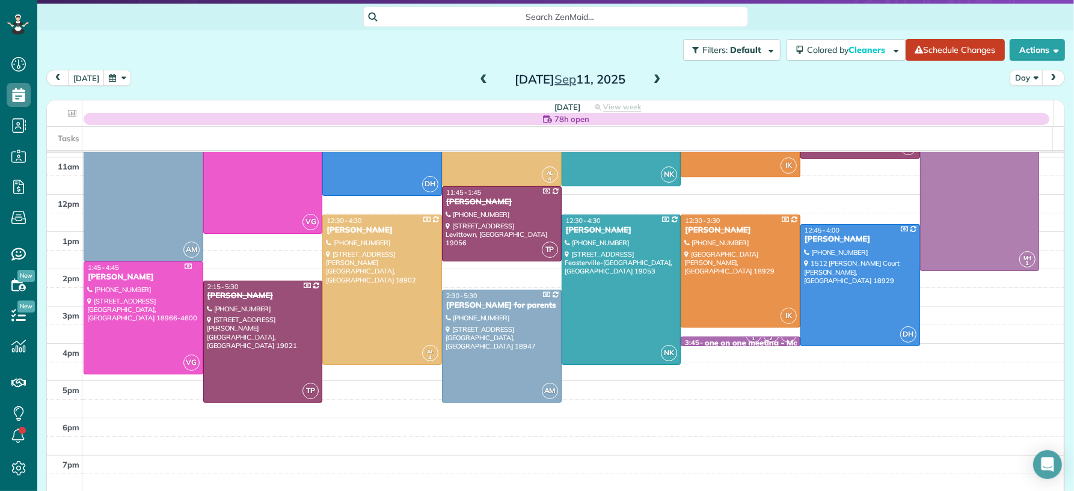
click at [650, 81] on span at bounding box center [656, 80] width 13 height 11
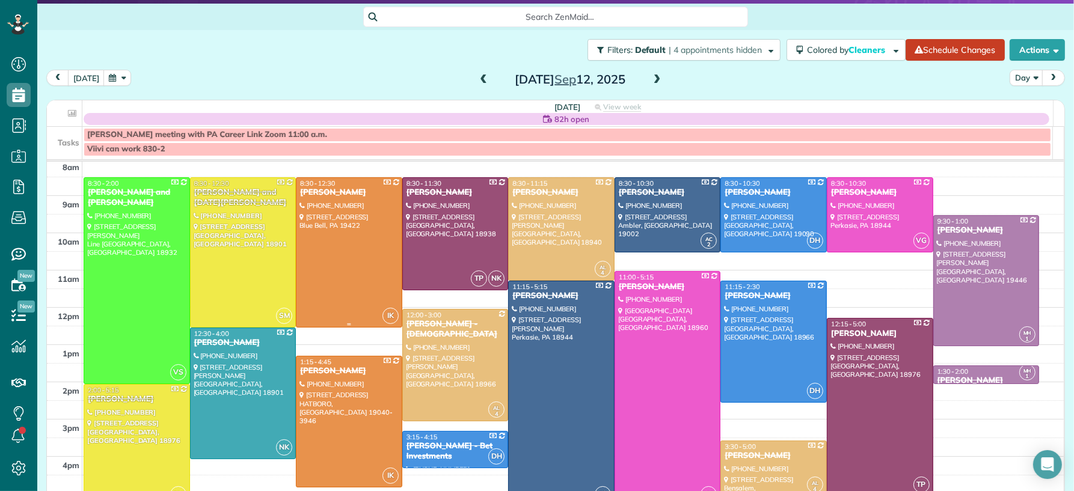
scroll to position [42, 0]
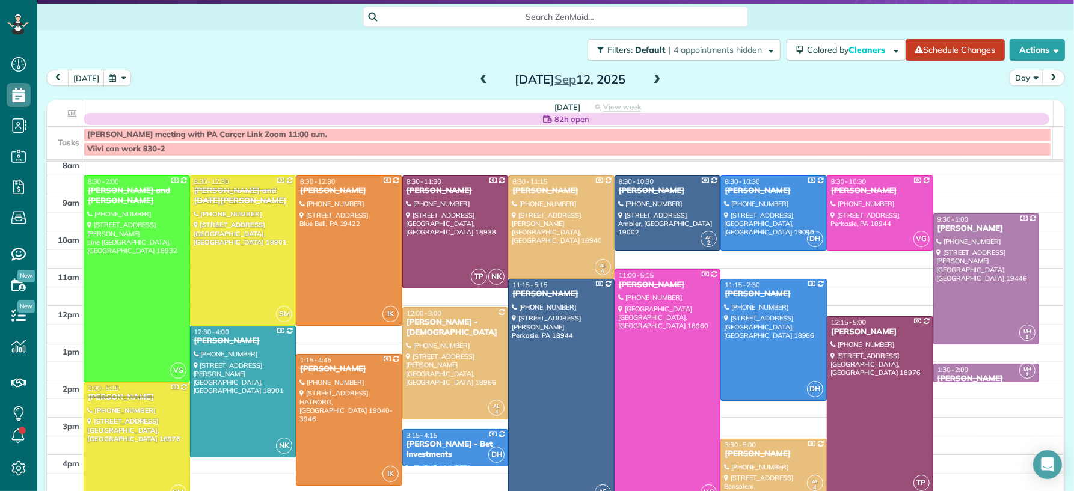
click at [650, 78] on span at bounding box center [656, 80] width 13 height 11
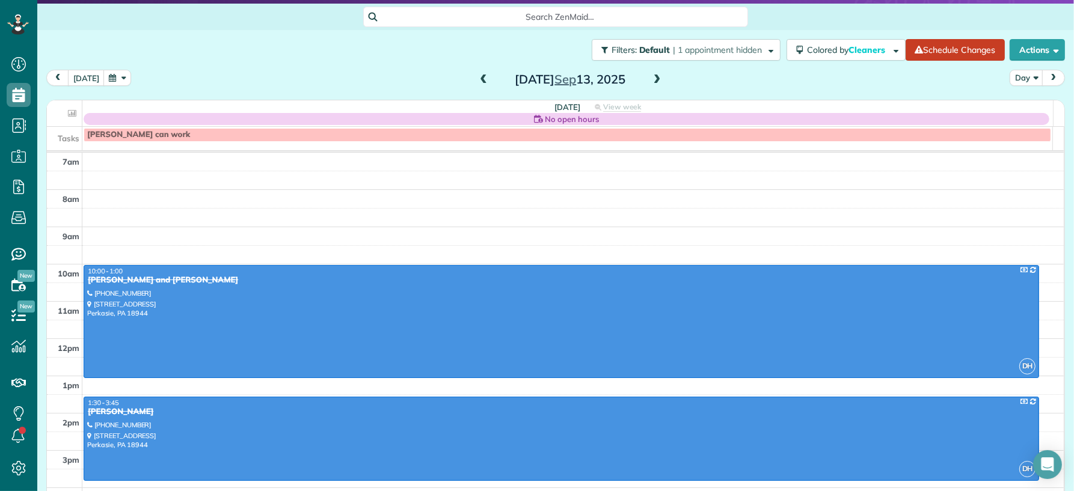
click at [477, 81] on span at bounding box center [483, 80] width 13 height 11
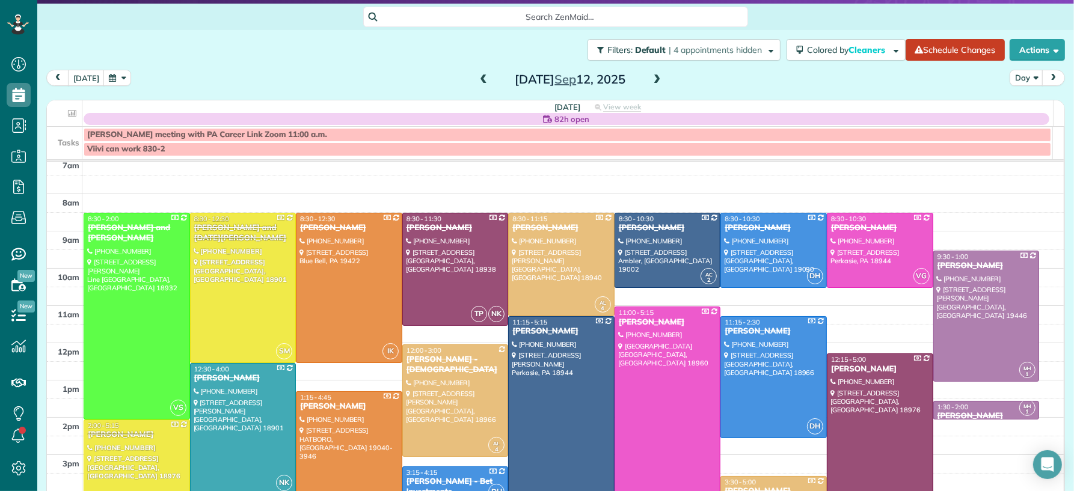
scroll to position [14, 0]
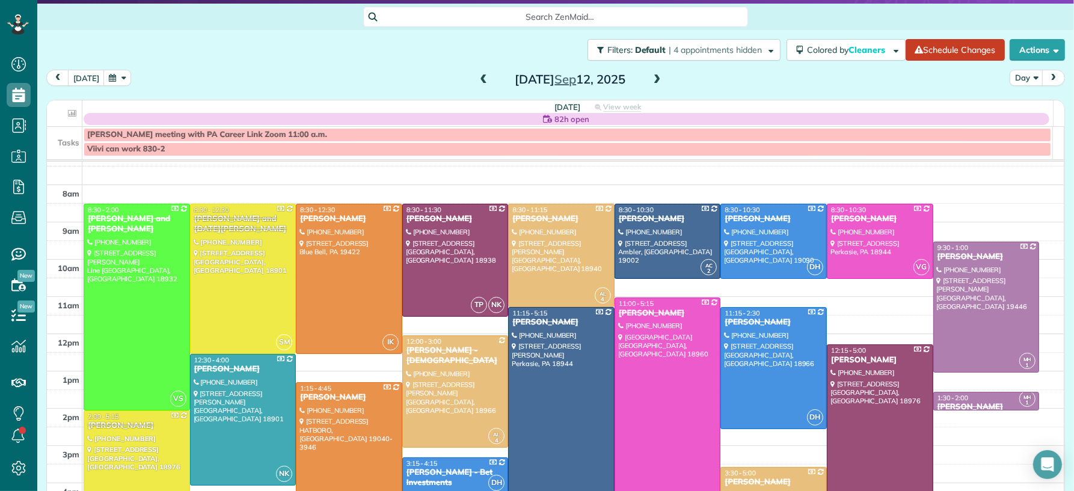
click at [652, 75] on span at bounding box center [656, 80] width 13 height 11
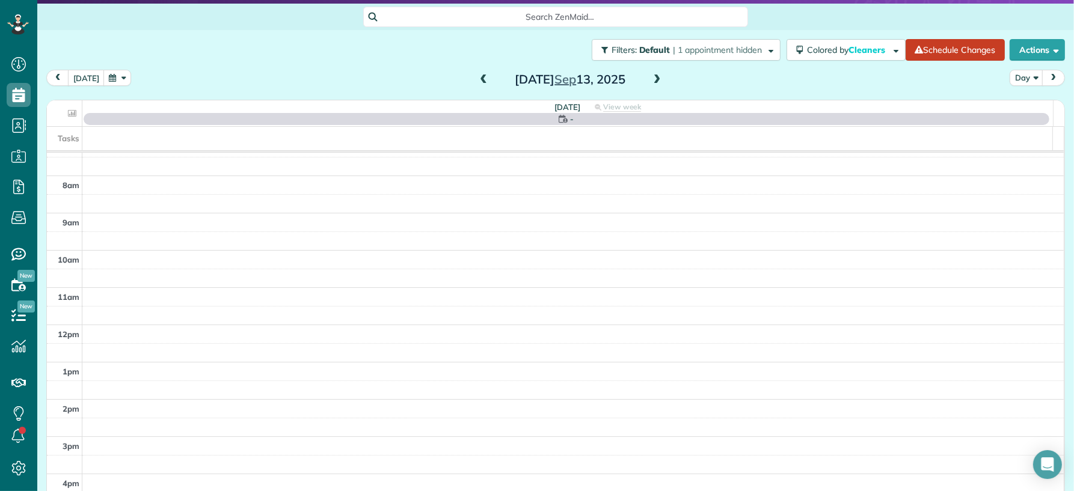
scroll to position [0, 0]
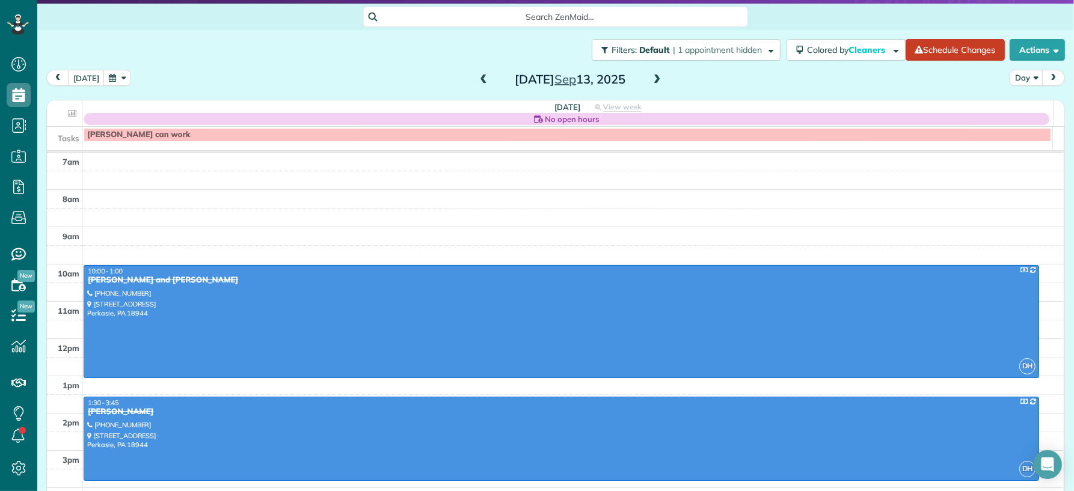
click at [477, 84] on span at bounding box center [483, 80] width 13 height 11
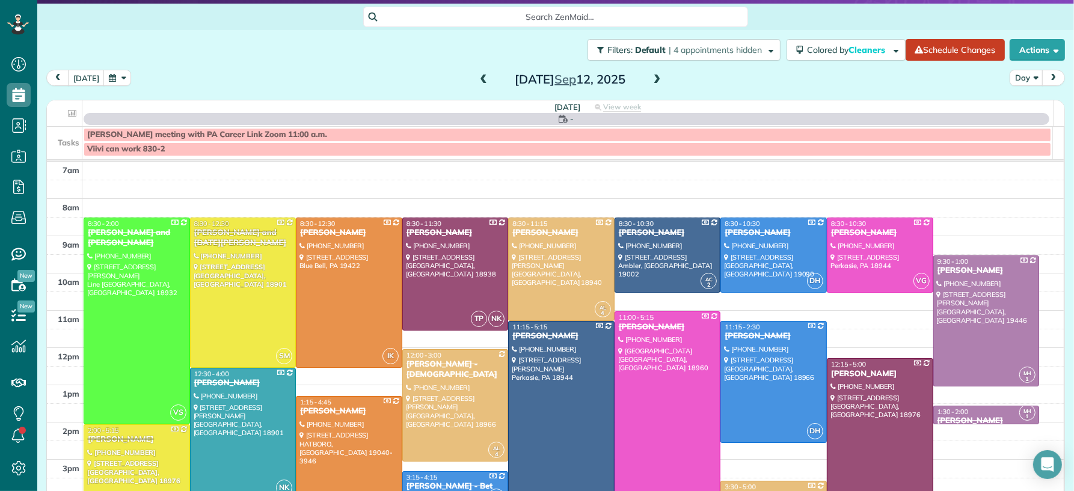
click at [481, 75] on span at bounding box center [483, 80] width 13 height 11
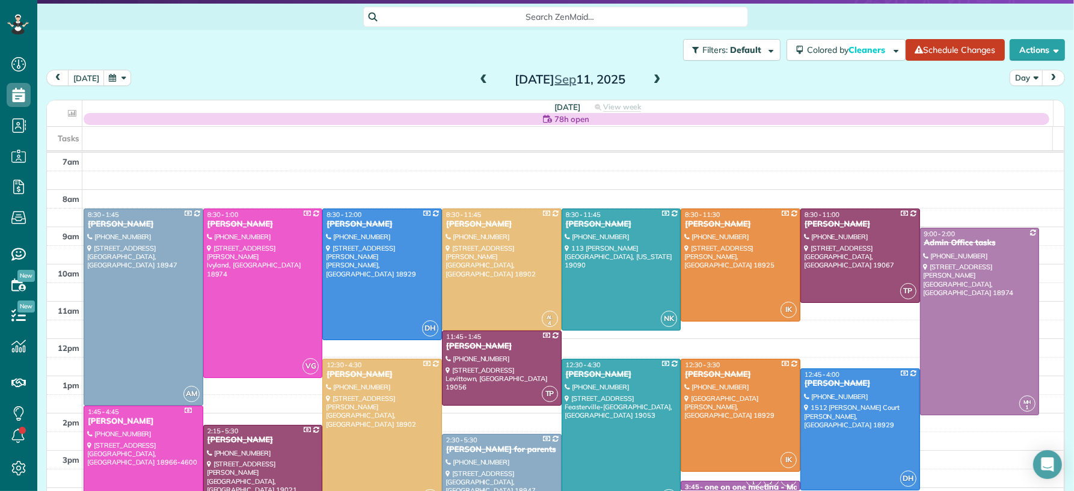
click at [479, 77] on span at bounding box center [483, 80] width 13 height 11
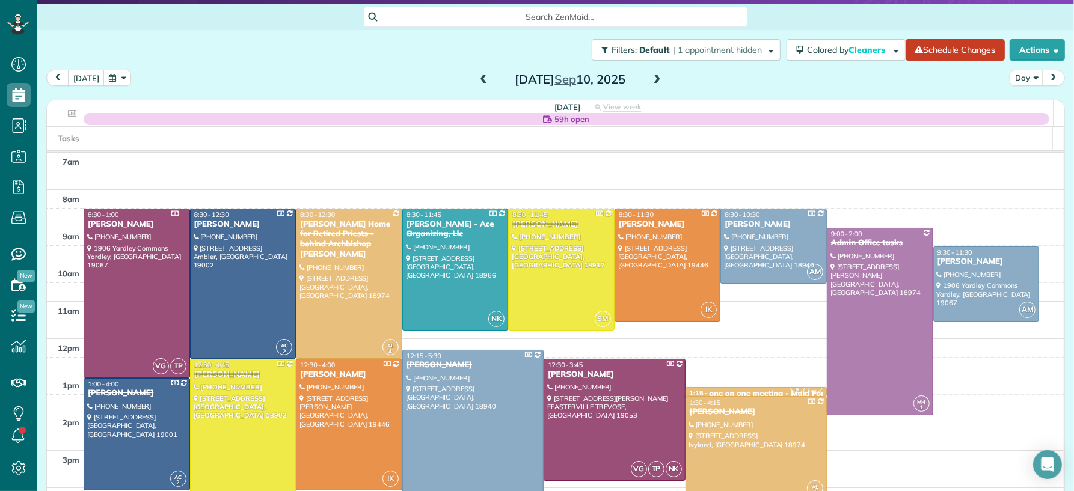
click at [479, 76] on span at bounding box center [483, 80] width 13 height 11
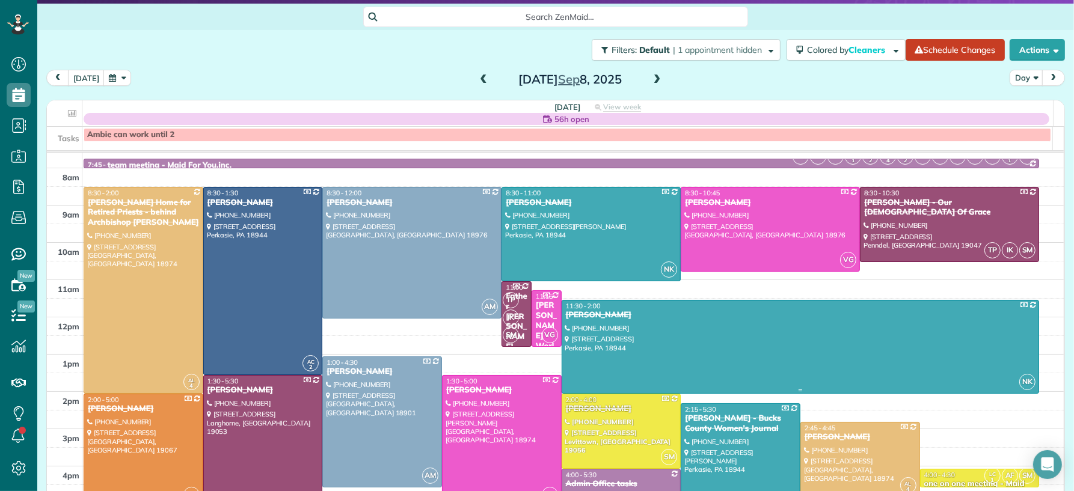
scroll to position [22, 0]
click at [244, 203] on div "[PERSON_NAME]" at bounding box center [263, 202] width 112 height 10
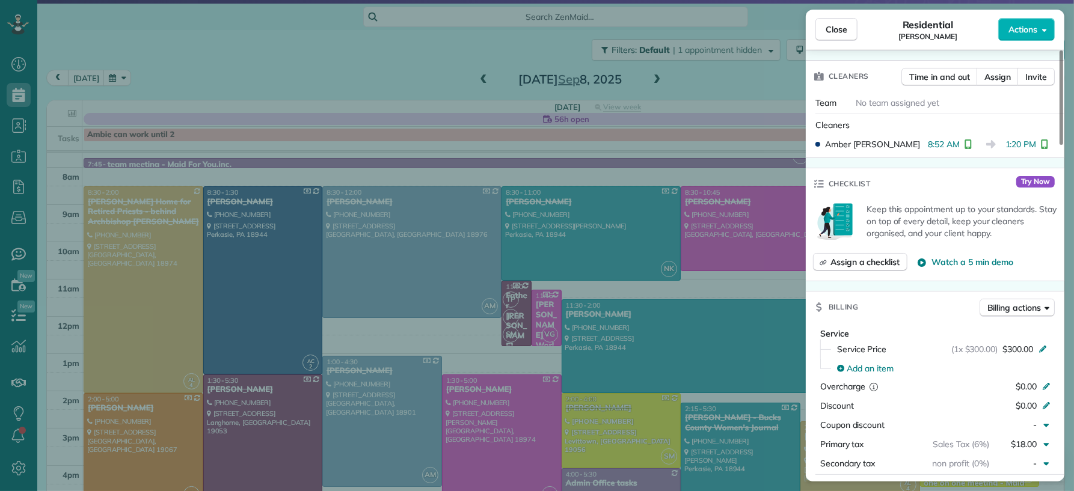
scroll to position [447, 0]
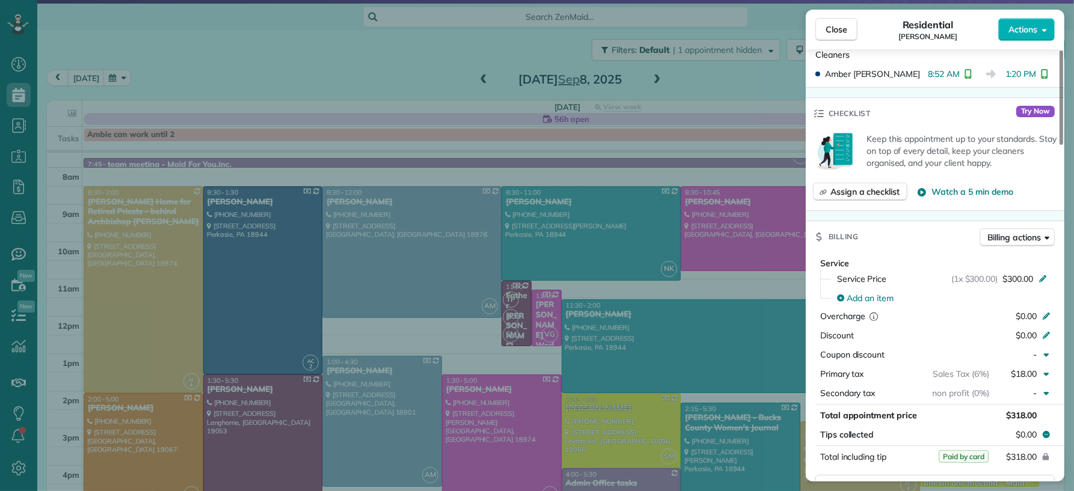
drag, startPoint x: 830, startPoint y: 31, endPoint x: 550, endPoint y: 316, distance: 399.6
click at [830, 31] on span "Close" at bounding box center [836, 29] width 22 height 12
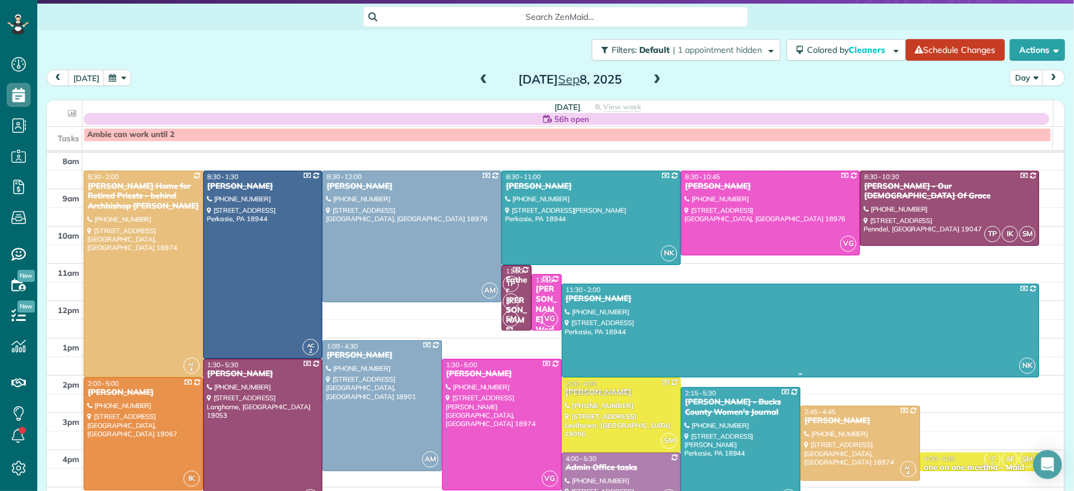
scroll to position [29, 0]
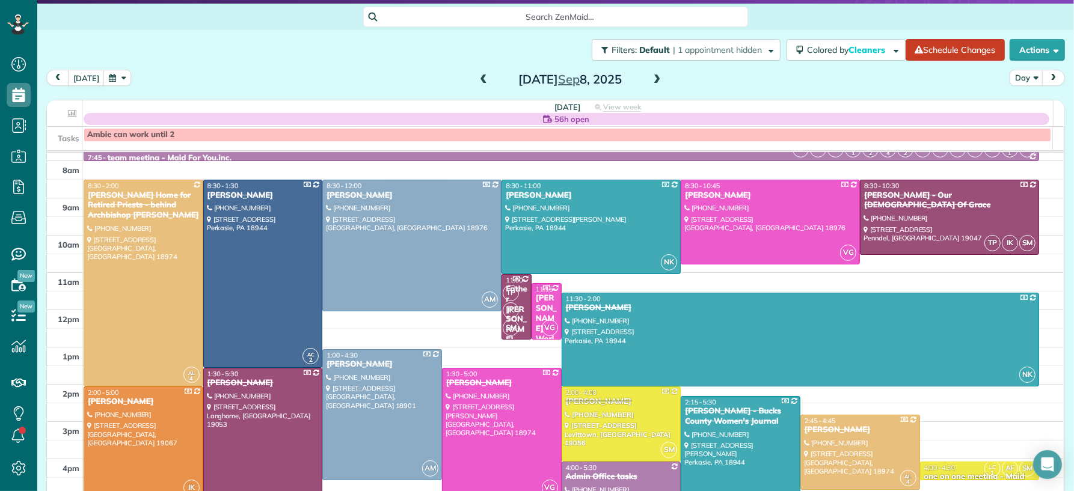
click at [656, 75] on div "Monday Sep 8, 2025" at bounding box center [570, 79] width 192 height 19
click at [650, 82] on span at bounding box center [656, 80] width 13 height 11
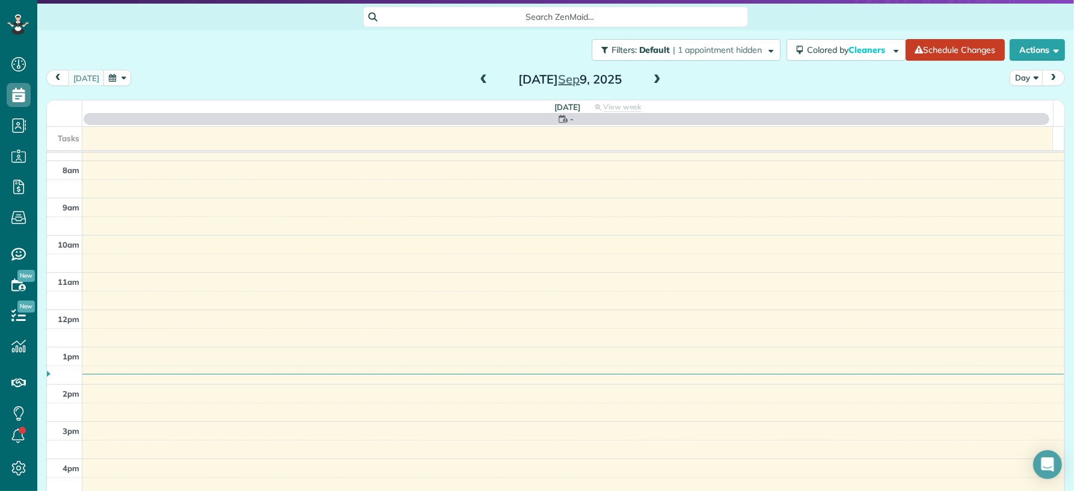
scroll to position [0, 0]
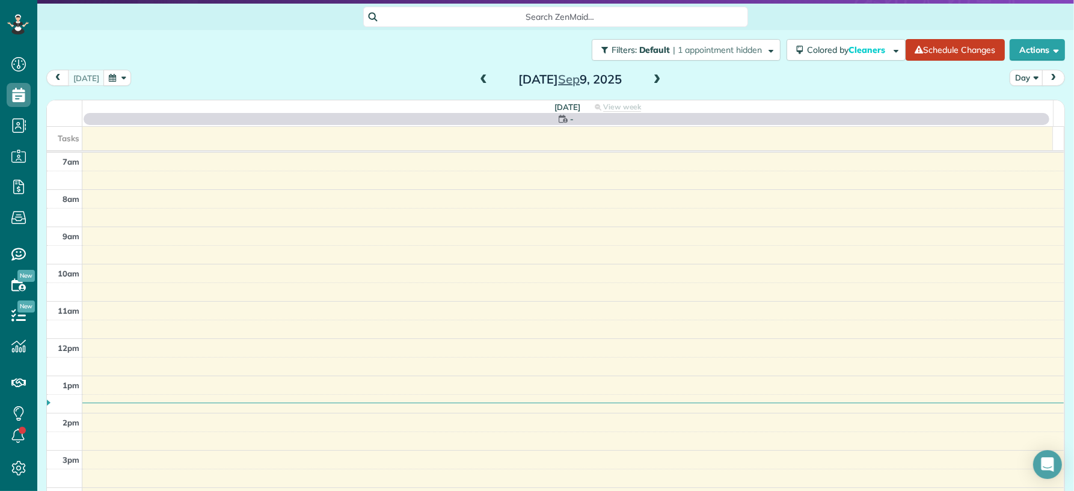
click at [650, 79] on span at bounding box center [656, 80] width 13 height 11
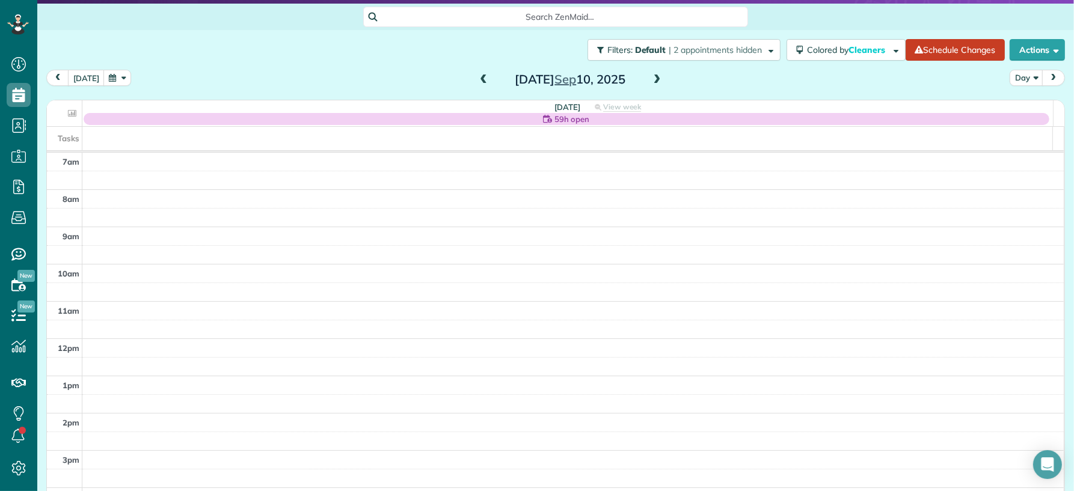
click at [477, 79] on span at bounding box center [483, 80] width 13 height 11
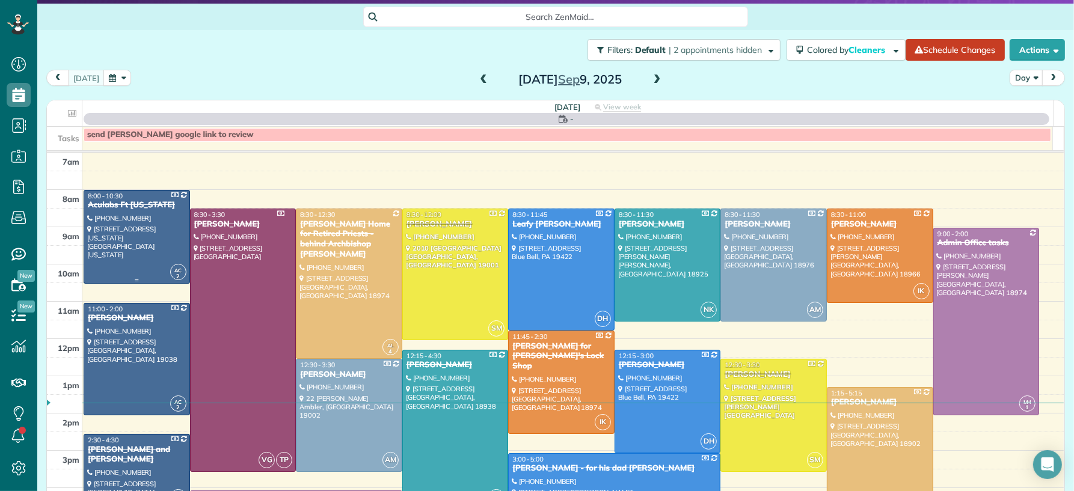
click at [134, 266] on div at bounding box center [136, 237] width 105 height 93
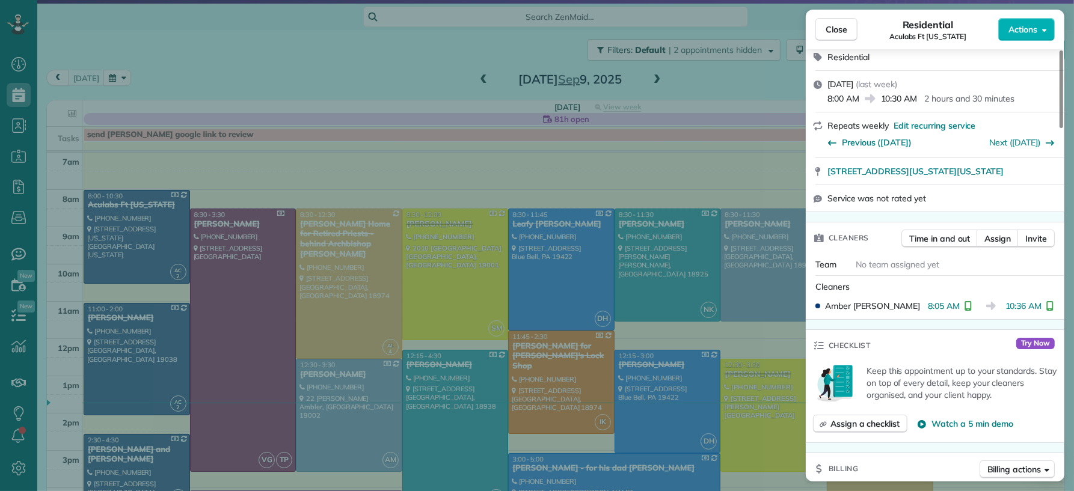
scroll to position [372, 0]
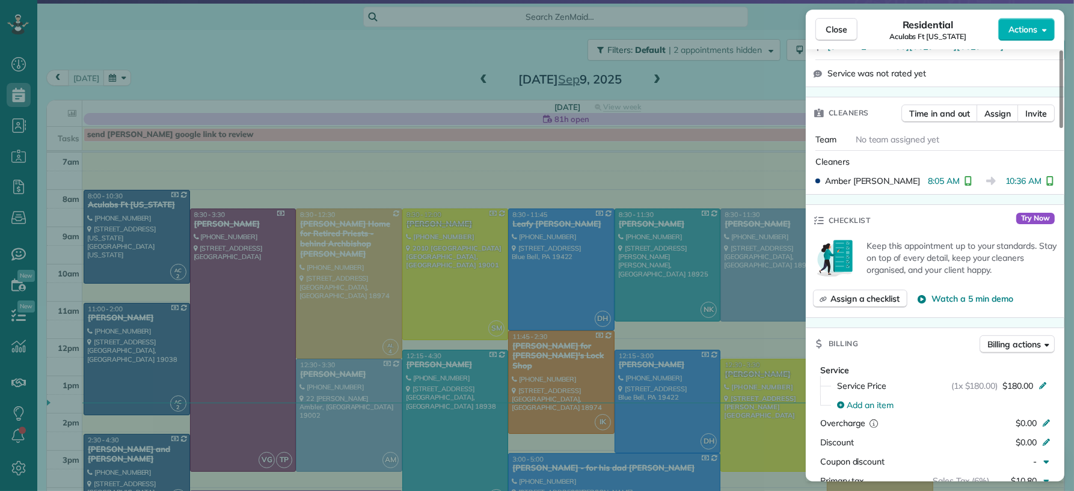
drag, startPoint x: 843, startPoint y: 34, endPoint x: 108, endPoint y: 456, distance: 847.5
click at [843, 34] on span "Close" at bounding box center [836, 29] width 22 height 12
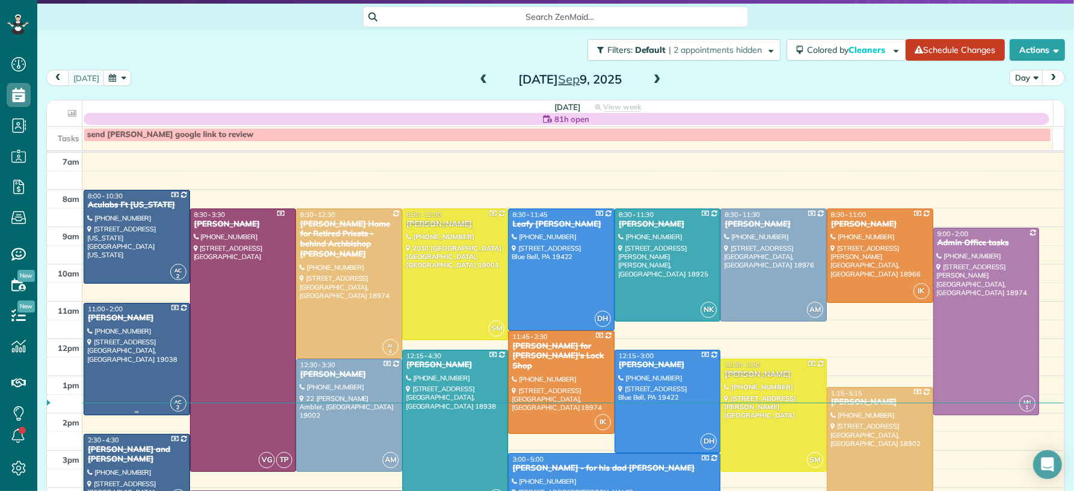
click at [147, 355] on div at bounding box center [136, 360] width 105 height 112
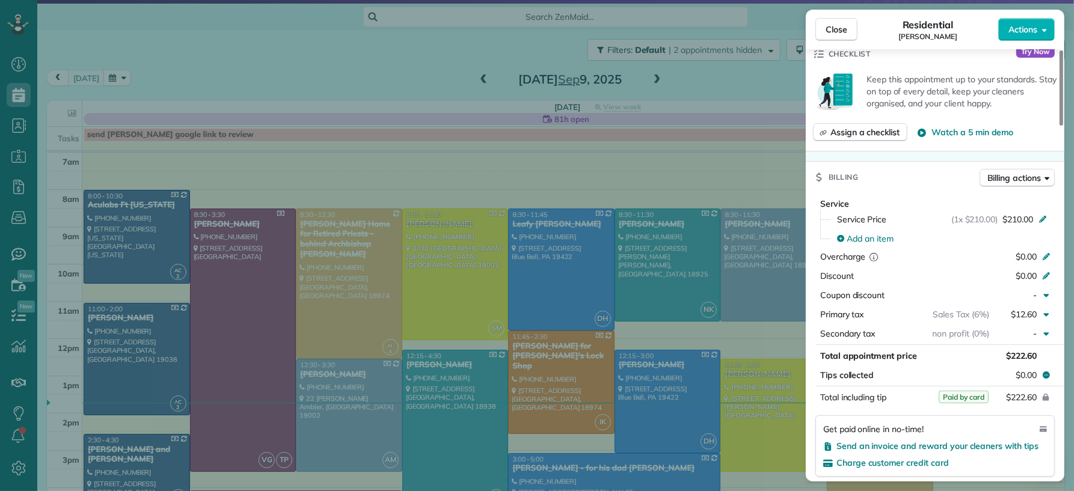
scroll to position [541, 0]
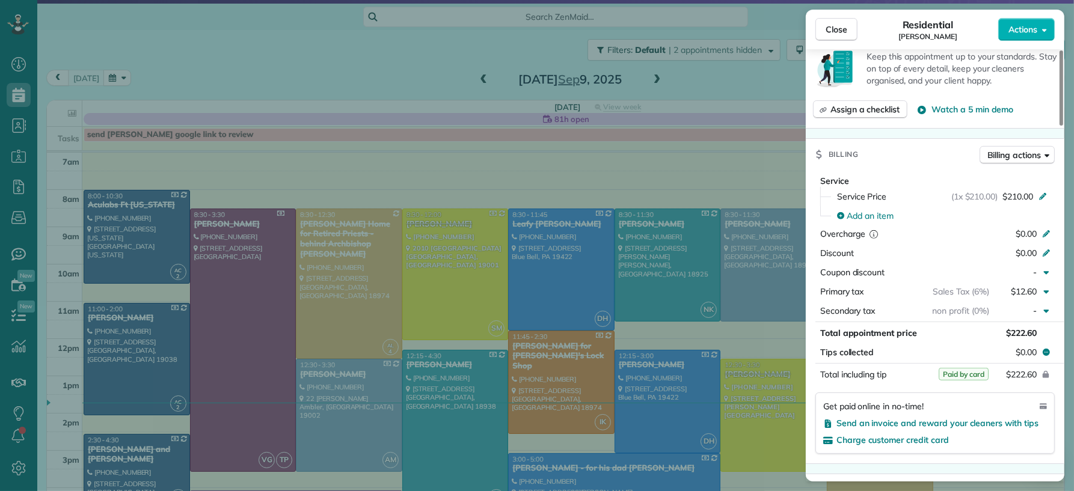
drag, startPoint x: 834, startPoint y: 24, endPoint x: 112, endPoint y: 433, distance: 829.7
click at [834, 25] on span "Close" at bounding box center [836, 29] width 22 height 12
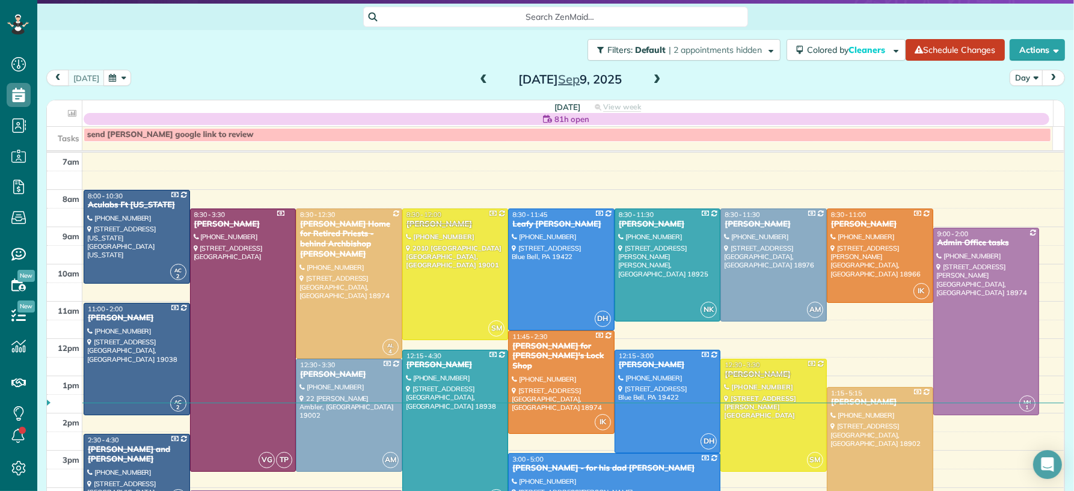
click at [162, 463] on div at bounding box center [136, 472] width 105 height 74
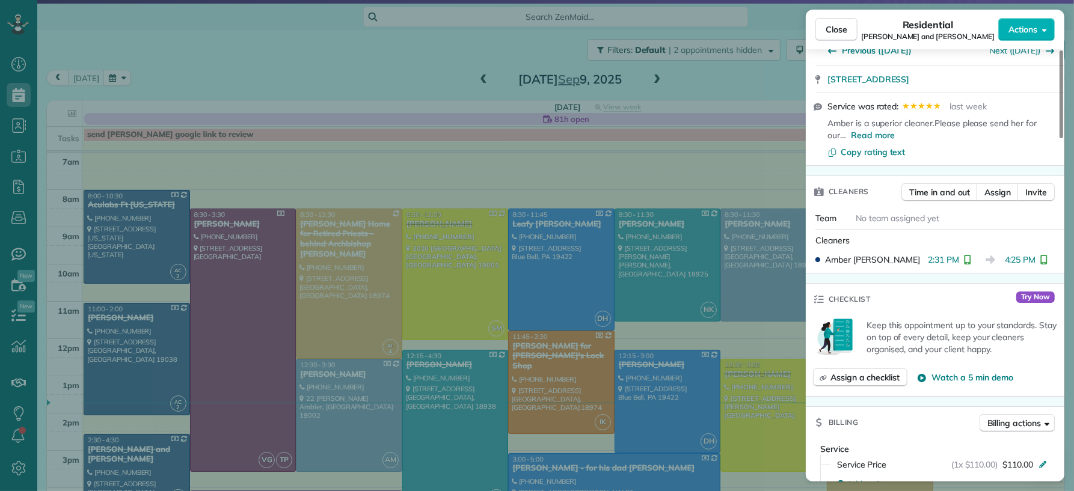
scroll to position [466, 0]
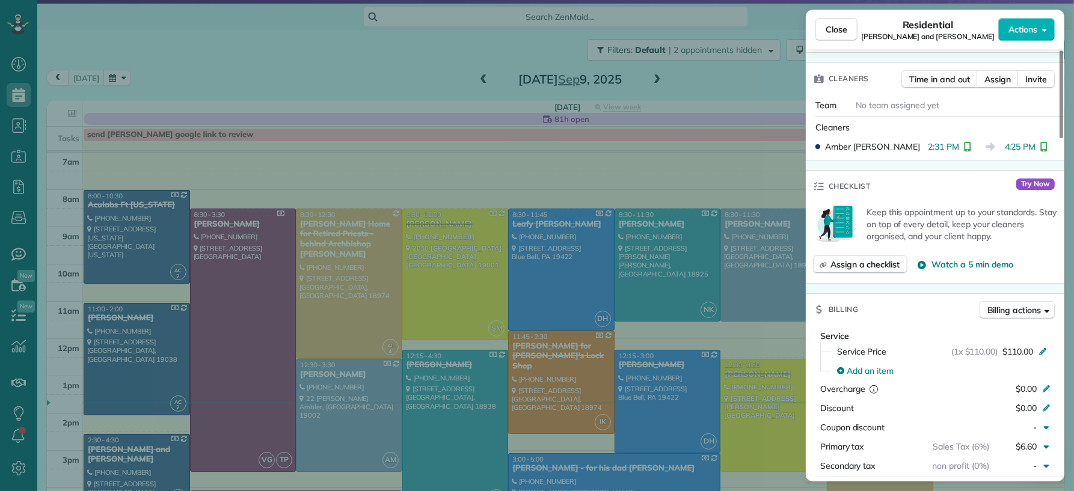
drag, startPoint x: 838, startPoint y: 35, endPoint x: 824, endPoint y: 88, distance: 55.3
click at [838, 35] on span "Close" at bounding box center [836, 29] width 22 height 12
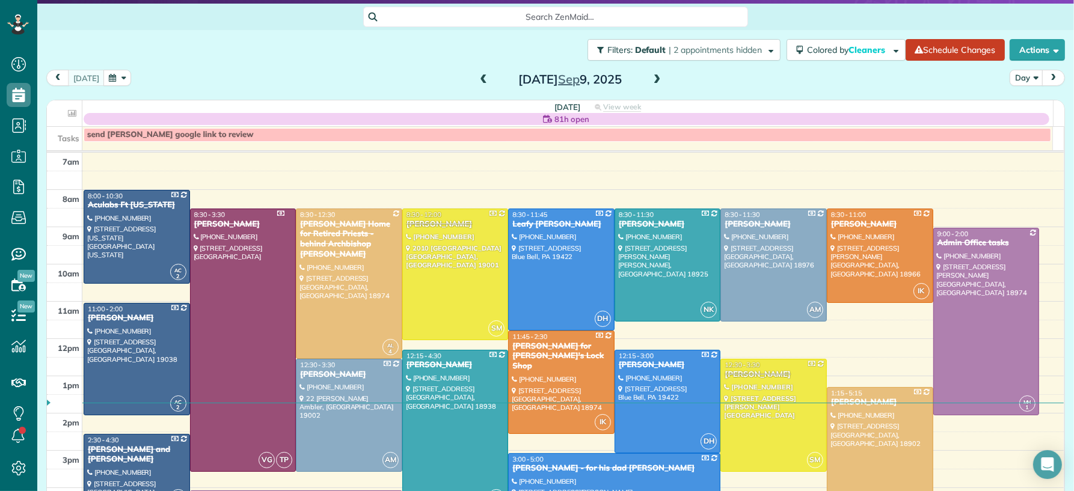
click at [656, 73] on span at bounding box center [656, 80] width 13 height 18
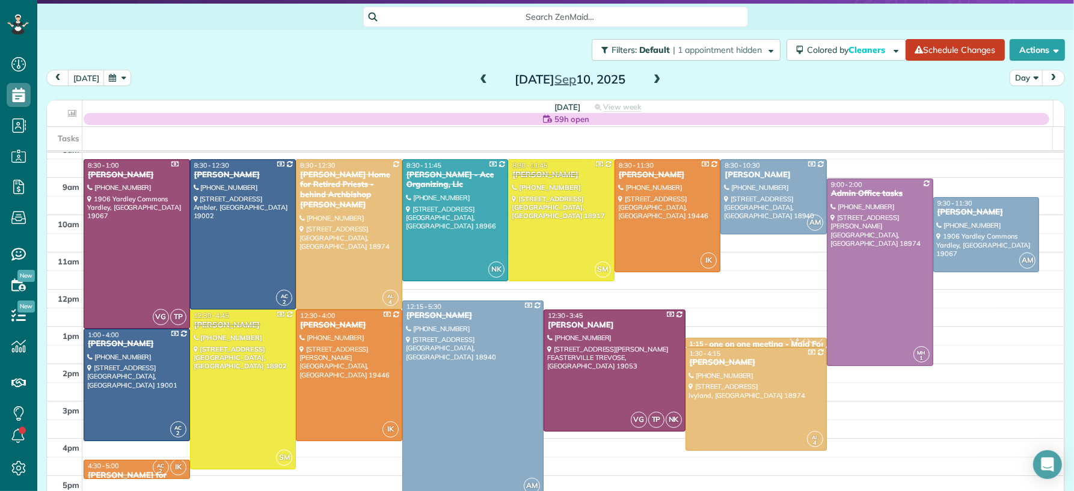
scroll to position [37, 0]
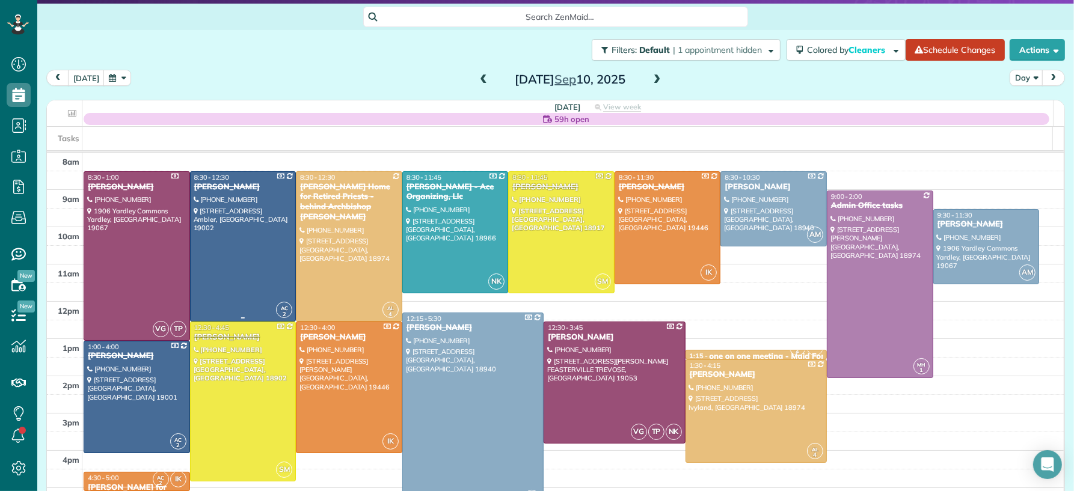
click at [228, 248] on div at bounding box center [243, 246] width 105 height 149
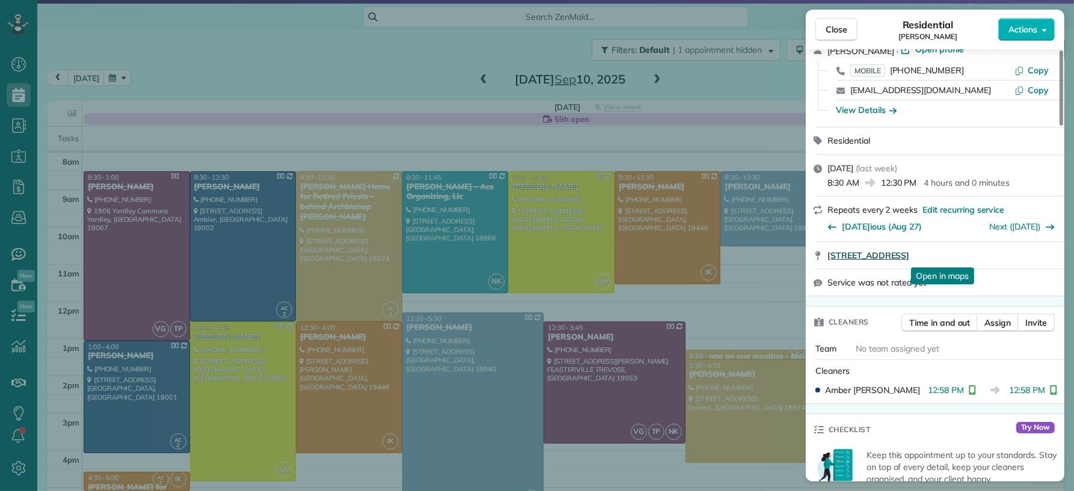
scroll to position [82, 0]
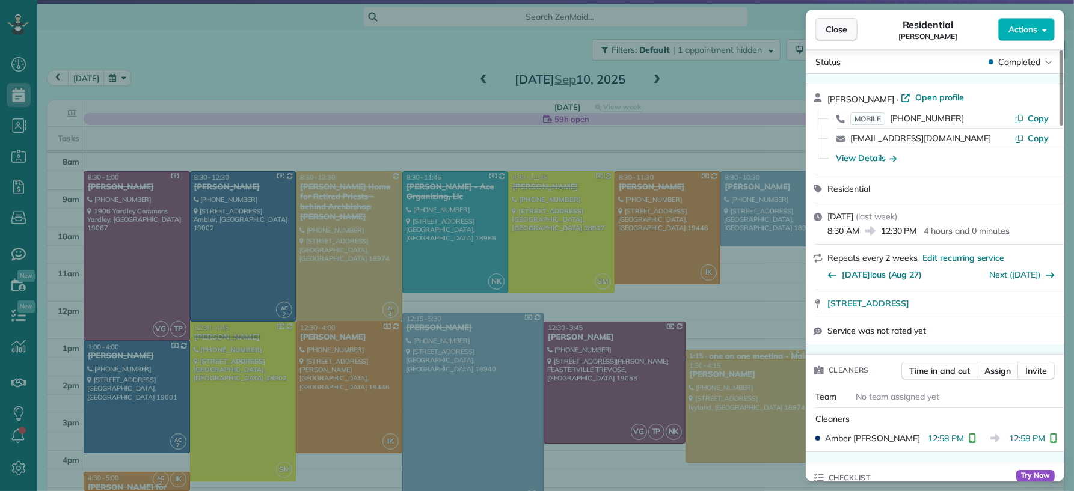
drag, startPoint x: 842, startPoint y: 32, endPoint x: 839, endPoint y: 38, distance: 6.7
click at [842, 32] on span "Close" at bounding box center [836, 29] width 22 height 12
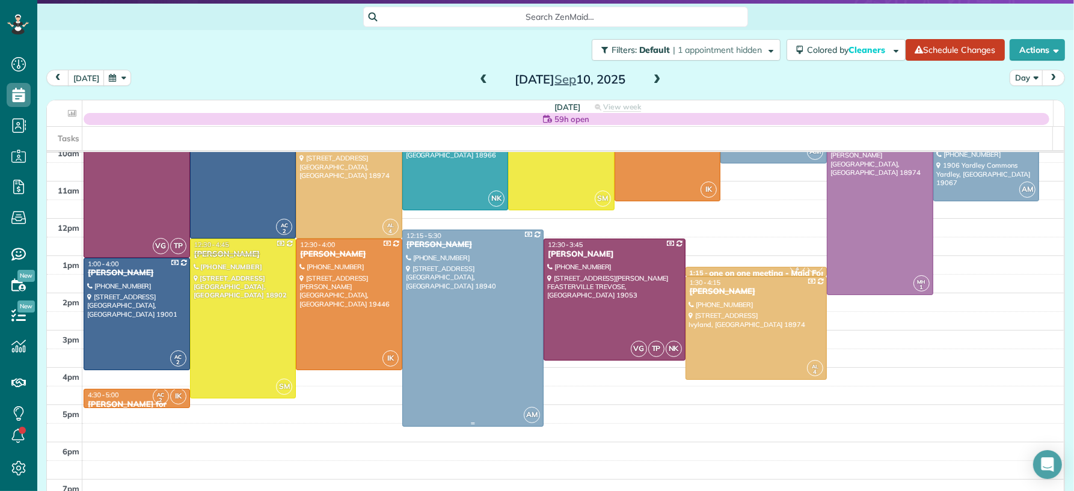
scroll to position [125, 0]
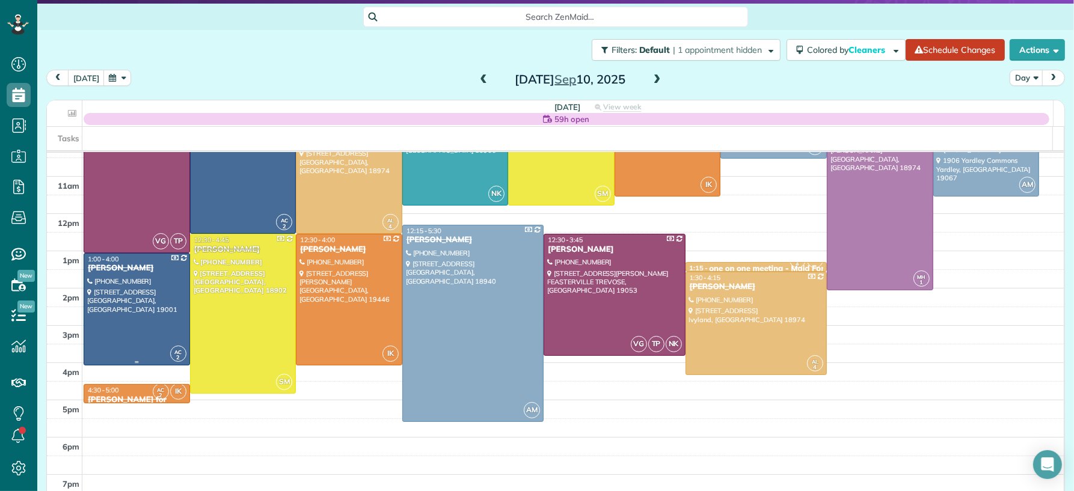
click at [129, 329] on div at bounding box center [136, 310] width 105 height 112
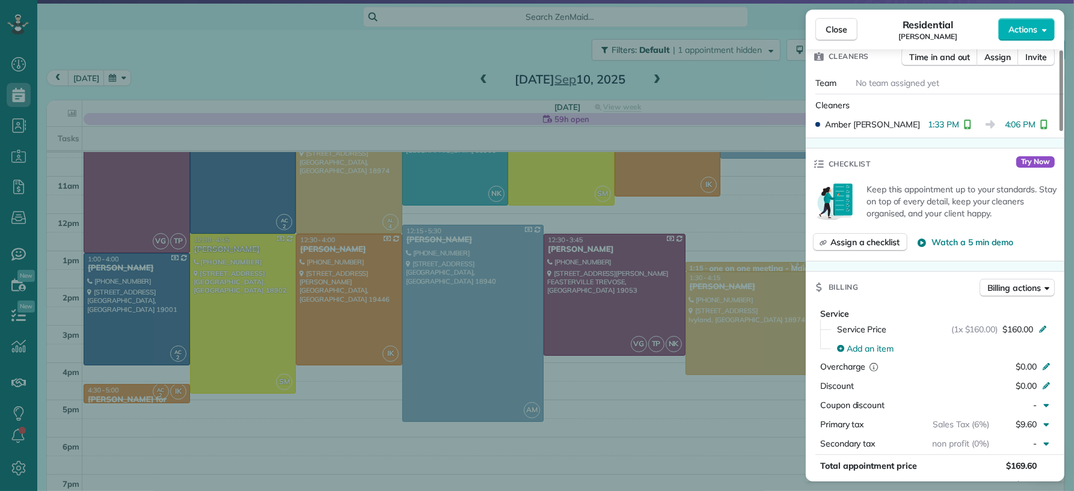
scroll to position [409, 0]
drag, startPoint x: 845, startPoint y: 35, endPoint x: 825, endPoint y: 51, distance: 25.6
click at [845, 35] on button "Close" at bounding box center [836, 29] width 42 height 23
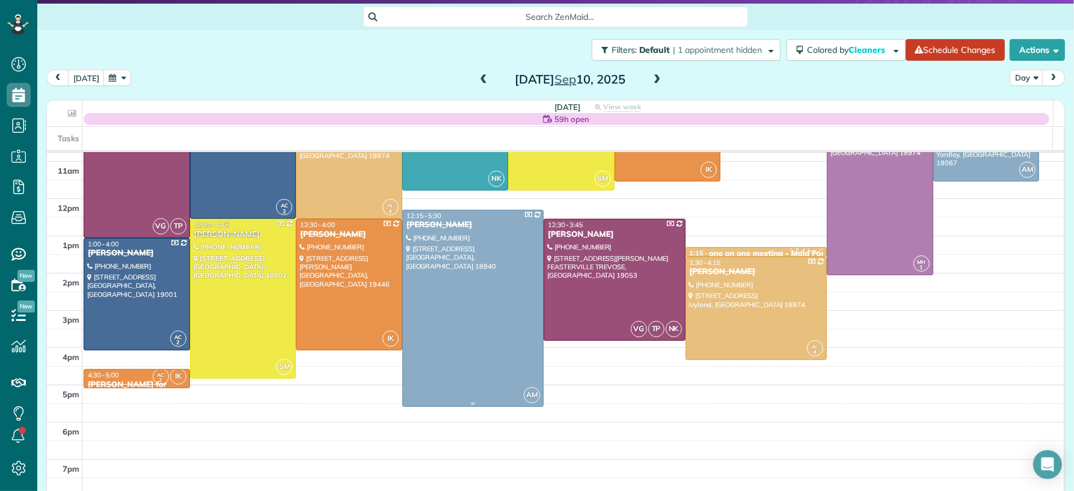
scroll to position [145, 0]
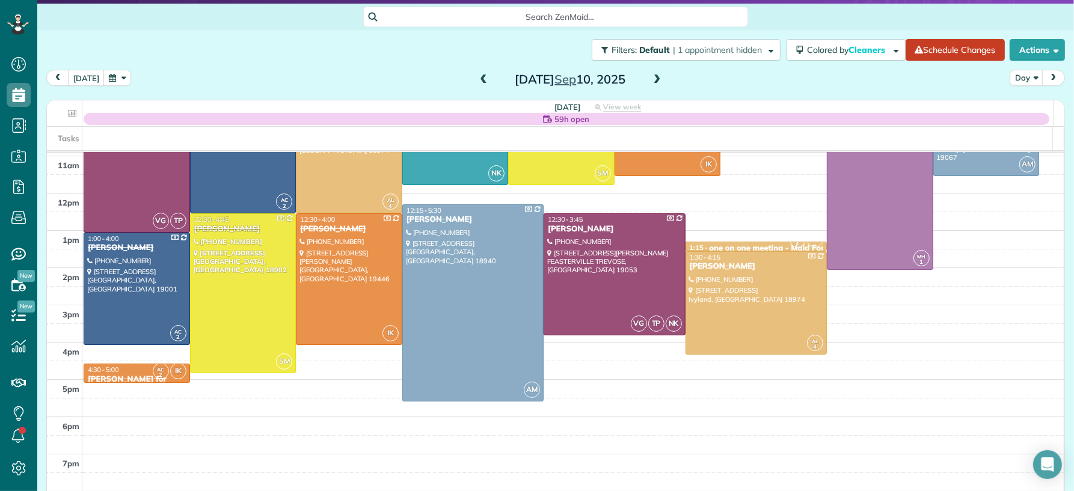
click at [134, 370] on div "4:30 - 5:00" at bounding box center [136, 370] width 99 height 8
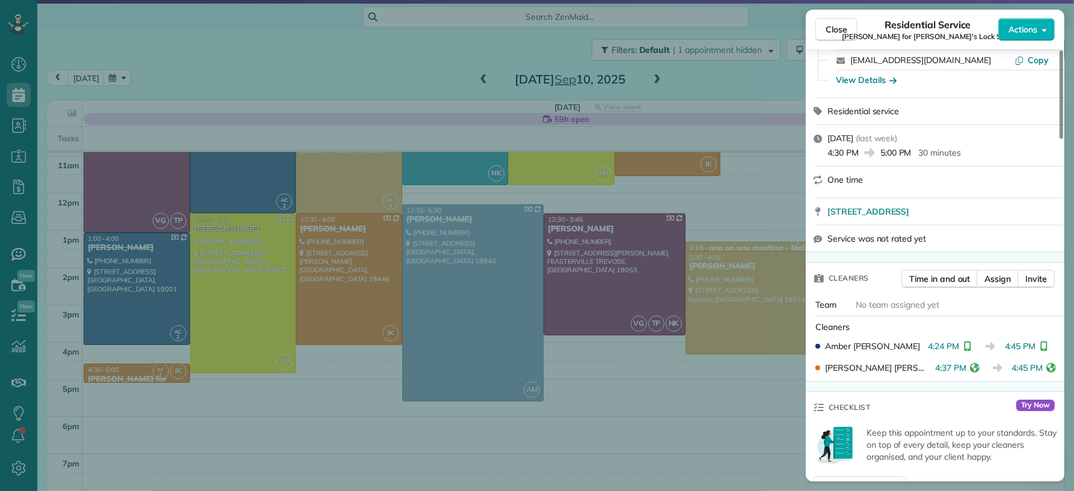
scroll to position [146, 0]
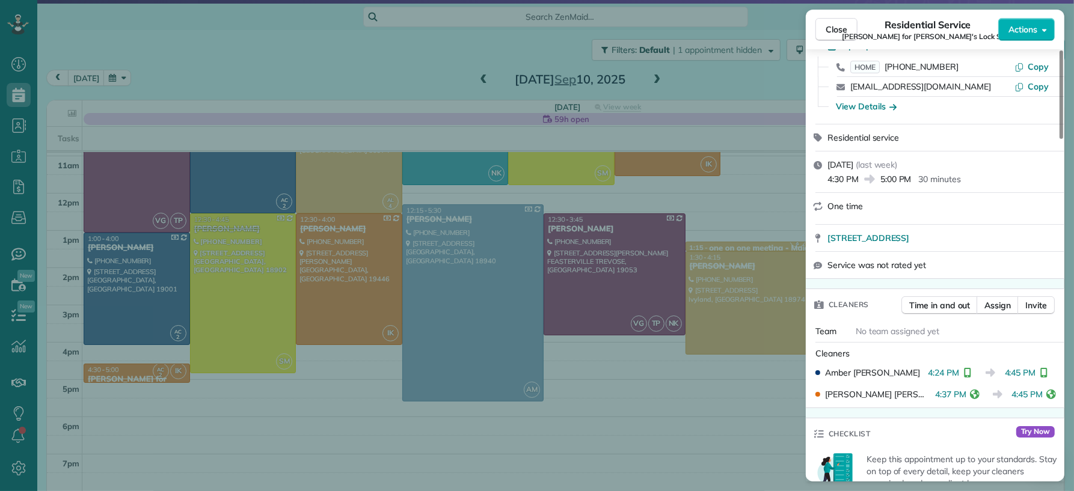
drag, startPoint x: 842, startPoint y: 34, endPoint x: 819, endPoint y: 130, distance: 99.0
click at [842, 34] on span "Close" at bounding box center [836, 29] width 22 height 12
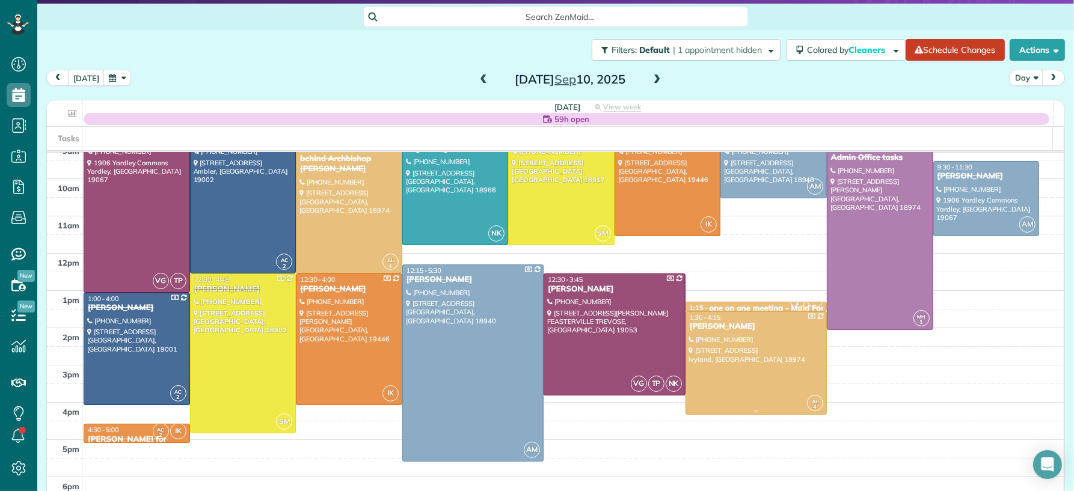
scroll to position [11, 0]
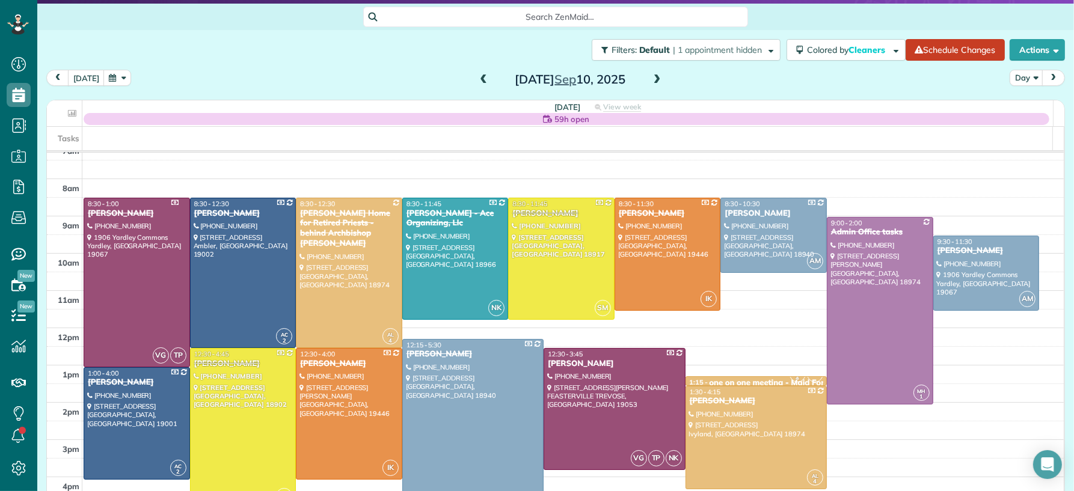
click at [651, 75] on span at bounding box center [656, 80] width 13 height 11
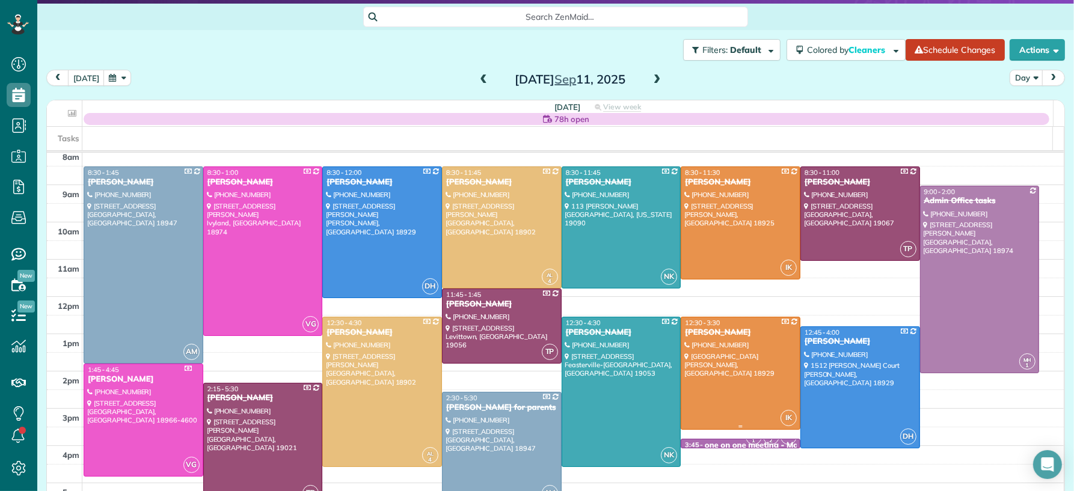
scroll to position [41, 0]
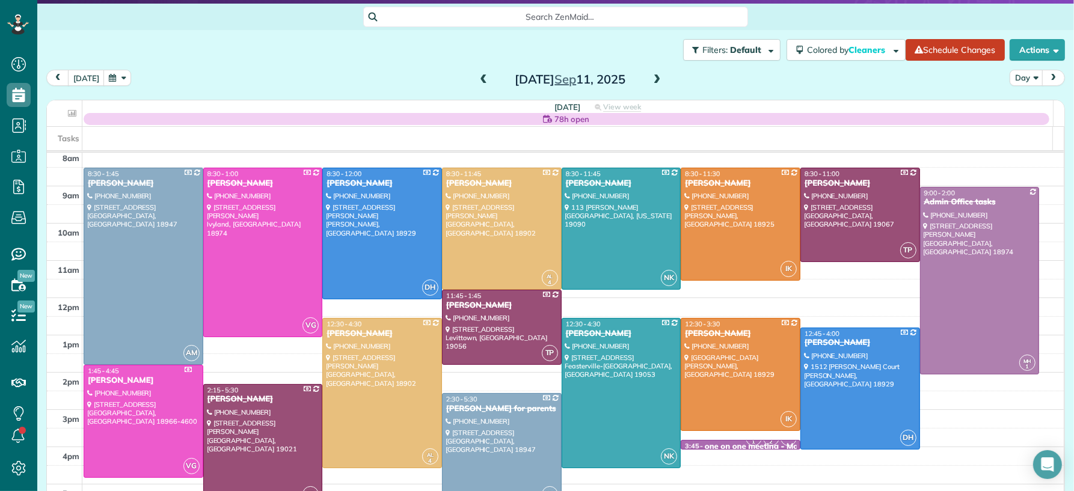
click at [650, 75] on span at bounding box center [656, 80] width 13 height 11
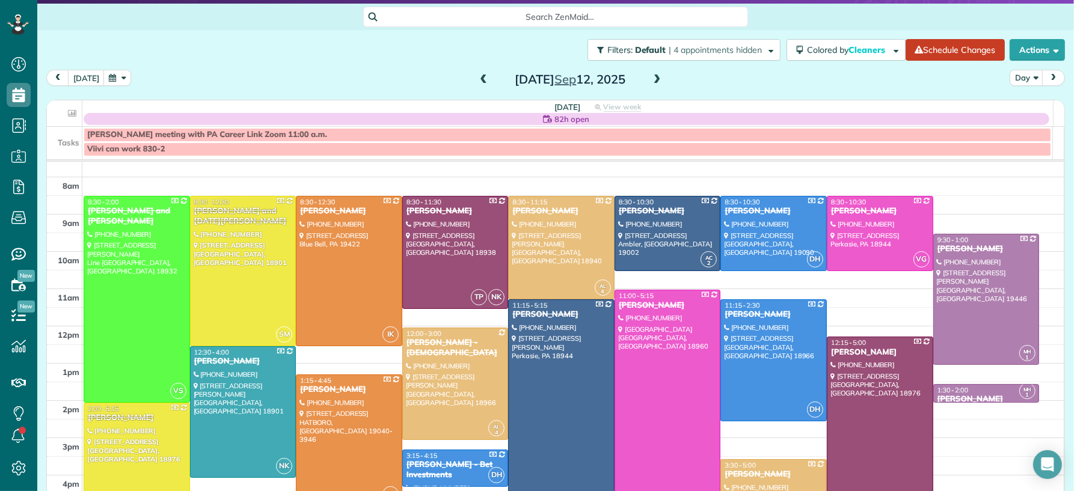
scroll to position [25, 0]
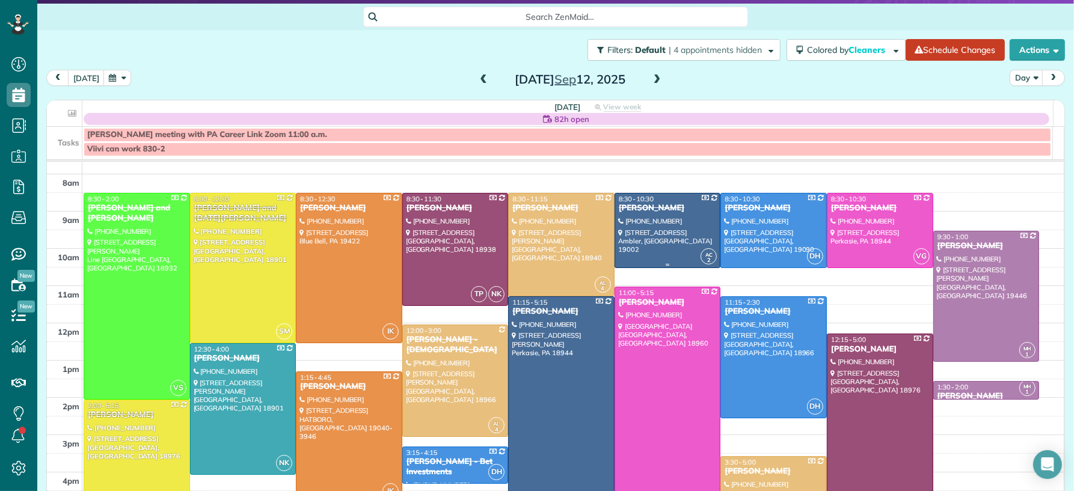
click at [668, 212] on div "[PERSON_NAME]" at bounding box center [667, 208] width 99 height 10
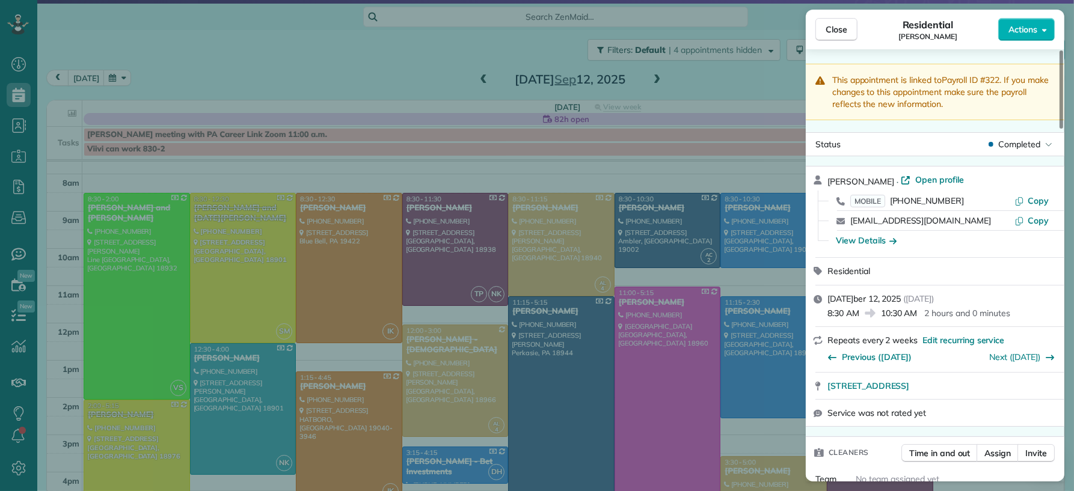
scroll to position [323, 0]
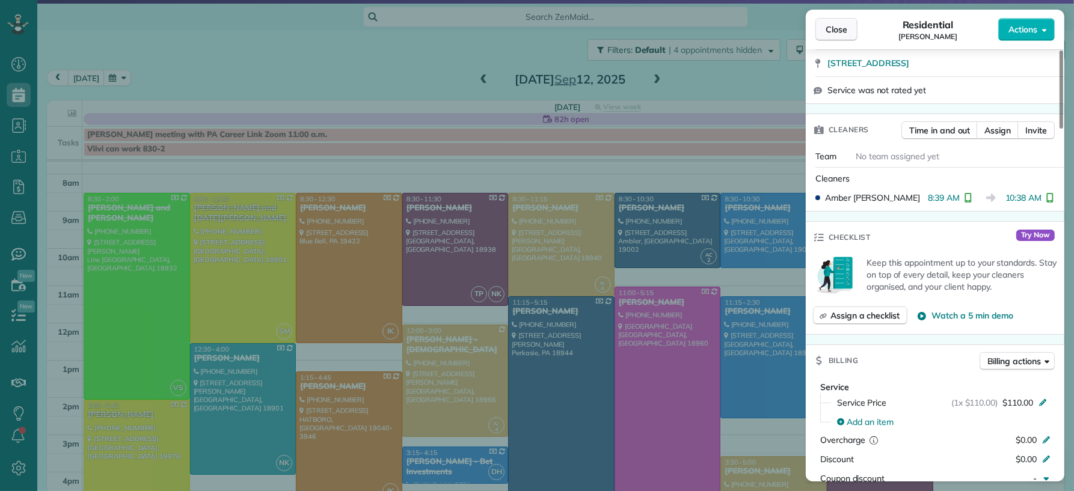
click at [836, 40] on button "Close" at bounding box center [836, 29] width 42 height 23
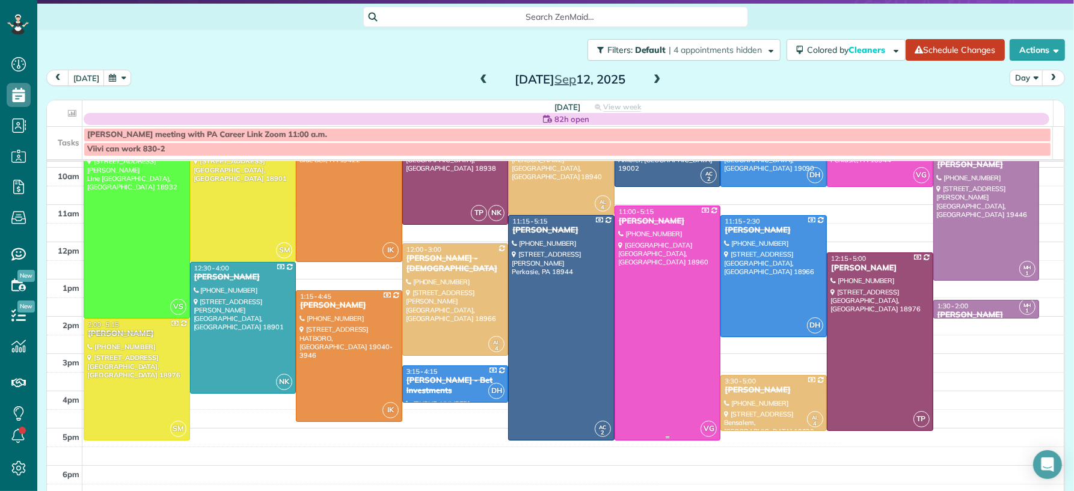
scroll to position [110, 0]
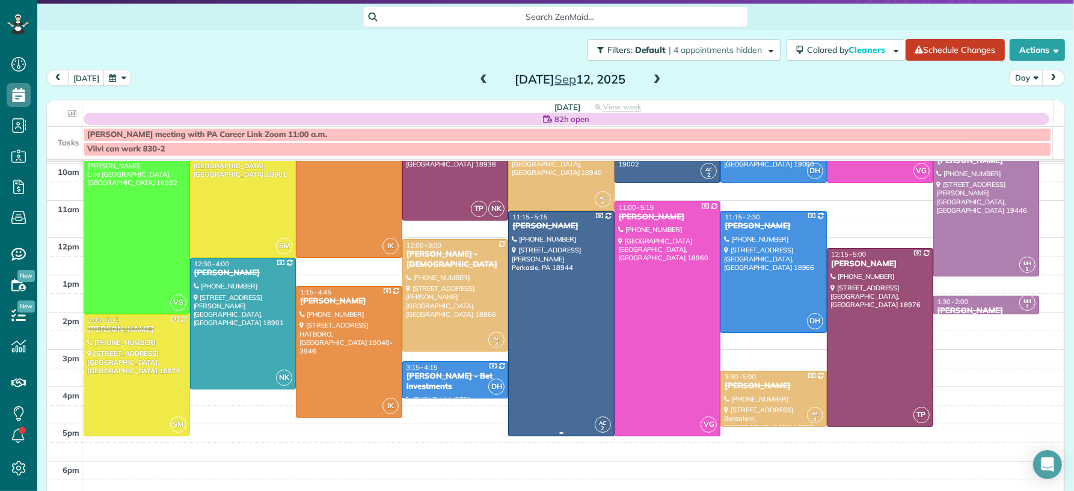
click at [560, 329] on div at bounding box center [561, 324] width 105 height 224
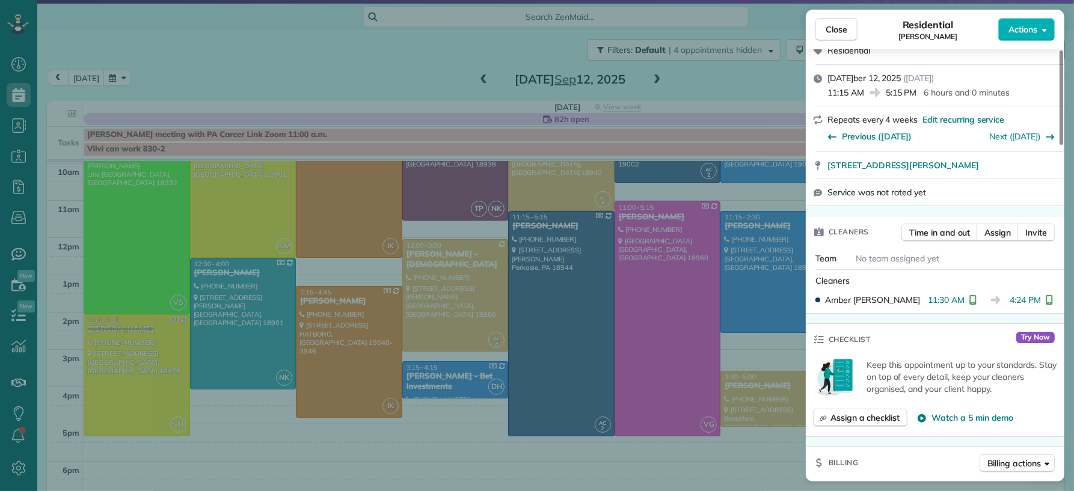
scroll to position [328, 0]
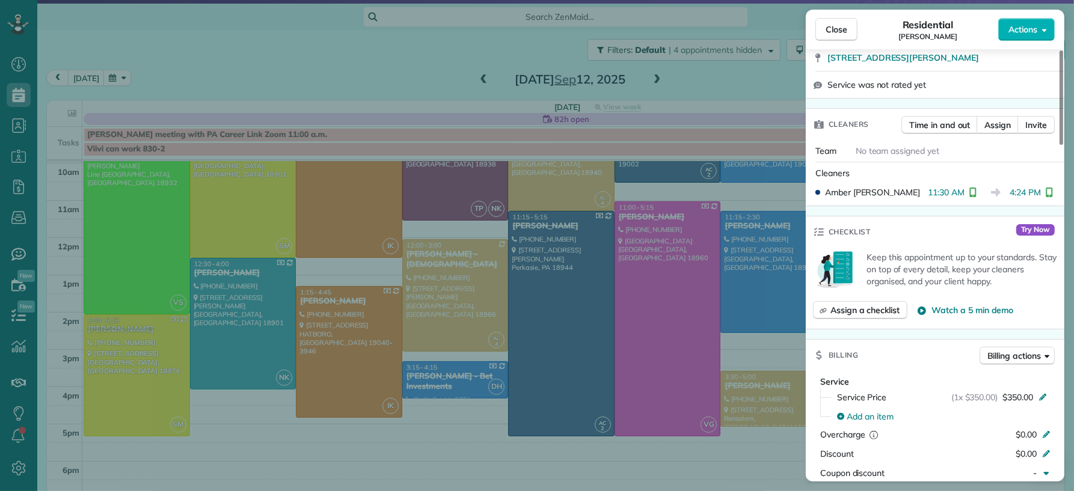
drag, startPoint x: 833, startPoint y: 28, endPoint x: 918, endPoint y: 260, distance: 247.0
click at [833, 28] on span "Close" at bounding box center [836, 29] width 22 height 12
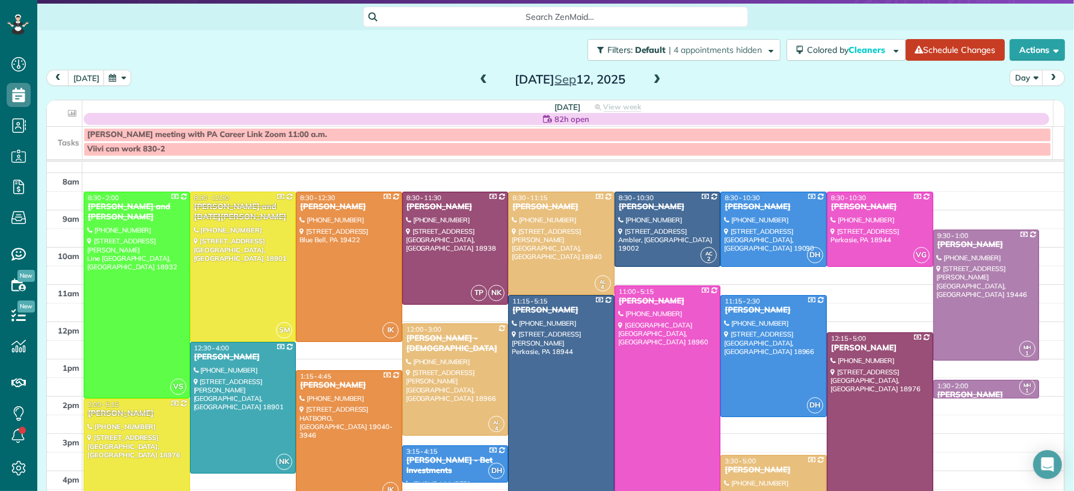
scroll to position [25, 0]
click at [477, 77] on span at bounding box center [483, 80] width 13 height 11
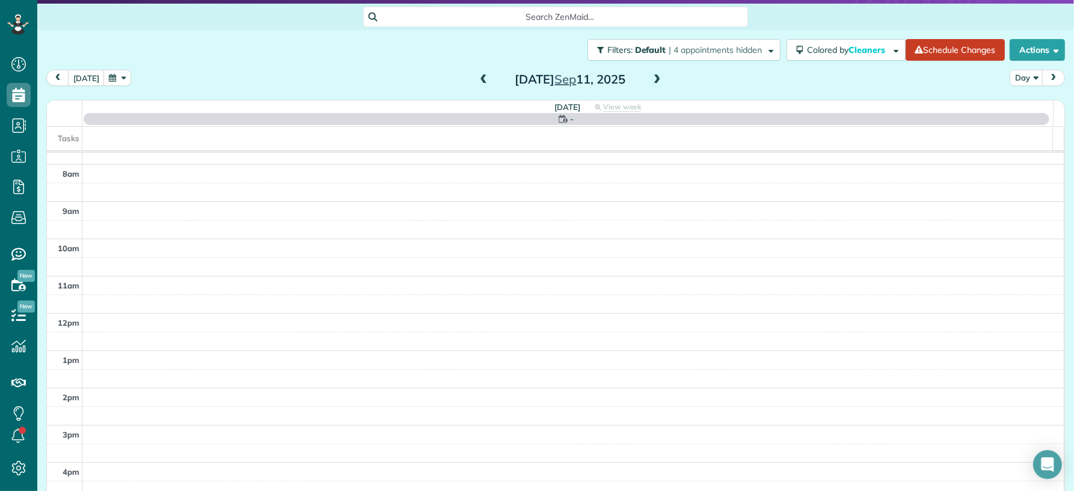
scroll to position [0, 0]
click at [477, 77] on span at bounding box center [483, 80] width 13 height 11
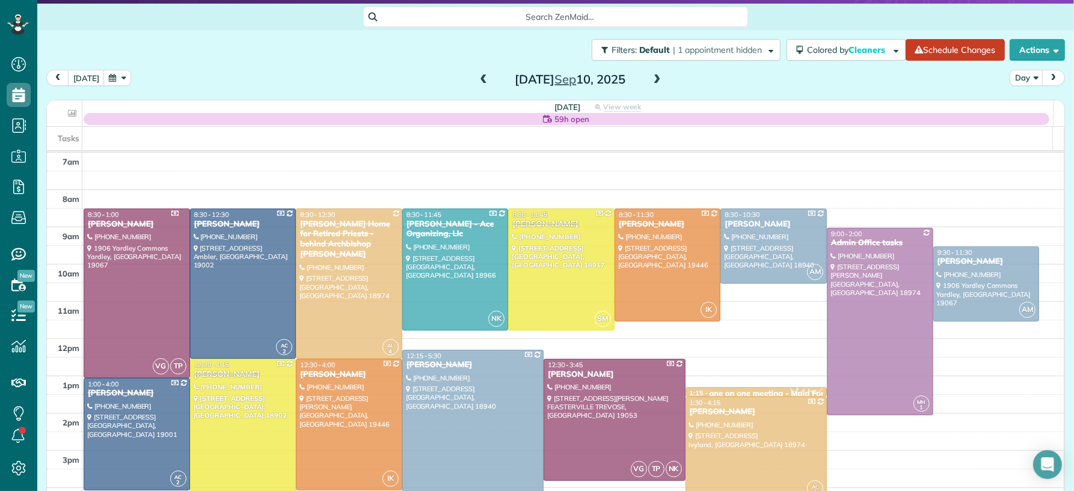
click at [477, 78] on span at bounding box center [483, 80] width 13 height 11
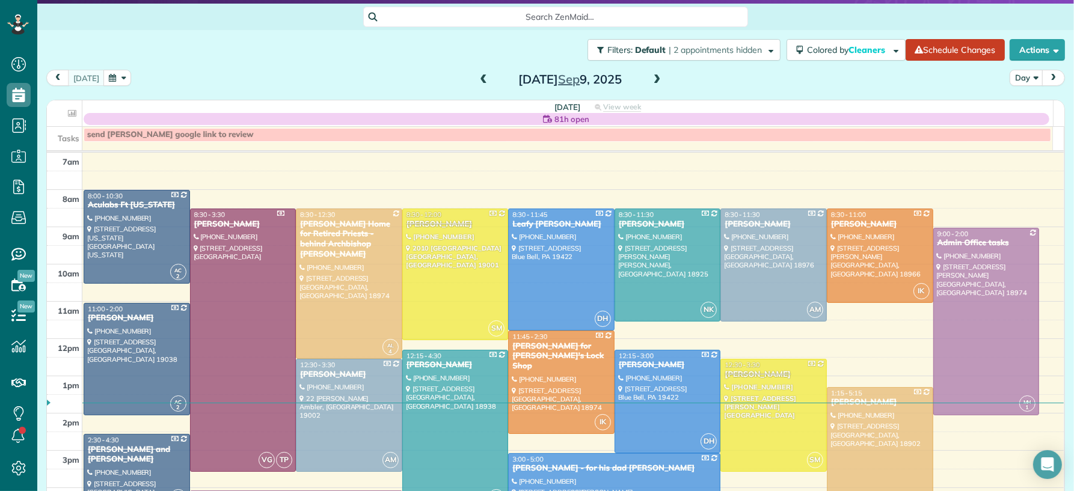
click at [477, 79] on span at bounding box center [483, 80] width 13 height 11
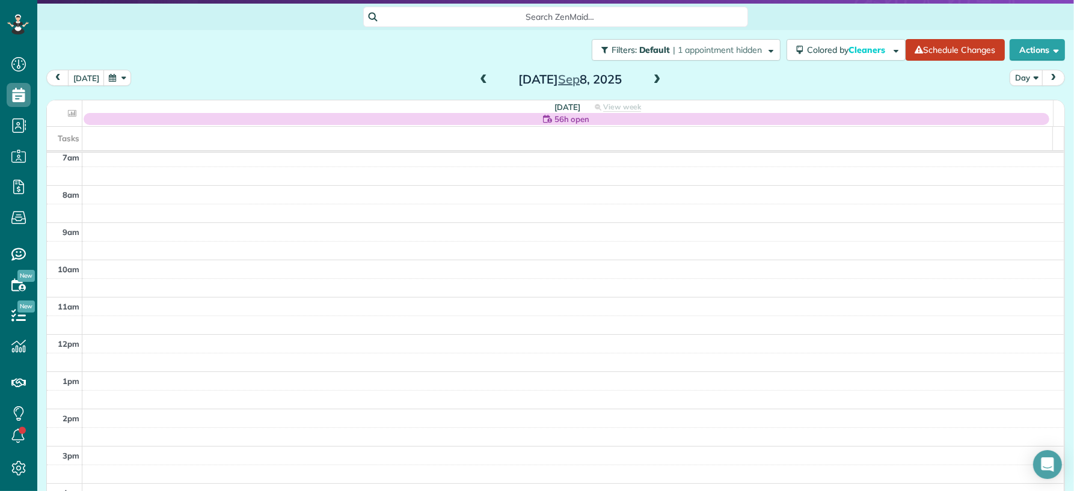
scroll to position [19, 0]
drag, startPoint x: 477, startPoint y: 83, endPoint x: 543, endPoint y: 72, distance: 66.4
click at [478, 83] on span at bounding box center [483, 80] width 13 height 11
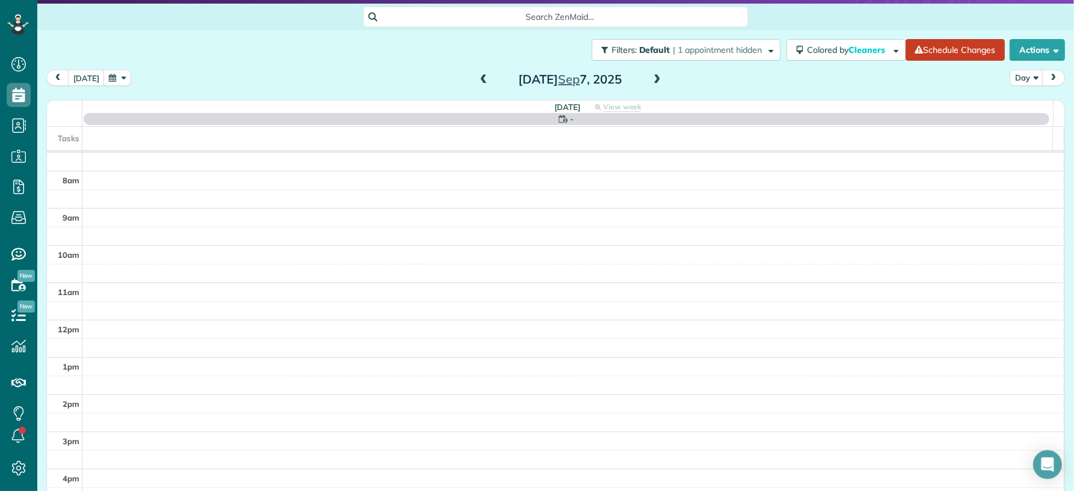
scroll to position [0, 0]
click at [650, 76] on span at bounding box center [656, 80] width 13 height 11
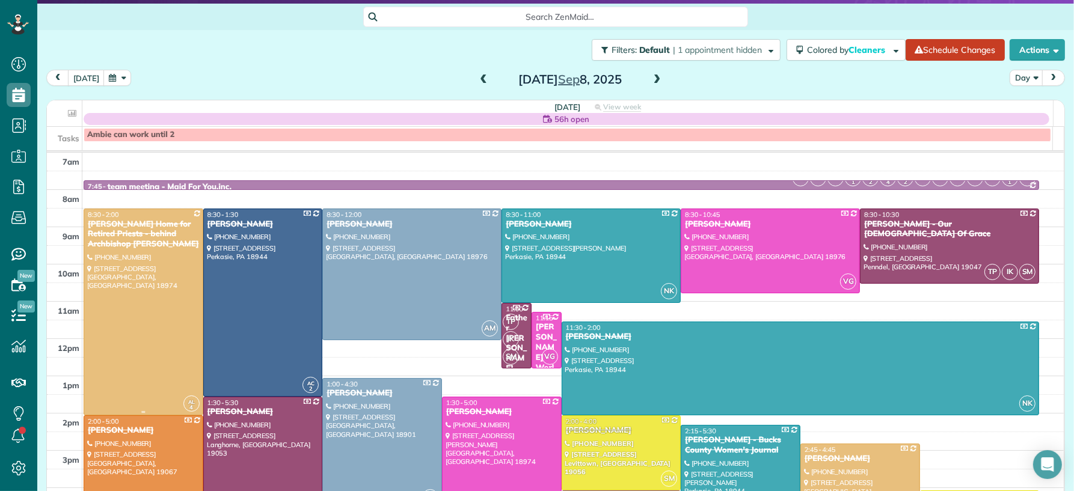
click at [102, 303] on div at bounding box center [143, 312] width 118 height 206
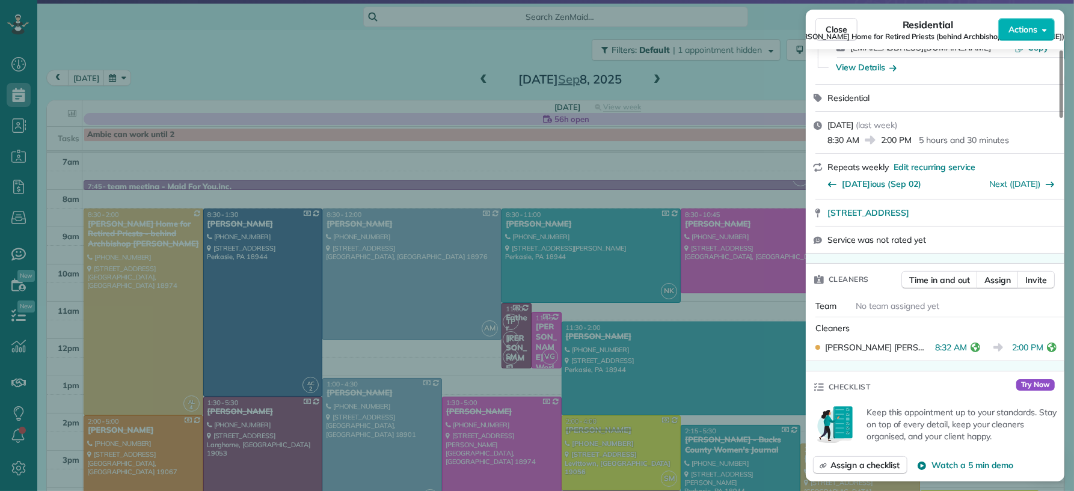
scroll to position [495, 0]
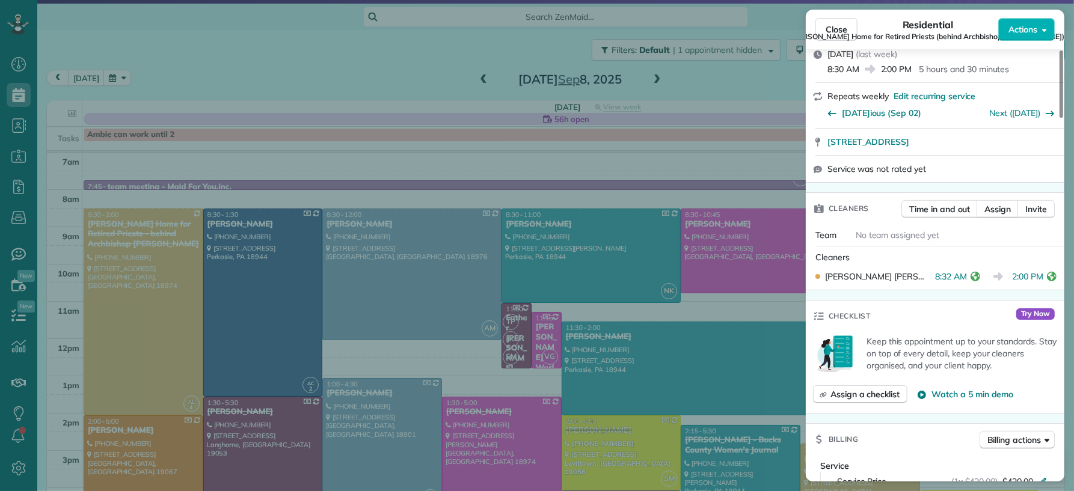
drag, startPoint x: 869, startPoint y: 45, endPoint x: 835, endPoint y: 114, distance: 76.6
drag, startPoint x: 839, startPoint y: 31, endPoint x: 839, endPoint y: 38, distance: 7.2
click at [839, 31] on div "Close Residential Regina Coeli Home for Retired Priests (behind Archbishop Wood…" at bounding box center [935, 30] width 258 height 40
click at [839, 32] on span "Regina Coeli Home for Retired Priests (behind Archbishop Wood)" at bounding box center [927, 37] width 273 height 10
drag, startPoint x: 840, startPoint y: 25, endPoint x: 661, endPoint y: 248, distance: 286.9
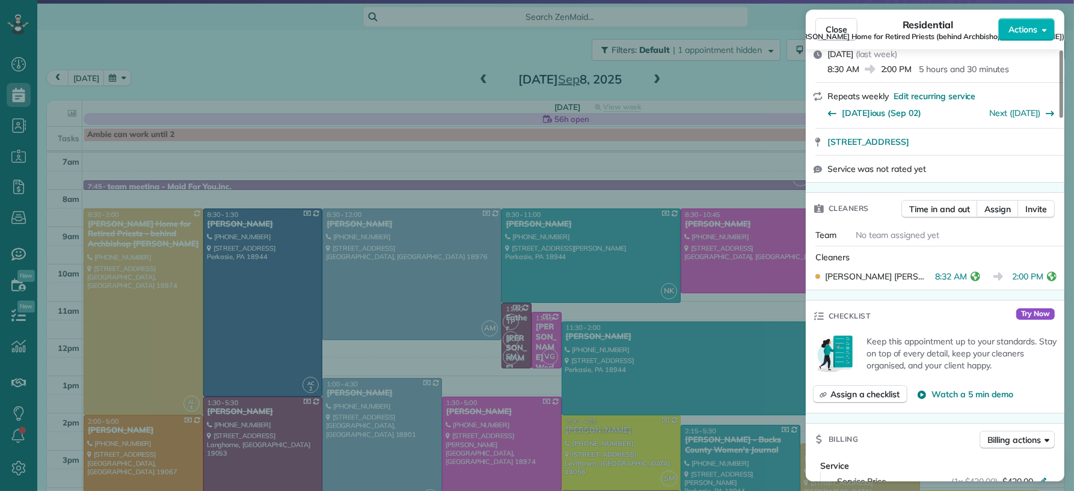
click at [840, 25] on span "Close" at bounding box center [836, 29] width 22 height 12
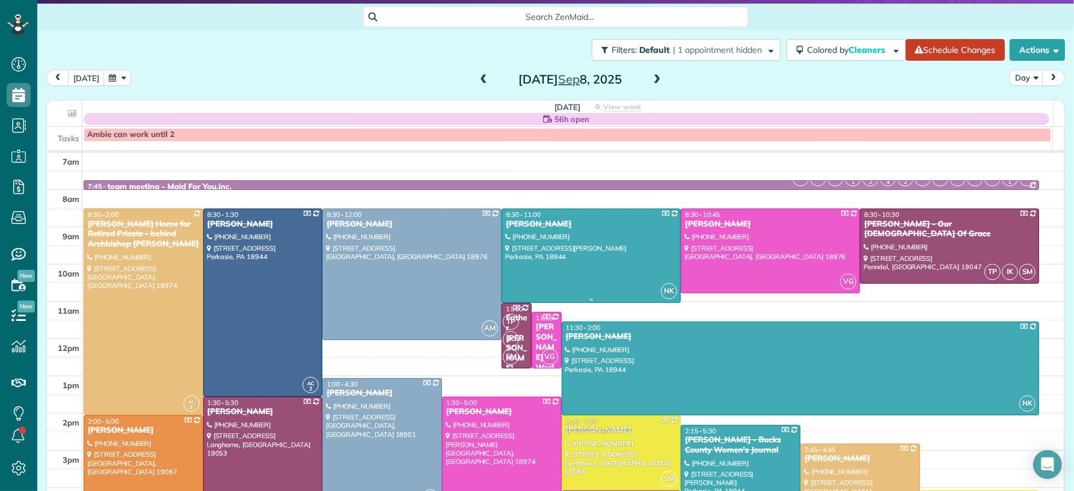
scroll to position [126, 0]
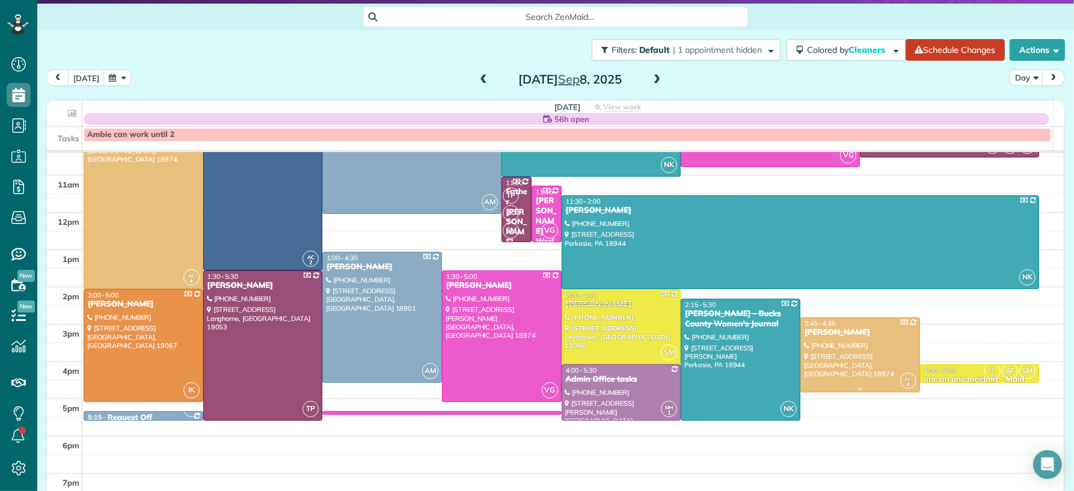
click at [822, 337] on div "[PERSON_NAME]" at bounding box center [860, 333] width 112 height 10
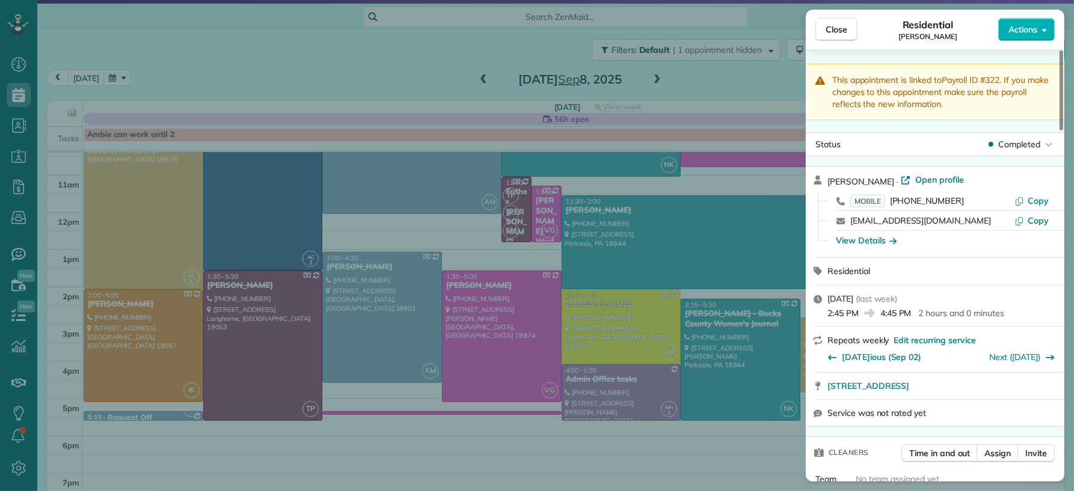
scroll to position [302, 0]
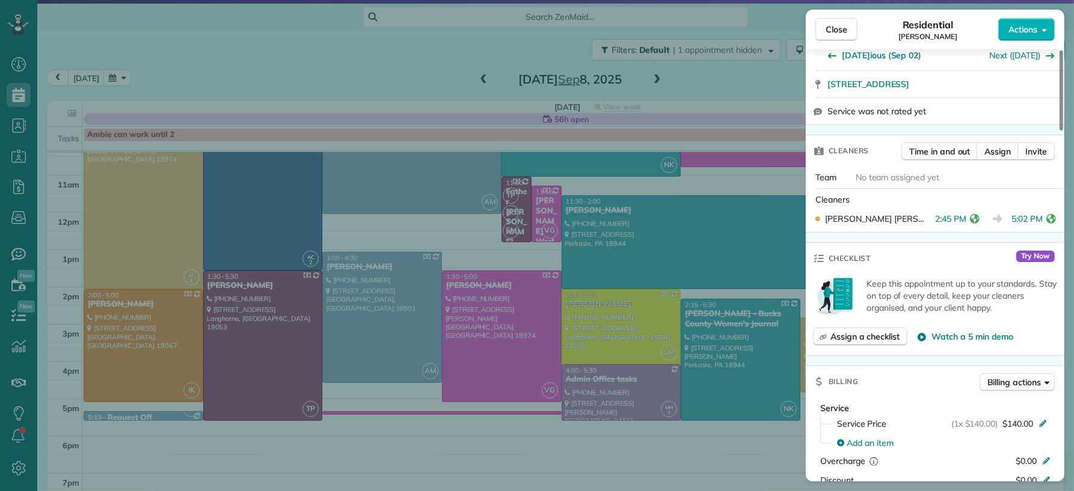
drag, startPoint x: 827, startPoint y: 28, endPoint x: 577, endPoint y: 136, distance: 272.5
click at [827, 28] on span "Close" at bounding box center [836, 29] width 22 height 12
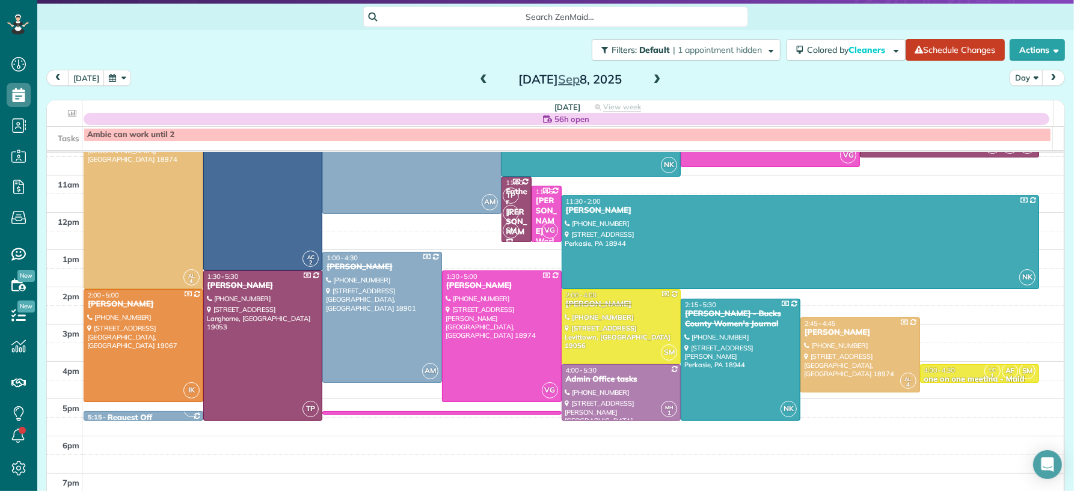
click at [651, 83] on span at bounding box center [656, 80] width 13 height 11
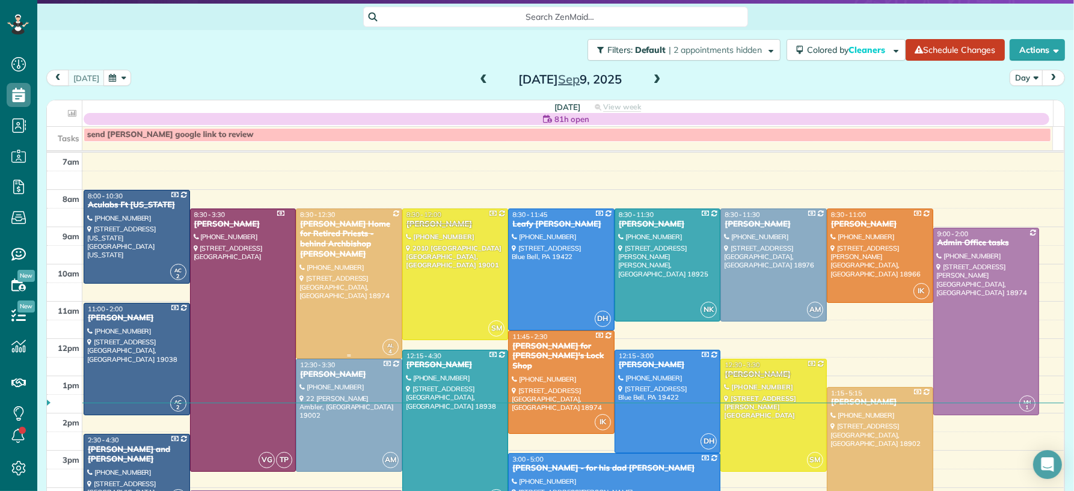
click at [355, 280] on div at bounding box center [348, 283] width 105 height 149
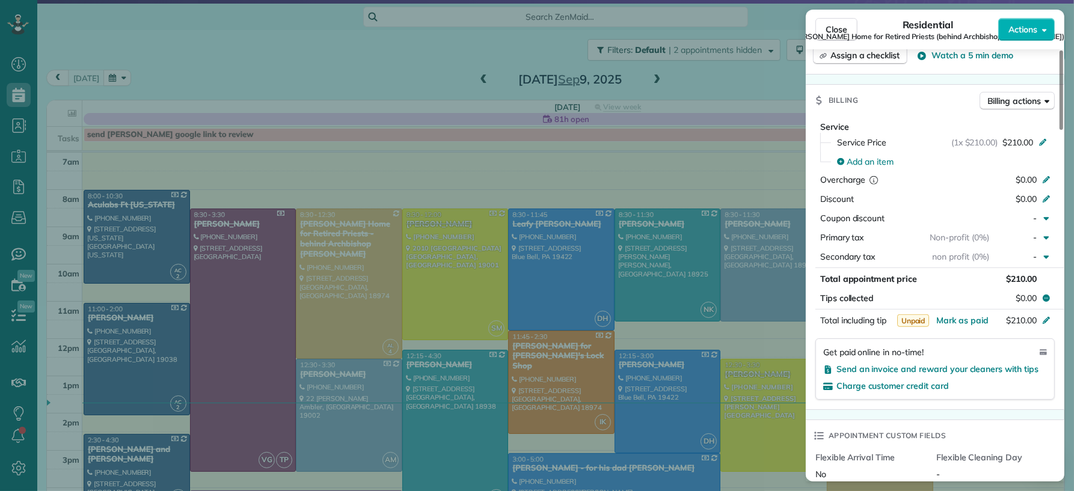
scroll to position [967, 0]
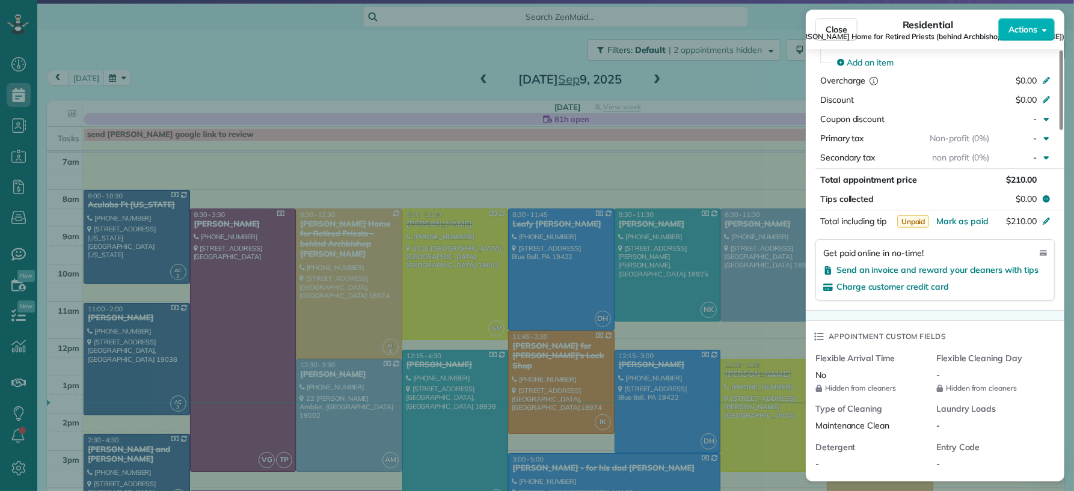
drag, startPoint x: 839, startPoint y: 31, endPoint x: 831, endPoint y: 422, distance: 391.4
click at [839, 31] on span "Close" at bounding box center [836, 29] width 22 height 12
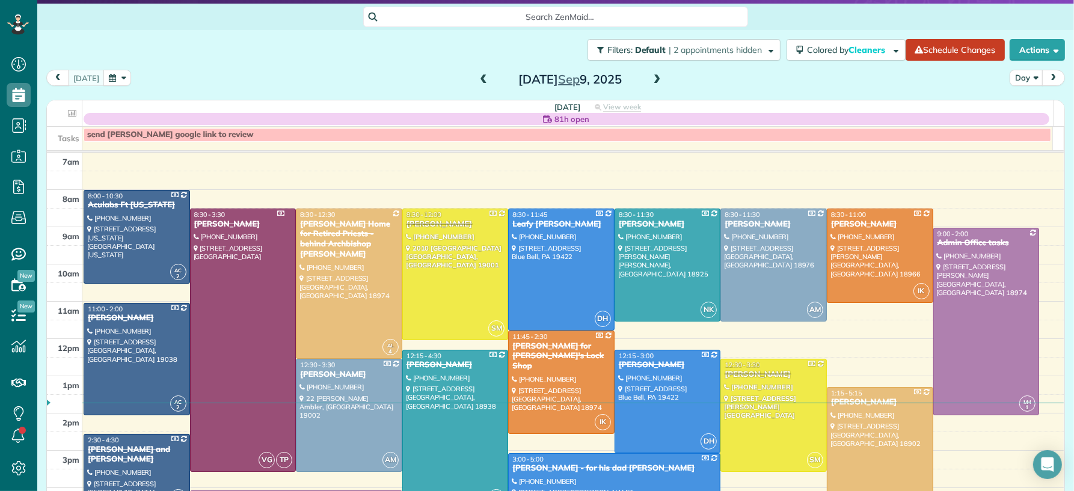
click at [849, 427] on div at bounding box center [879, 462] width 105 height 149
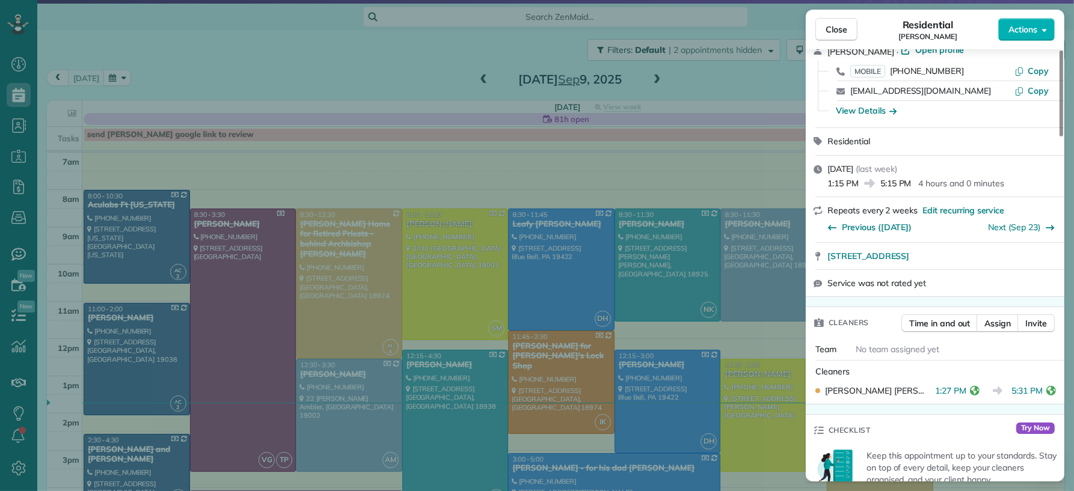
scroll to position [409, 0]
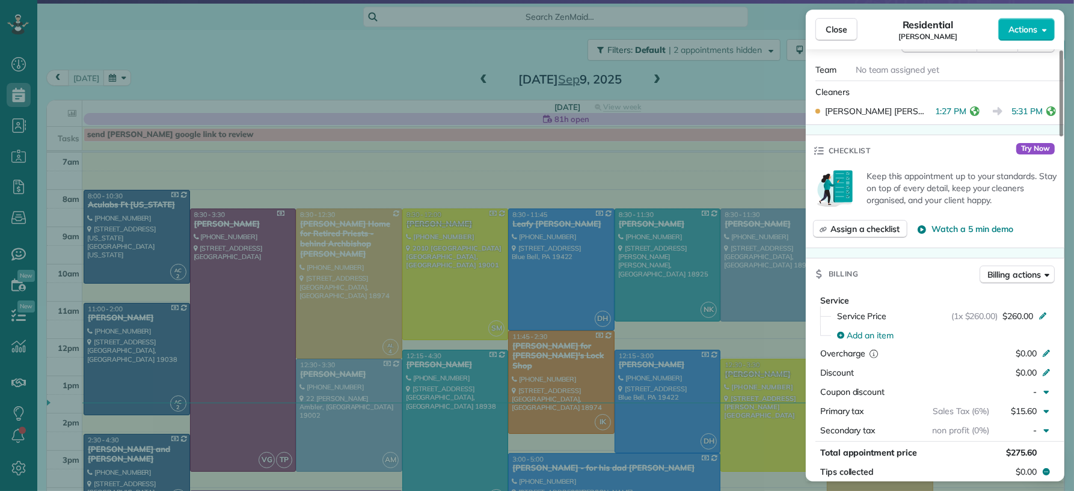
drag, startPoint x: 832, startPoint y: 37, endPoint x: 759, endPoint y: 347, distance: 318.7
click at [832, 37] on button "Close" at bounding box center [836, 29] width 42 height 23
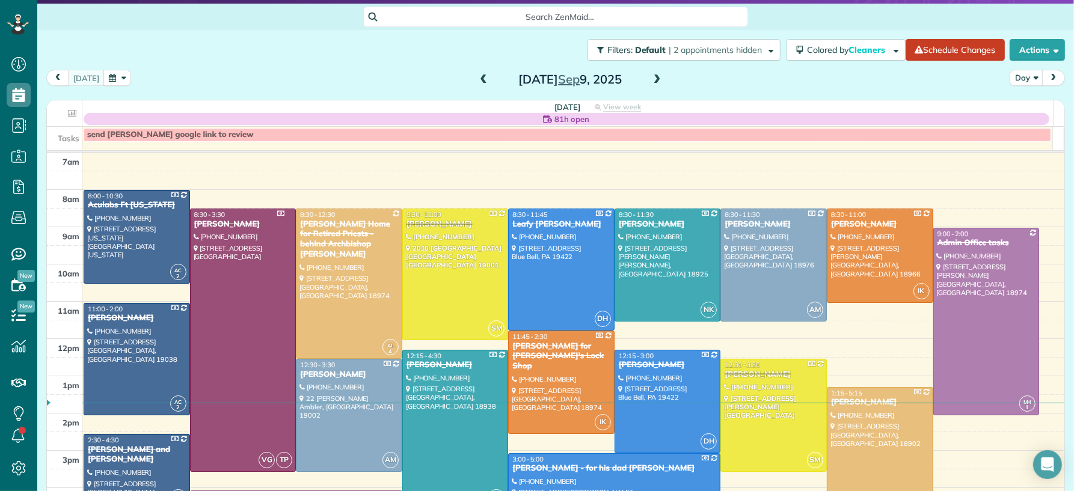
click at [652, 78] on span at bounding box center [656, 80] width 13 height 11
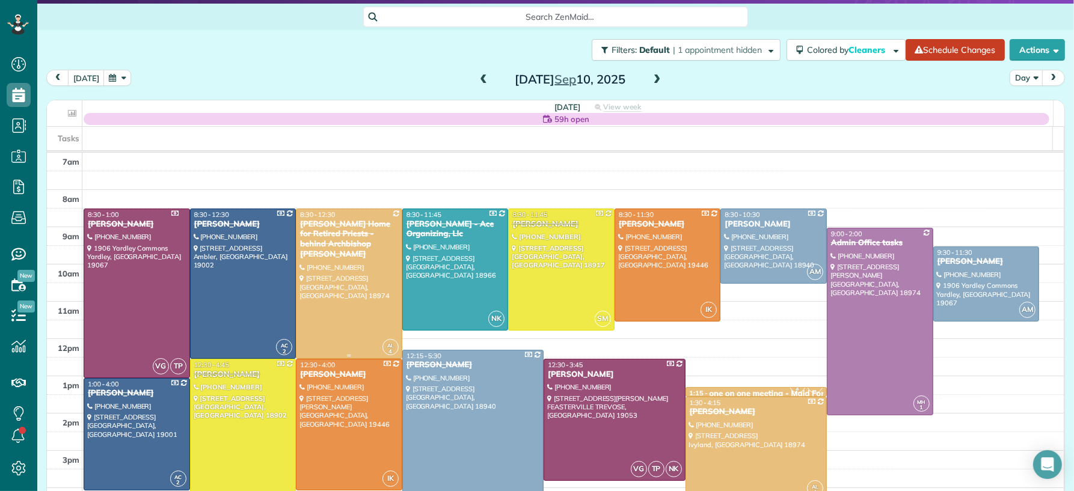
click at [353, 302] on div at bounding box center [348, 283] width 105 height 149
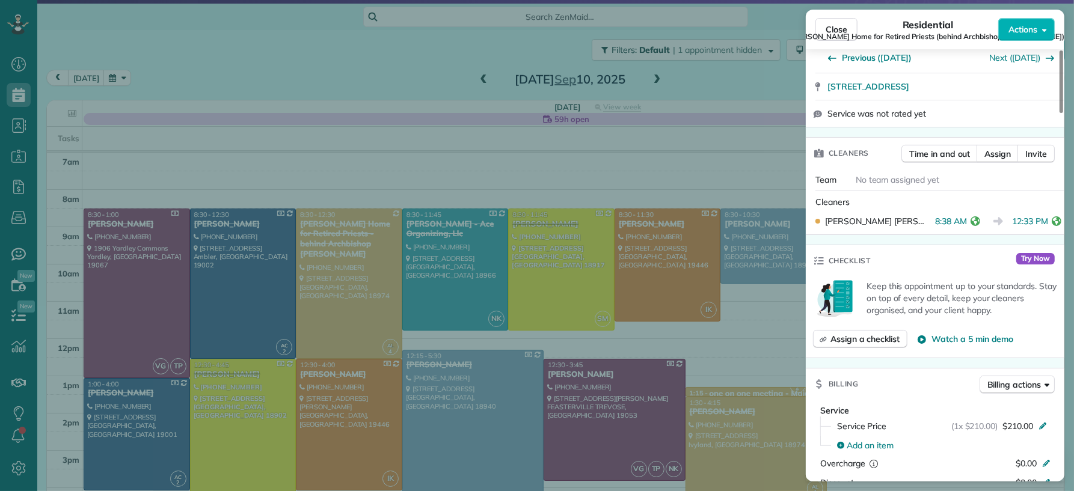
scroll to position [629, 0]
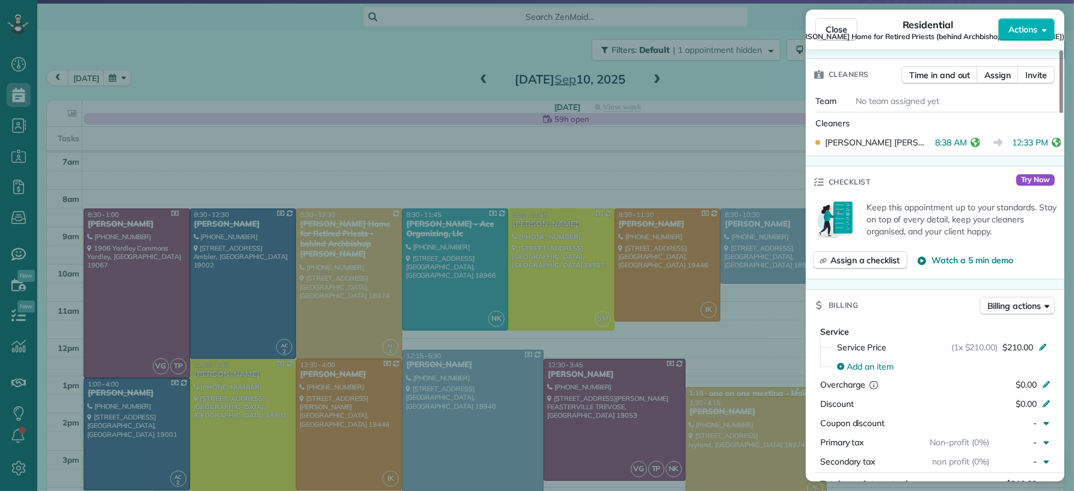
drag, startPoint x: 831, startPoint y: 28, endPoint x: 734, endPoint y: 334, distance: 321.1
click at [831, 29] on span "Close" at bounding box center [836, 29] width 22 height 12
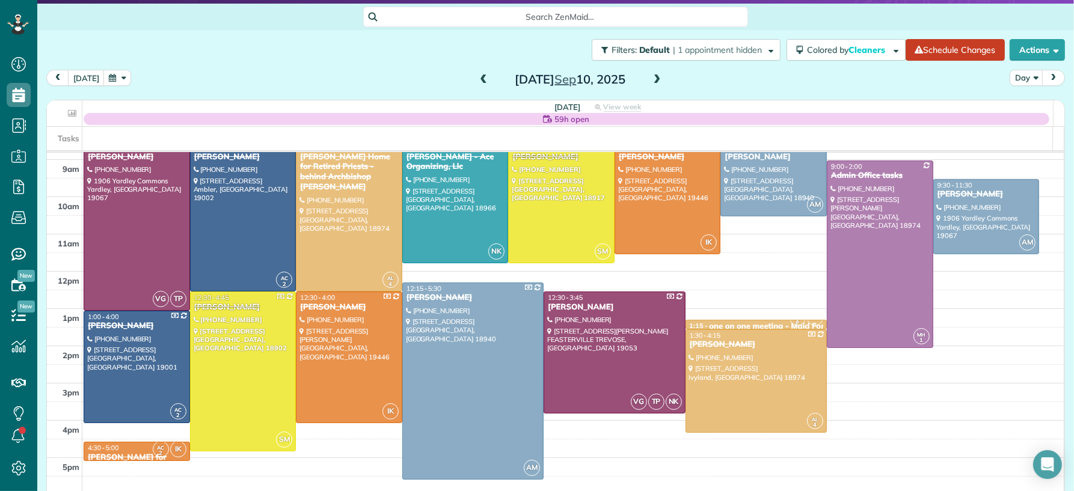
scroll to position [81, 0]
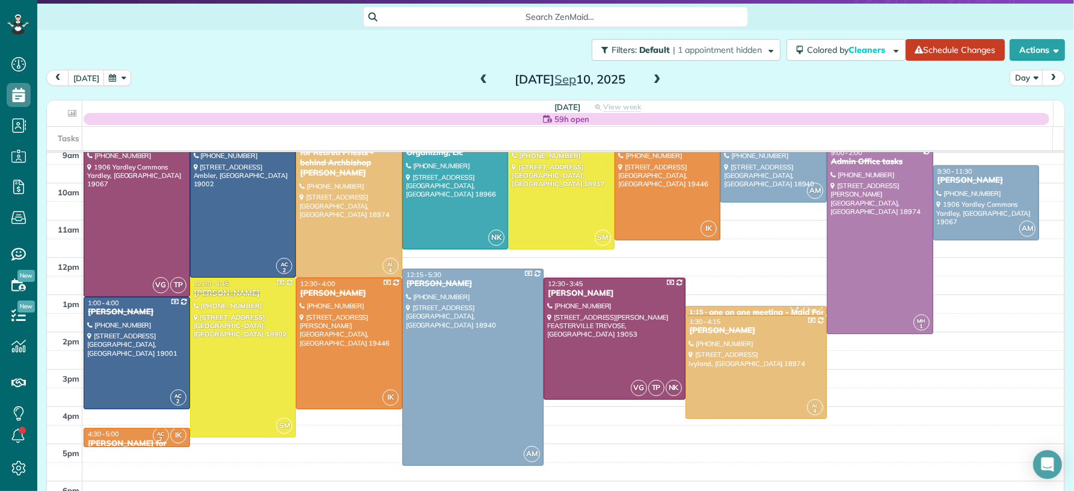
click at [737, 310] on div "one on one meeting - Maid For You" at bounding box center [774, 313] width 131 height 10
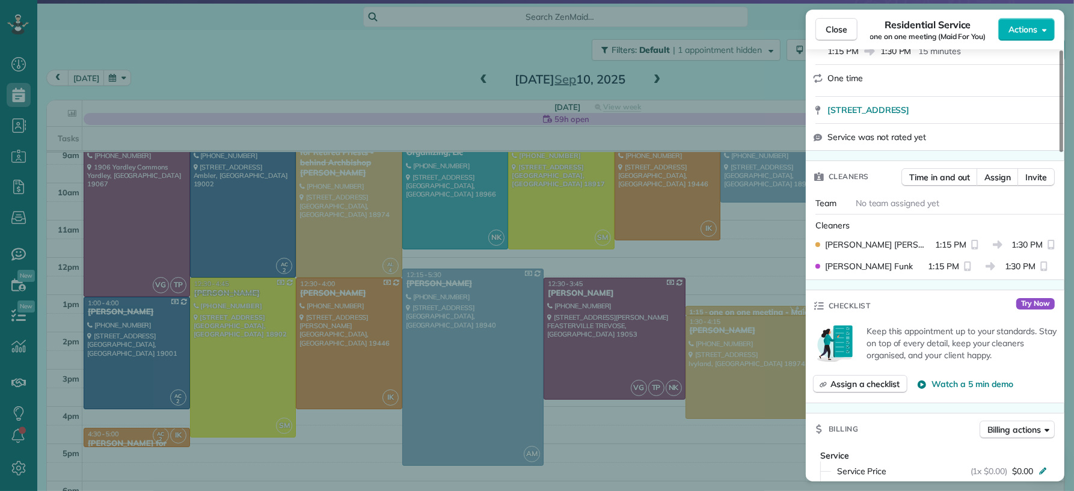
scroll to position [161, 0]
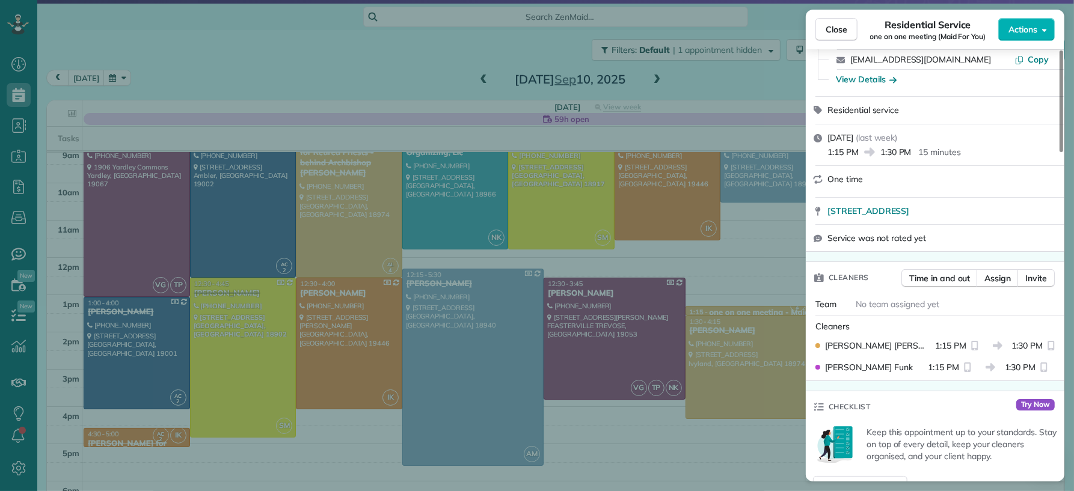
drag, startPoint x: 837, startPoint y: 28, endPoint x: 810, endPoint y: 166, distance: 140.3
click at [837, 29] on span "Close" at bounding box center [836, 29] width 22 height 12
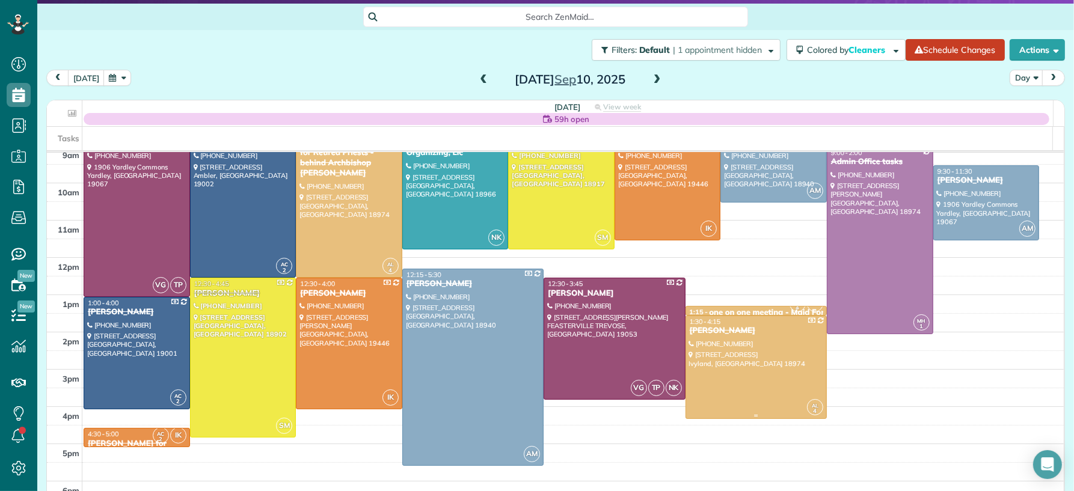
click at [774, 377] on div at bounding box center [756, 367] width 140 height 102
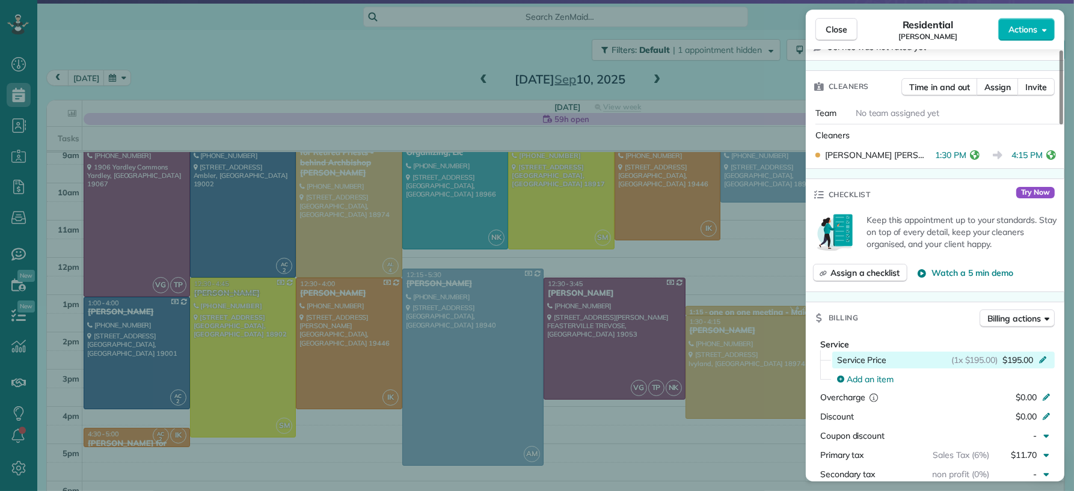
scroll to position [549, 0]
drag, startPoint x: 846, startPoint y: 34, endPoint x: 825, endPoint y: 204, distance: 170.9
click at [846, 35] on button "Close" at bounding box center [836, 29] width 42 height 23
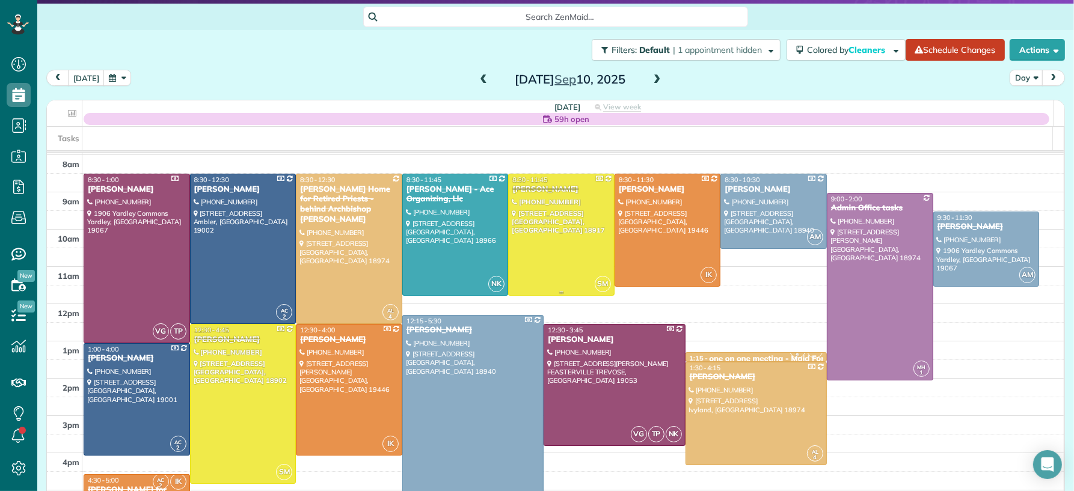
scroll to position [49, 0]
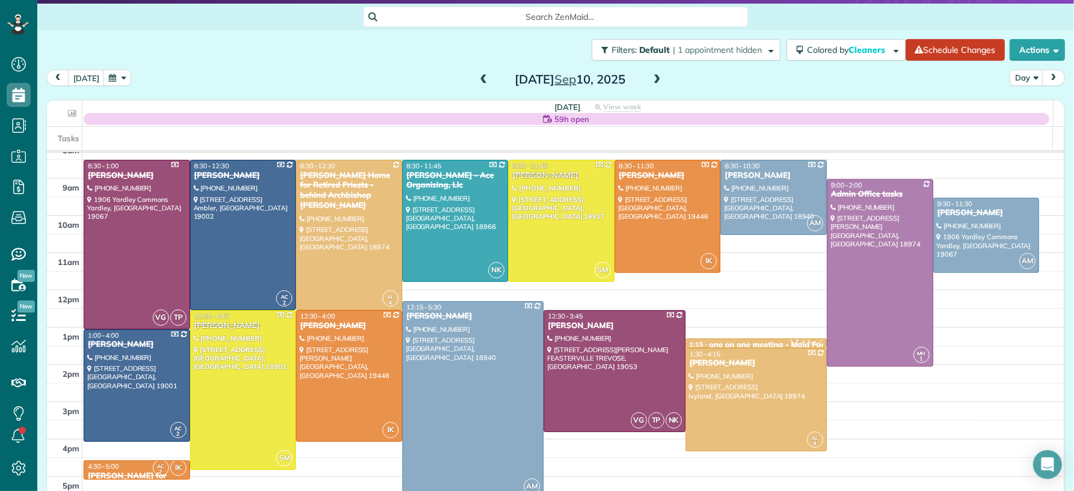
click at [651, 80] on span at bounding box center [656, 80] width 13 height 11
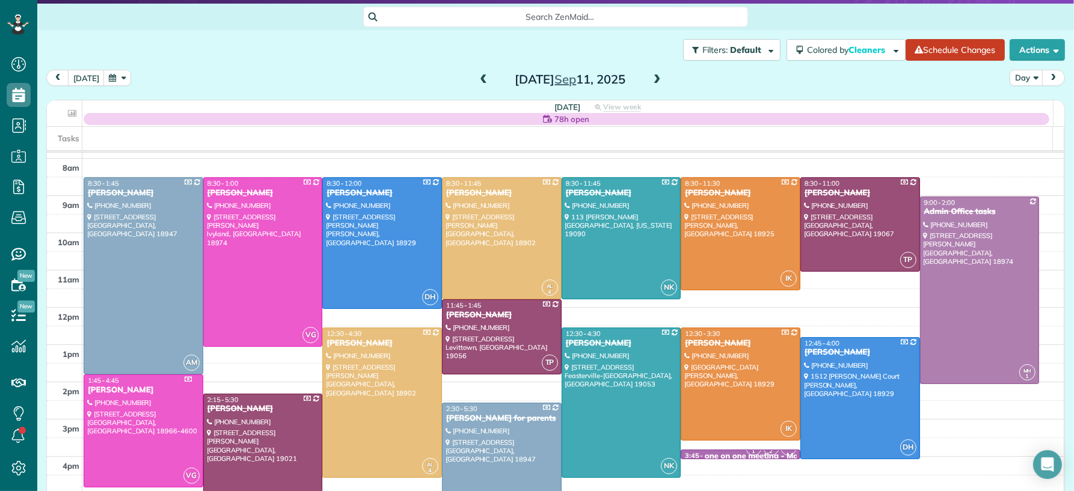
scroll to position [32, 0]
click at [519, 236] on div at bounding box center [501, 237] width 118 height 121
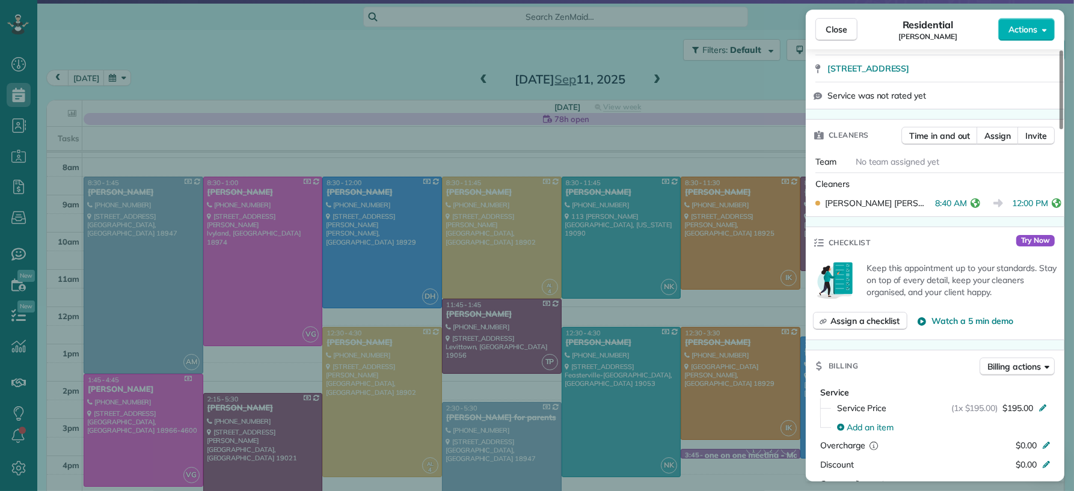
scroll to position [372, 0]
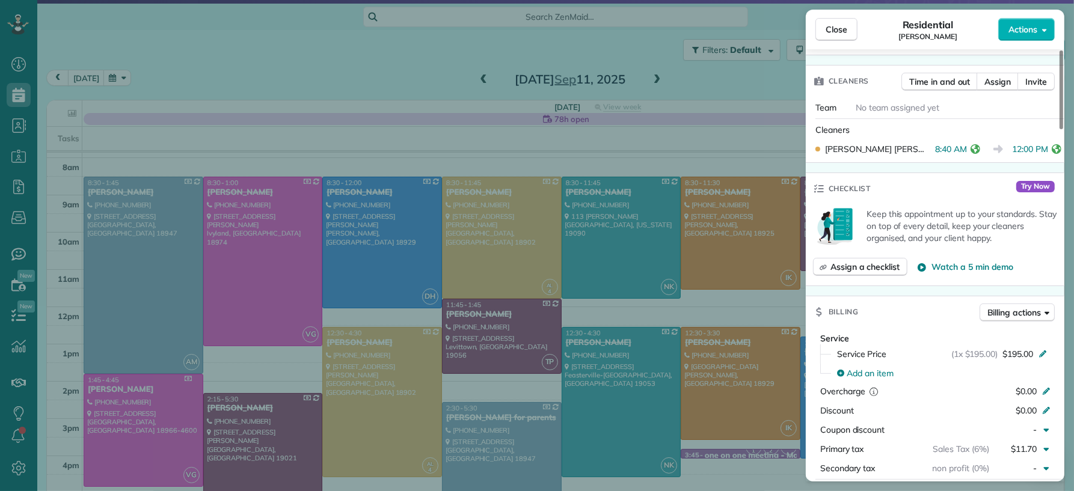
drag, startPoint x: 849, startPoint y: 31, endPoint x: 530, endPoint y: 350, distance: 450.6
click at [849, 31] on button "Close" at bounding box center [836, 29] width 42 height 23
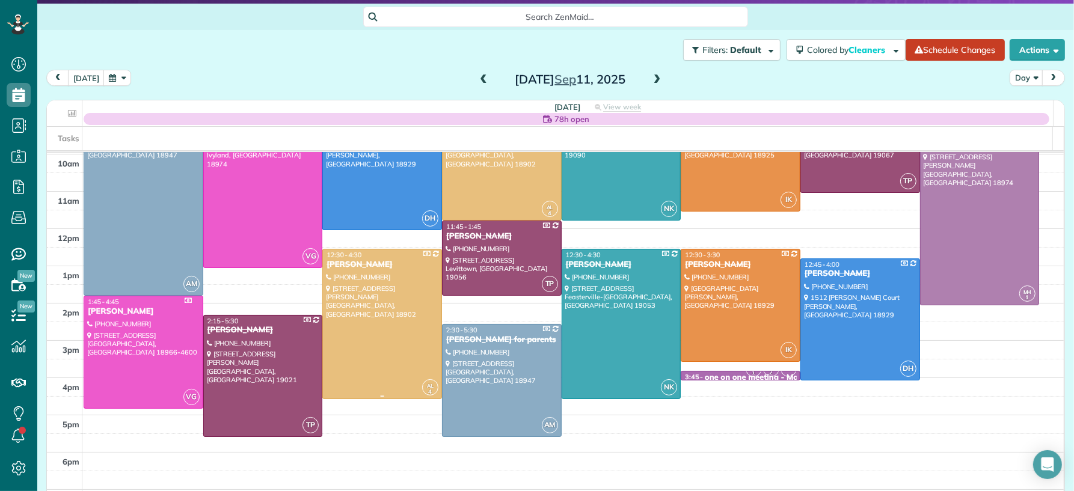
scroll to position [115, 0]
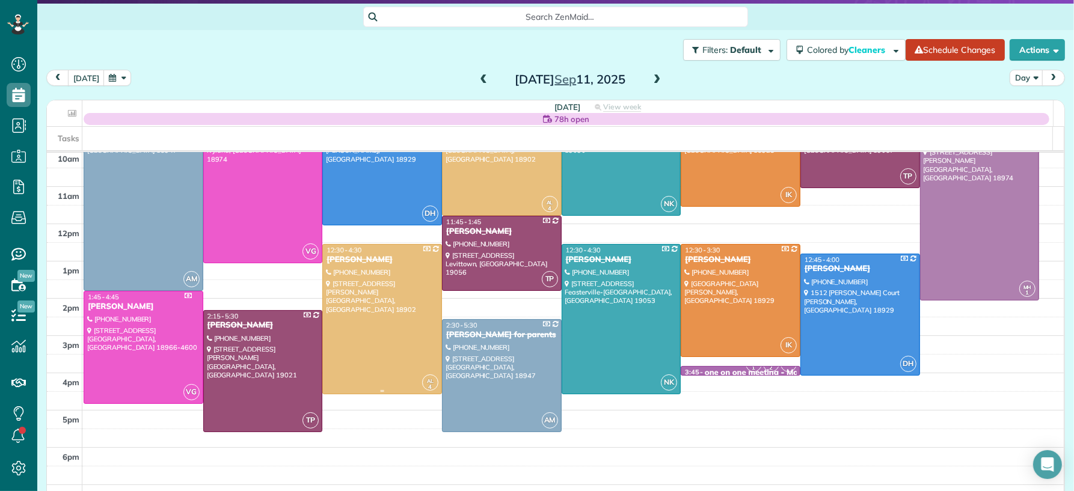
click at [358, 341] on div at bounding box center [382, 319] width 118 height 149
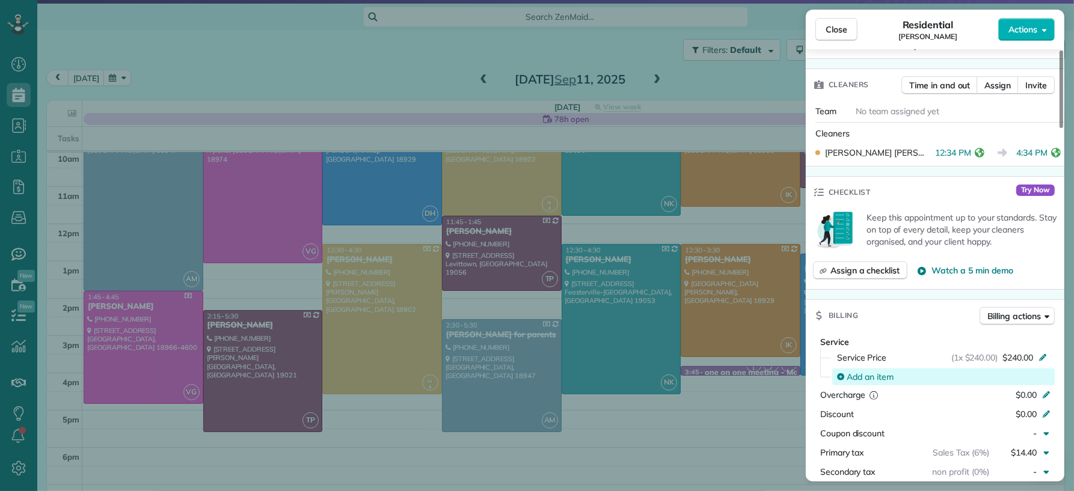
scroll to position [449, 0]
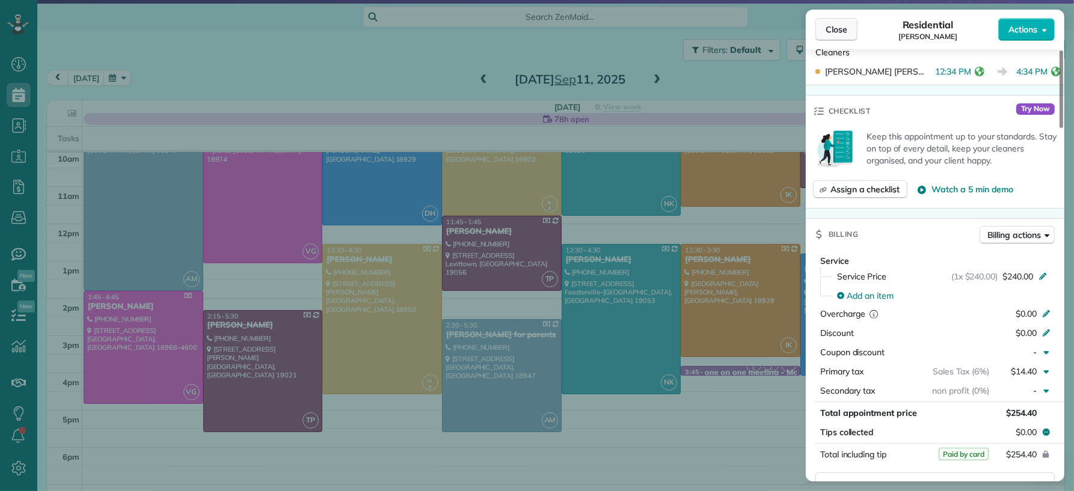
click at [832, 35] on button "Close" at bounding box center [836, 29] width 42 height 23
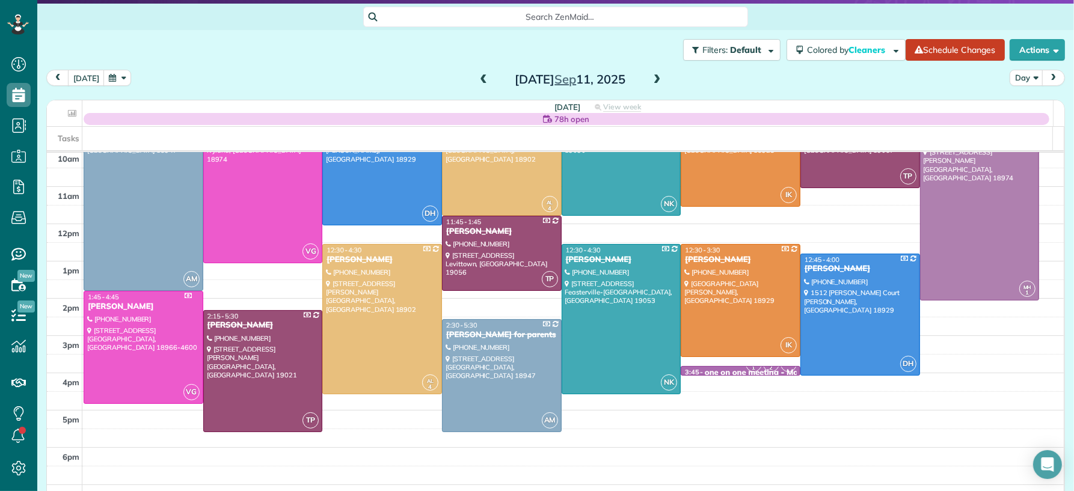
click at [651, 85] on span at bounding box center [656, 80] width 13 height 11
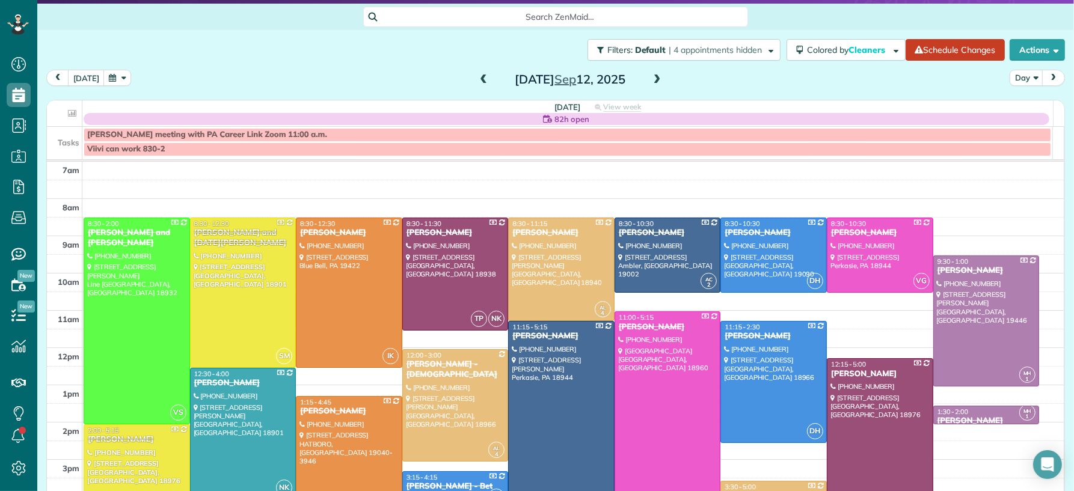
scroll to position [25, 0]
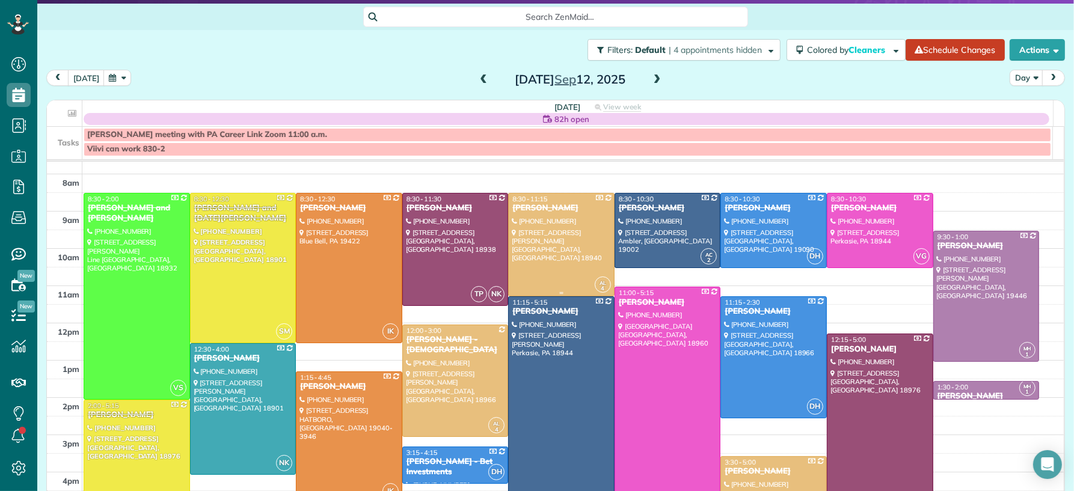
click at [558, 274] on div at bounding box center [561, 245] width 105 height 102
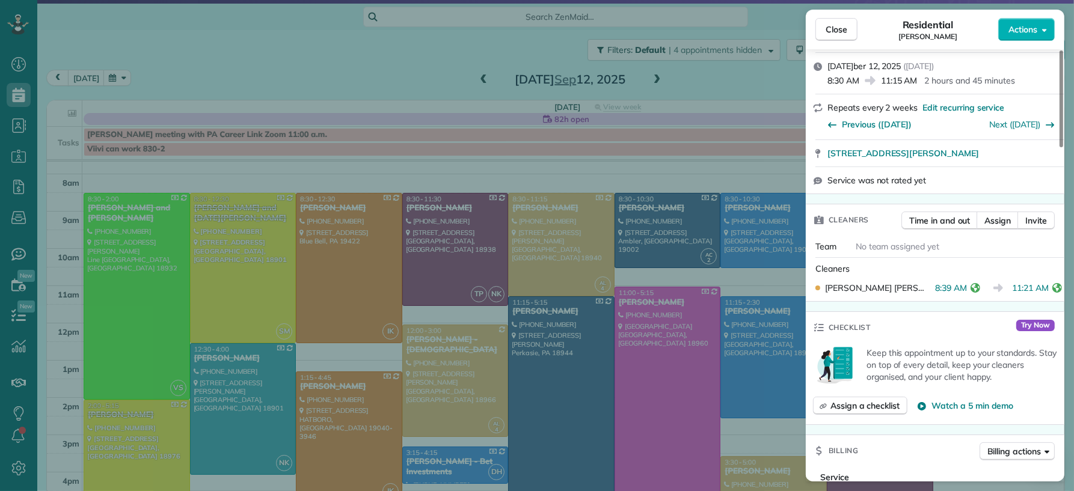
scroll to position [329, 0]
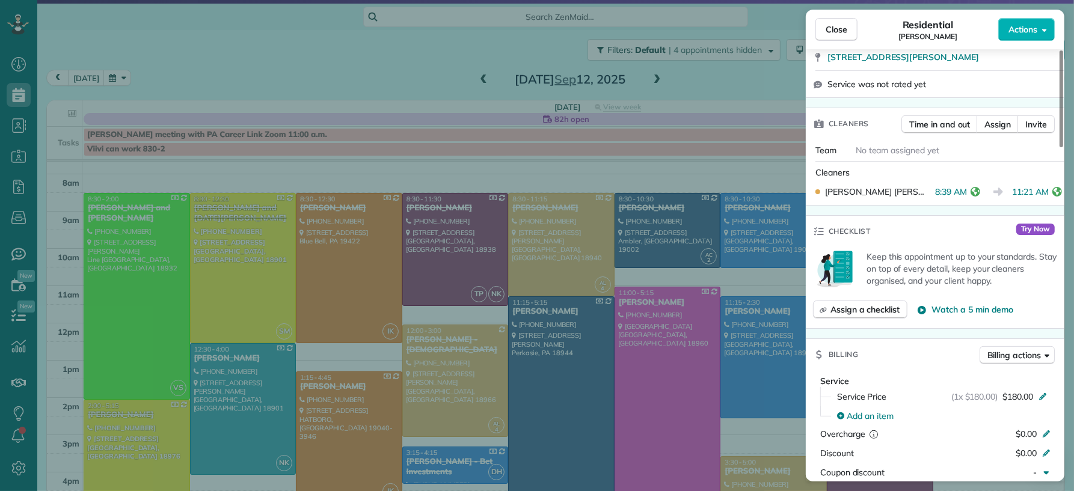
drag, startPoint x: 826, startPoint y: 23, endPoint x: 810, endPoint y: 35, distance: 19.4
click at [826, 24] on span "Close" at bounding box center [836, 29] width 22 height 12
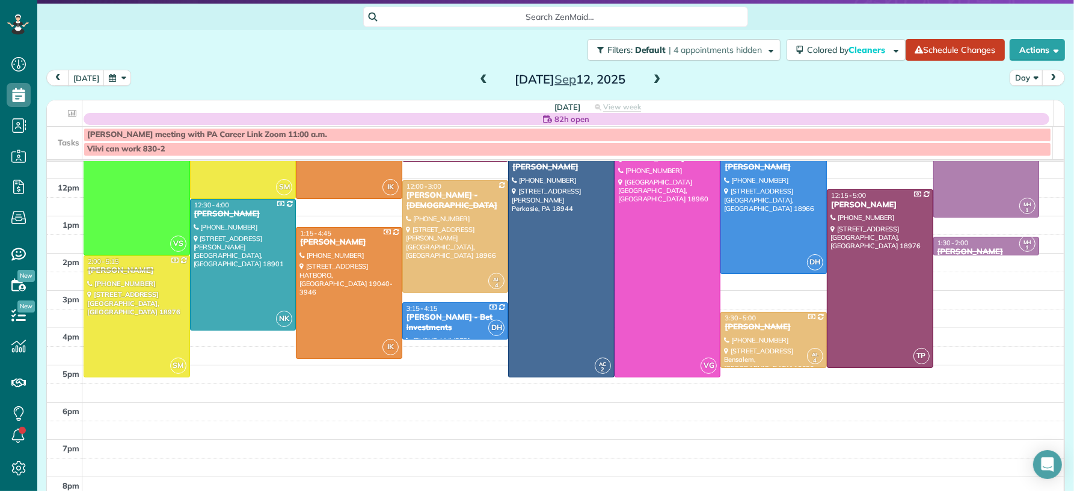
scroll to position [173, 0]
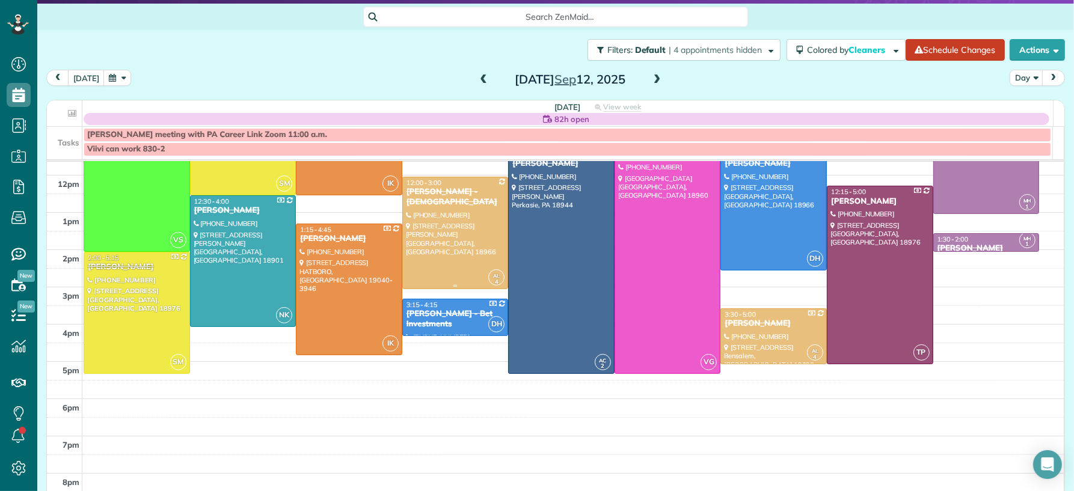
click at [442, 238] on div at bounding box center [455, 233] width 105 height 112
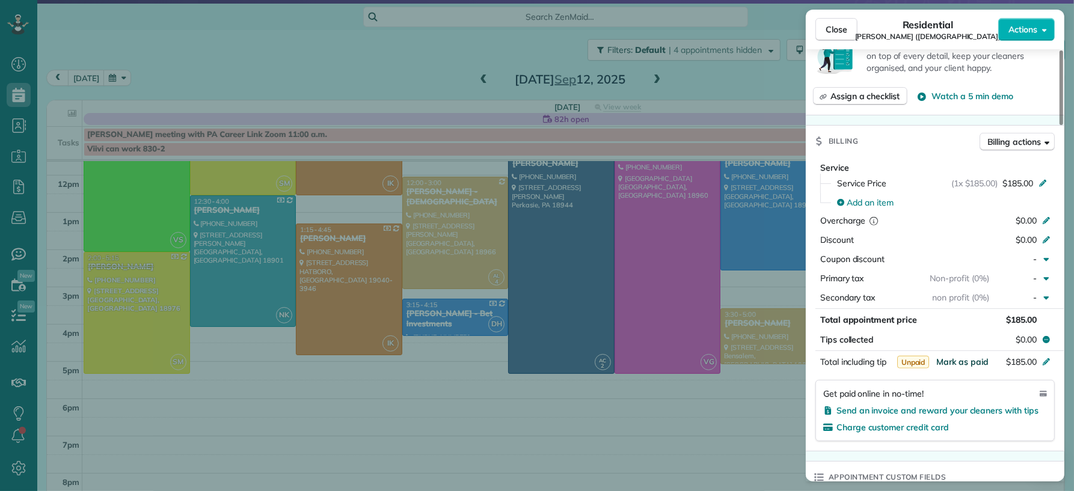
scroll to position [700, 0]
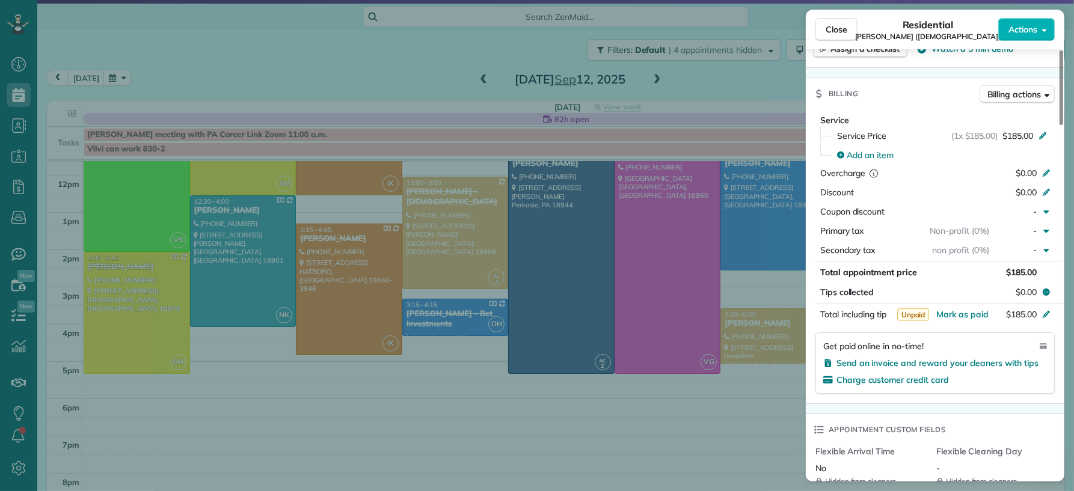
click at [855, 32] on span "Robert Suskey (Our Lady Of Good Council Roman Catholic Church)" at bounding box center [928, 37] width 146 height 10
drag, startPoint x: 840, startPoint y: 24, endPoint x: 785, endPoint y: 292, distance: 273.2
click at [840, 25] on span "Close" at bounding box center [836, 29] width 22 height 12
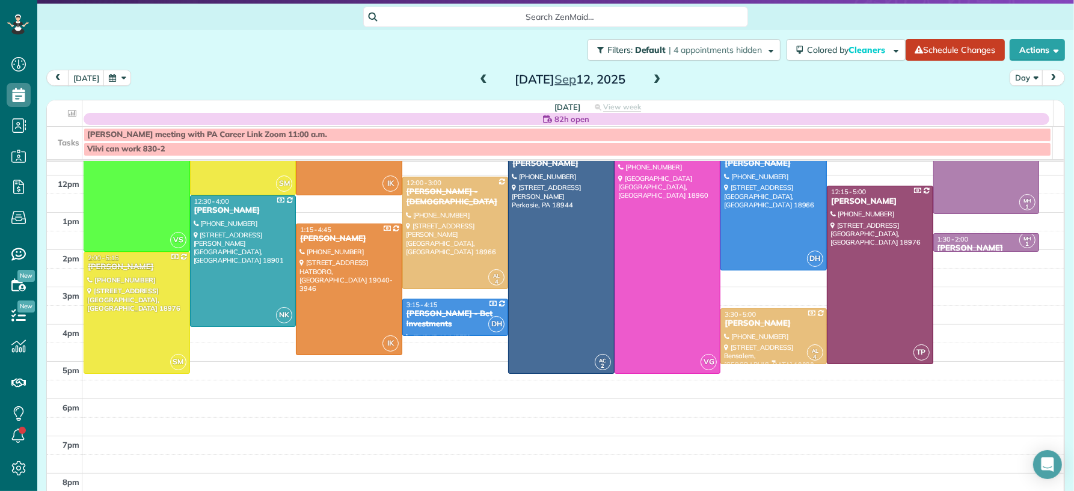
click at [754, 337] on div at bounding box center [773, 336] width 105 height 55
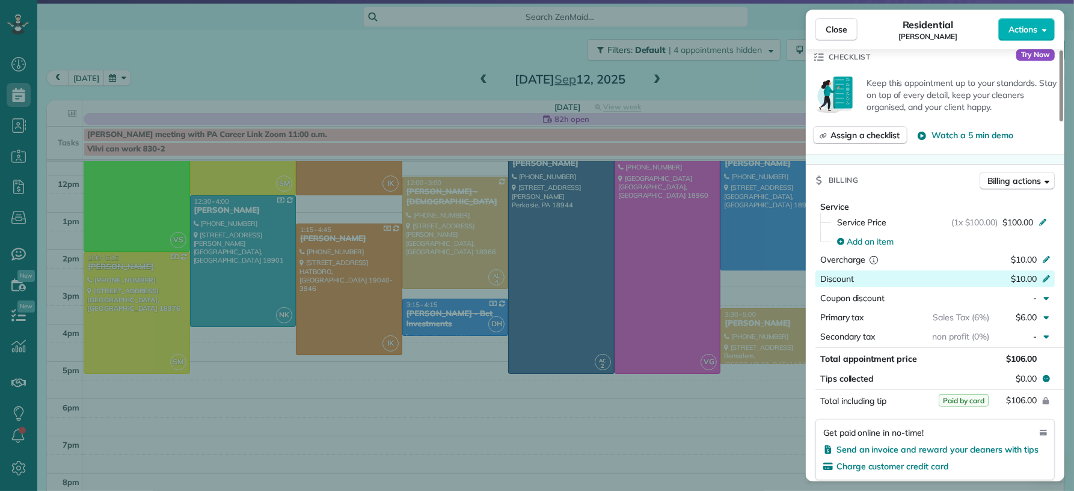
scroll to position [608, 0]
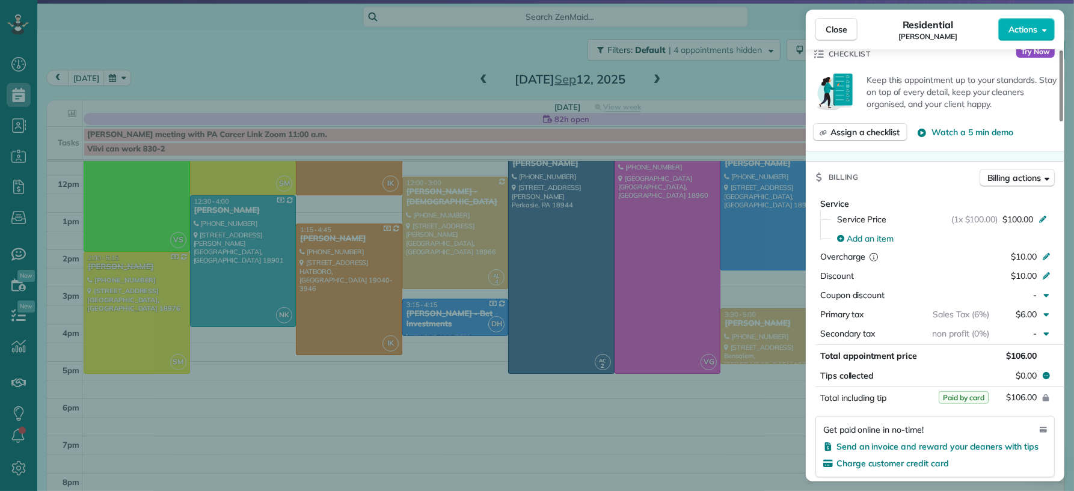
drag, startPoint x: 831, startPoint y: 32, endPoint x: 835, endPoint y: 43, distance: 12.0
click at [831, 32] on span "Close" at bounding box center [836, 29] width 22 height 12
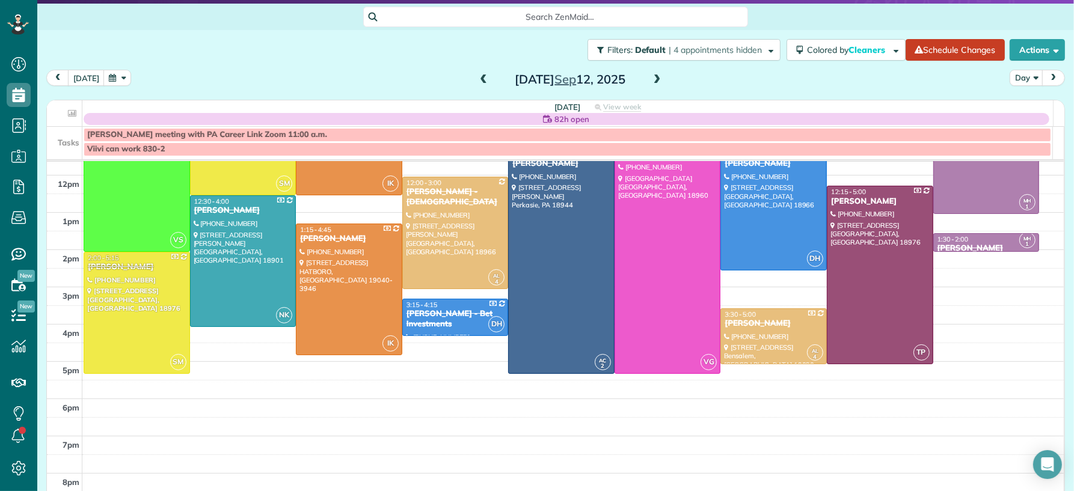
click at [477, 80] on span at bounding box center [483, 80] width 13 height 11
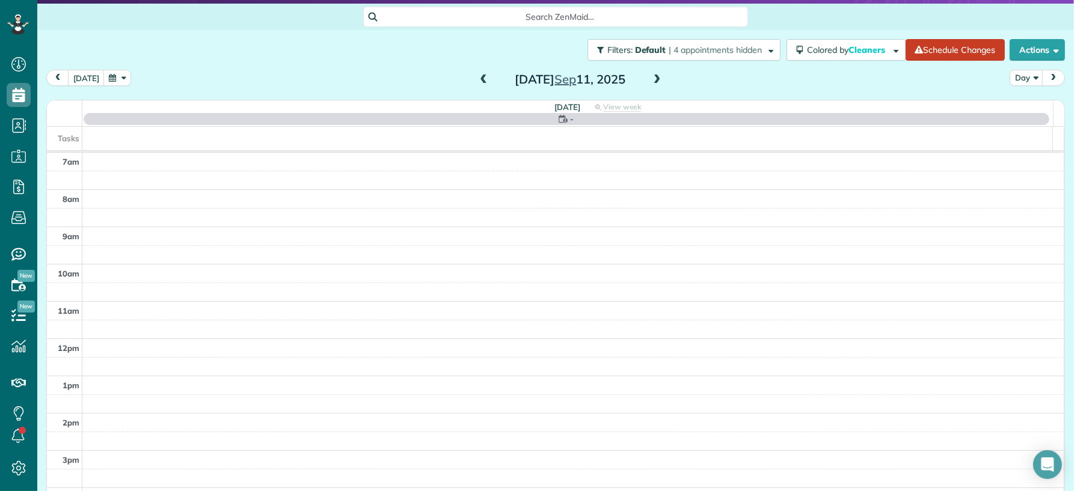
click at [477, 80] on span at bounding box center [483, 80] width 13 height 11
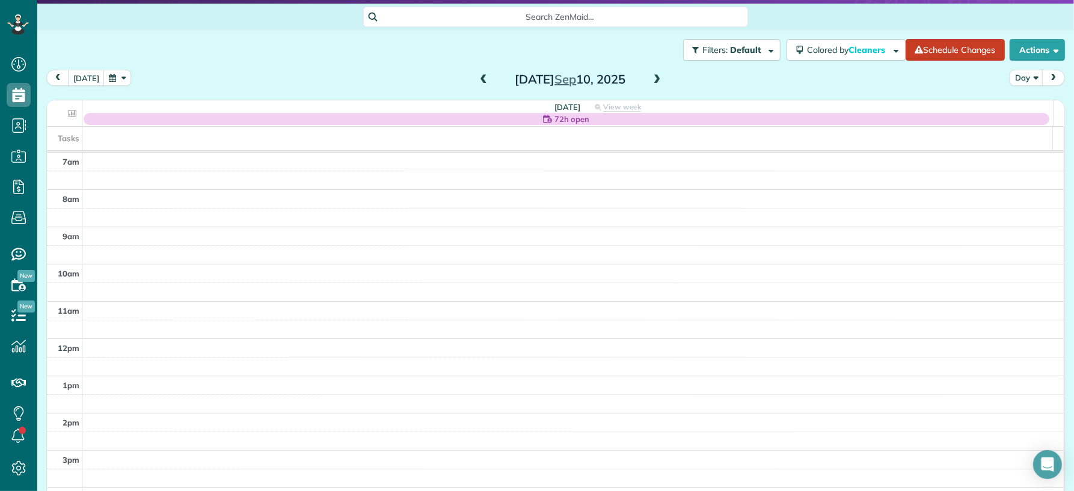
click at [477, 81] on span at bounding box center [483, 80] width 13 height 11
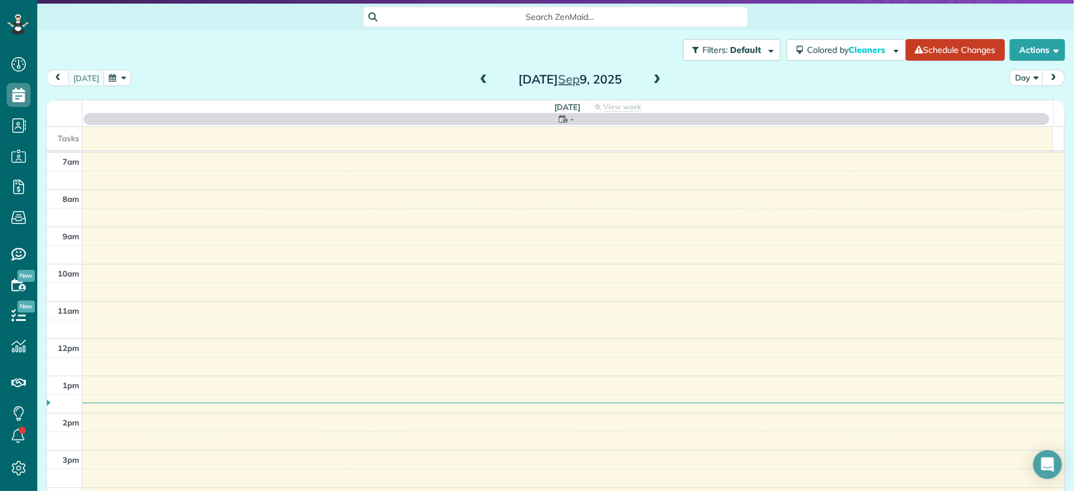
click at [477, 81] on span at bounding box center [483, 80] width 13 height 11
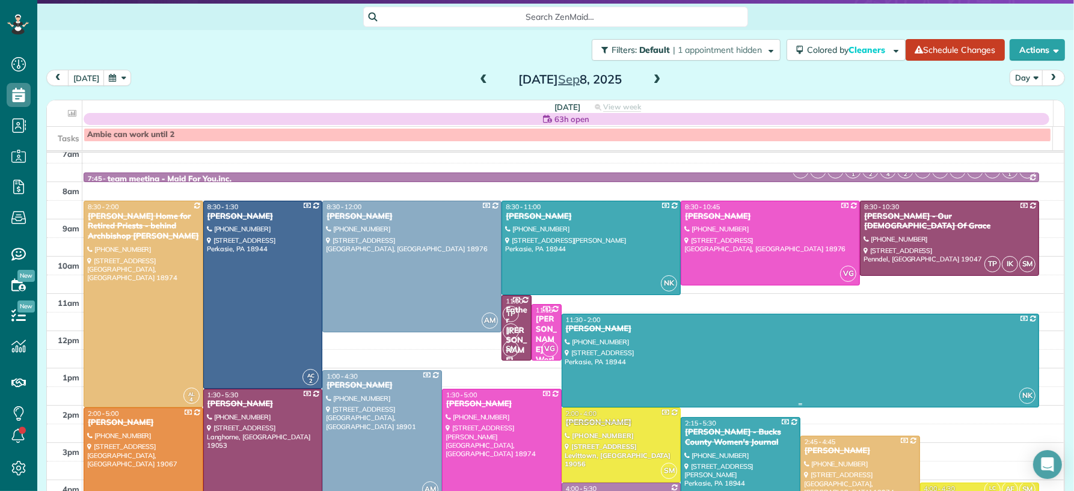
scroll to position [17, 0]
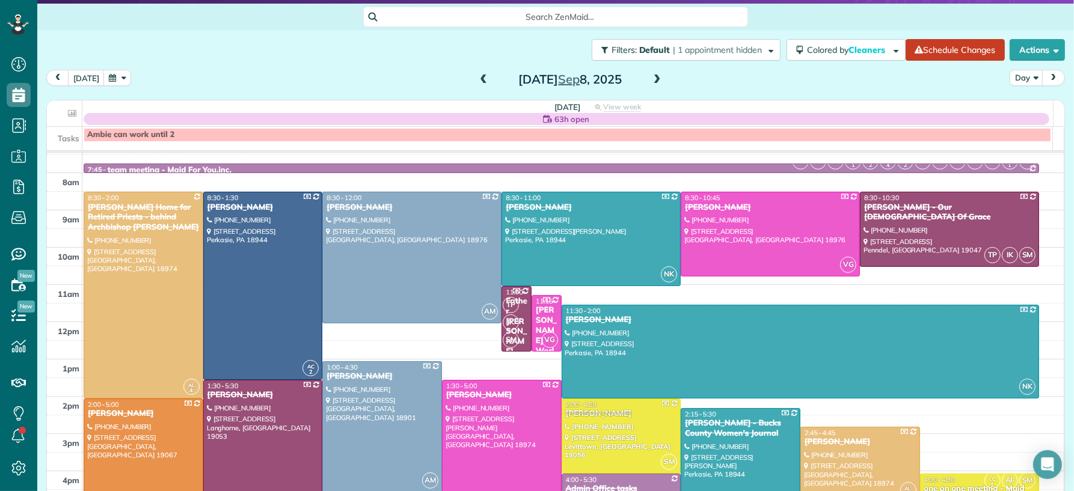
drag, startPoint x: 646, startPoint y: 76, endPoint x: 641, endPoint y: 81, distance: 6.4
click at [650, 78] on span at bounding box center [656, 80] width 13 height 11
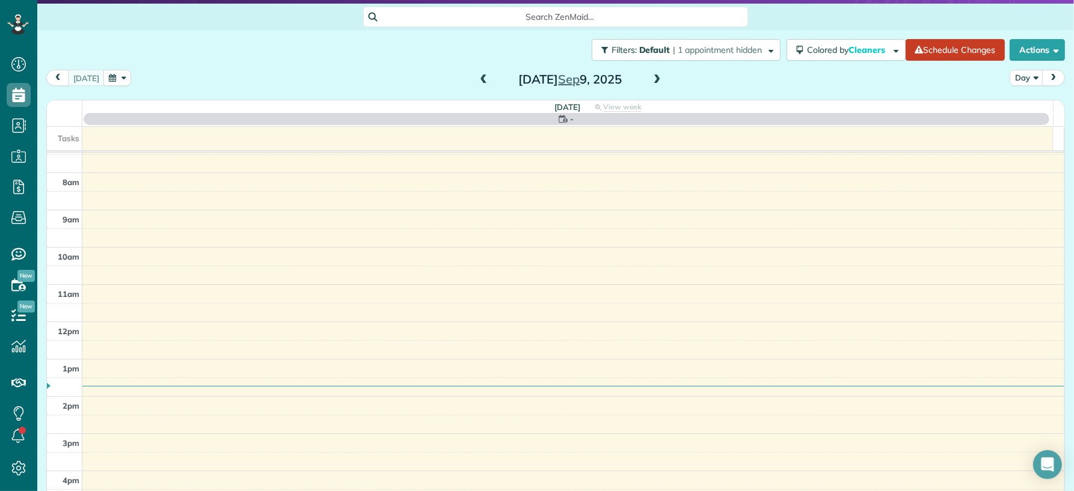
scroll to position [0, 0]
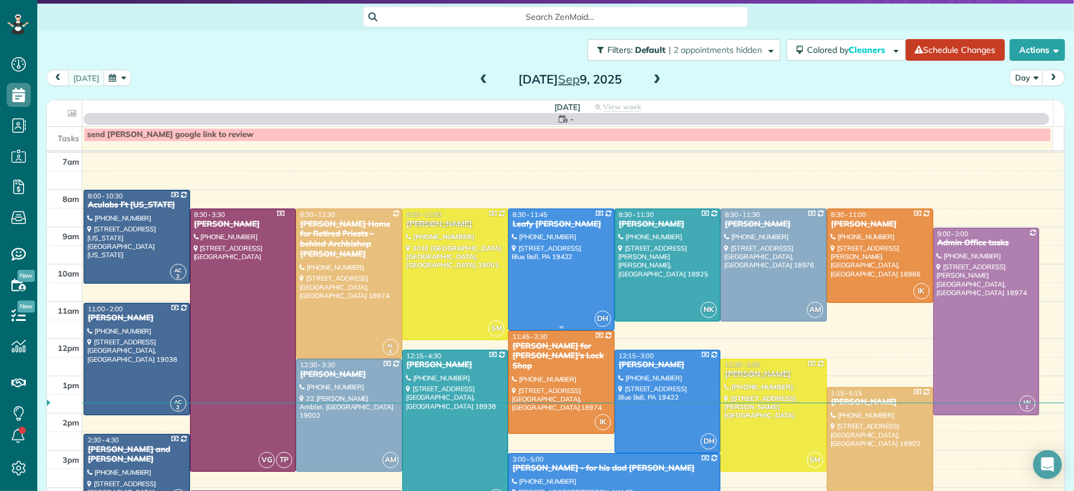
click at [572, 271] on div at bounding box center [561, 269] width 105 height 121
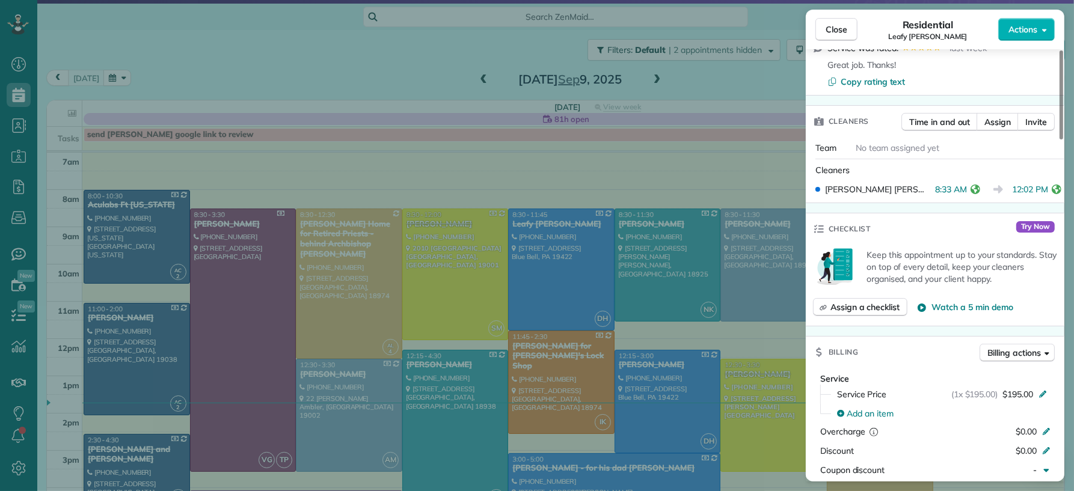
scroll to position [500, 0]
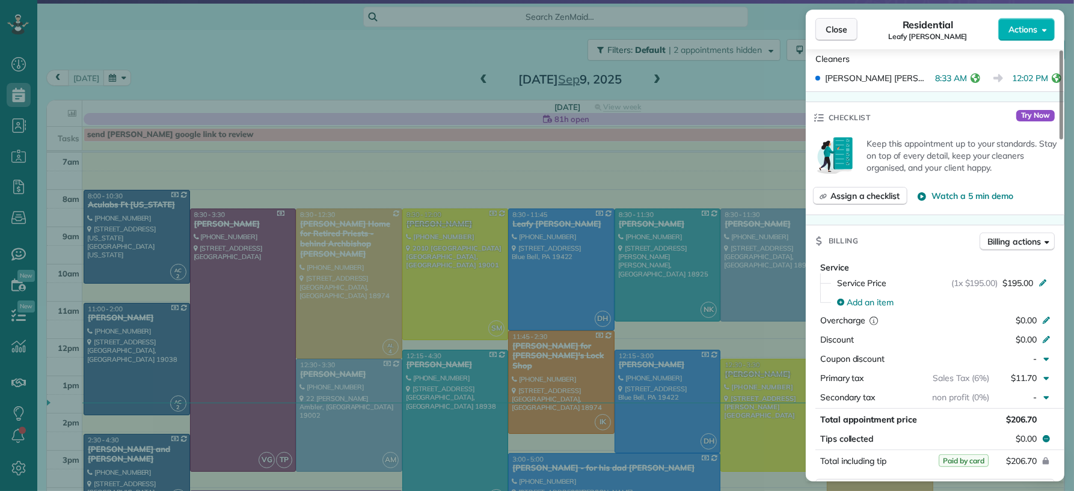
click at [836, 26] on span "Close" at bounding box center [836, 29] width 22 height 12
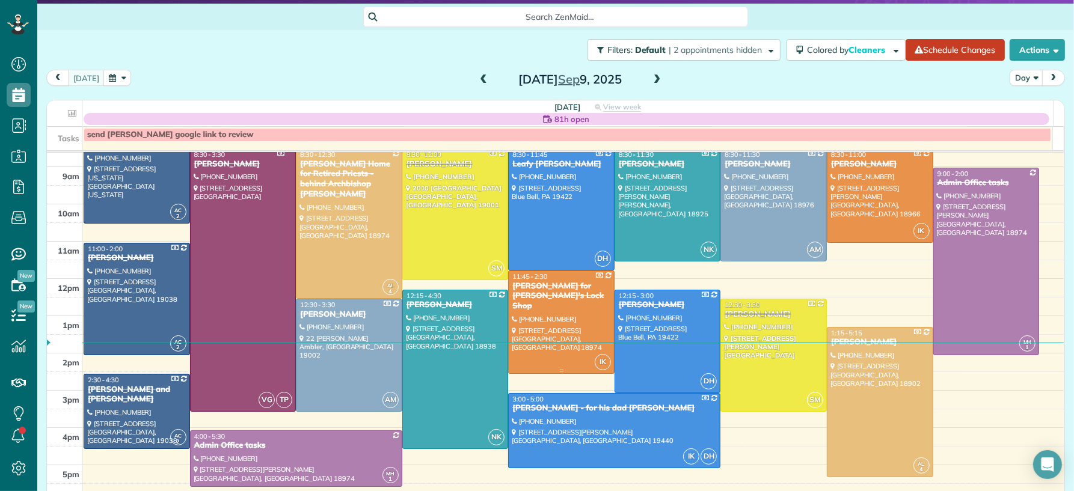
scroll to position [61, 0]
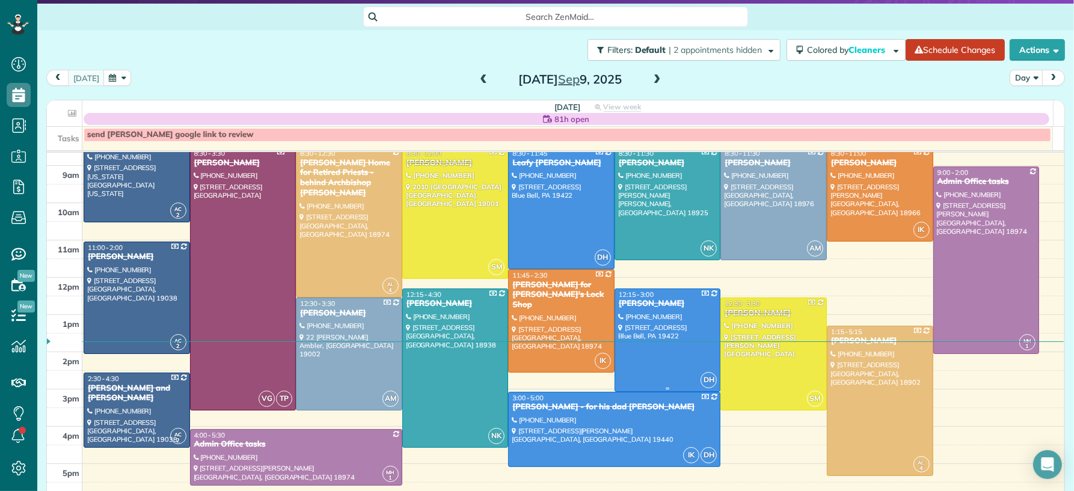
click at [632, 332] on div at bounding box center [667, 340] width 105 height 102
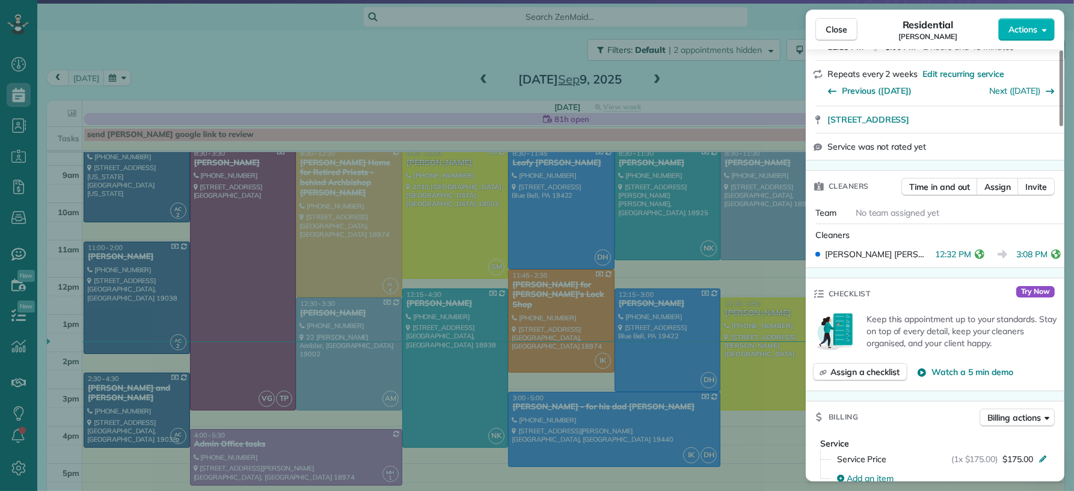
scroll to position [284, 0]
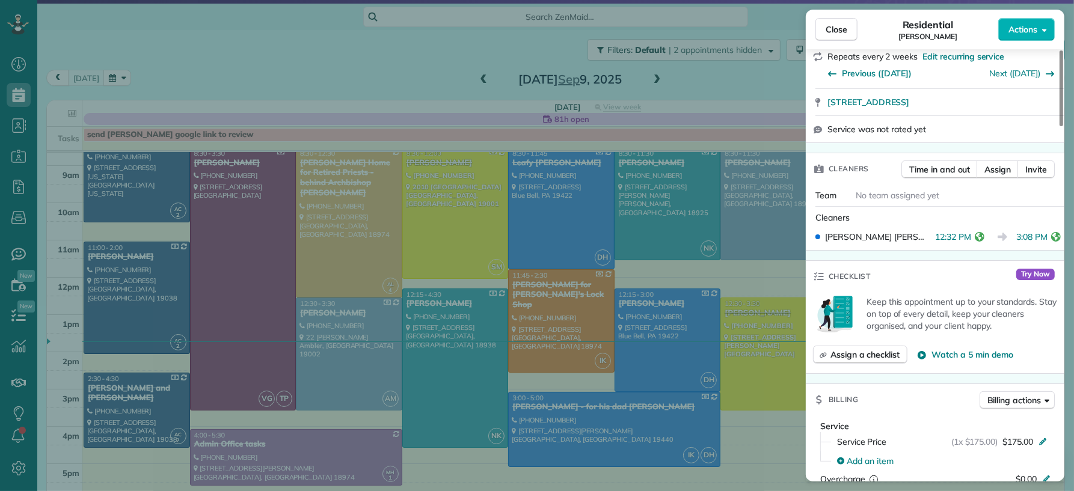
drag, startPoint x: 848, startPoint y: 27, endPoint x: 865, endPoint y: 167, distance: 140.5
click at [848, 28] on button "Close" at bounding box center [836, 29] width 42 height 23
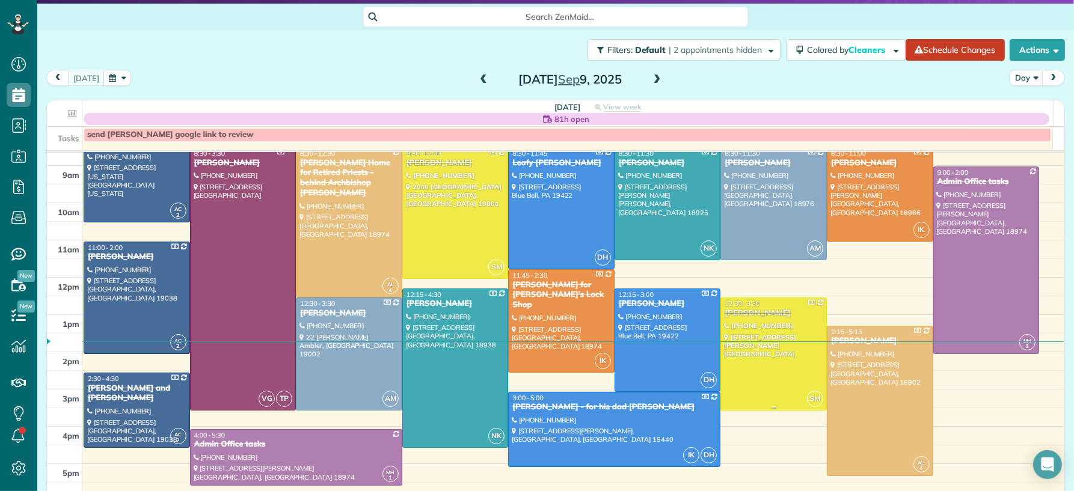
scroll to position [167, 0]
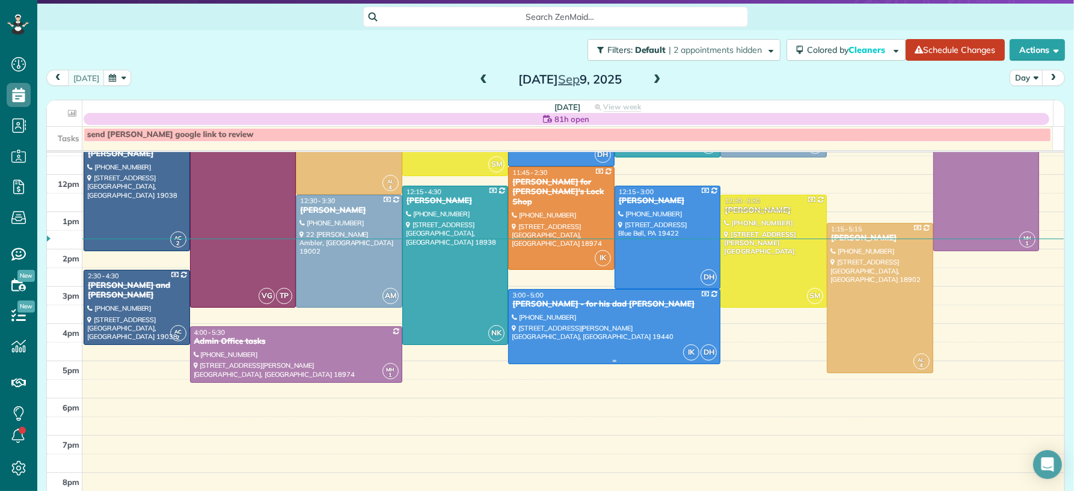
click at [586, 334] on div at bounding box center [614, 327] width 211 height 74
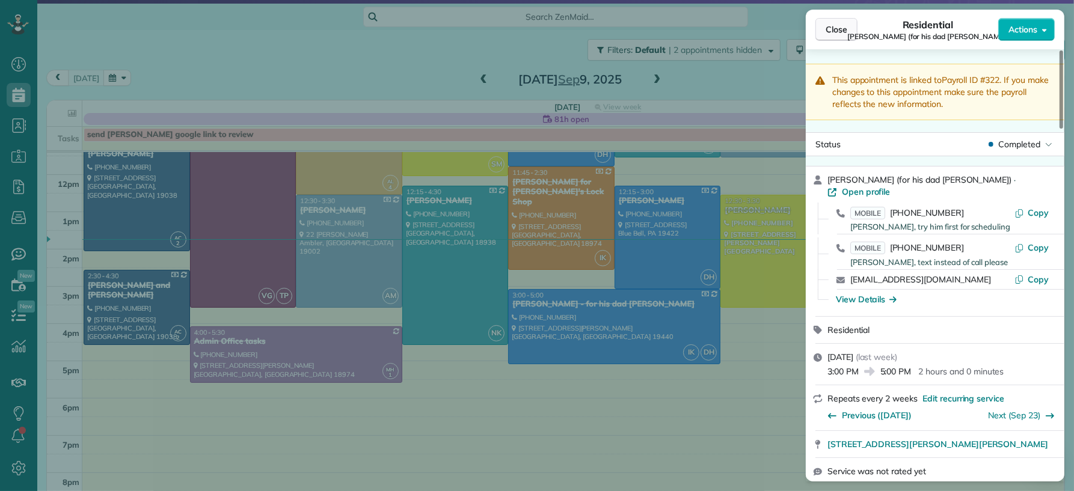
click at [831, 28] on span "Close" at bounding box center [836, 29] width 22 height 12
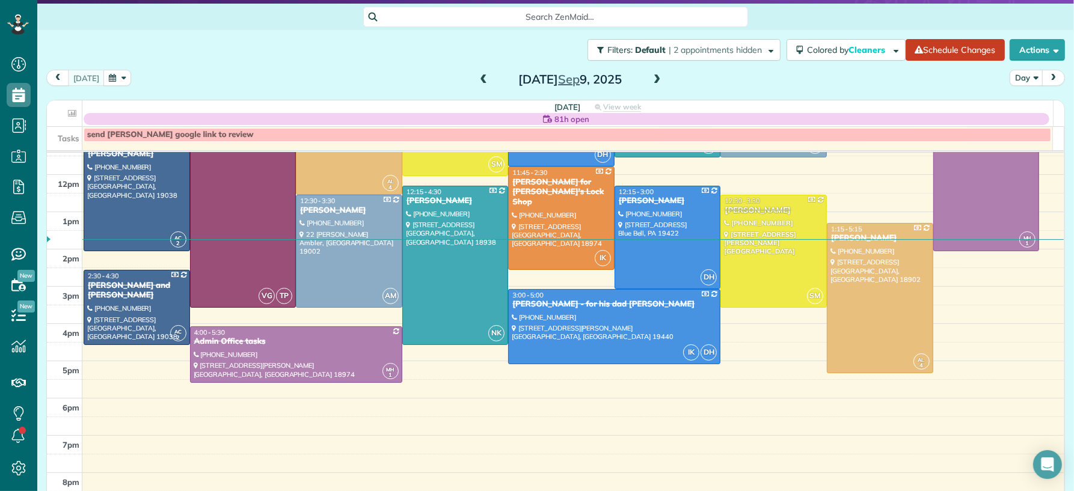
click at [650, 78] on span at bounding box center [656, 80] width 13 height 11
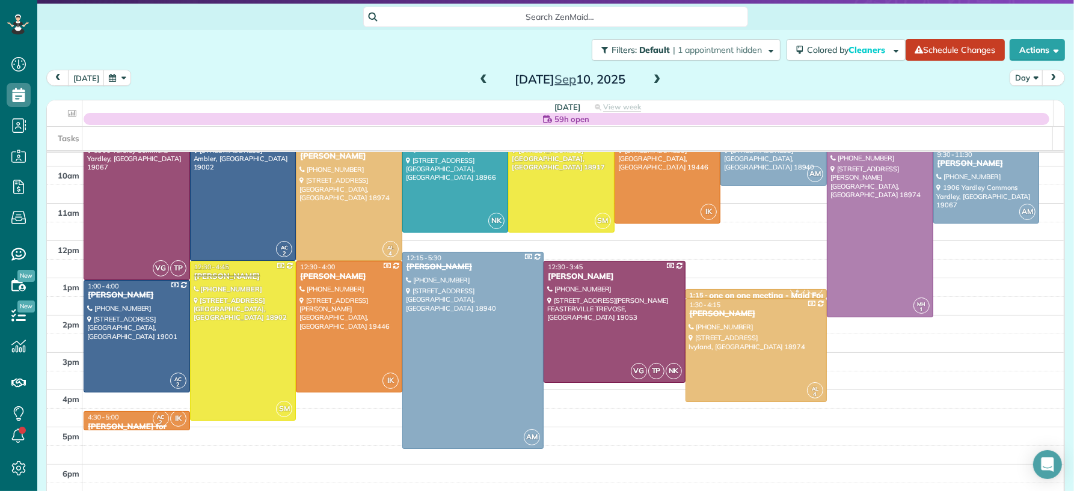
scroll to position [101, 0]
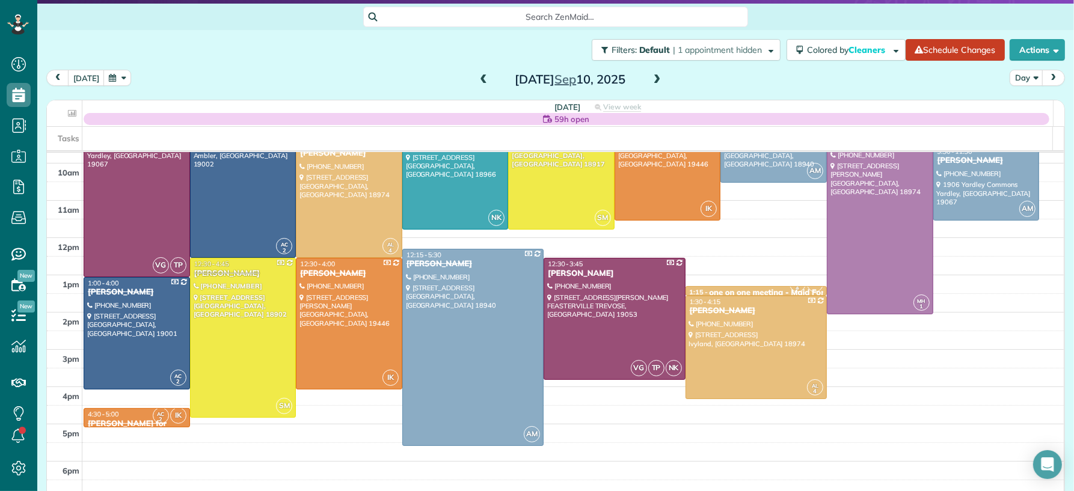
click at [650, 84] on span at bounding box center [656, 80] width 13 height 11
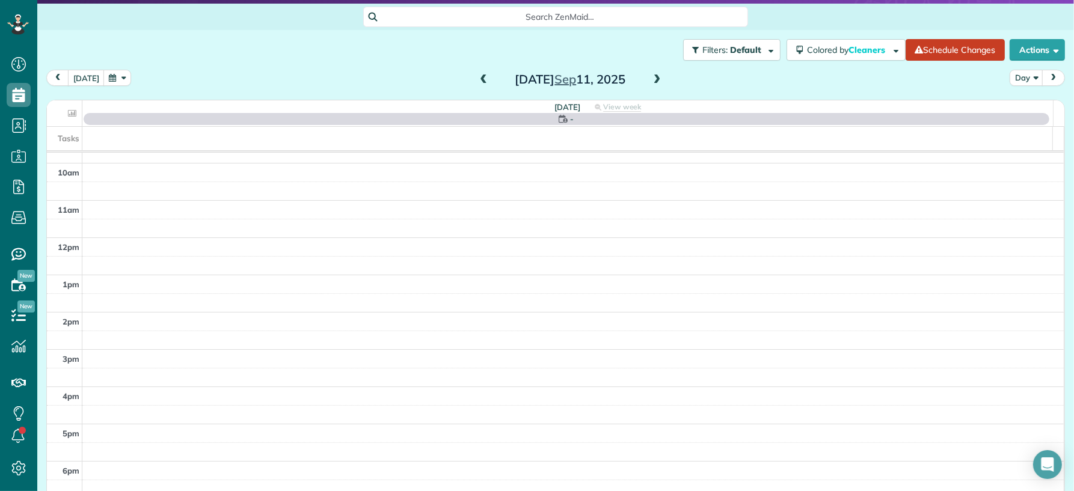
scroll to position [0, 0]
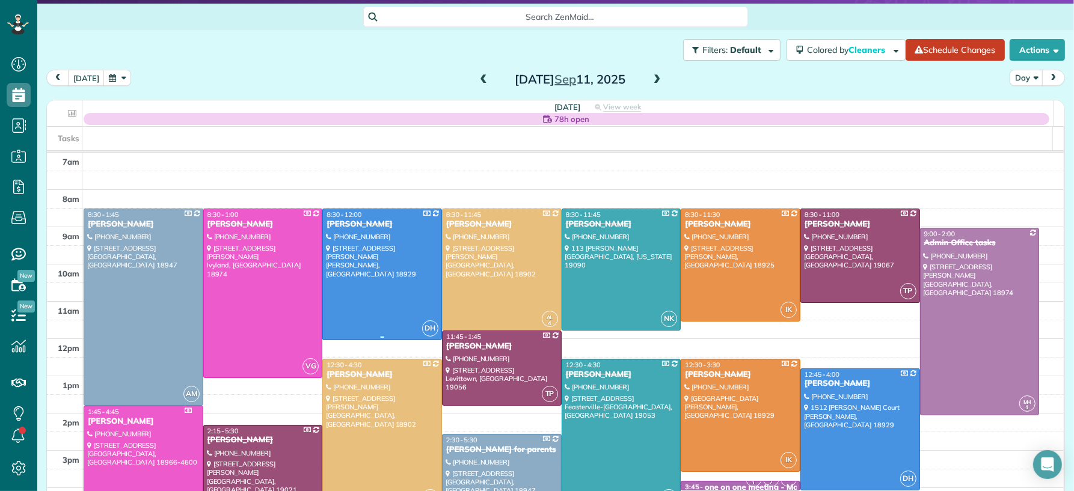
click at [353, 299] on div at bounding box center [382, 274] width 118 height 130
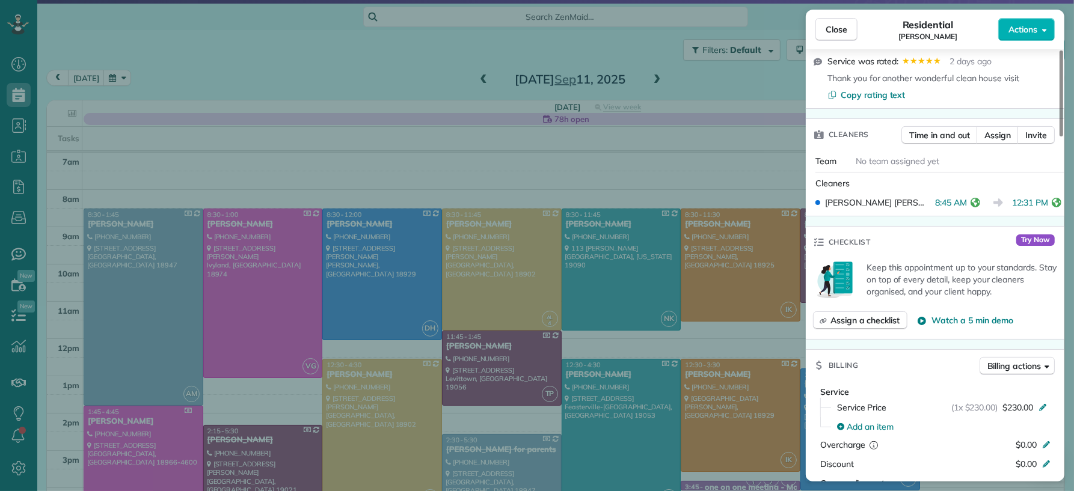
scroll to position [368, 0]
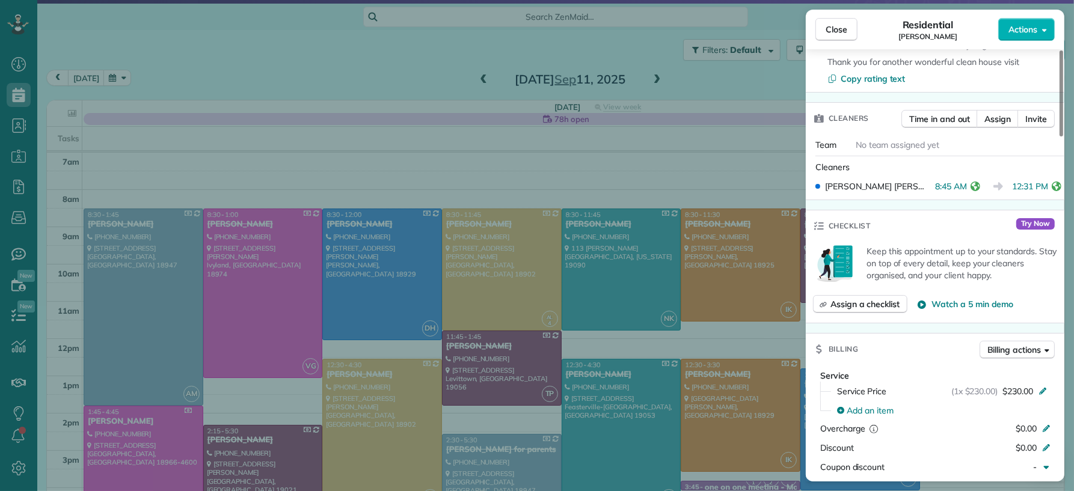
drag, startPoint x: 849, startPoint y: 32, endPoint x: 798, endPoint y: 334, distance: 306.7
click at [849, 32] on button "Close" at bounding box center [836, 29] width 42 height 23
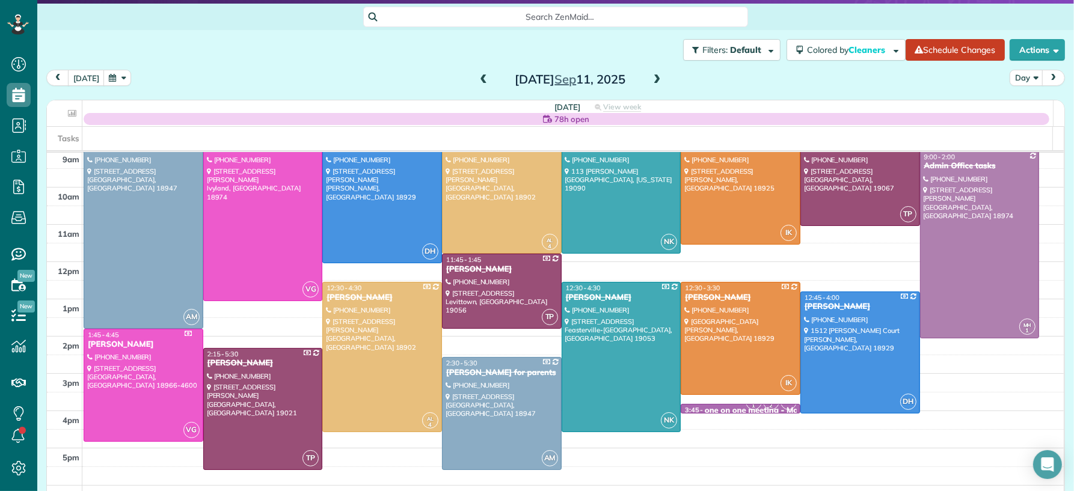
scroll to position [80, 0]
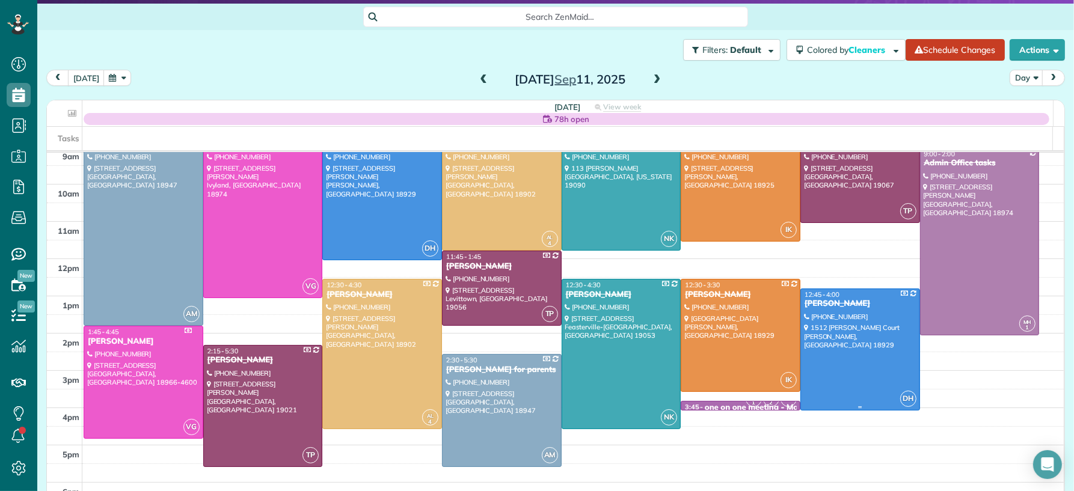
click at [832, 378] on div at bounding box center [860, 349] width 118 height 121
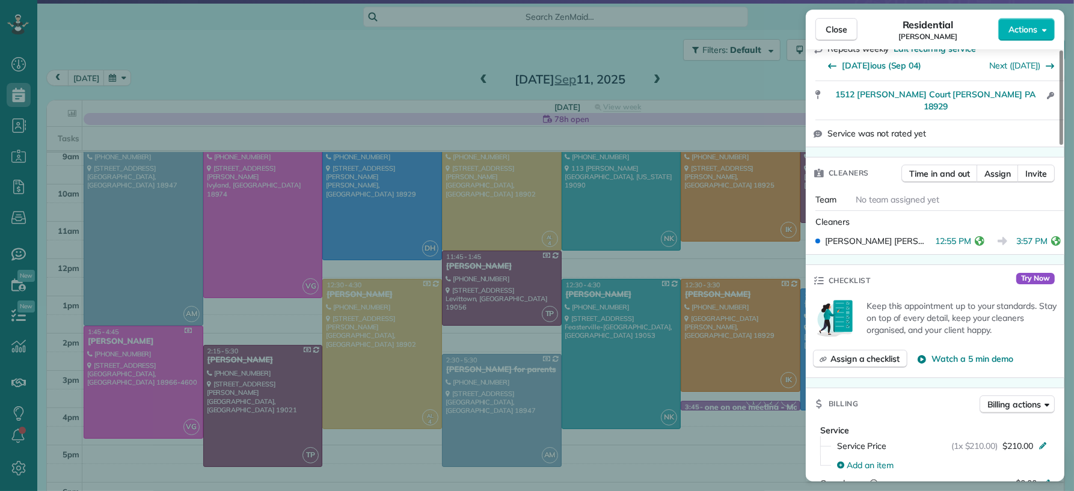
scroll to position [314, 0]
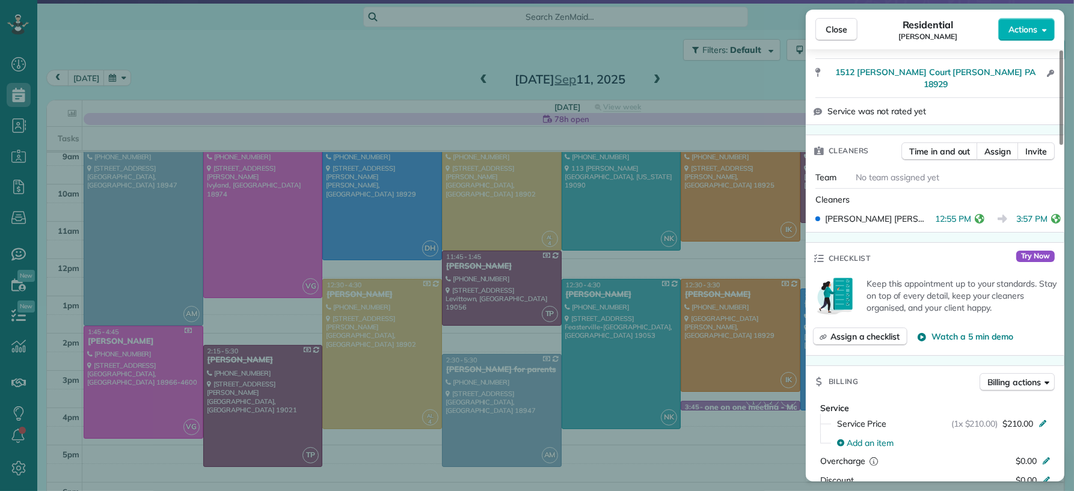
drag, startPoint x: 836, startPoint y: 27, endPoint x: 834, endPoint y: 63, distance: 36.1
click at [836, 27] on span "Close" at bounding box center [836, 29] width 22 height 12
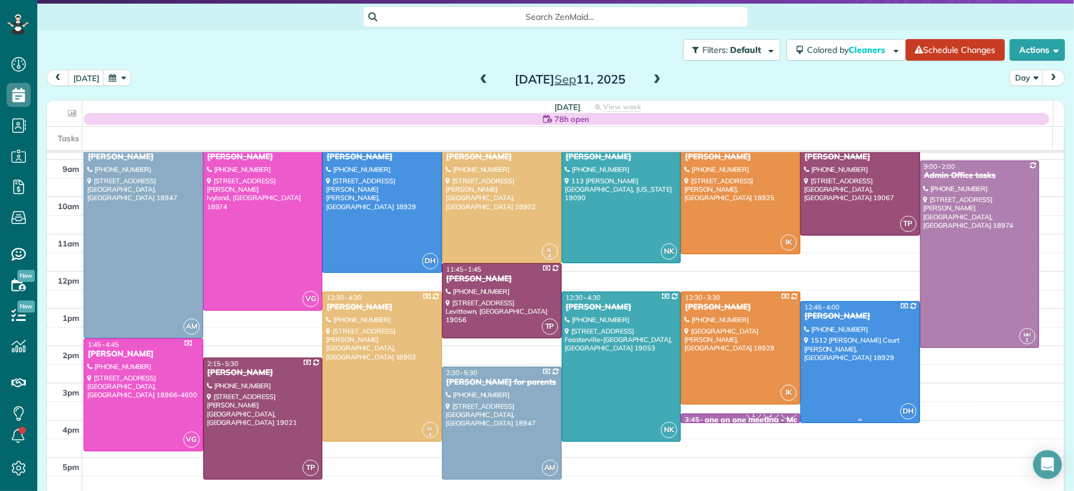
scroll to position [52, 0]
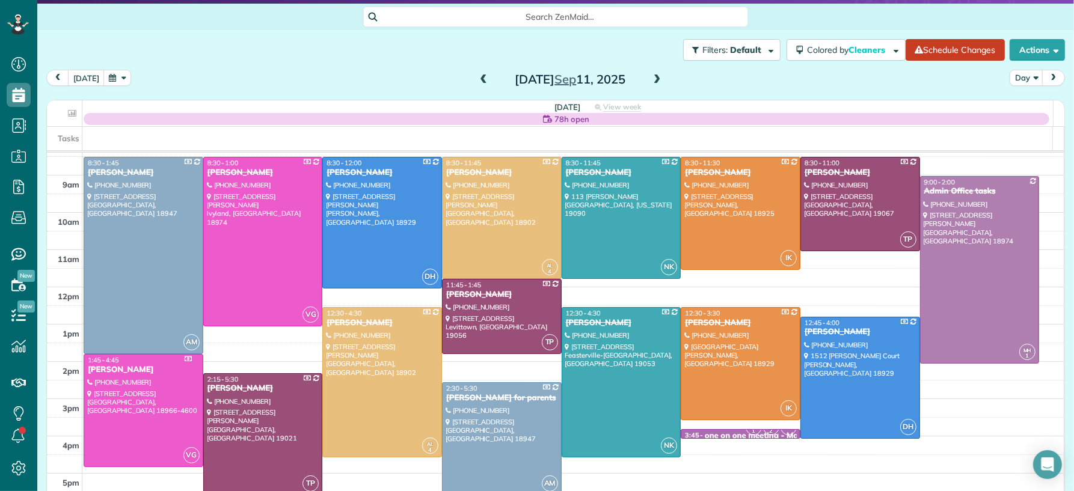
click at [652, 76] on span at bounding box center [656, 80] width 13 height 11
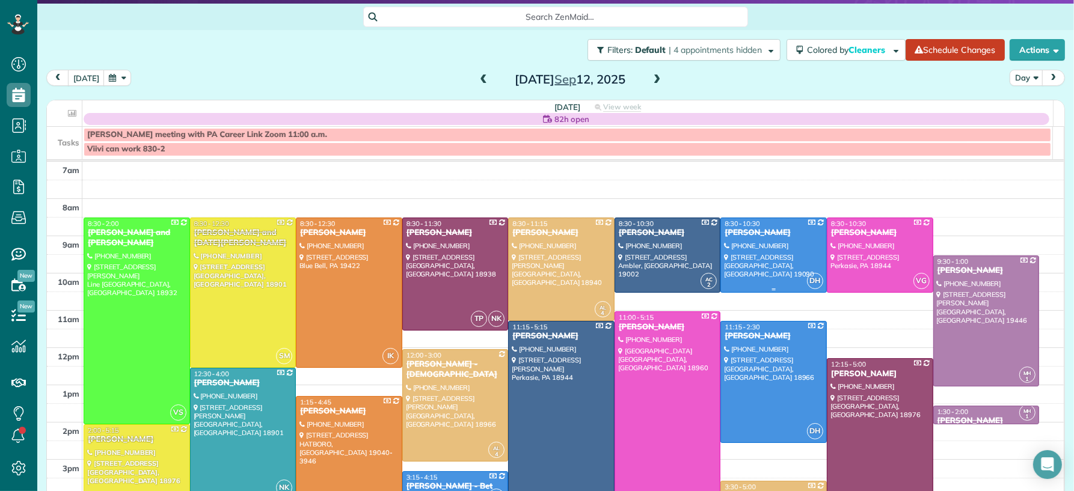
click at [748, 261] on div at bounding box center [773, 255] width 105 height 74
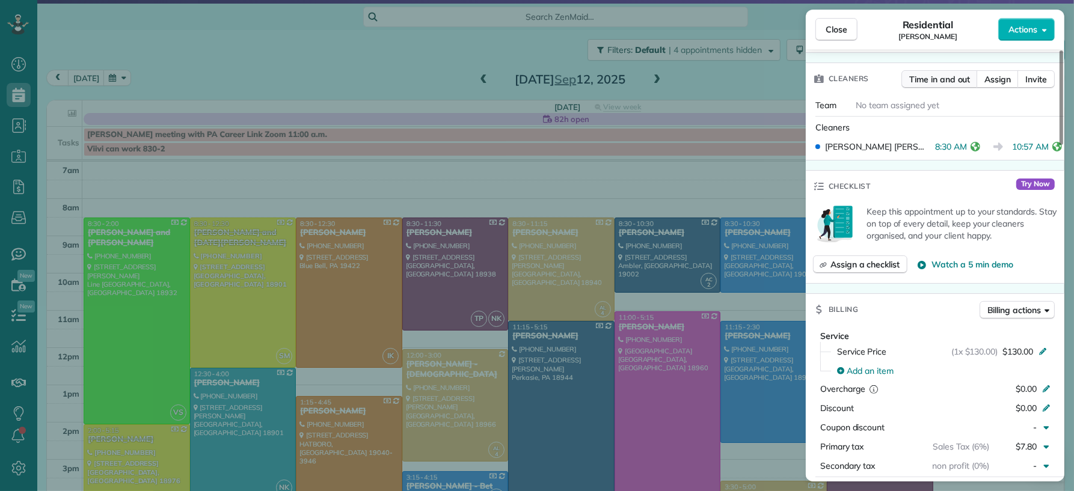
scroll to position [407, 0]
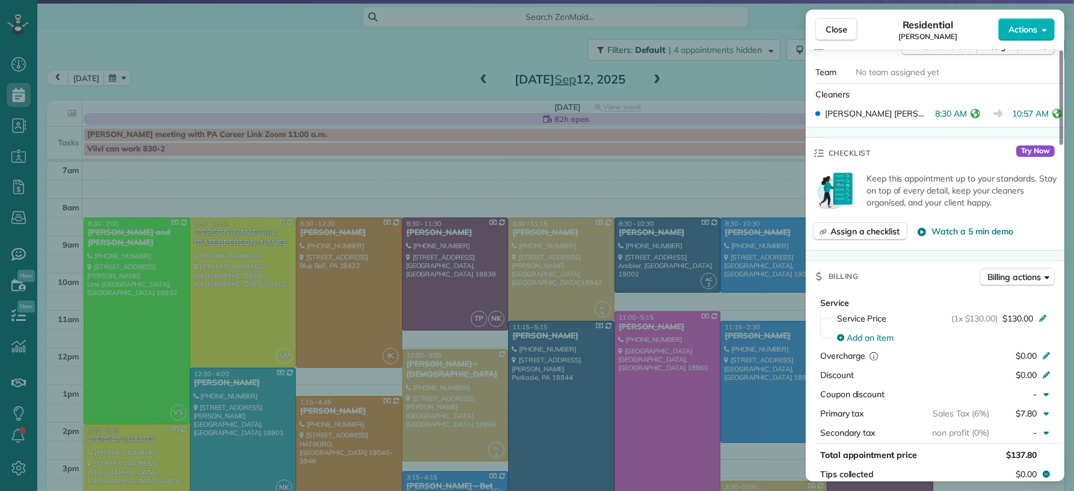
drag, startPoint x: 850, startPoint y: 32, endPoint x: 738, endPoint y: 331, distance: 319.6
click at [849, 33] on button "Close" at bounding box center [836, 29] width 42 height 23
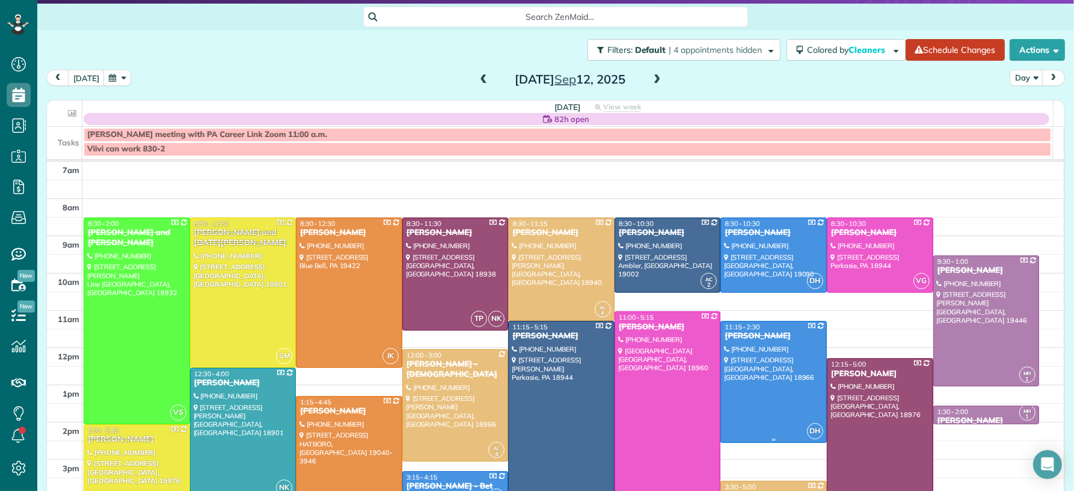
click at [738, 341] on div "[PERSON_NAME]" at bounding box center [773, 336] width 99 height 10
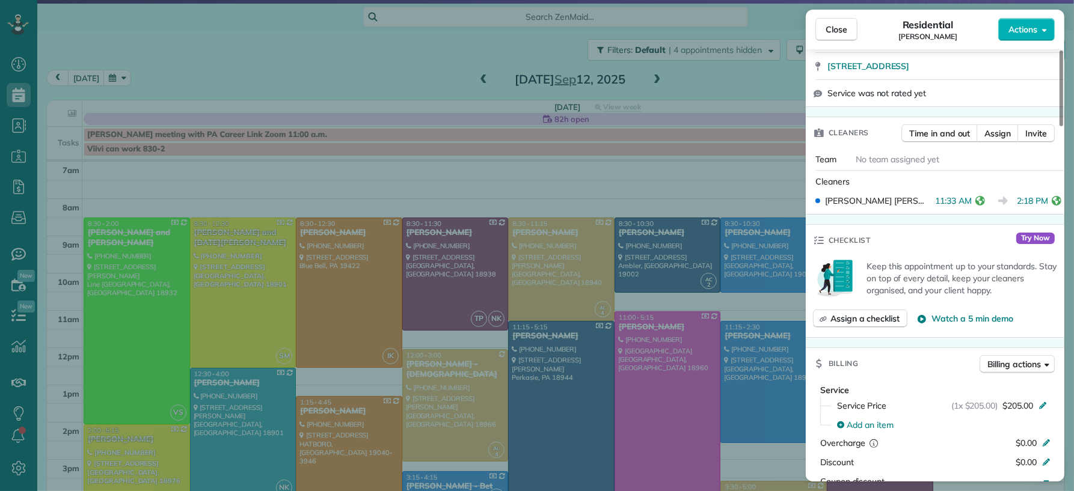
scroll to position [396, 0]
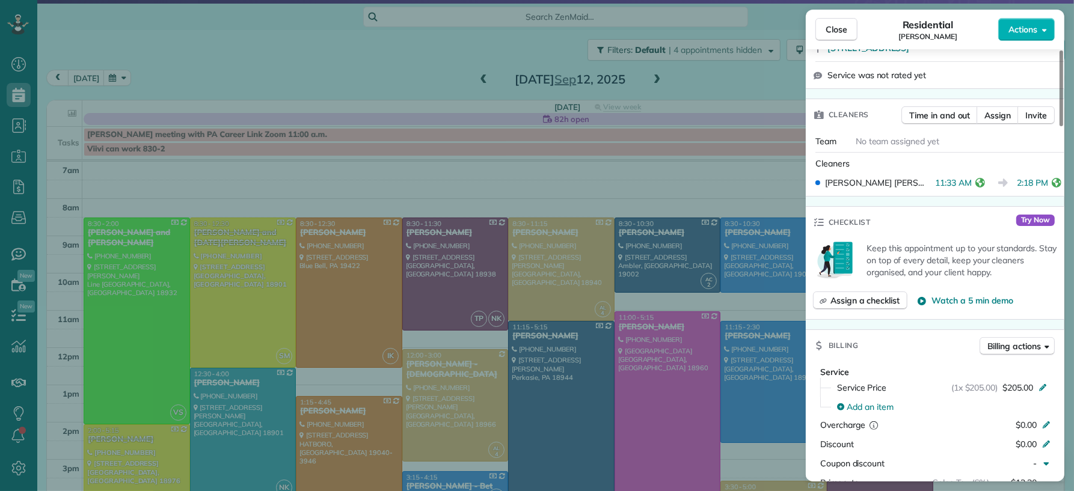
drag, startPoint x: 850, startPoint y: 25, endPoint x: 696, endPoint y: 343, distance: 353.8
click at [850, 26] on button "Close" at bounding box center [836, 29] width 42 height 23
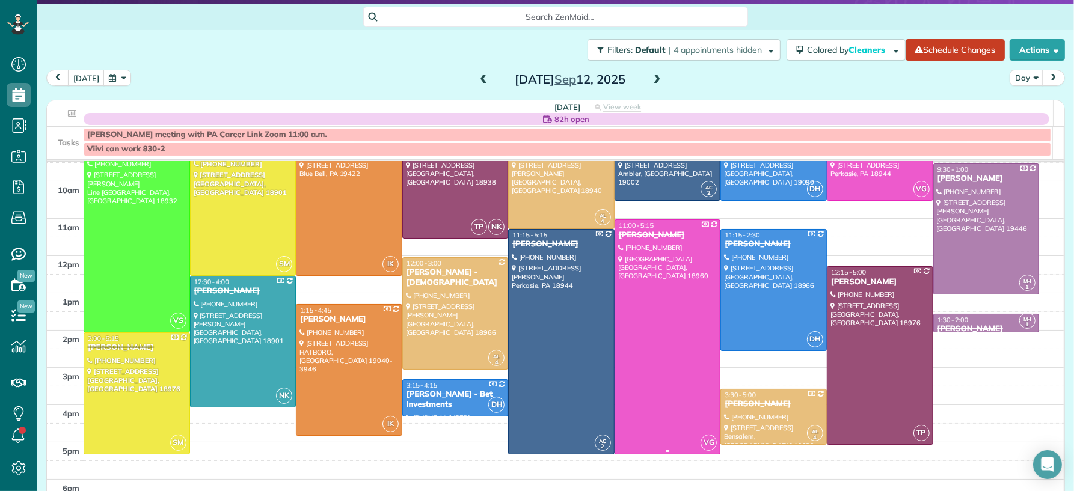
scroll to position [108, 0]
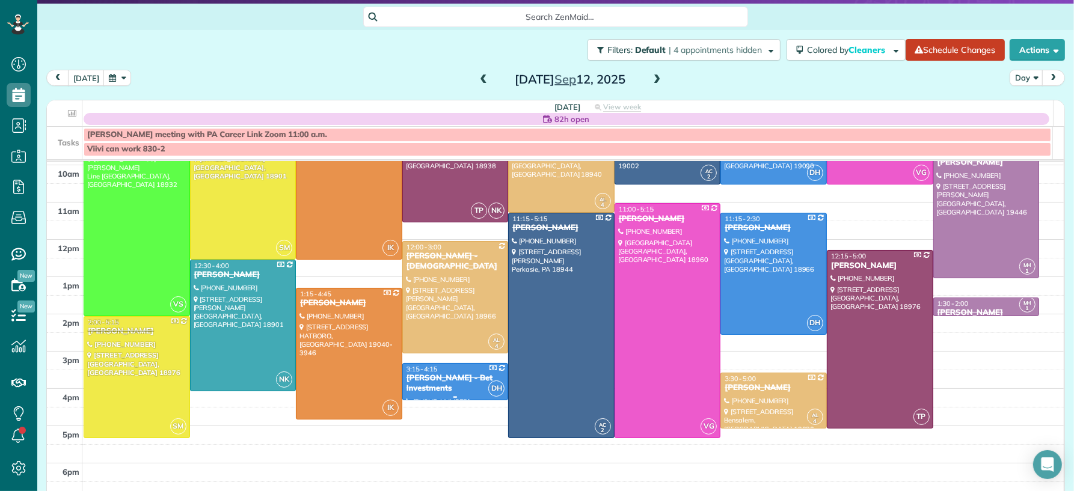
click at [448, 382] on div "[PERSON_NAME] - Bet Investments" at bounding box center [455, 383] width 99 height 20
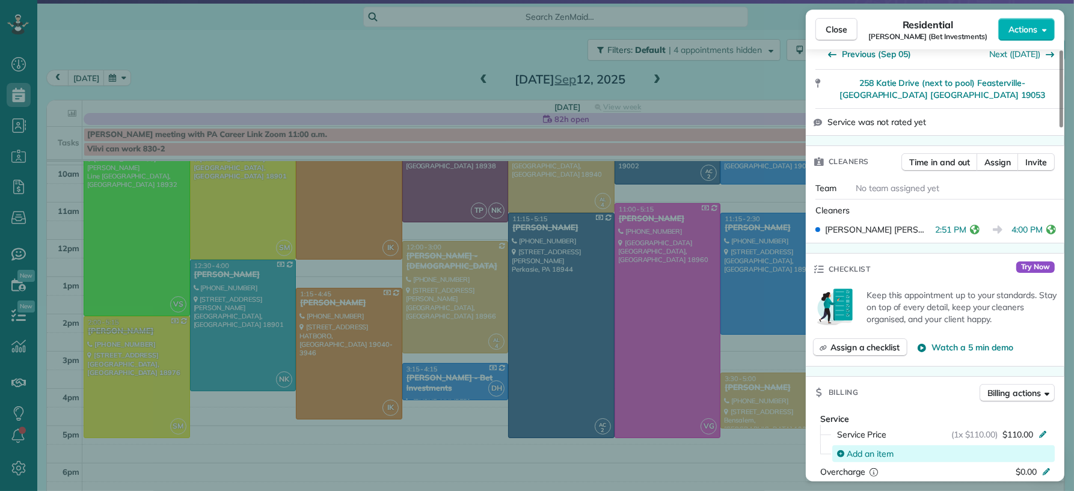
scroll to position [431, 0]
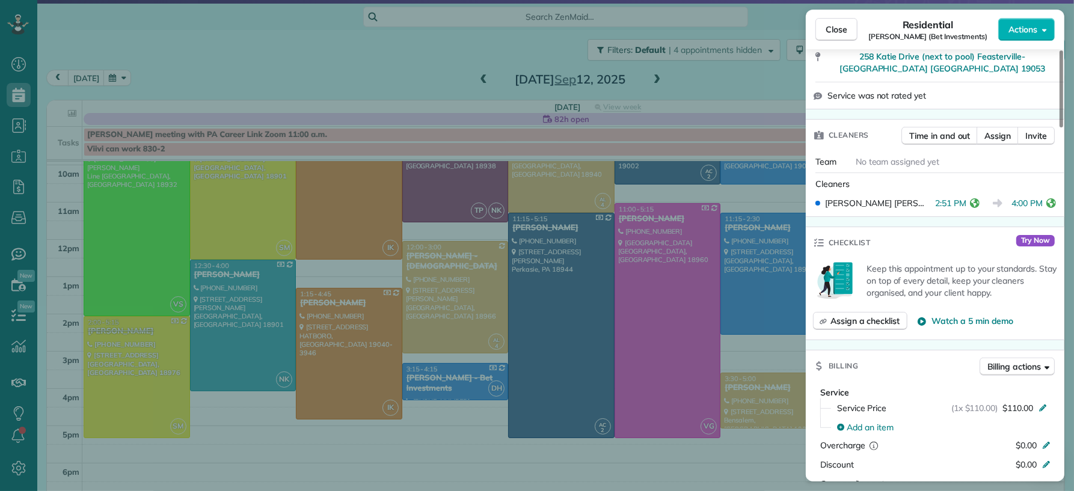
drag, startPoint x: 832, startPoint y: 28, endPoint x: 623, endPoint y: 73, distance: 213.9
click at [831, 29] on span "Close" at bounding box center [836, 29] width 22 height 12
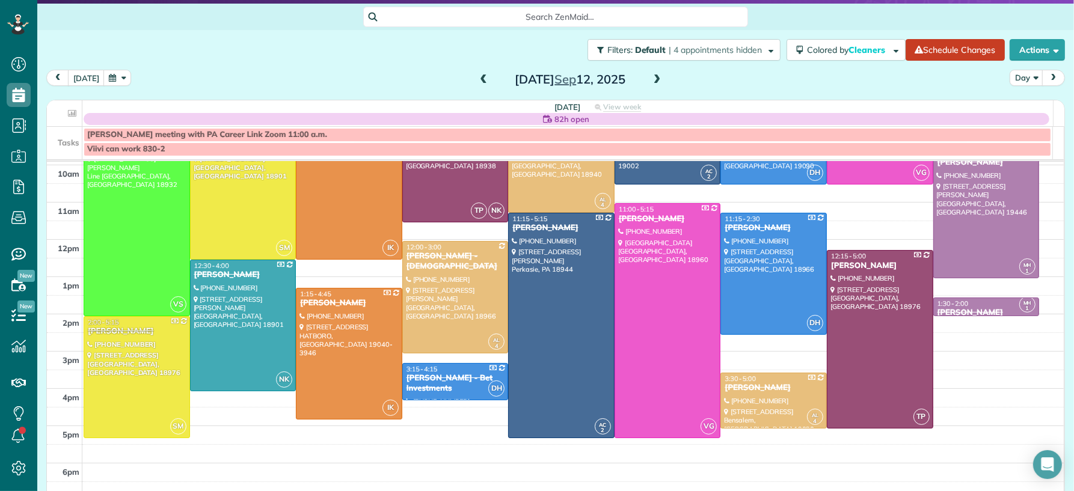
click at [650, 79] on span at bounding box center [656, 80] width 13 height 11
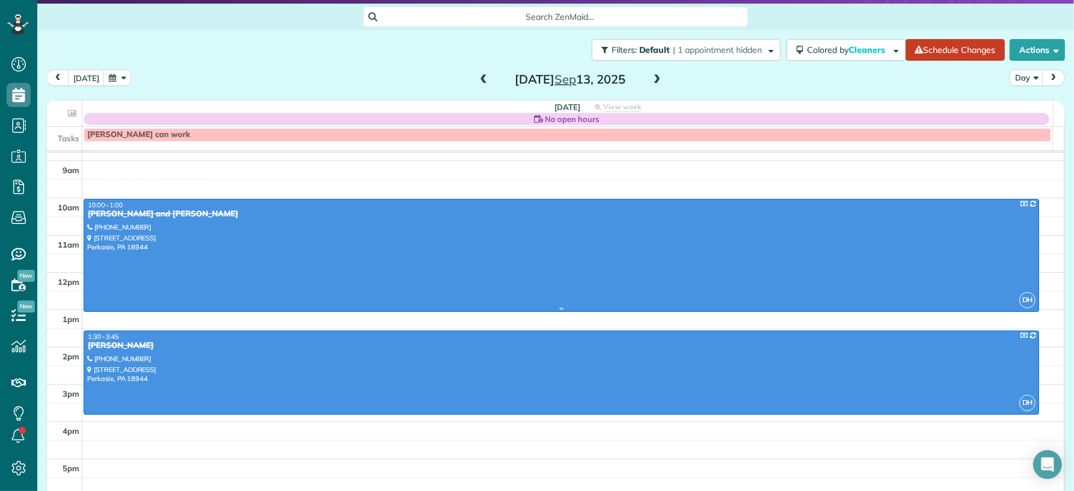
scroll to position [85, 0]
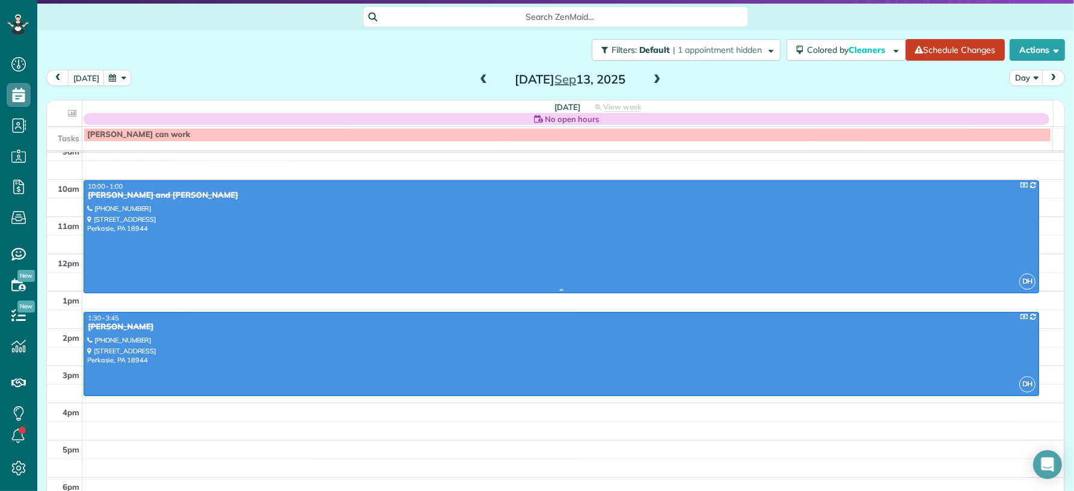
click at [444, 214] on div at bounding box center [561, 237] width 954 height 112
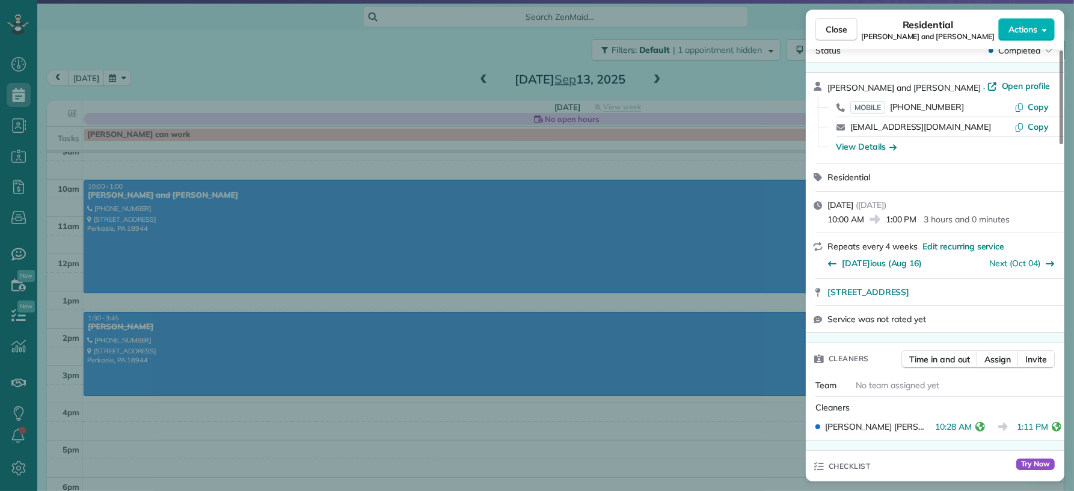
scroll to position [406, 0]
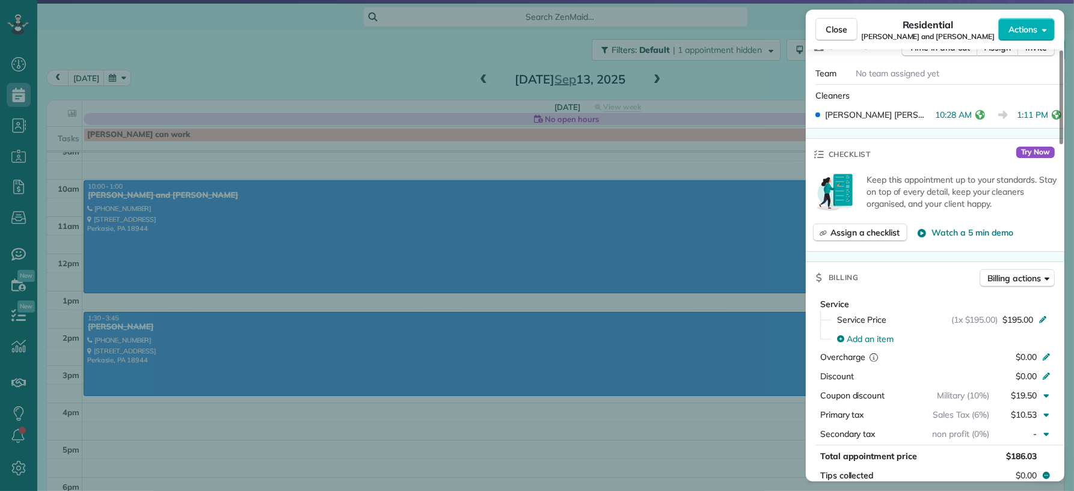
drag, startPoint x: 842, startPoint y: 38, endPoint x: 786, endPoint y: 112, distance: 92.7
click at [842, 39] on button "Close" at bounding box center [836, 29] width 42 height 23
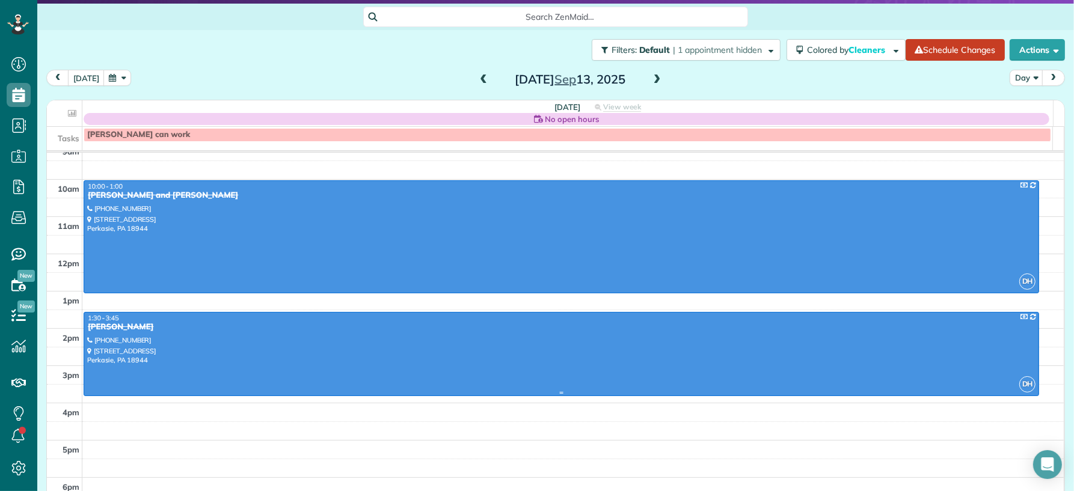
click at [478, 348] on div at bounding box center [561, 355] width 954 height 84
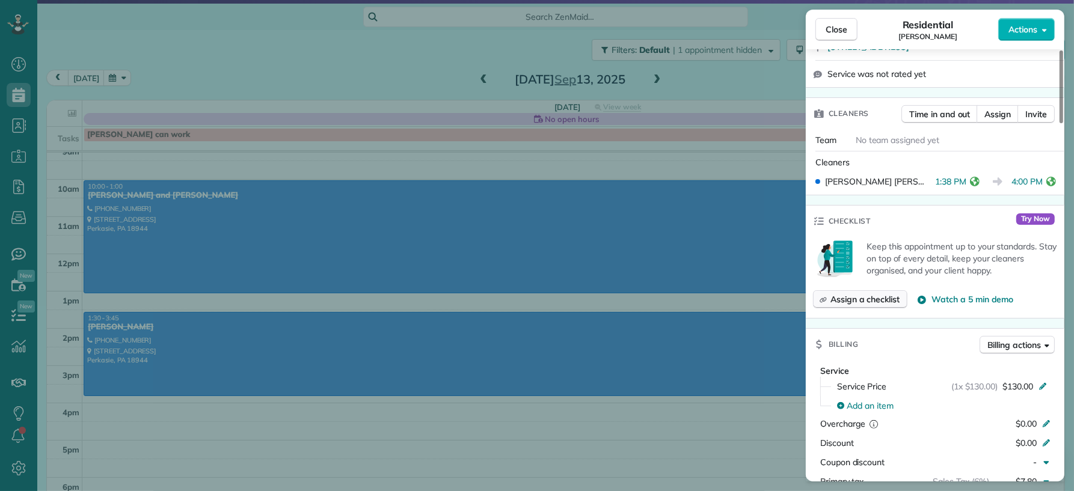
scroll to position [380, 0]
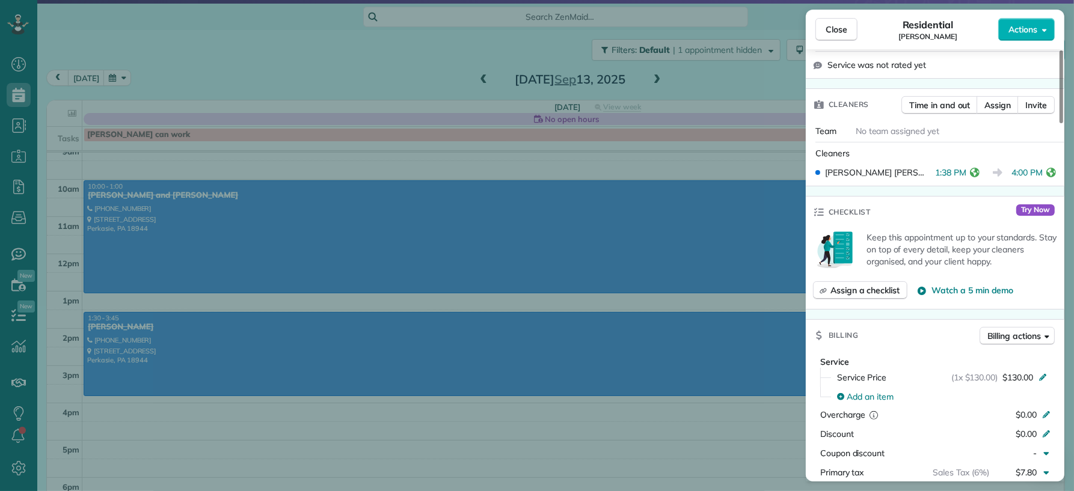
drag, startPoint x: 828, startPoint y: 27, endPoint x: 437, endPoint y: 242, distance: 446.3
click at [828, 28] on span "Close" at bounding box center [836, 29] width 22 height 12
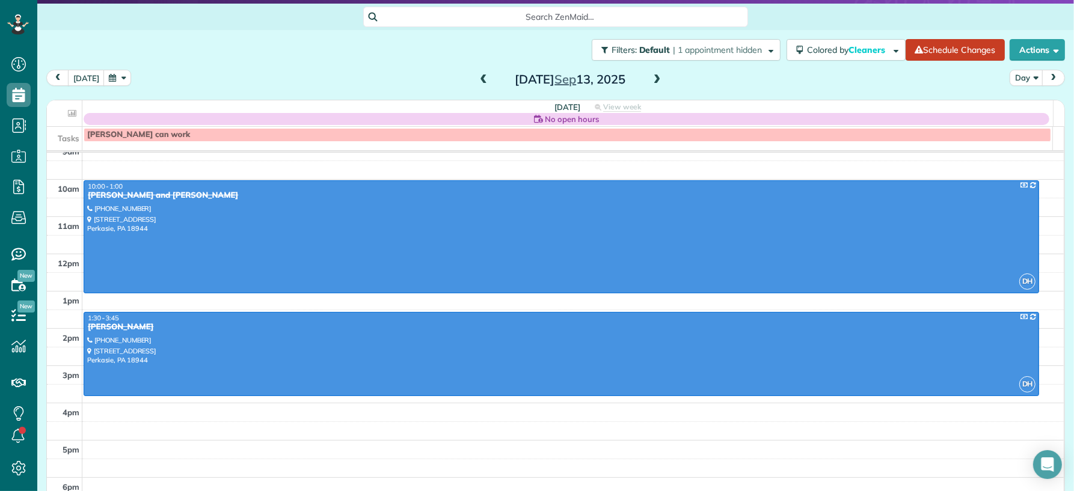
click at [477, 76] on span at bounding box center [483, 80] width 13 height 11
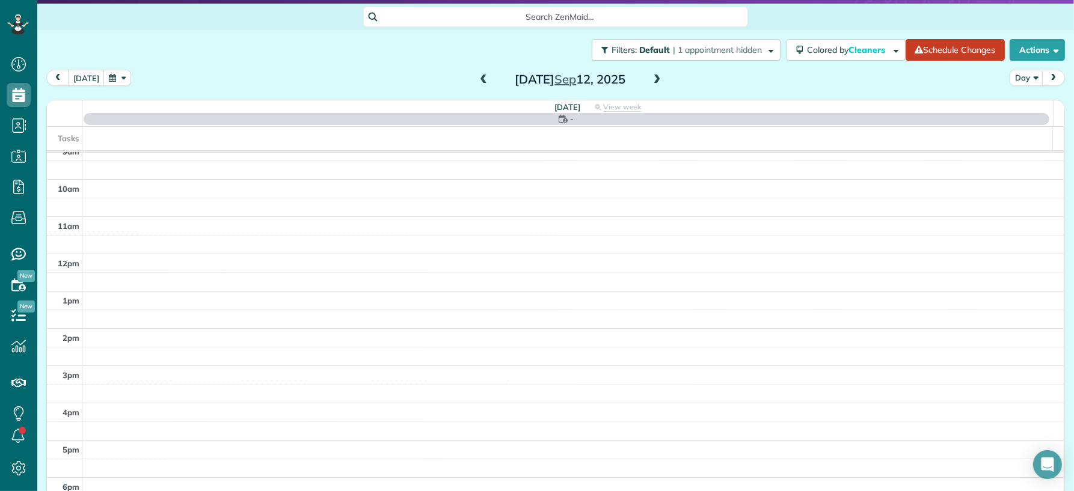
click at [477, 76] on span at bounding box center [483, 80] width 13 height 11
click at [477, 75] on span at bounding box center [483, 80] width 13 height 11
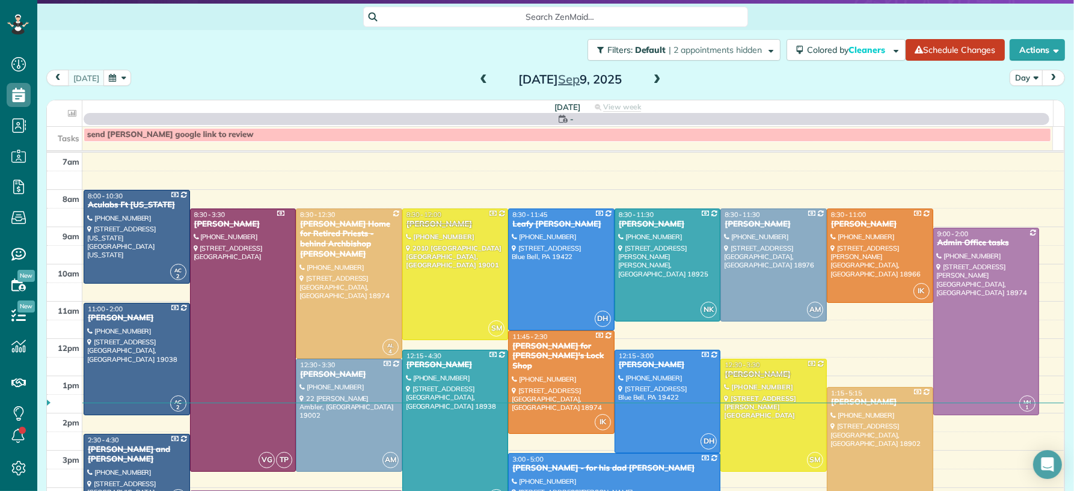
click at [477, 76] on span at bounding box center [483, 80] width 13 height 11
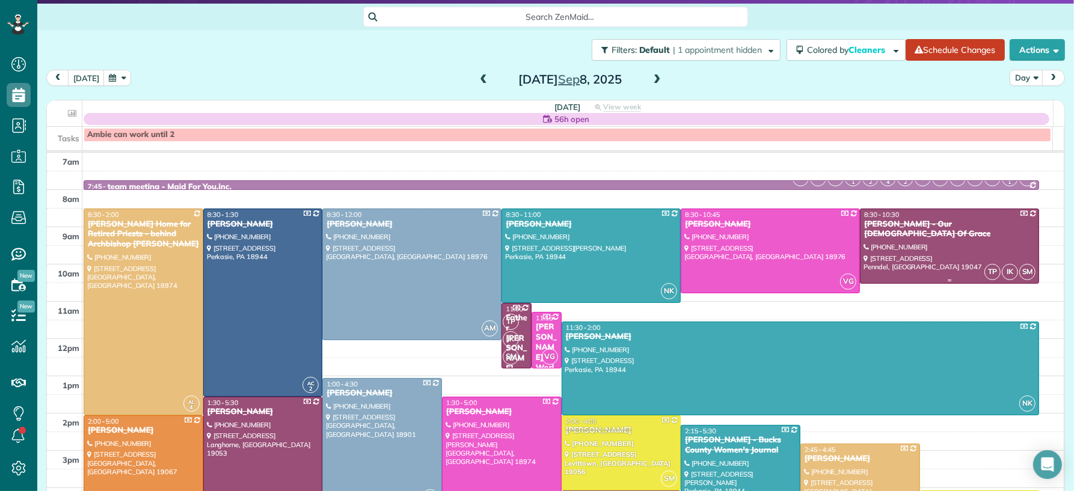
click at [987, 236] on div at bounding box center [949, 246] width 178 height 74
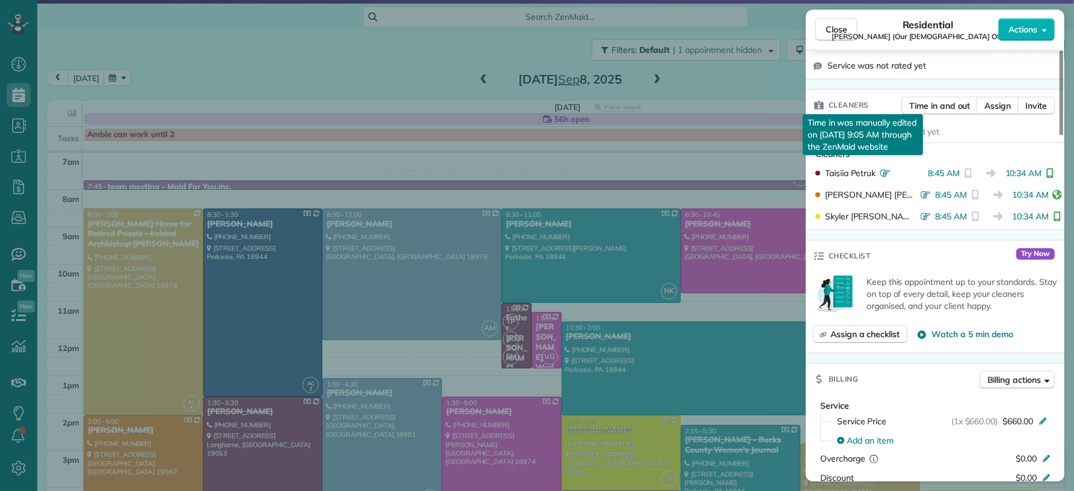
scroll to position [511, 0]
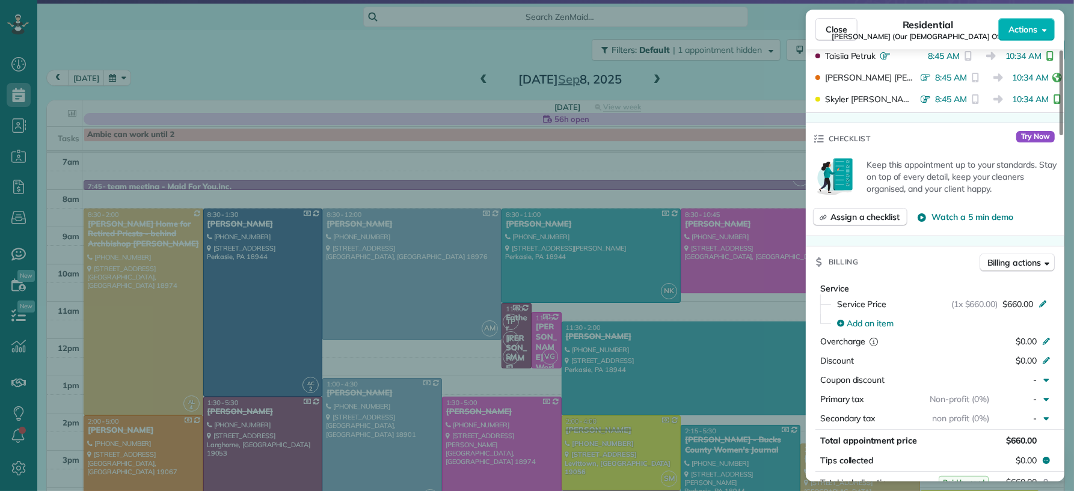
drag, startPoint x: 838, startPoint y: 37, endPoint x: 499, endPoint y: 201, distance: 376.9
click at [838, 37] on button "Close" at bounding box center [836, 29] width 42 height 23
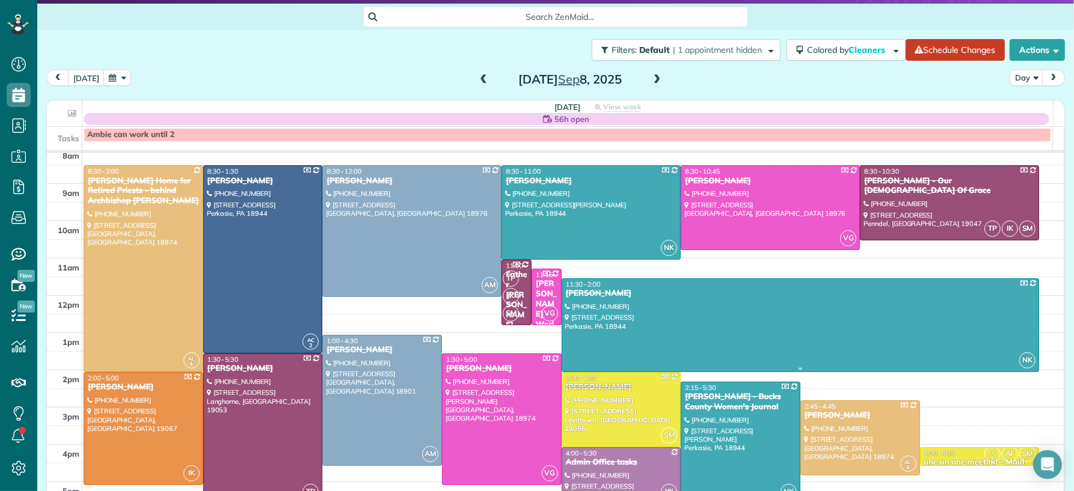
scroll to position [44, 0]
click at [504, 289] on span "IK" at bounding box center [511, 295] width 16 height 16
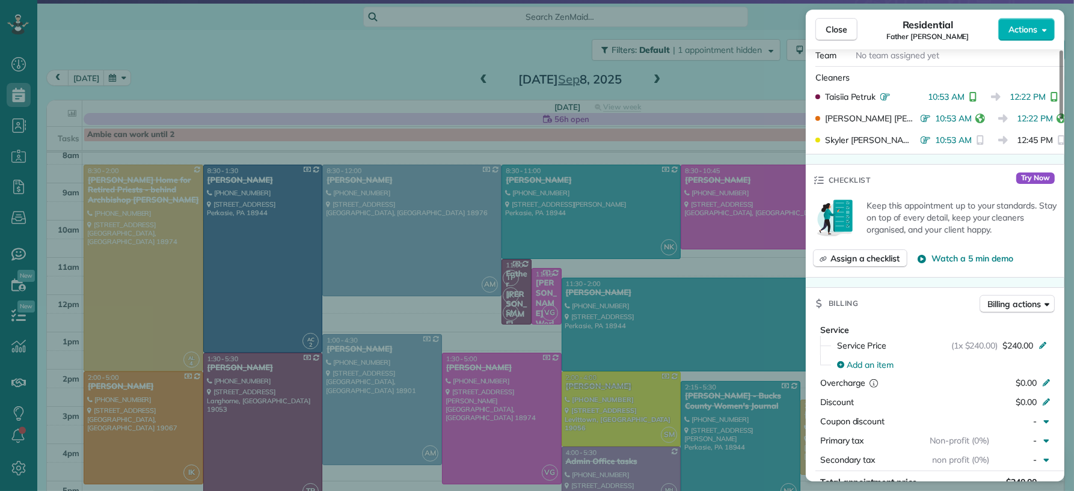
scroll to position [649, 0]
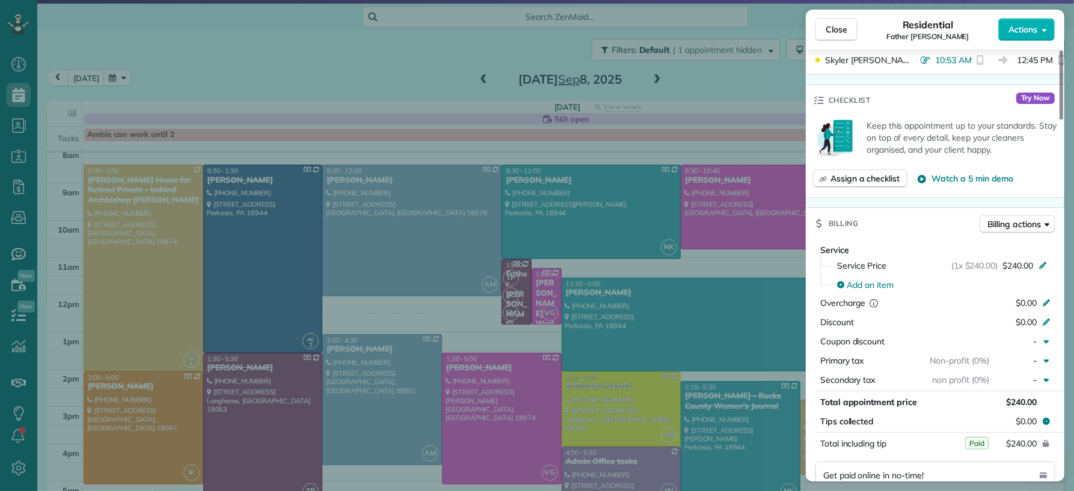
drag, startPoint x: 836, startPoint y: 30, endPoint x: 862, endPoint y: 219, distance: 191.1
click at [836, 30] on span "Close" at bounding box center [836, 29] width 22 height 12
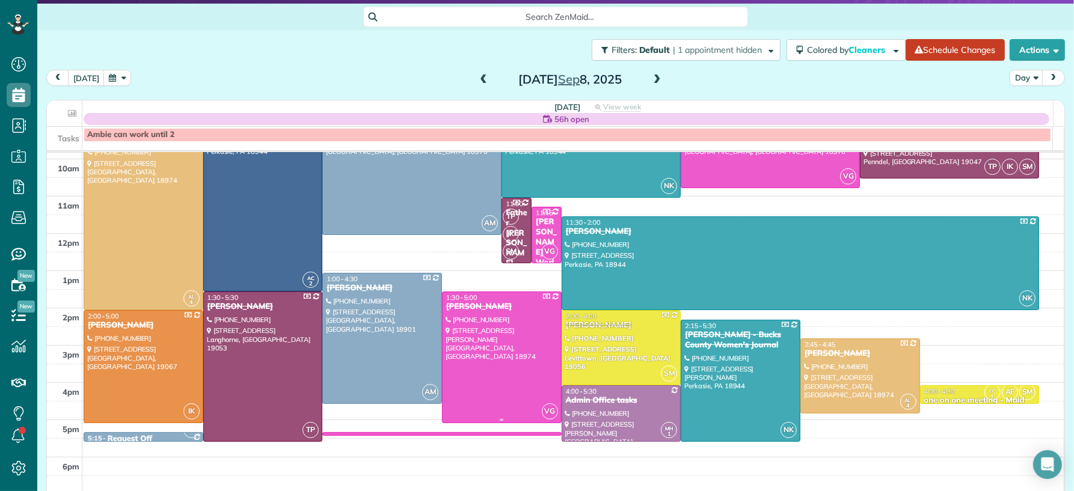
scroll to position [125, 0]
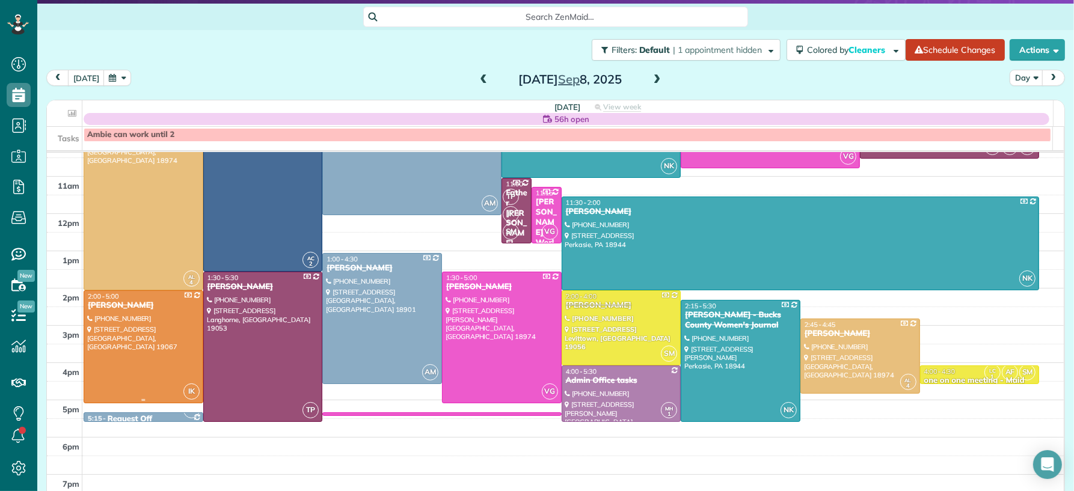
click at [156, 352] on div at bounding box center [143, 347] width 118 height 112
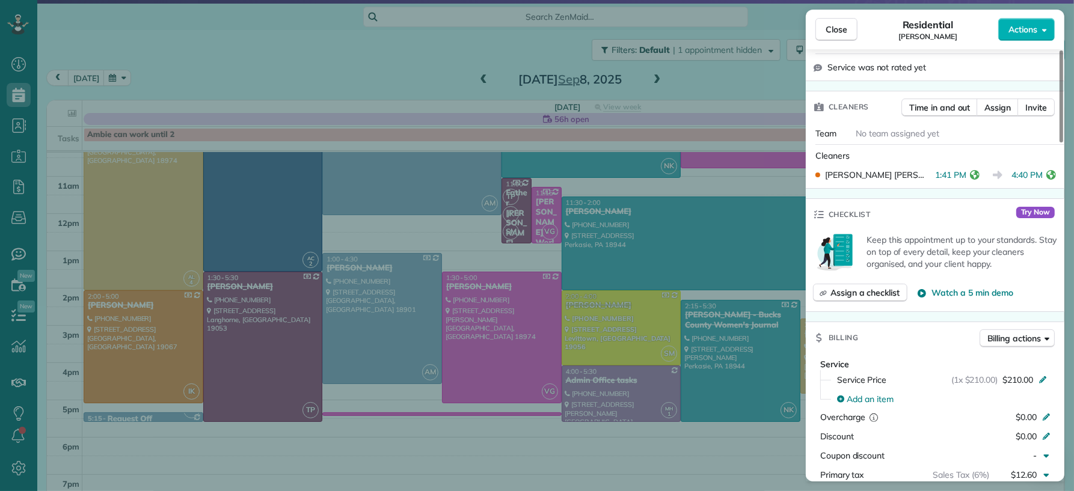
scroll to position [371, 0]
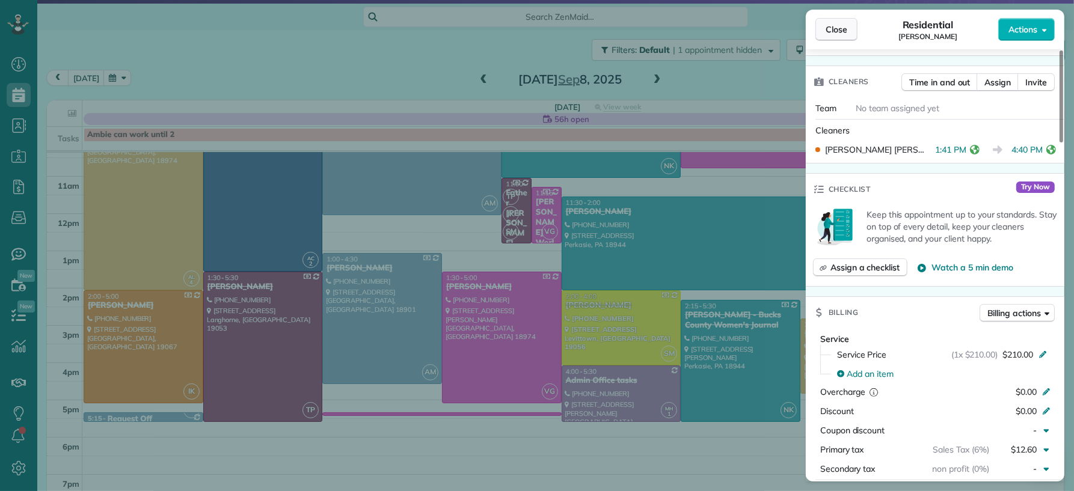
click at [836, 33] on span "Close" at bounding box center [836, 29] width 22 height 12
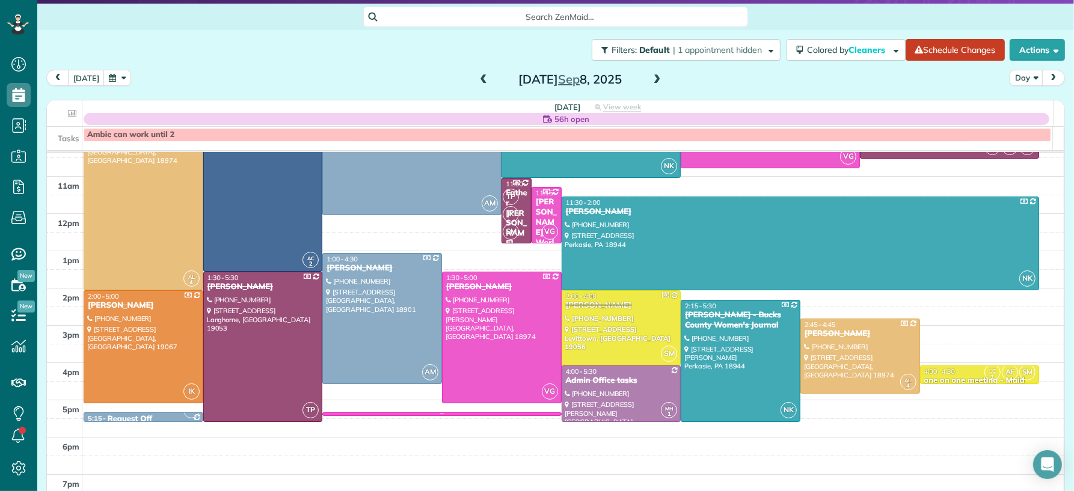
click at [532, 412] on div "7am 8am 9am 10am 11am 12pm 1pm 2pm 3pm 4pm 5pm 6pm 7pm 8pm VG TP NK LC 1 LS 2 A…" at bounding box center [555, 288] width 1017 height 521
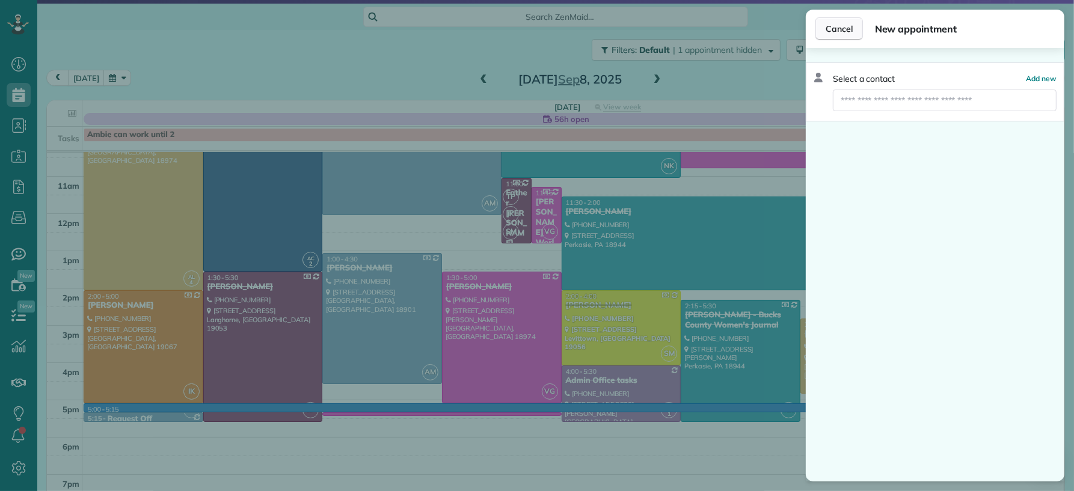
drag, startPoint x: 842, startPoint y: 26, endPoint x: 839, endPoint y: 34, distance: 8.8
click at [839, 34] on span "Cancel" at bounding box center [838, 29] width 27 height 12
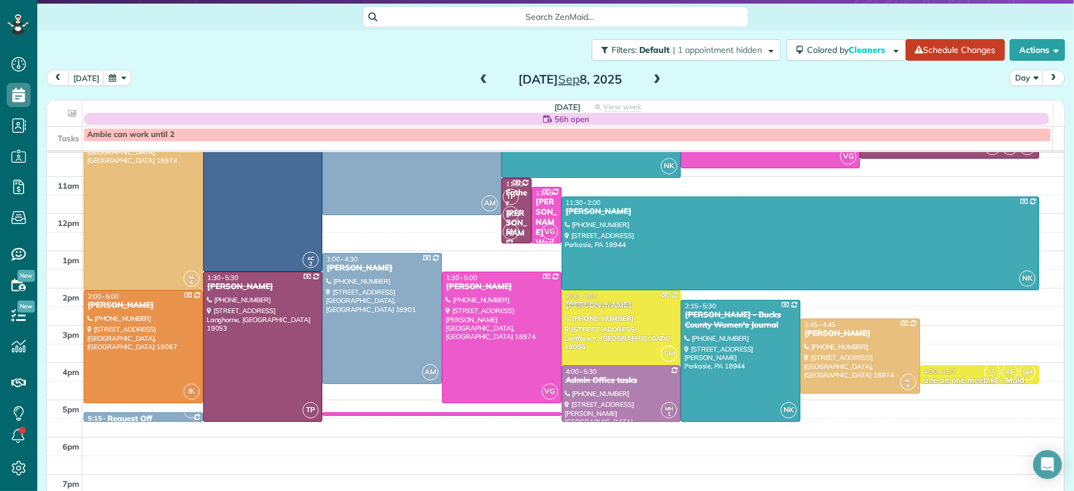
click at [650, 76] on span at bounding box center [656, 80] width 13 height 11
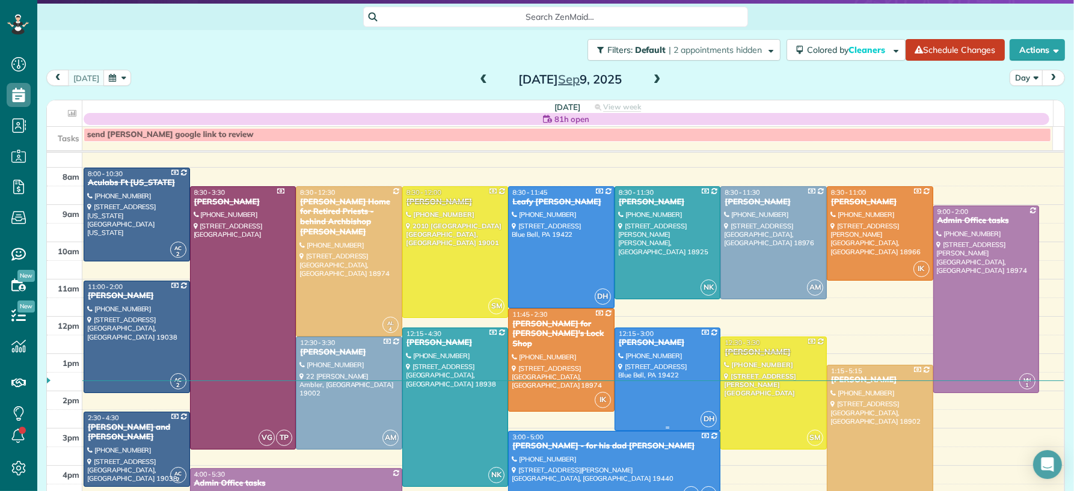
scroll to position [28, 0]
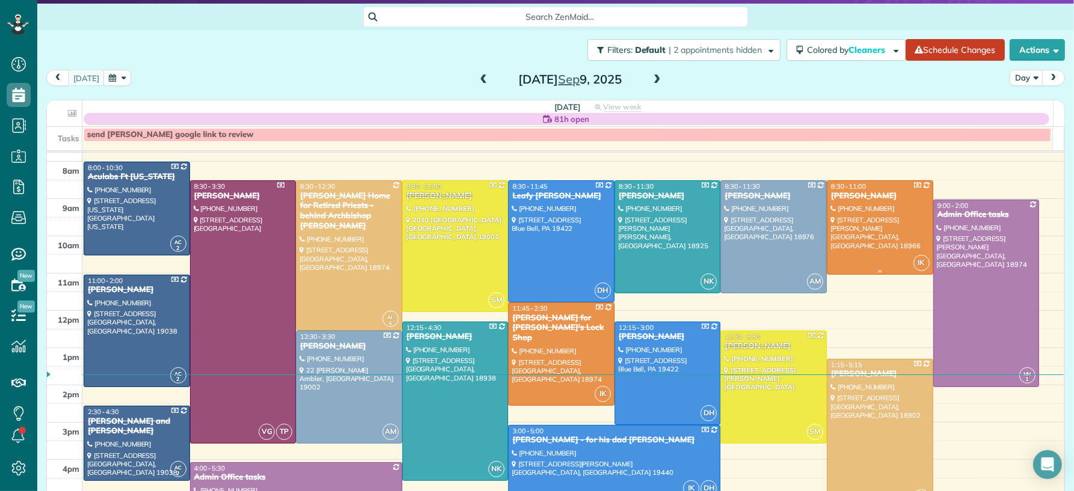
click at [877, 252] on div at bounding box center [879, 227] width 105 height 93
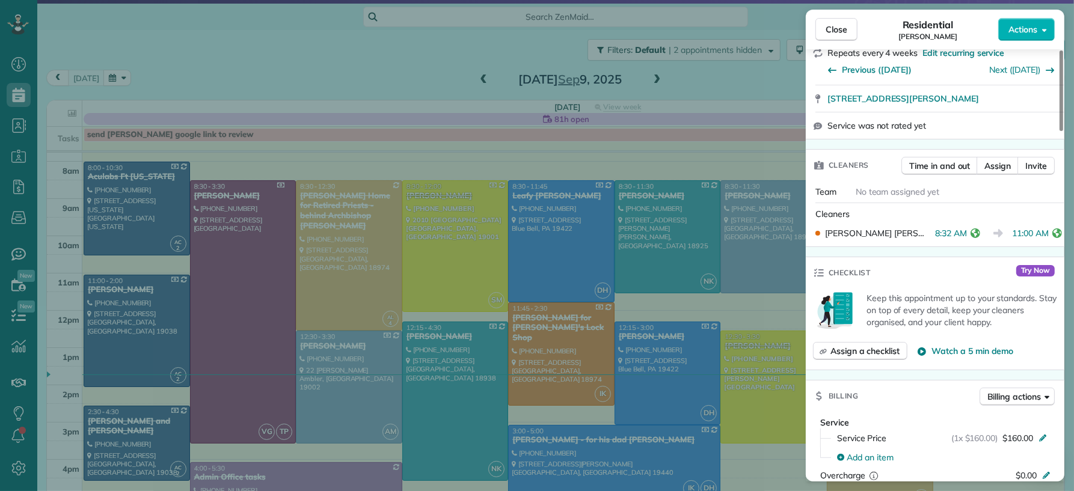
scroll to position [302, 0]
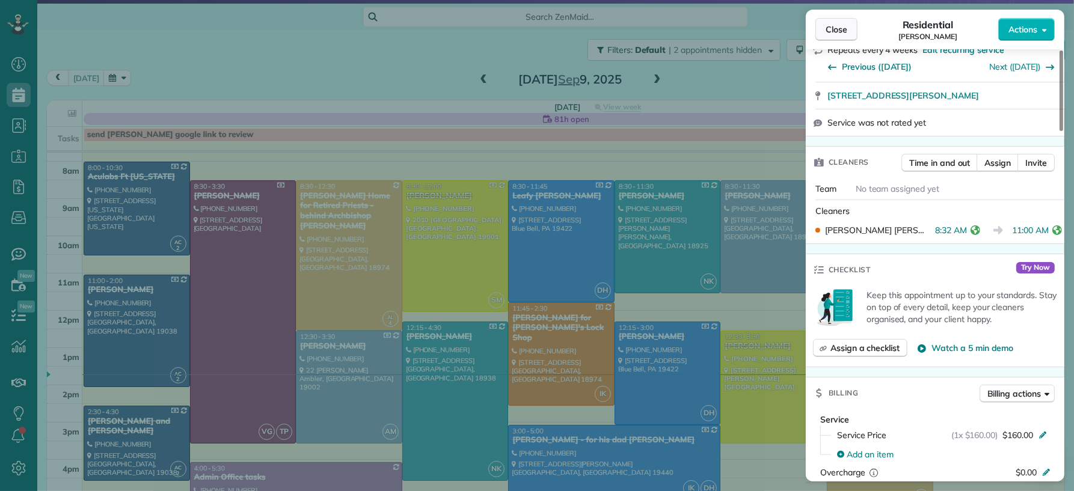
click at [836, 19] on button "Close" at bounding box center [836, 29] width 42 height 23
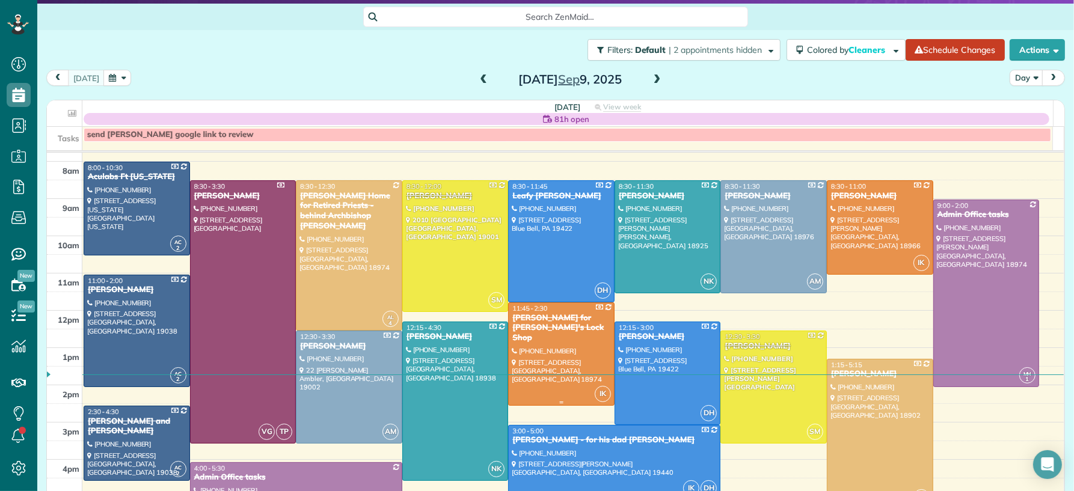
click at [524, 331] on div "[PERSON_NAME] for [PERSON_NAME]'s Lock Shop" at bounding box center [561, 328] width 99 height 31
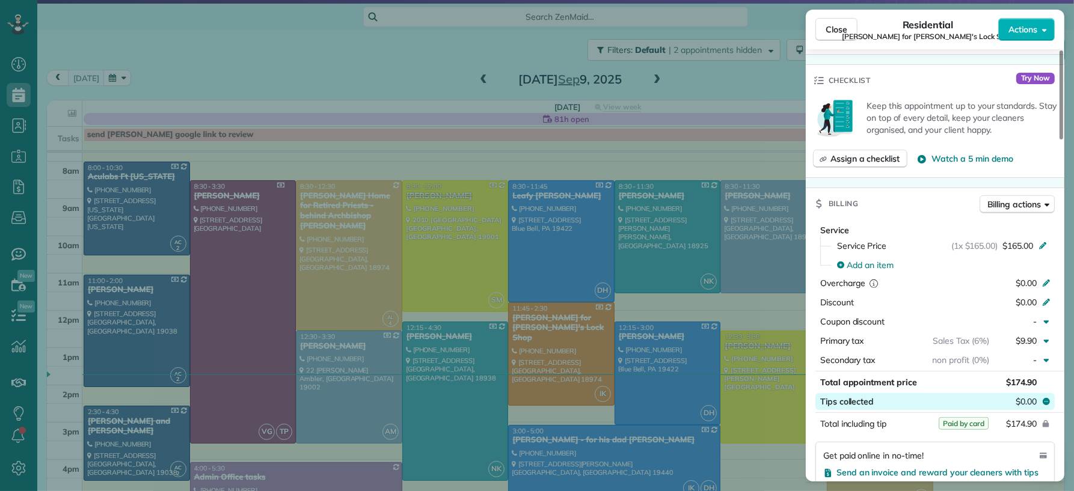
scroll to position [525, 0]
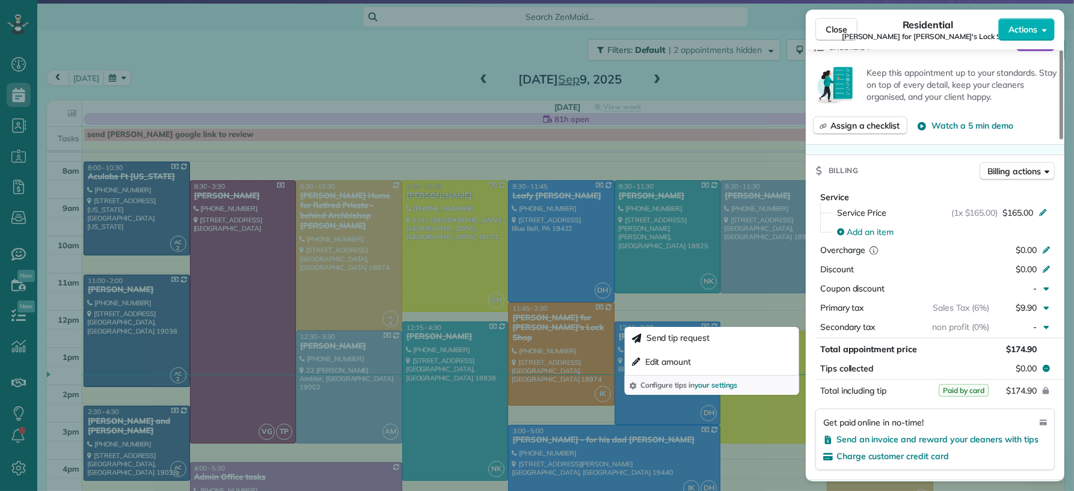
drag, startPoint x: 831, startPoint y: 40, endPoint x: 852, endPoint y: 43, distance: 21.3
click at [831, 40] on button "Close" at bounding box center [836, 29] width 42 height 23
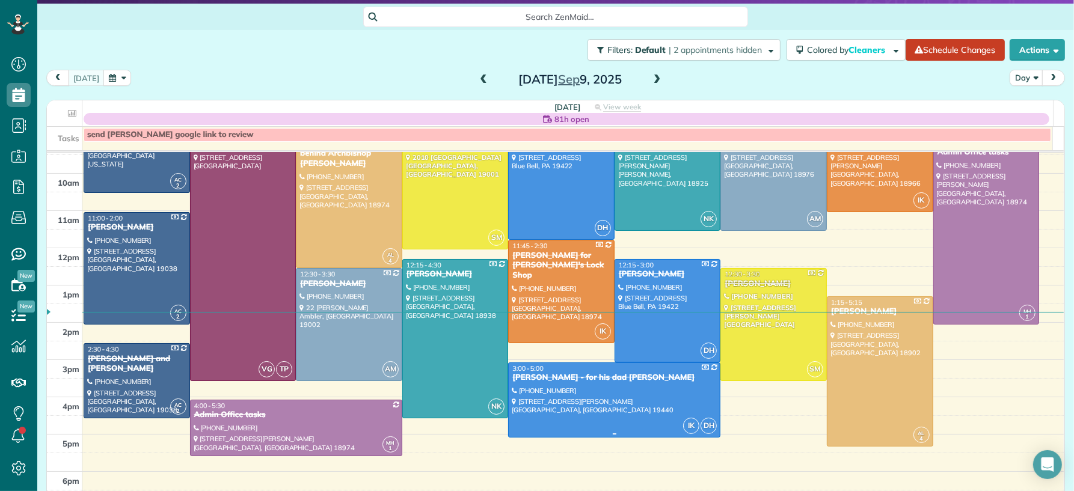
scroll to position [90, 0]
click at [667, 395] on div at bounding box center [614, 401] width 211 height 74
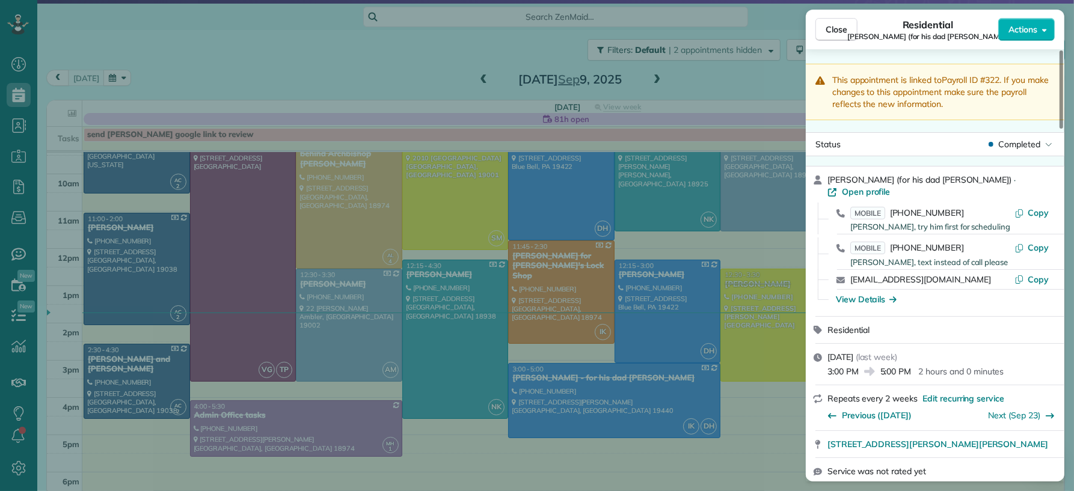
drag, startPoint x: 834, startPoint y: 29, endPoint x: 607, endPoint y: 79, distance: 233.1
click at [834, 32] on span "Close" at bounding box center [836, 29] width 22 height 12
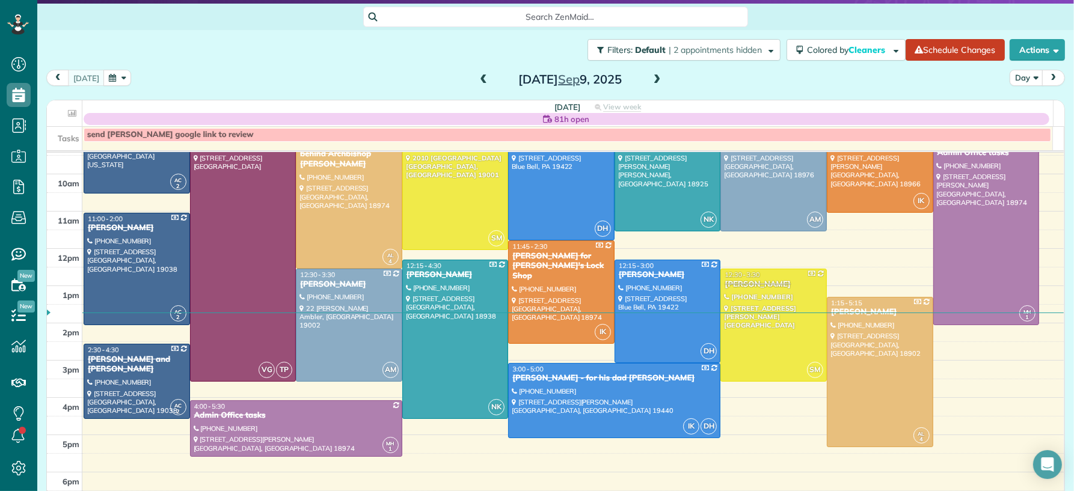
click at [652, 78] on span at bounding box center [656, 80] width 13 height 11
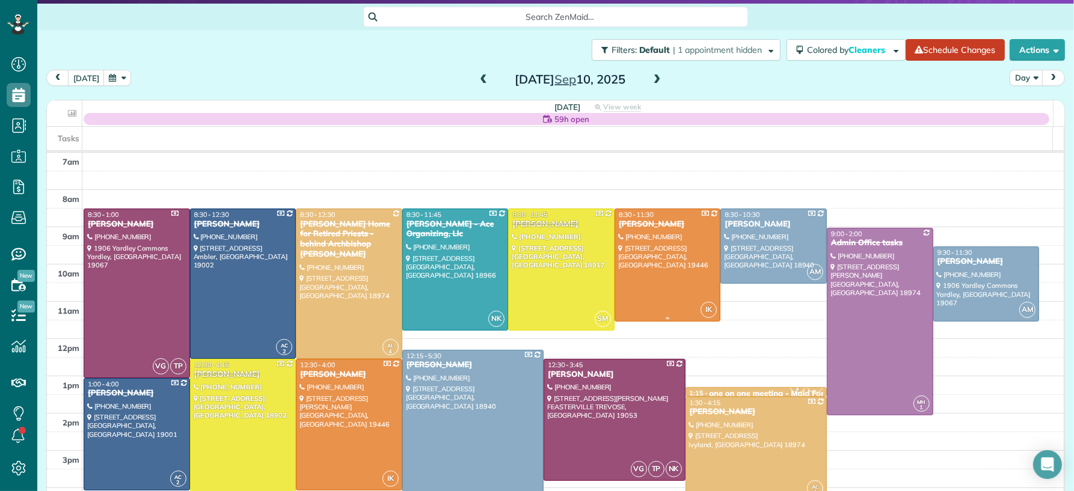
click at [667, 291] on div at bounding box center [667, 265] width 105 height 112
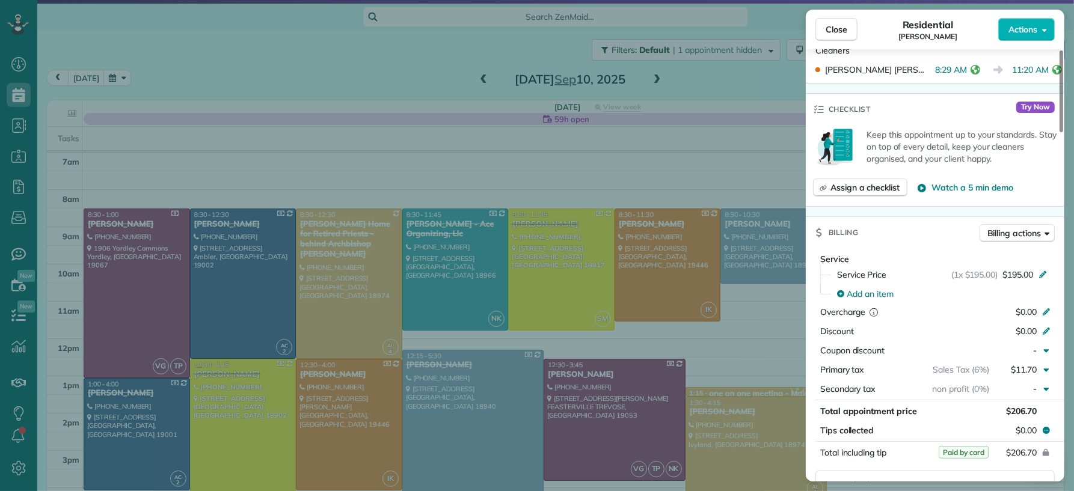
scroll to position [530, 0]
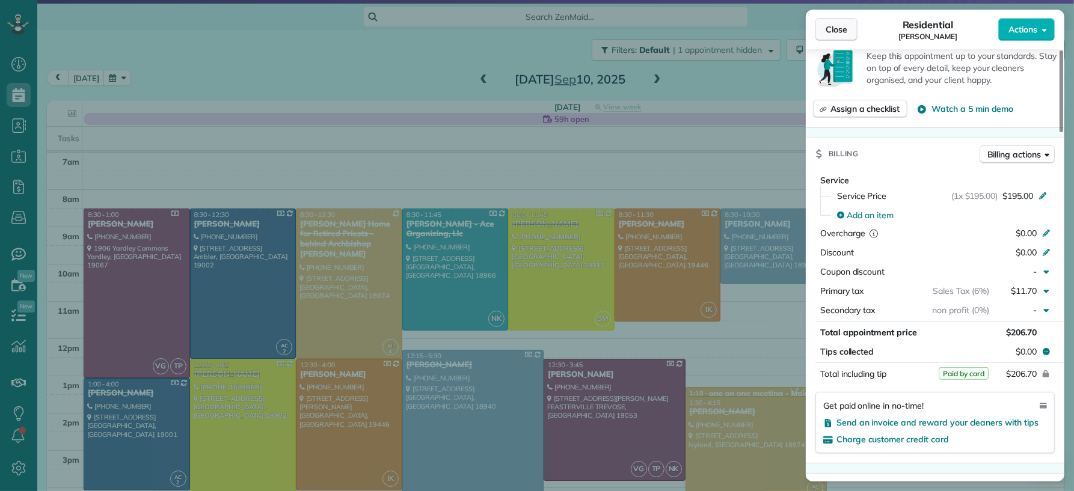
click at [819, 29] on button "Close" at bounding box center [836, 29] width 42 height 23
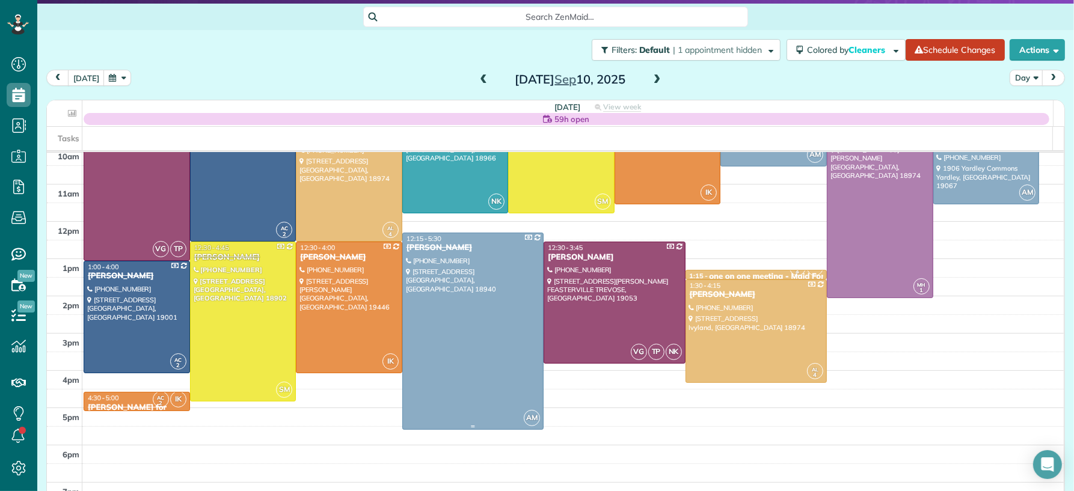
scroll to position [133, 0]
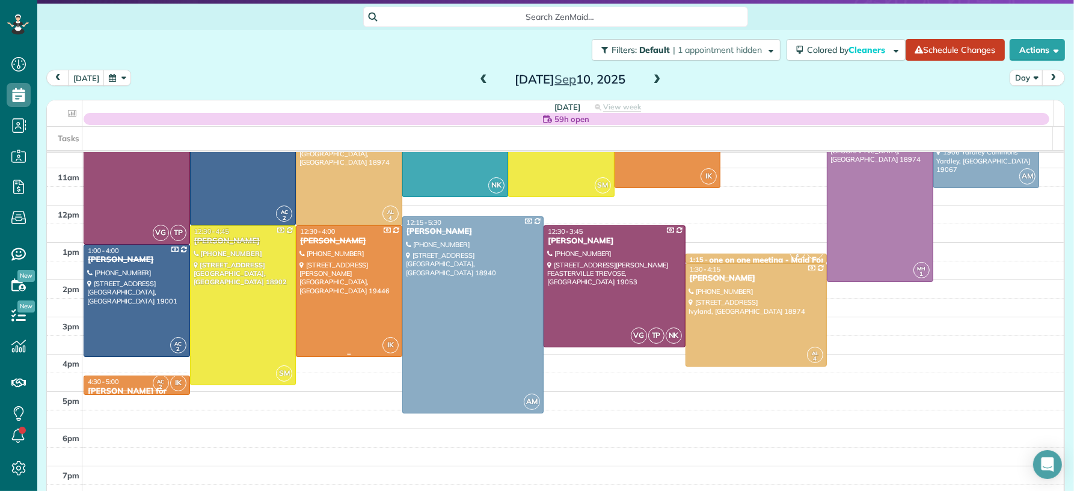
click at [340, 290] on div at bounding box center [348, 291] width 105 height 130
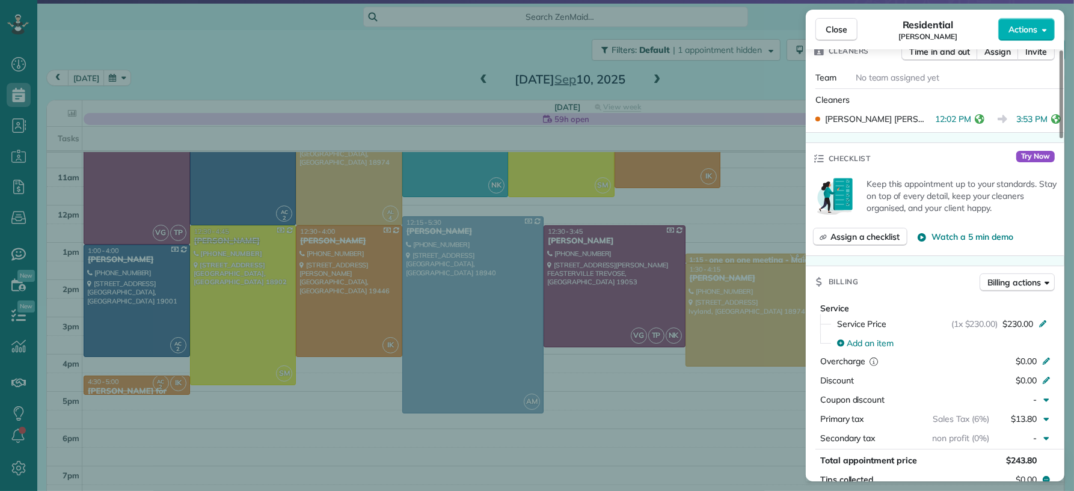
scroll to position [478, 0]
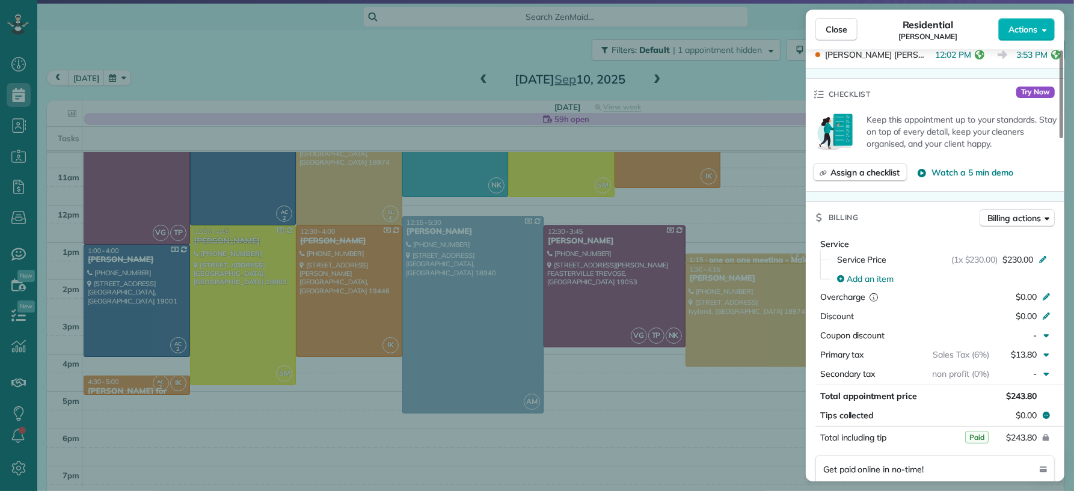
drag, startPoint x: 843, startPoint y: 24, endPoint x: 765, endPoint y: 204, distance: 195.8
click at [844, 26] on span "Close" at bounding box center [836, 29] width 22 height 12
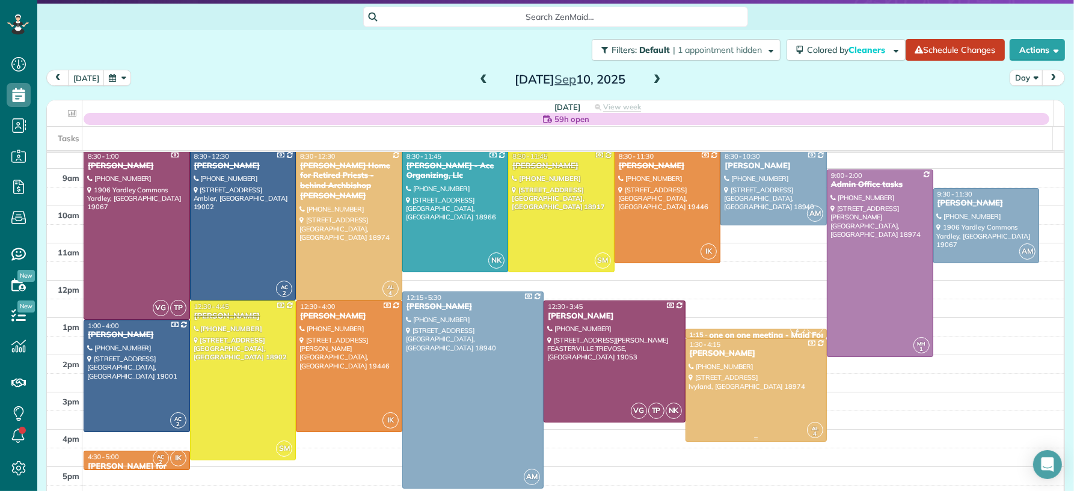
scroll to position [55, 0]
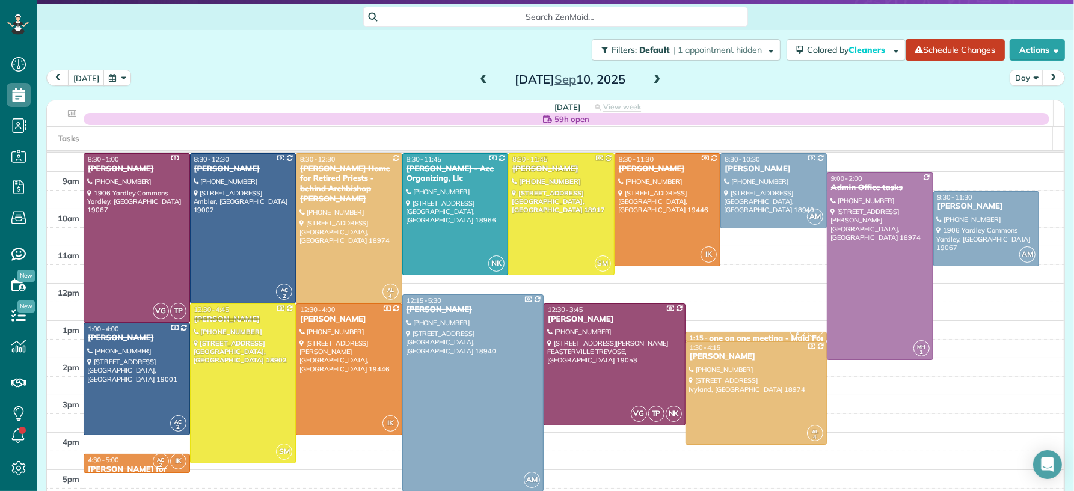
drag, startPoint x: 647, startPoint y: 81, endPoint x: 644, endPoint y: 89, distance: 8.2
click at [650, 82] on span at bounding box center [656, 80] width 13 height 11
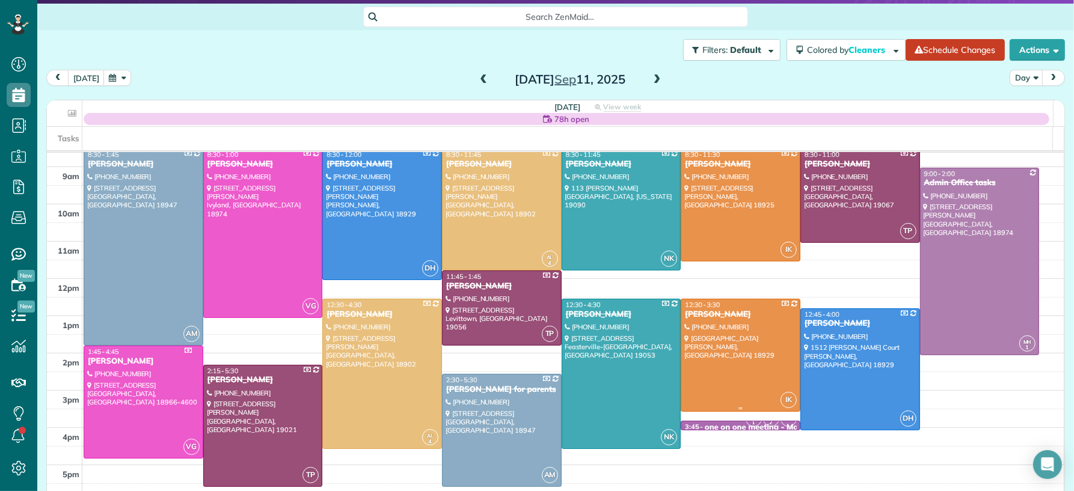
scroll to position [57, 0]
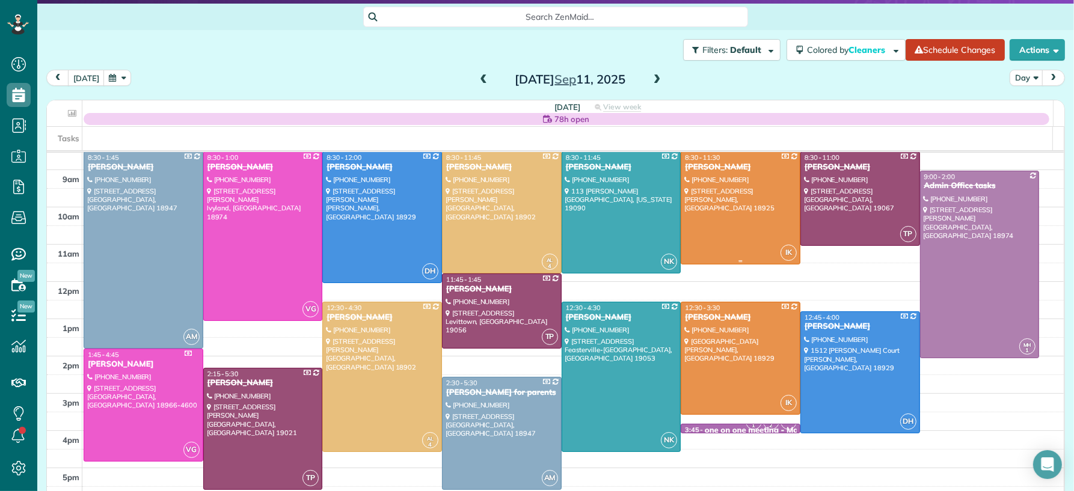
click at [737, 180] on div at bounding box center [740, 208] width 118 height 112
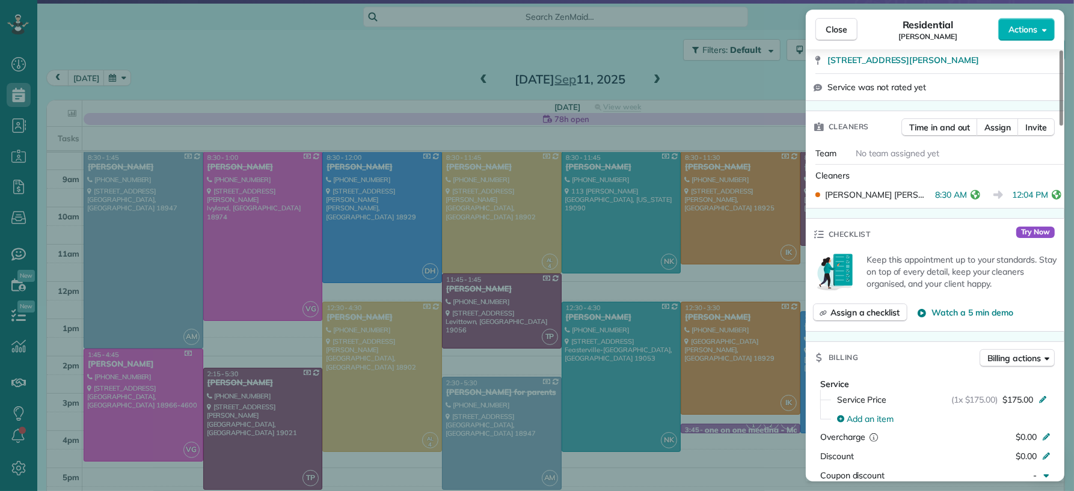
scroll to position [335, 0]
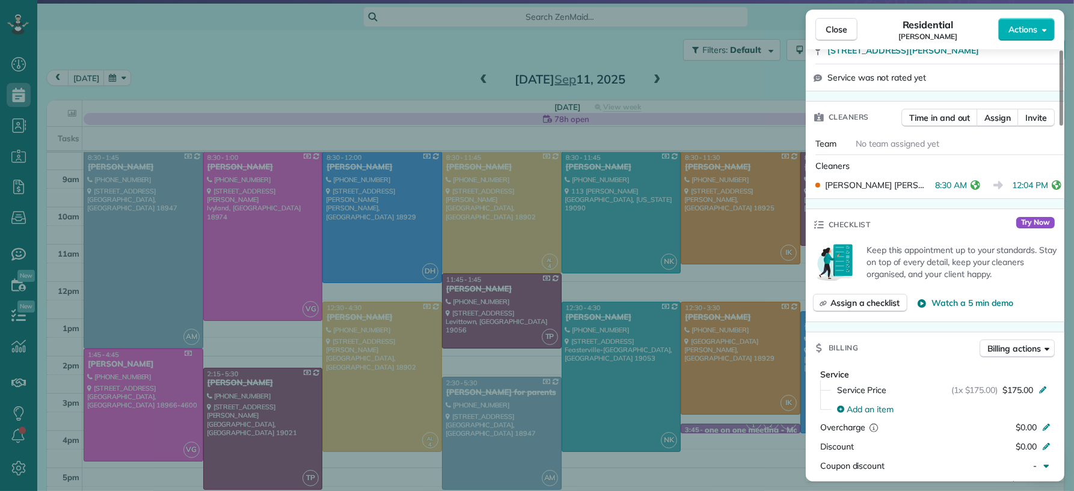
drag, startPoint x: 840, startPoint y: 33, endPoint x: 749, endPoint y: 359, distance: 339.0
click at [840, 33] on span "Close" at bounding box center [836, 29] width 22 height 12
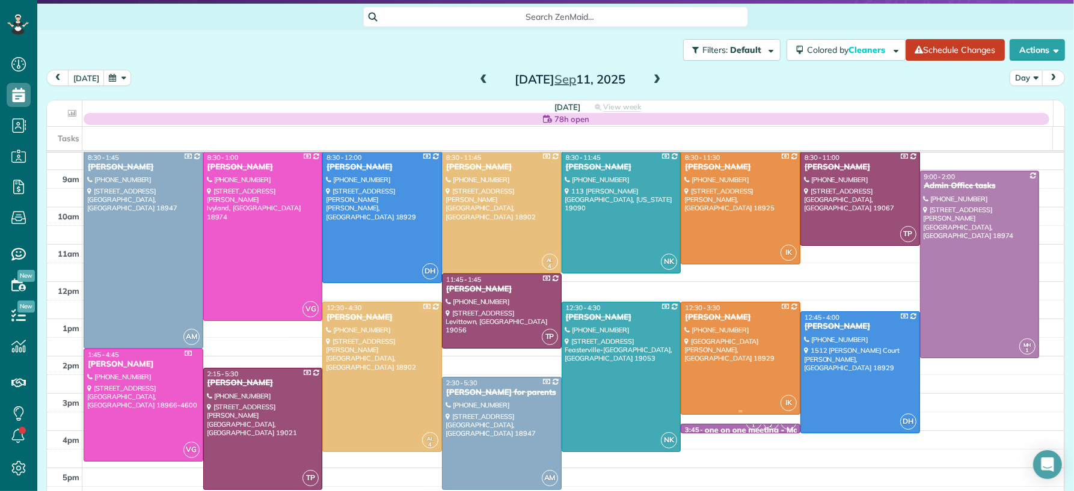
click at [749, 373] on div at bounding box center [740, 358] width 118 height 112
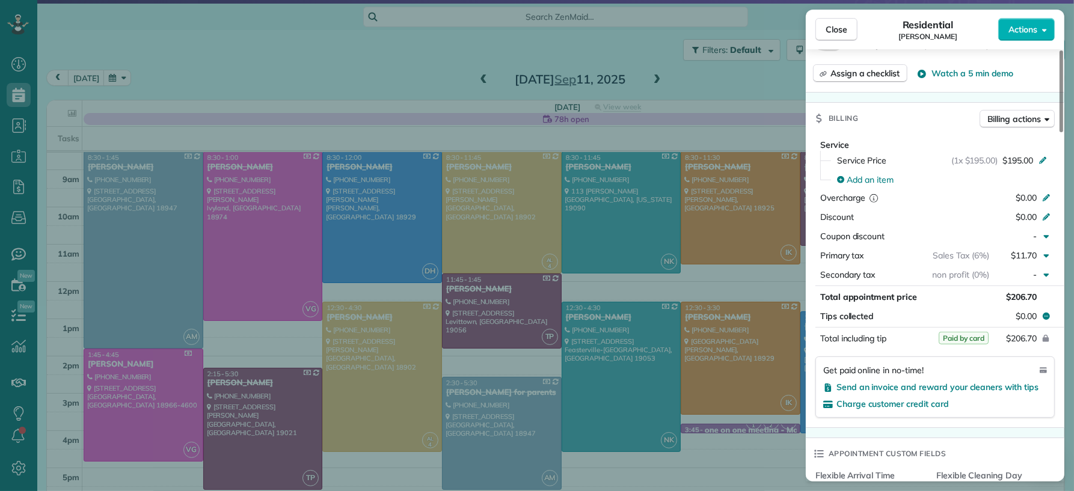
scroll to position [624, 0]
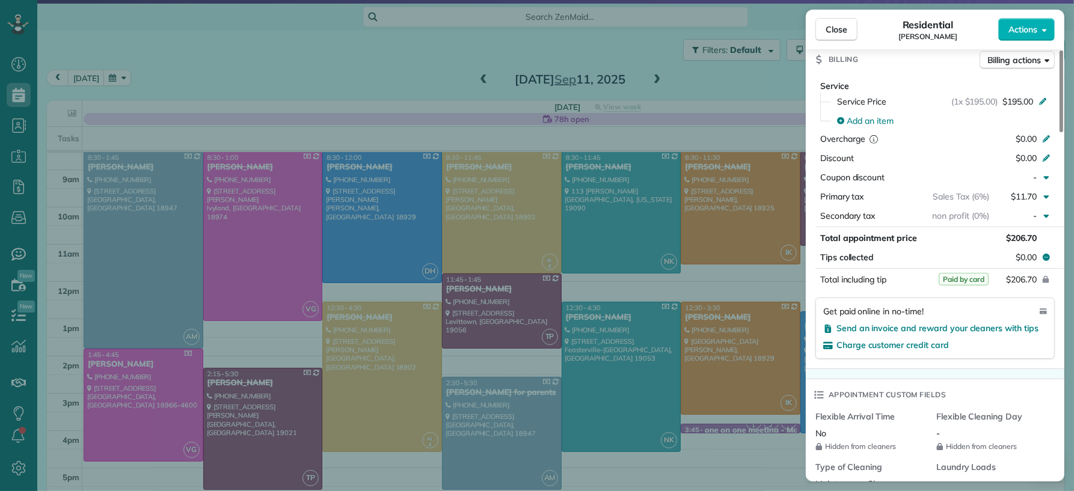
click at [841, 26] on span "Close" at bounding box center [836, 29] width 22 height 12
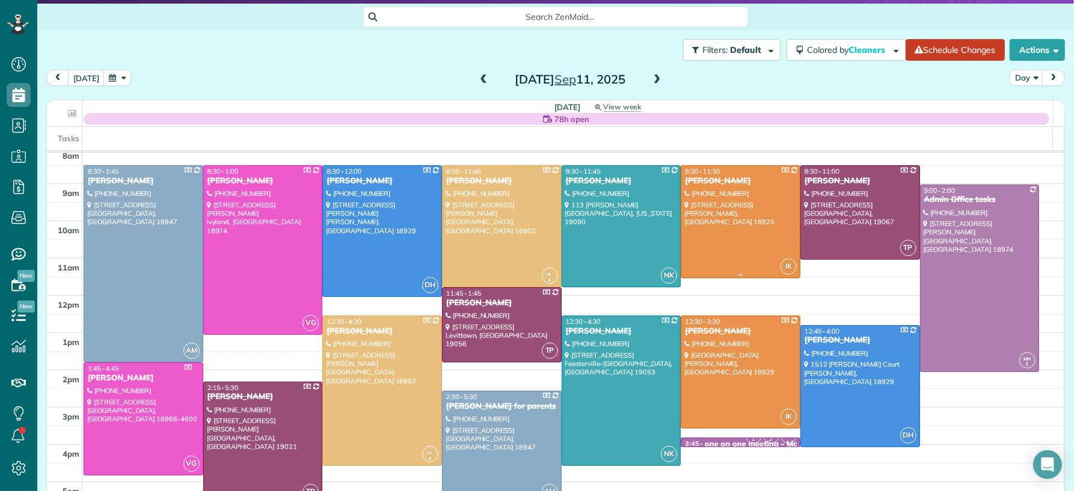
scroll to position [26, 0]
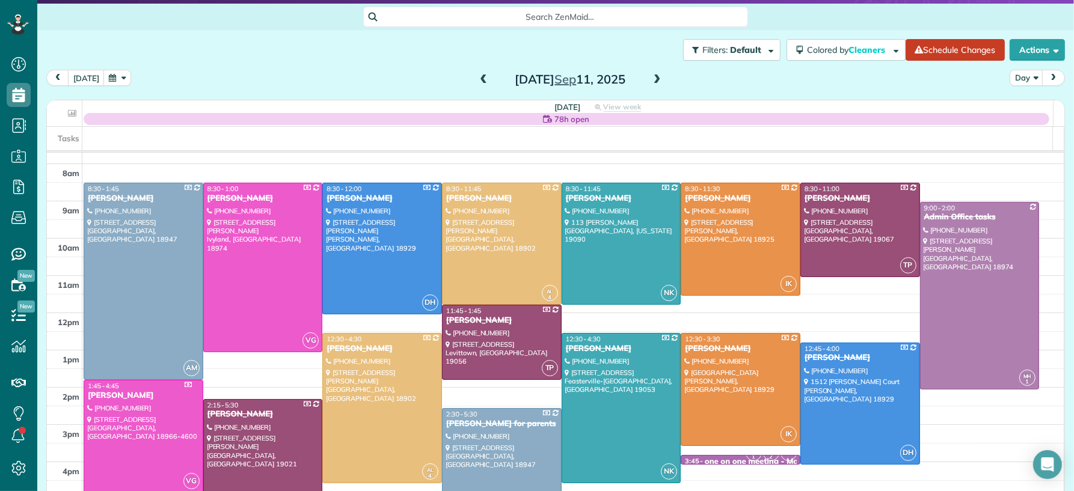
click at [650, 79] on span at bounding box center [656, 80] width 13 height 11
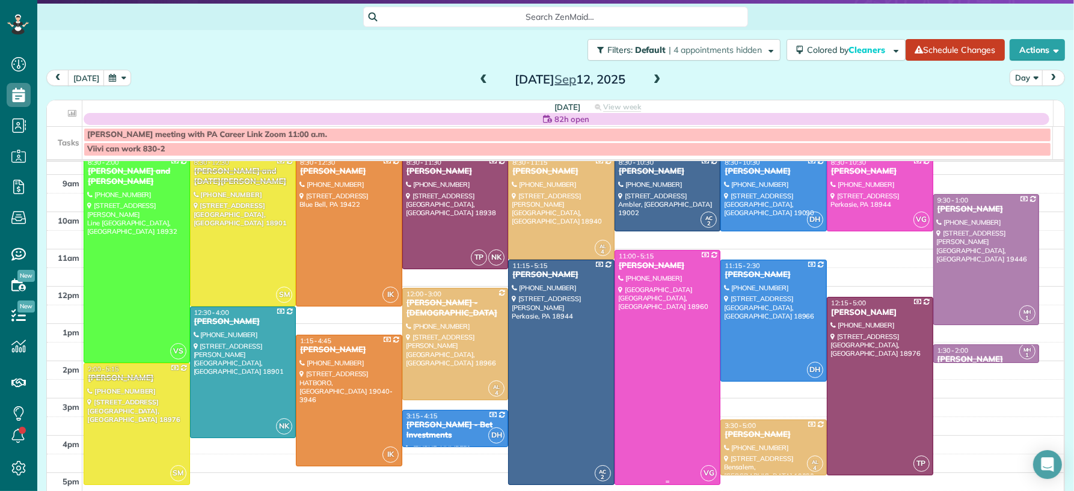
scroll to position [66, 0]
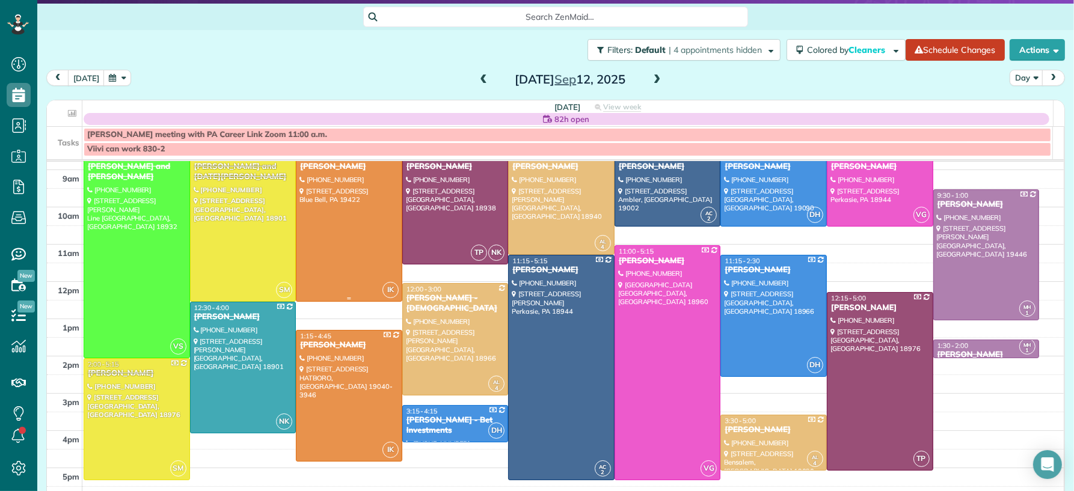
click at [342, 234] on div at bounding box center [348, 226] width 105 height 149
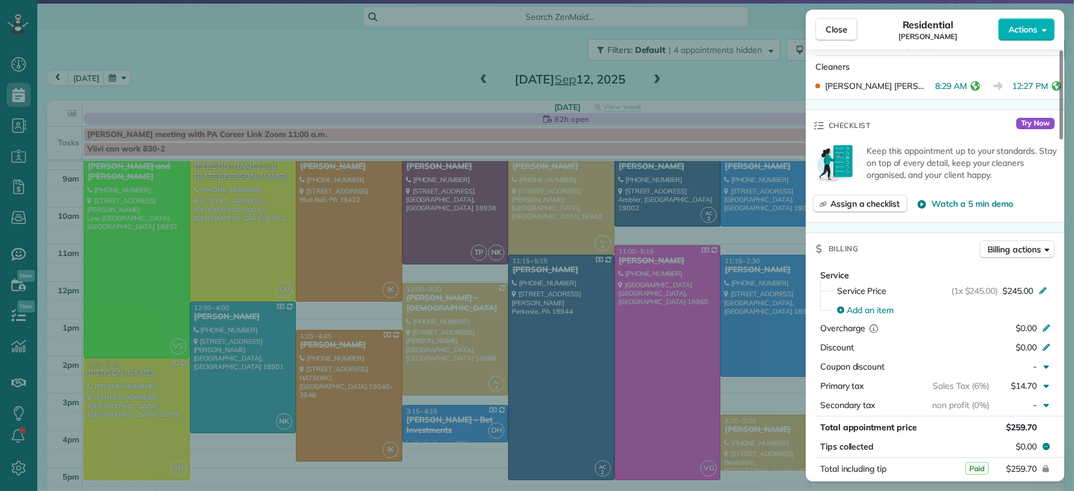
scroll to position [440, 0]
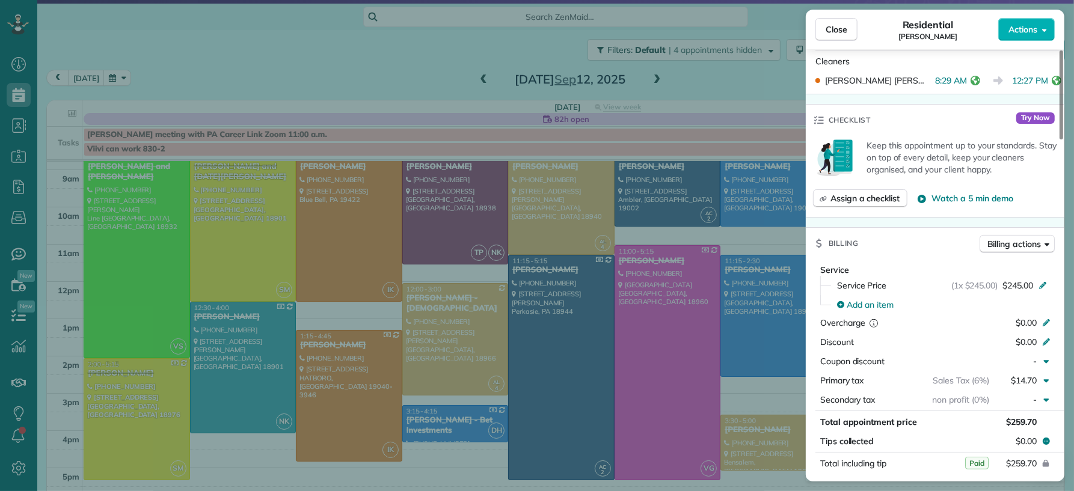
drag, startPoint x: 846, startPoint y: 29, endPoint x: 716, endPoint y: 213, distance: 225.5
click at [846, 29] on span "Close" at bounding box center [836, 29] width 22 height 12
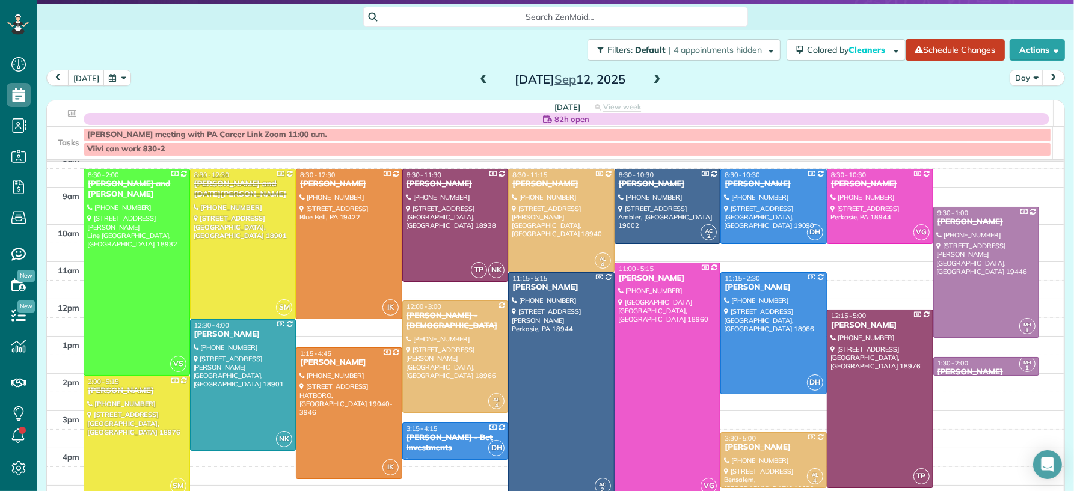
scroll to position [46, 0]
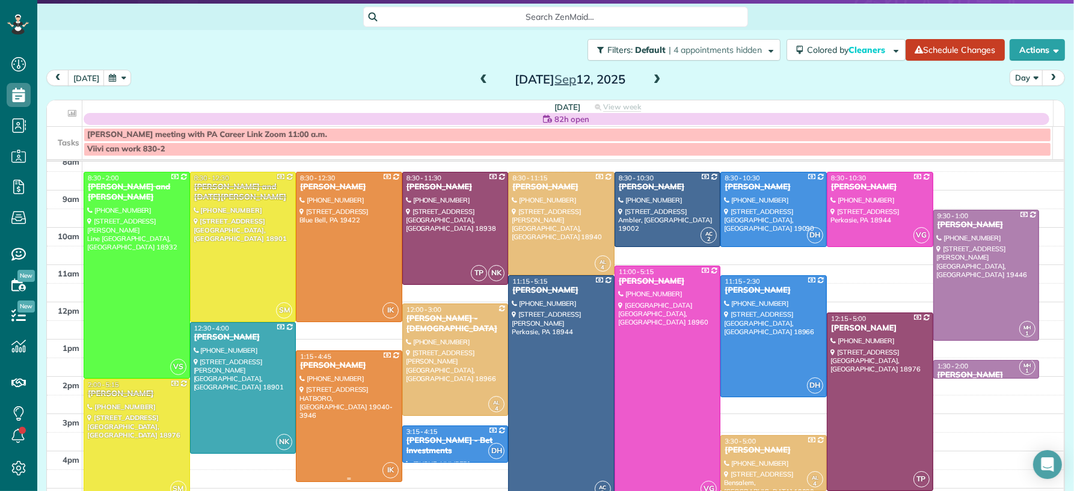
click at [311, 435] on div at bounding box center [348, 416] width 105 height 130
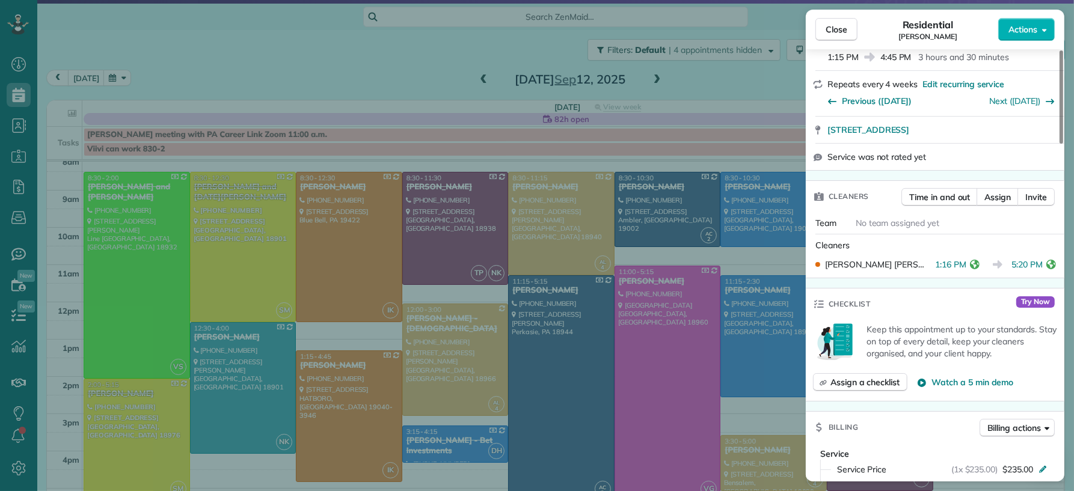
scroll to position [316, 0]
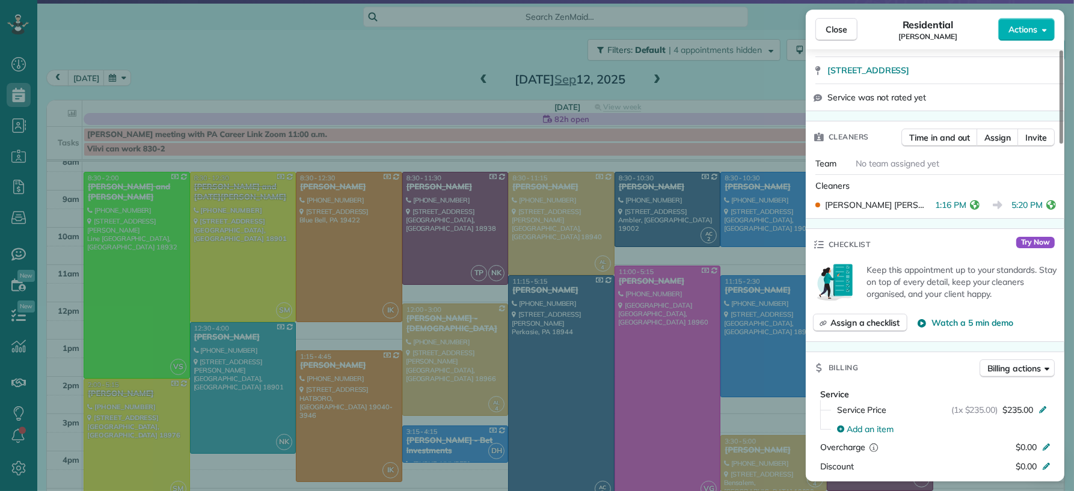
drag, startPoint x: 837, startPoint y: 31, endPoint x: 827, endPoint y: 277, distance: 246.1
click at [837, 31] on span "Close" at bounding box center [836, 29] width 22 height 12
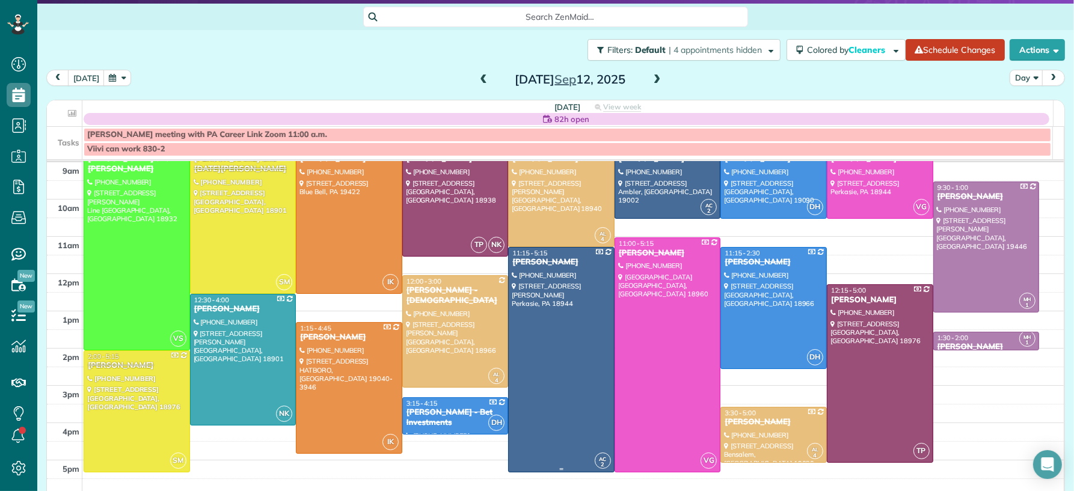
scroll to position [46, 0]
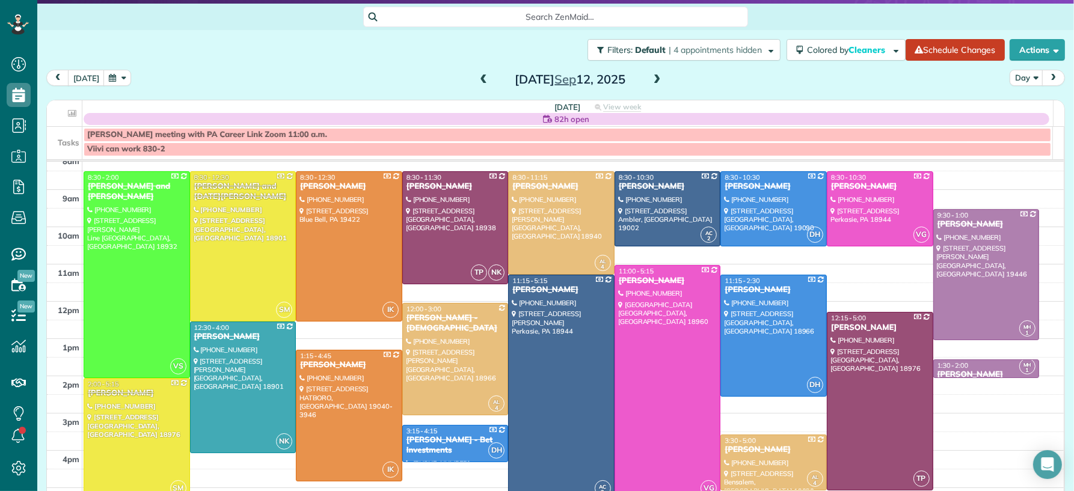
click at [476, 69] on div "Filters: Default | 4 appointments hidden Colored by Cleaners Color by Cleaner C…" at bounding box center [555, 250] width 1036 height 441
click at [477, 73] on span at bounding box center [483, 80] width 13 height 18
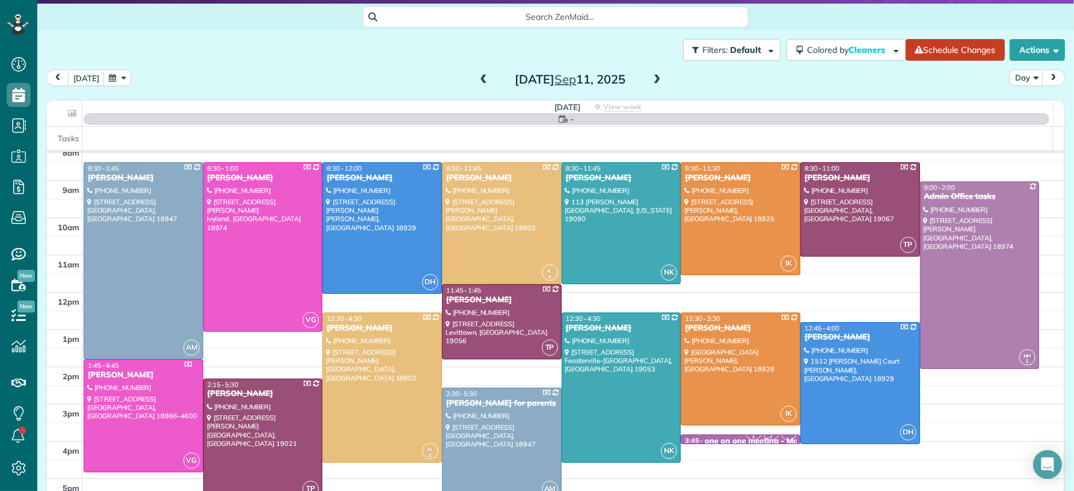
scroll to position [0, 0]
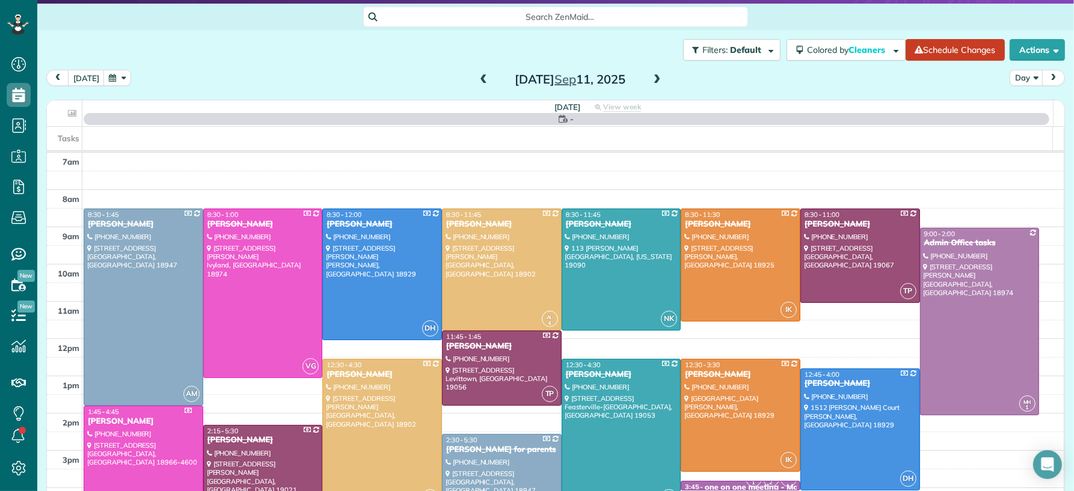
click at [477, 72] on span at bounding box center [483, 80] width 13 height 18
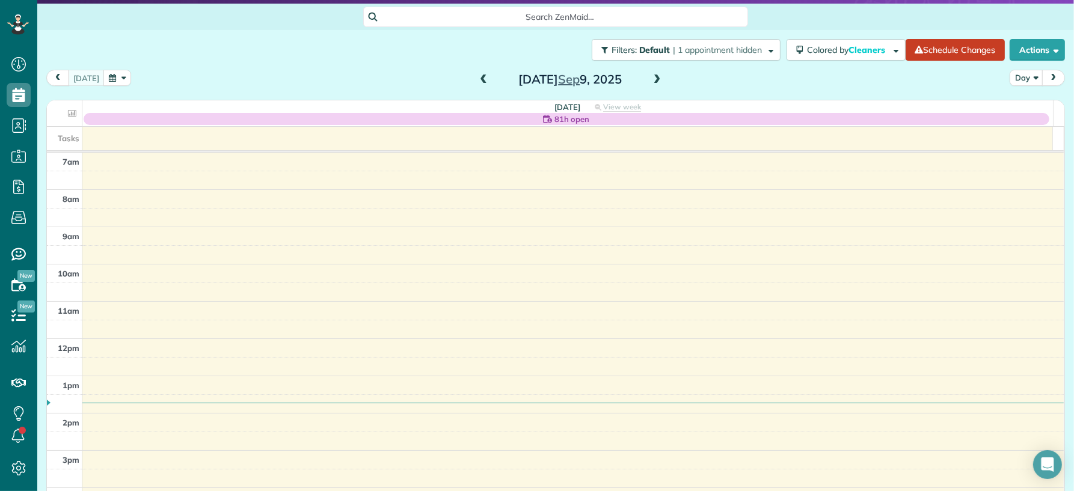
click at [477, 73] on span at bounding box center [483, 80] width 13 height 18
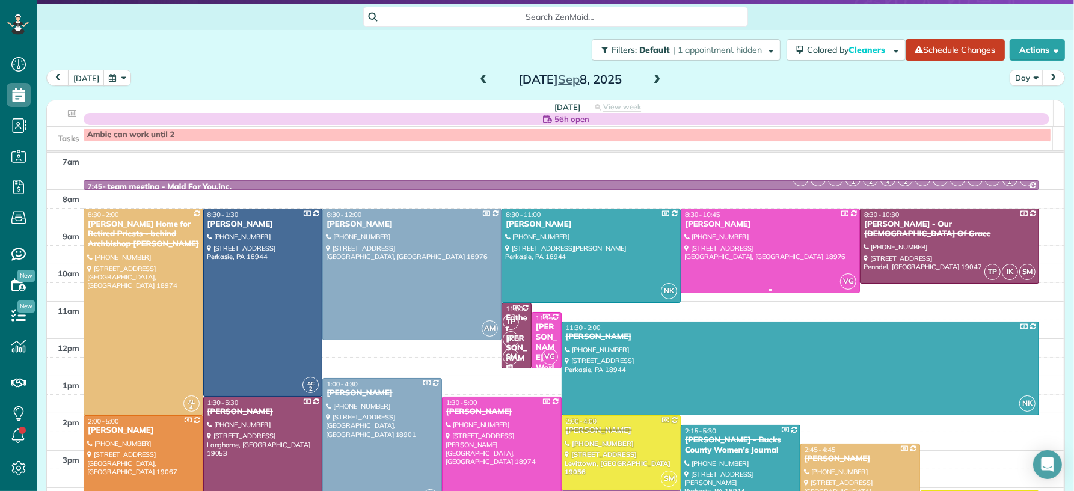
scroll to position [22, 0]
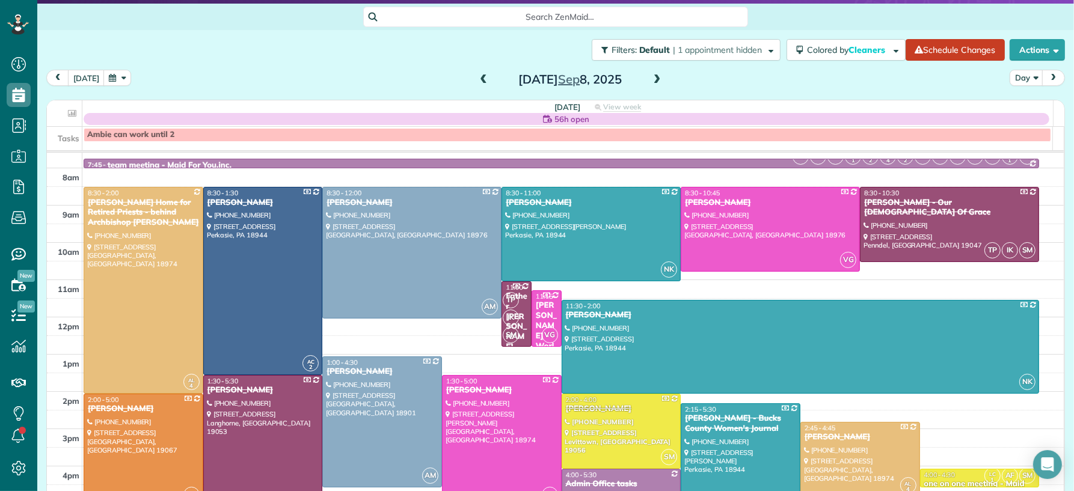
click at [650, 79] on span at bounding box center [656, 80] width 13 height 11
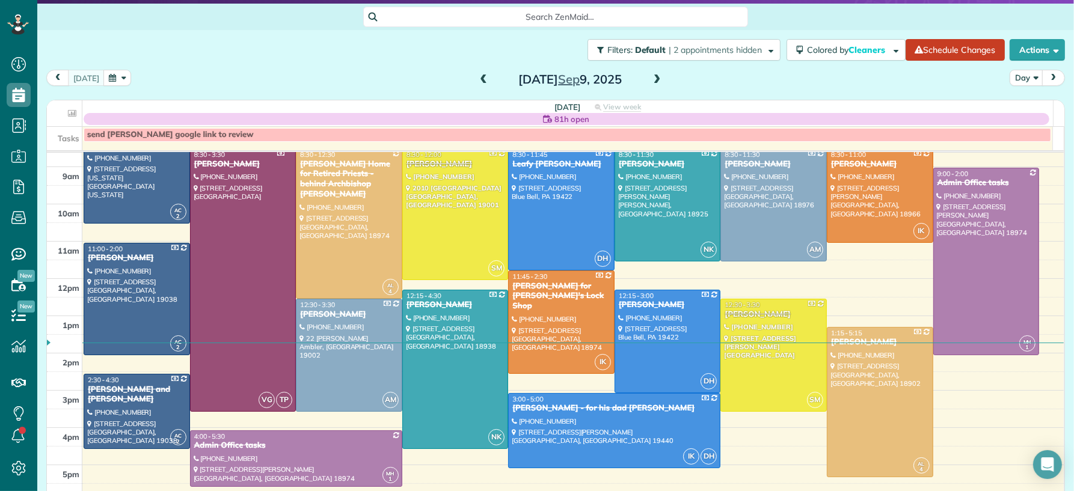
scroll to position [61, 0]
click at [653, 78] on span at bounding box center [656, 80] width 13 height 11
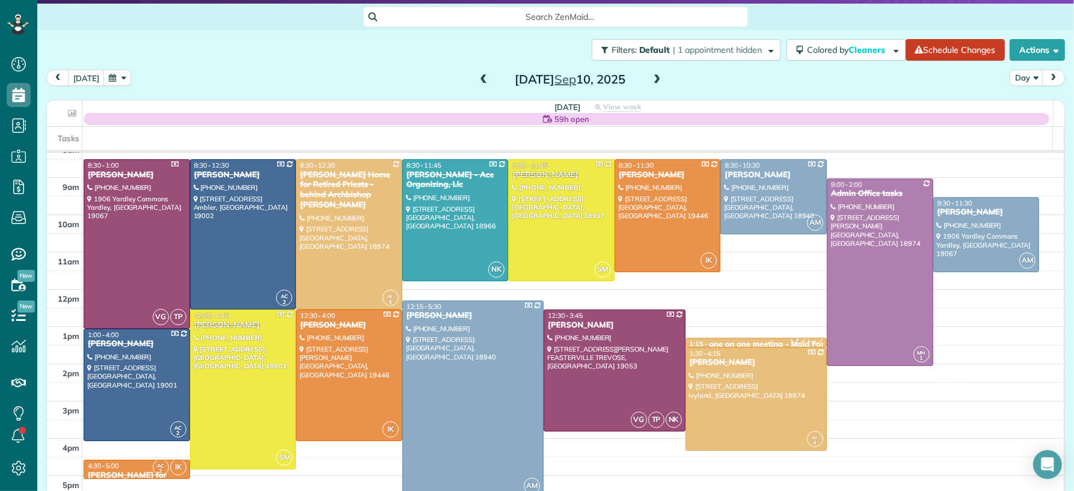
scroll to position [42, 0]
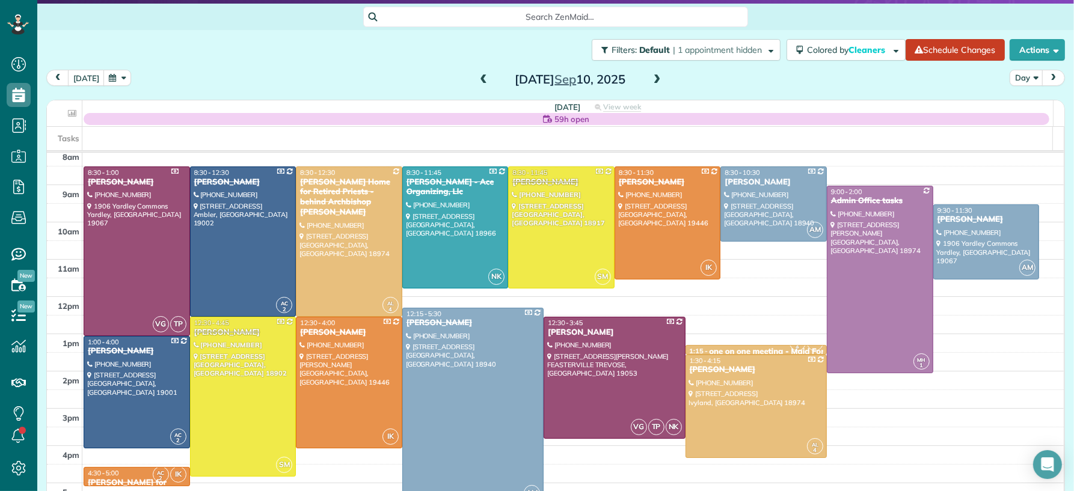
click at [650, 79] on span at bounding box center [656, 80] width 13 height 11
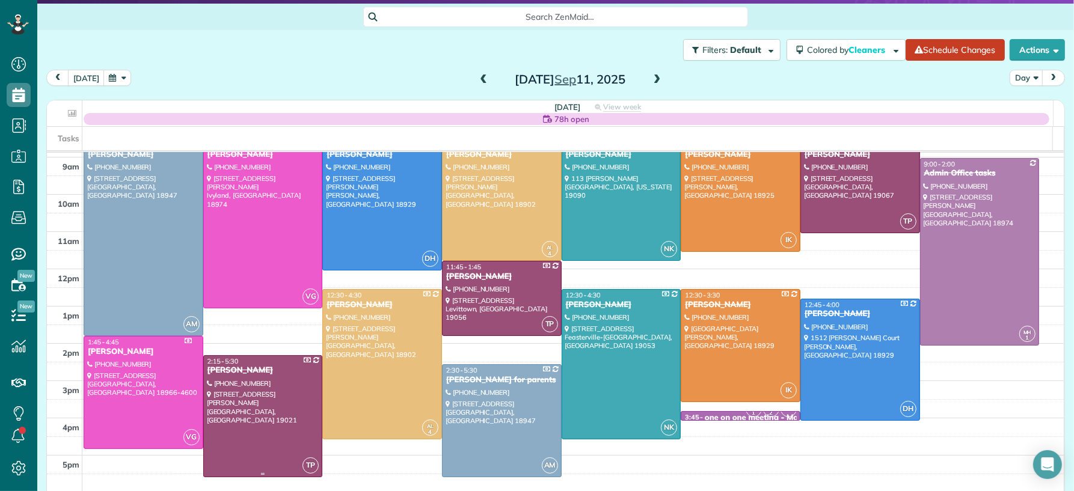
scroll to position [54, 0]
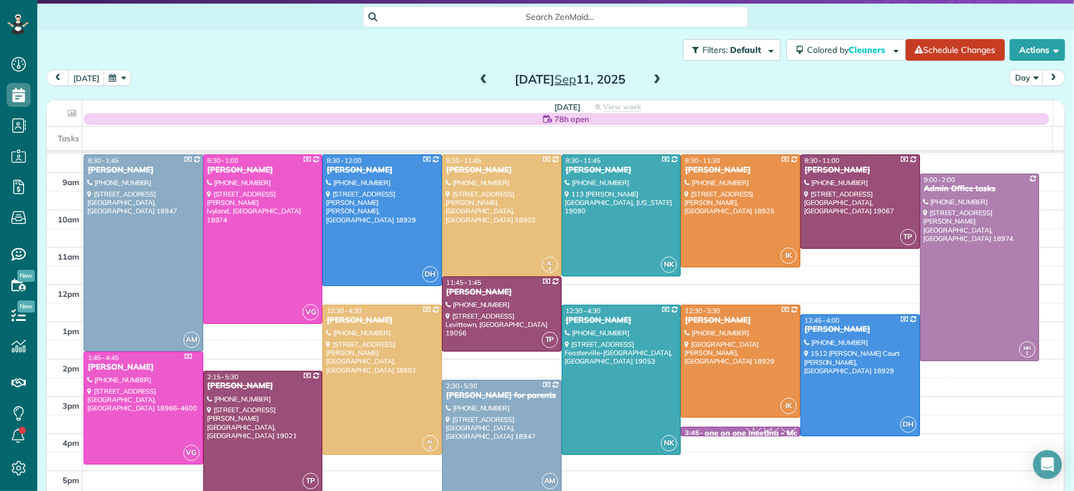
click at [650, 73] on span at bounding box center [656, 80] width 13 height 18
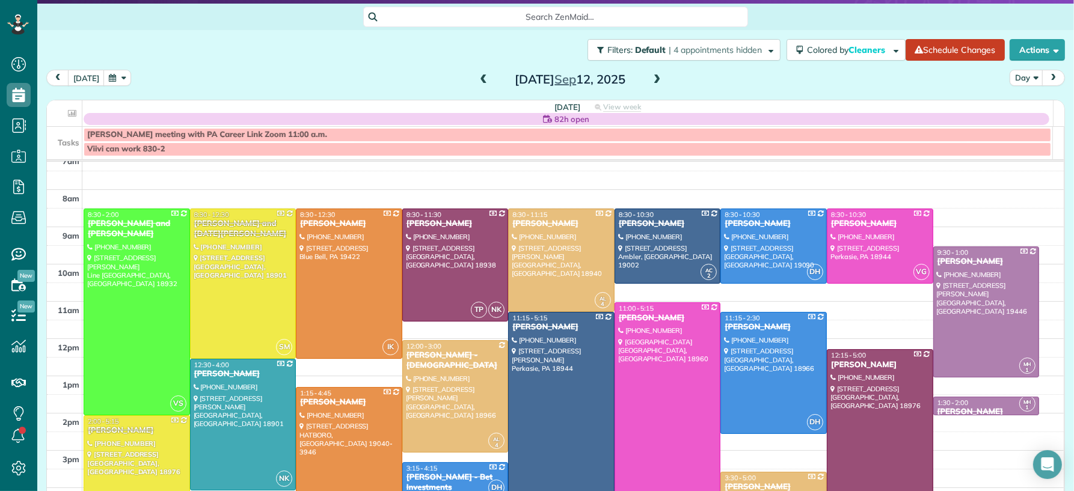
scroll to position [30, 0]
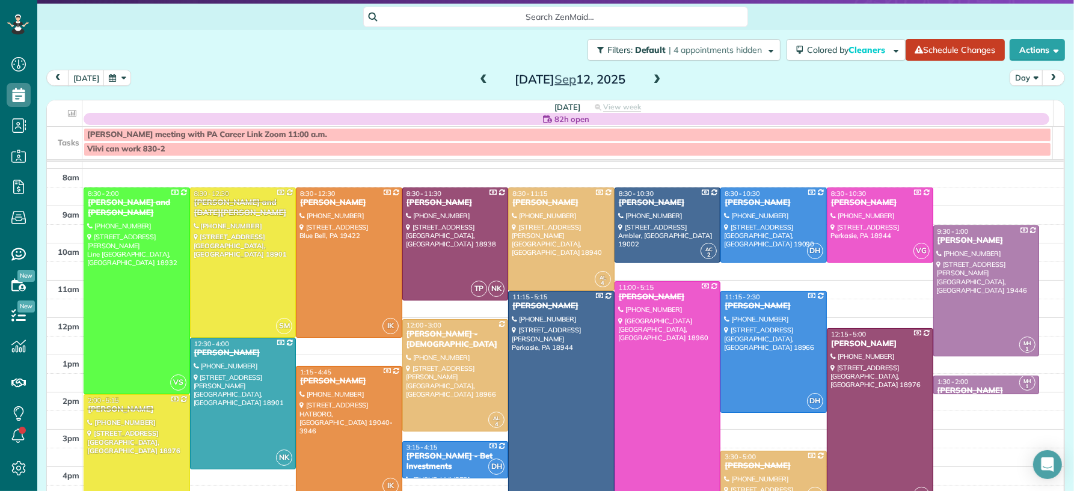
drag, startPoint x: 474, startPoint y: 73, endPoint x: 485, endPoint y: 89, distance: 19.0
click at [479, 73] on span at bounding box center [483, 80] width 13 height 18
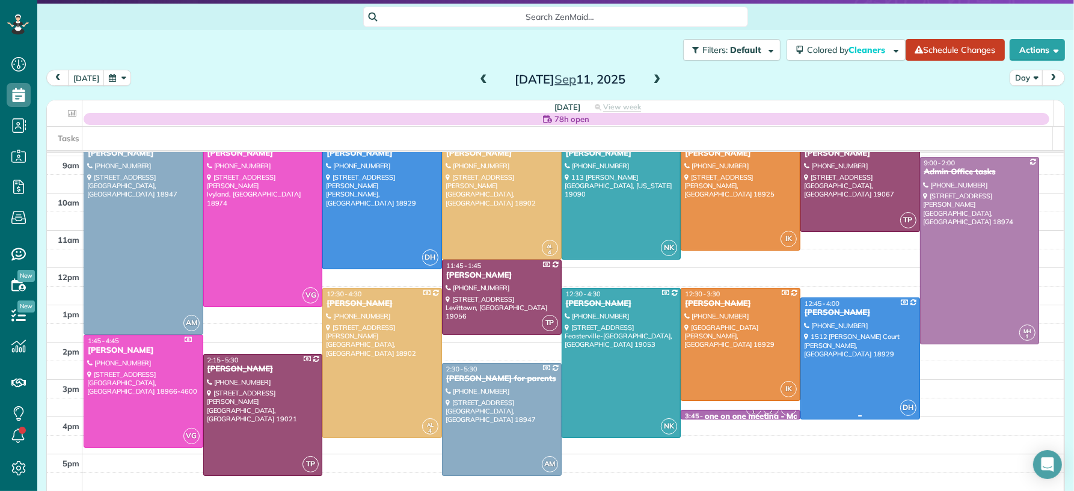
scroll to position [70, 0]
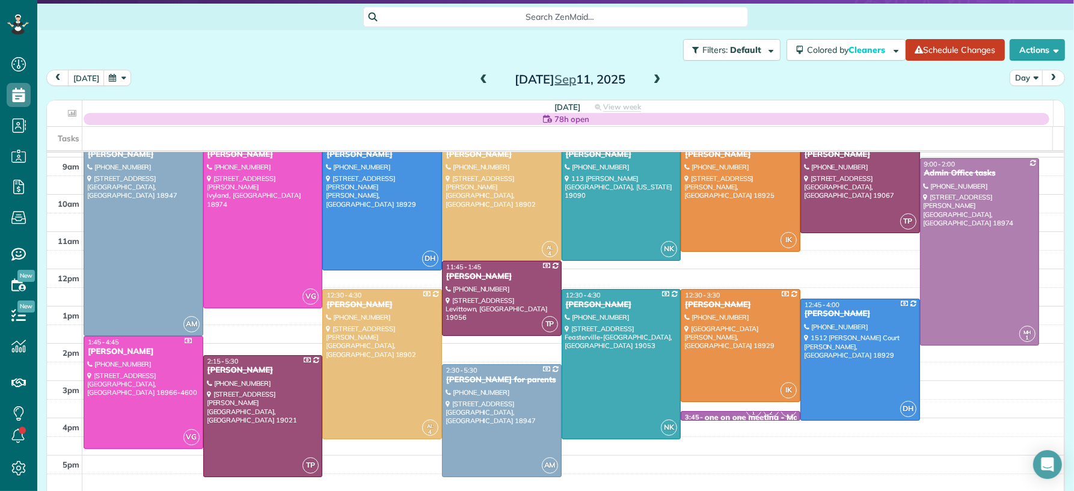
click at [745, 417] on div "LC 1 LS 2 IK" at bounding box center [771, 408] width 52 height 17
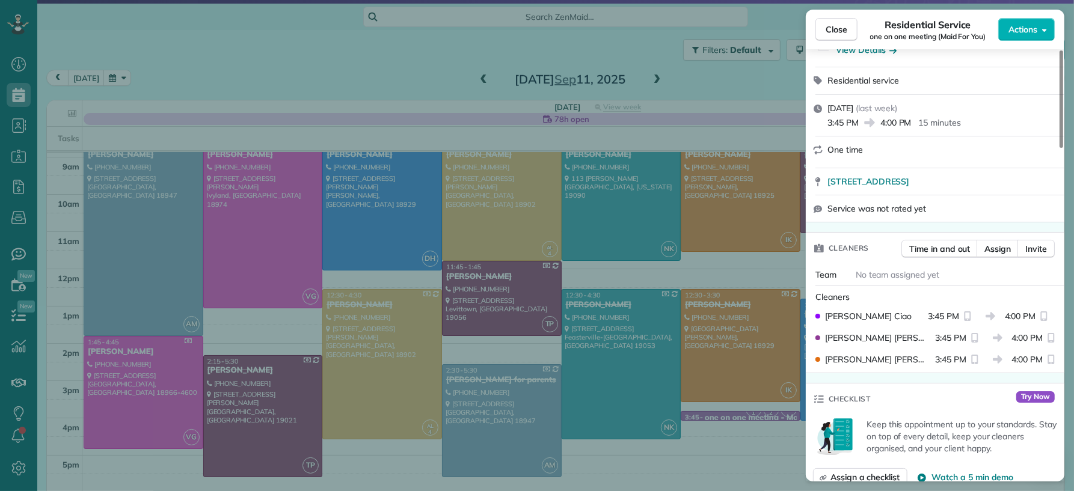
scroll to position [200, 0]
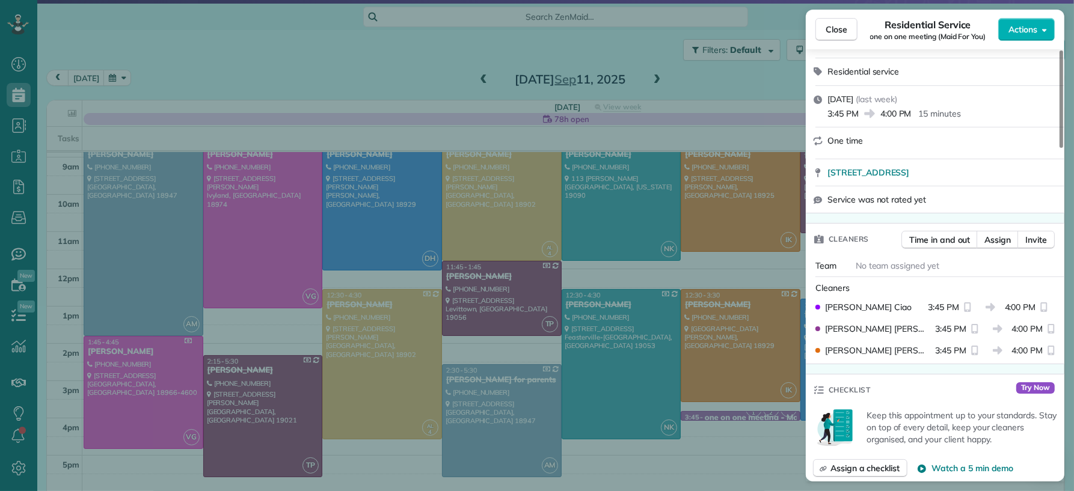
drag, startPoint x: 827, startPoint y: 29, endPoint x: 791, endPoint y: 32, distance: 36.2
click at [827, 29] on span "Close" at bounding box center [836, 29] width 22 height 12
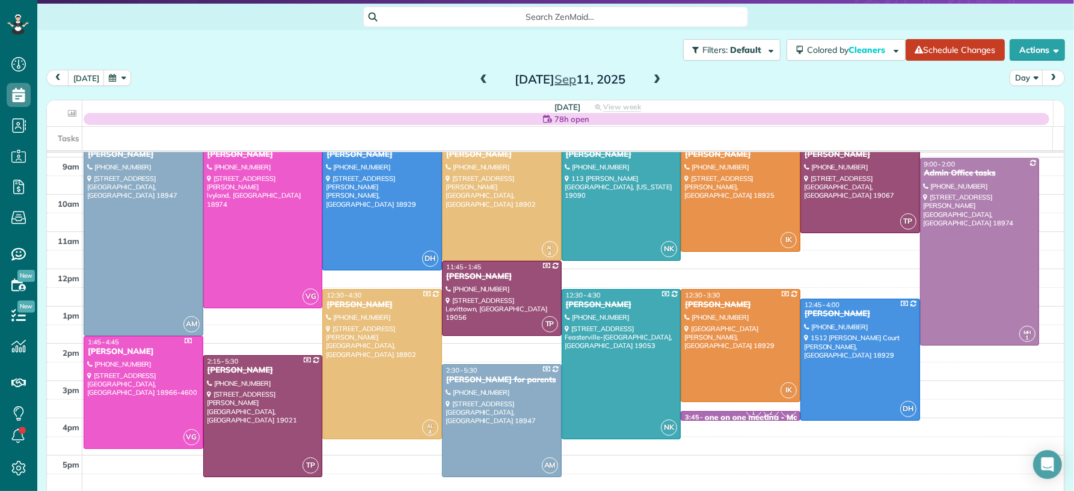
click at [653, 76] on span at bounding box center [656, 80] width 13 height 11
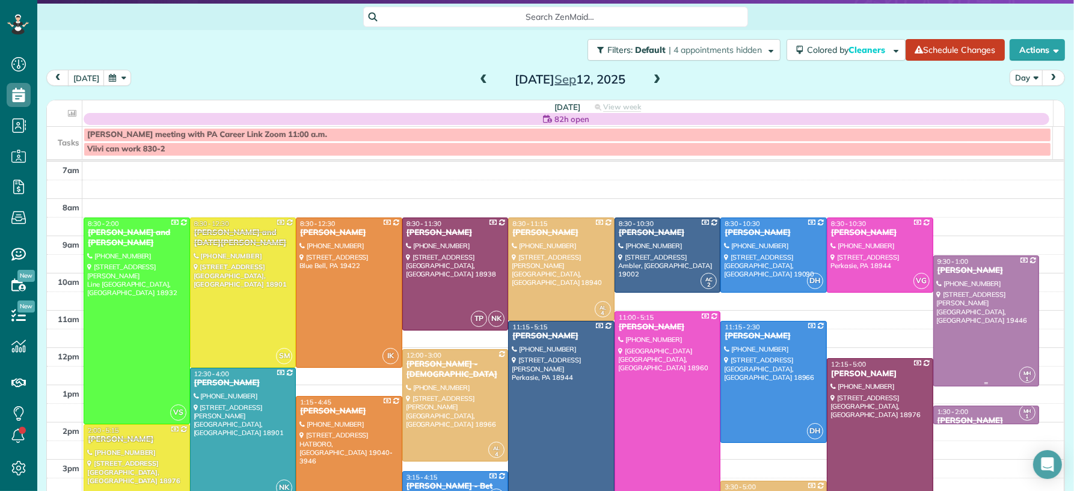
click at [943, 301] on div at bounding box center [986, 321] width 105 height 130
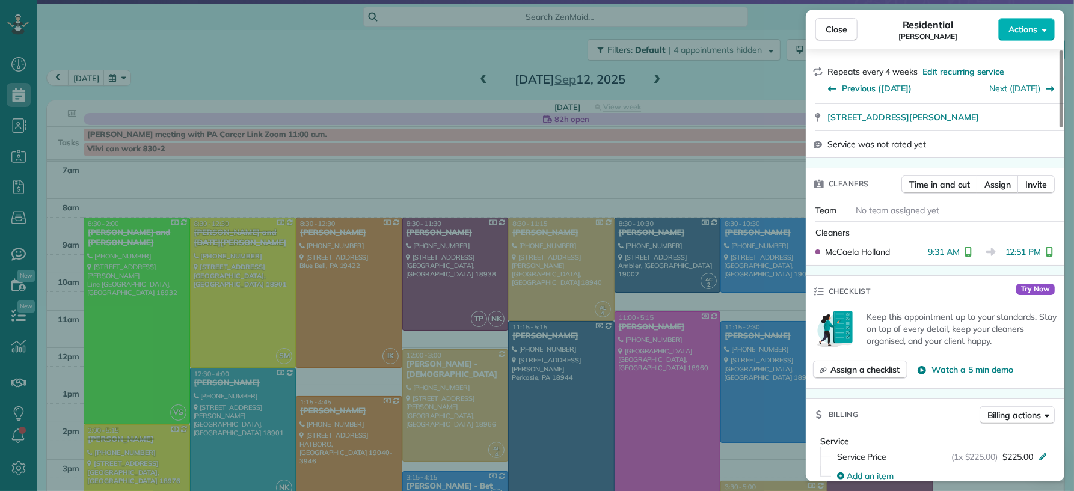
scroll to position [304, 0]
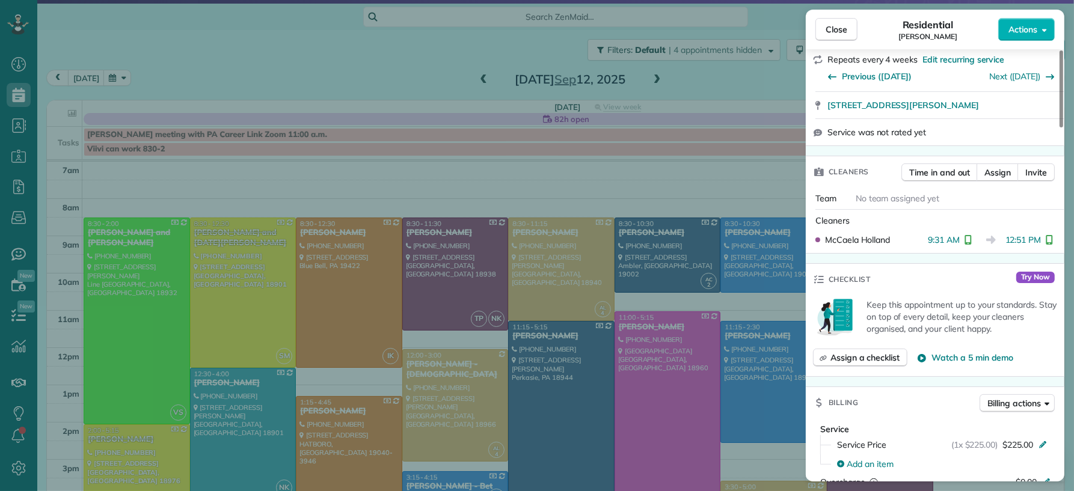
drag, startPoint x: 836, startPoint y: 32, endPoint x: 792, endPoint y: 361, distance: 331.8
click at [836, 33] on span "Close" at bounding box center [836, 29] width 22 height 12
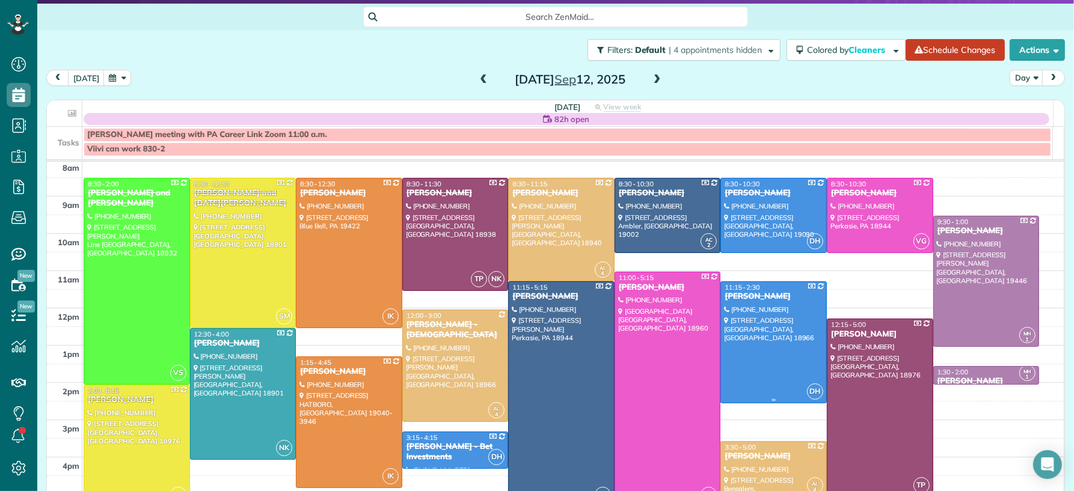
scroll to position [64, 0]
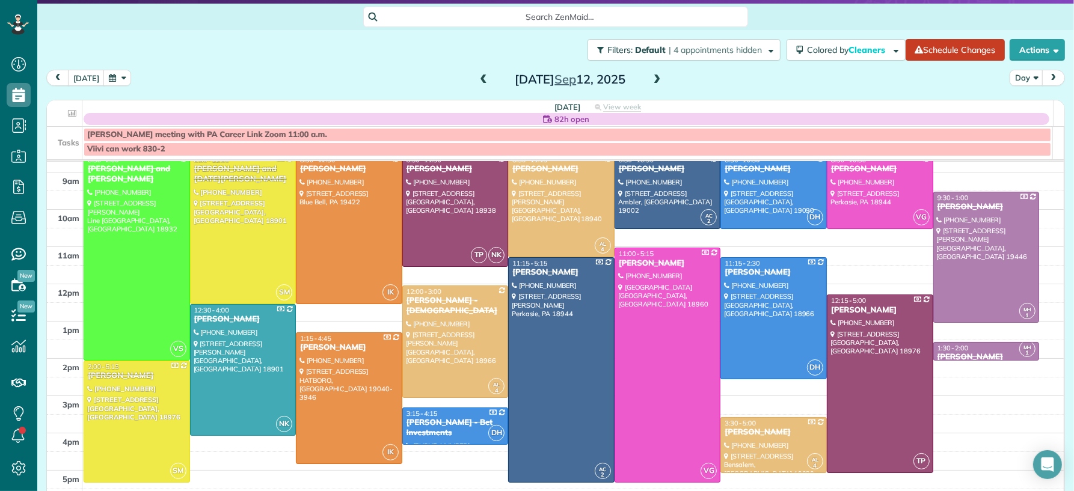
click at [946, 351] on span "1:30 - 2:00" at bounding box center [952, 348] width 31 height 8
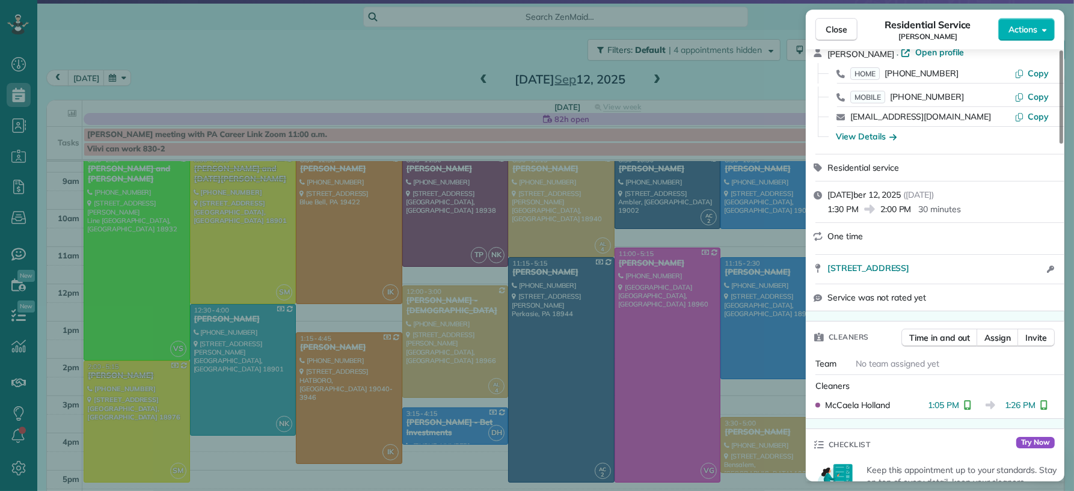
scroll to position [130, 0]
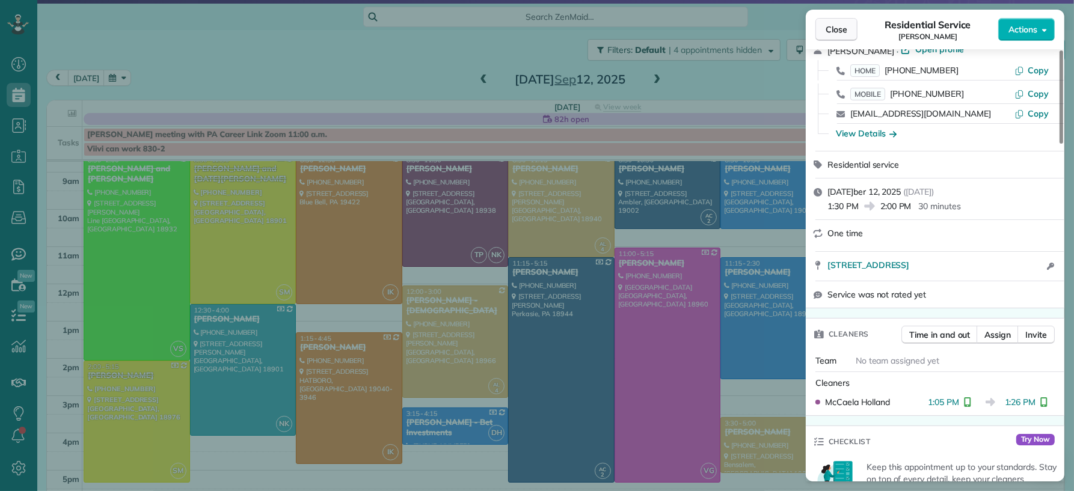
drag, startPoint x: 825, startPoint y: 34, endPoint x: 820, endPoint y: 29, distance: 6.4
click at [825, 34] on span "Close" at bounding box center [836, 29] width 22 height 12
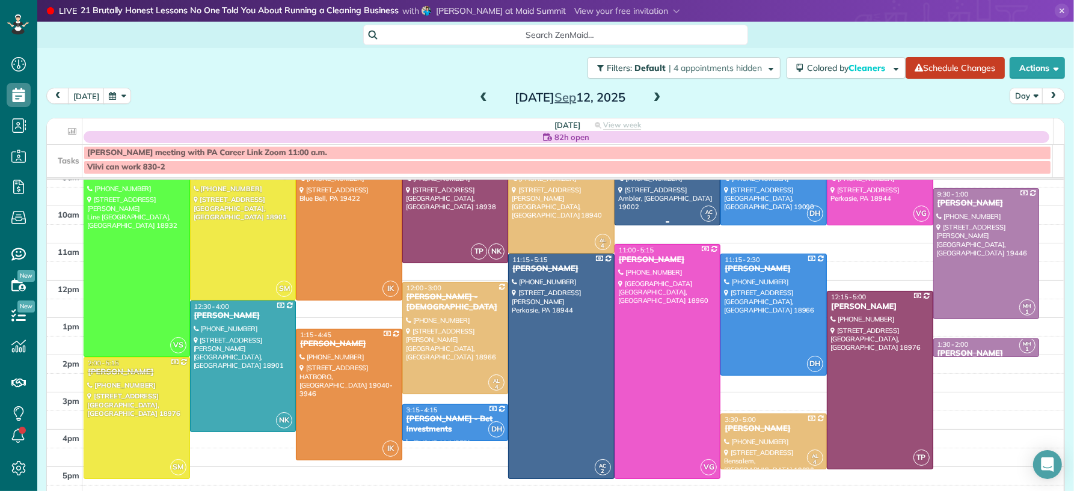
scroll to position [60, 0]
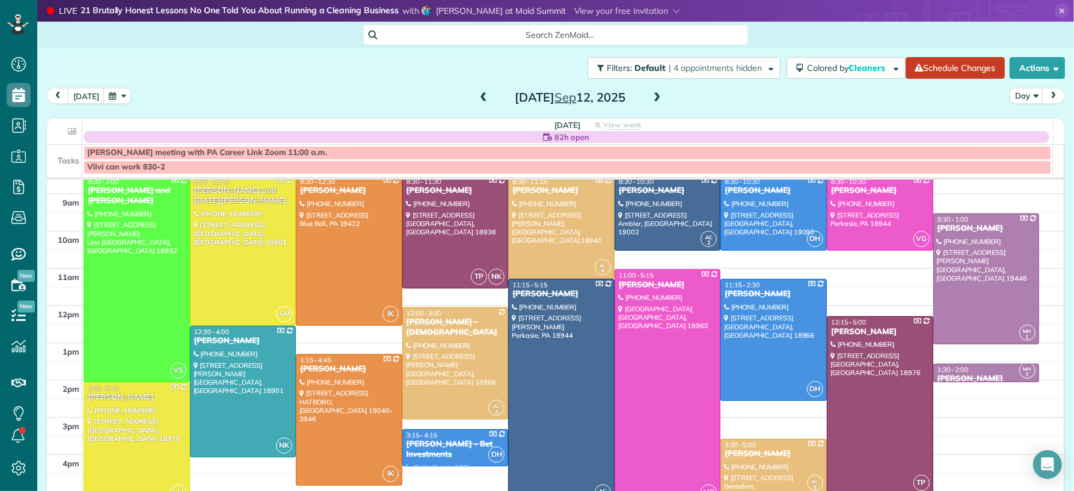
click at [480, 93] on span at bounding box center [483, 98] width 13 height 11
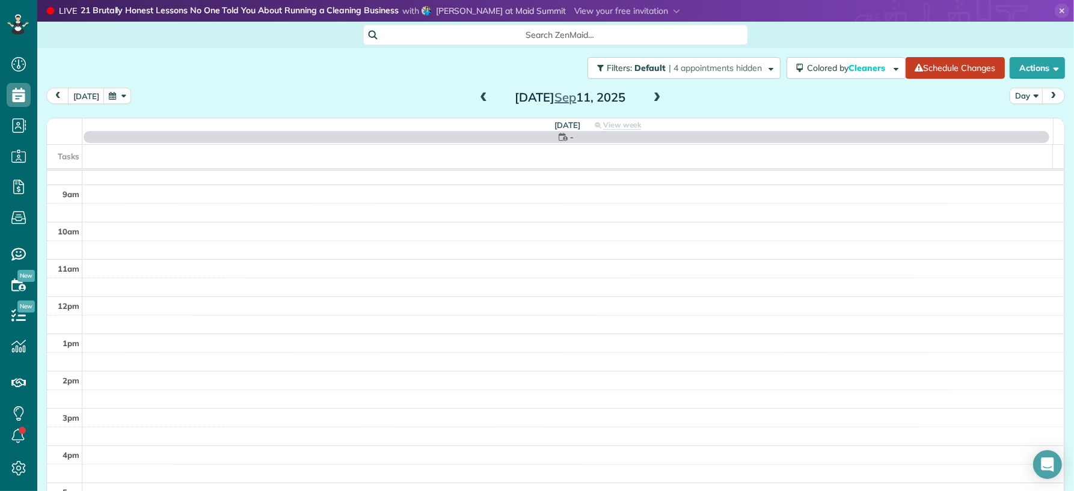
scroll to position [0, 0]
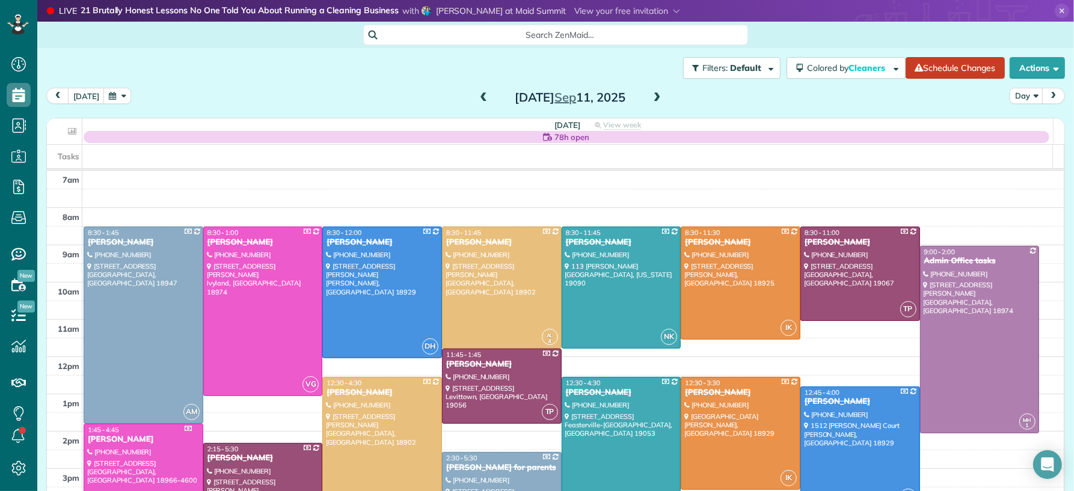
click at [480, 93] on span at bounding box center [483, 98] width 13 height 11
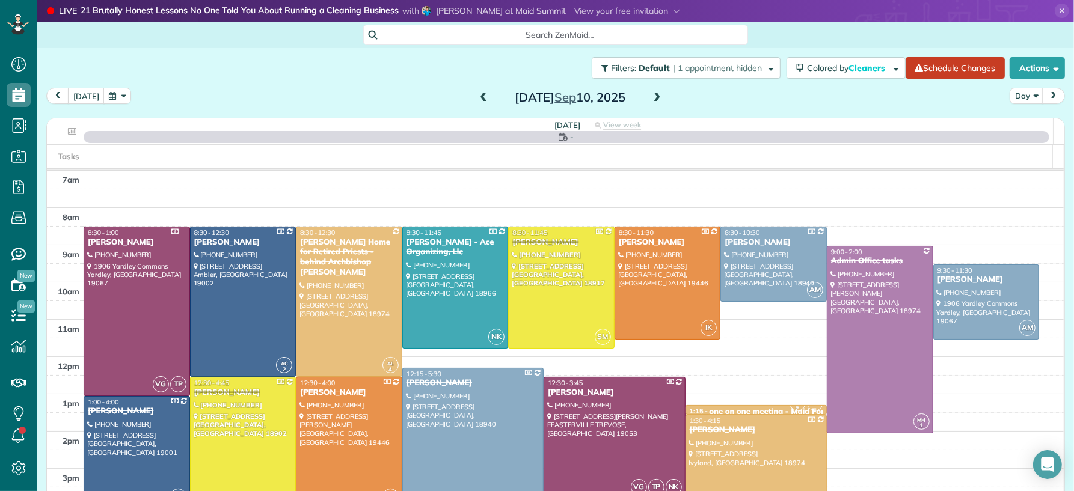
click at [480, 94] on span at bounding box center [483, 98] width 13 height 11
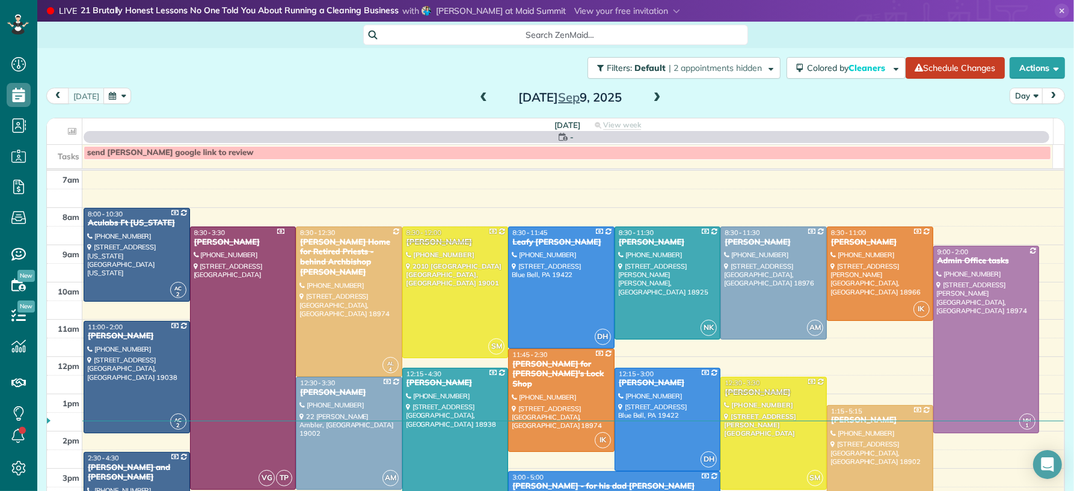
click at [480, 94] on span at bounding box center [483, 98] width 13 height 11
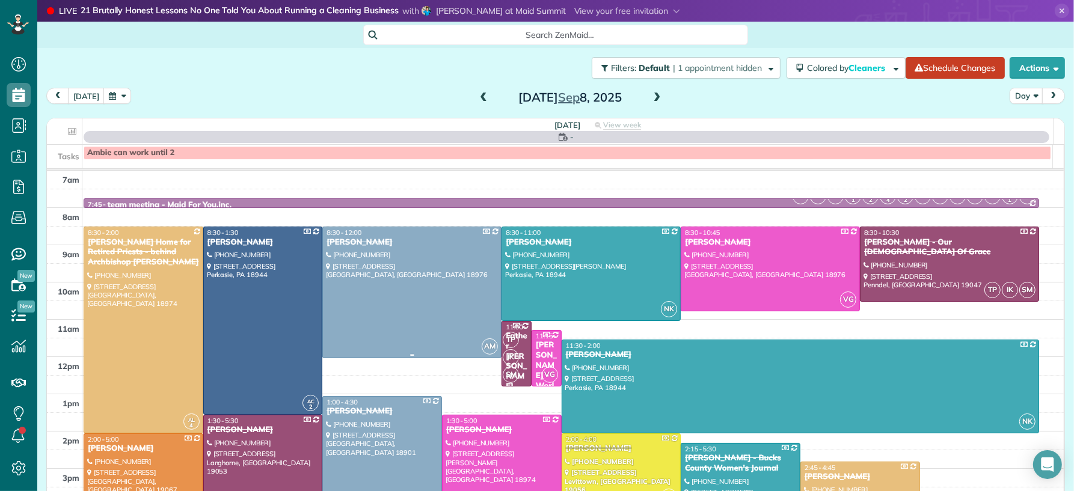
scroll to position [21, 0]
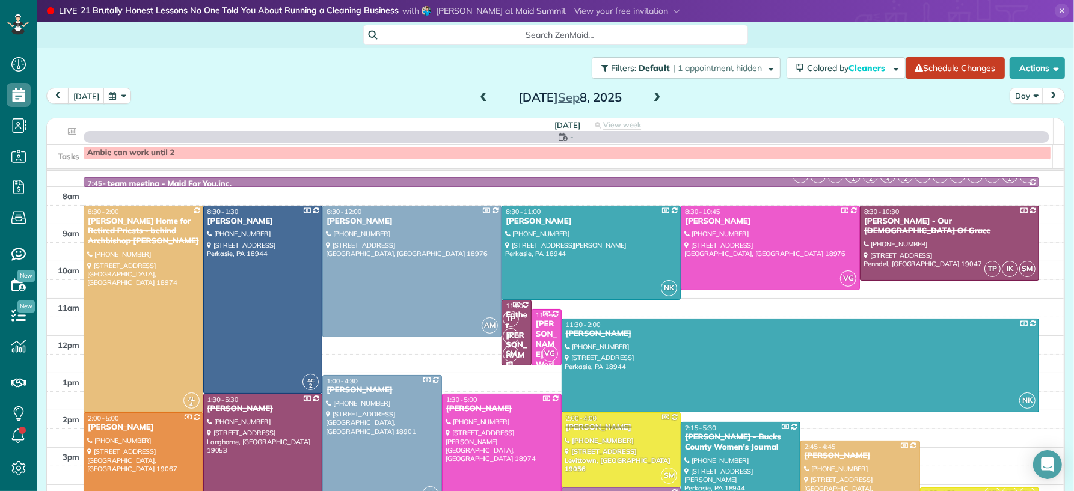
click at [582, 246] on div at bounding box center [591, 252] width 178 height 93
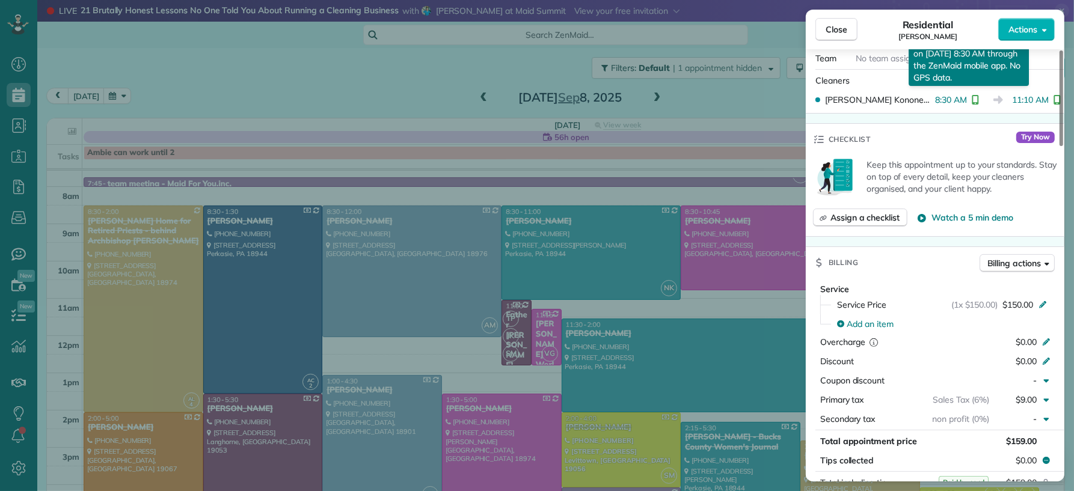
scroll to position [449, 0]
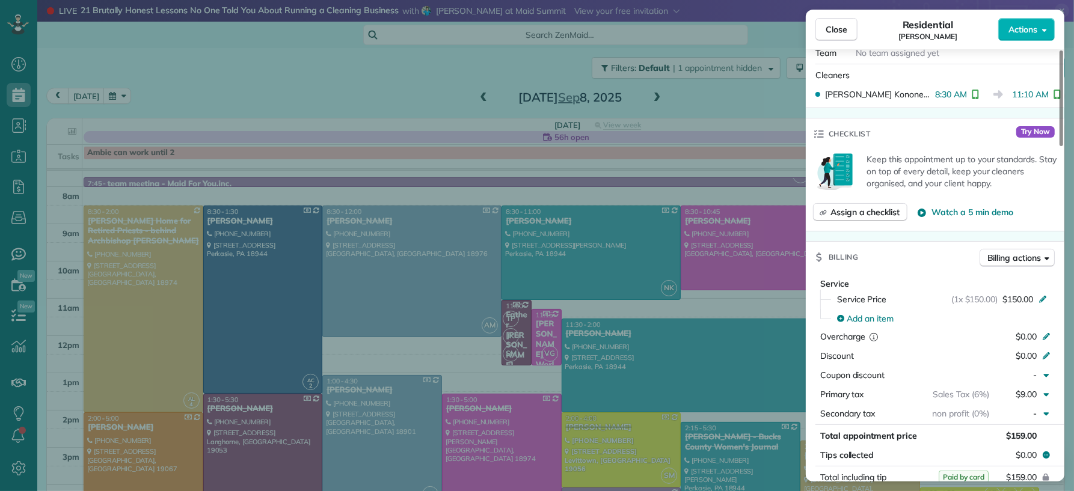
drag, startPoint x: 833, startPoint y: 32, endPoint x: 756, endPoint y: 192, distance: 177.5
click at [834, 34] on span "Close" at bounding box center [836, 29] width 22 height 12
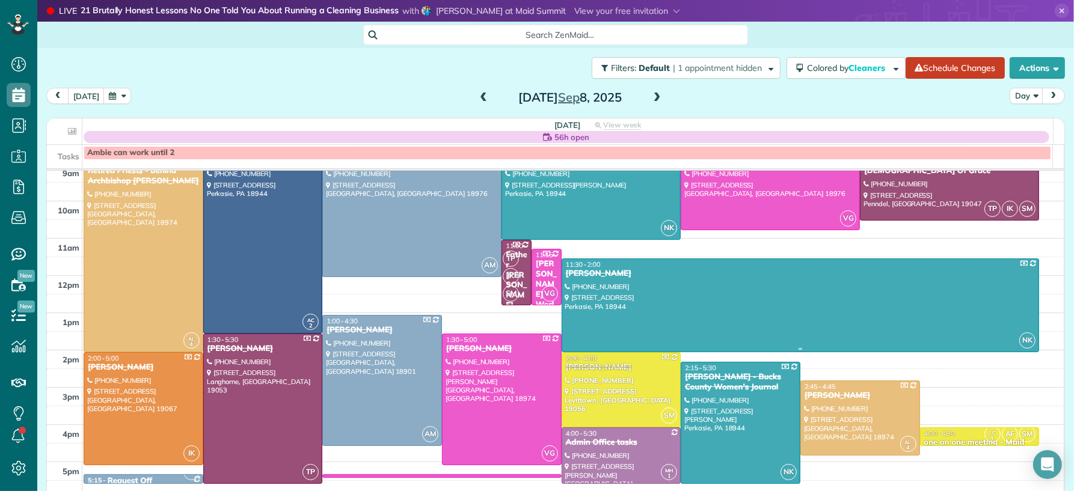
scroll to position [82, 0]
click at [712, 286] on div at bounding box center [800, 304] width 477 height 93
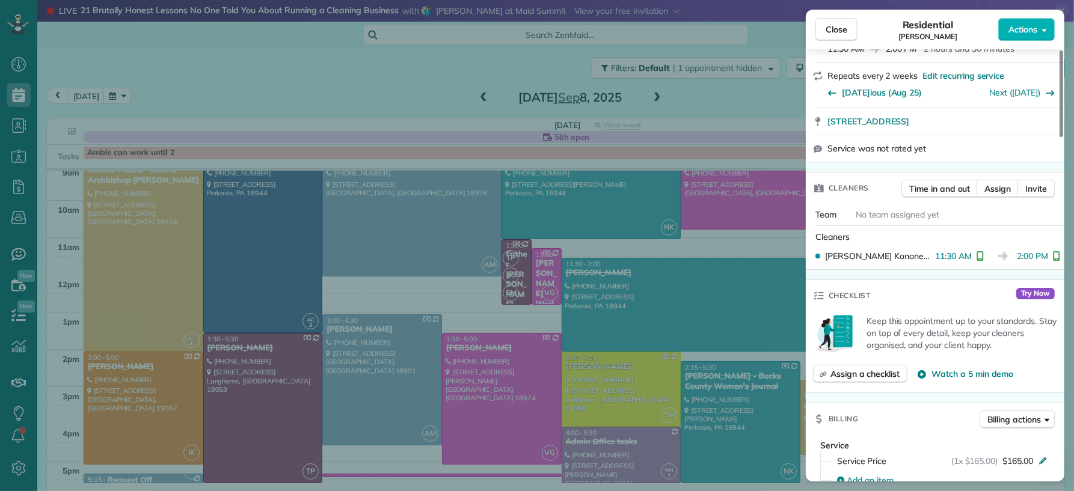
scroll to position [334, 0]
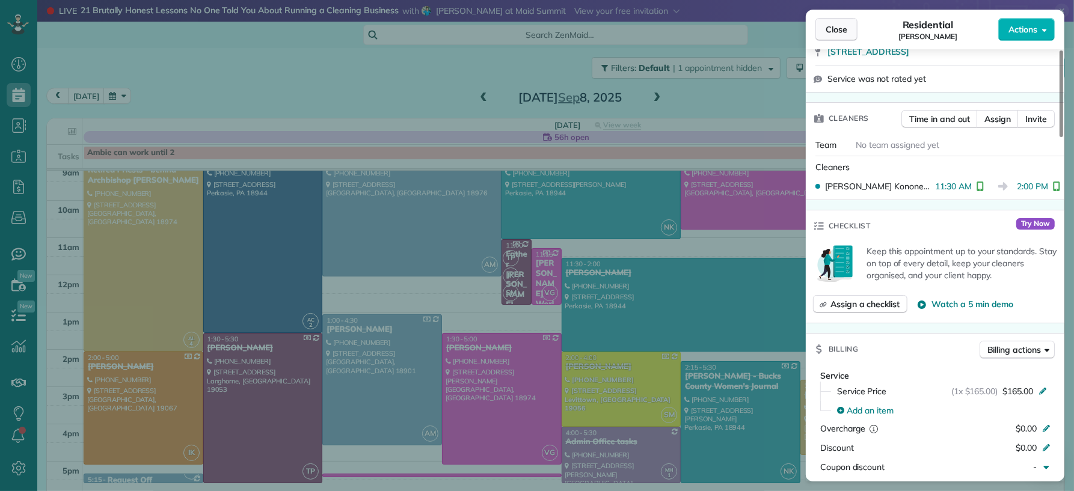
click at [822, 31] on button "Close" at bounding box center [836, 29] width 42 height 23
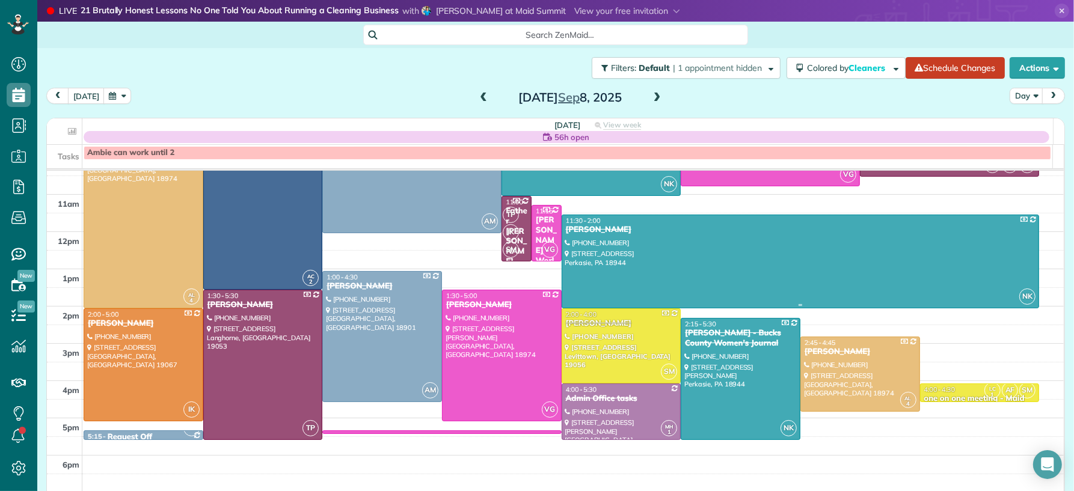
scroll to position [167, 0]
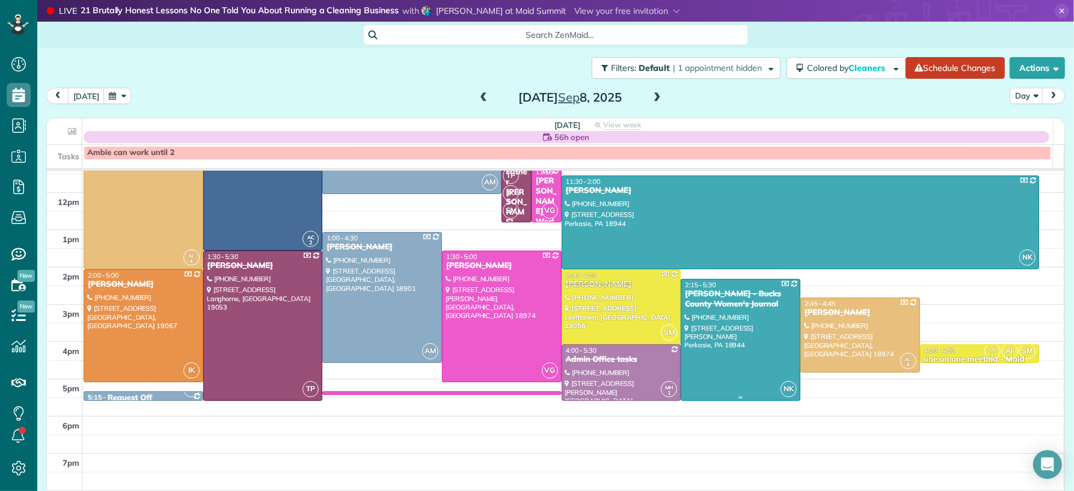
click at [701, 335] on div at bounding box center [740, 340] width 118 height 121
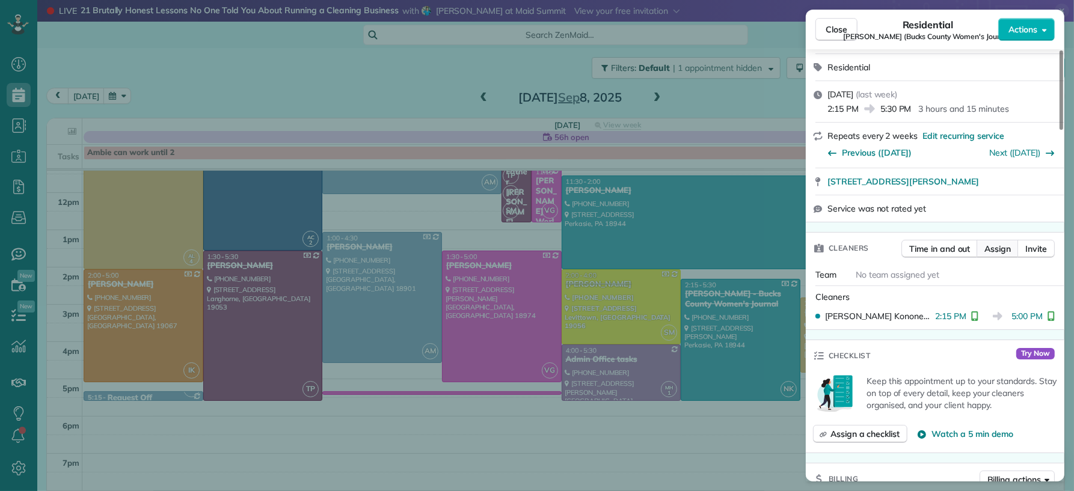
scroll to position [331, 0]
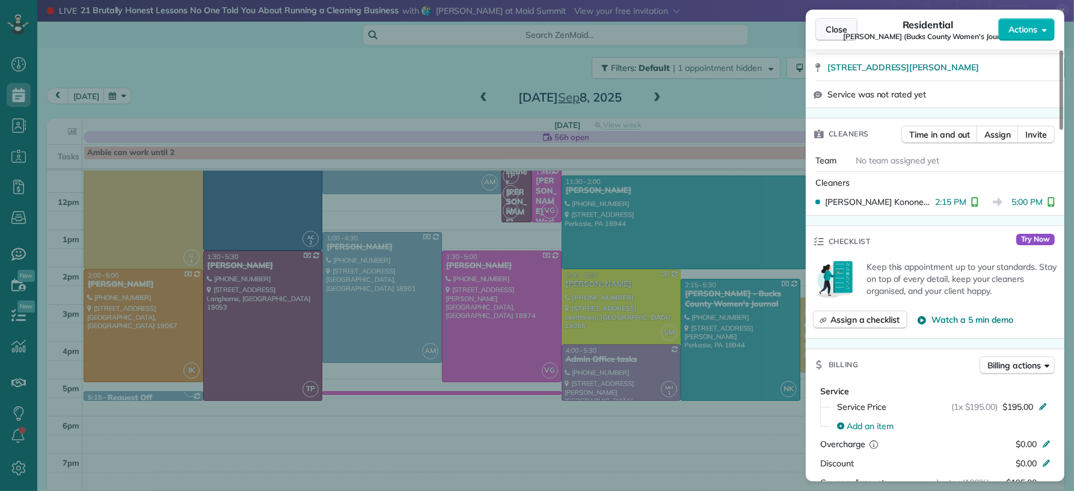
click at [836, 35] on span "Close" at bounding box center [836, 29] width 22 height 12
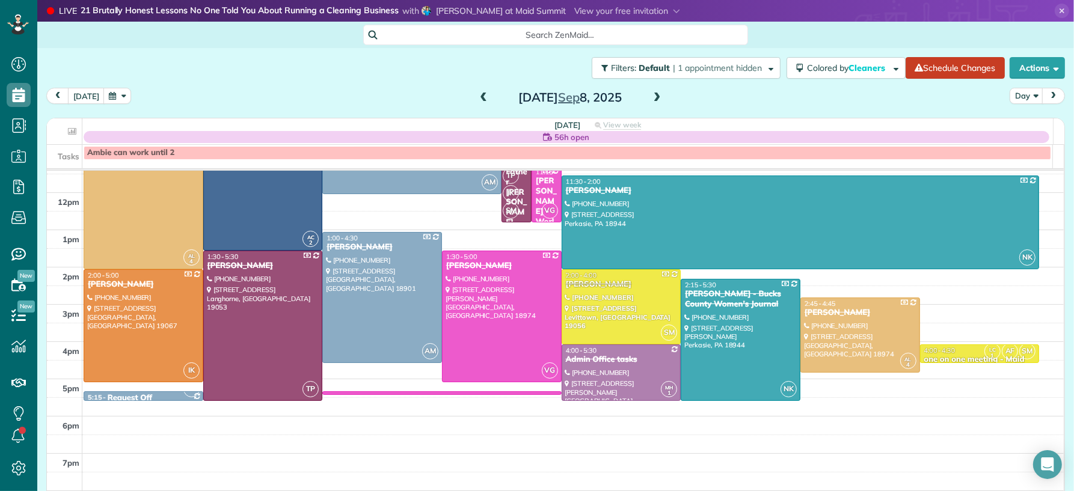
click at [650, 98] on span at bounding box center [656, 98] width 13 height 11
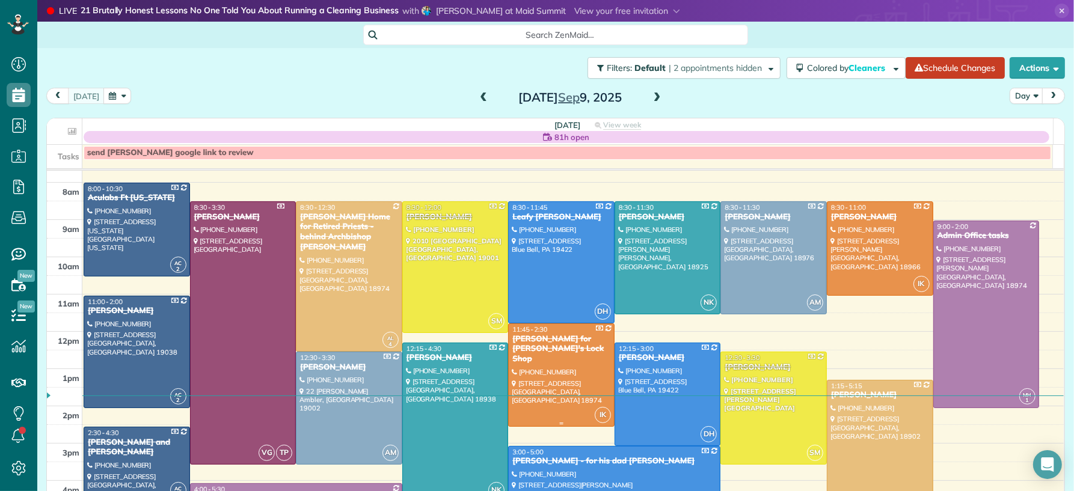
scroll to position [27, 0]
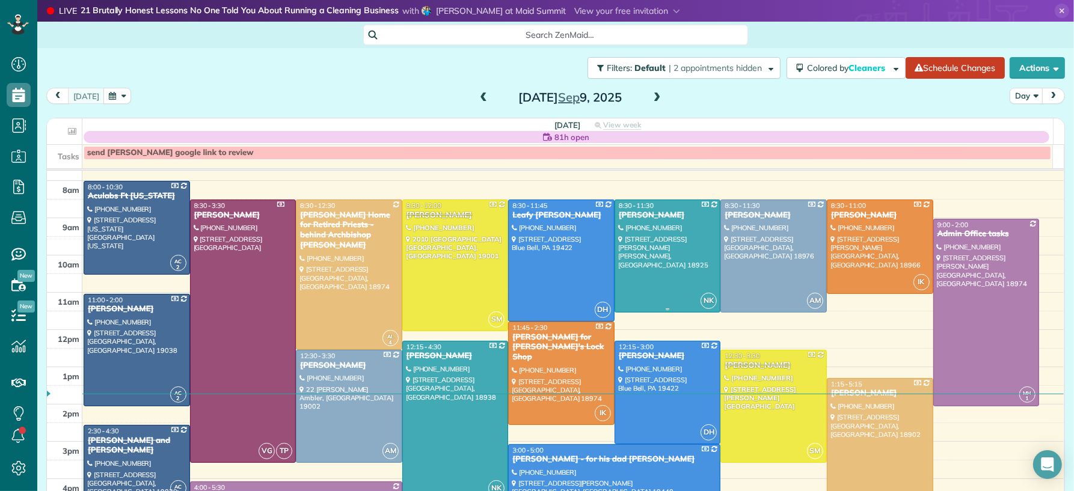
click at [668, 231] on div at bounding box center [667, 256] width 105 height 112
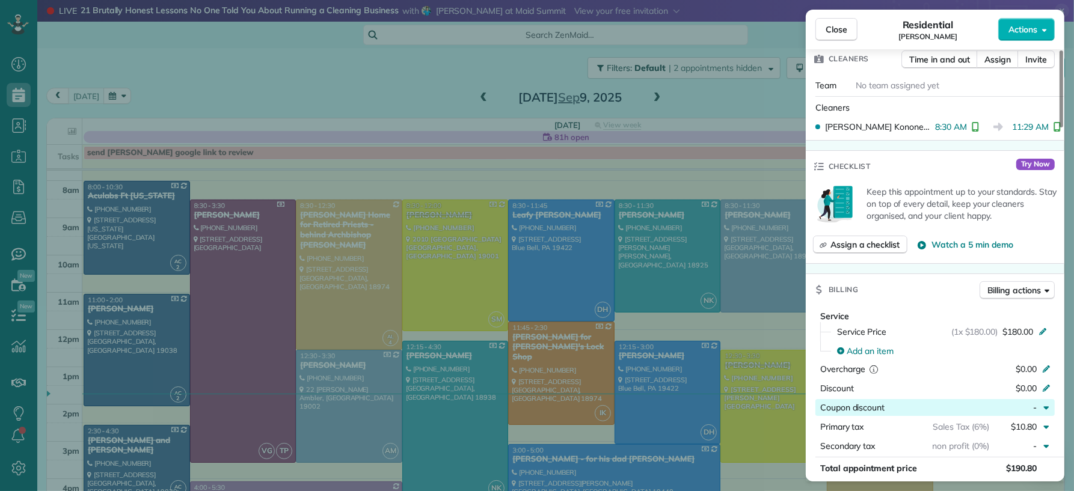
scroll to position [463, 0]
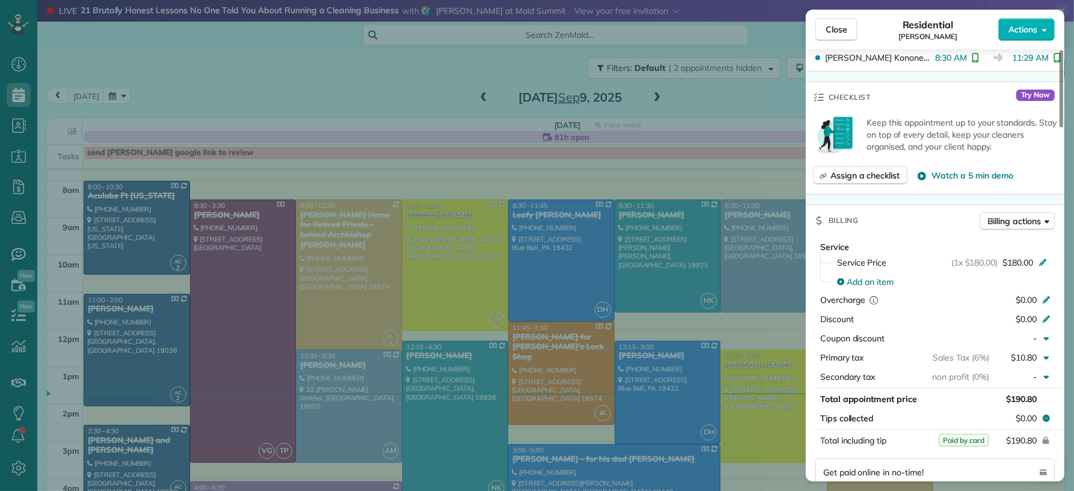
drag, startPoint x: 834, startPoint y: 29, endPoint x: 599, endPoint y: 329, distance: 381.9
click at [834, 29] on span "Close" at bounding box center [836, 29] width 22 height 12
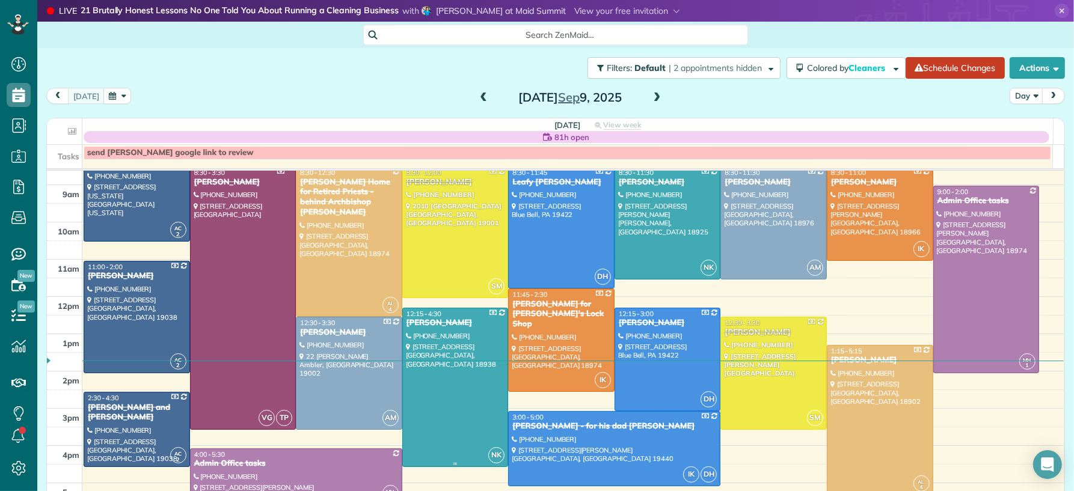
scroll to position [74, 0]
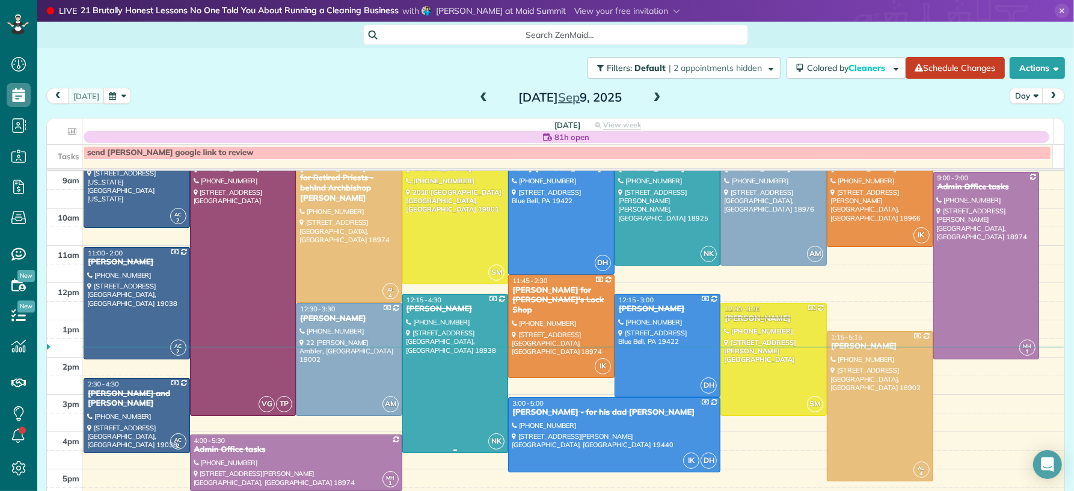
click at [451, 386] on div at bounding box center [455, 374] width 105 height 159
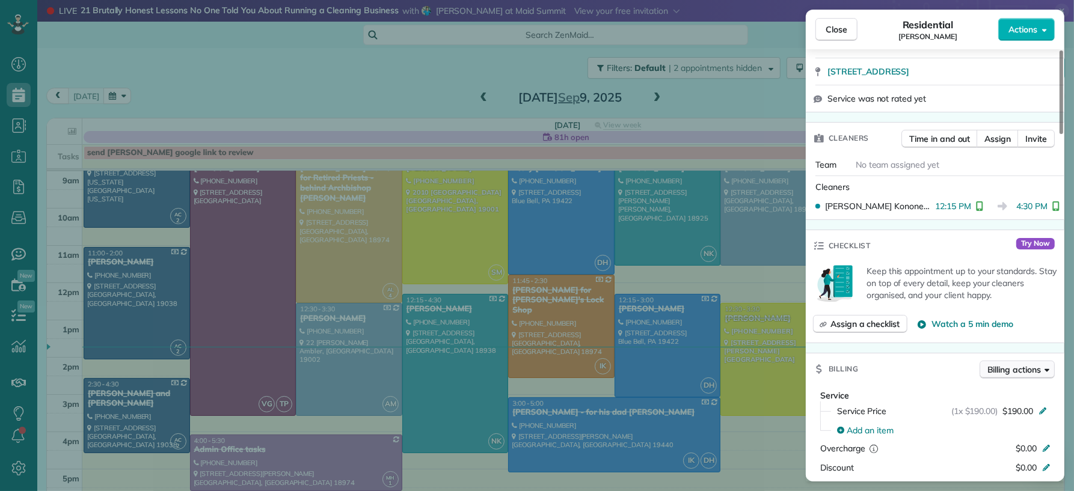
scroll to position [316, 0]
drag, startPoint x: 819, startPoint y: 26, endPoint x: 480, endPoint y: 411, distance: 513.2
click at [819, 26] on button "Close" at bounding box center [836, 29] width 42 height 23
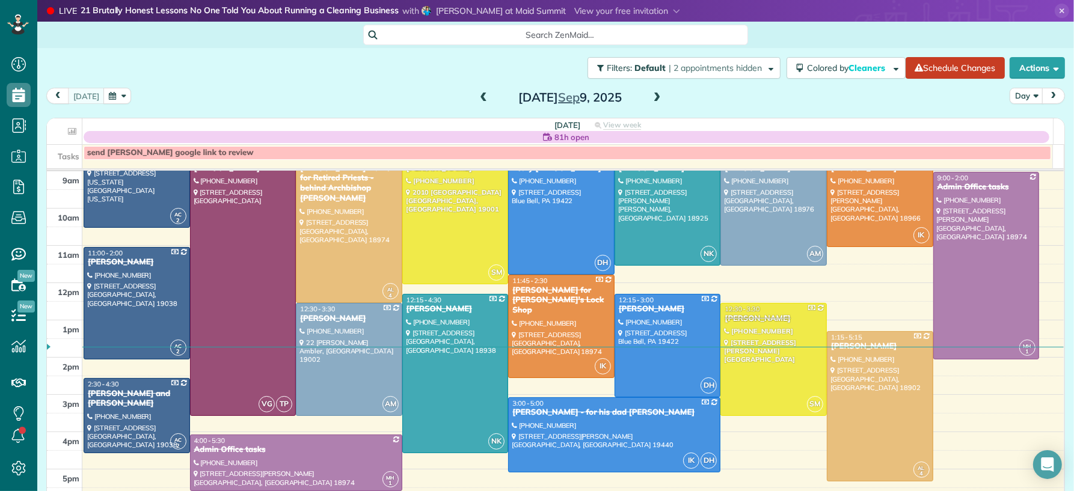
click at [655, 95] on span at bounding box center [656, 98] width 13 height 11
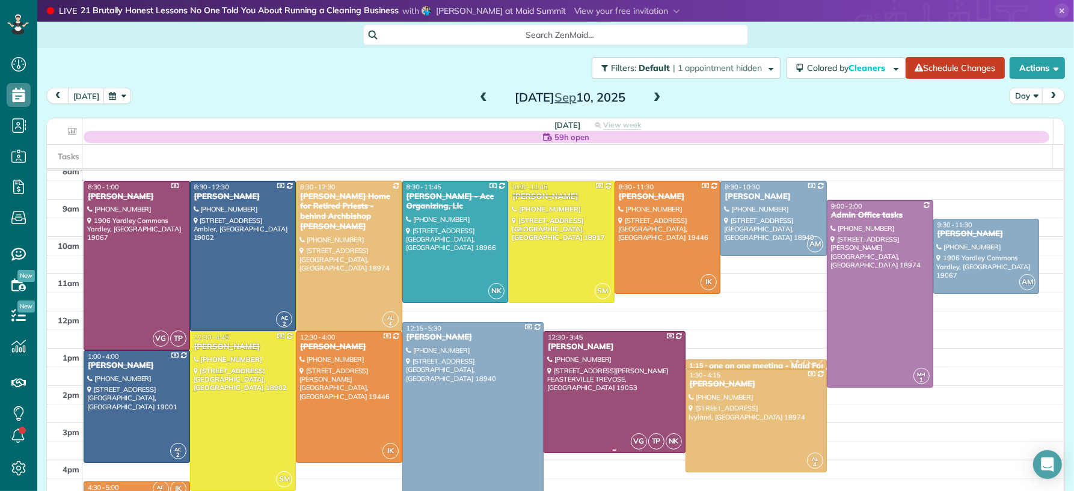
scroll to position [46, 0]
click at [475, 222] on div at bounding box center [455, 241] width 105 height 121
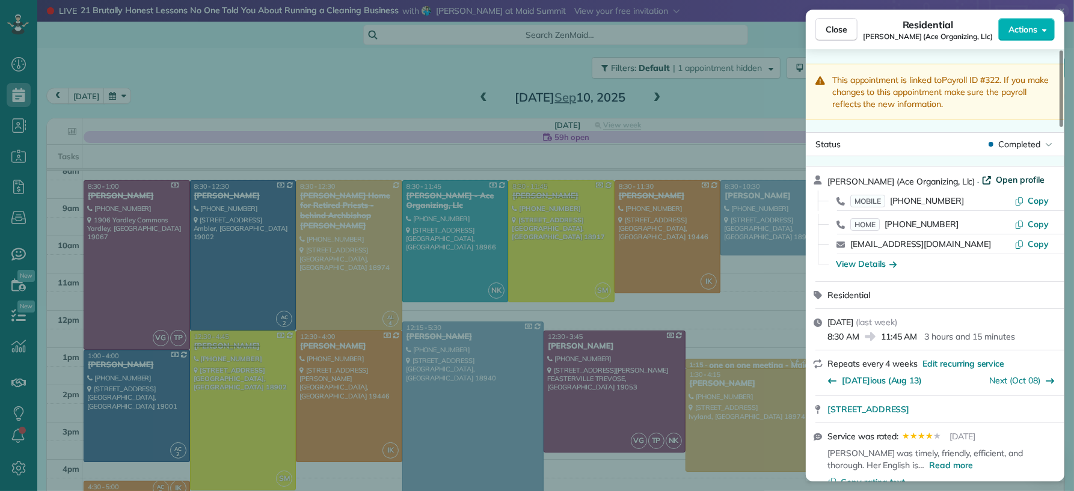
click at [999, 180] on span "Open profile" at bounding box center [1020, 180] width 49 height 12
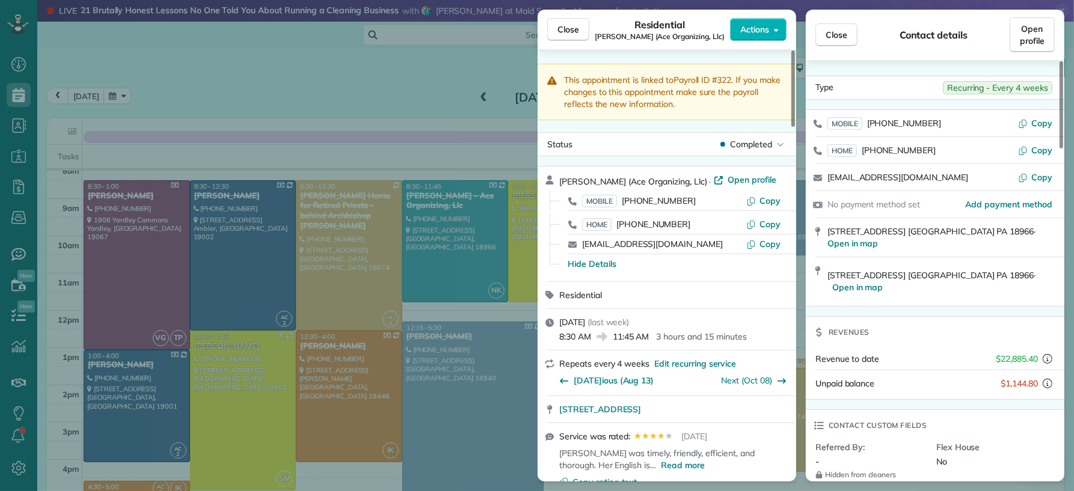
drag, startPoint x: 566, startPoint y: 35, endPoint x: 408, endPoint y: 347, distance: 350.0
click at [566, 35] on button "Close" at bounding box center [568, 29] width 42 height 23
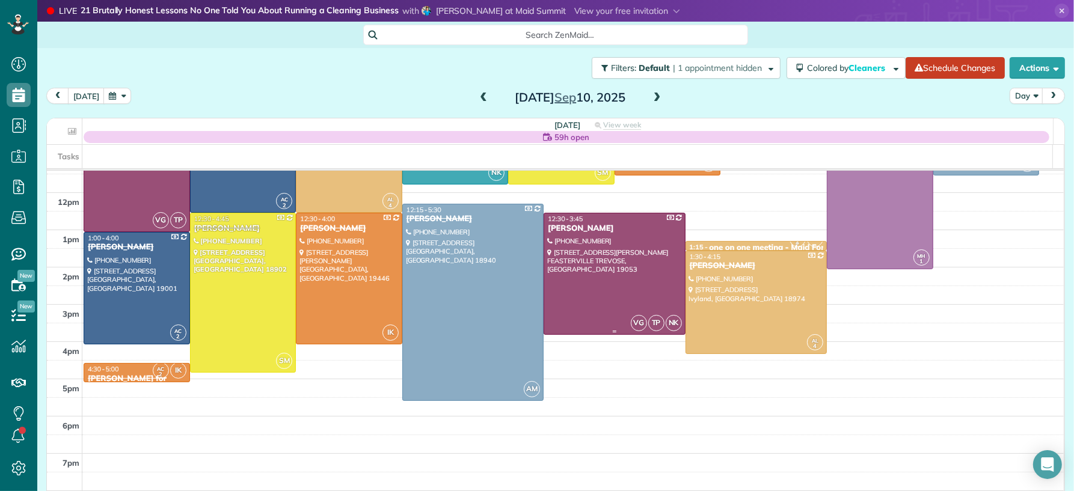
scroll to position [167, 0]
click at [611, 275] on div at bounding box center [614, 273] width 140 height 121
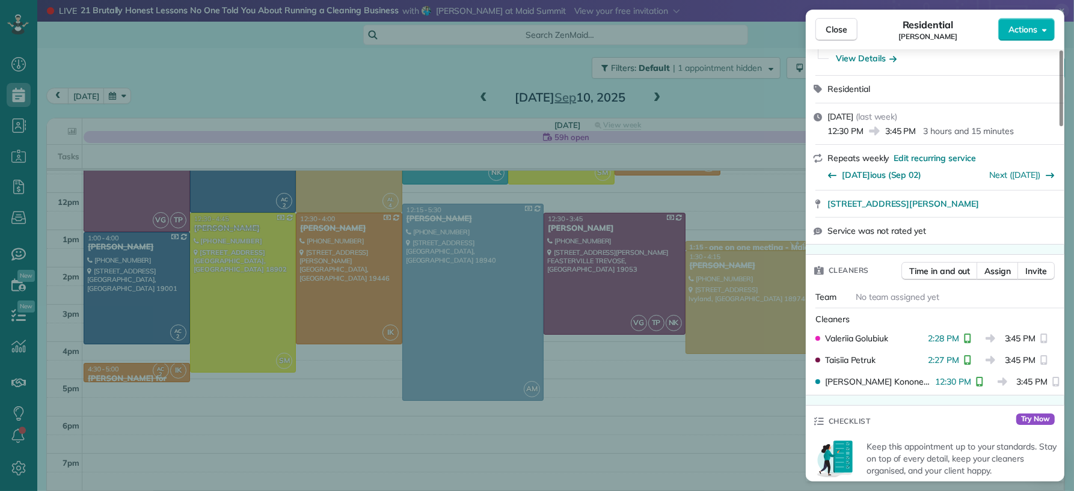
scroll to position [179, 0]
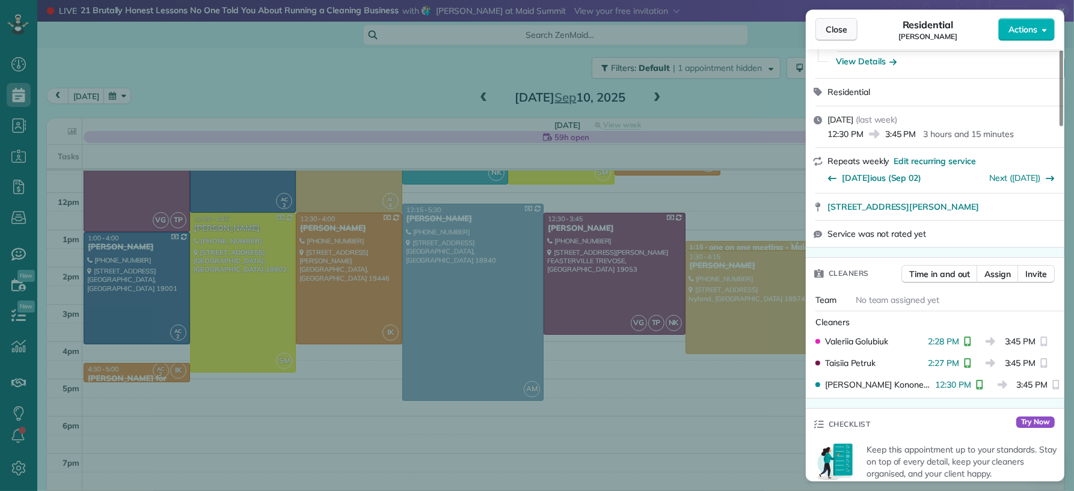
click at [829, 35] on button "Close" at bounding box center [836, 29] width 42 height 23
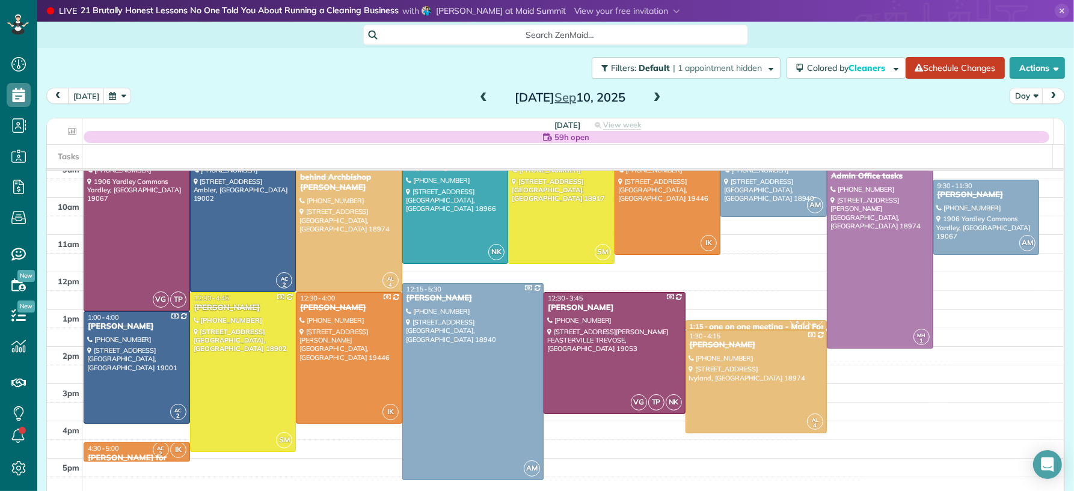
scroll to position [82, 0]
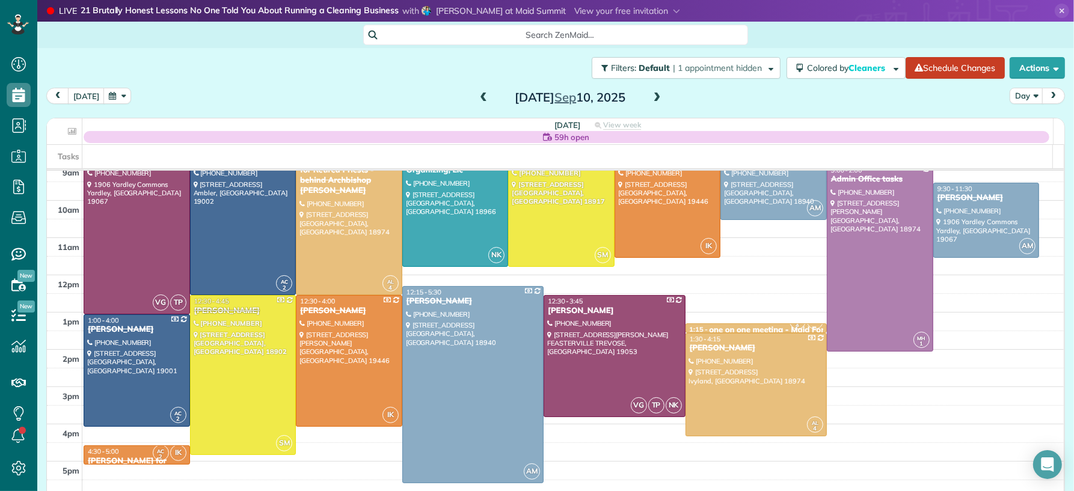
drag, startPoint x: 649, startPoint y: 100, endPoint x: 643, endPoint y: 114, distance: 15.6
click at [650, 100] on span at bounding box center [656, 98] width 13 height 11
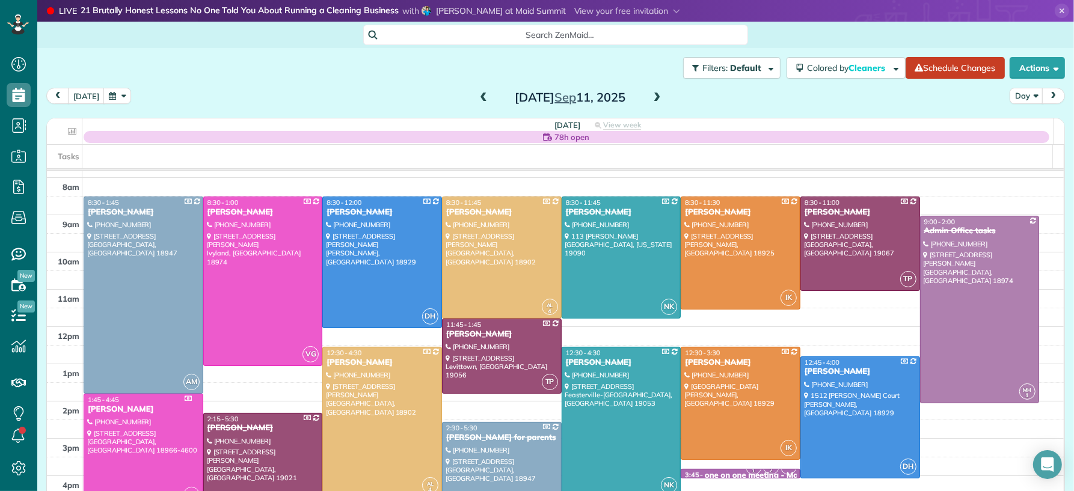
scroll to position [57, 0]
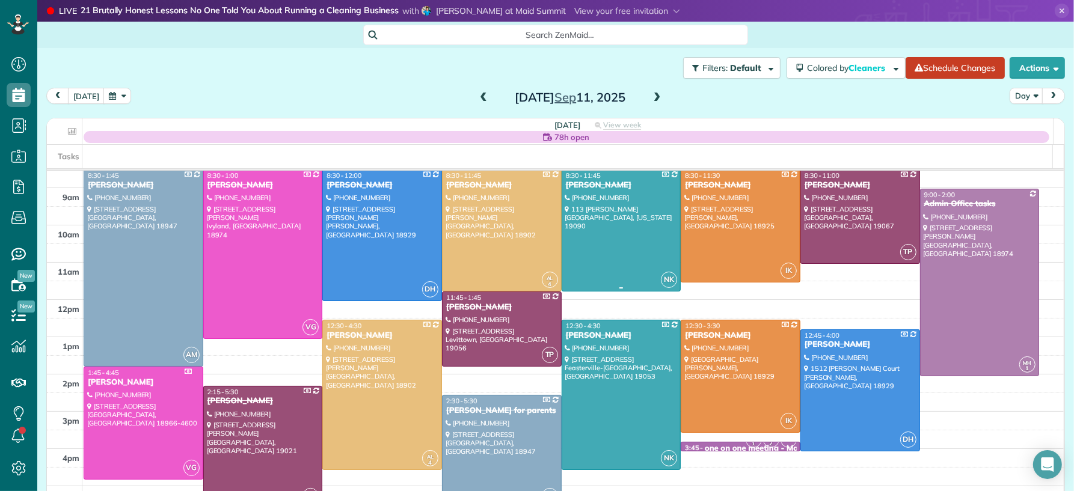
click at [609, 207] on div at bounding box center [621, 230] width 118 height 121
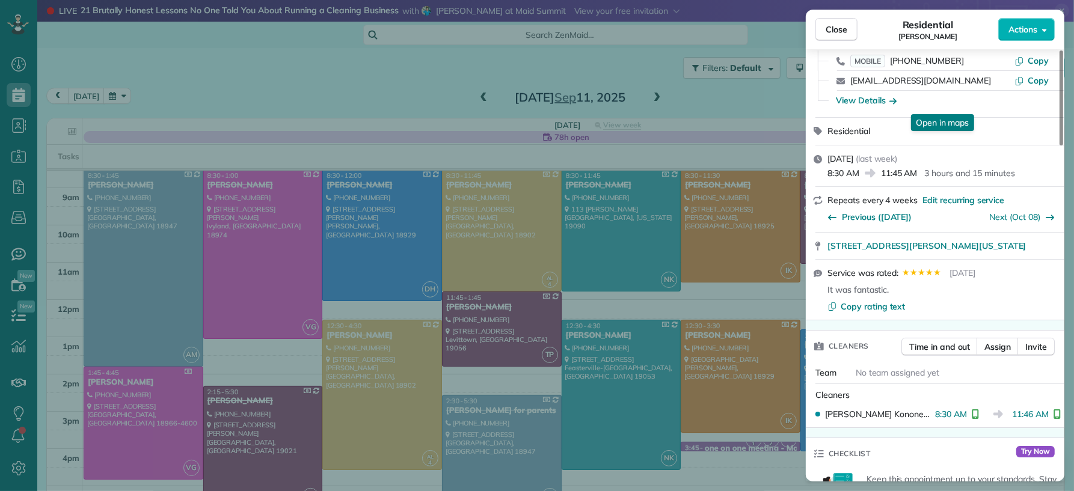
scroll to position [522, 0]
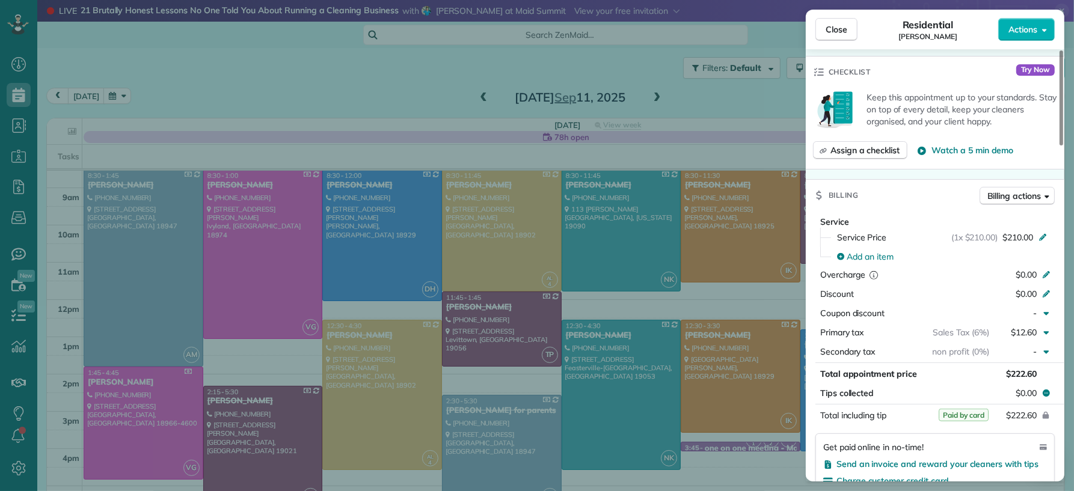
drag, startPoint x: 839, startPoint y: 20, endPoint x: 786, endPoint y: 242, distance: 228.0
click at [839, 20] on button "Close" at bounding box center [836, 29] width 42 height 23
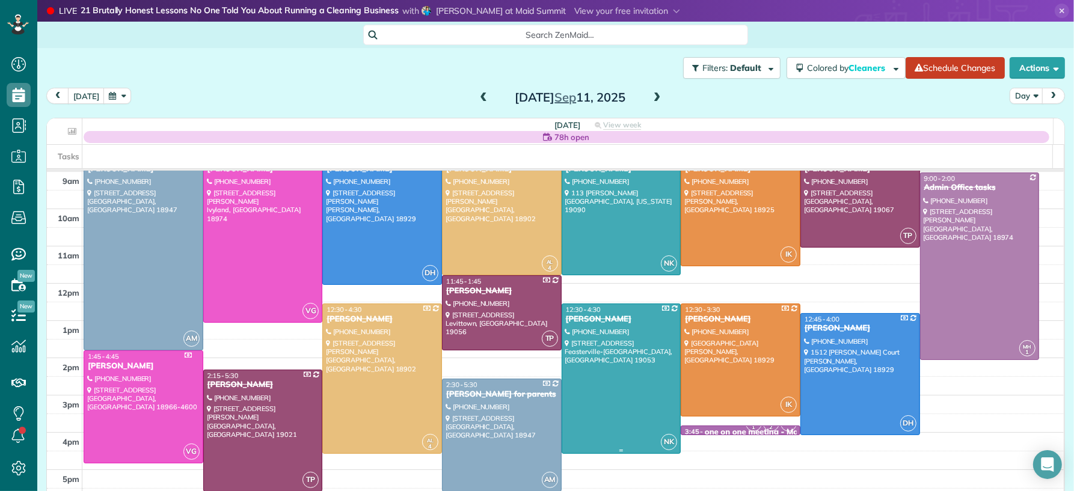
scroll to position [81, 0]
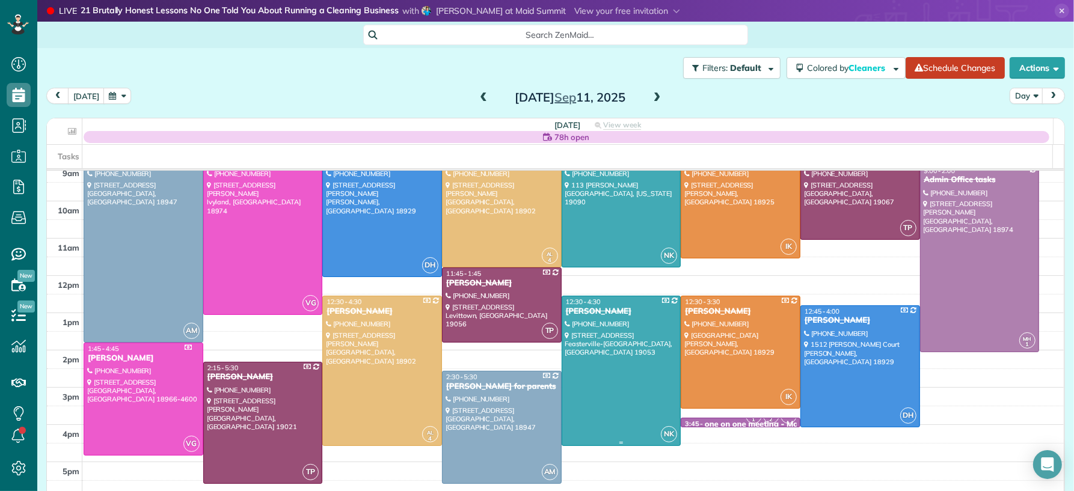
click at [619, 388] on div at bounding box center [621, 370] width 118 height 149
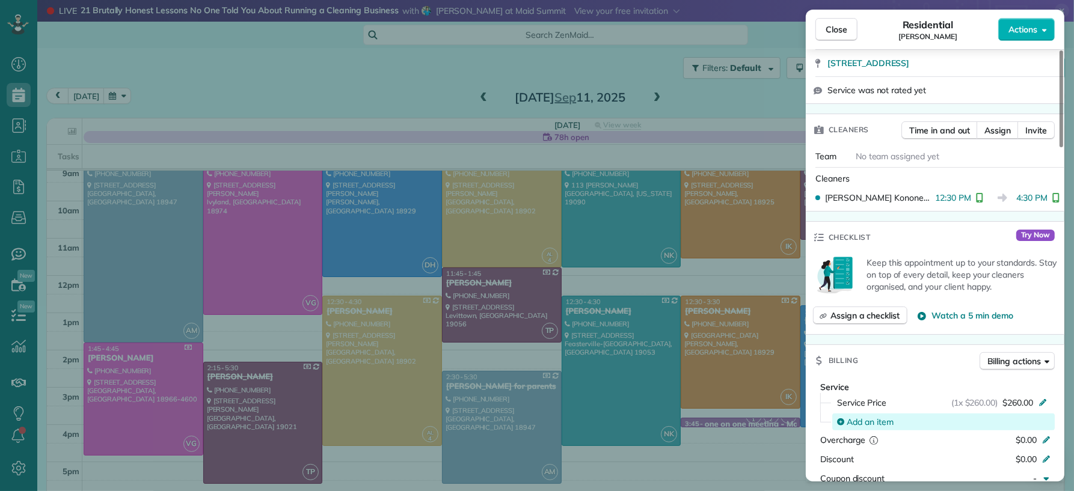
scroll to position [381, 0]
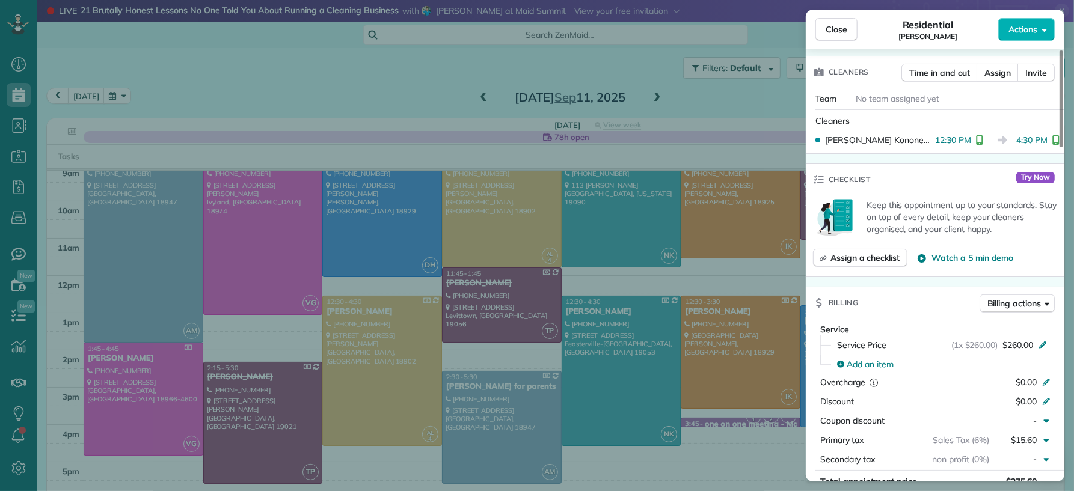
click at [832, 41] on div "Close Residential Charles Haggerty Actions" at bounding box center [935, 30] width 258 height 40
drag, startPoint x: 828, startPoint y: 25, endPoint x: 816, endPoint y: 72, distance: 47.8
click at [828, 25] on span "Close" at bounding box center [836, 29] width 22 height 12
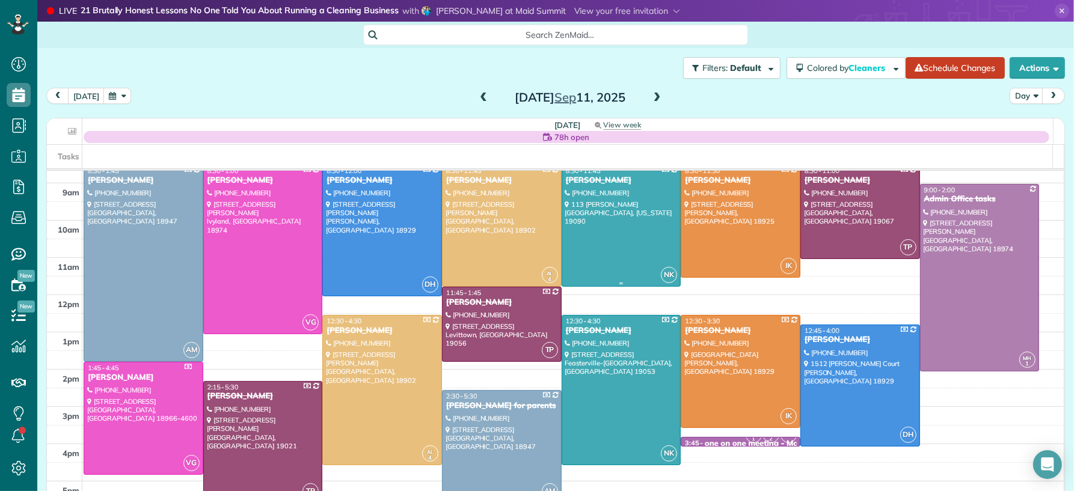
scroll to position [53, 0]
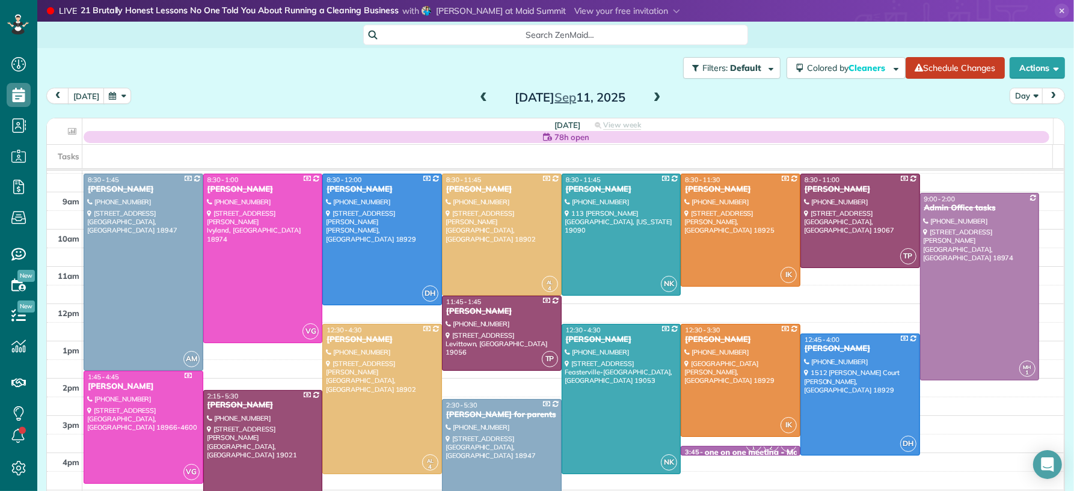
click at [650, 97] on span at bounding box center [656, 98] width 13 height 11
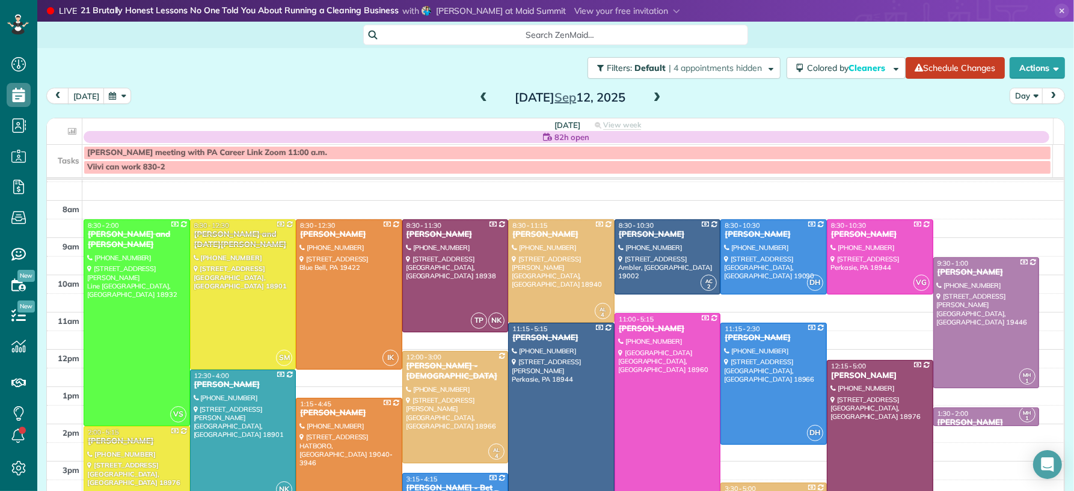
scroll to position [19, 0]
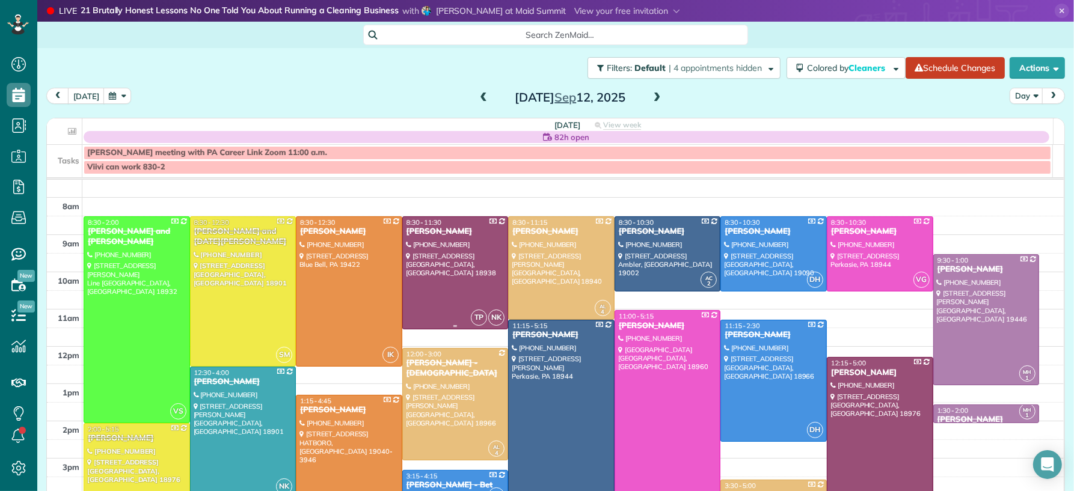
click at [408, 303] on div at bounding box center [455, 273] width 105 height 112
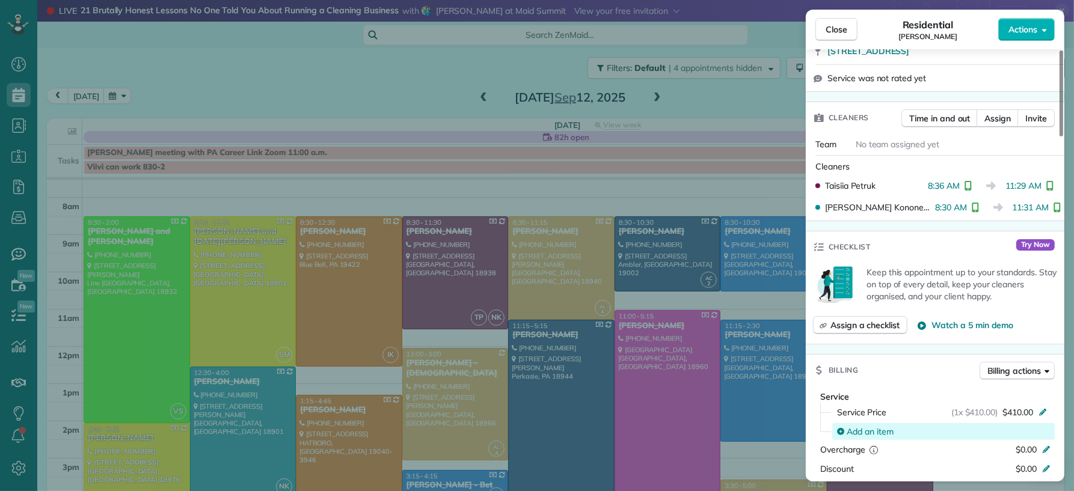
scroll to position [353, 0]
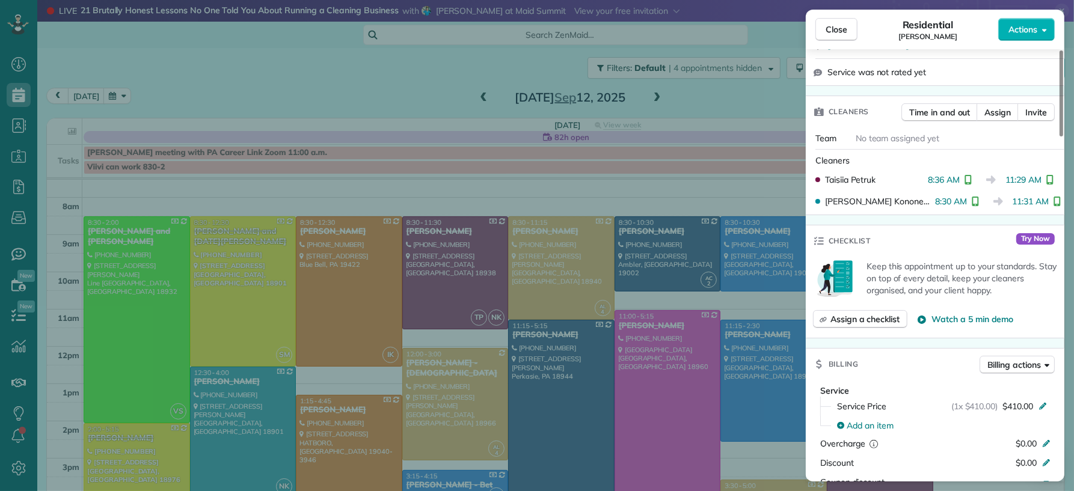
drag, startPoint x: 837, startPoint y: 33, endPoint x: 606, endPoint y: 192, distance: 281.0
click at [837, 34] on span "Close" at bounding box center [836, 29] width 22 height 12
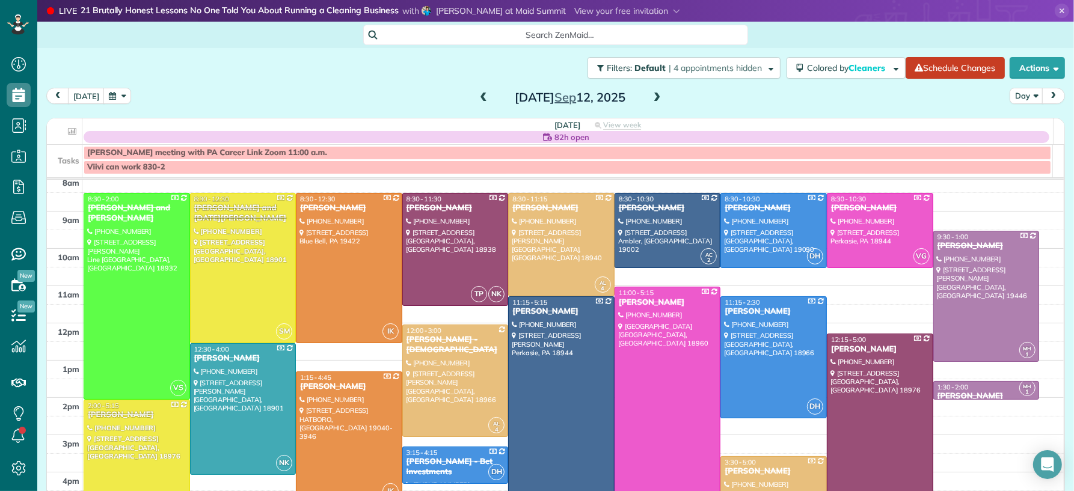
scroll to position [101, 0]
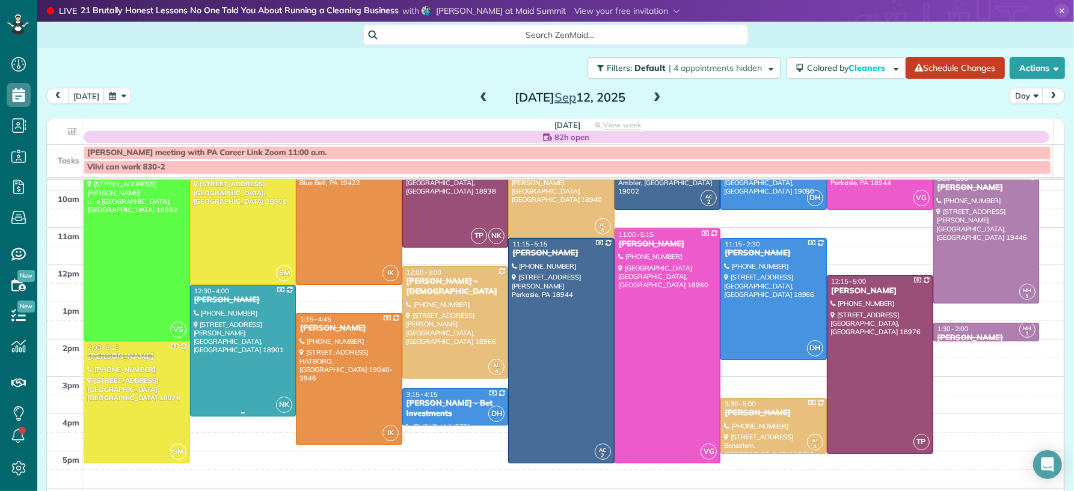
click at [234, 402] on div at bounding box center [243, 351] width 105 height 130
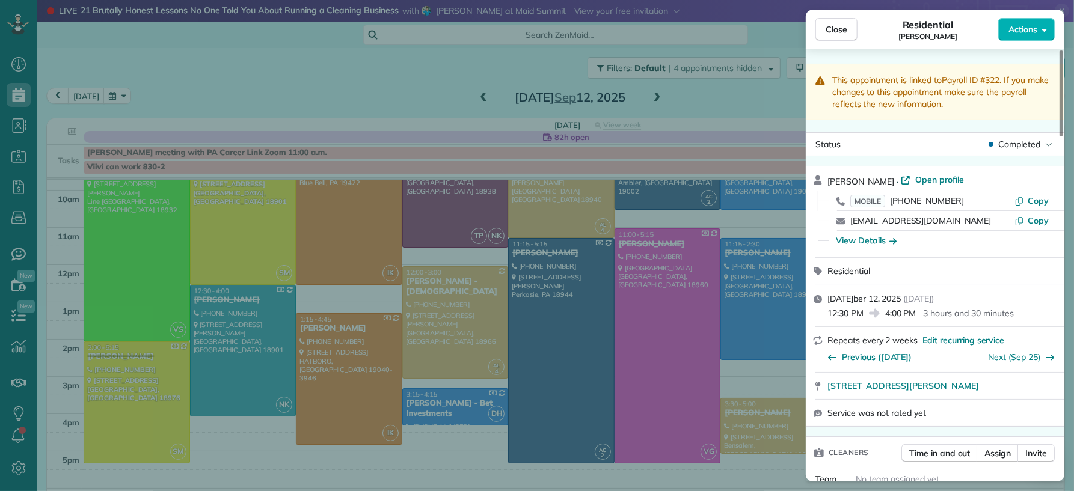
scroll to position [406, 0]
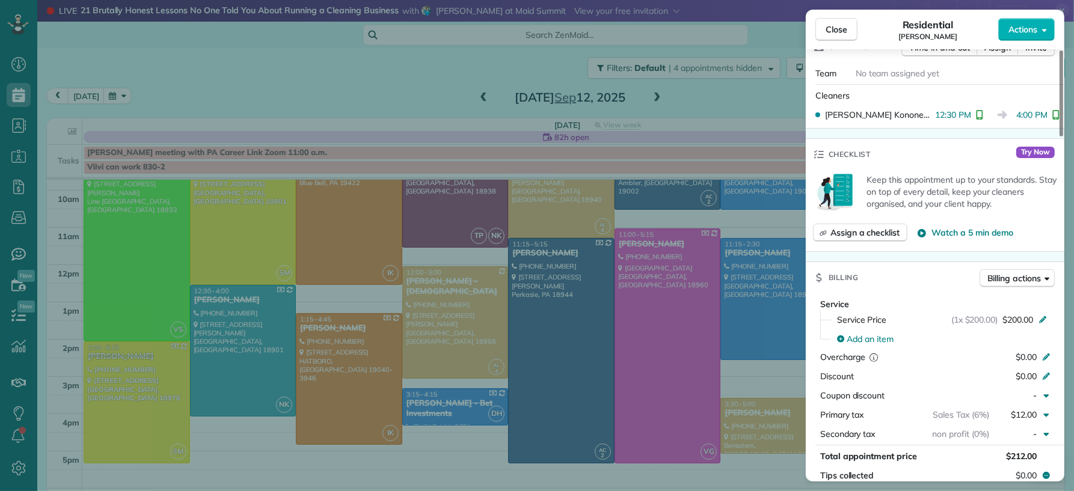
drag, startPoint x: 844, startPoint y: 25, endPoint x: 850, endPoint y: 50, distance: 26.0
click at [844, 26] on span "Close" at bounding box center [836, 29] width 22 height 12
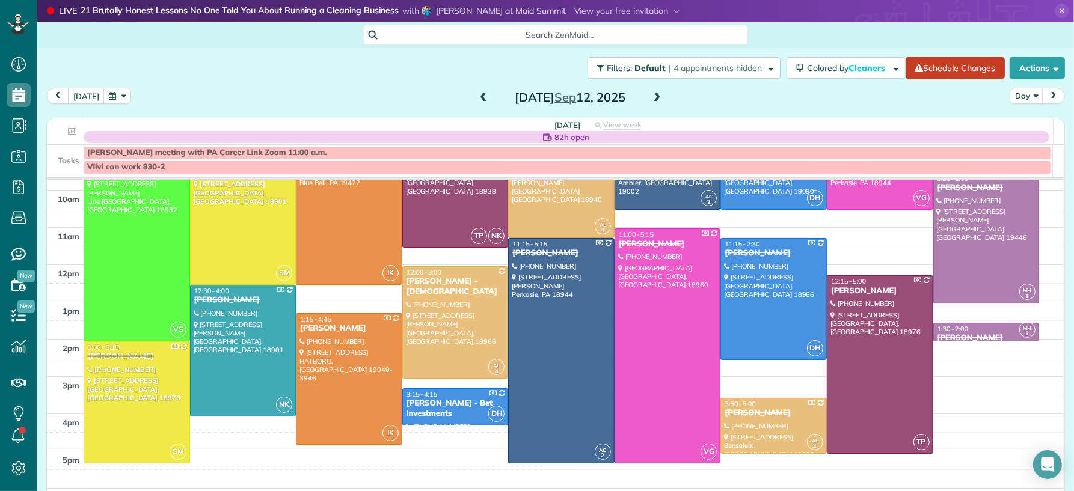
click at [477, 94] on span at bounding box center [483, 98] width 13 height 11
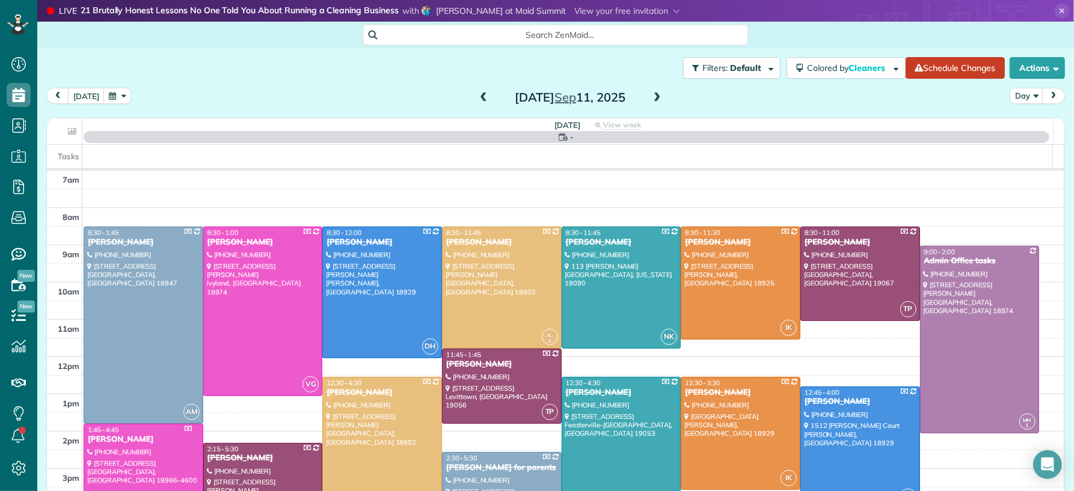
click at [477, 93] on span at bounding box center [483, 98] width 13 height 11
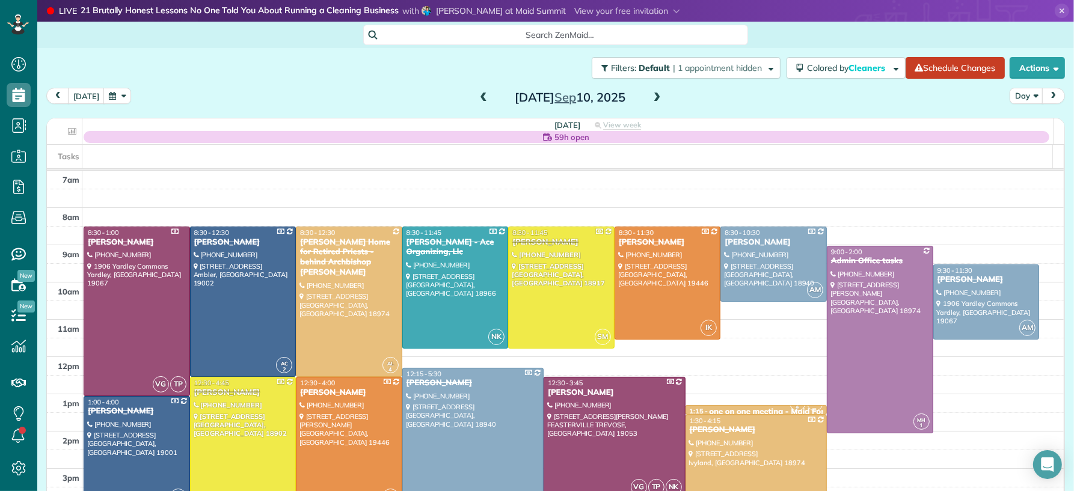
click at [479, 94] on span at bounding box center [483, 98] width 13 height 11
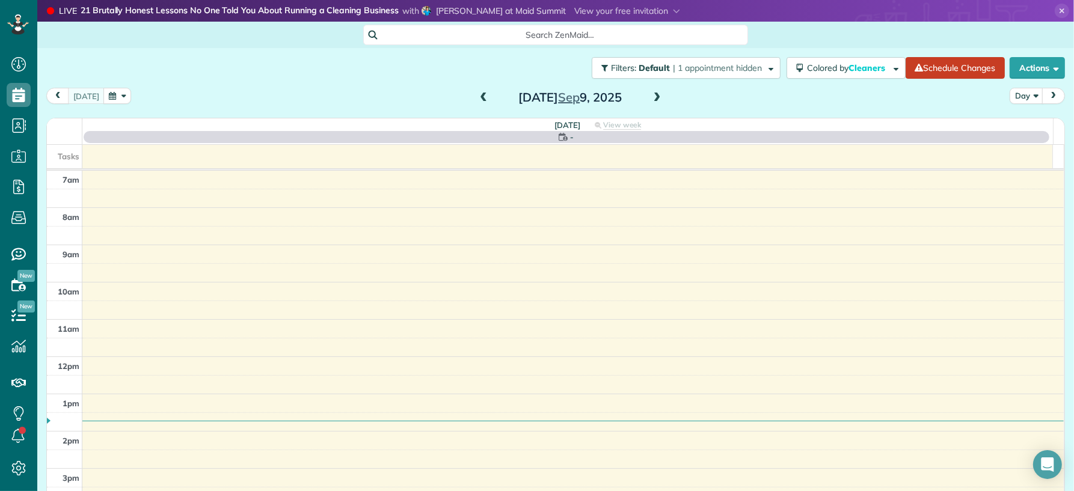
click at [480, 94] on span at bounding box center [483, 98] width 13 height 11
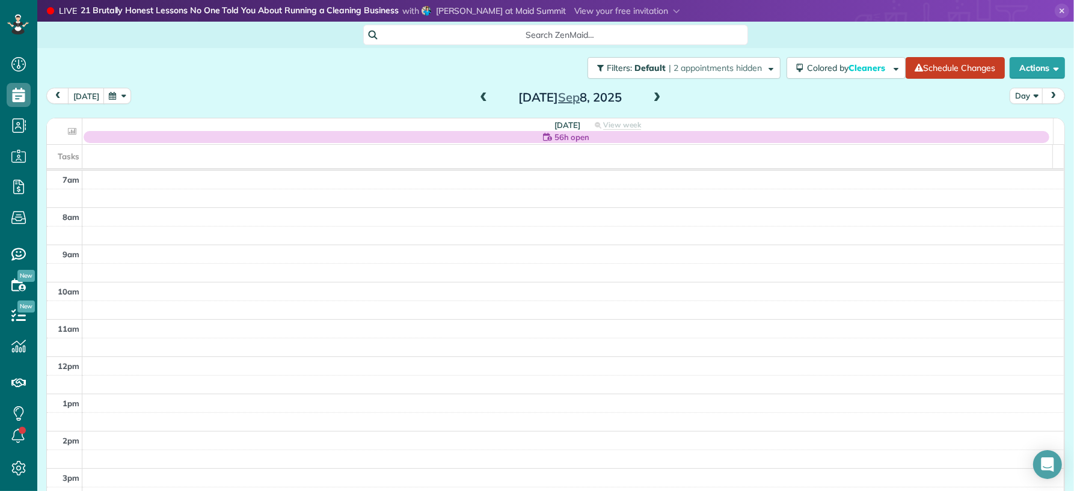
click at [650, 96] on span at bounding box center [656, 98] width 13 height 11
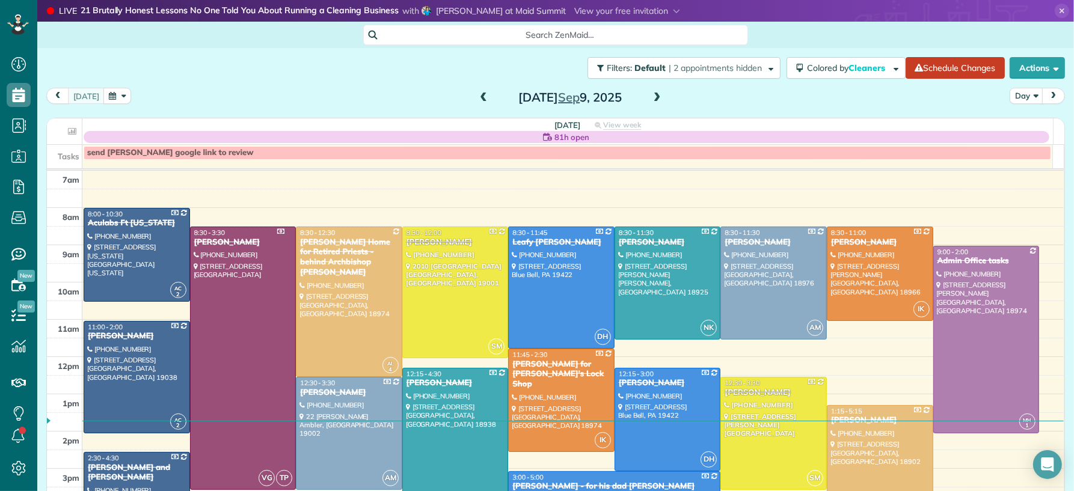
click at [477, 100] on span at bounding box center [483, 98] width 13 height 11
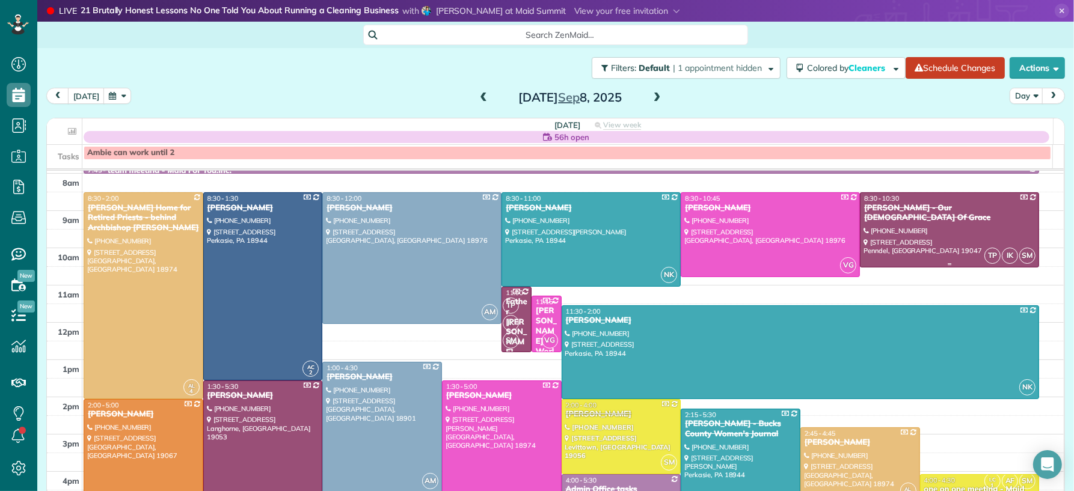
scroll to position [86, 0]
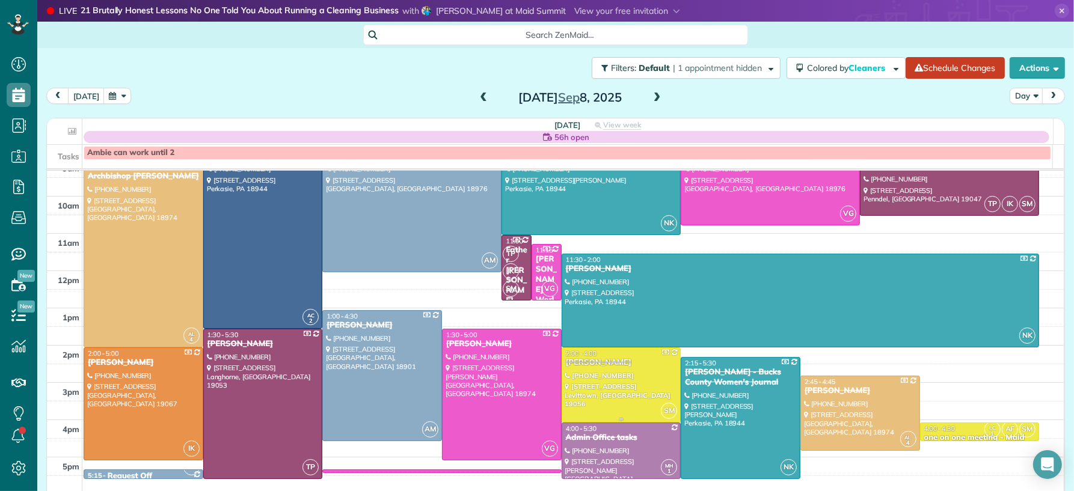
click at [595, 373] on div at bounding box center [621, 385] width 118 height 74
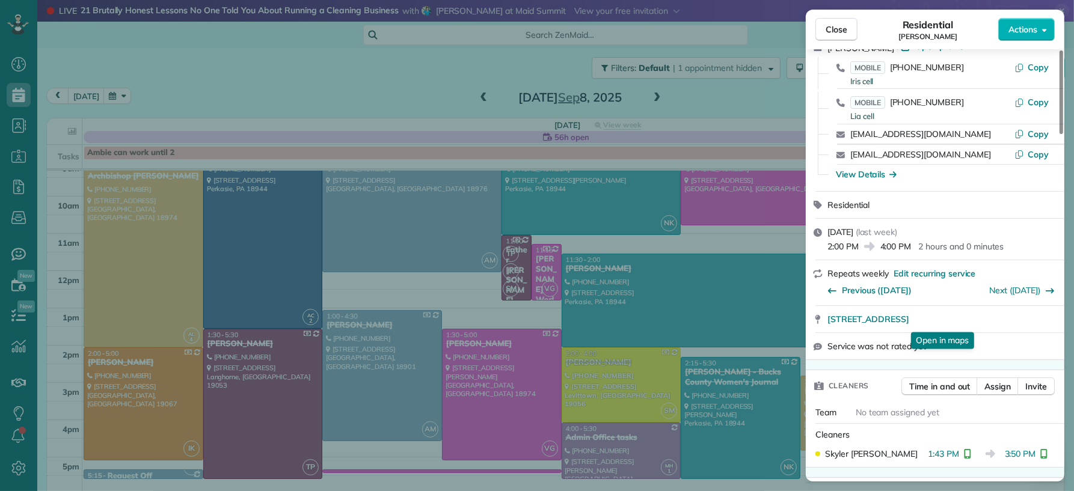
scroll to position [198, 0]
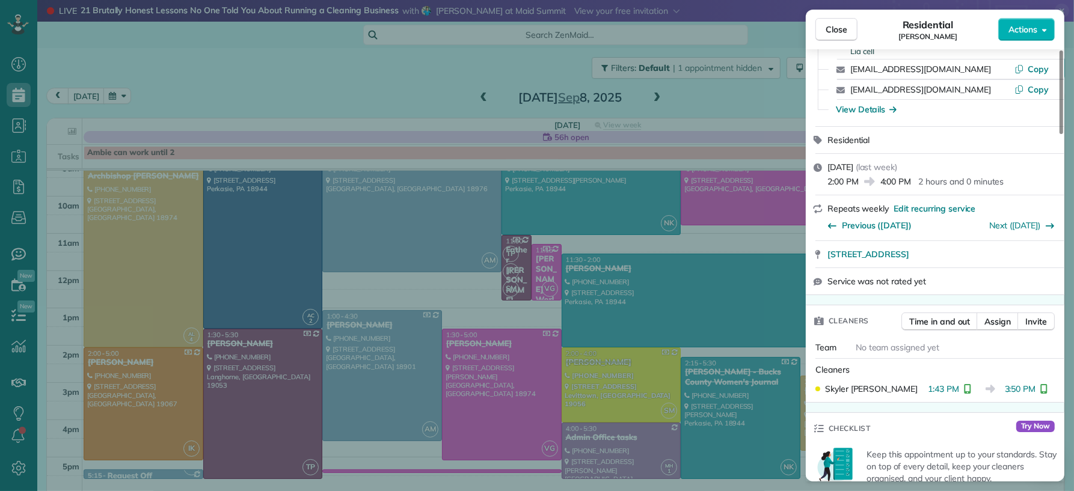
drag, startPoint x: 839, startPoint y: 32, endPoint x: 947, endPoint y: 387, distance: 370.2
click at [840, 33] on span "Close" at bounding box center [836, 29] width 22 height 12
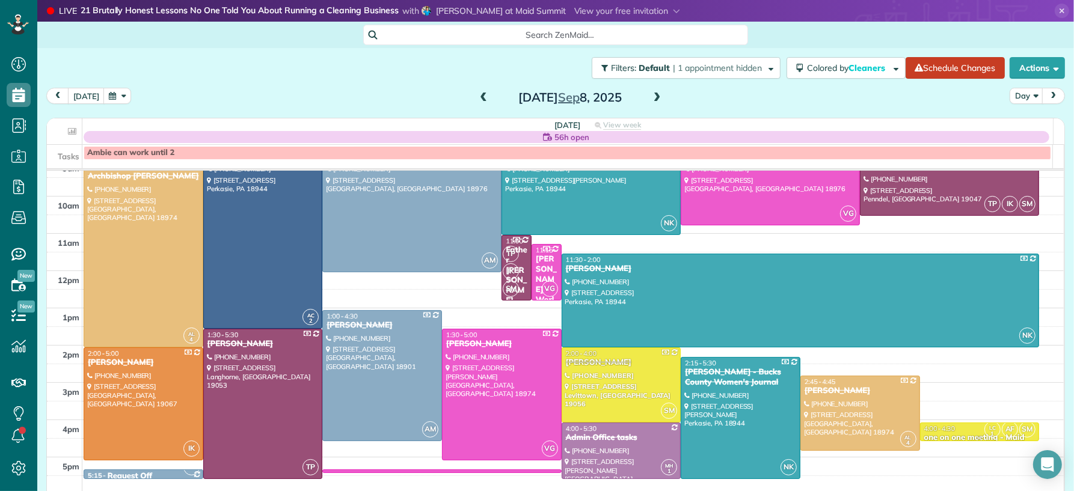
click at [940, 429] on div "4:00 - 4:30" at bounding box center [979, 428] width 112 height 8
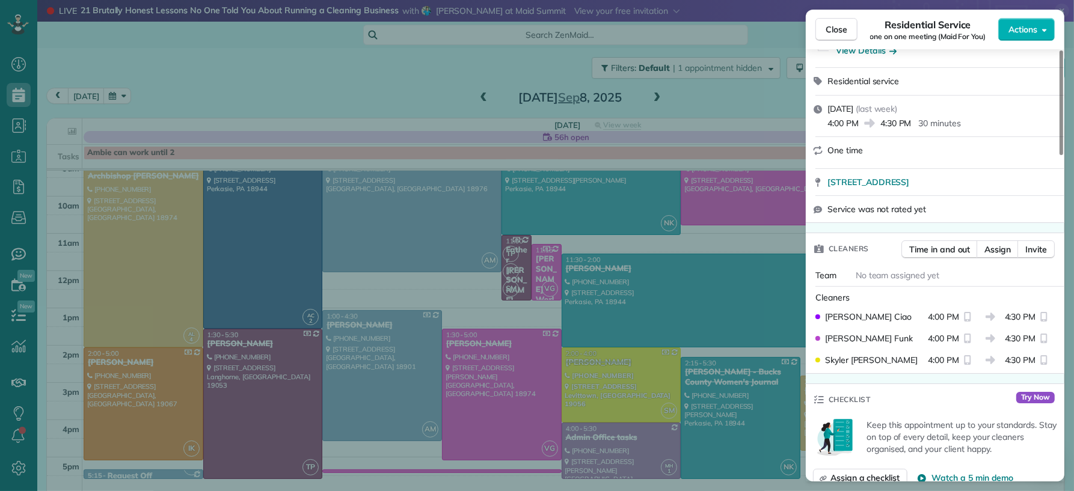
scroll to position [215, 0]
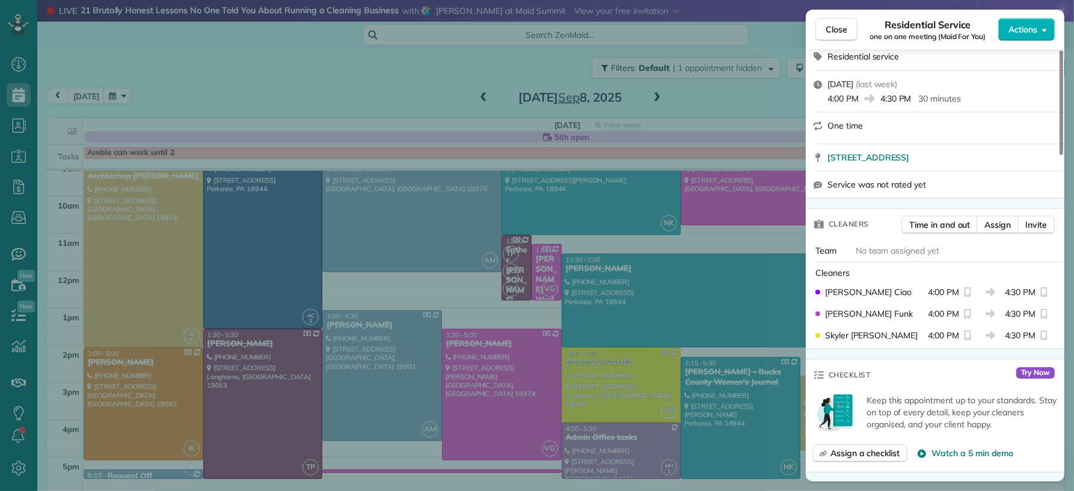
drag, startPoint x: 845, startPoint y: 29, endPoint x: 807, endPoint y: 54, distance: 45.7
click at [845, 29] on span "Close" at bounding box center [836, 29] width 22 height 12
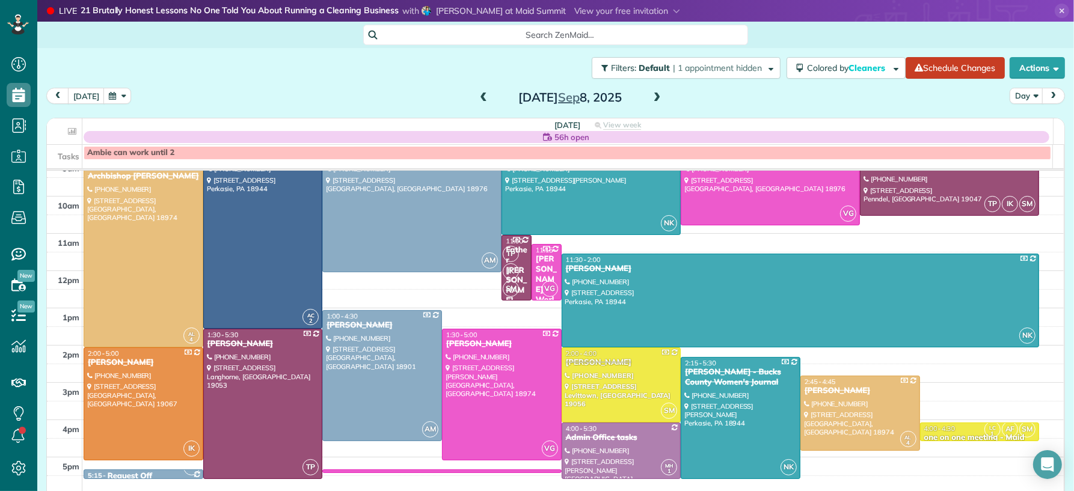
click at [652, 99] on span at bounding box center [656, 98] width 13 height 11
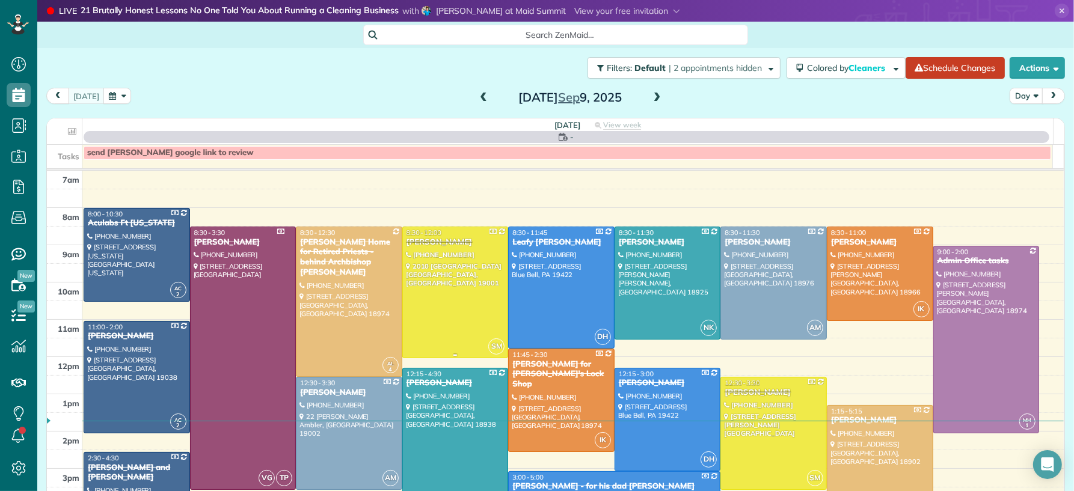
click at [423, 305] on div at bounding box center [455, 292] width 105 height 130
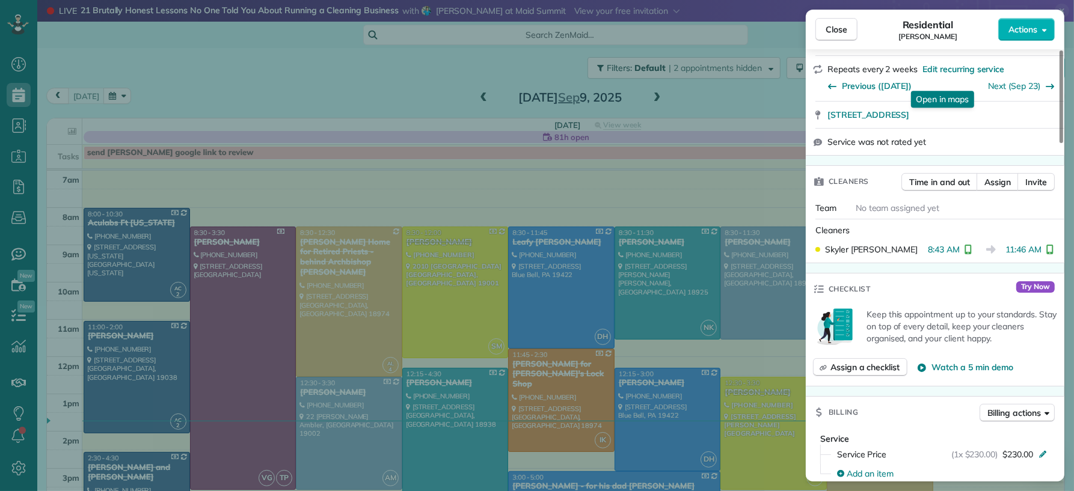
scroll to position [350, 0]
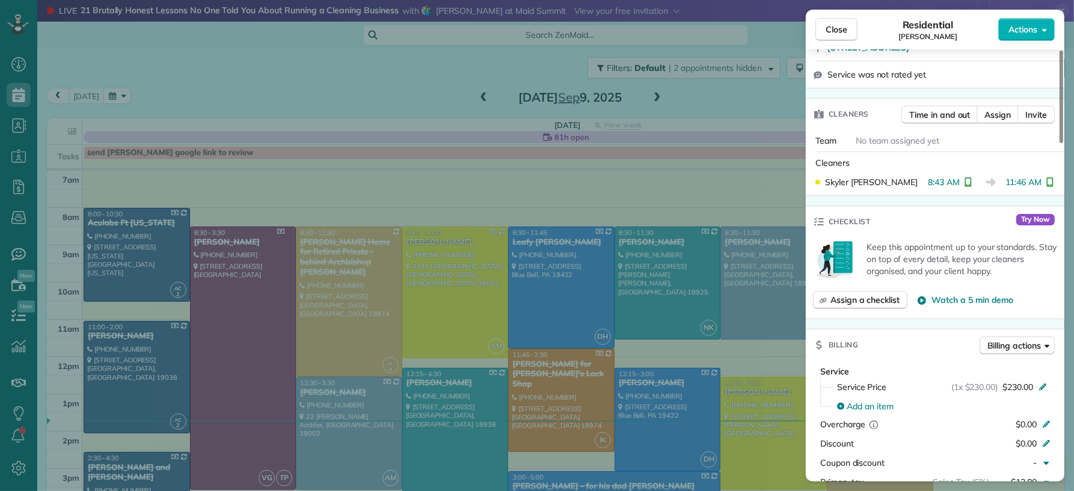
click at [837, 41] on div "Close Residential Paul Styles Actions" at bounding box center [935, 30] width 258 height 40
click at [834, 33] on span "Close" at bounding box center [836, 29] width 22 height 12
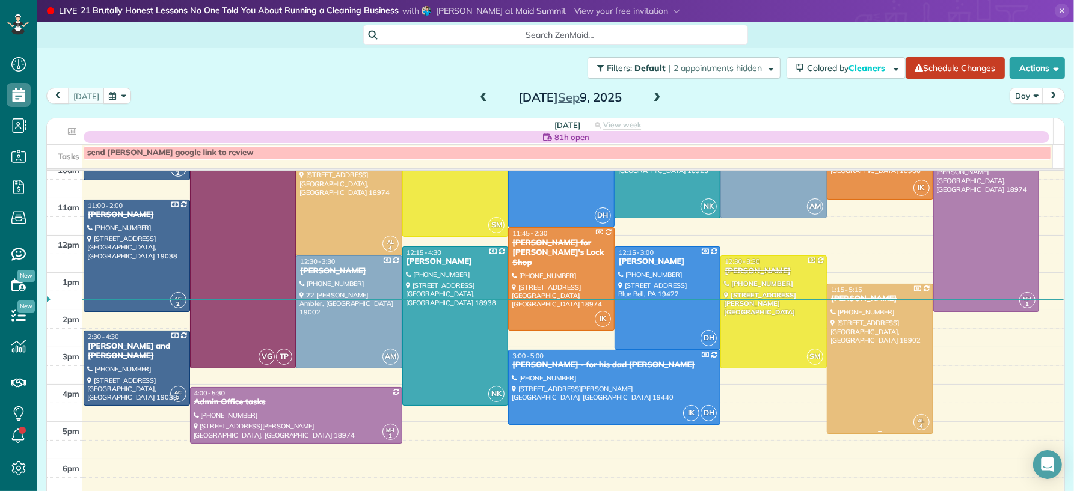
scroll to position [124, 0]
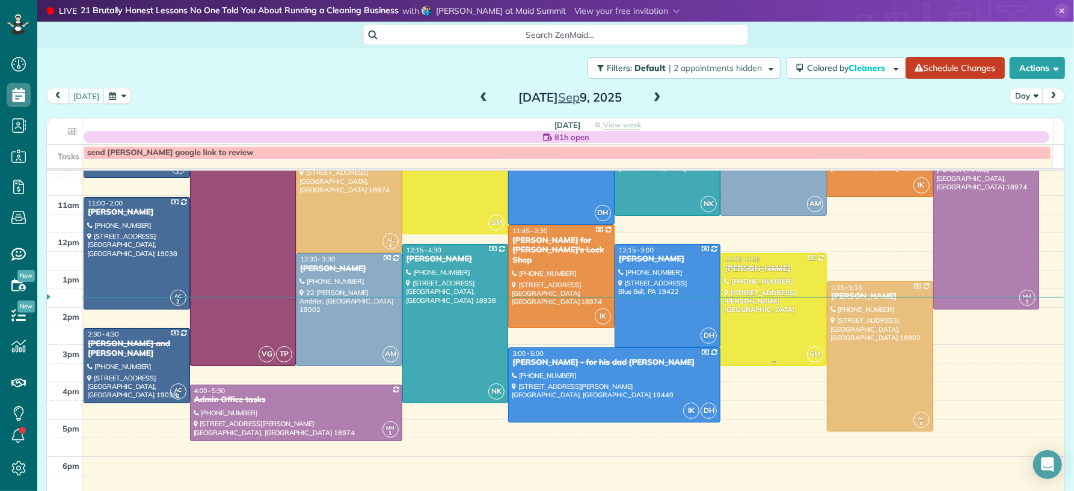
click at [763, 344] on div at bounding box center [773, 310] width 105 height 112
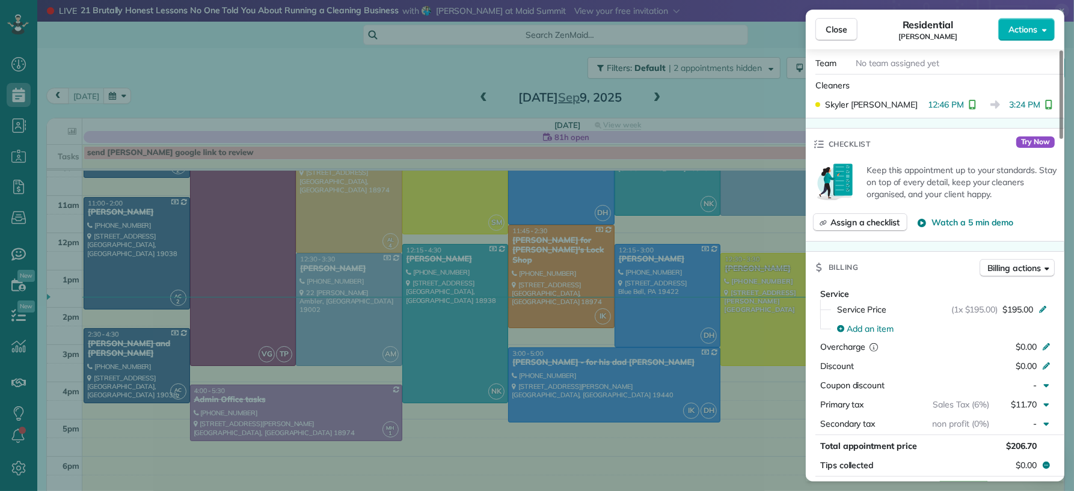
scroll to position [566, 0]
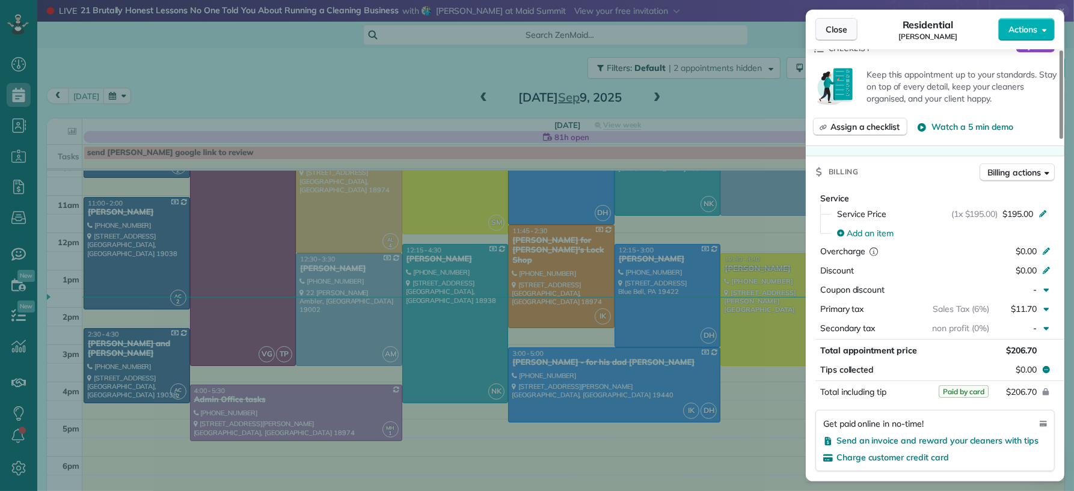
click at [828, 38] on button "Close" at bounding box center [836, 29] width 42 height 23
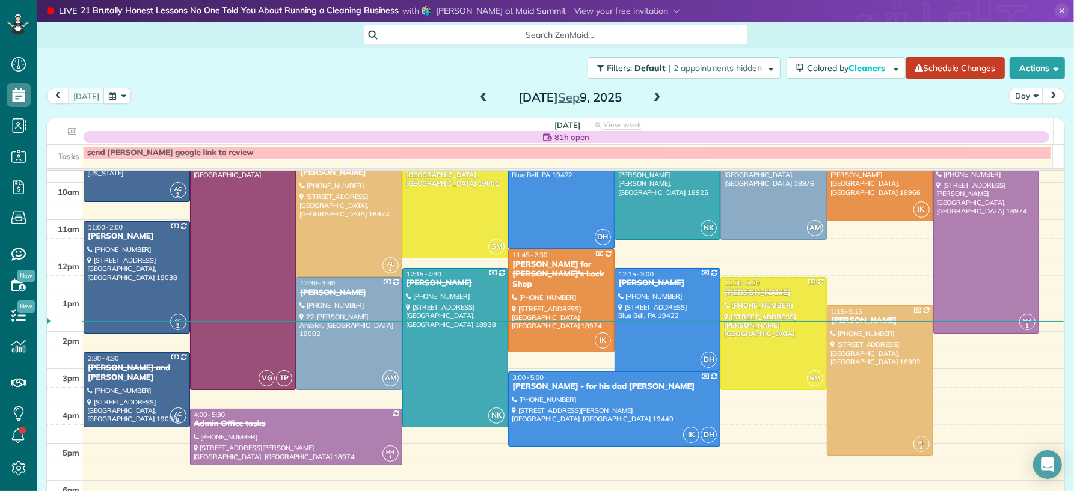
scroll to position [116, 0]
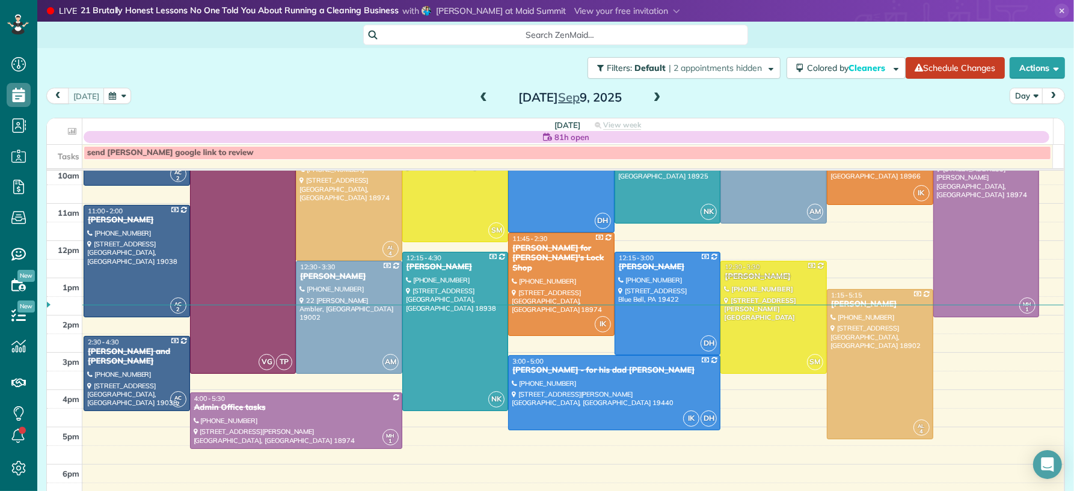
click at [650, 97] on span at bounding box center [656, 98] width 13 height 11
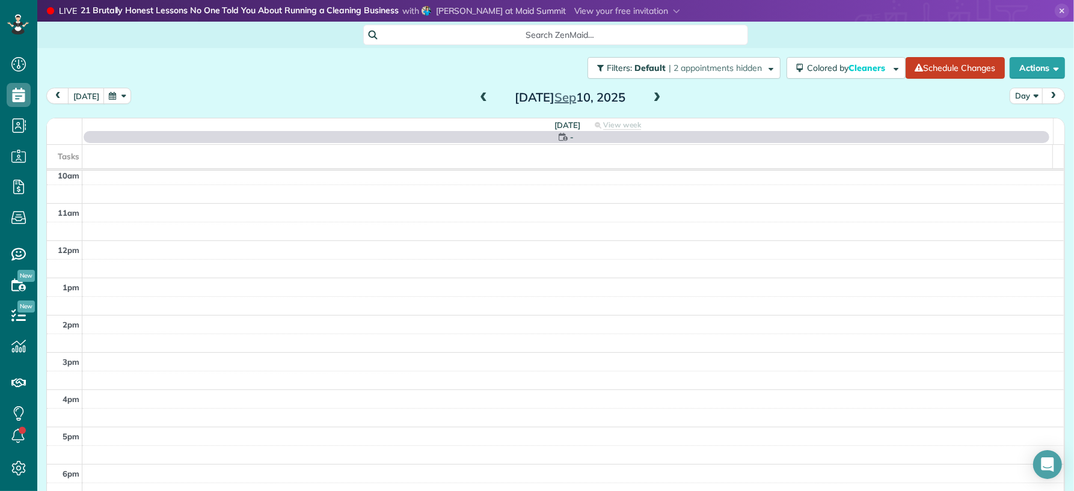
scroll to position [0, 0]
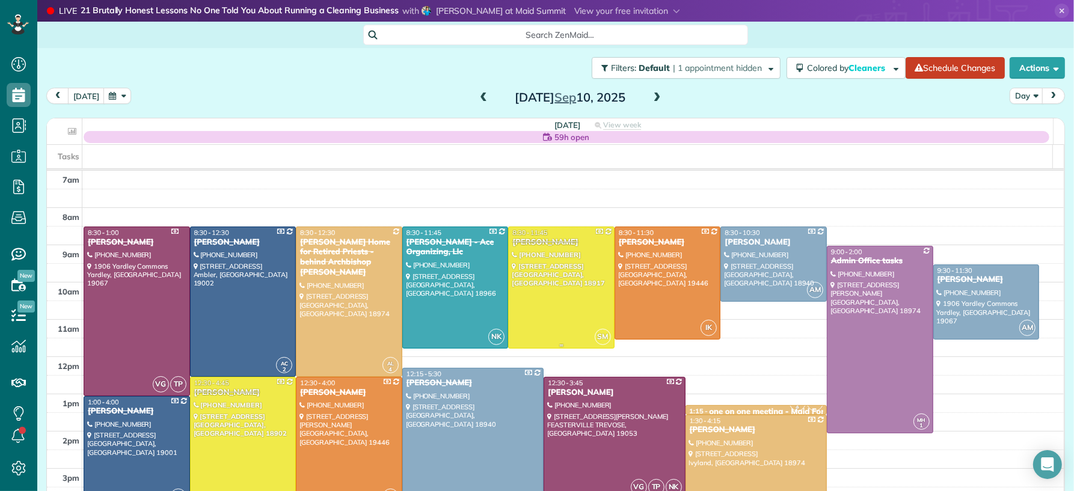
click at [531, 296] on div at bounding box center [561, 287] width 105 height 121
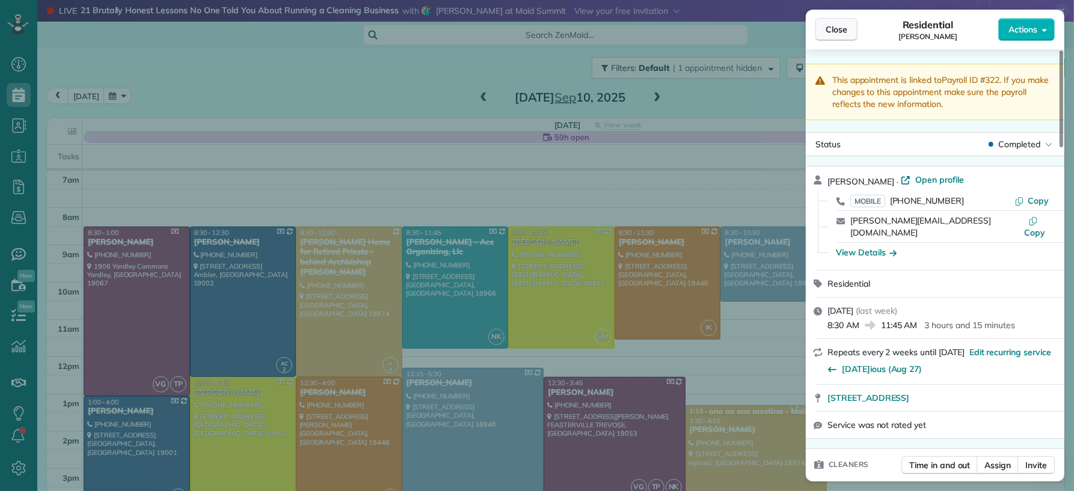
click at [828, 33] on span "Close" at bounding box center [836, 29] width 22 height 12
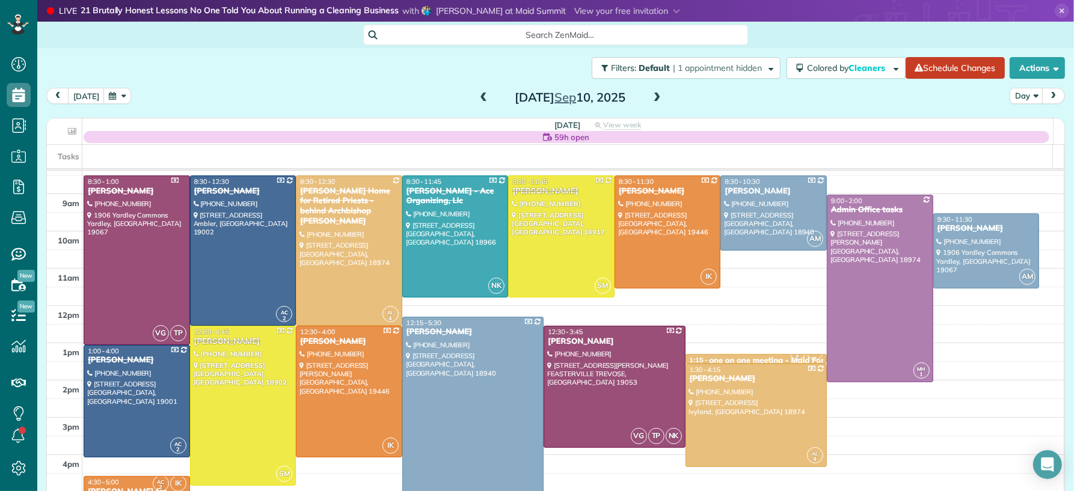
scroll to position [93, 0]
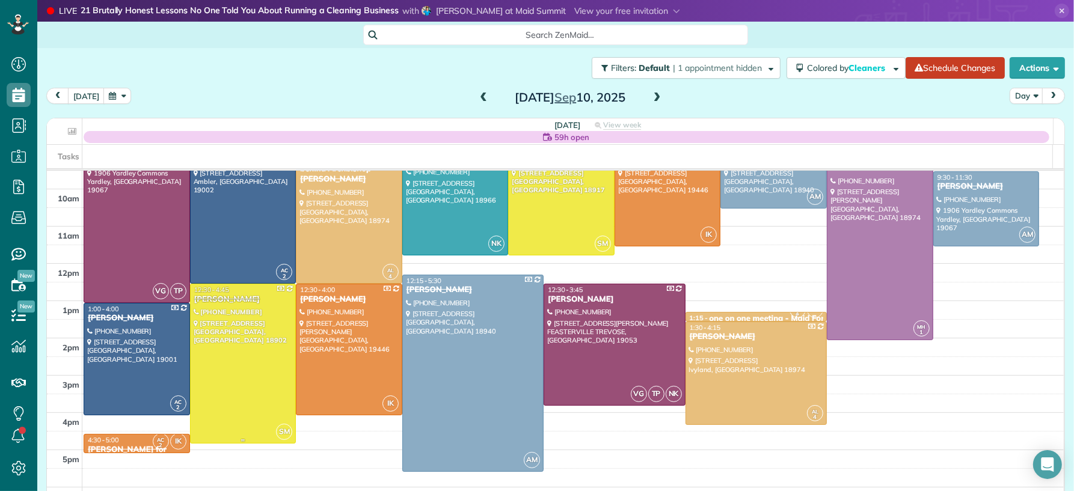
click at [228, 381] on div at bounding box center [243, 363] width 105 height 159
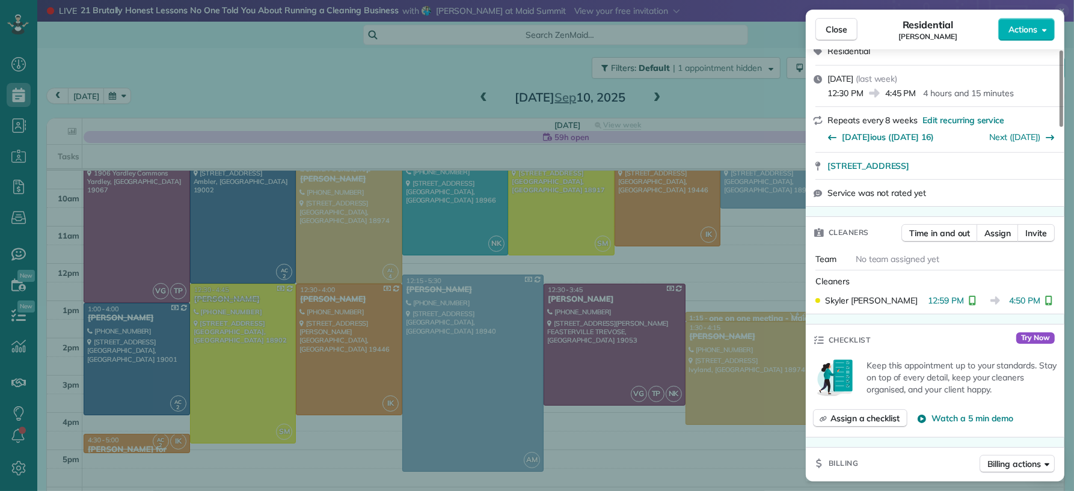
scroll to position [343, 0]
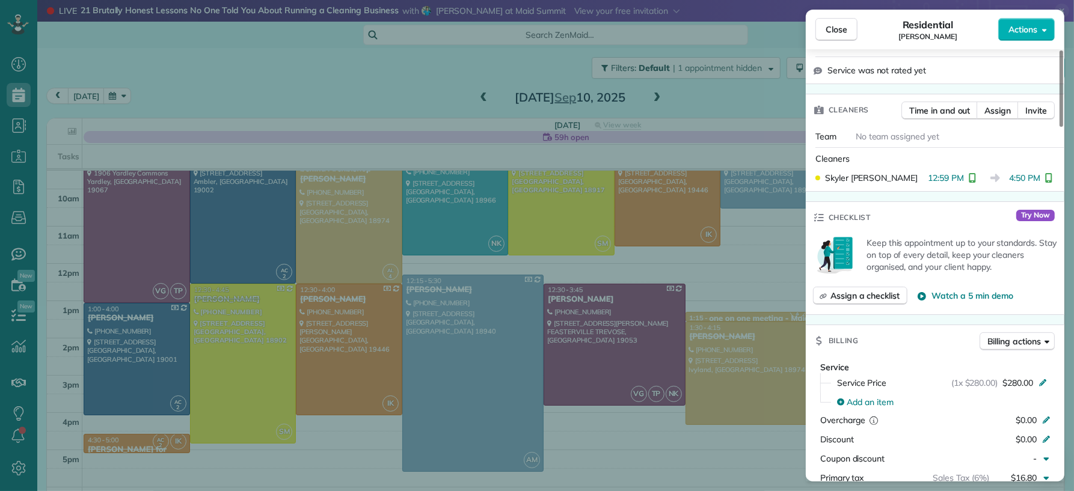
drag, startPoint x: 833, startPoint y: 29, endPoint x: 785, endPoint y: 288, distance: 262.8
click at [833, 31] on span "Close" at bounding box center [836, 29] width 22 height 12
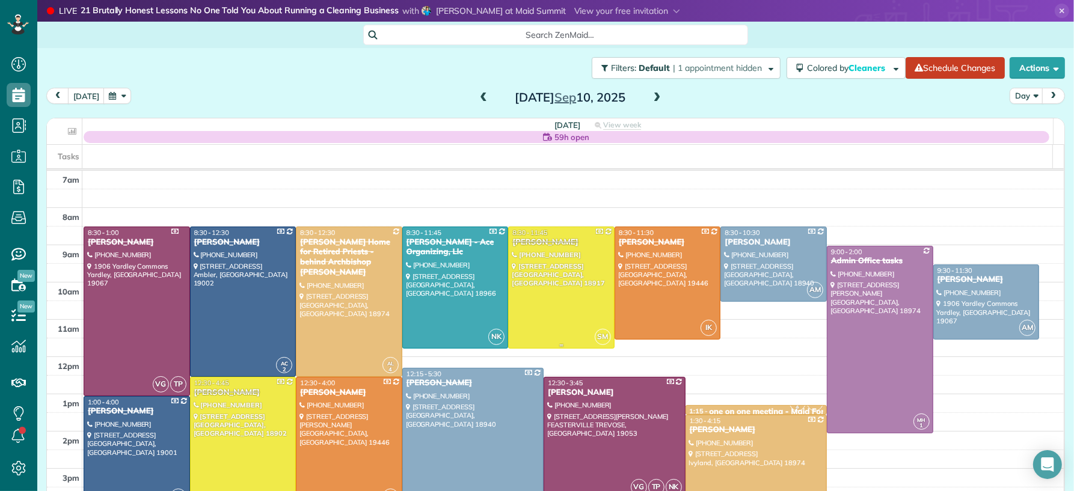
click at [553, 315] on div at bounding box center [561, 287] width 105 height 121
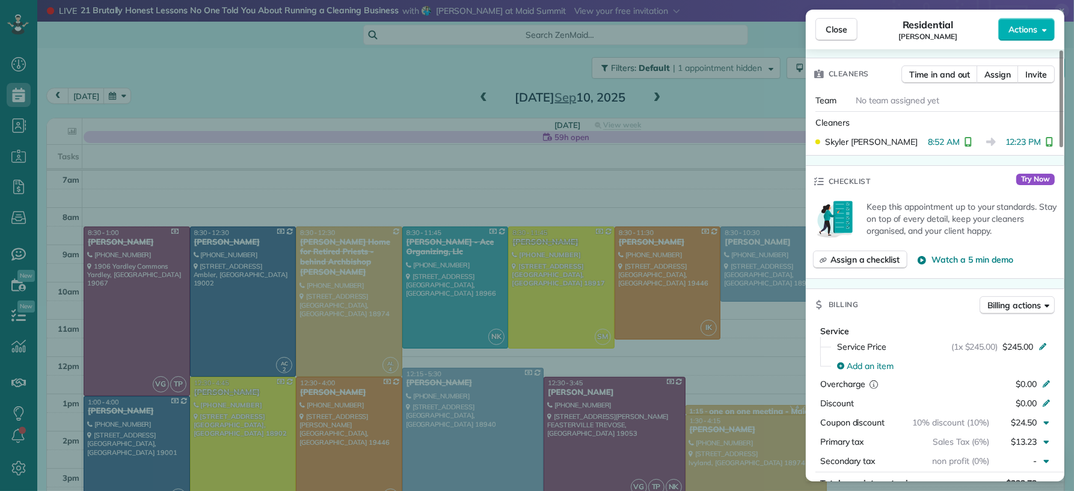
scroll to position [376, 0]
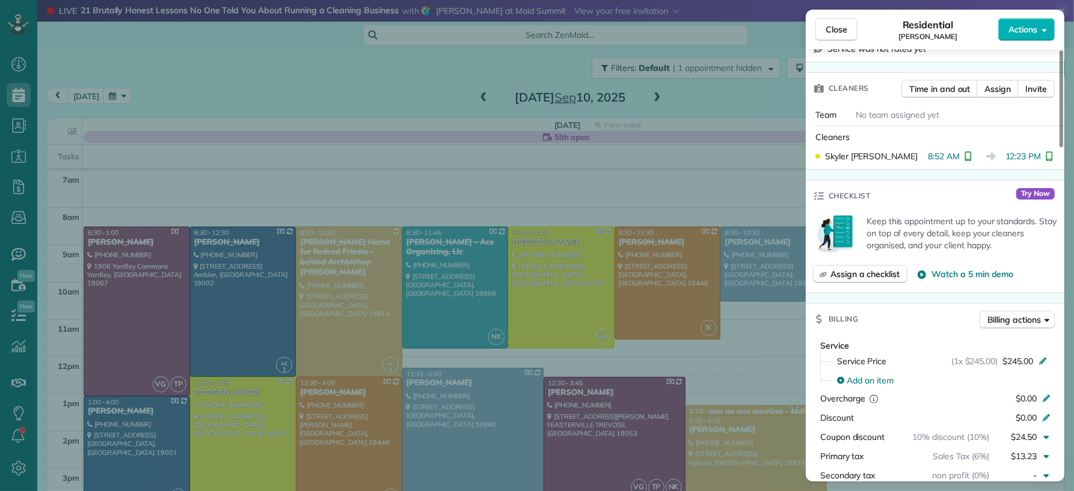
drag, startPoint x: 834, startPoint y: 29, endPoint x: 879, endPoint y: 275, distance: 250.0
click at [834, 30] on span "Close" at bounding box center [836, 29] width 22 height 12
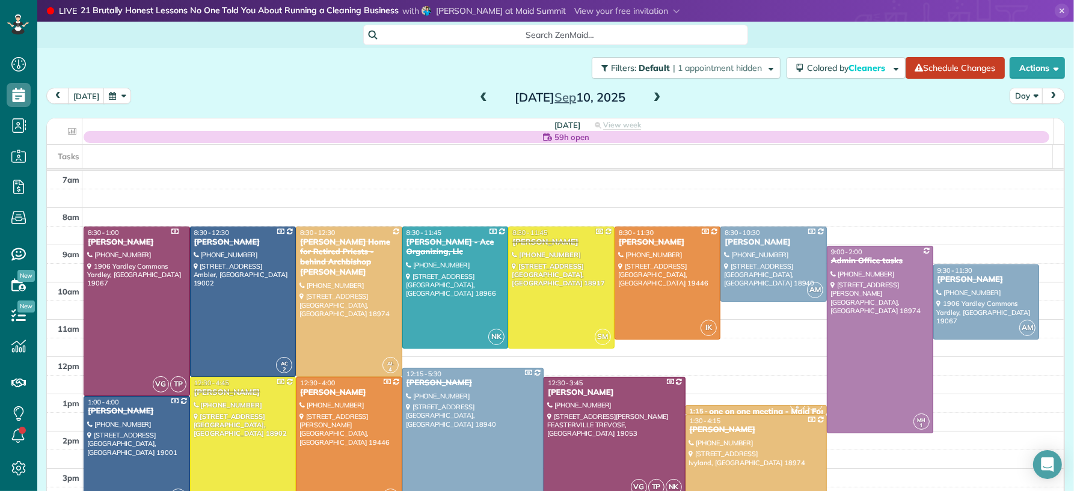
click at [655, 95] on span at bounding box center [656, 98] width 13 height 11
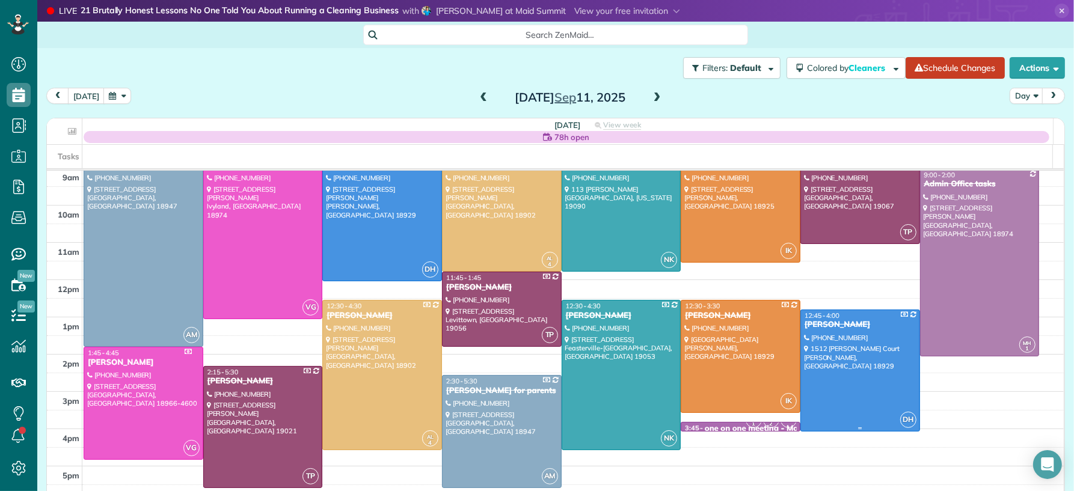
scroll to position [62, 0]
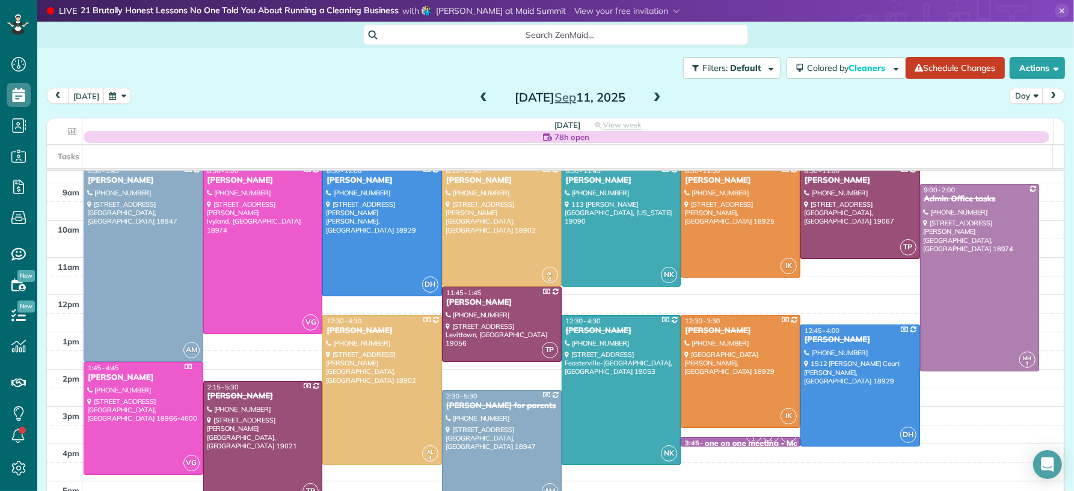
click at [650, 99] on span at bounding box center [656, 98] width 13 height 11
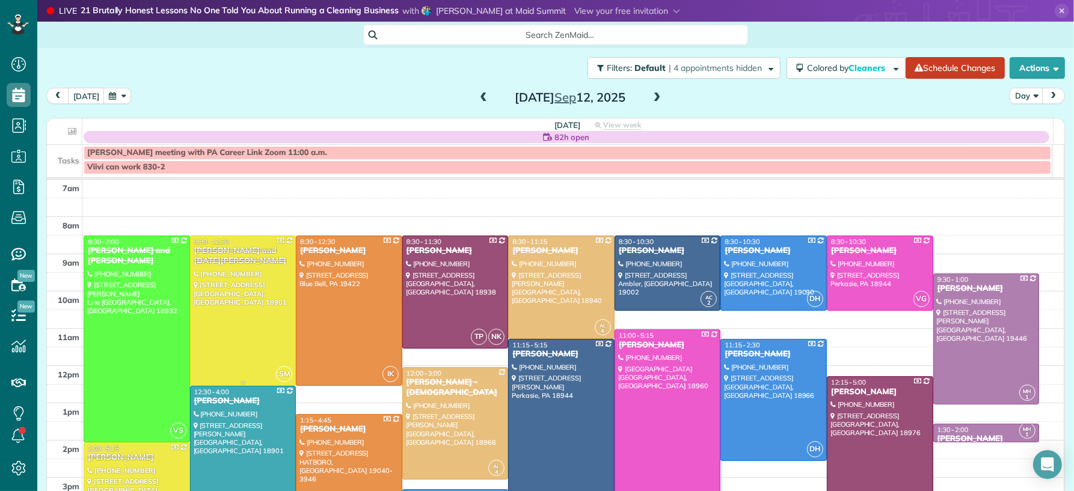
click at [252, 314] on div at bounding box center [243, 310] width 105 height 149
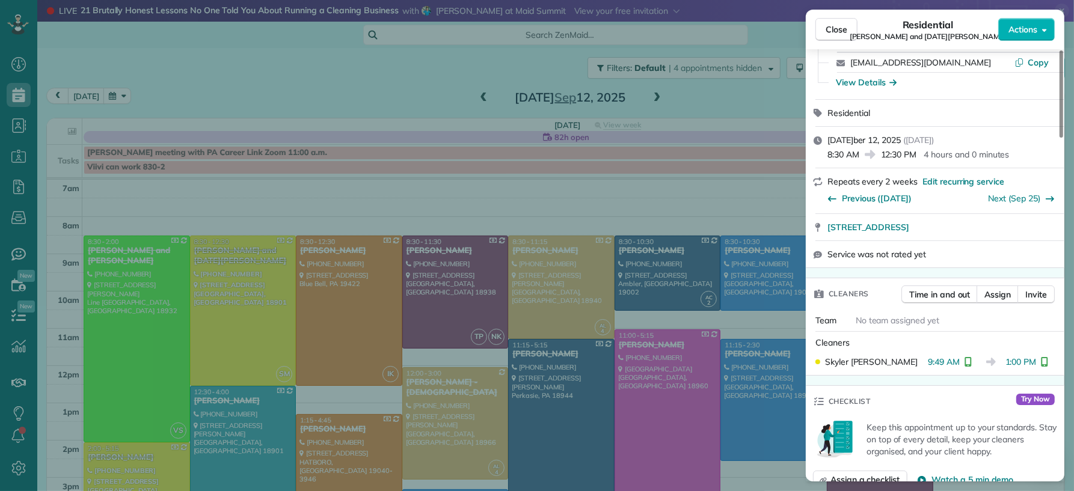
scroll to position [383, 0]
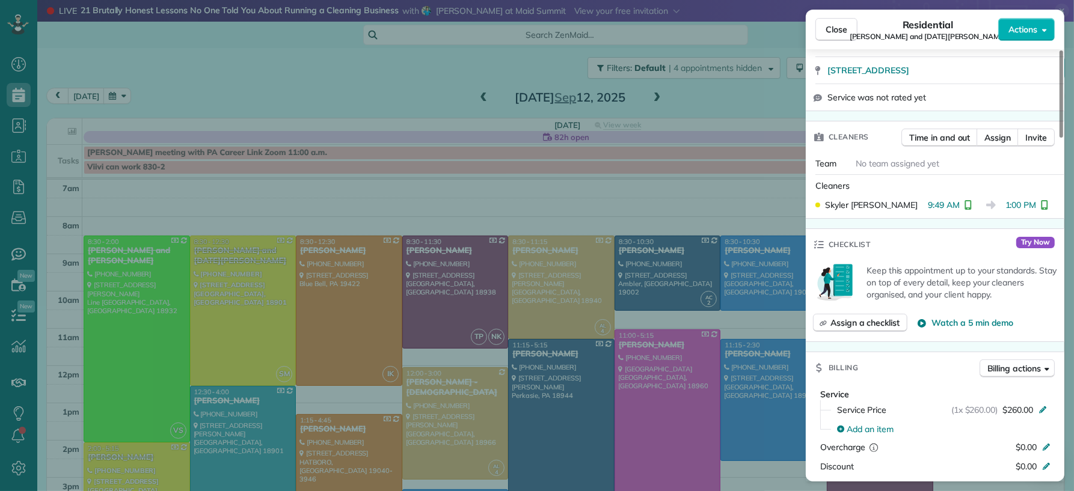
drag, startPoint x: 837, startPoint y: 25, endPoint x: 824, endPoint y: 124, distance: 100.1
click at [837, 26] on span "Close" at bounding box center [836, 29] width 22 height 12
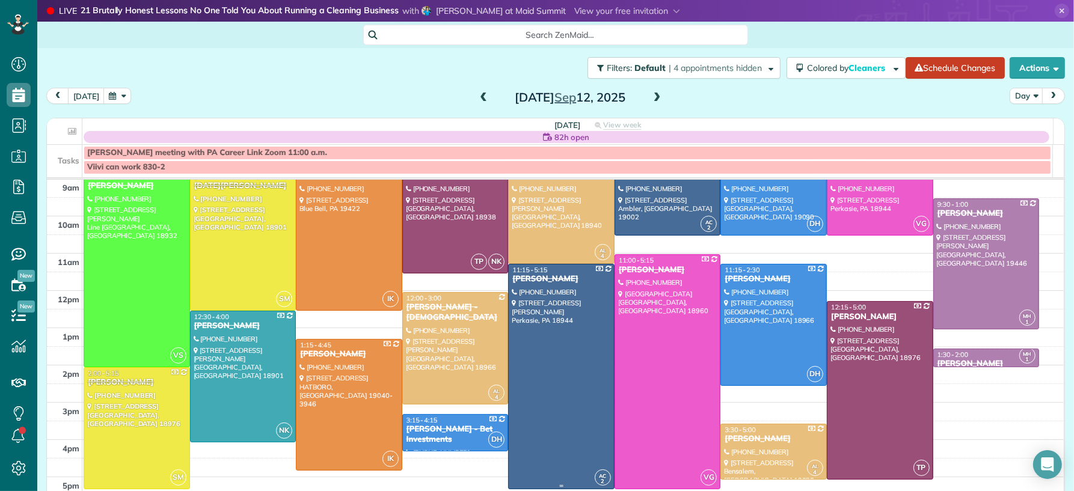
scroll to position [82, 0]
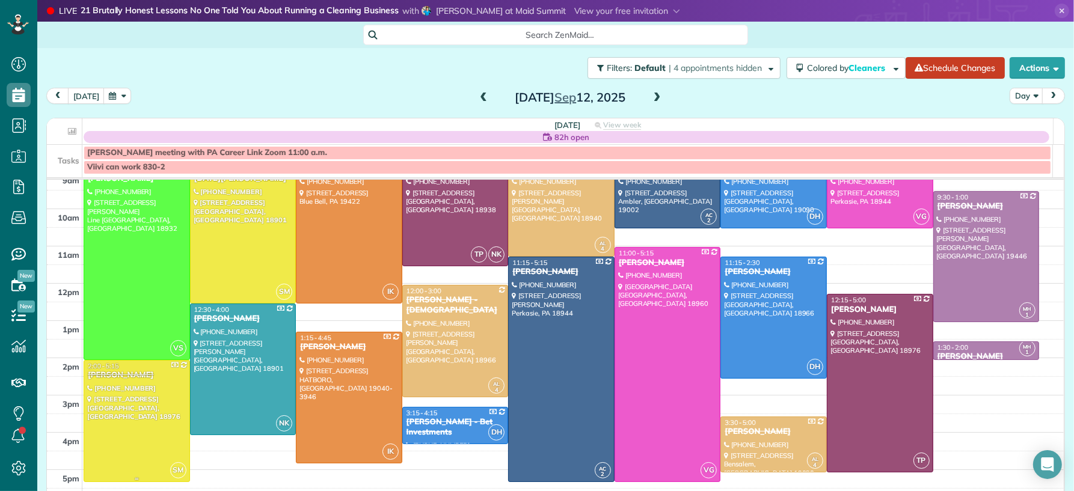
click at [106, 448] on div at bounding box center [136, 421] width 105 height 121
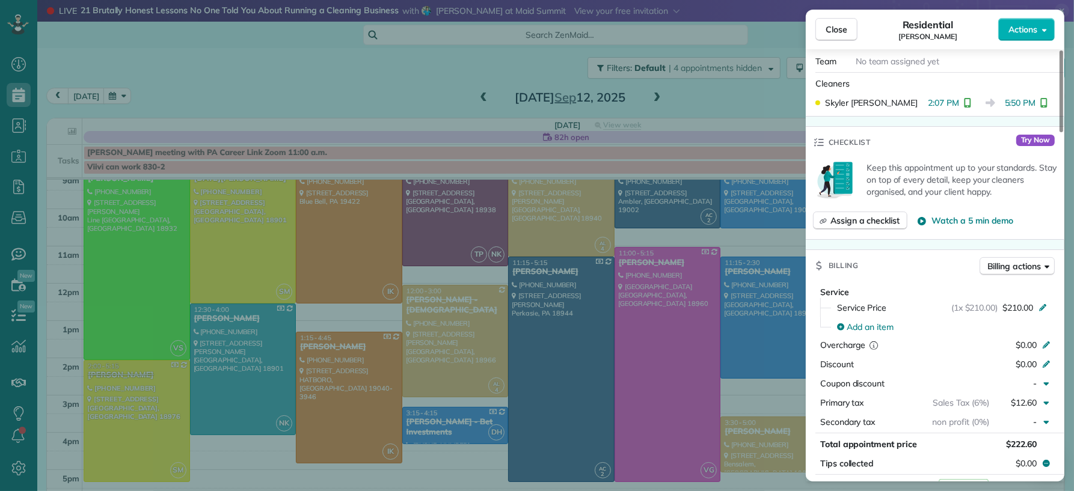
scroll to position [437, 0]
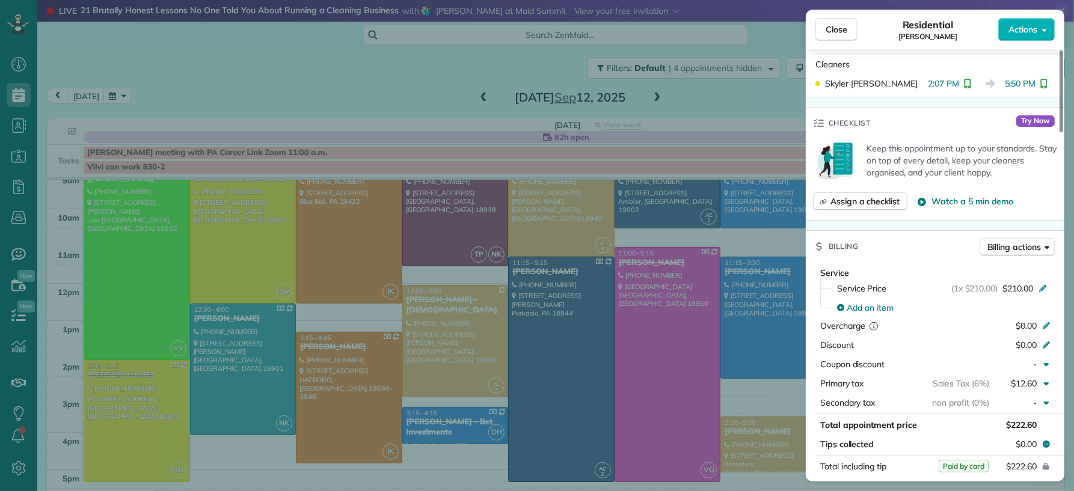
drag, startPoint x: 841, startPoint y: 34, endPoint x: 738, endPoint y: 275, distance: 261.5
click at [841, 34] on span "Close" at bounding box center [836, 29] width 22 height 12
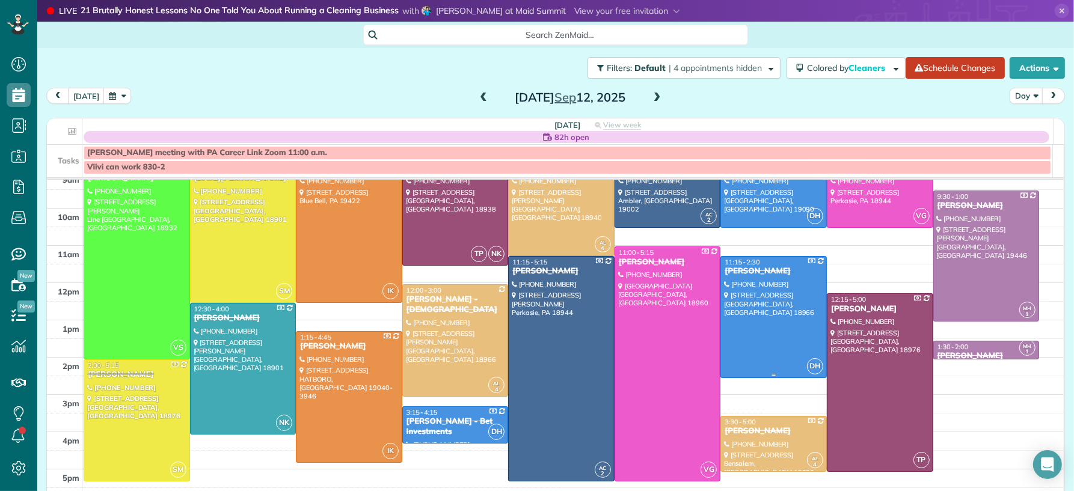
scroll to position [85, 0]
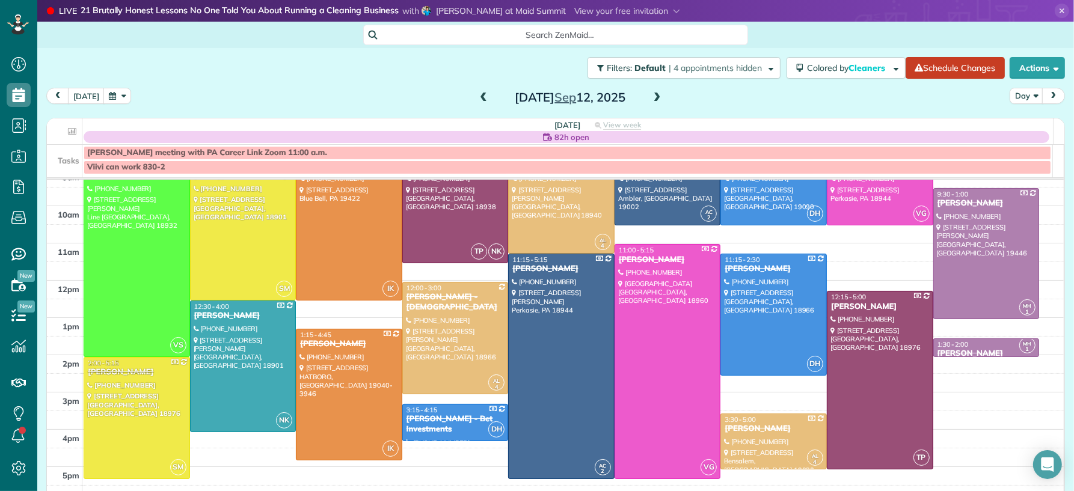
click at [477, 99] on span at bounding box center [483, 98] width 13 height 11
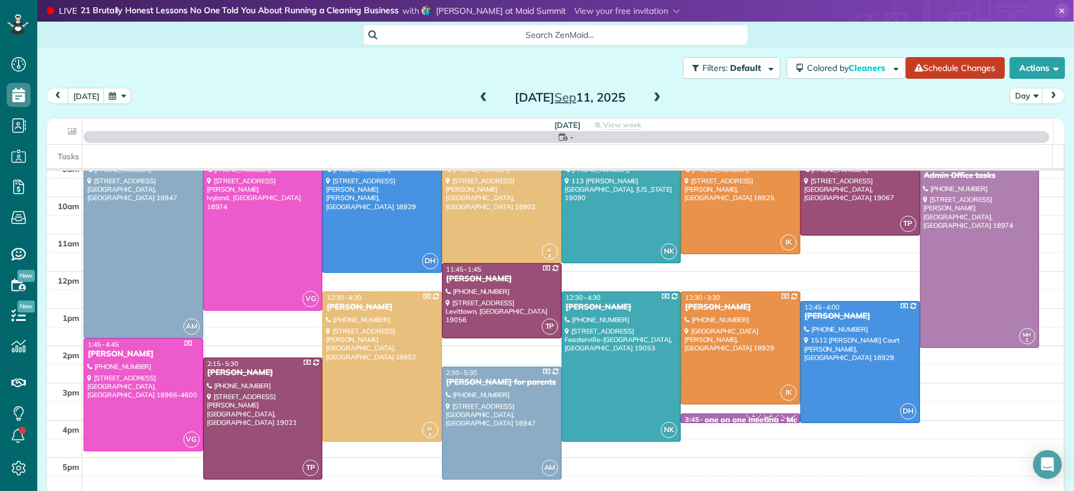
scroll to position [0, 0]
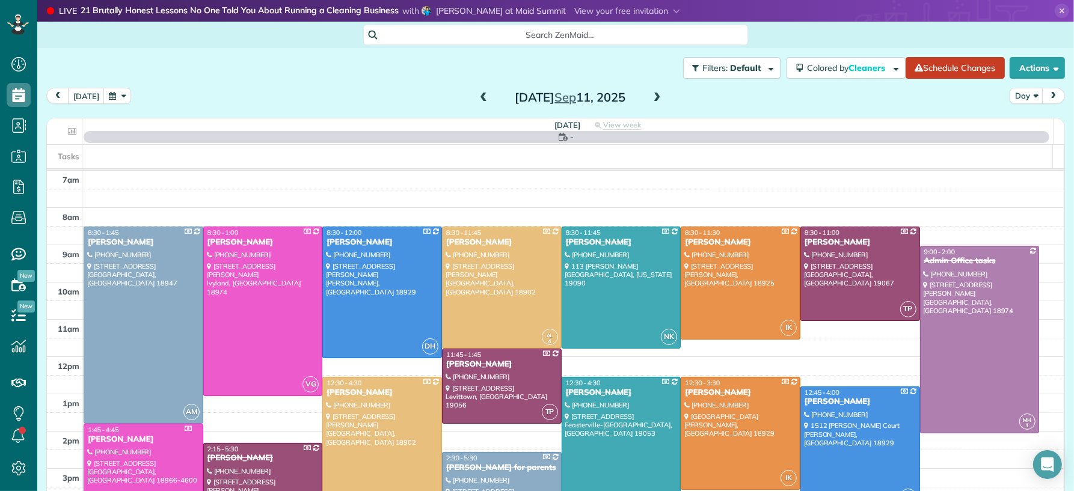
click at [477, 100] on span at bounding box center [483, 98] width 13 height 11
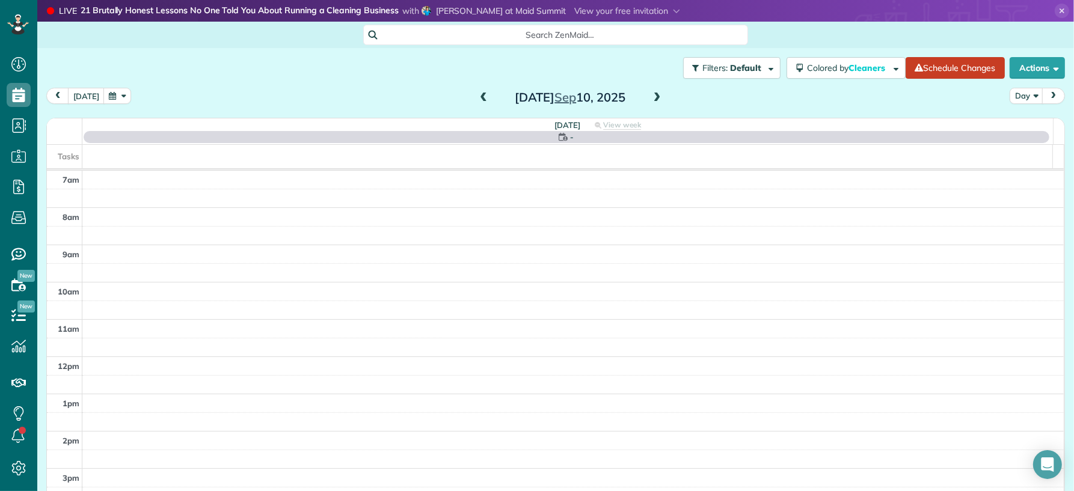
click at [477, 100] on span at bounding box center [483, 98] width 13 height 11
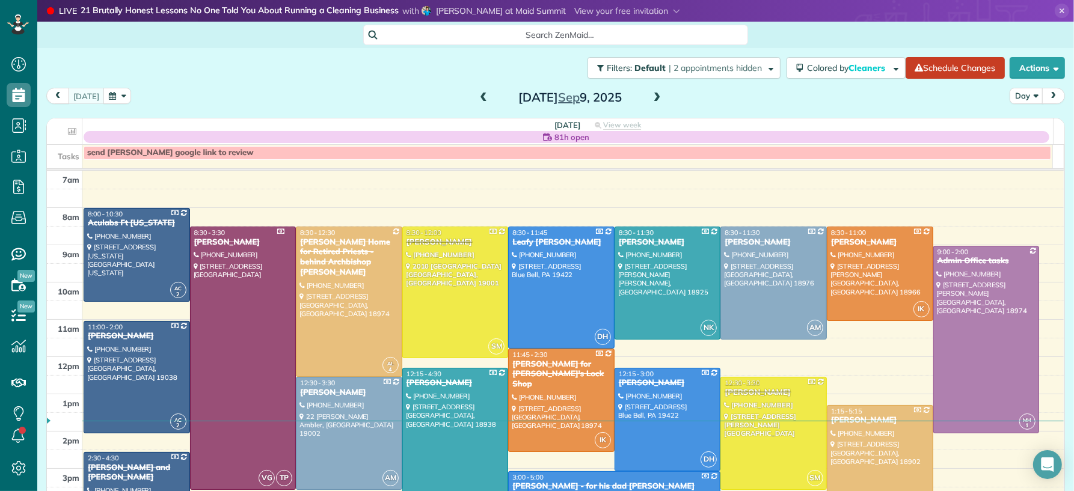
click at [478, 100] on span at bounding box center [483, 98] width 13 height 11
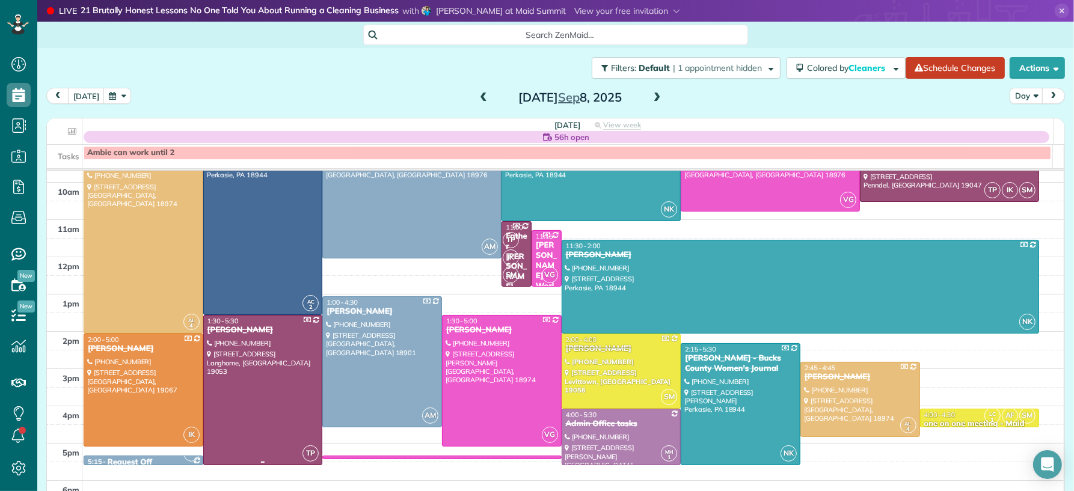
scroll to position [111, 0]
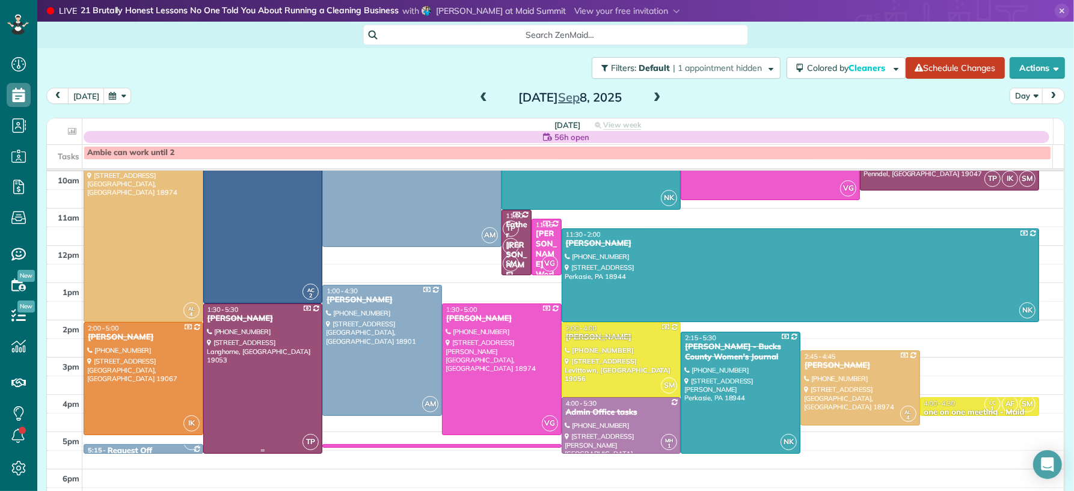
click at [249, 414] on div at bounding box center [263, 378] width 118 height 149
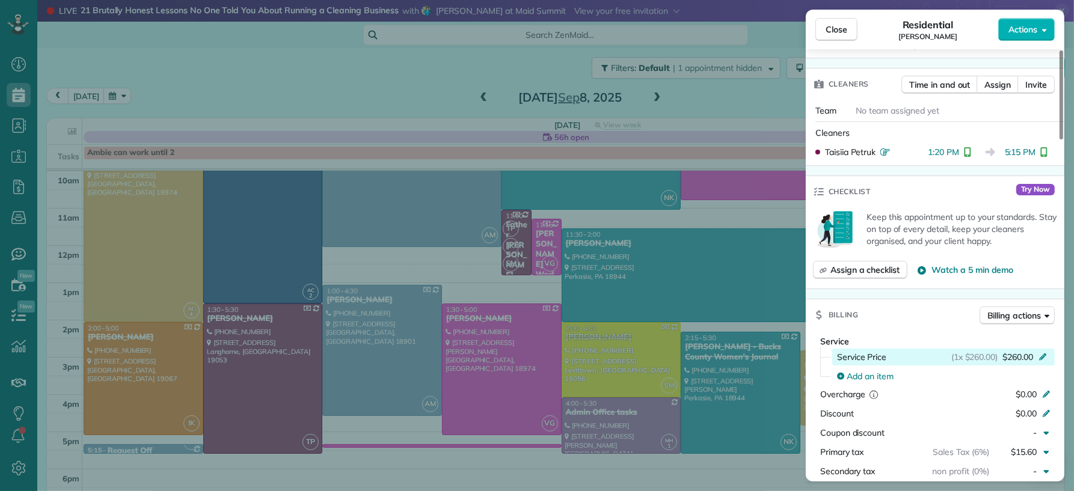
scroll to position [486, 0]
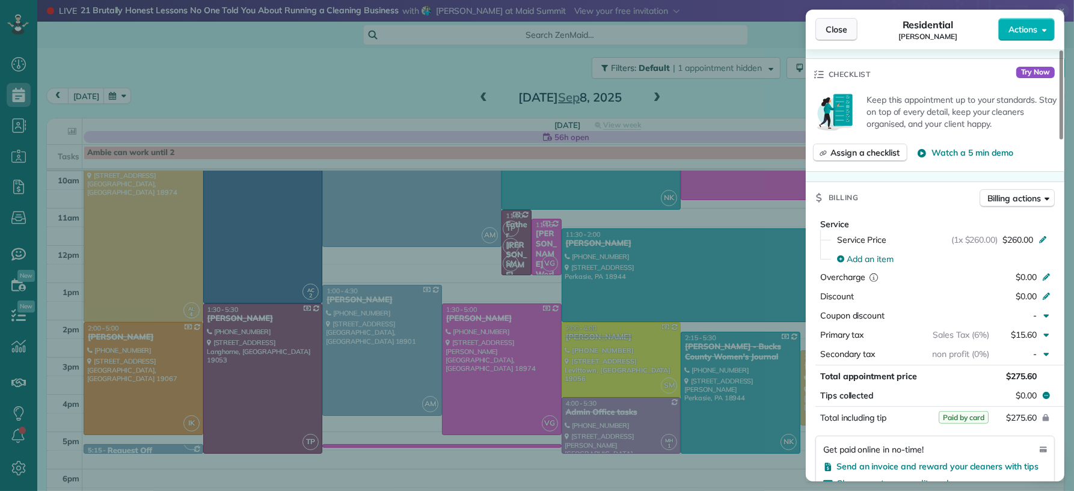
click at [844, 26] on span "Close" at bounding box center [836, 29] width 22 height 12
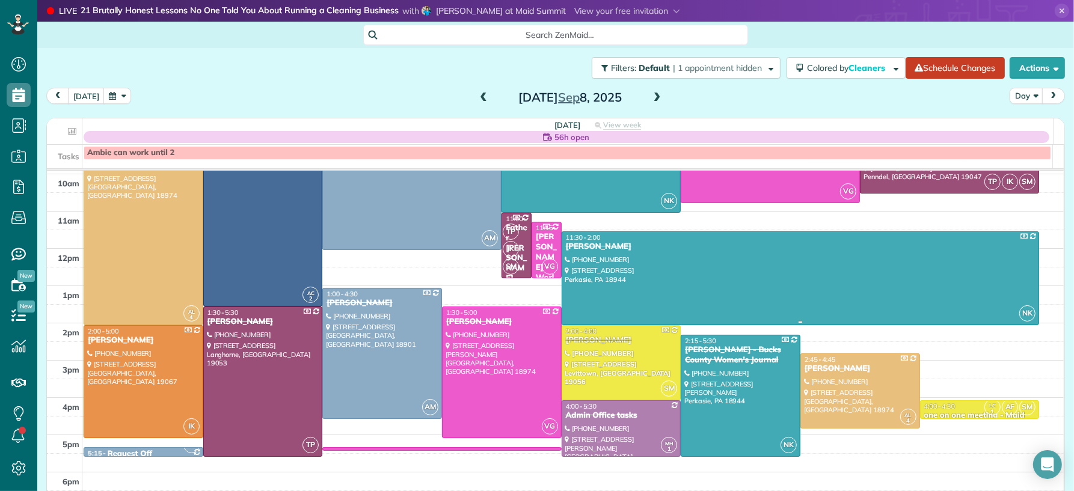
scroll to position [105, 0]
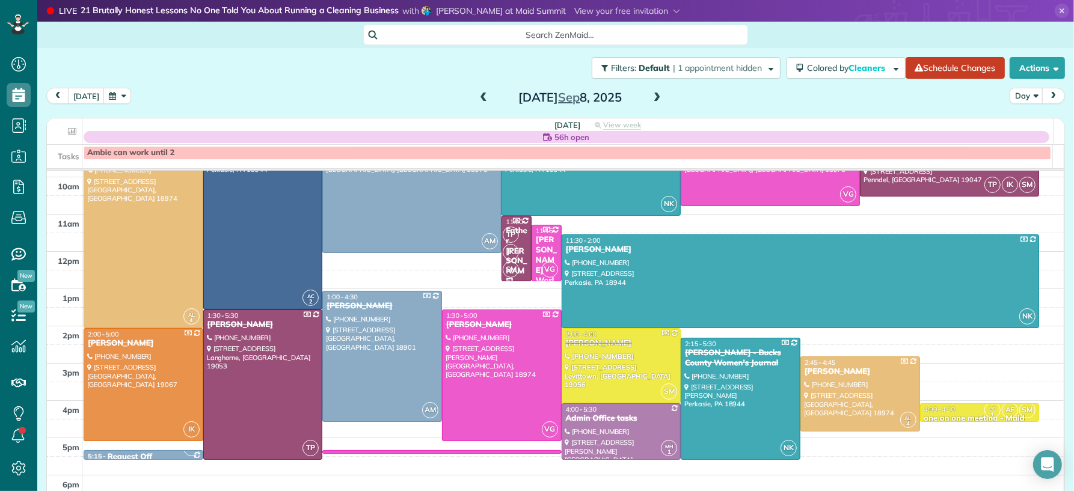
click at [650, 96] on span at bounding box center [656, 98] width 13 height 11
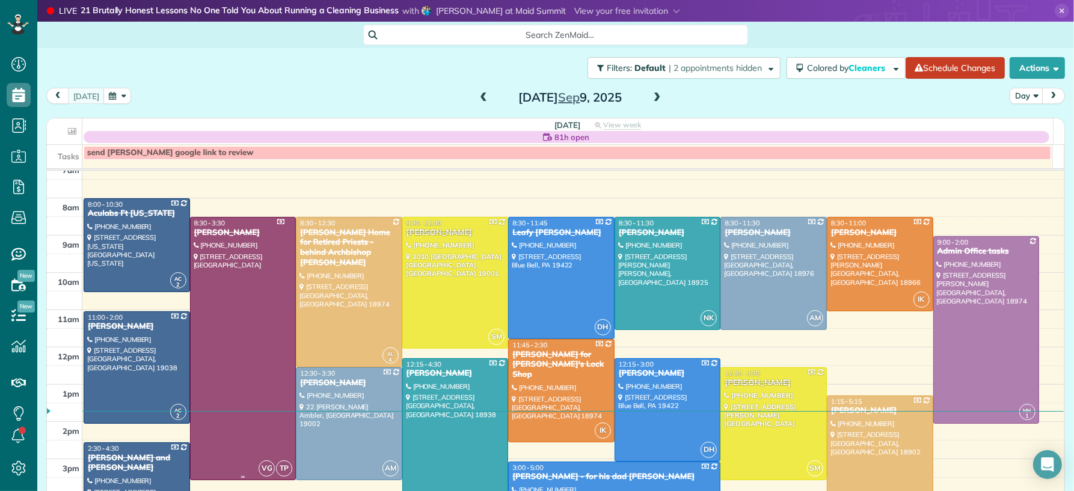
scroll to position [22, 0]
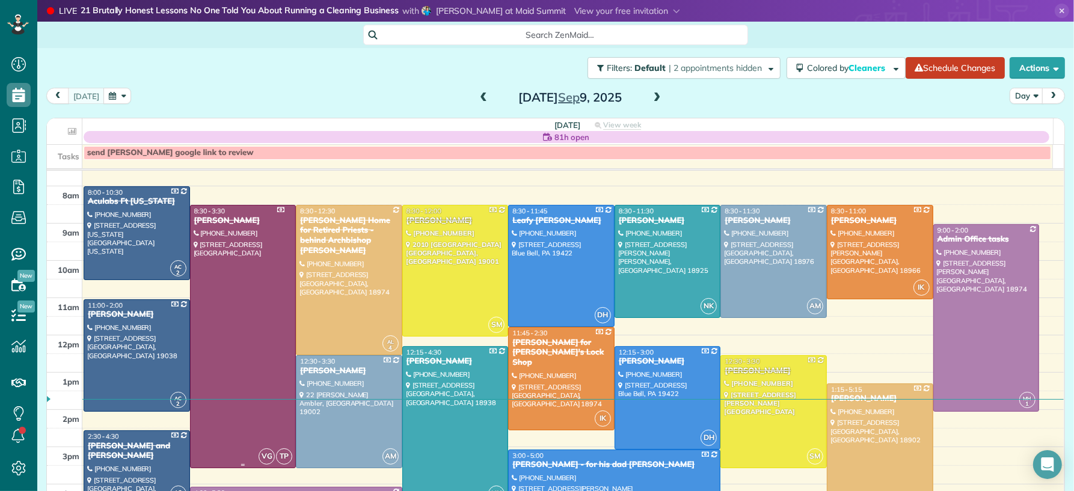
click at [243, 345] on div at bounding box center [243, 337] width 105 height 262
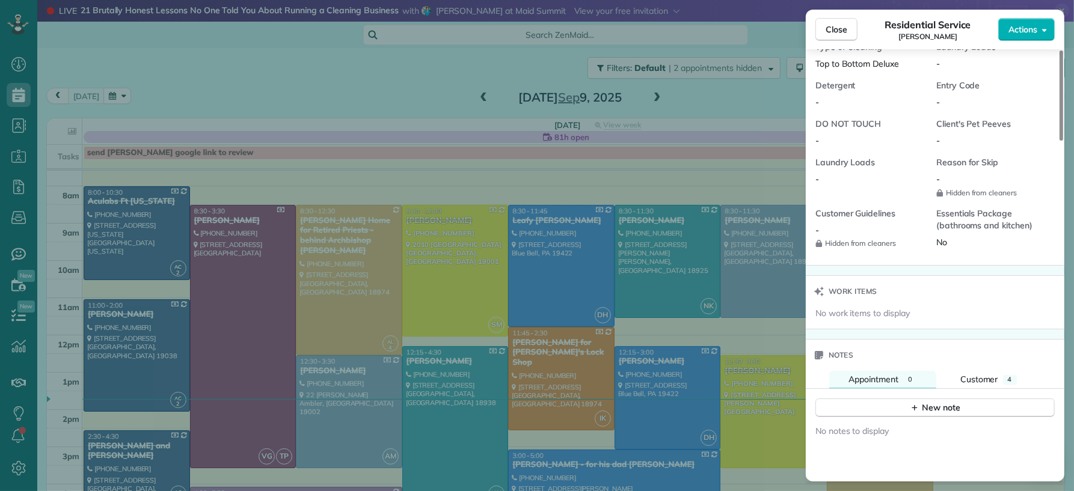
scroll to position [1132, 0]
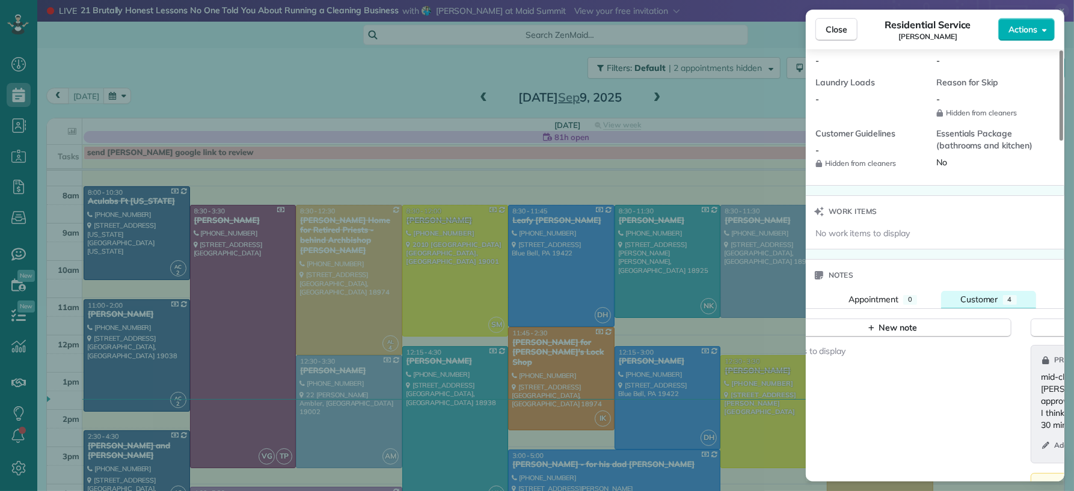
click at [980, 300] on span "Customer" at bounding box center [979, 299] width 38 height 11
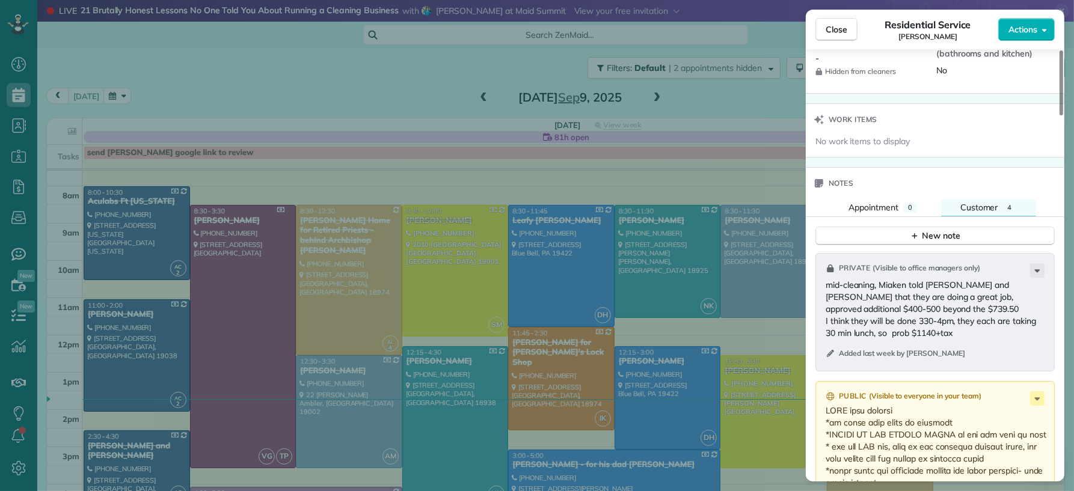
scroll to position [1191, 0]
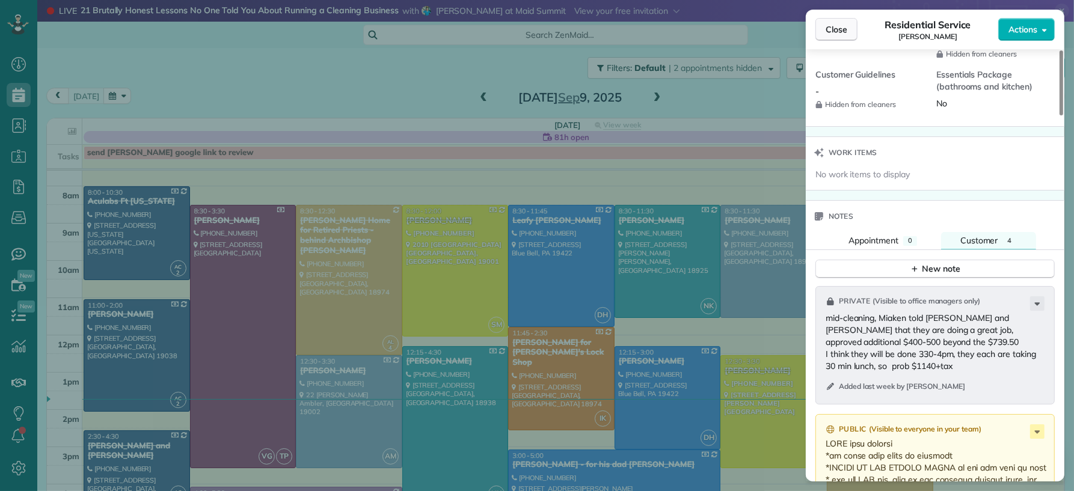
click at [833, 31] on span "Close" at bounding box center [836, 29] width 22 height 12
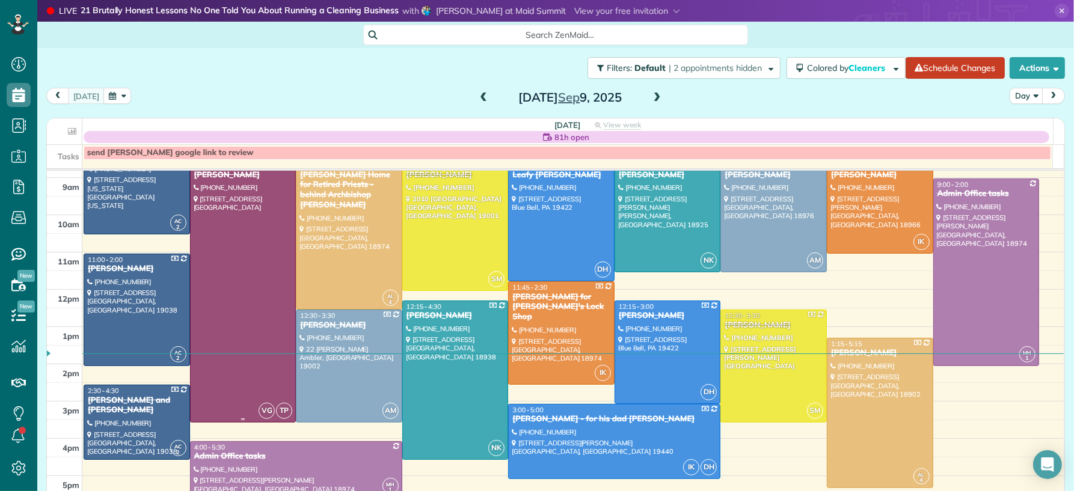
scroll to position [46, 0]
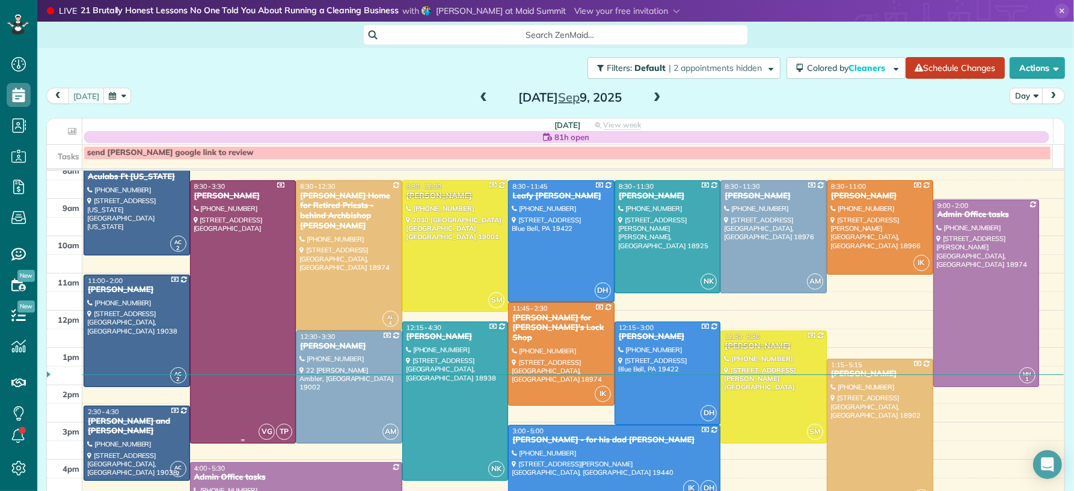
click at [243, 195] on div "[PERSON_NAME]" at bounding box center [243, 196] width 99 height 10
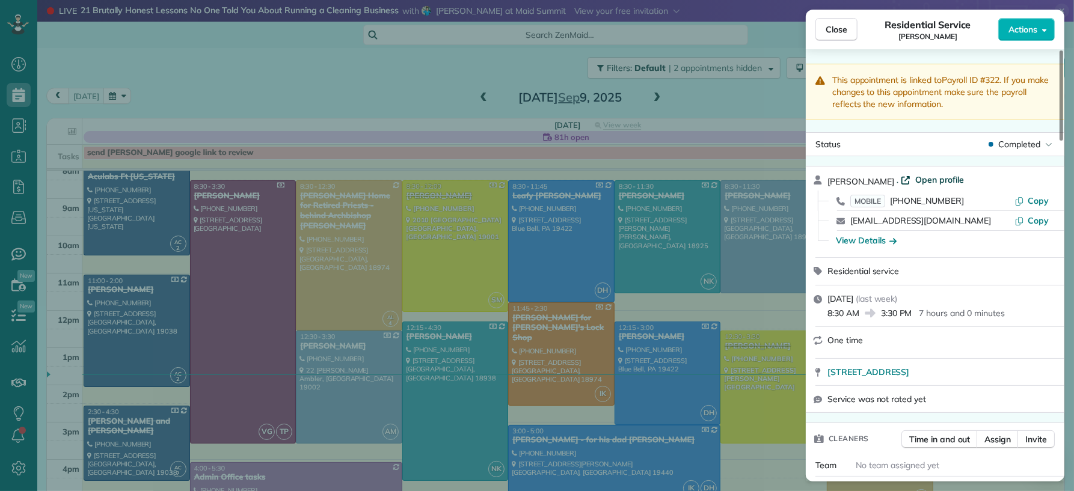
click at [943, 179] on span "Open profile" at bounding box center [939, 180] width 49 height 12
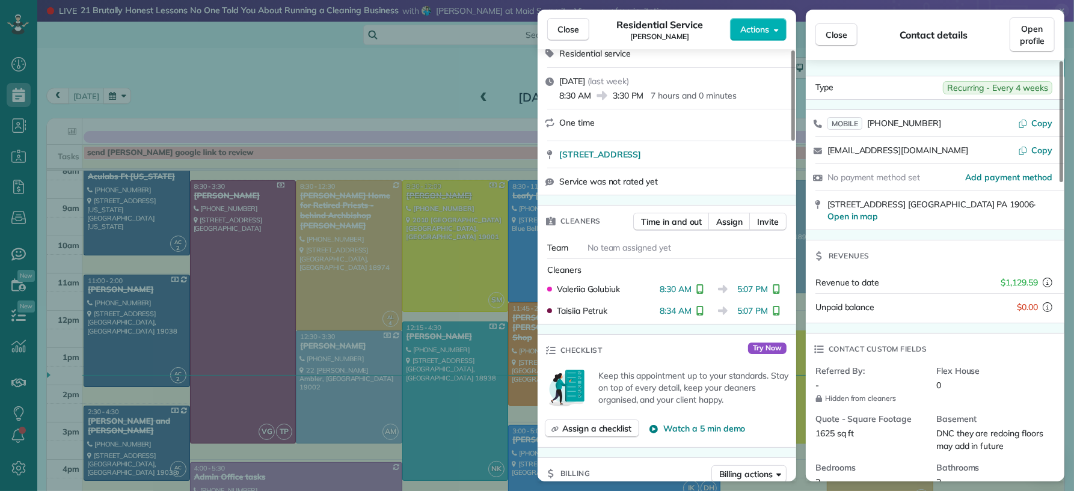
scroll to position [231, 0]
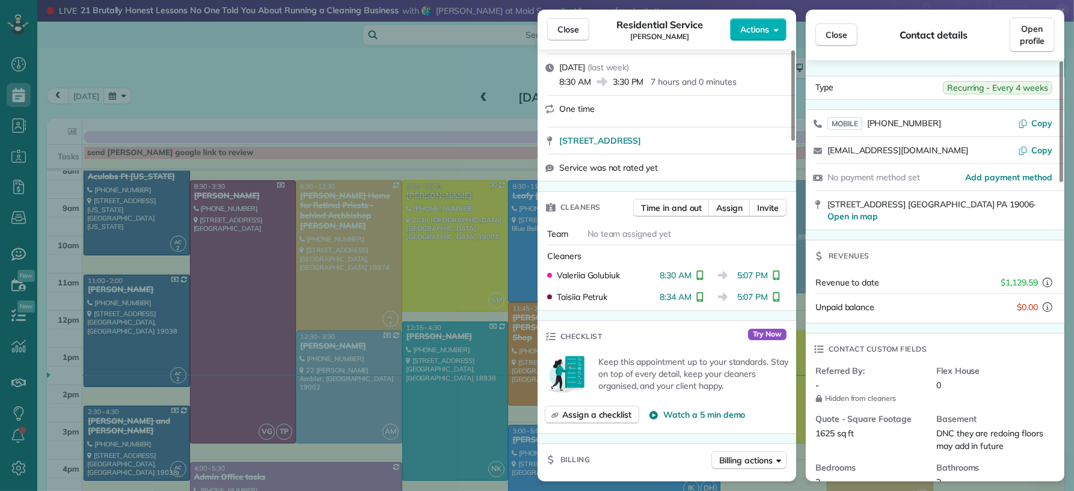
drag, startPoint x: 569, startPoint y: 24, endPoint x: 563, endPoint y: 129, distance: 105.4
click at [567, 23] on span "Close" at bounding box center [568, 29] width 22 height 12
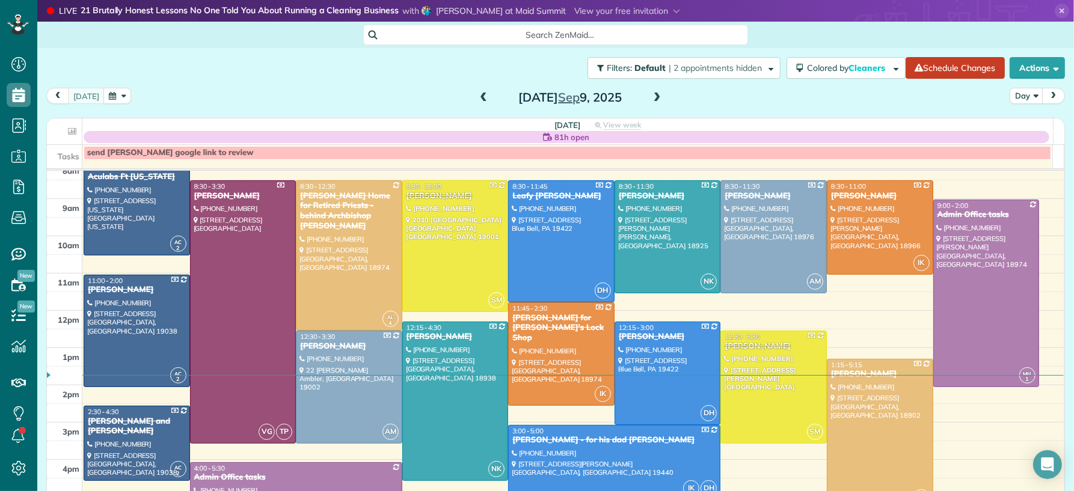
click at [650, 95] on span at bounding box center [656, 98] width 13 height 11
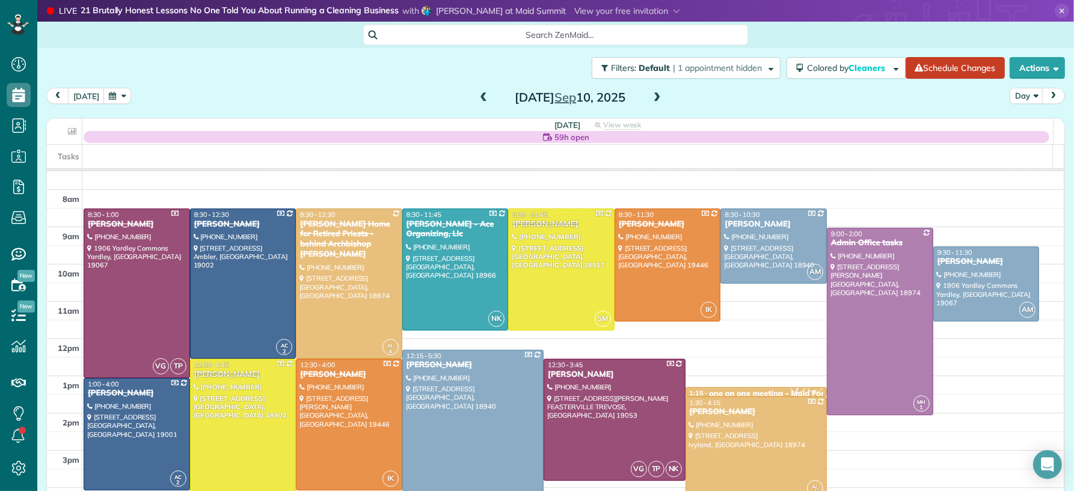
scroll to position [21, 0]
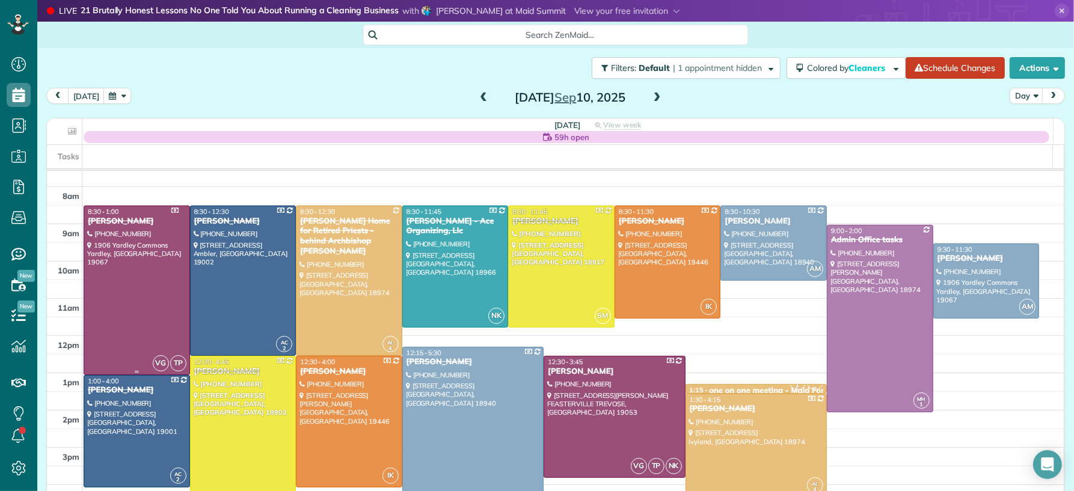
click at [112, 320] on div at bounding box center [136, 290] width 105 height 168
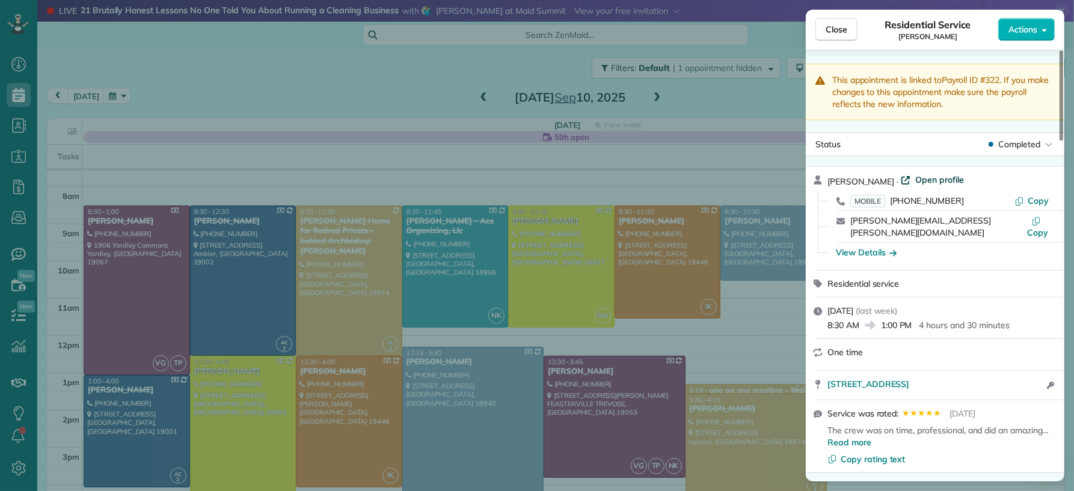
click at [926, 179] on span "Open profile" at bounding box center [939, 180] width 49 height 12
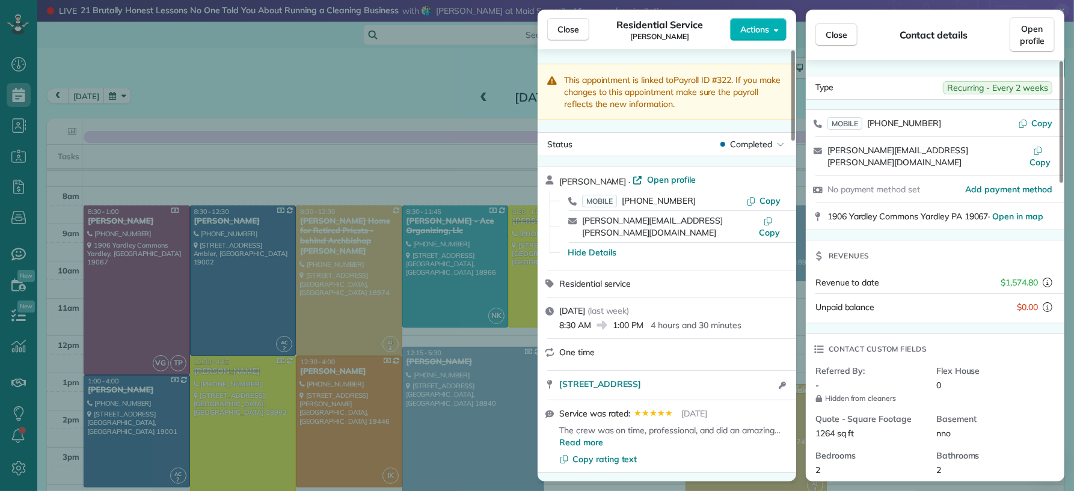
drag, startPoint x: 558, startPoint y: 37, endPoint x: 738, endPoint y: 258, distance: 284.2
click at [558, 37] on button "Close" at bounding box center [568, 29] width 42 height 23
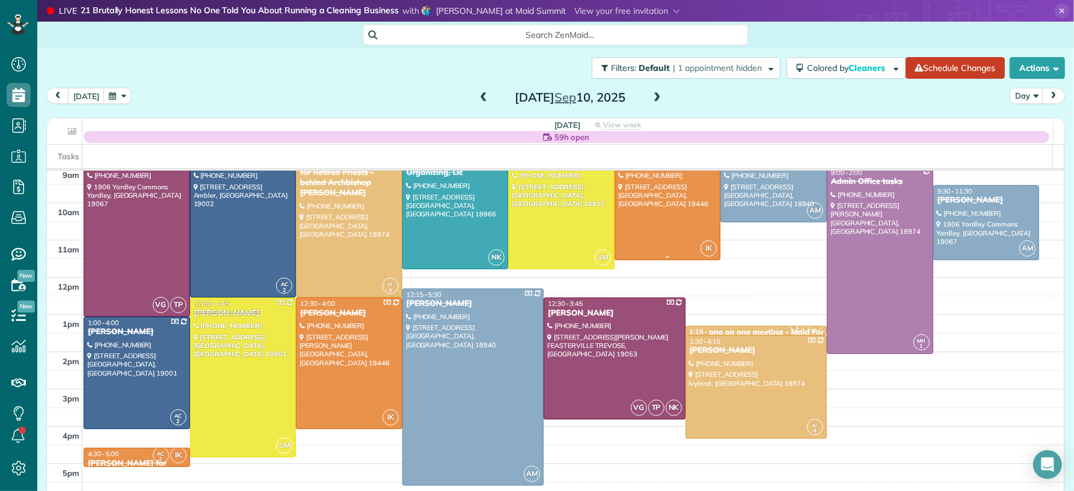
scroll to position [68, 0]
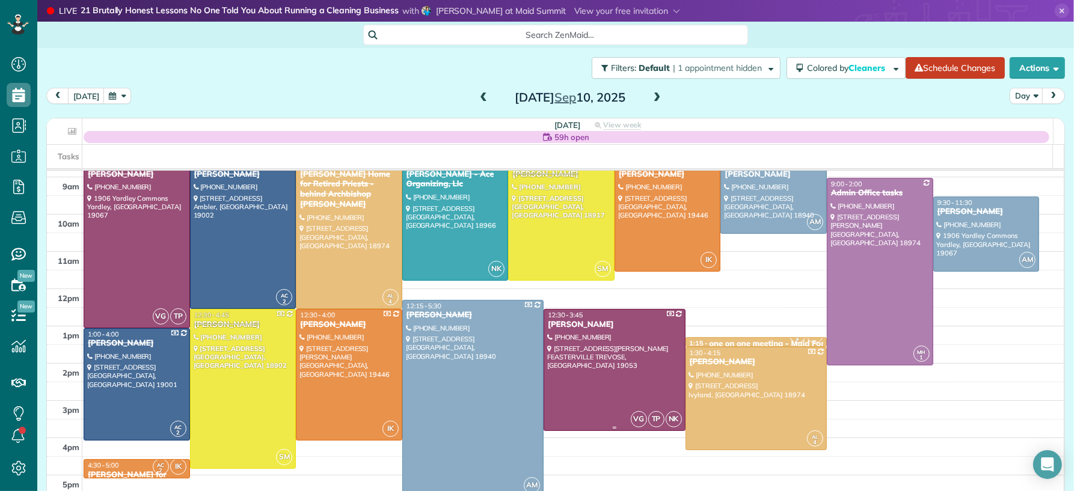
click at [613, 335] on div at bounding box center [614, 370] width 140 height 121
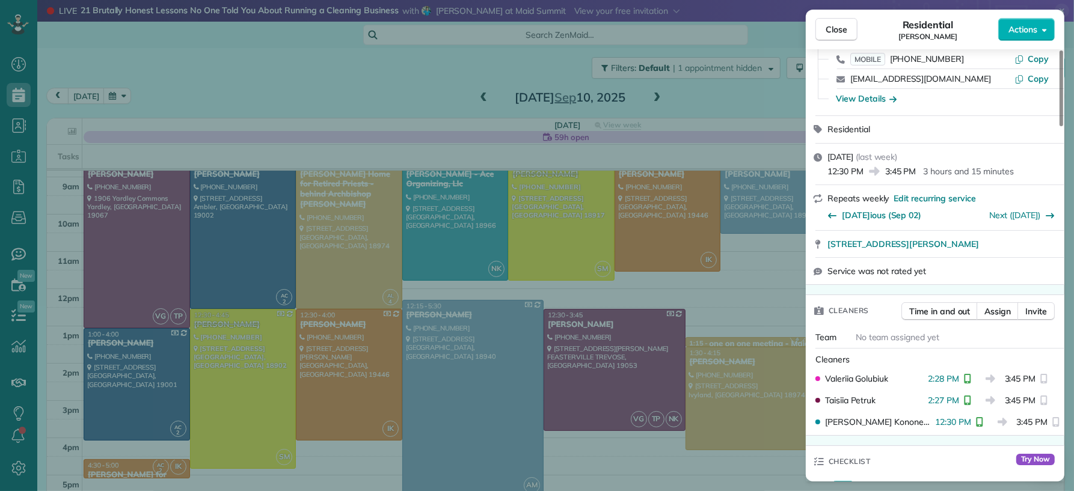
scroll to position [144, 0]
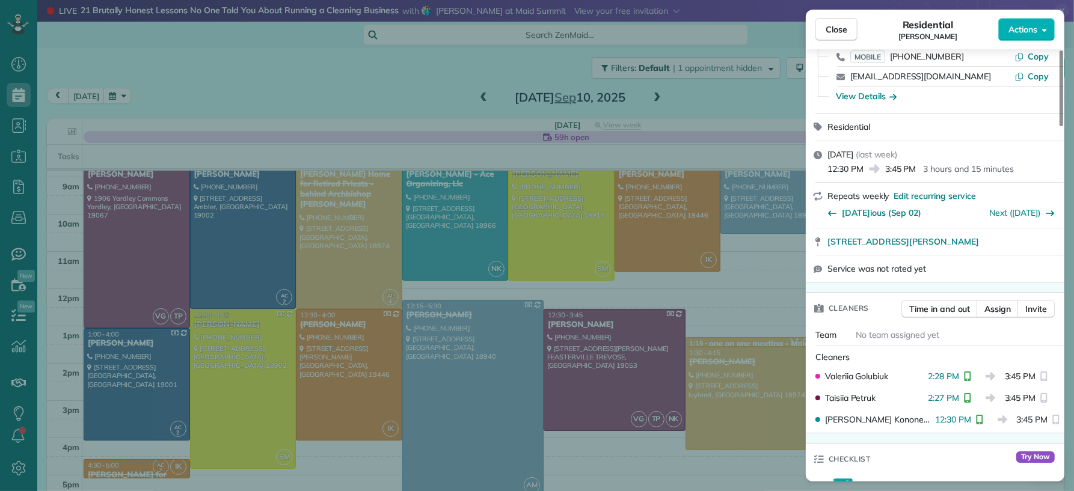
drag, startPoint x: 834, startPoint y: 28, endPoint x: 735, endPoint y: 118, distance: 133.6
click at [834, 28] on span "Close" at bounding box center [836, 29] width 22 height 12
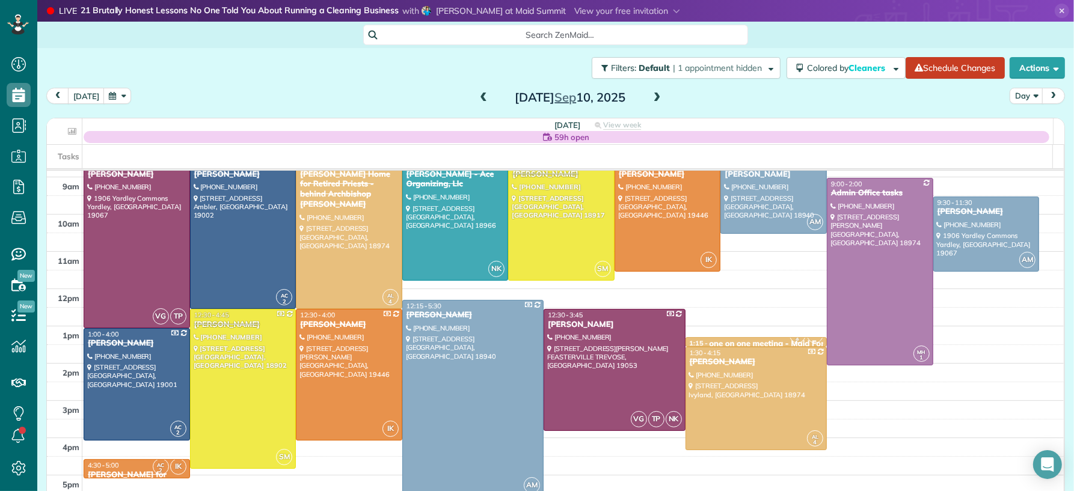
click at [650, 96] on span at bounding box center [656, 98] width 13 height 11
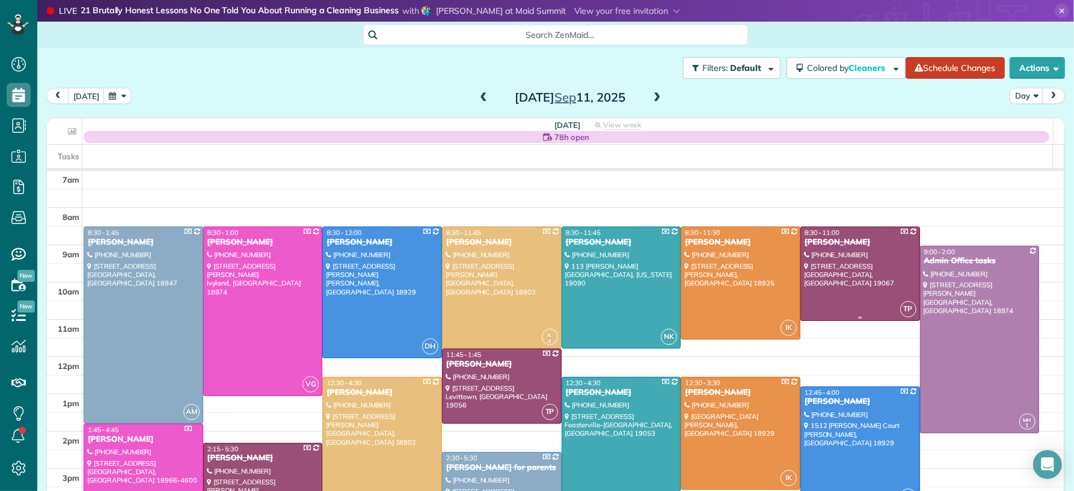
click at [841, 304] on div at bounding box center [860, 273] width 118 height 93
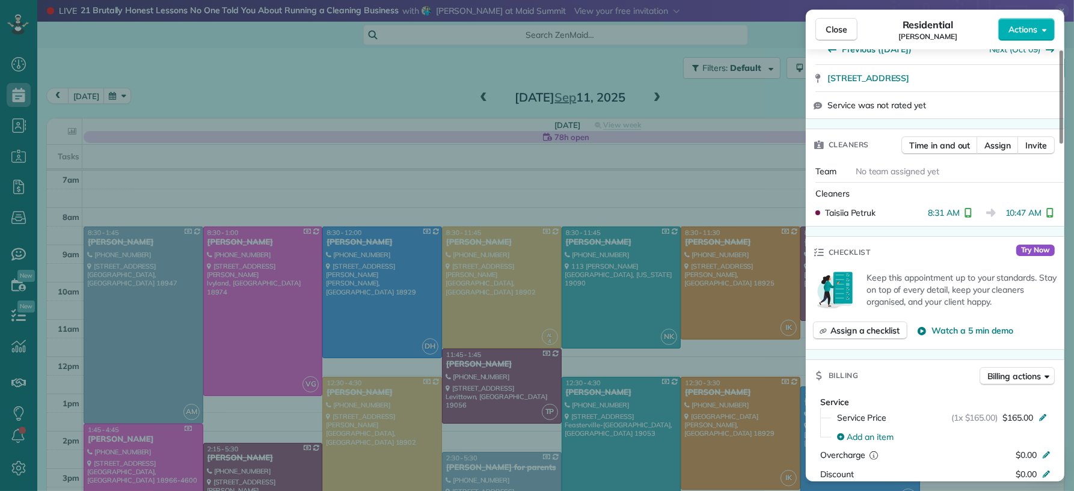
scroll to position [311, 0]
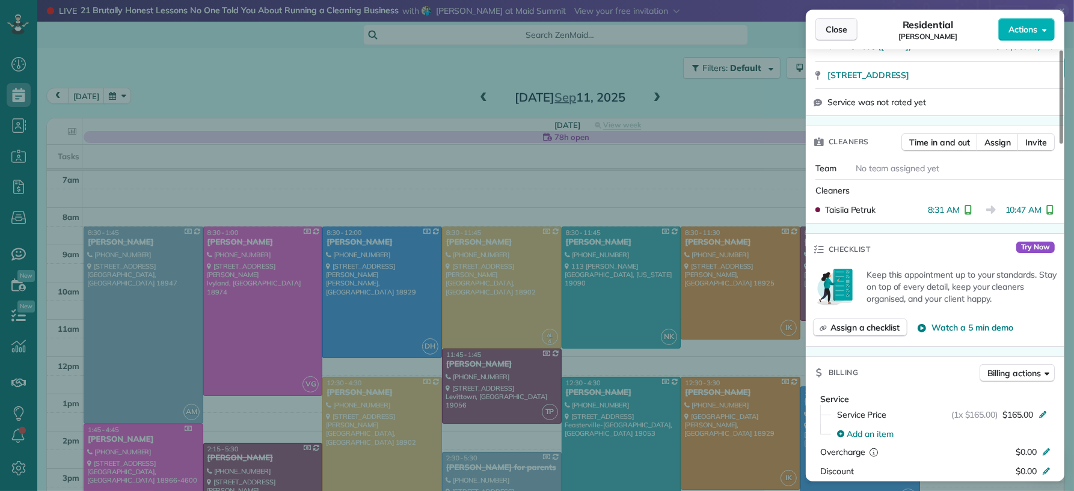
click at [837, 30] on span "Close" at bounding box center [836, 29] width 22 height 12
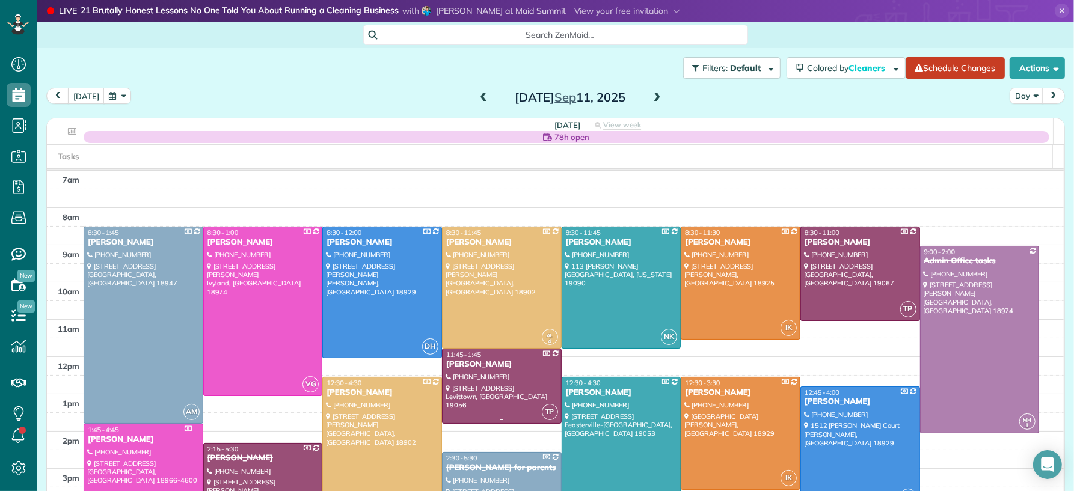
click at [509, 378] on div at bounding box center [501, 386] width 118 height 74
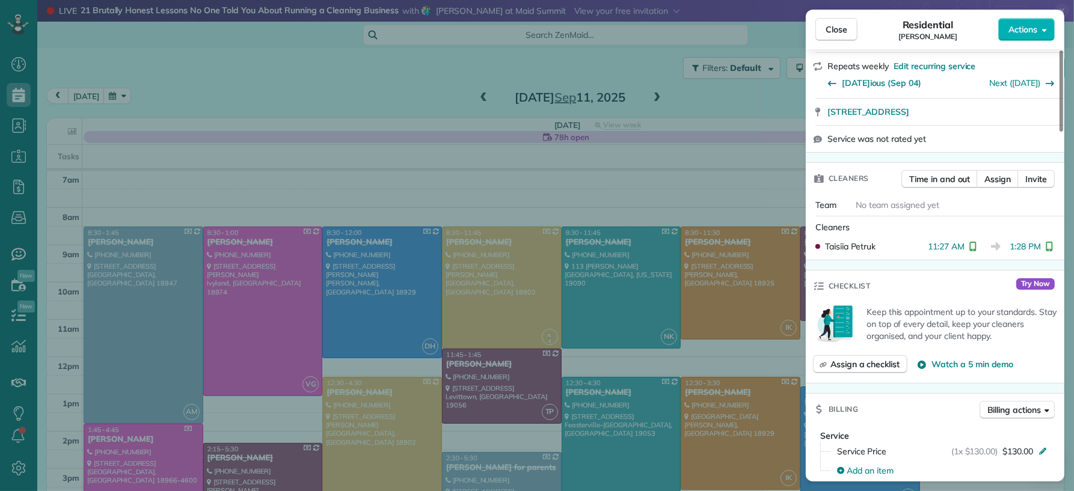
scroll to position [436, 0]
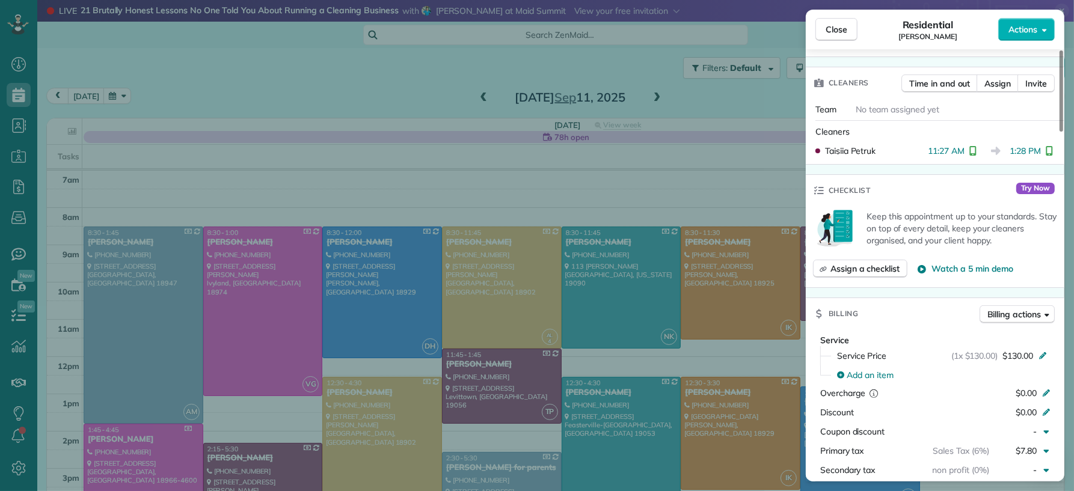
drag, startPoint x: 844, startPoint y: 30, endPoint x: 545, endPoint y: 379, distance: 459.2
click at [845, 29] on span "Close" at bounding box center [836, 29] width 22 height 12
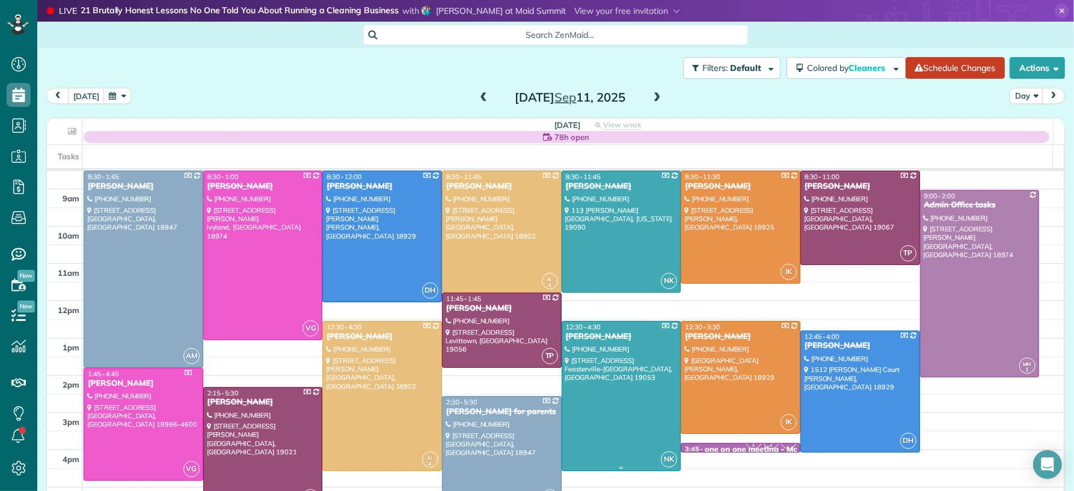
scroll to position [120, 0]
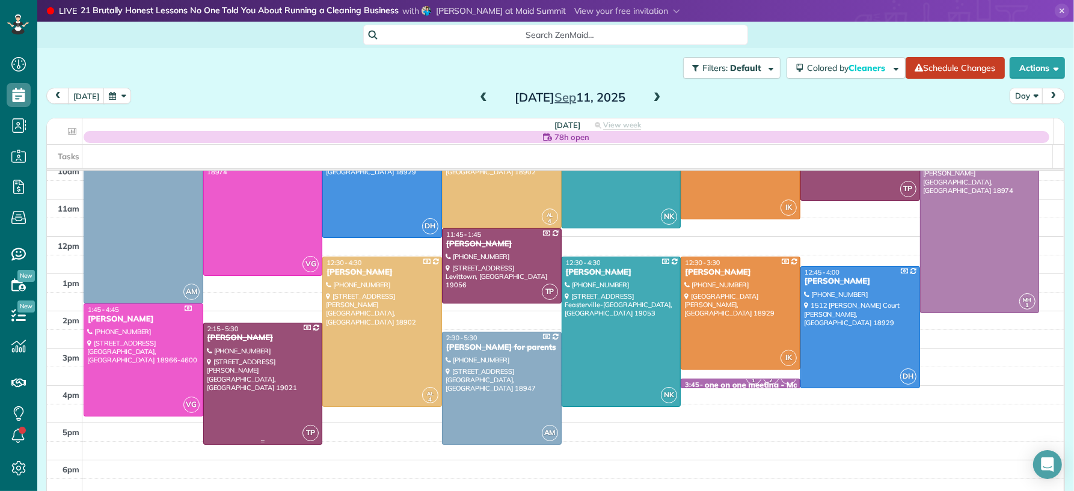
click at [292, 352] on div at bounding box center [263, 383] width 118 height 121
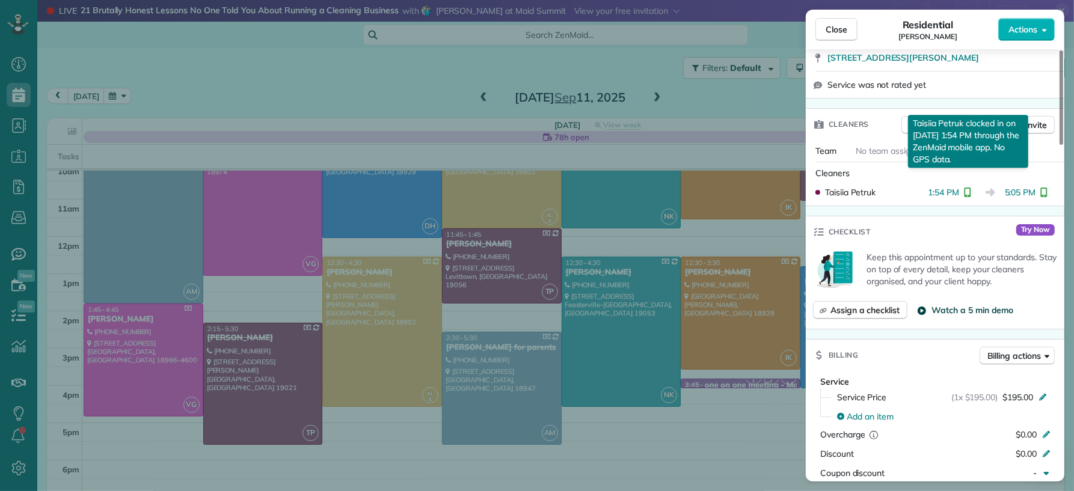
scroll to position [353, 0]
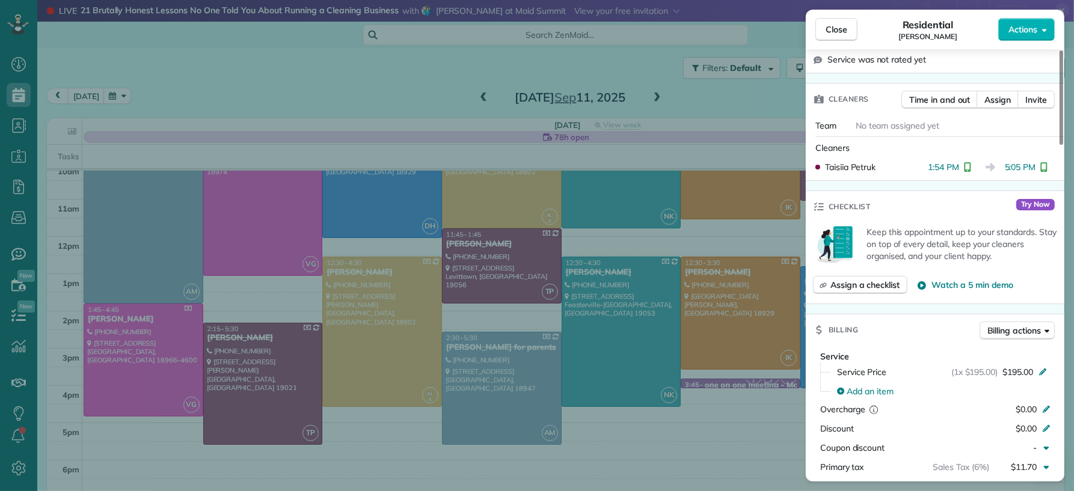
drag, startPoint x: 835, startPoint y: 31, endPoint x: 742, endPoint y: 105, distance: 119.0
click at [835, 32] on span "Close" at bounding box center [836, 29] width 22 height 12
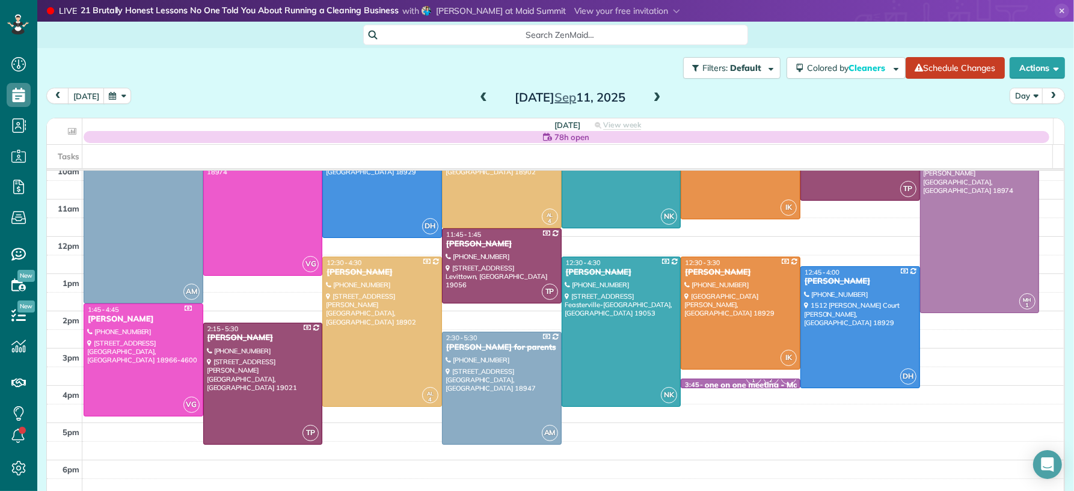
click at [650, 97] on span at bounding box center [656, 98] width 13 height 11
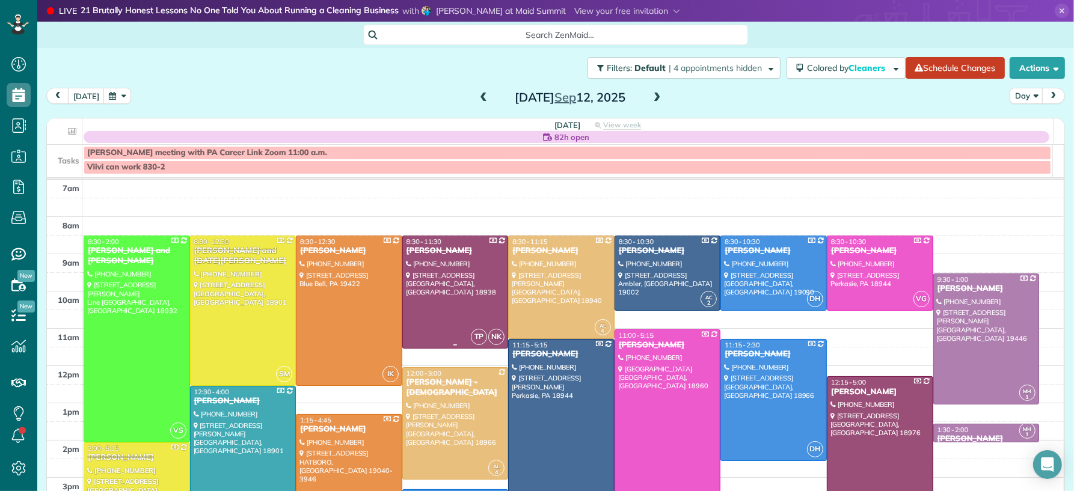
click at [428, 322] on div at bounding box center [455, 292] width 105 height 112
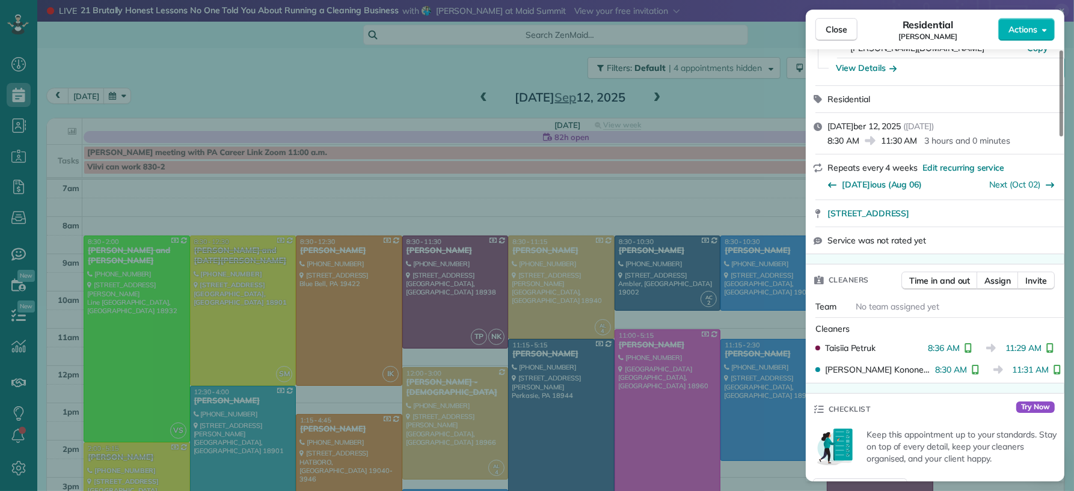
scroll to position [212, 0]
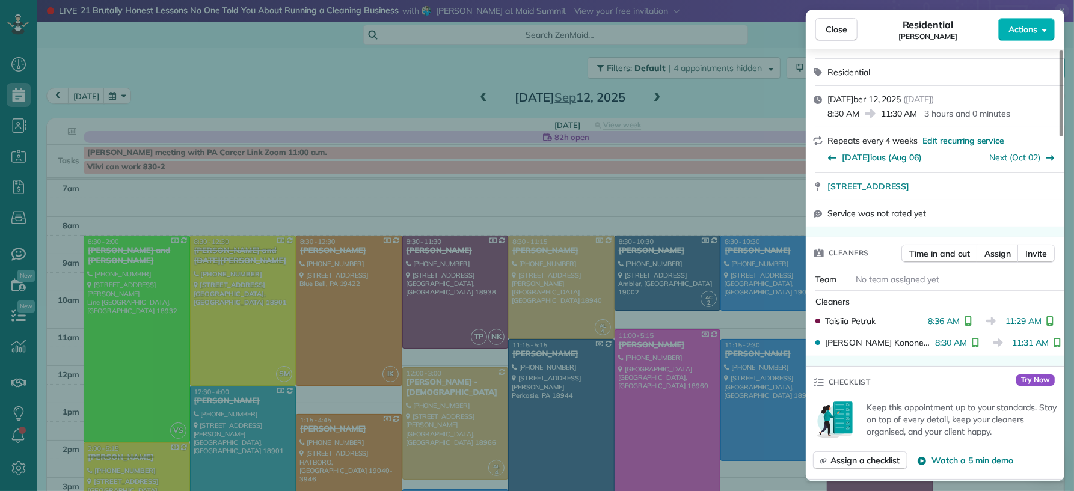
drag, startPoint x: 834, startPoint y: 29, endPoint x: 843, endPoint y: 269, distance: 239.4
click at [834, 30] on span "Close" at bounding box center [836, 29] width 22 height 12
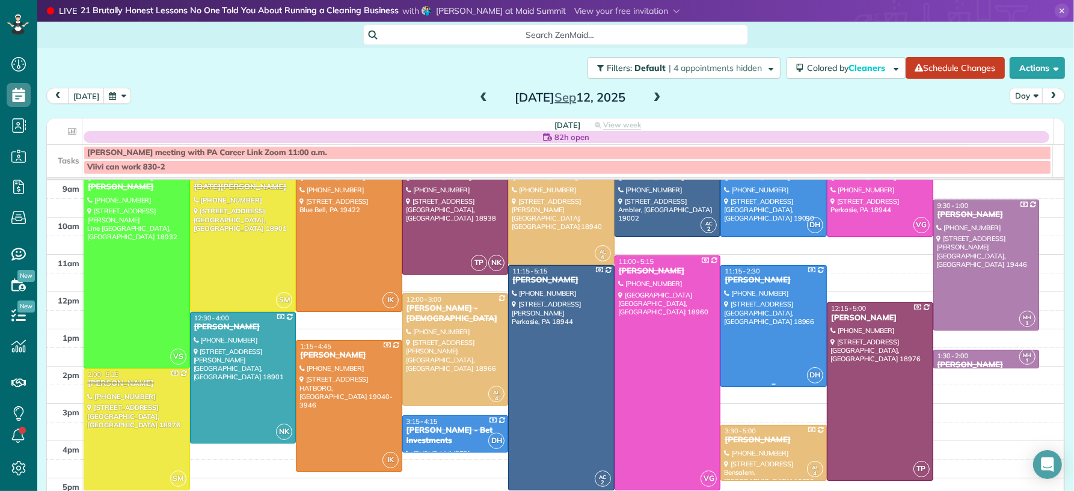
scroll to position [76, 0]
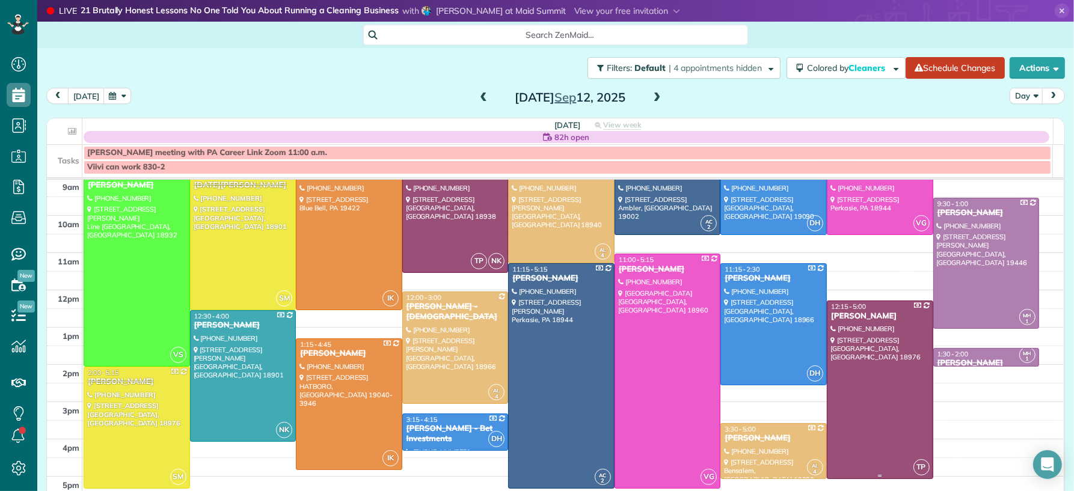
click at [856, 406] on div at bounding box center [879, 389] width 105 height 177
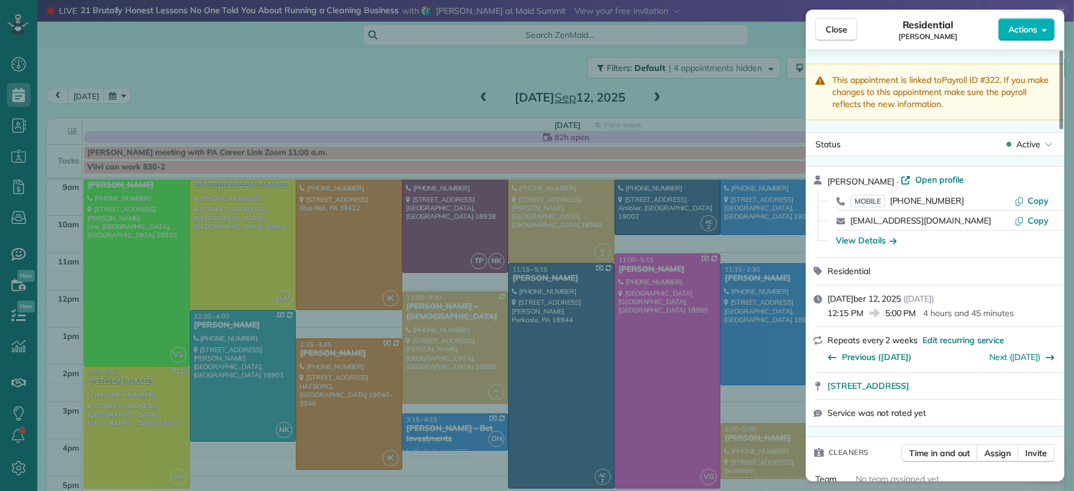
scroll to position [382, 0]
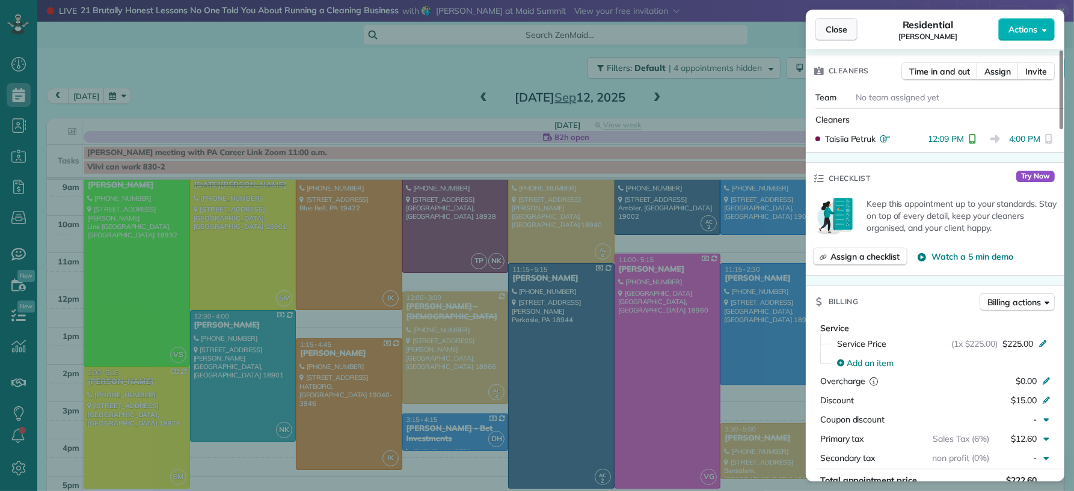
click at [823, 31] on button "Close" at bounding box center [836, 29] width 42 height 23
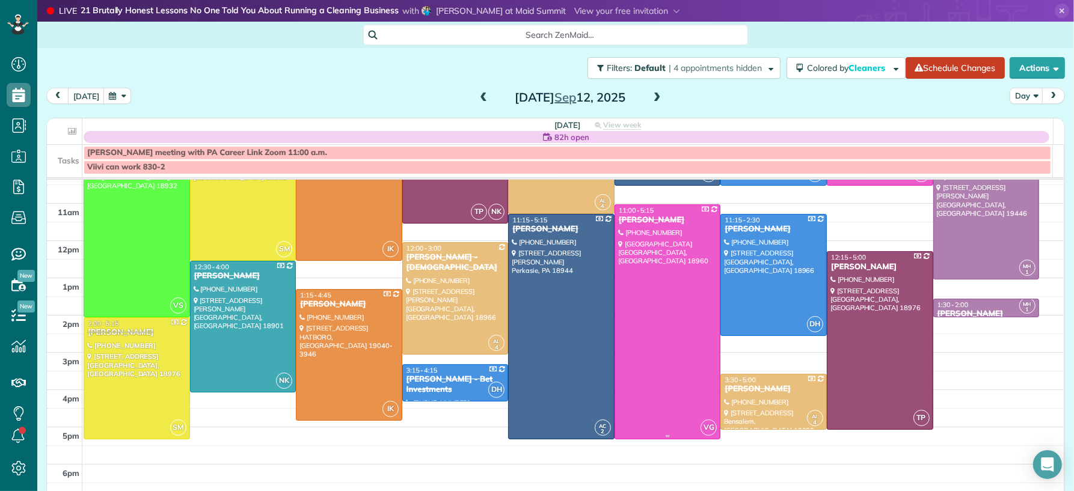
scroll to position [137, 0]
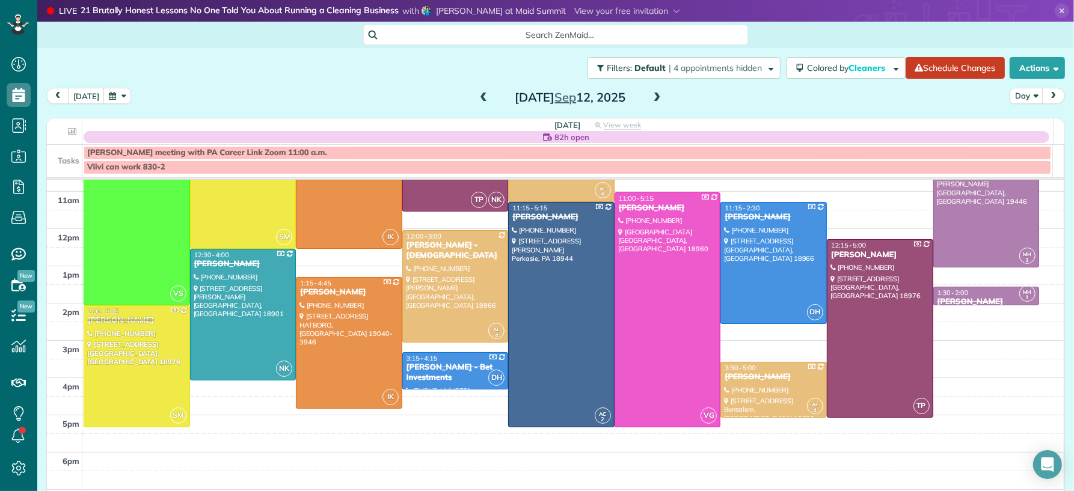
click at [480, 94] on span at bounding box center [483, 98] width 13 height 11
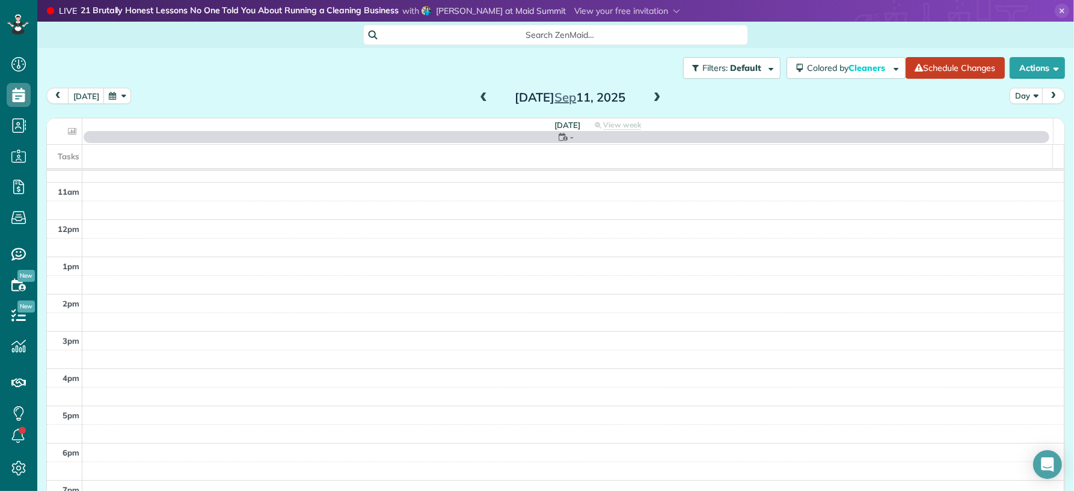
scroll to position [0, 0]
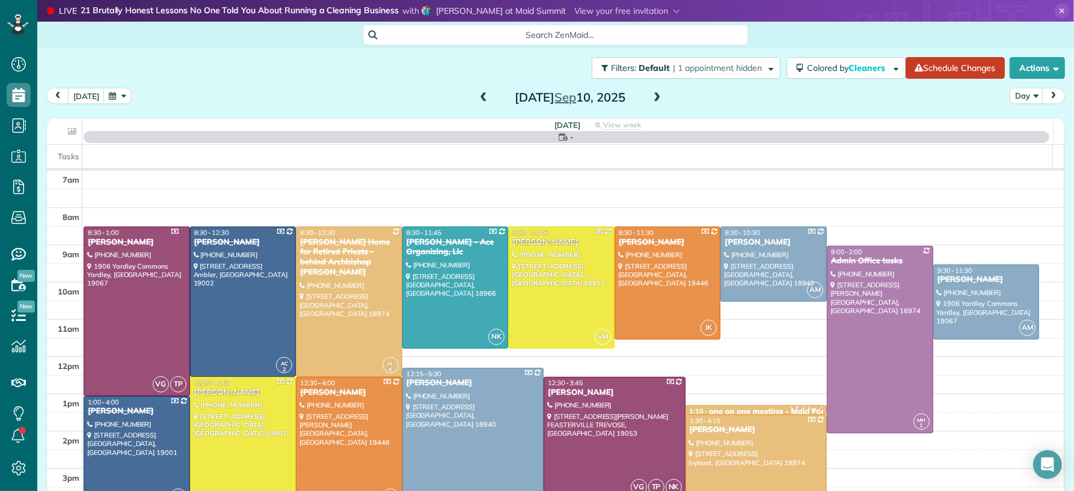
click at [479, 97] on span at bounding box center [483, 98] width 13 height 11
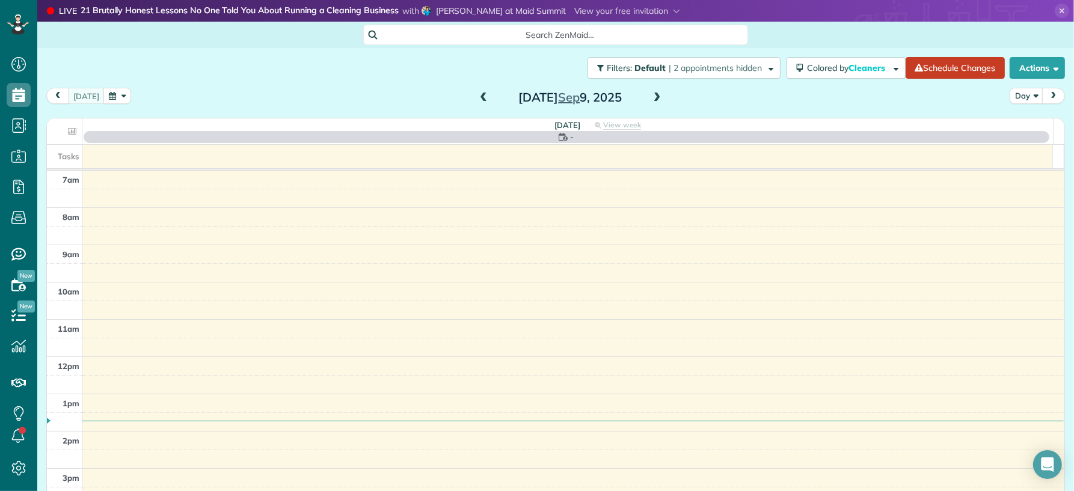
click at [479, 97] on span at bounding box center [483, 98] width 13 height 11
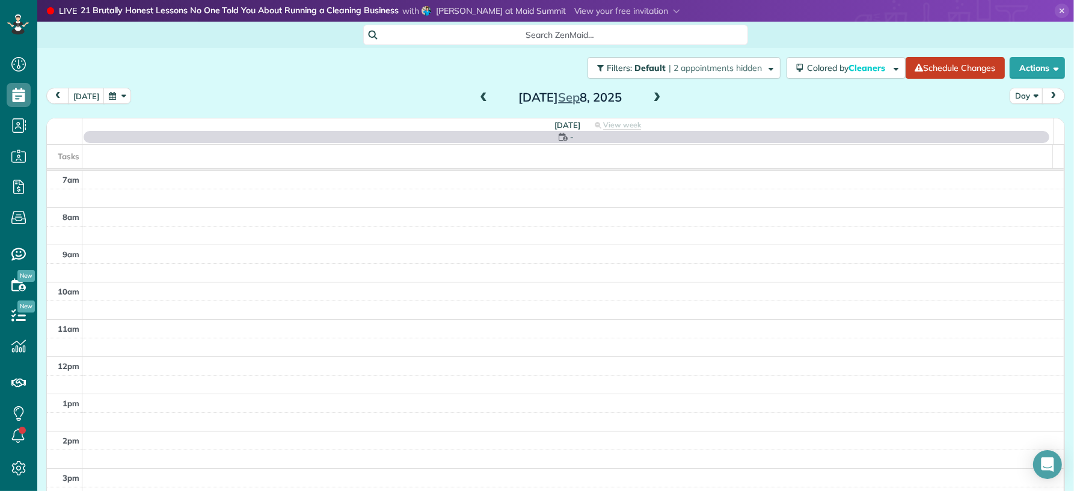
click at [479, 97] on span at bounding box center [483, 98] width 13 height 11
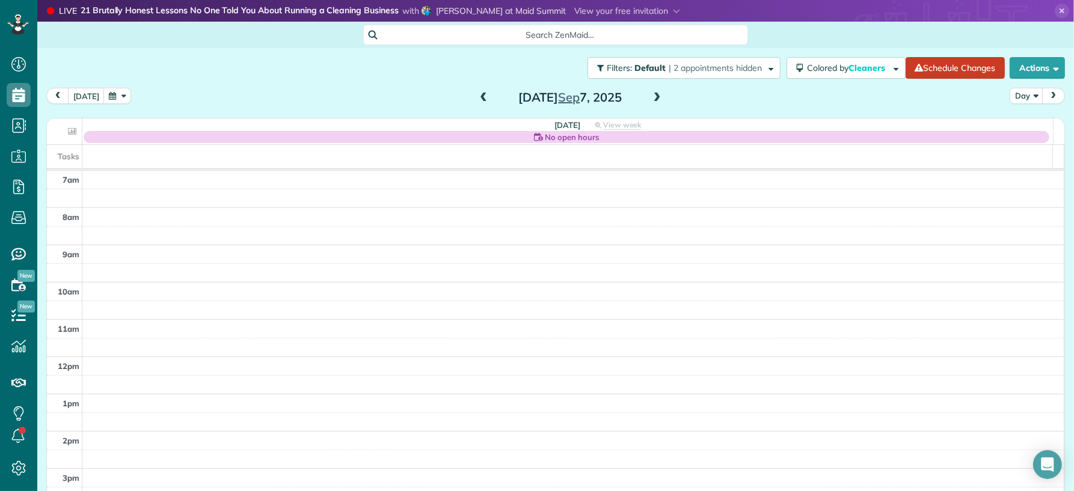
click at [650, 96] on span at bounding box center [656, 98] width 13 height 11
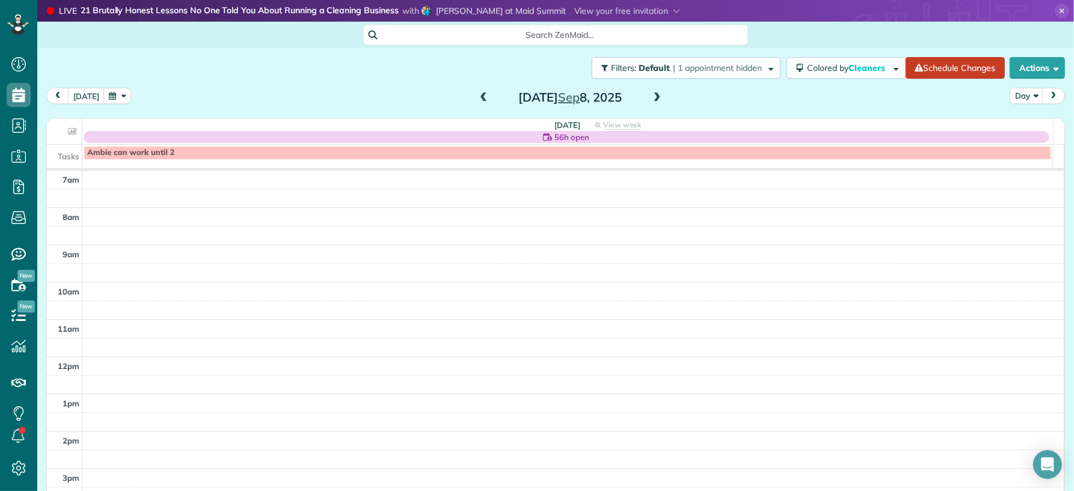
drag, startPoint x: 479, startPoint y: 94, endPoint x: 497, endPoint y: 93, distance: 17.5
click at [480, 96] on span at bounding box center [483, 98] width 13 height 11
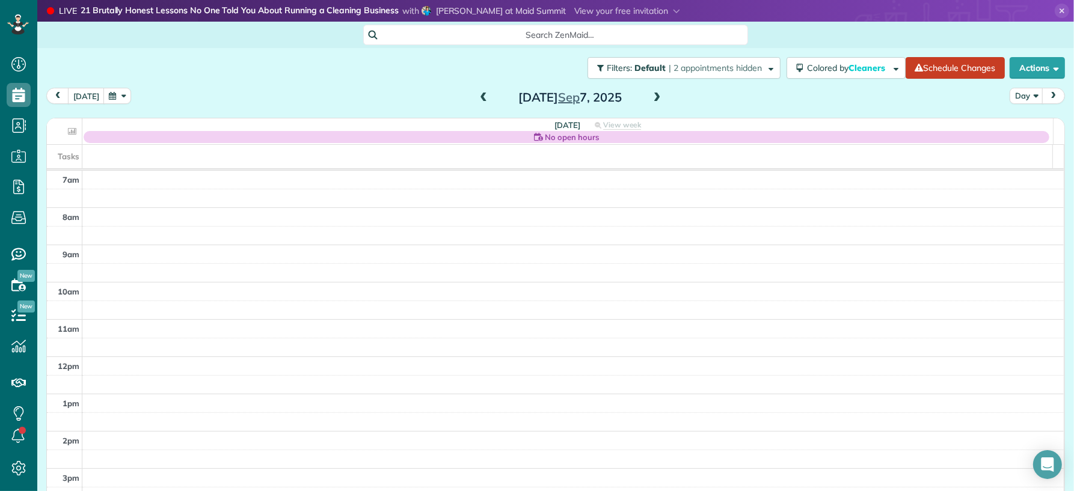
click at [650, 96] on span at bounding box center [656, 98] width 13 height 11
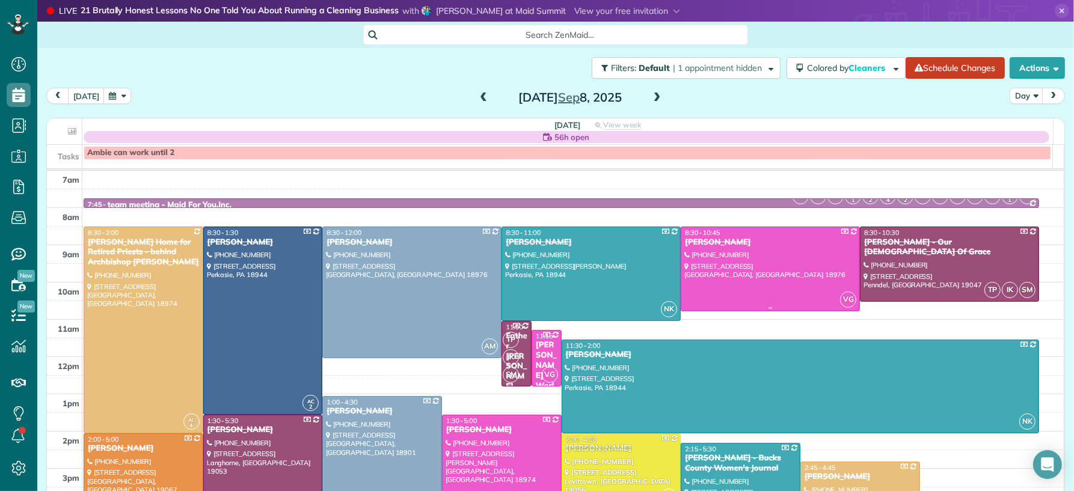
click at [721, 255] on div at bounding box center [770, 269] width 178 height 84
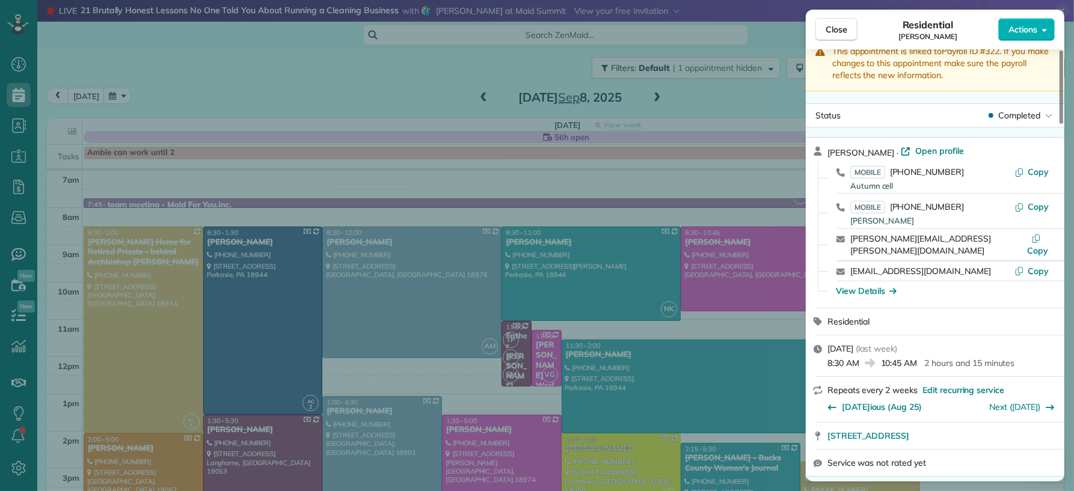
scroll to position [106, 0]
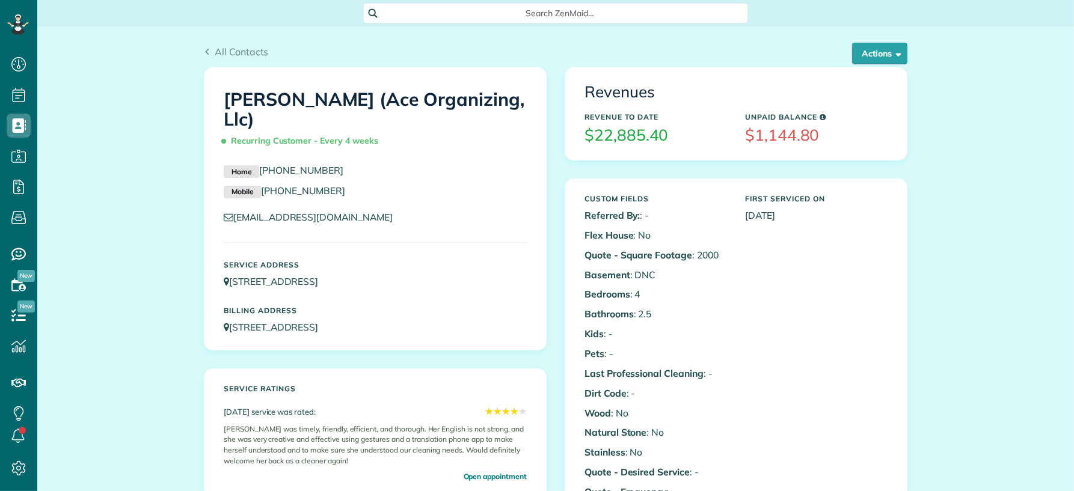
scroll to position [5, 5]
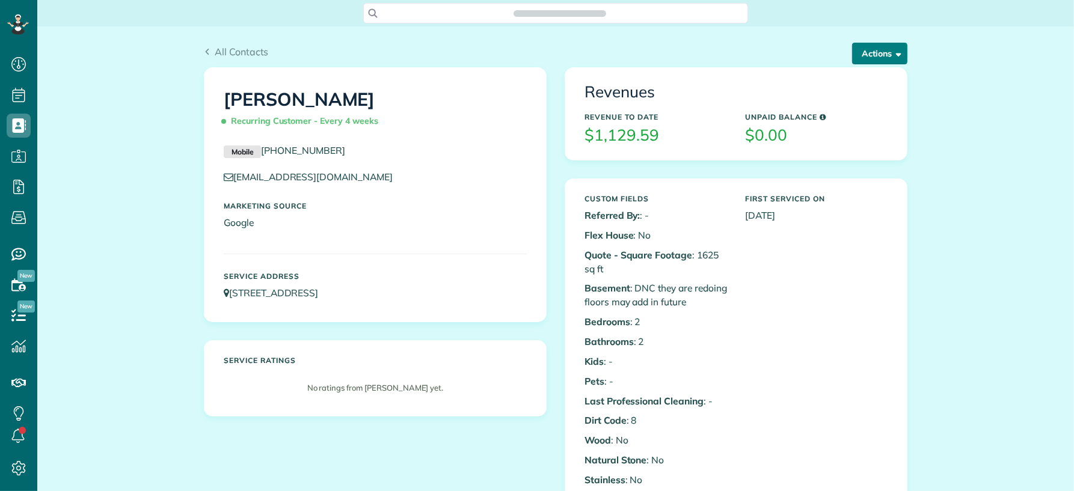
drag, startPoint x: 0, startPoint y: 0, endPoint x: 870, endPoint y: 61, distance: 872.6
click at [870, 61] on button "Actions" at bounding box center [879, 54] width 55 height 22
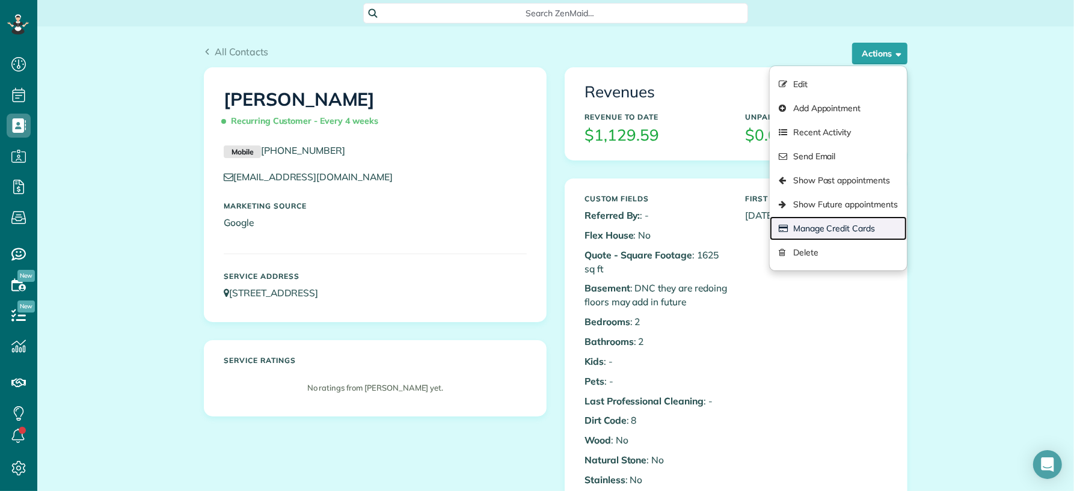
click at [853, 224] on link "Manage Credit Cards" at bounding box center [837, 228] width 137 height 24
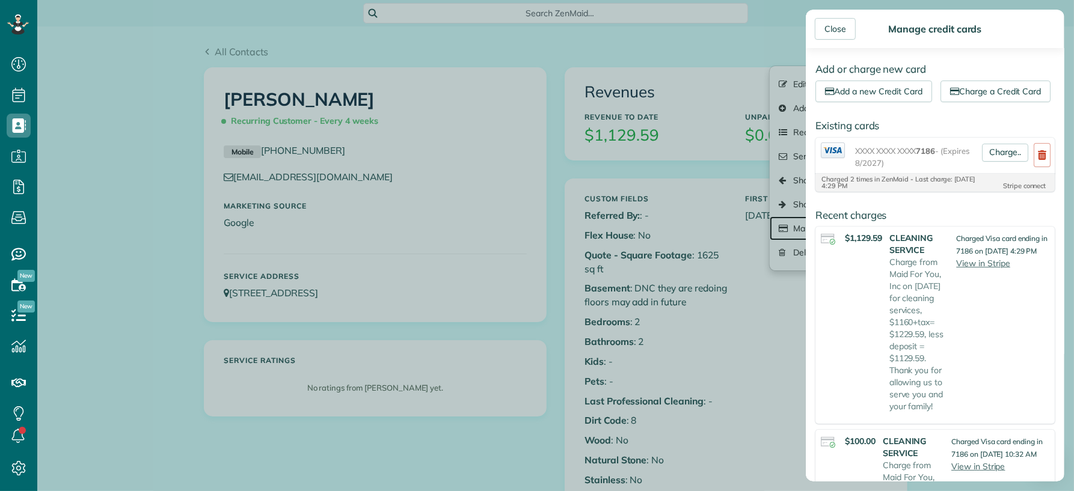
scroll to position [24, 0]
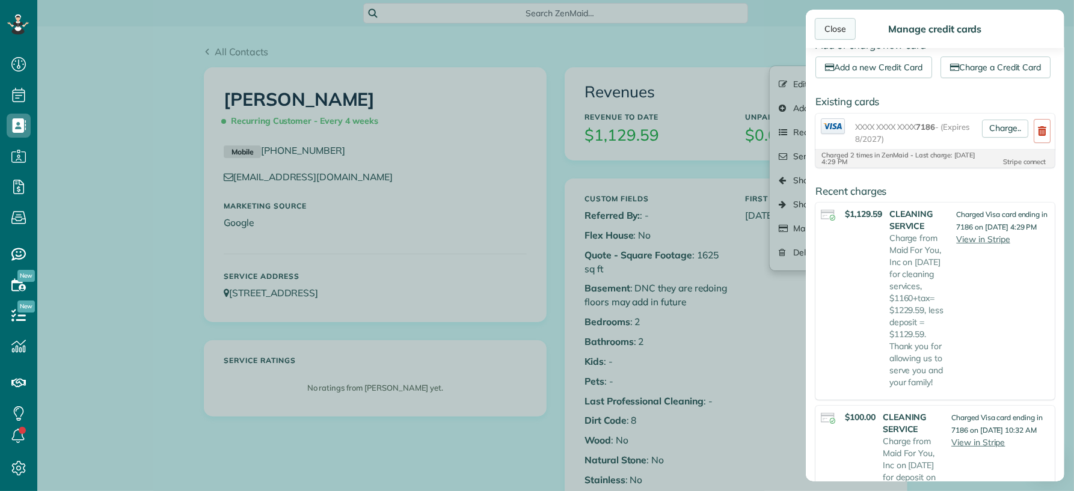
click at [828, 36] on div "Close" at bounding box center [835, 29] width 41 height 22
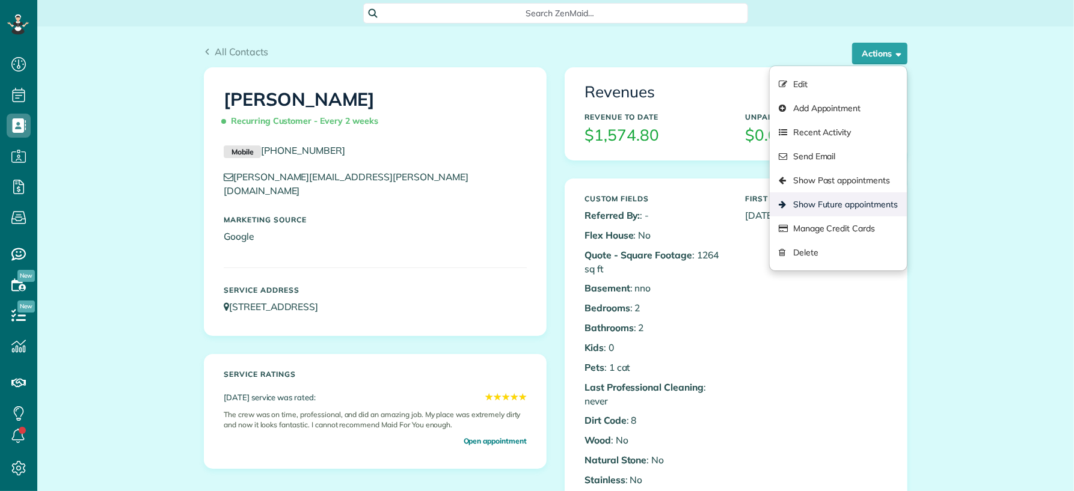
scroll to position [5, 5]
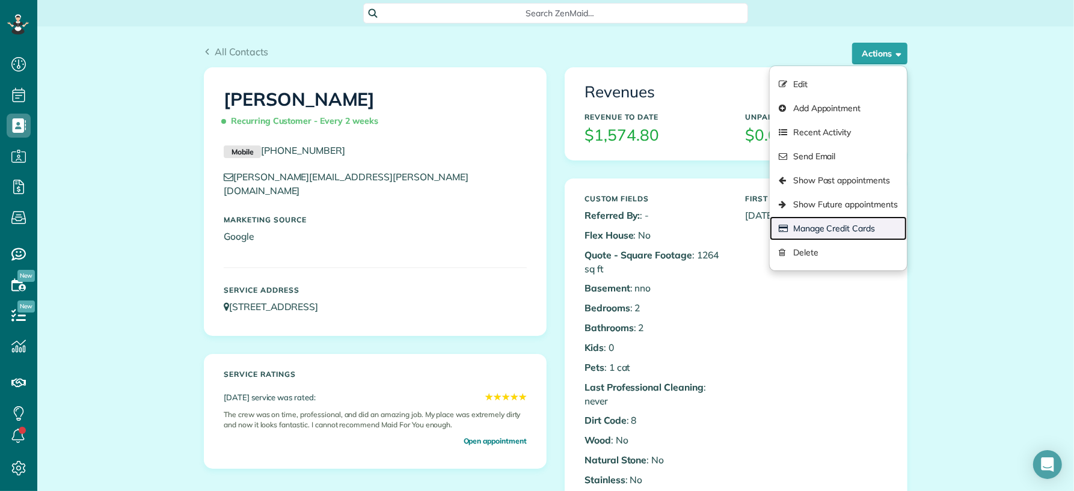
click at [839, 225] on link "Manage Credit Cards" at bounding box center [837, 228] width 137 height 24
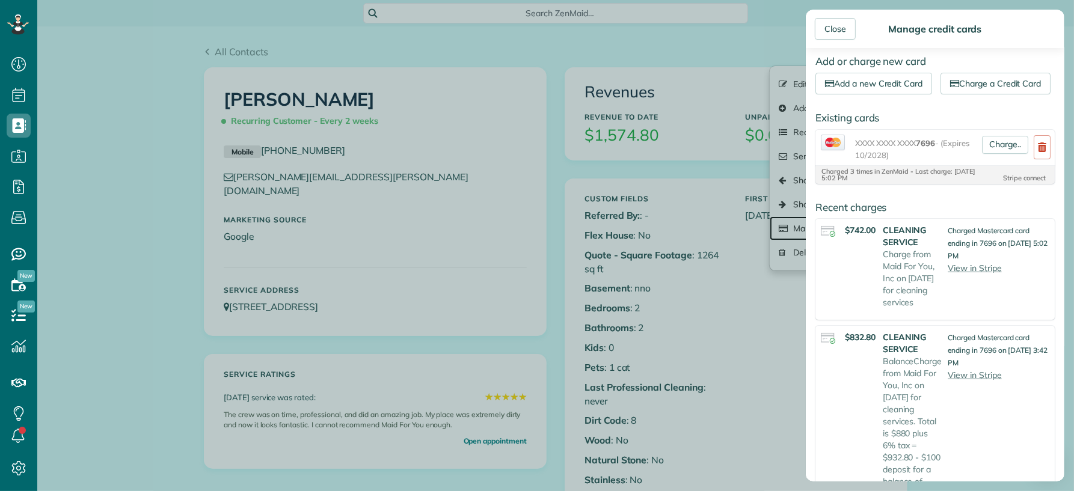
scroll to position [0, 0]
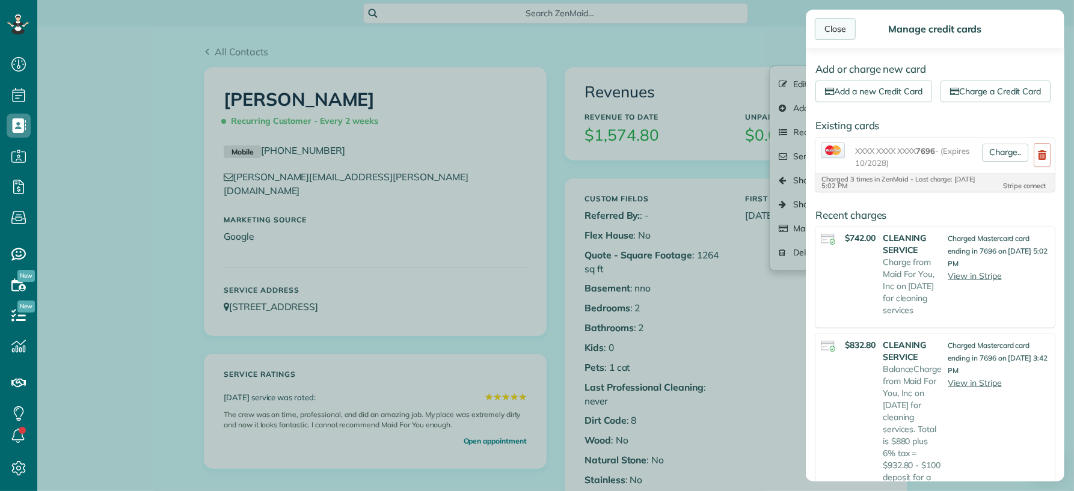
click at [842, 29] on div "Close" at bounding box center [835, 29] width 41 height 22
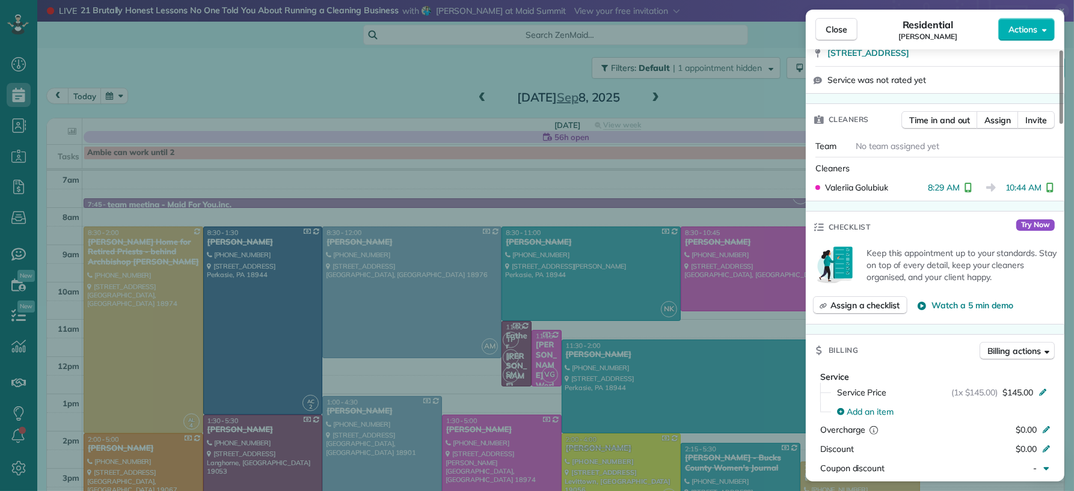
scroll to position [612, 0]
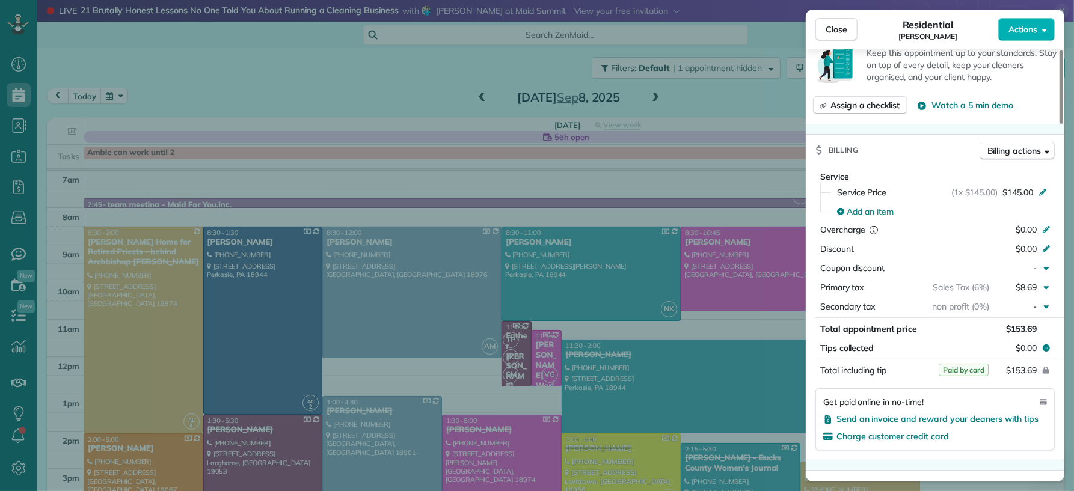
drag, startPoint x: 845, startPoint y: 25, endPoint x: 691, endPoint y: 203, distance: 234.4
click at [845, 26] on span "Close" at bounding box center [836, 29] width 22 height 12
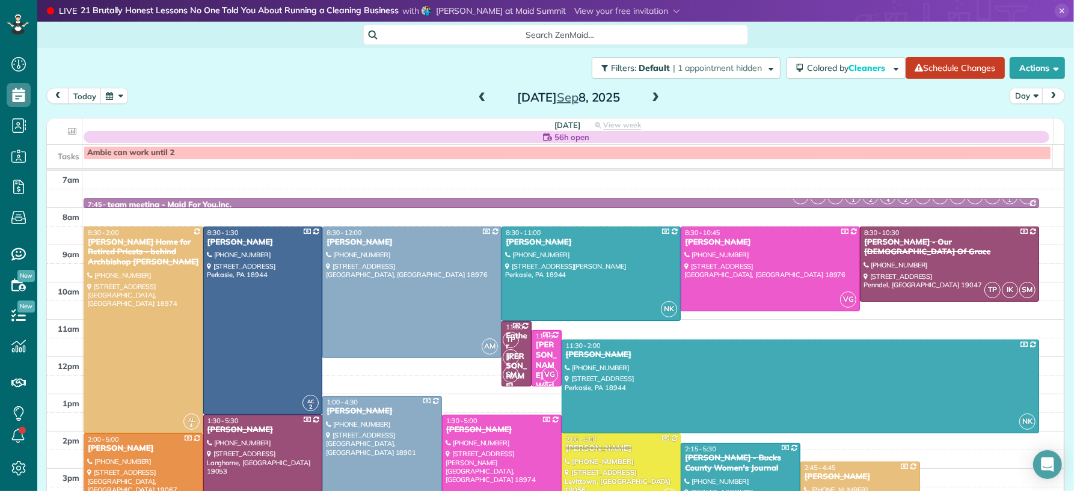
click at [539, 351] on div "[PERSON_NAME] - World Team" at bounding box center [546, 375] width 23 height 71
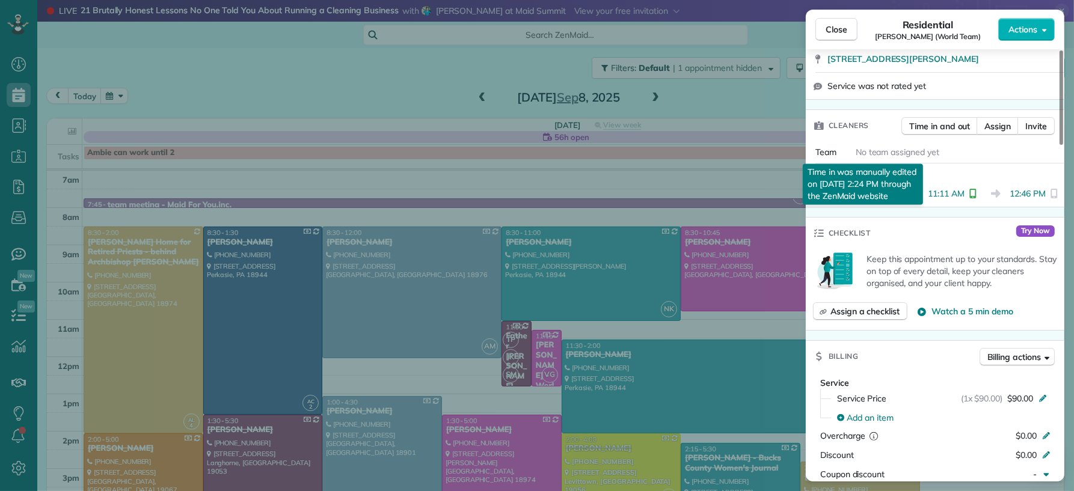
scroll to position [399, 0]
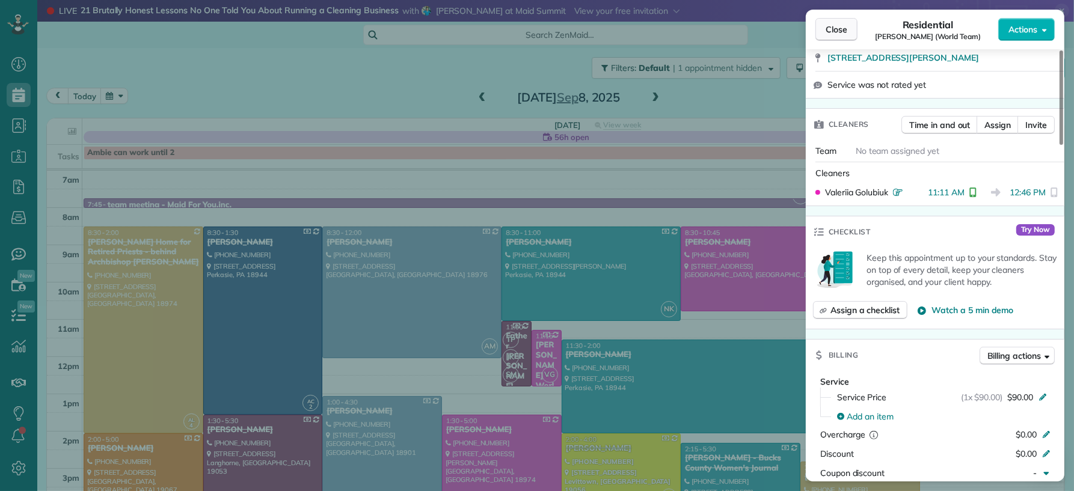
click at [840, 22] on button "Close" at bounding box center [836, 29] width 42 height 23
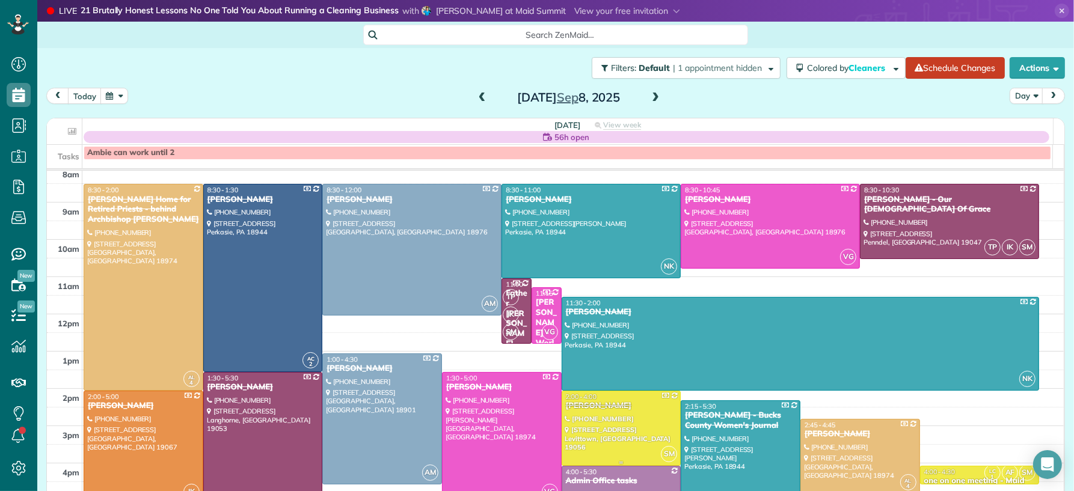
scroll to position [106, 0]
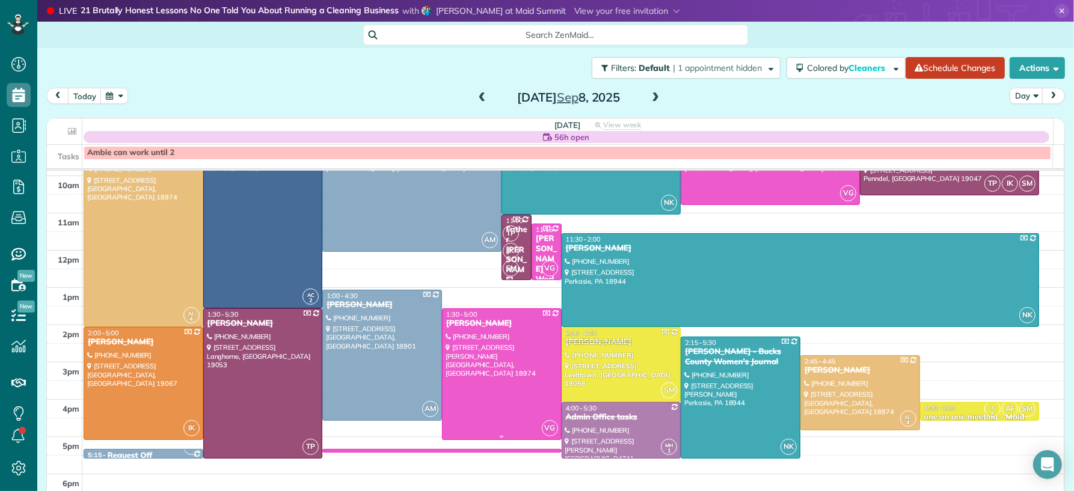
click at [485, 344] on div at bounding box center [501, 374] width 118 height 130
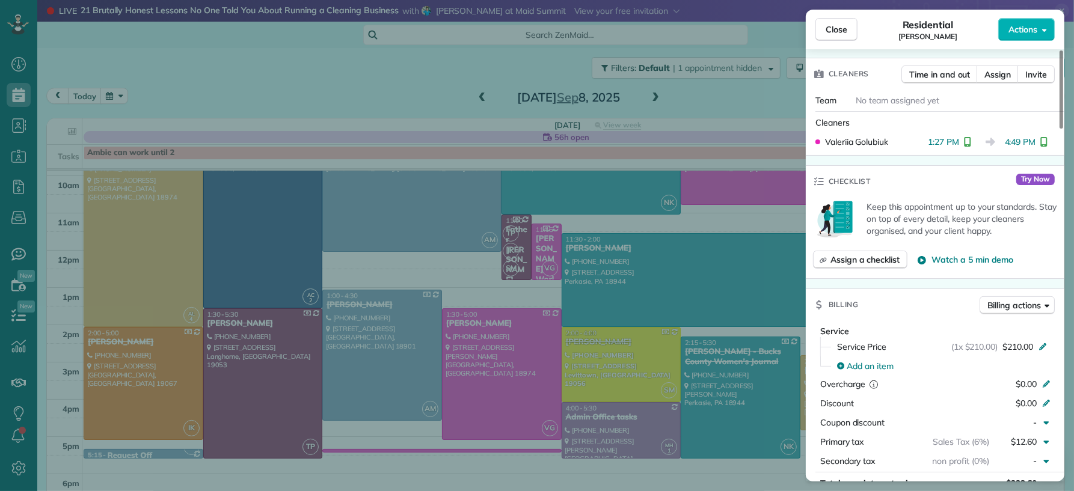
scroll to position [381, 0]
drag, startPoint x: 846, startPoint y: 29, endPoint x: 834, endPoint y: 40, distance: 16.2
click at [846, 29] on span "Close" at bounding box center [836, 29] width 22 height 12
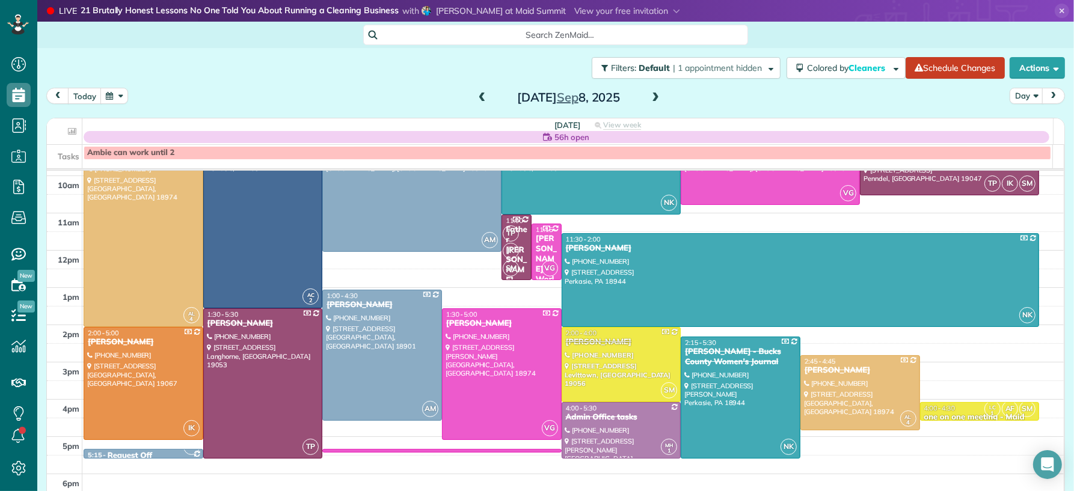
click at [650, 100] on span at bounding box center [655, 98] width 13 height 11
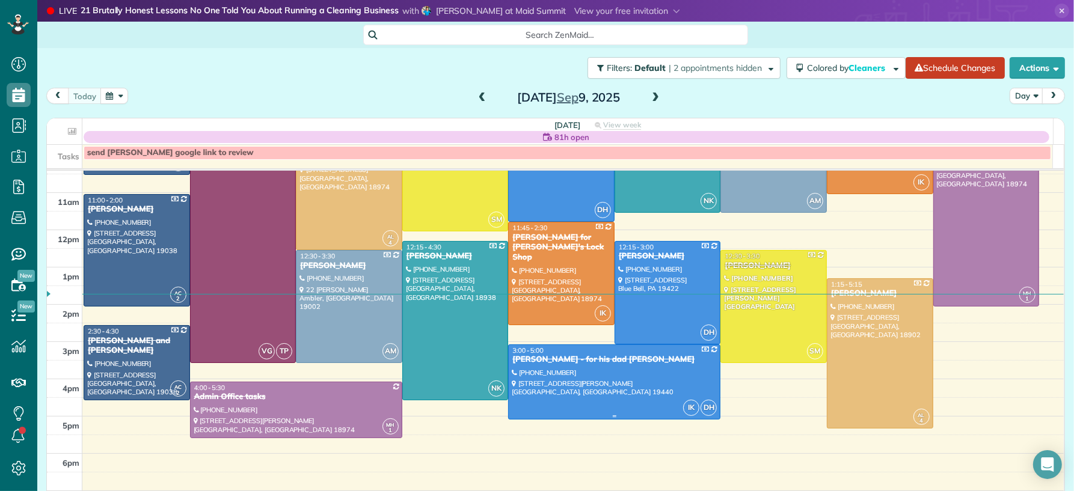
scroll to position [167, 0]
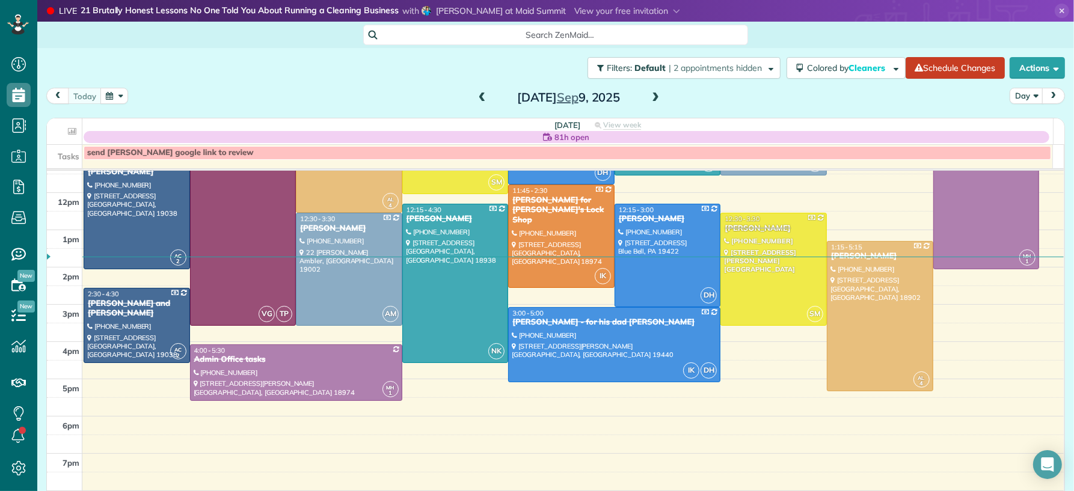
click at [649, 96] on span at bounding box center [655, 98] width 13 height 11
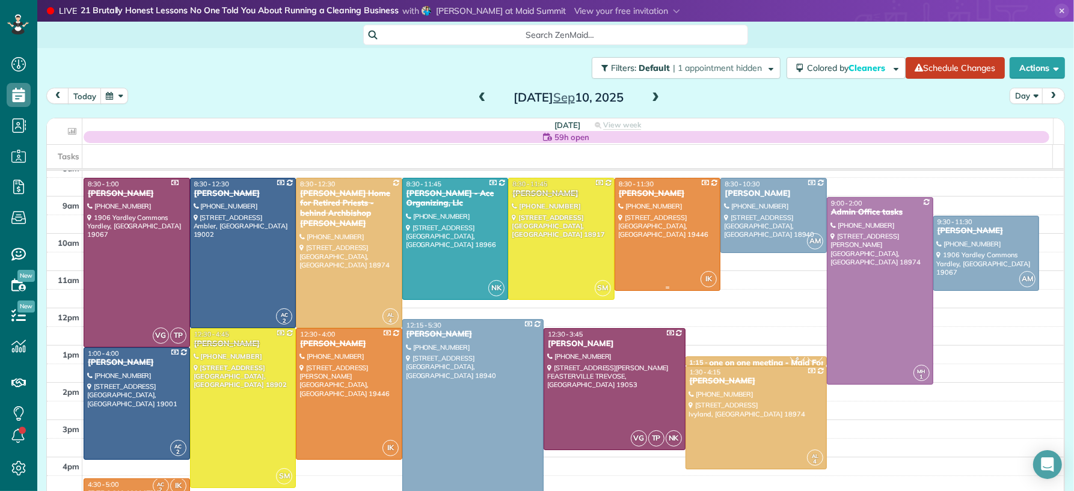
scroll to position [62, 0]
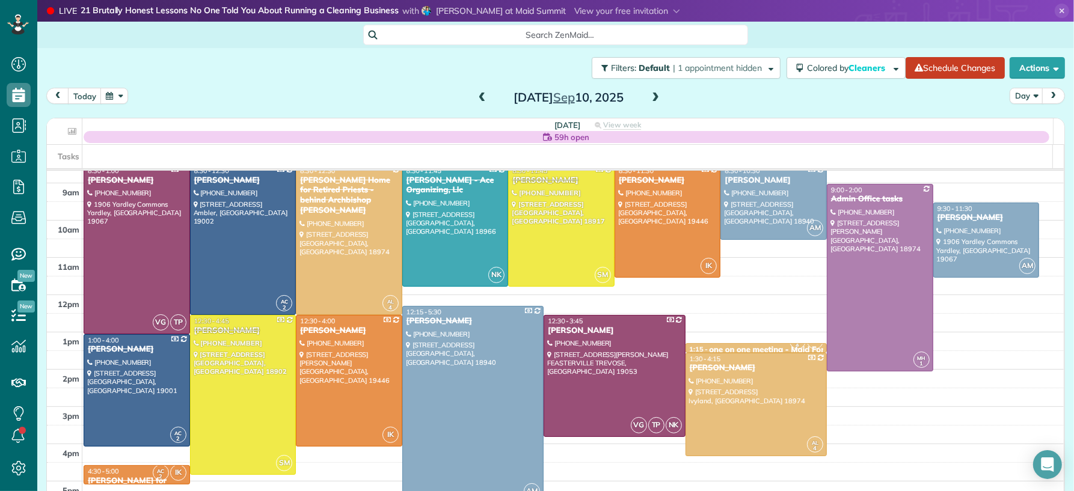
click at [642, 98] on div "[DATE]" at bounding box center [569, 97] width 192 height 19
click at [650, 98] on span at bounding box center [655, 98] width 13 height 11
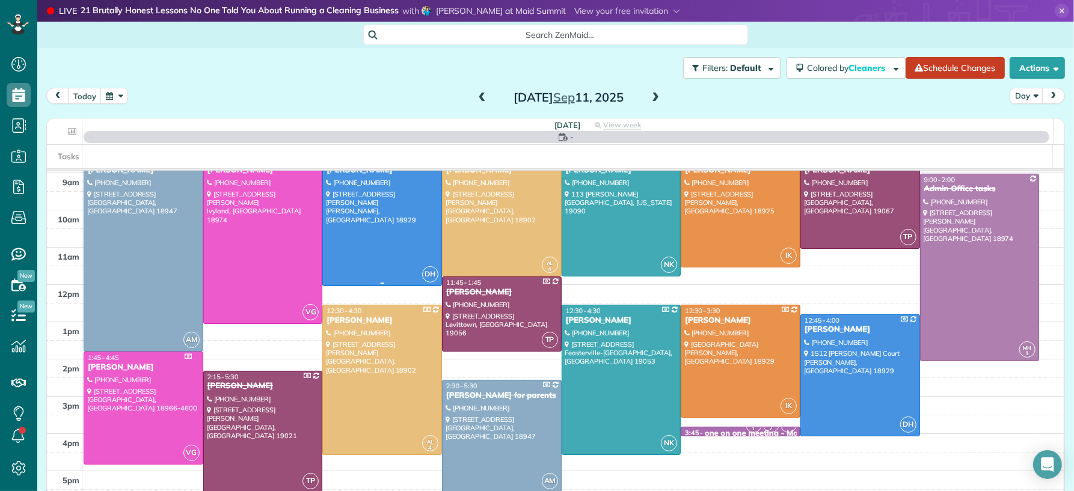
scroll to position [77, 0]
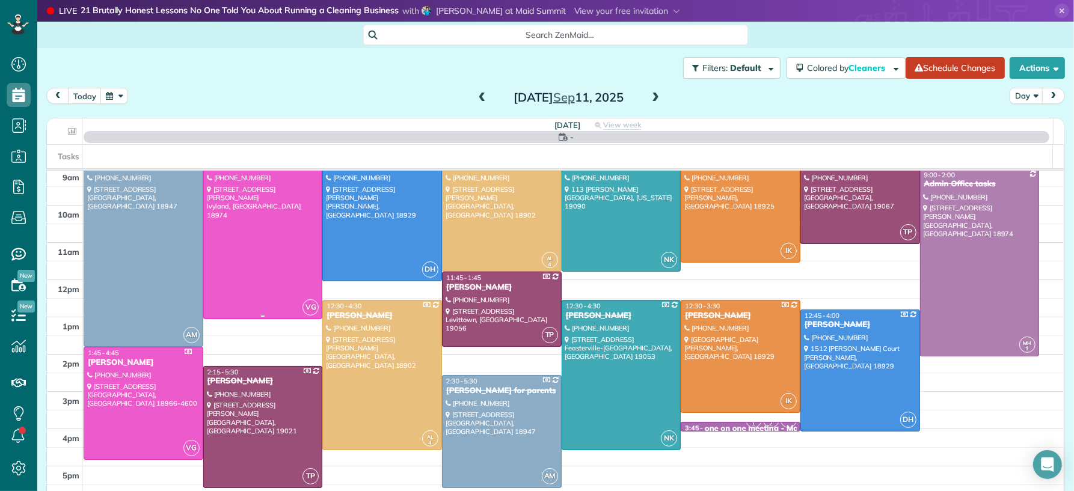
click at [285, 244] on div at bounding box center [263, 234] width 118 height 168
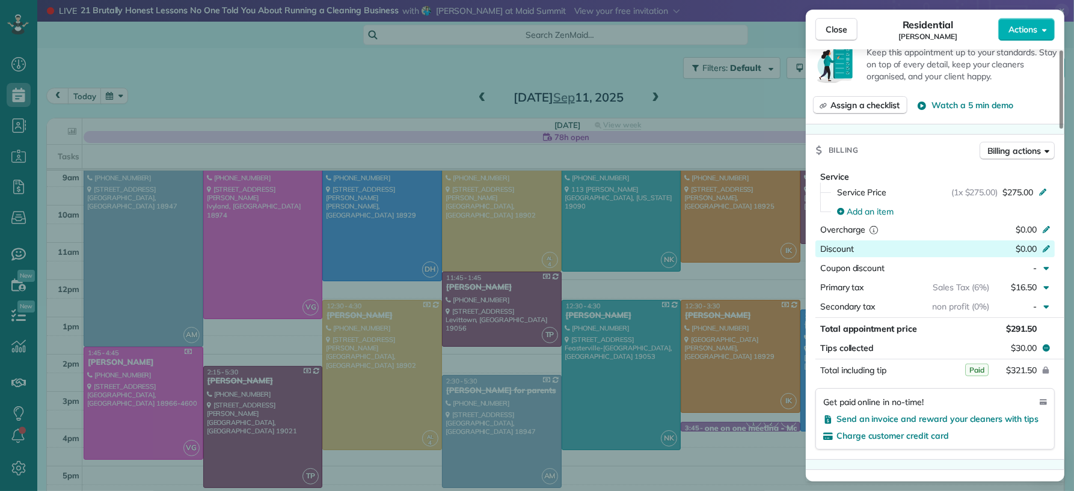
scroll to position [586, 0]
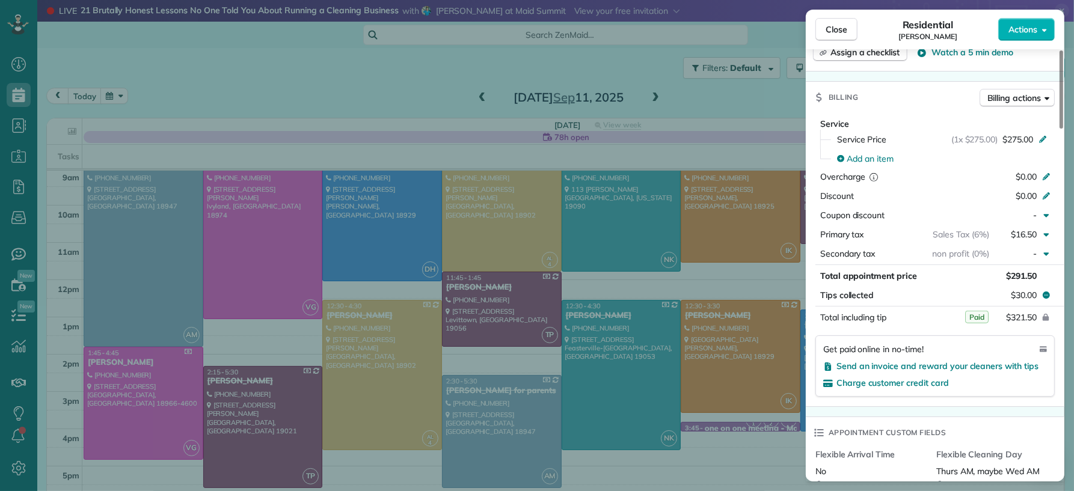
drag, startPoint x: 836, startPoint y: 33, endPoint x: 460, endPoint y: 285, distance: 452.8
click at [836, 33] on span "Close" at bounding box center [836, 29] width 22 height 12
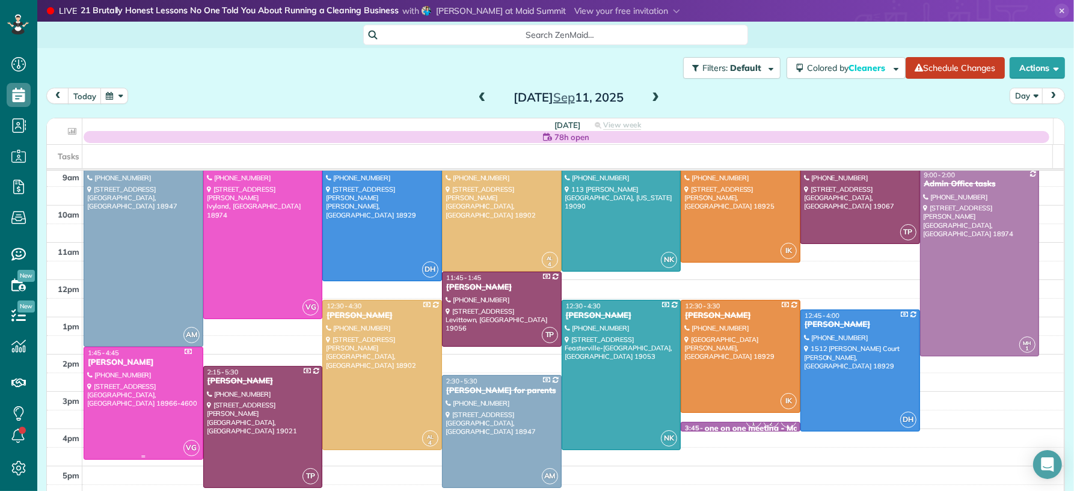
click at [127, 389] on div at bounding box center [143, 403] width 118 height 112
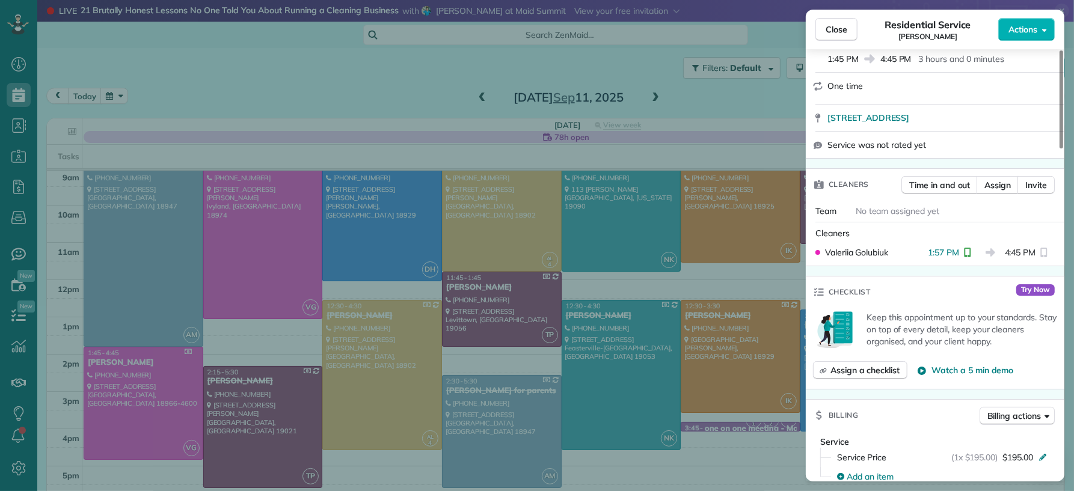
scroll to position [302, 0]
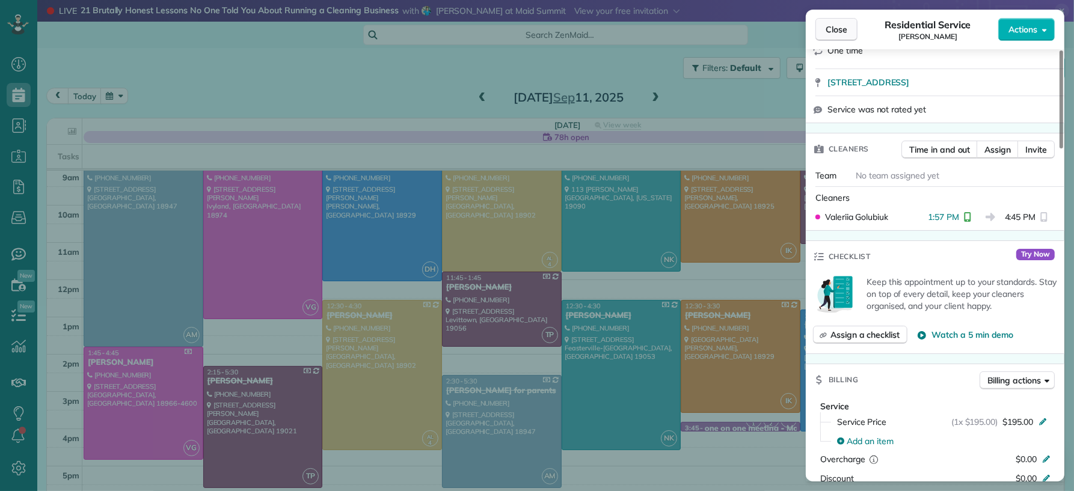
click at [829, 30] on span "Close" at bounding box center [836, 29] width 22 height 12
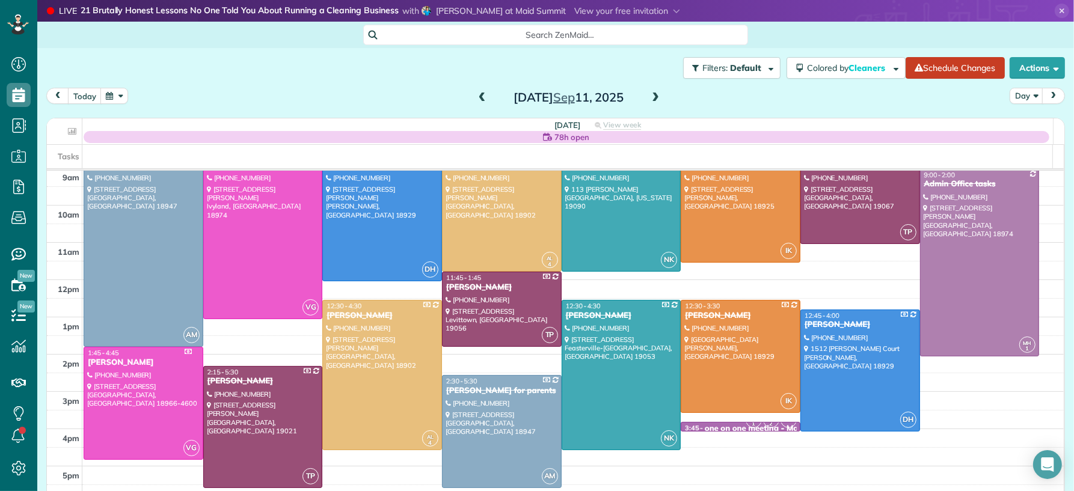
click at [652, 94] on span at bounding box center [655, 98] width 13 height 11
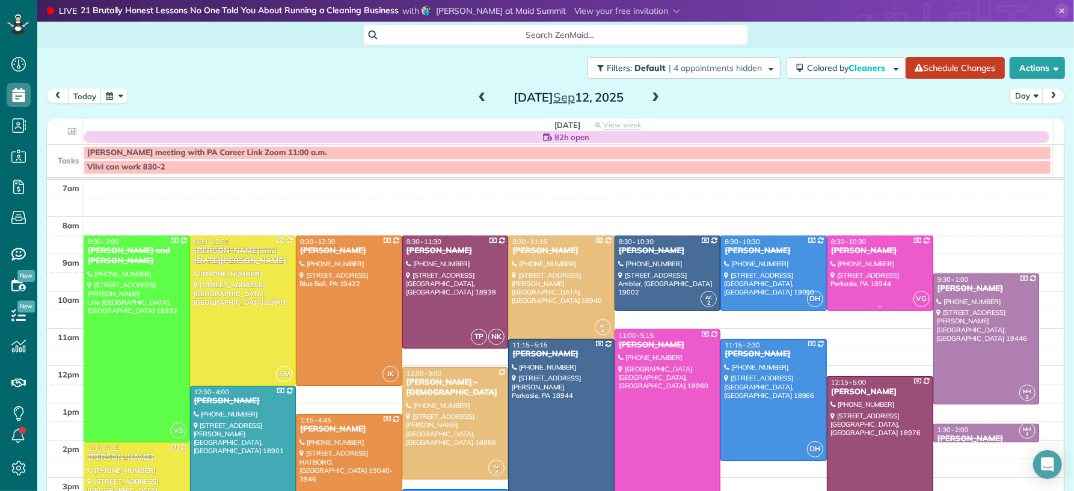
click at [834, 278] on div at bounding box center [879, 273] width 105 height 74
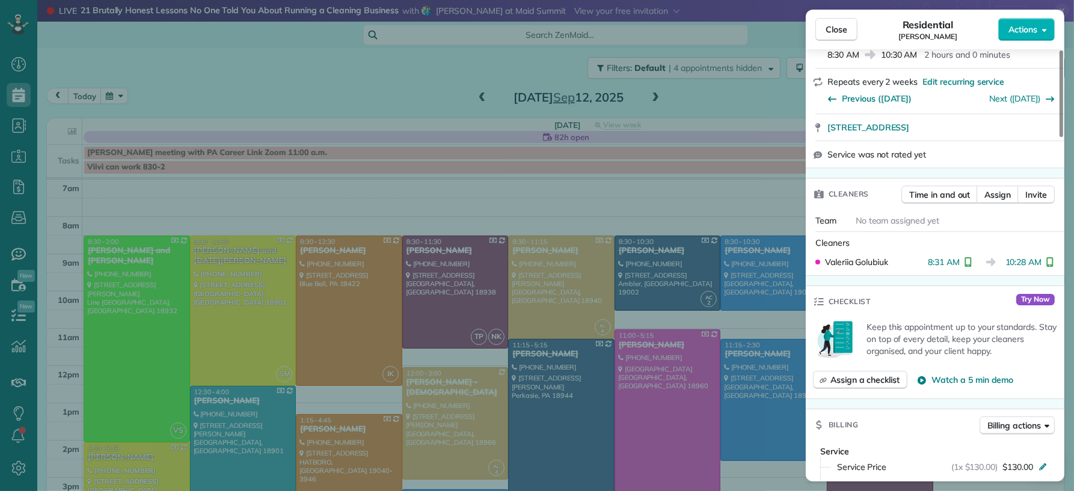
scroll to position [323, 0]
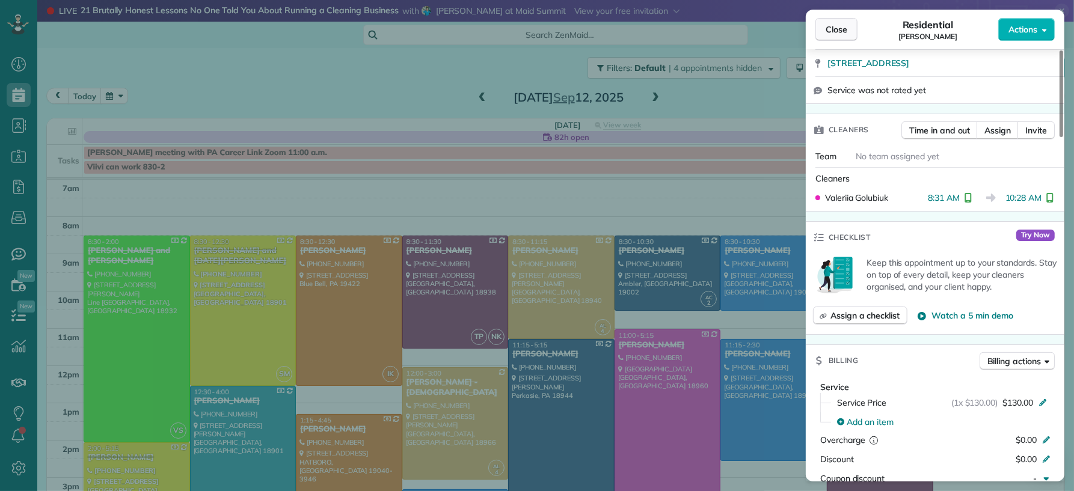
drag, startPoint x: 831, startPoint y: 19, endPoint x: 829, endPoint y: 32, distance: 14.0
click at [832, 19] on button "Close" at bounding box center [836, 29] width 42 height 23
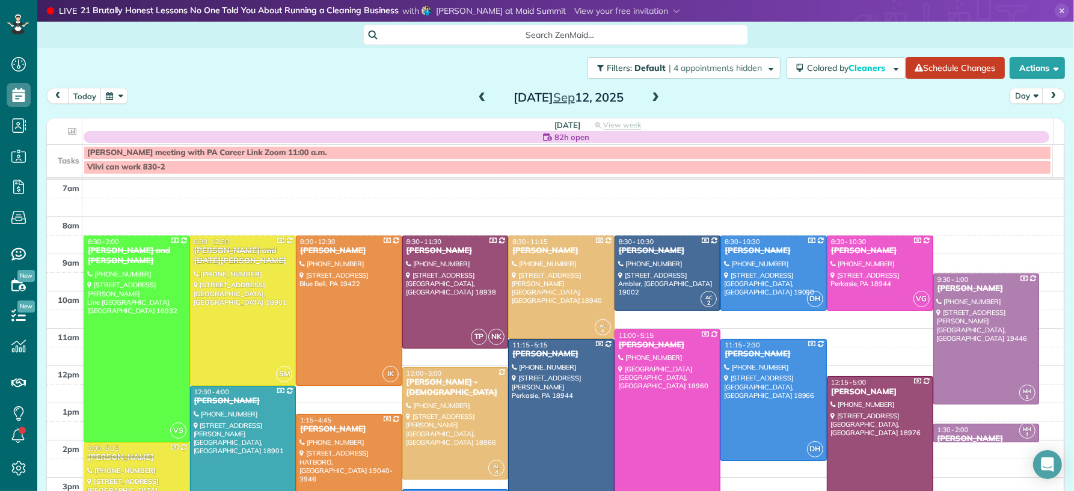
drag, startPoint x: 643, startPoint y: 374, endPoint x: 649, endPoint y: 369, distance: 7.7
click at [644, 374] on div at bounding box center [667, 447] width 105 height 234
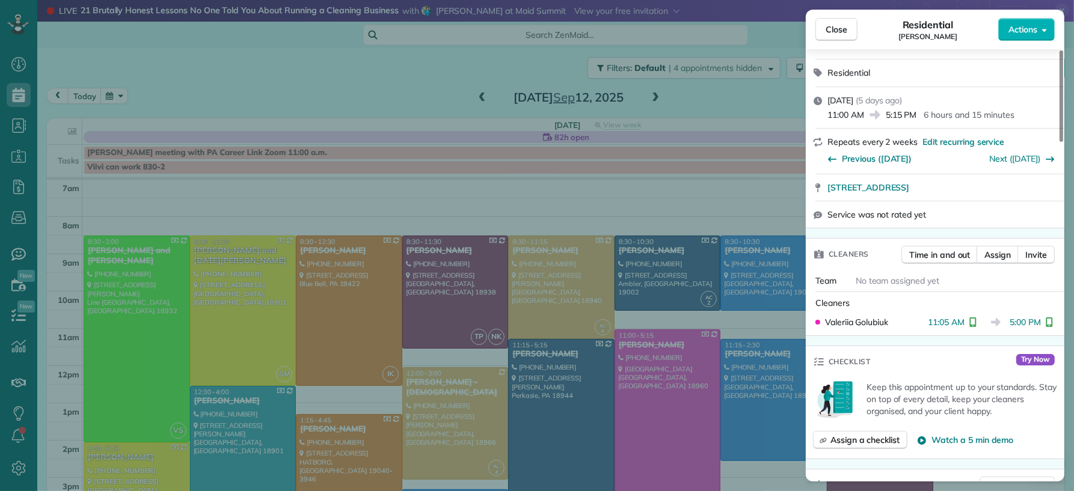
scroll to position [305, 0]
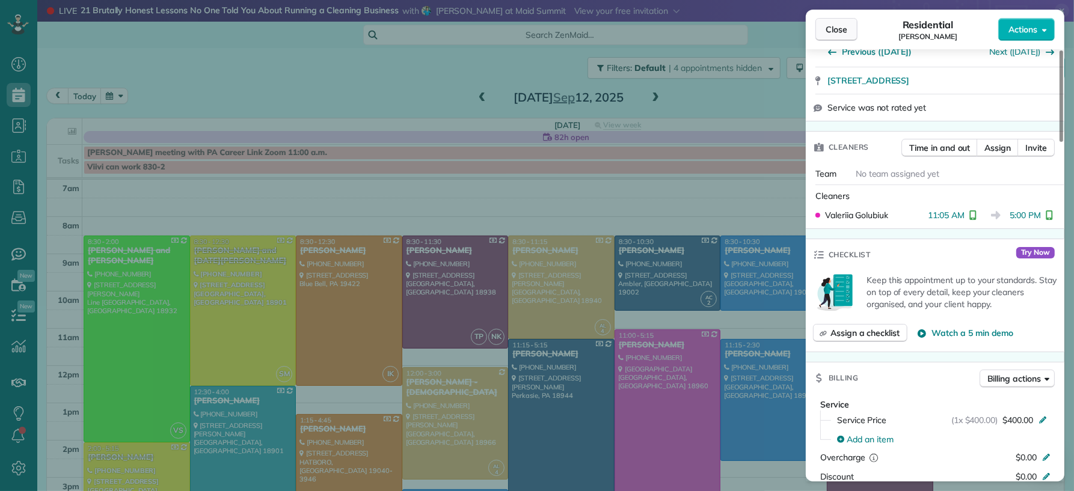
click at [846, 28] on button "Close" at bounding box center [836, 29] width 42 height 23
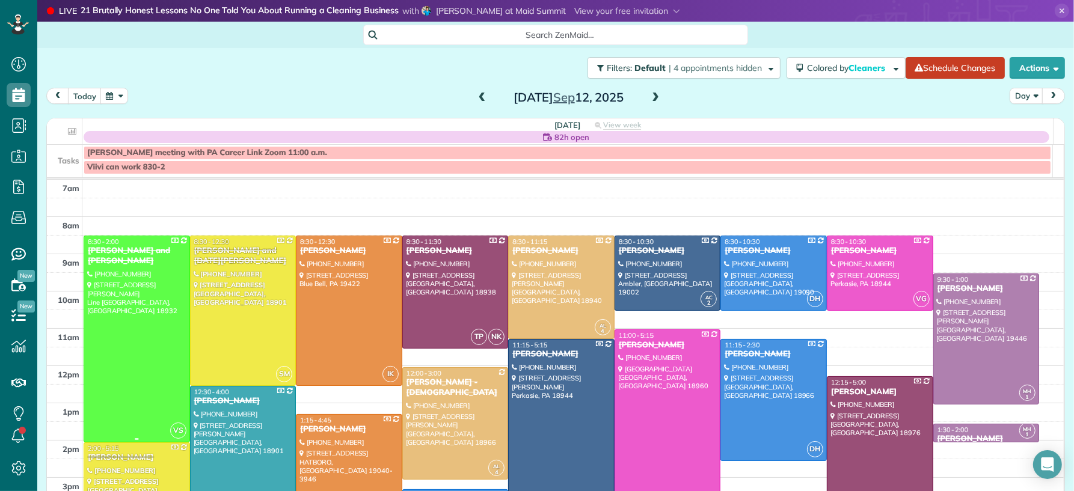
scroll to position [3, 0]
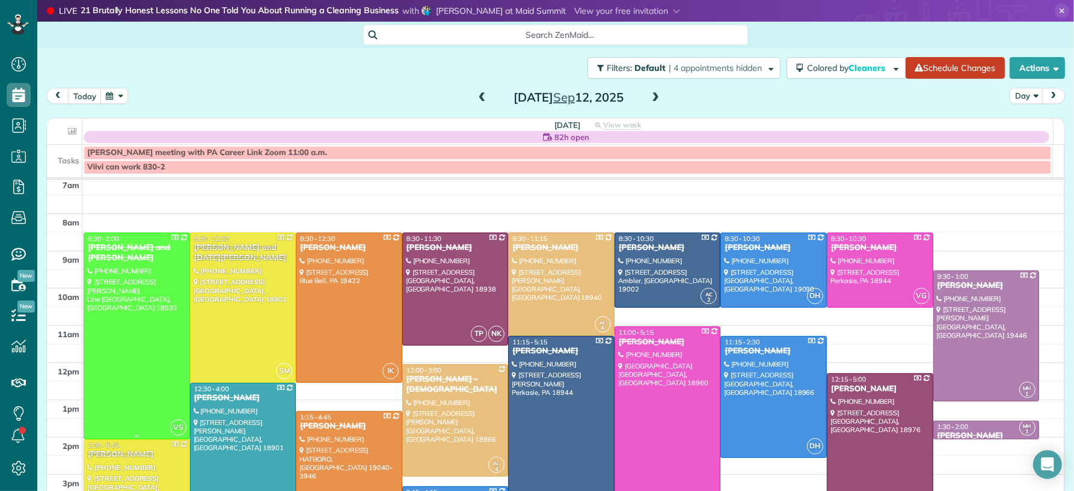
click at [123, 344] on div at bounding box center [136, 336] width 105 height 206
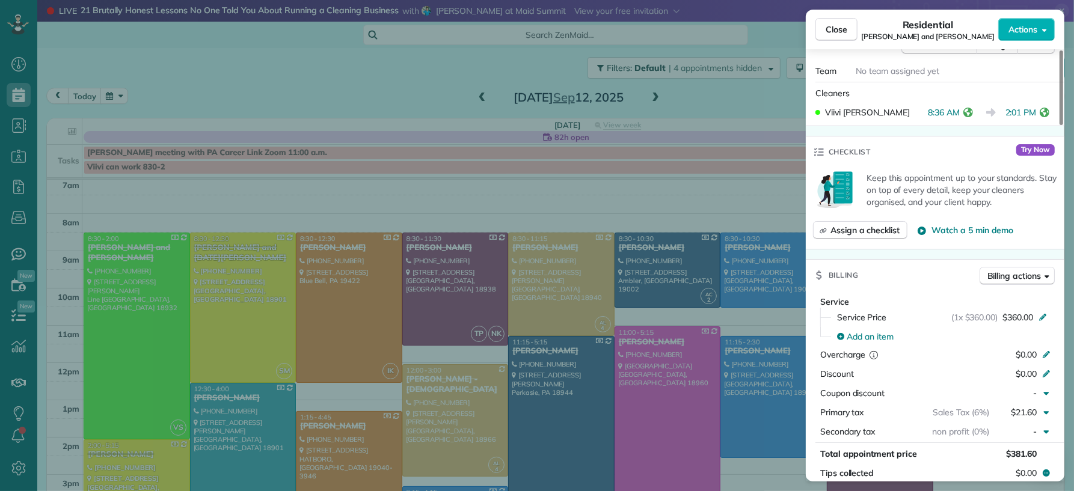
scroll to position [477, 0]
click at [838, 19] on button "Close" at bounding box center [836, 29] width 42 height 23
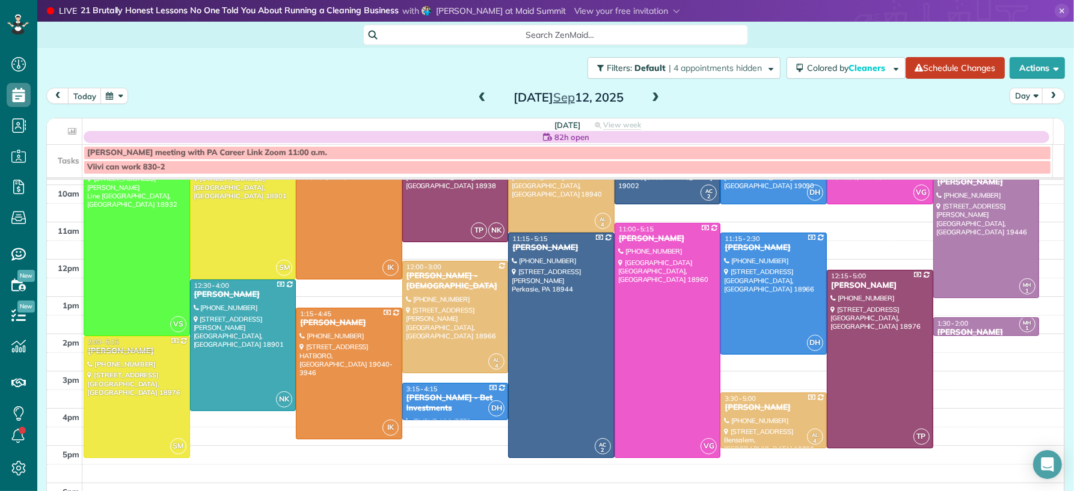
scroll to position [109, 0]
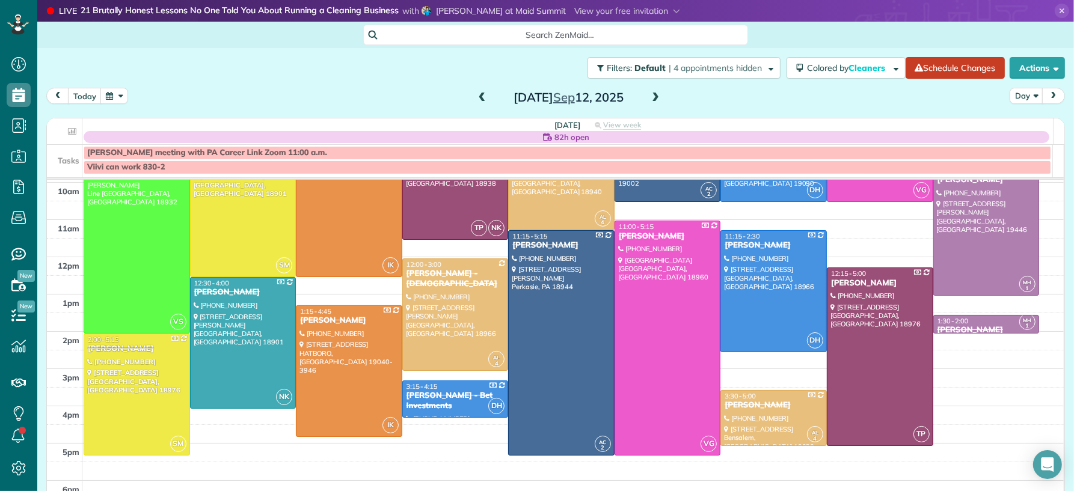
click at [476, 99] on span at bounding box center [482, 98] width 13 height 11
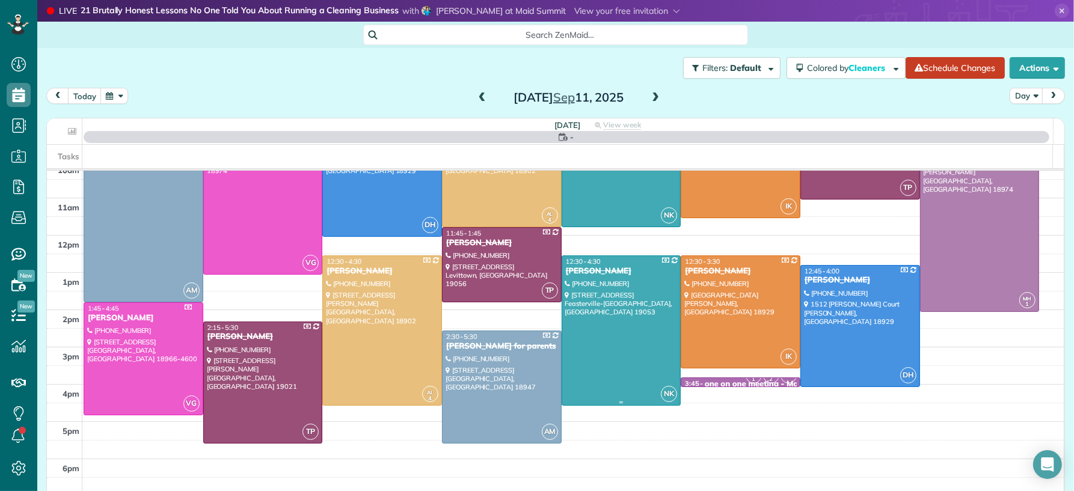
scroll to position [123, 0]
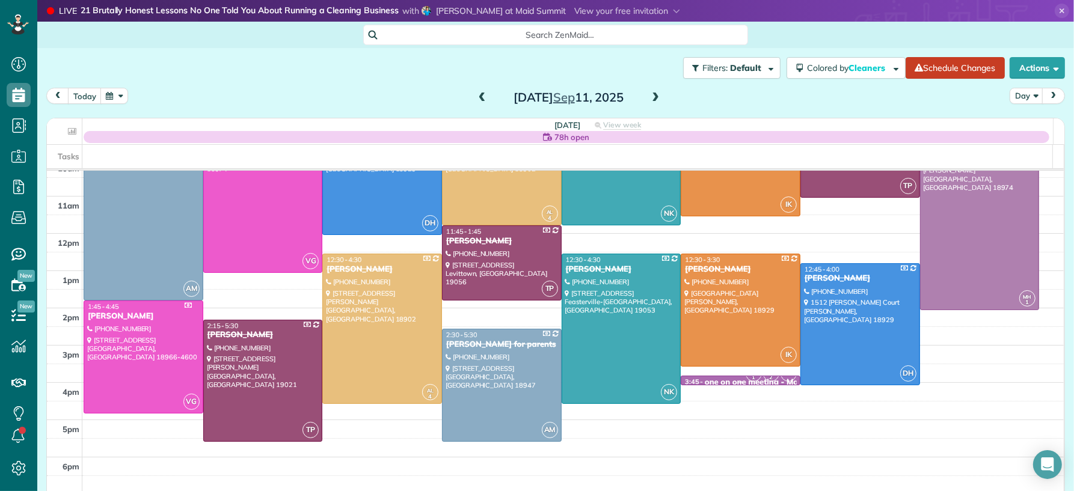
click at [714, 379] on div "one on one meeting - Maid For You" at bounding box center [770, 383] width 131 height 10
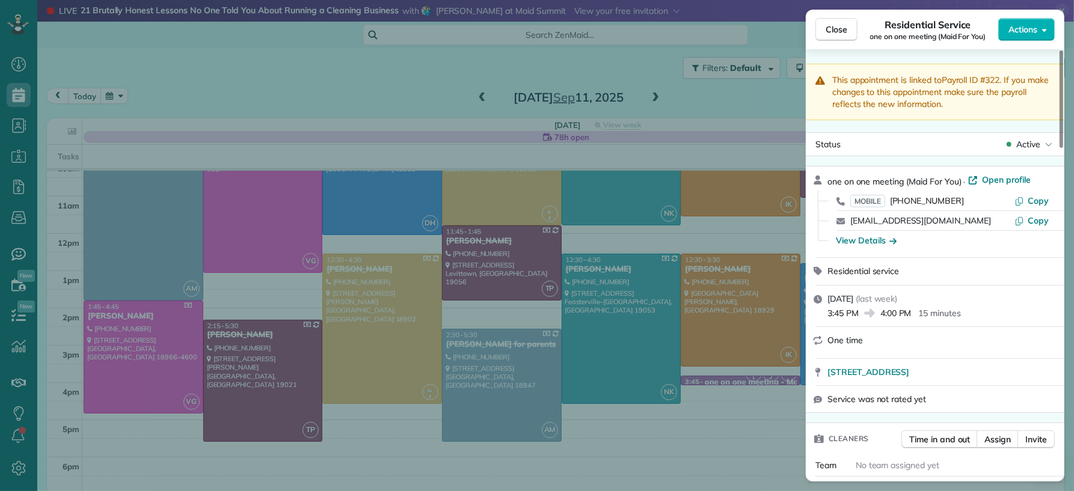
scroll to position [230, 0]
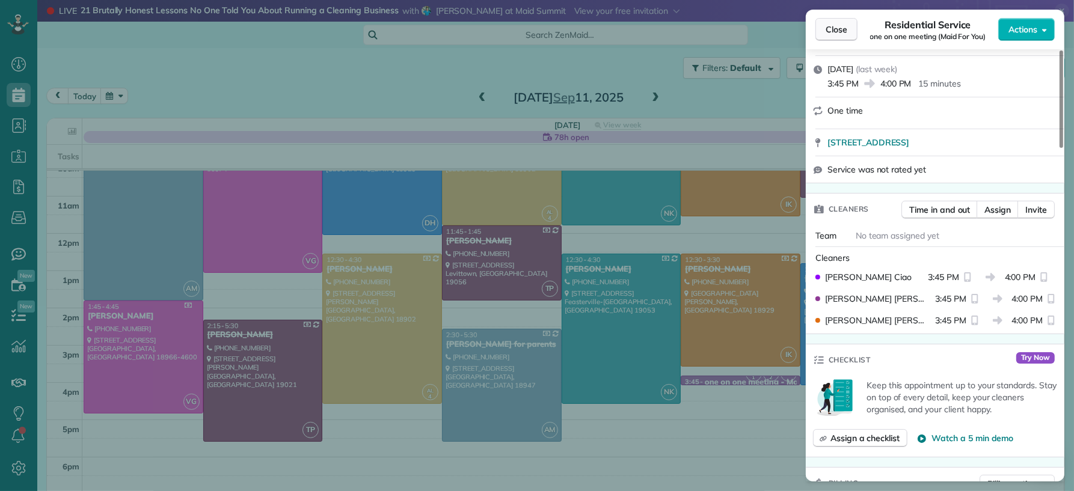
click at [831, 30] on span "Close" at bounding box center [836, 29] width 22 height 12
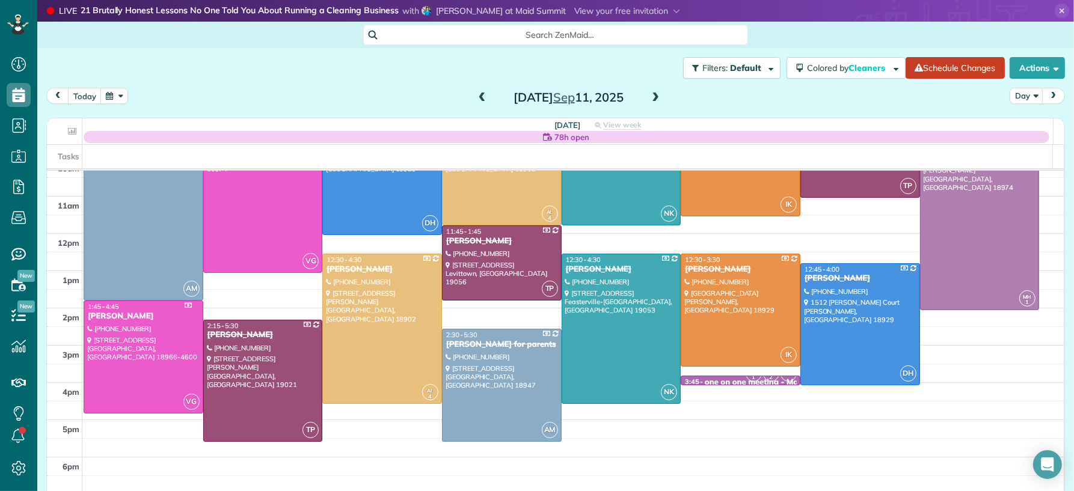
click at [476, 96] on span at bounding box center [482, 98] width 13 height 11
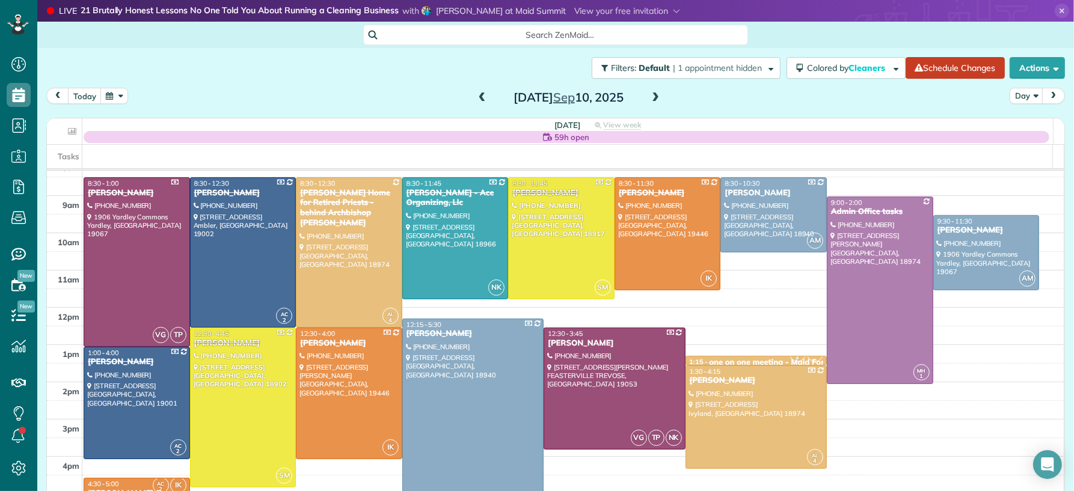
scroll to position [111, 0]
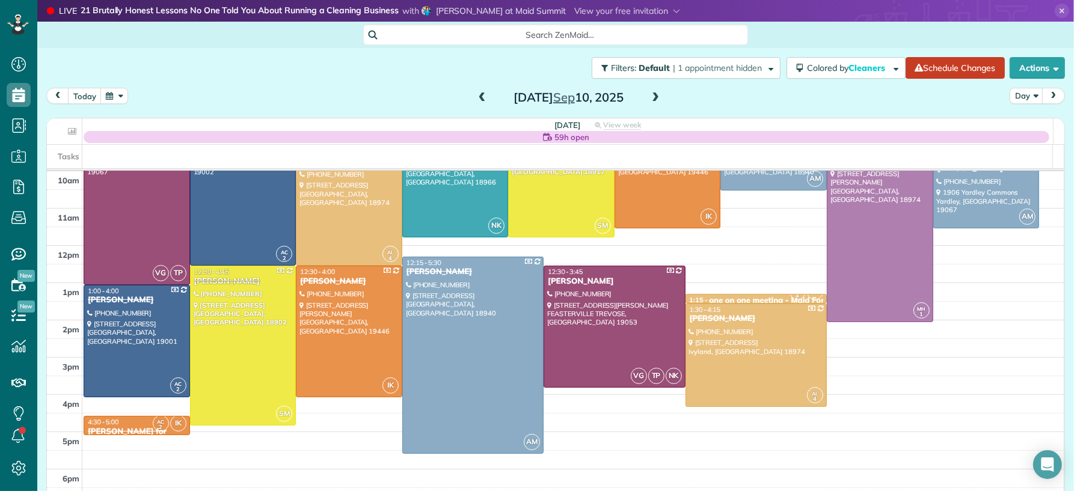
click at [479, 97] on span at bounding box center [482, 98] width 13 height 11
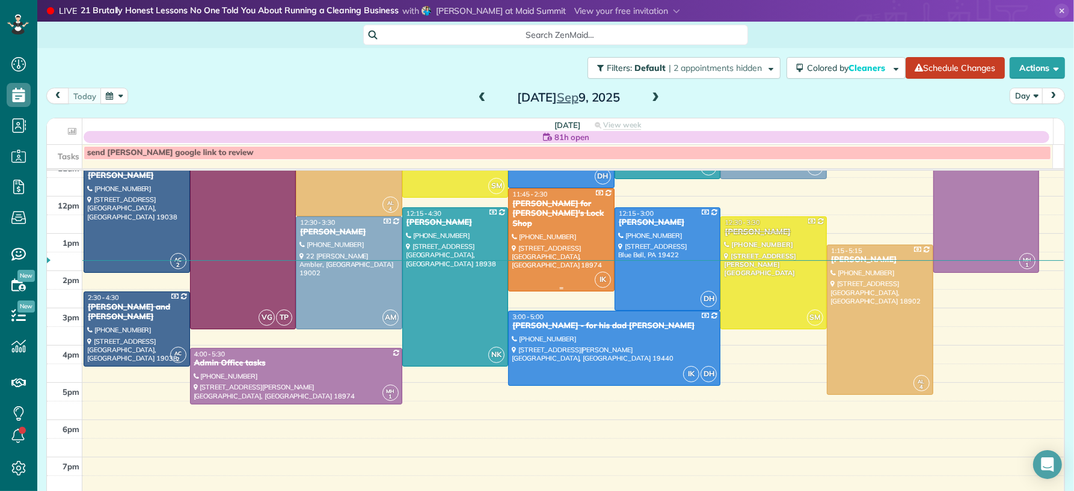
scroll to position [167, 0]
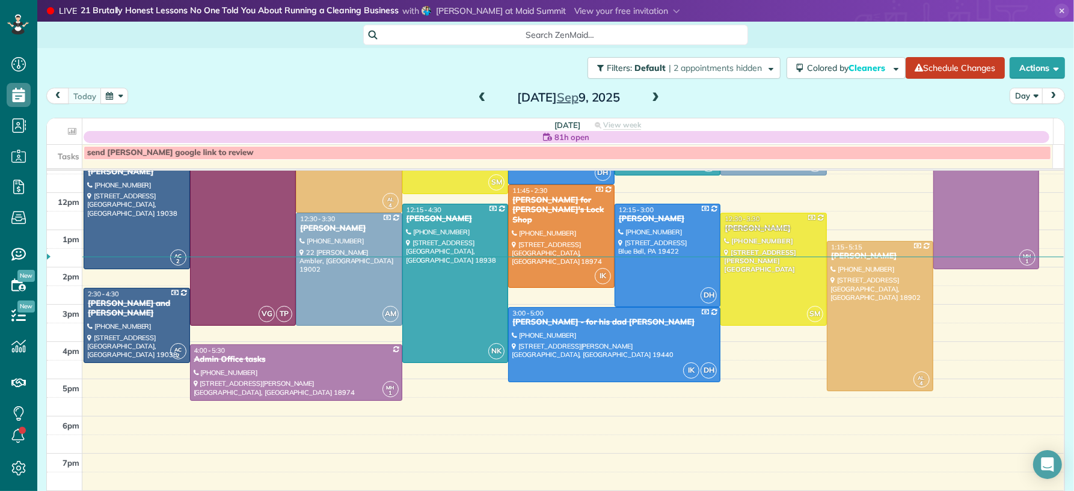
click at [477, 95] on span at bounding box center [482, 98] width 13 height 11
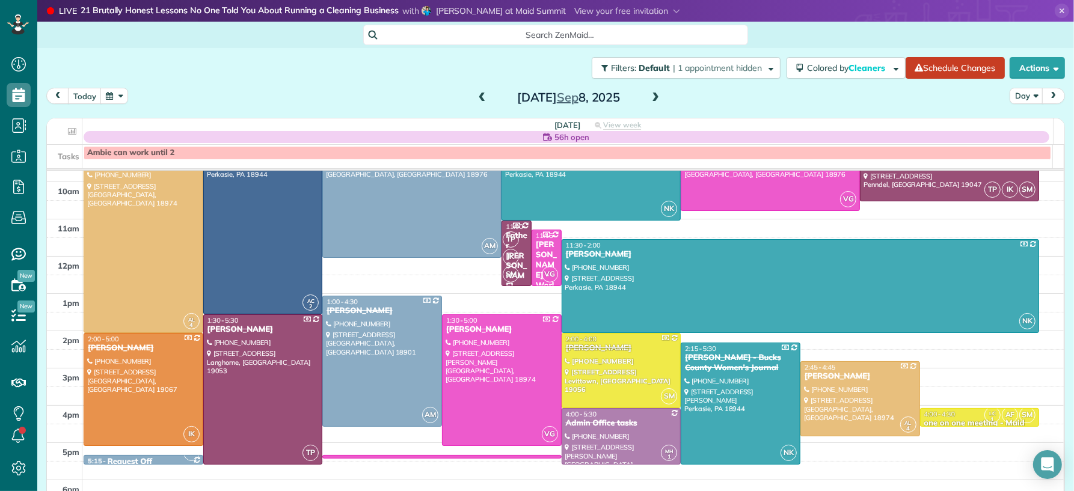
scroll to position [112, 0]
